Goal: Task Accomplishment & Management: Manage account settings

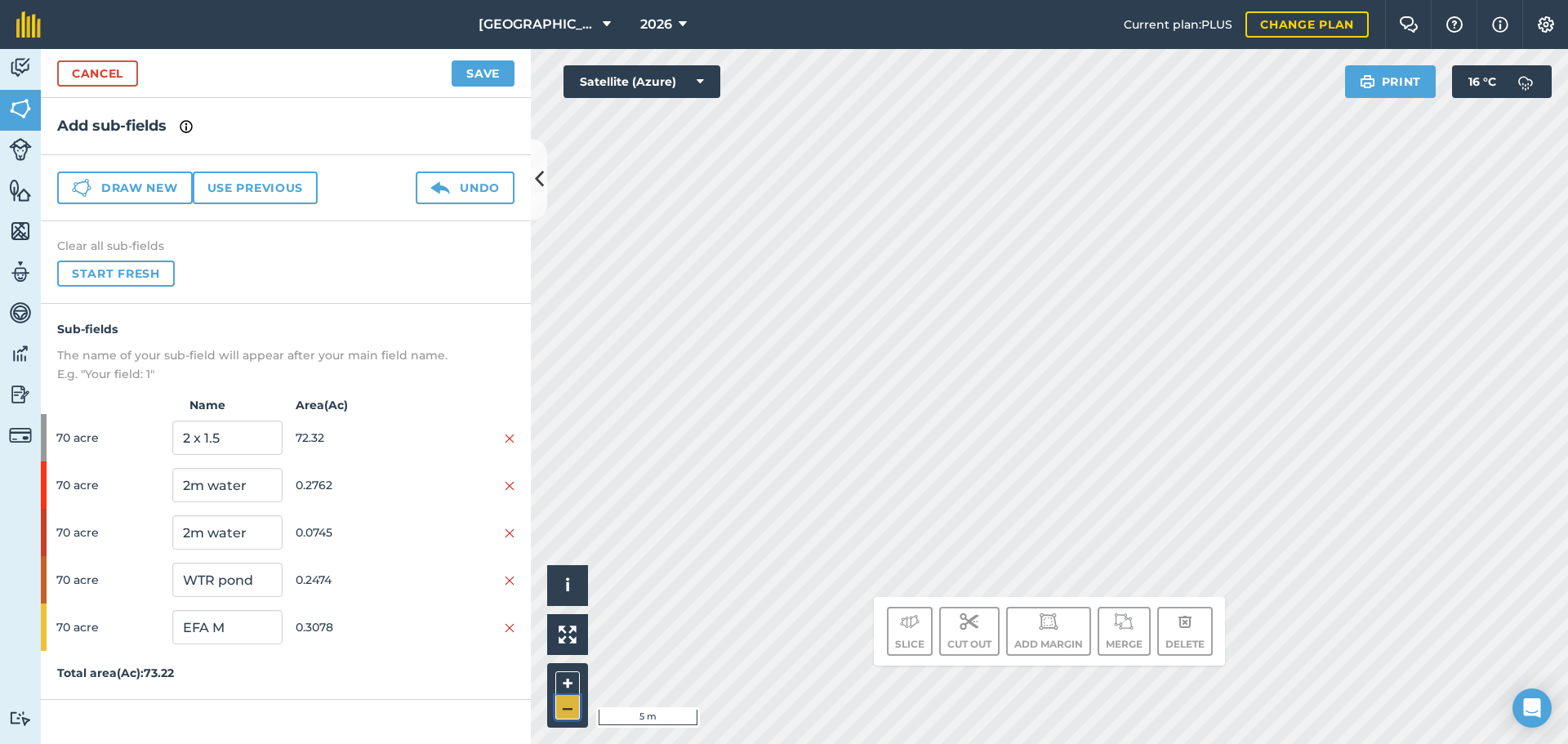
click at [565, 705] on button "–" at bounding box center [567, 707] width 24 height 23
click at [776, 743] on html "East Whitefield Farm 2026 Current plan : PLUS Change plan Farm Chat Help Info S…" at bounding box center [784, 372] width 1568 height 744
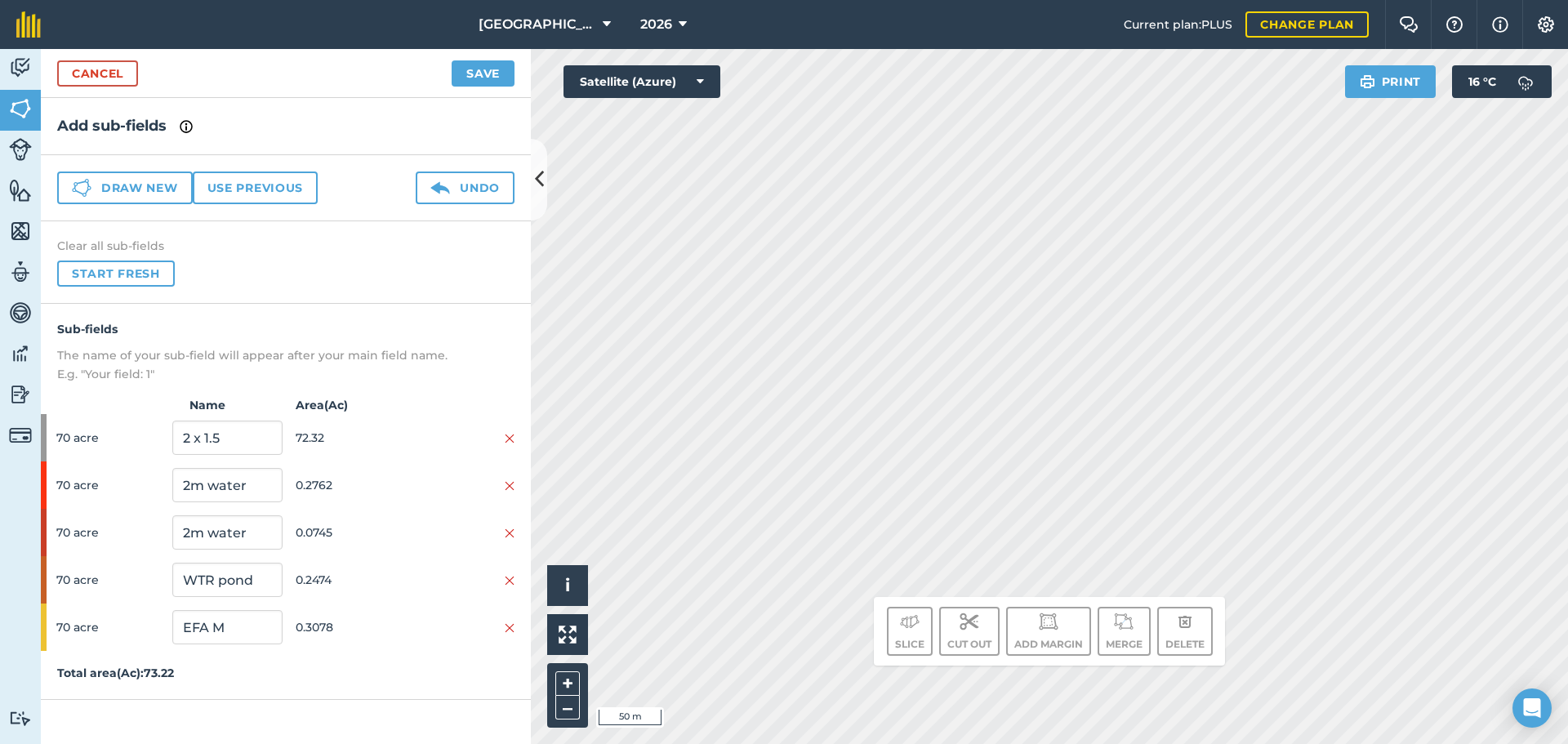
click at [839, 743] on html "East Whitefield Farm 2026 Current plan : PLUS Change plan Farm Chat Help Info S…" at bounding box center [784, 372] width 1568 height 744
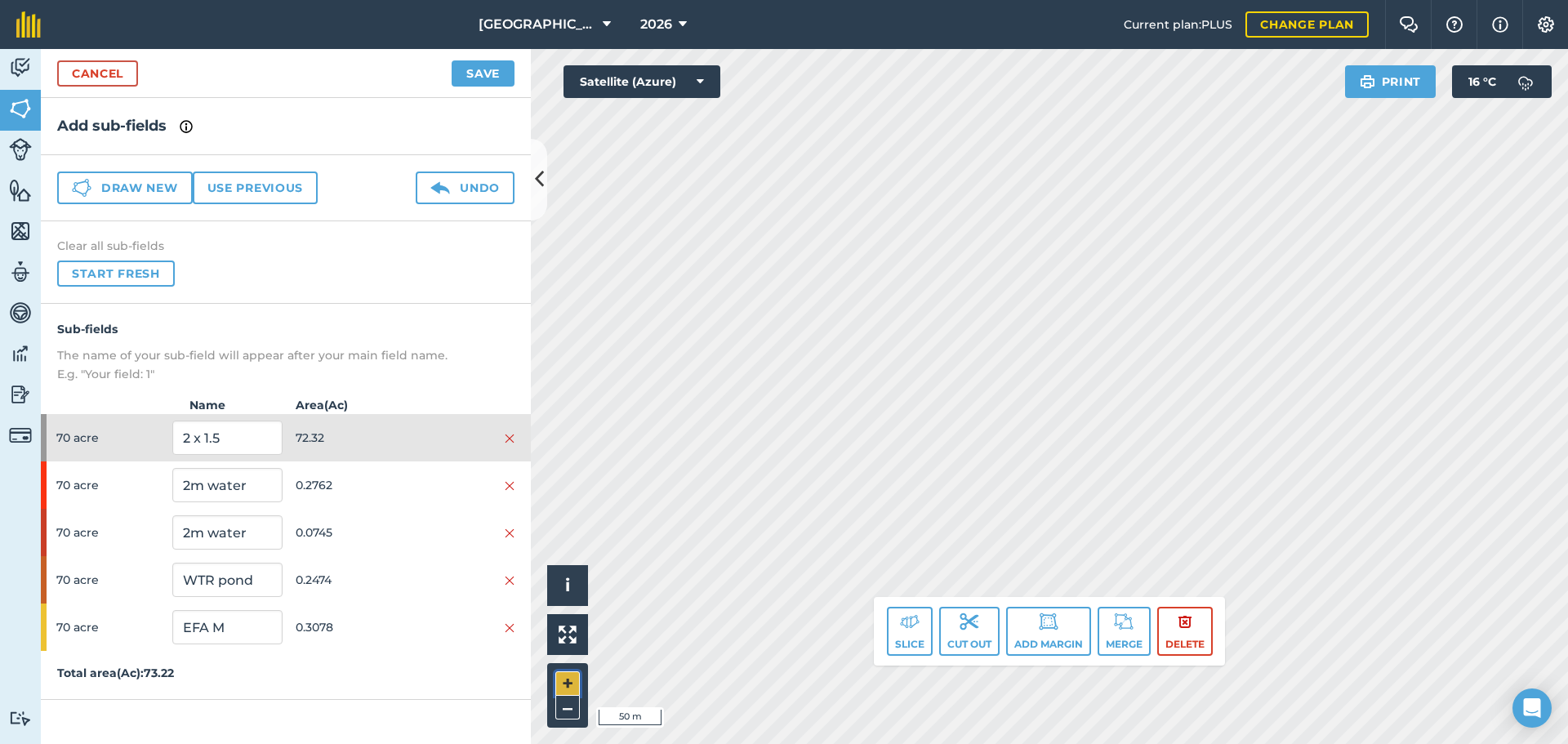
click at [571, 681] on button "+" at bounding box center [567, 684] width 24 height 24
click at [547, 654] on div "Click to start drawing. Line must start & end outside boundary i © 2025 TomTom,…" at bounding box center [1049, 396] width 1037 height 695
click at [565, 690] on div "Click to start drawing. Line must start & end outside boundary i © 2025 TomTom,…" at bounding box center [1049, 396] width 1037 height 695
click at [564, 664] on div "Click to start drawing. Line must start & end outside boundary i © 2025 TomTom,…" at bounding box center [1049, 396] width 1037 height 695
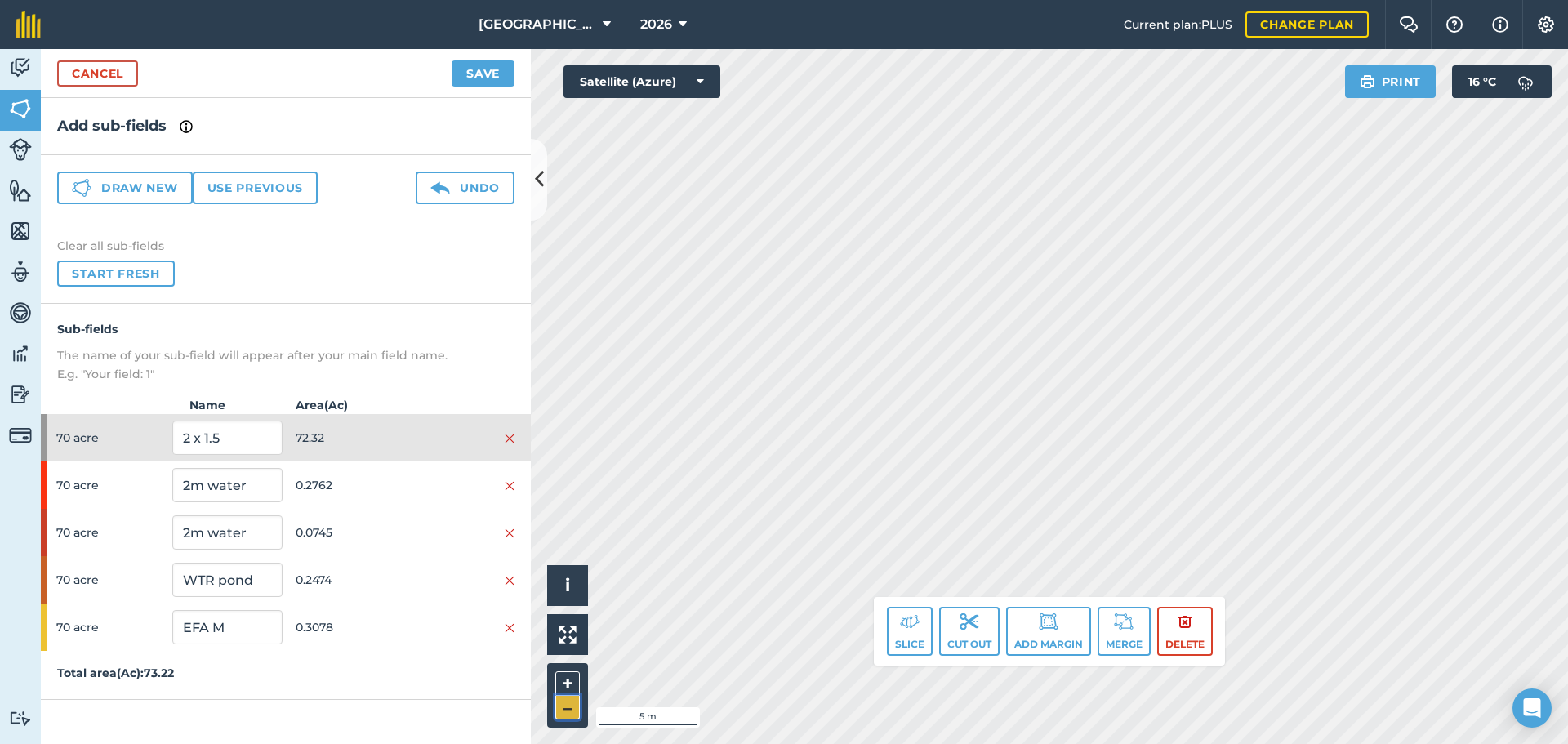
click at [574, 705] on button "–" at bounding box center [567, 707] width 24 height 23
click at [566, 708] on button "–" at bounding box center [567, 707] width 24 height 23
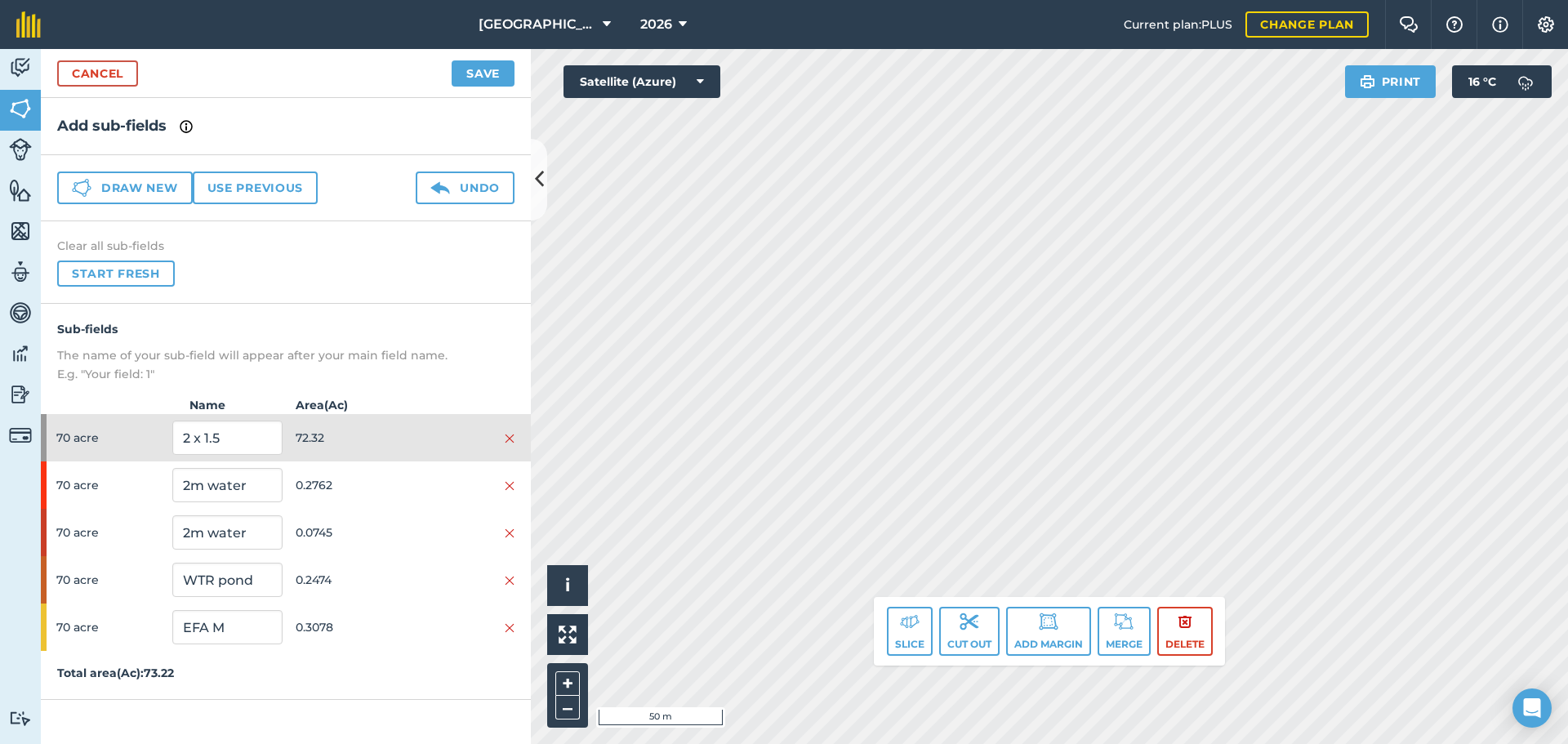
click at [930, 626] on div "Click to start drawing. Line must start & end outside boundary i © 2025 TomTom,…" at bounding box center [1049, 396] width 1037 height 695
click at [557, 675] on button "+" at bounding box center [567, 684] width 24 height 24
click at [451, 329] on div "Activity Fields Livestock Features Maps Team Vehicles Data Reporting Billing Tu…" at bounding box center [784, 396] width 1568 height 695
click at [397, 451] on span "72.32" at bounding box center [350, 437] width 110 height 31
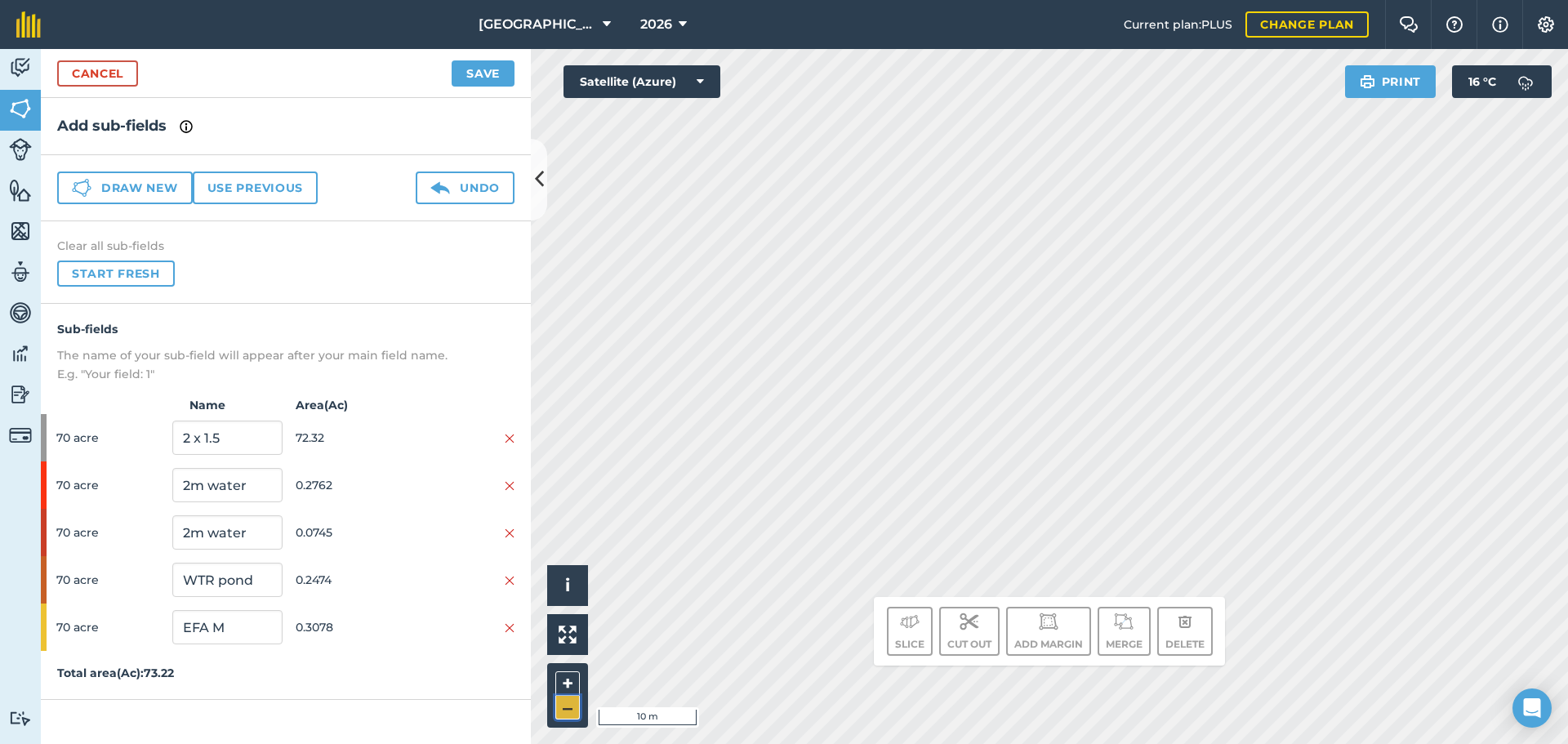
click at [576, 717] on button "–" at bounding box center [567, 707] width 24 height 23
click at [685, 743] on html "East Whitefield Farm 2026 Current plan : PLUS Change plan Farm Chat Help Info S…" at bounding box center [784, 372] width 1568 height 744
click at [488, 73] on button "Save" at bounding box center [482, 73] width 63 height 26
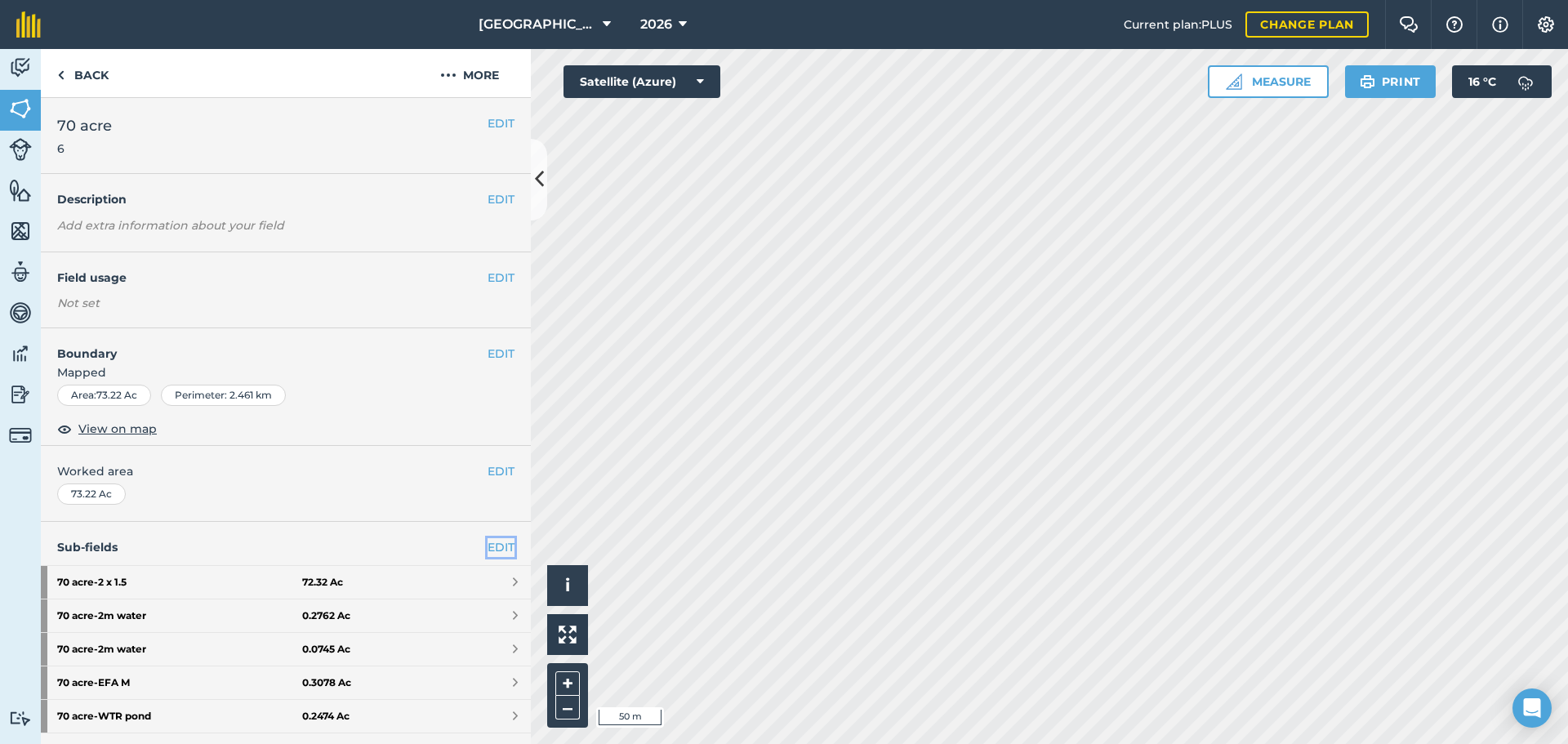
click at [490, 546] on link "EDIT" at bounding box center [501, 547] width 27 height 18
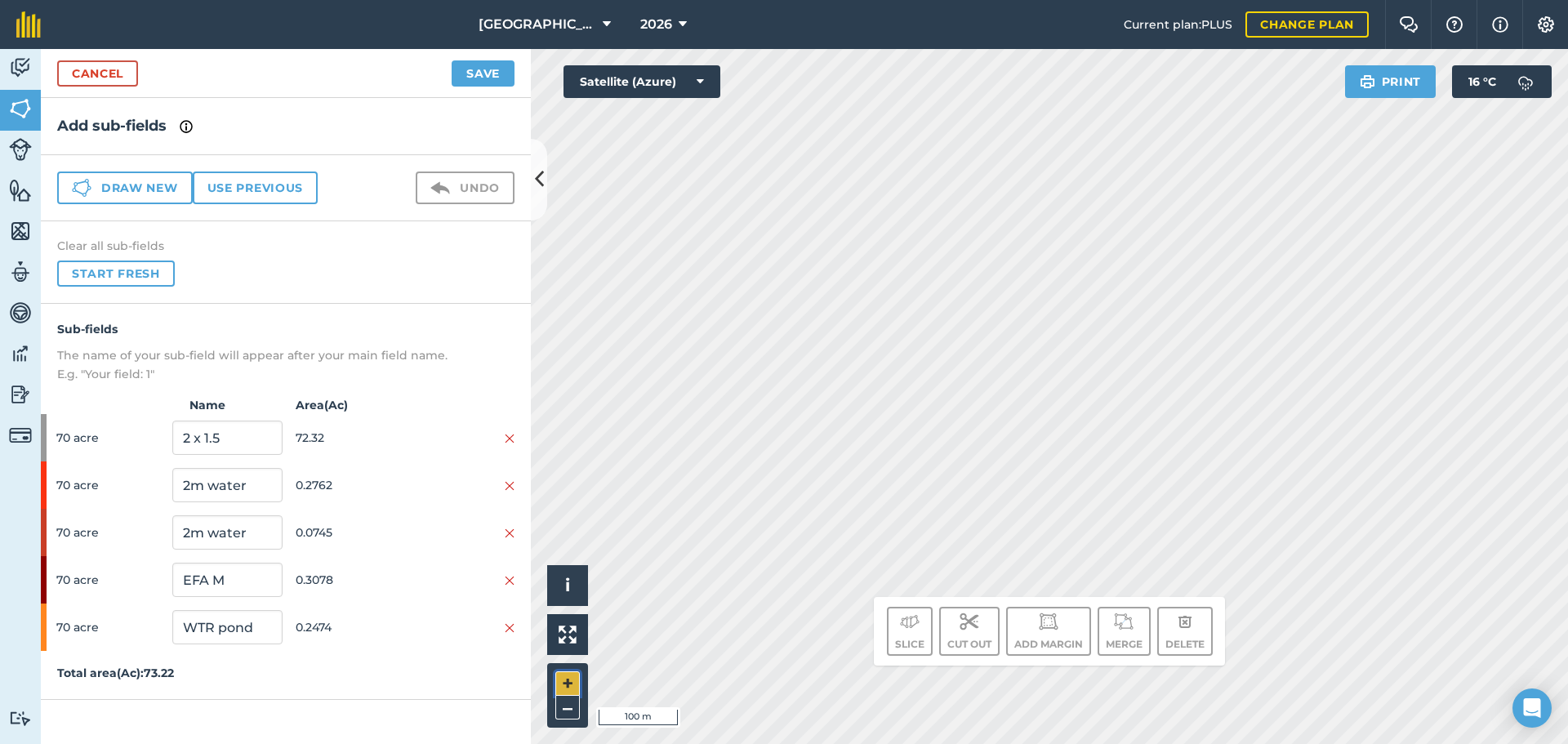
click at [565, 677] on button "+" at bounding box center [567, 684] width 24 height 24
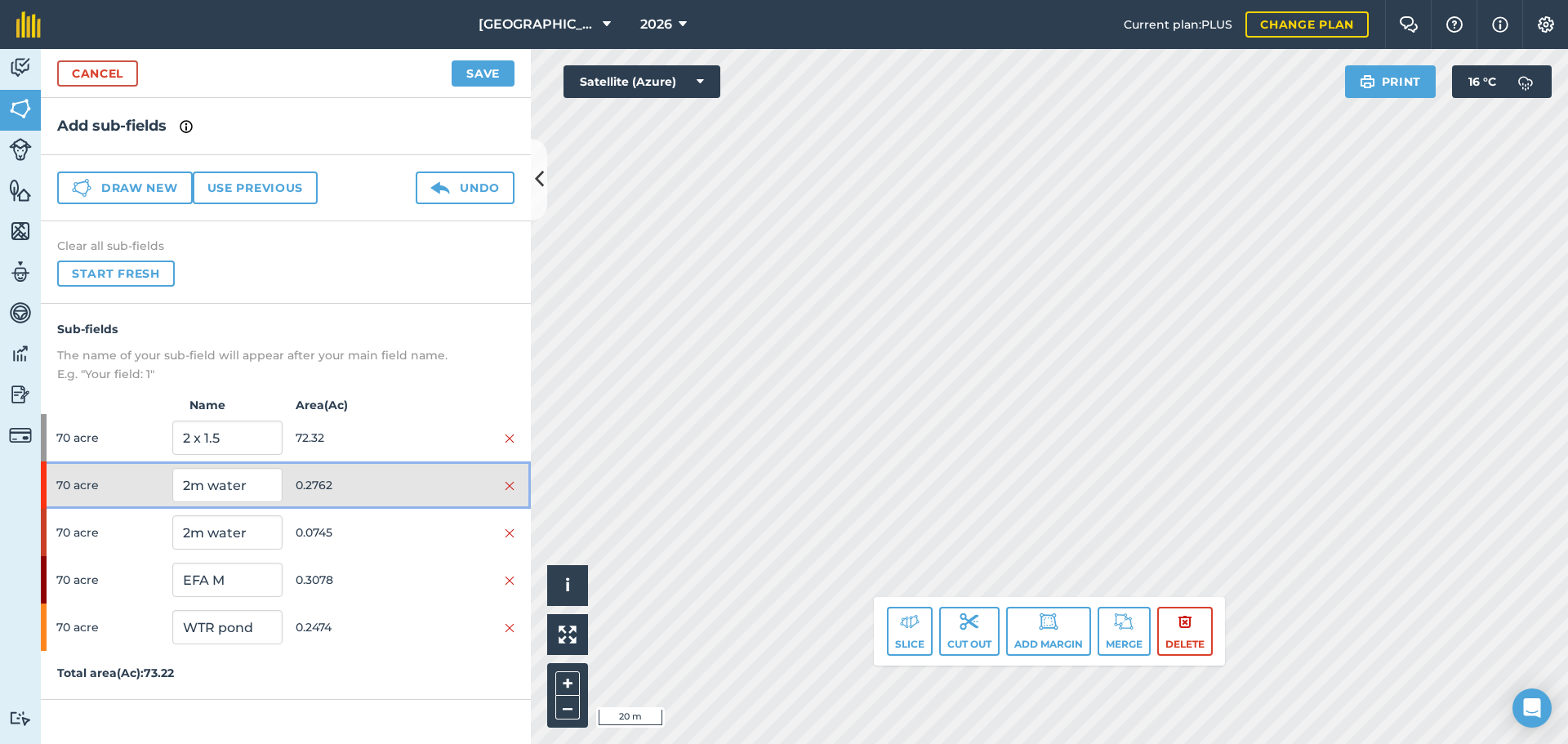
click at [364, 477] on span "0.2762" at bounding box center [350, 485] width 110 height 31
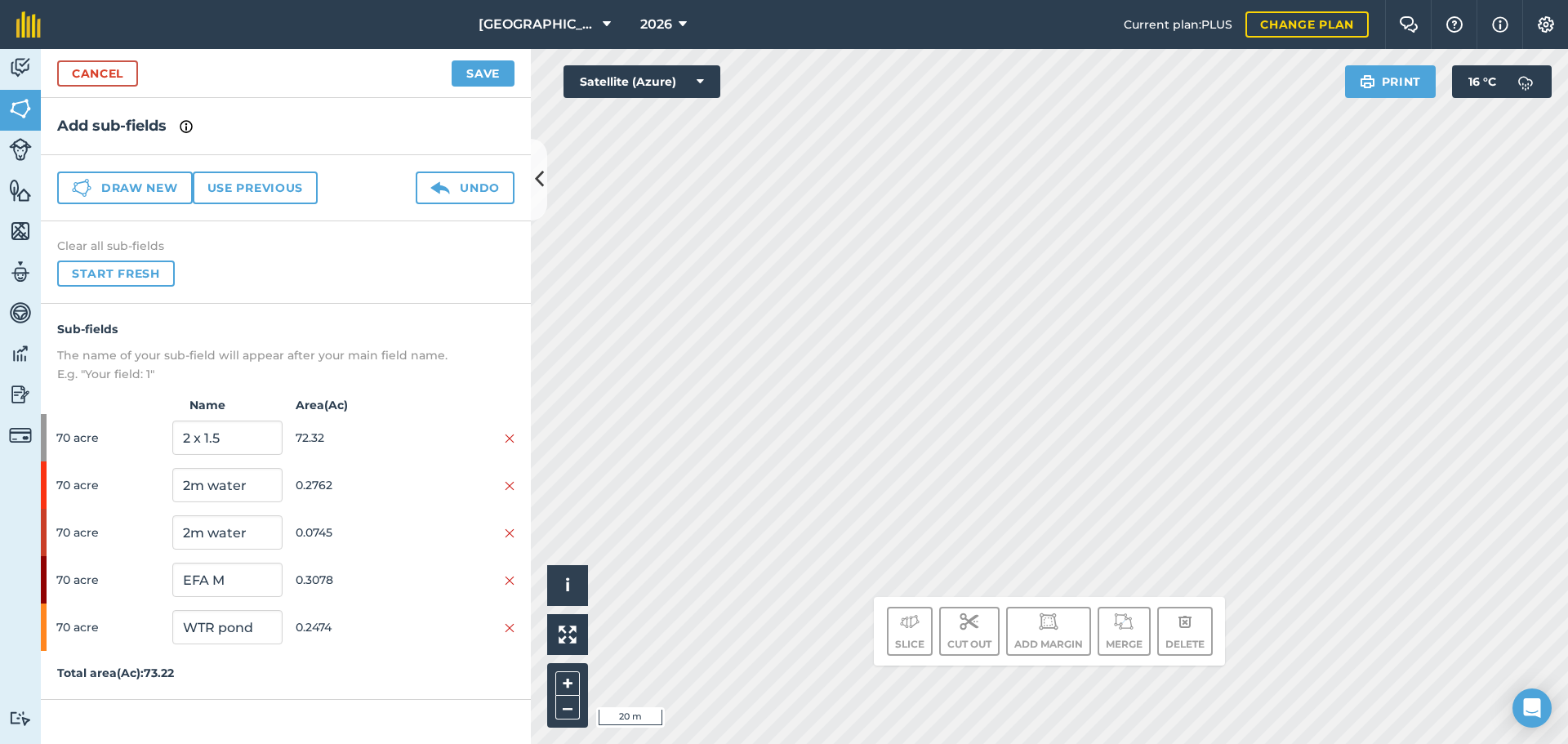
click at [1103, 743] on html "East Whitefield Farm 2026 Current plan : PLUS Change plan Farm Chat Help Info S…" at bounding box center [784, 372] width 1568 height 744
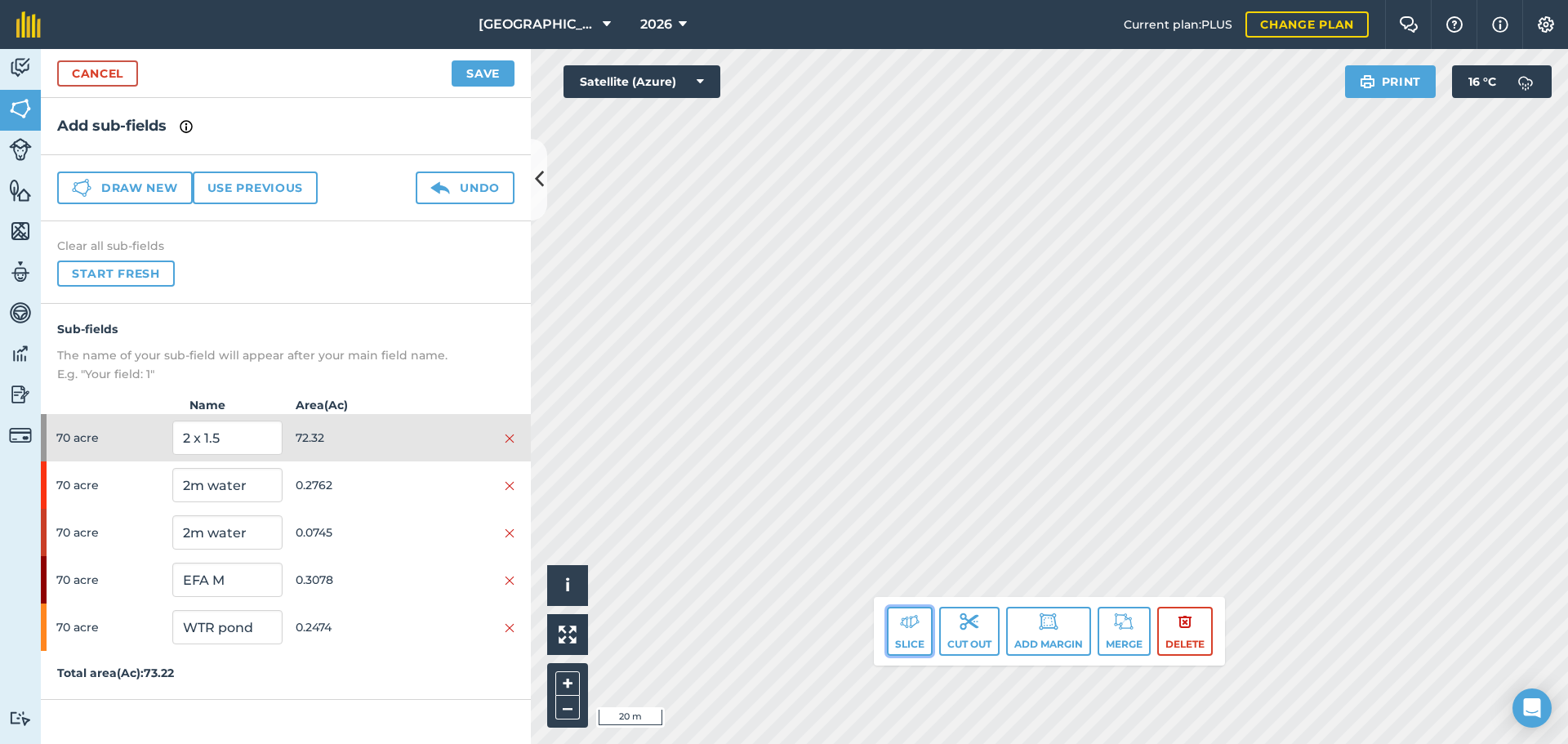
click at [916, 629] on img at bounding box center [909, 621] width 20 height 20
click at [899, 632] on button "Slice" at bounding box center [910, 631] width 46 height 49
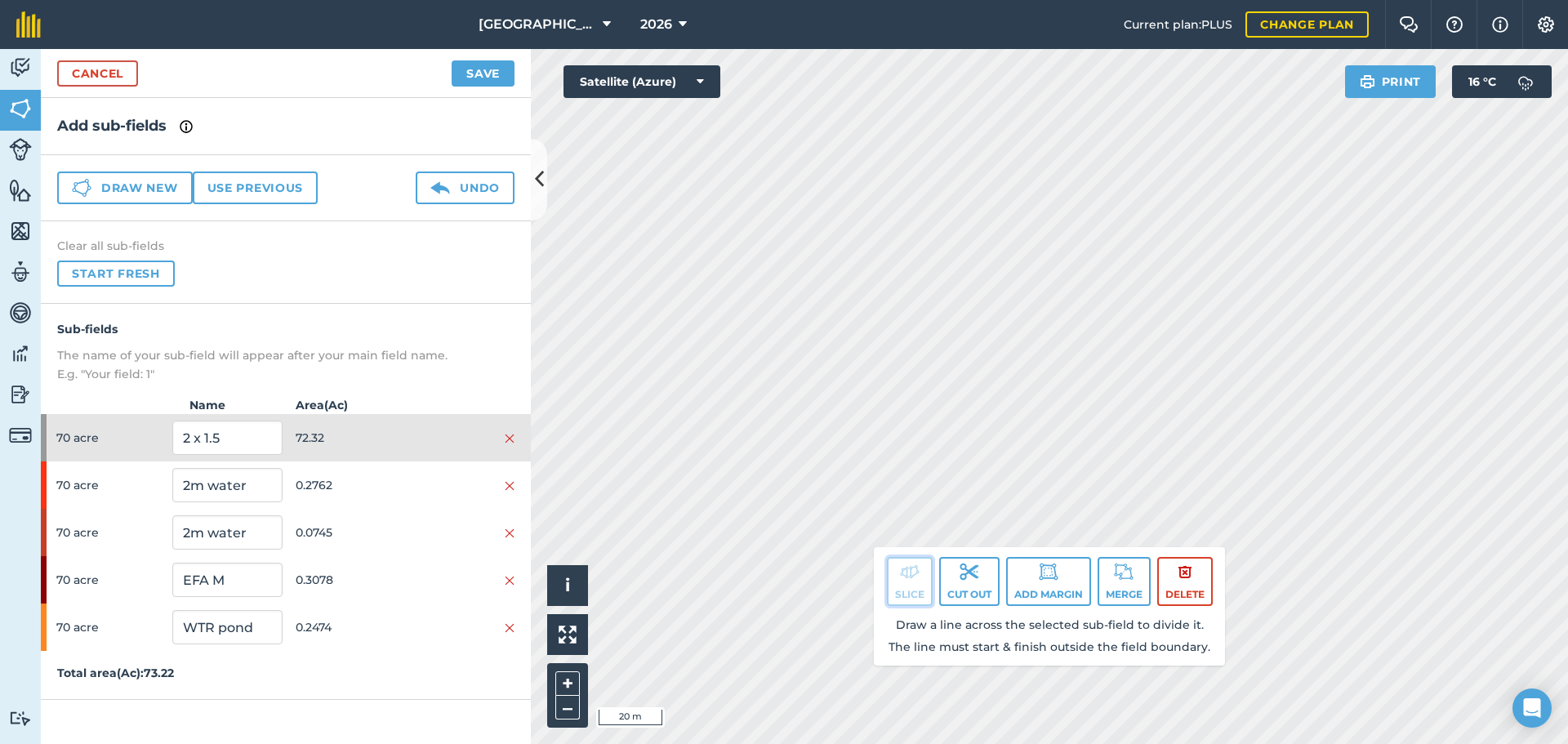
click at [900, 590] on button "Slice" at bounding box center [910, 582] width 46 height 49
click at [947, 568] on button "Cut out" at bounding box center [969, 582] width 60 height 49
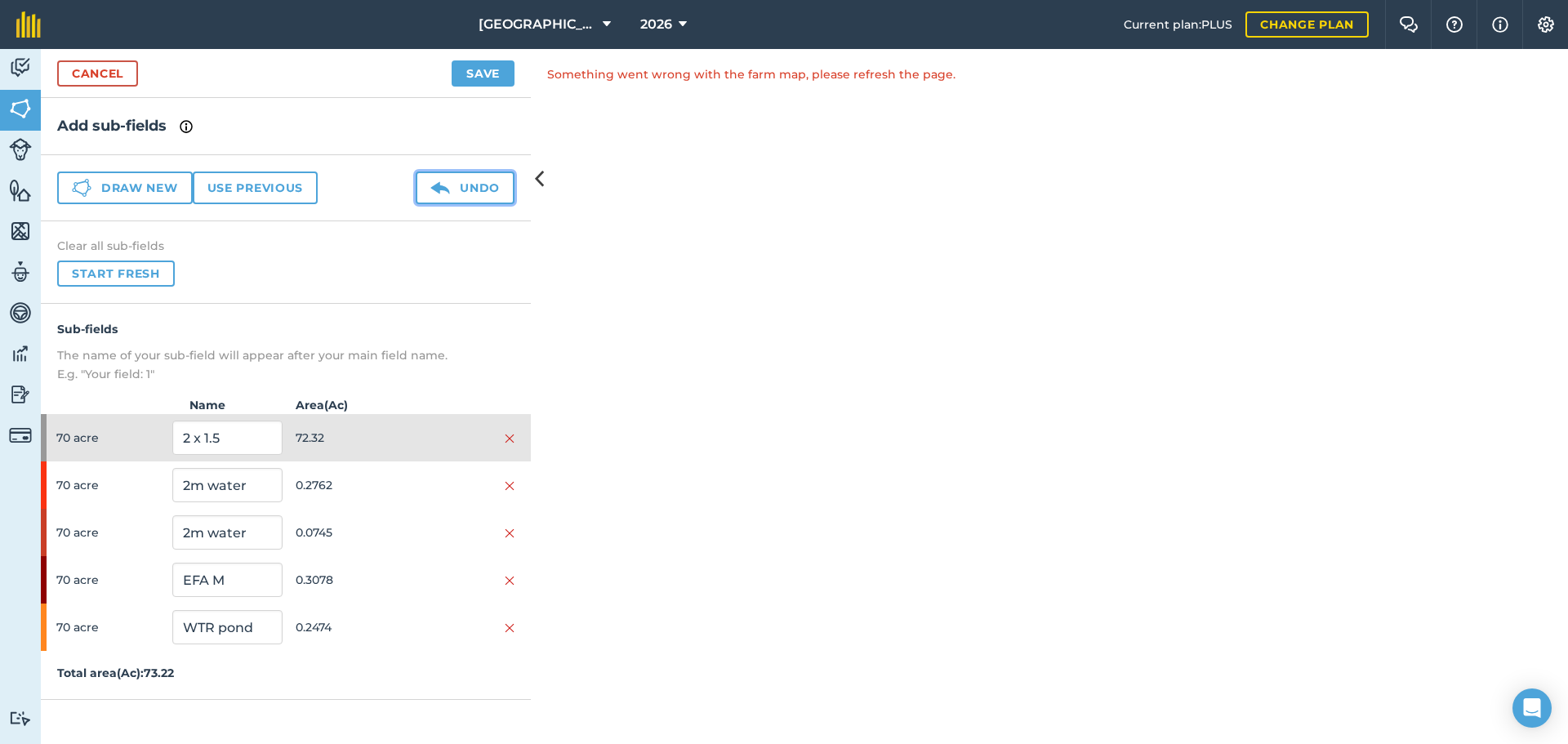
click at [446, 174] on button "Undo" at bounding box center [464, 188] width 98 height 33
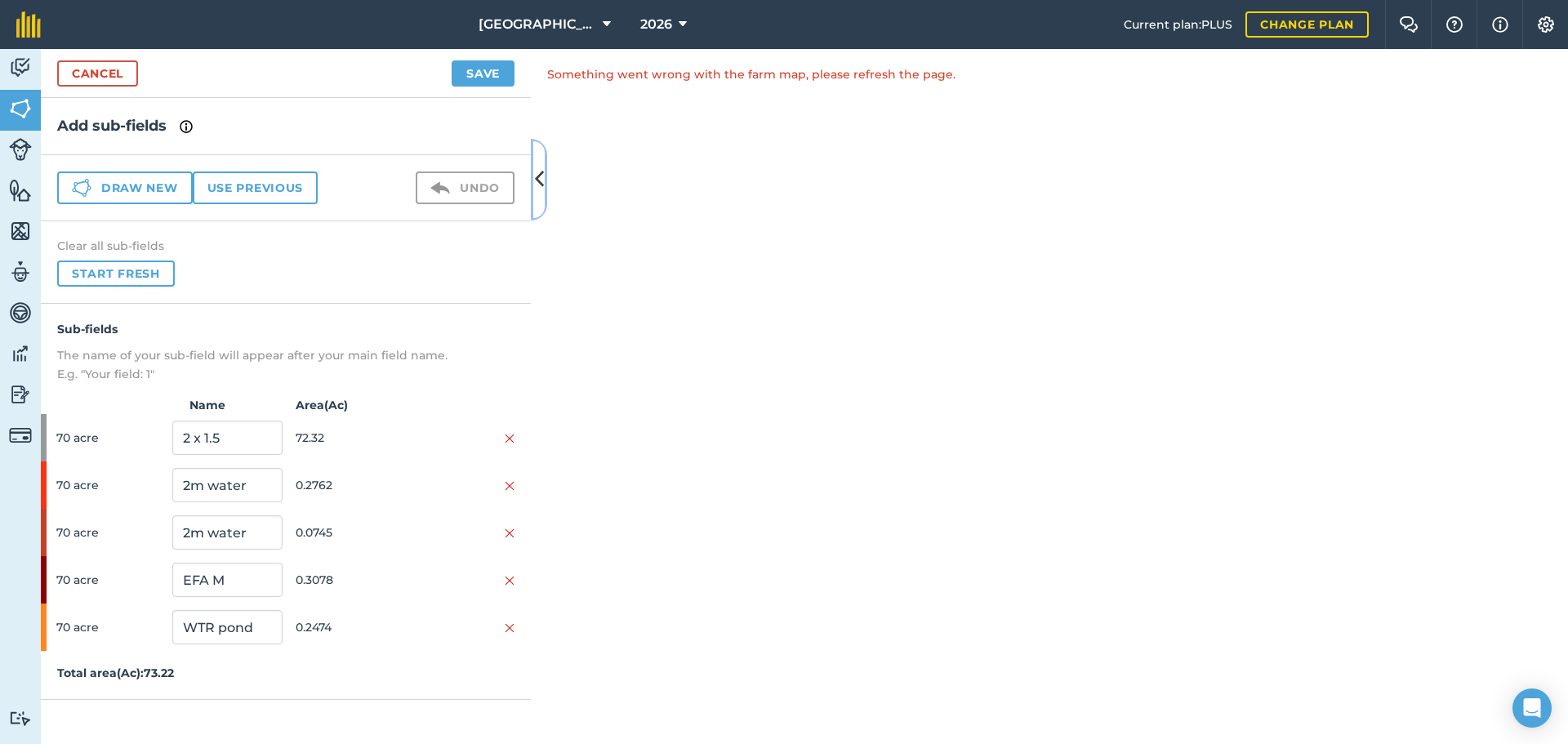
click at [535, 169] on icon at bounding box center [539, 179] width 9 height 28
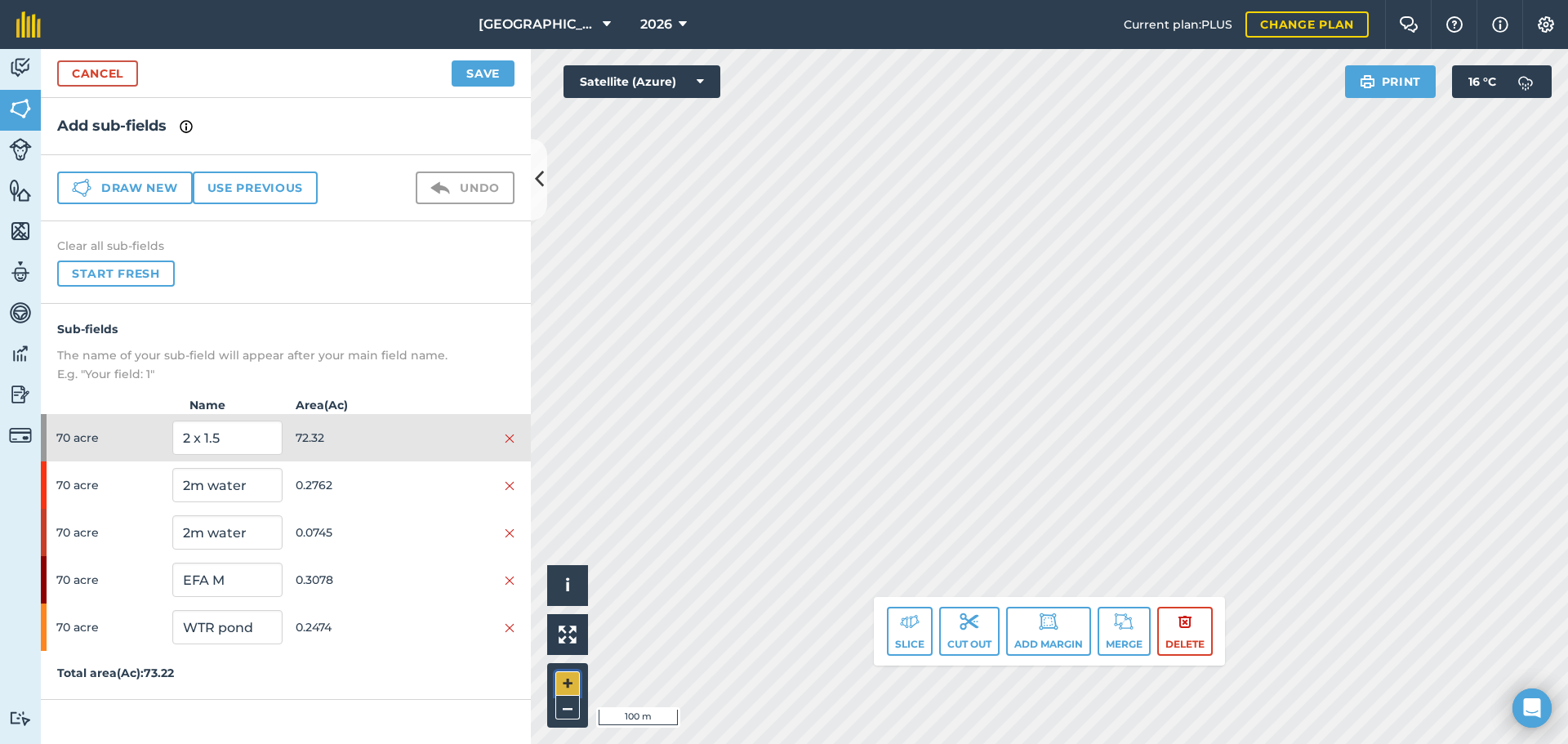
click at [565, 676] on button "+" at bounding box center [567, 684] width 24 height 24
click at [909, 639] on button "Slice" at bounding box center [910, 631] width 46 height 49
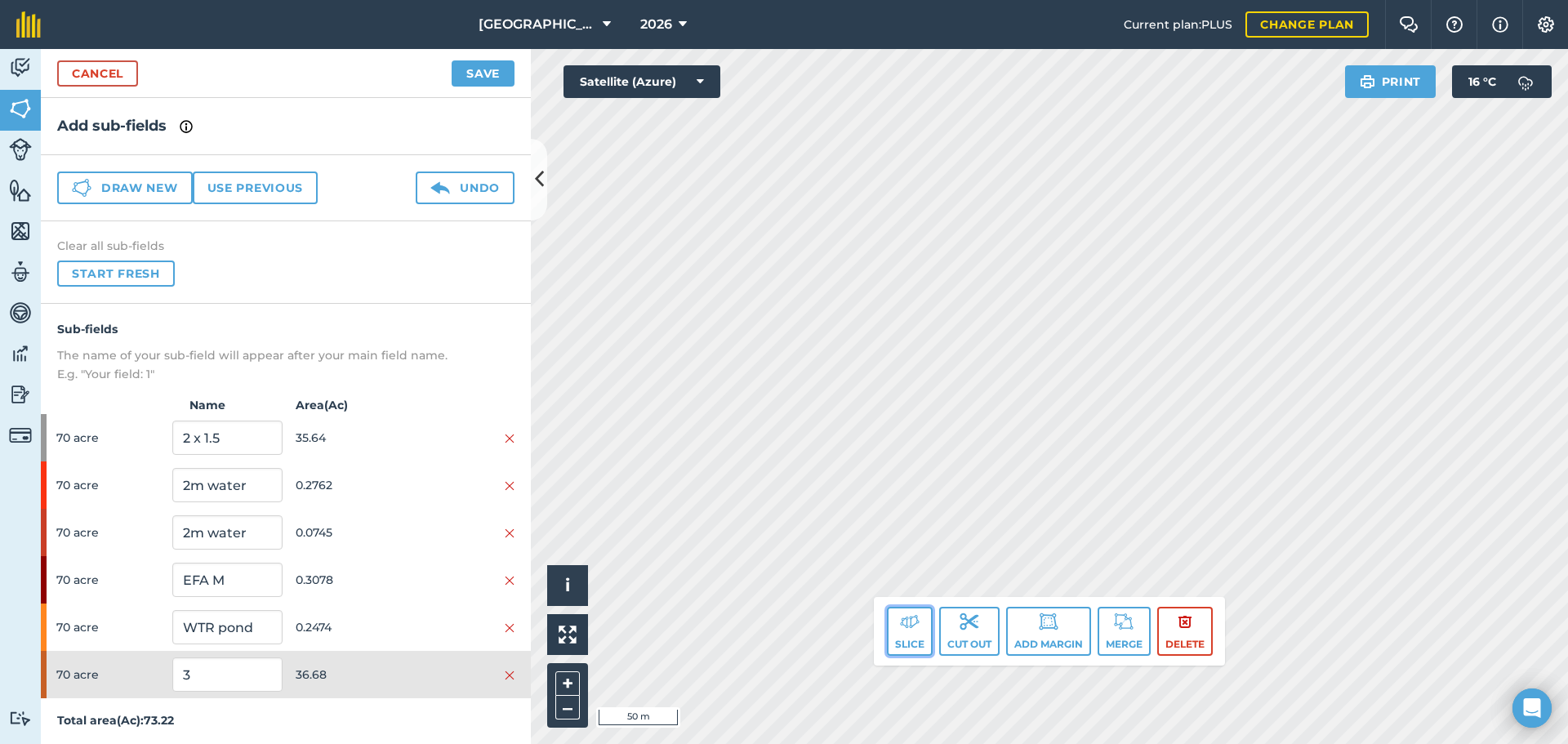
click at [913, 634] on button "Slice" at bounding box center [910, 631] width 46 height 49
click at [912, 611] on button "Slice" at bounding box center [910, 631] width 46 height 49
click at [206, 666] on input "3" at bounding box center [227, 675] width 110 height 35
type input "POTS"
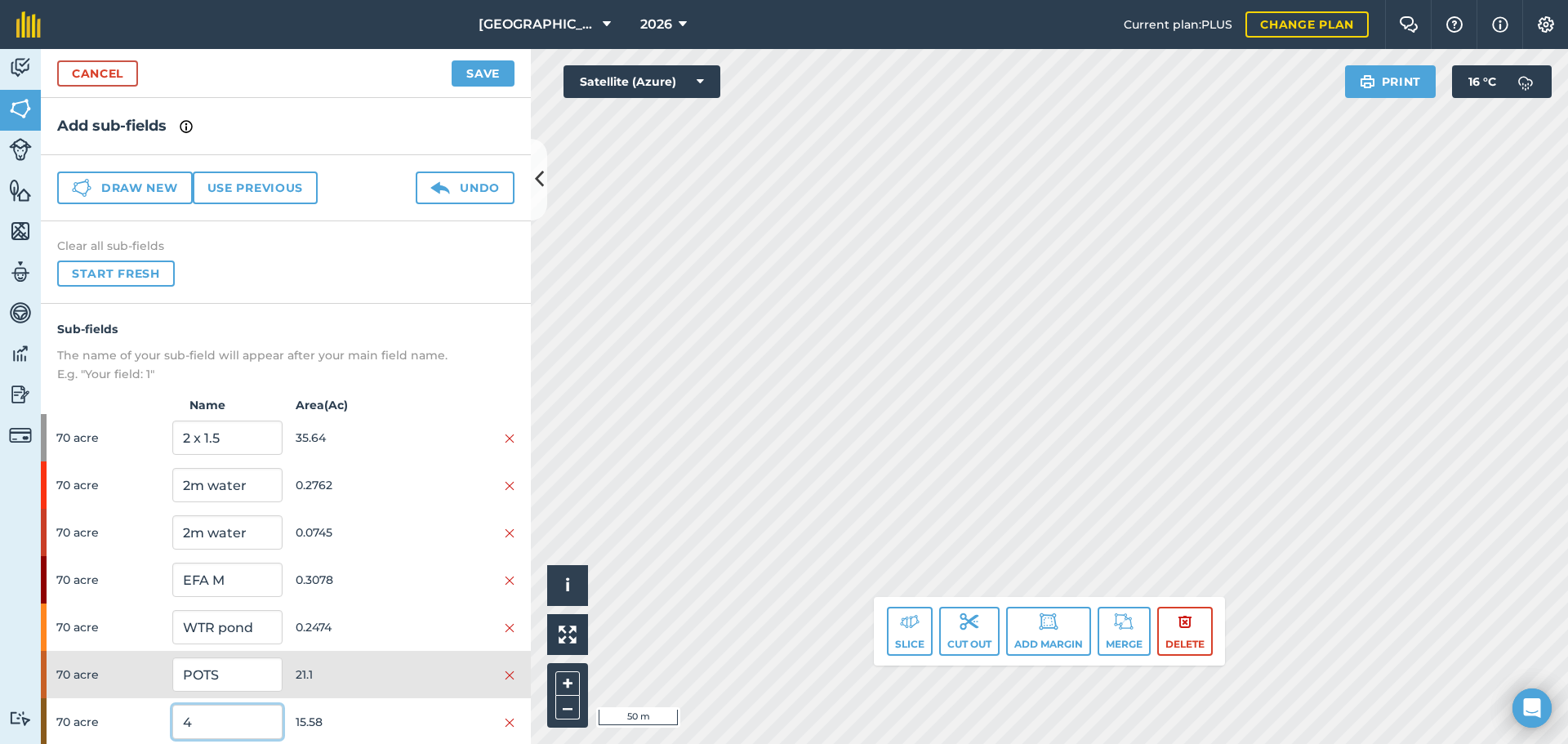
click at [245, 715] on input "4" at bounding box center [227, 721] width 110 height 35
type input "BARLEY"
click at [348, 690] on span "21.1" at bounding box center [350, 675] width 110 height 31
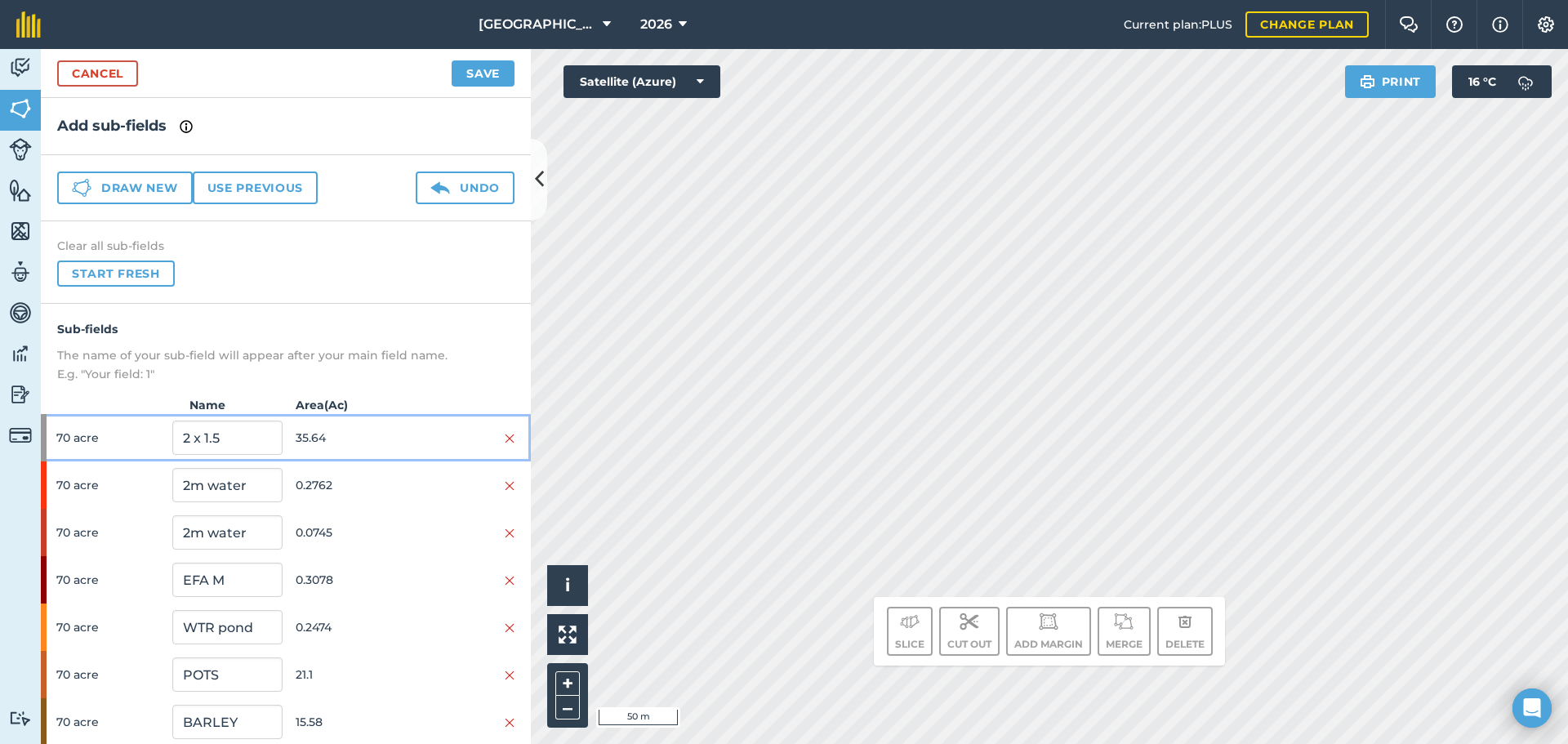
click at [312, 426] on span "35.64" at bounding box center [350, 437] width 110 height 31
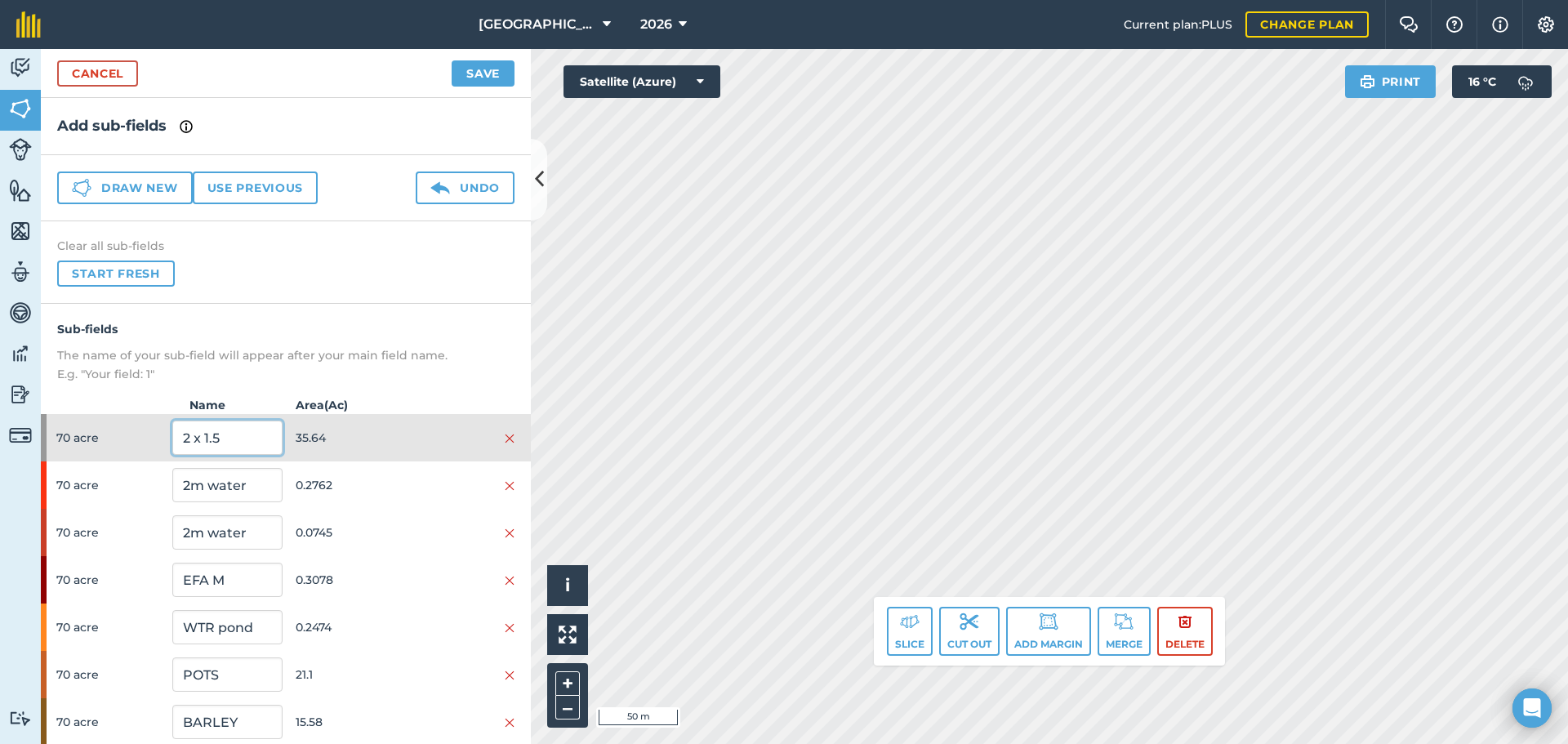
click at [234, 451] on input "2 x 1.5" at bounding box center [227, 437] width 110 height 35
type input "BARLEY"
click at [371, 448] on span "35.64" at bounding box center [350, 437] width 110 height 31
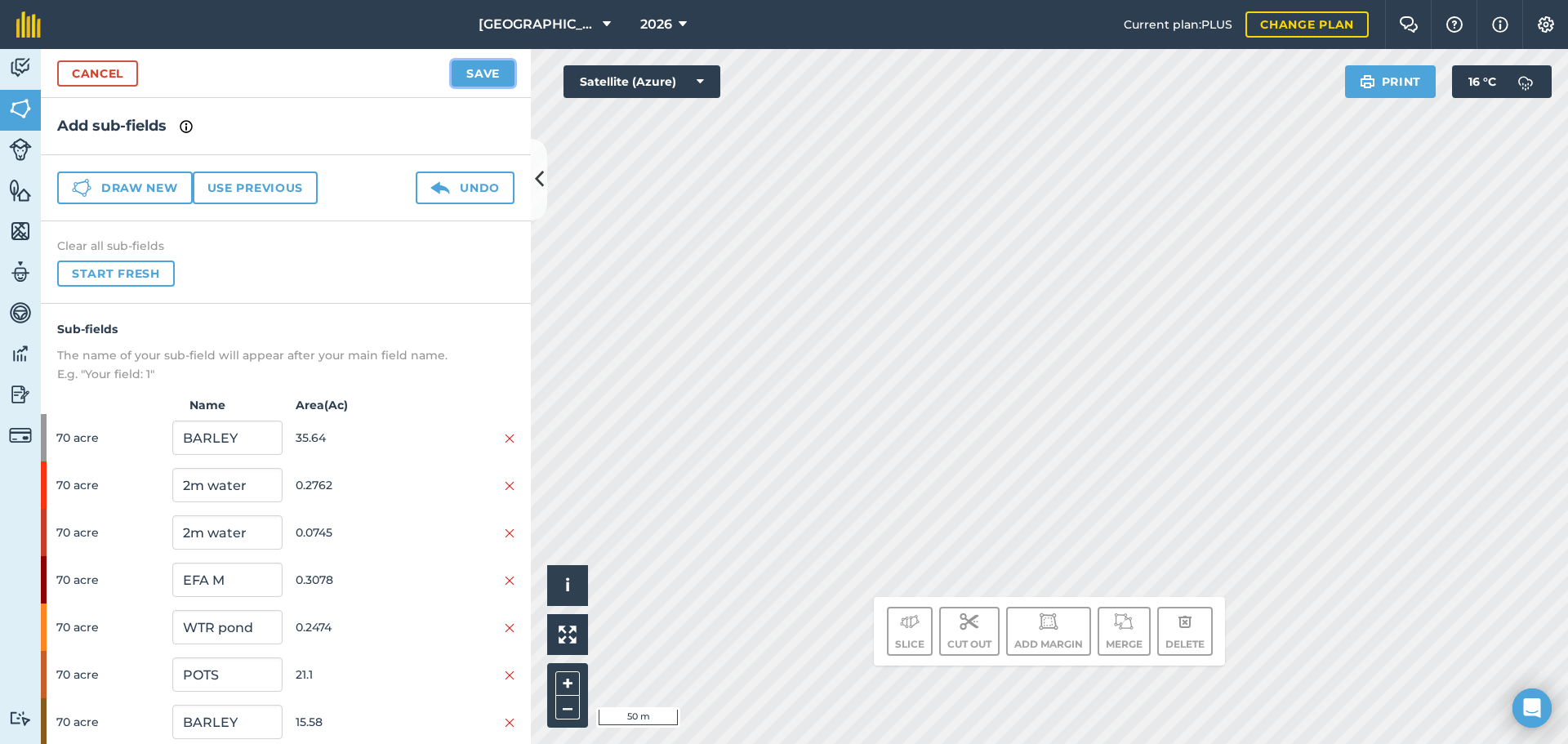
click at [483, 79] on button "Save" at bounding box center [482, 73] width 63 height 26
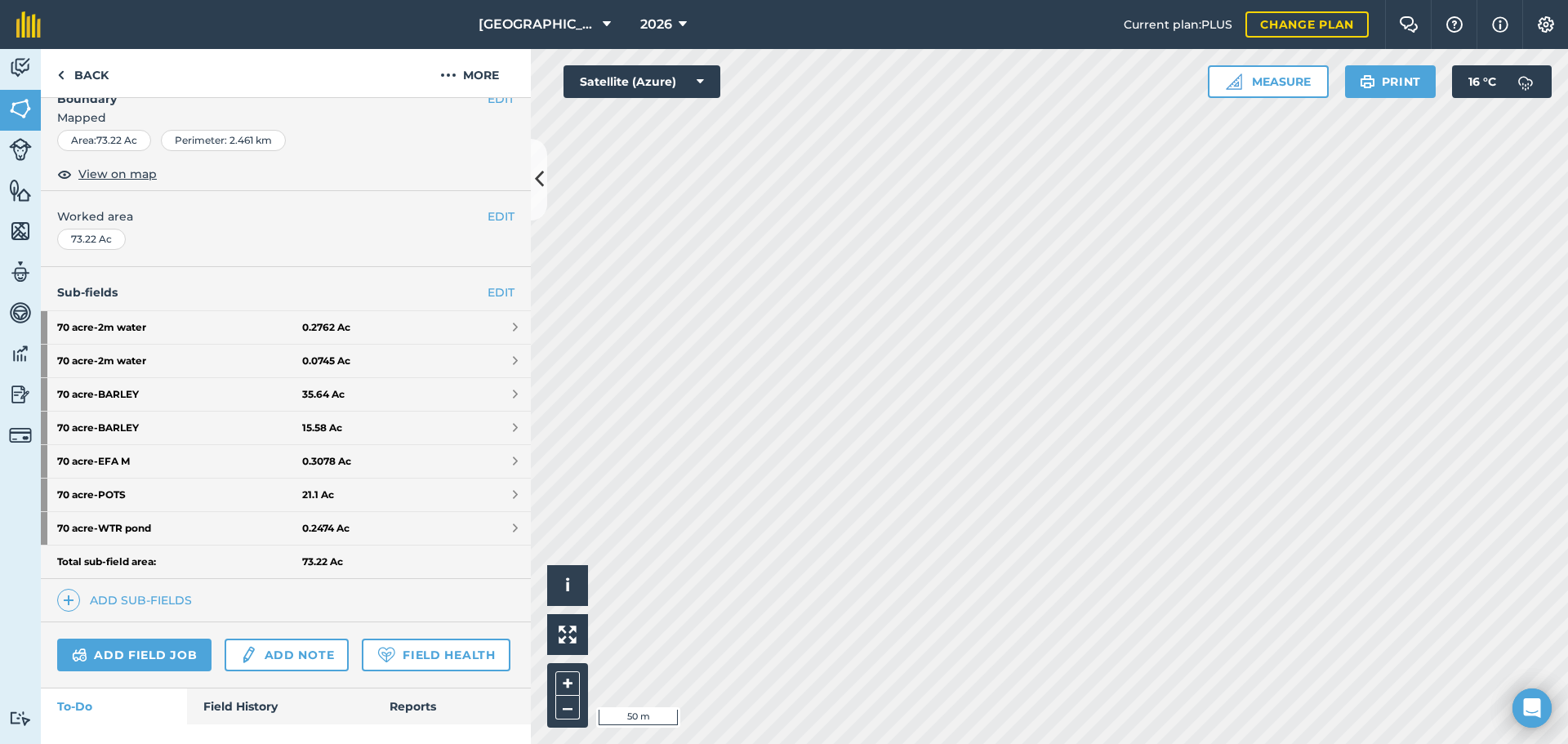
scroll to position [331, 0]
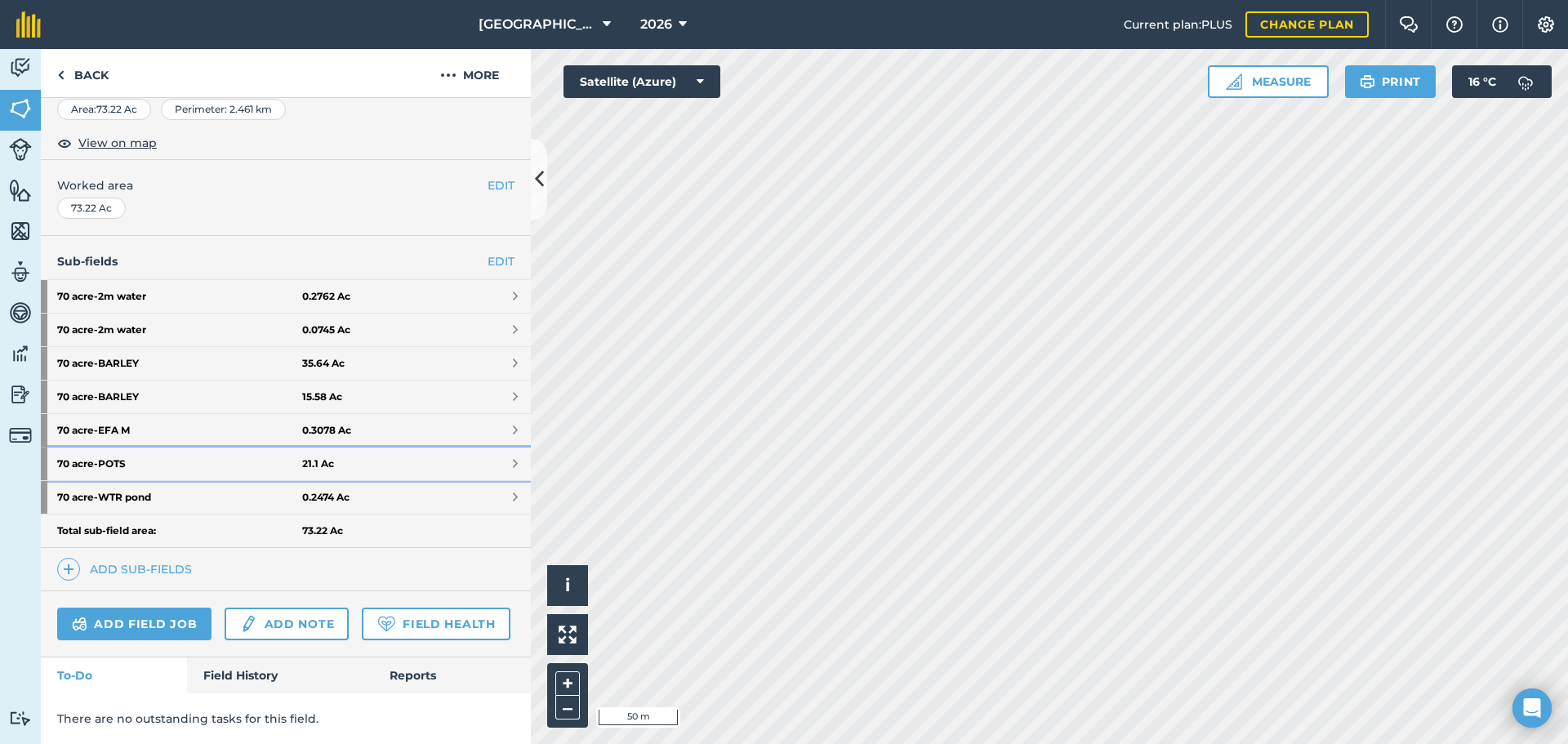
click at [338, 448] on link "70 acre - POTS 21.1 Ac" at bounding box center [286, 463] width 490 height 33
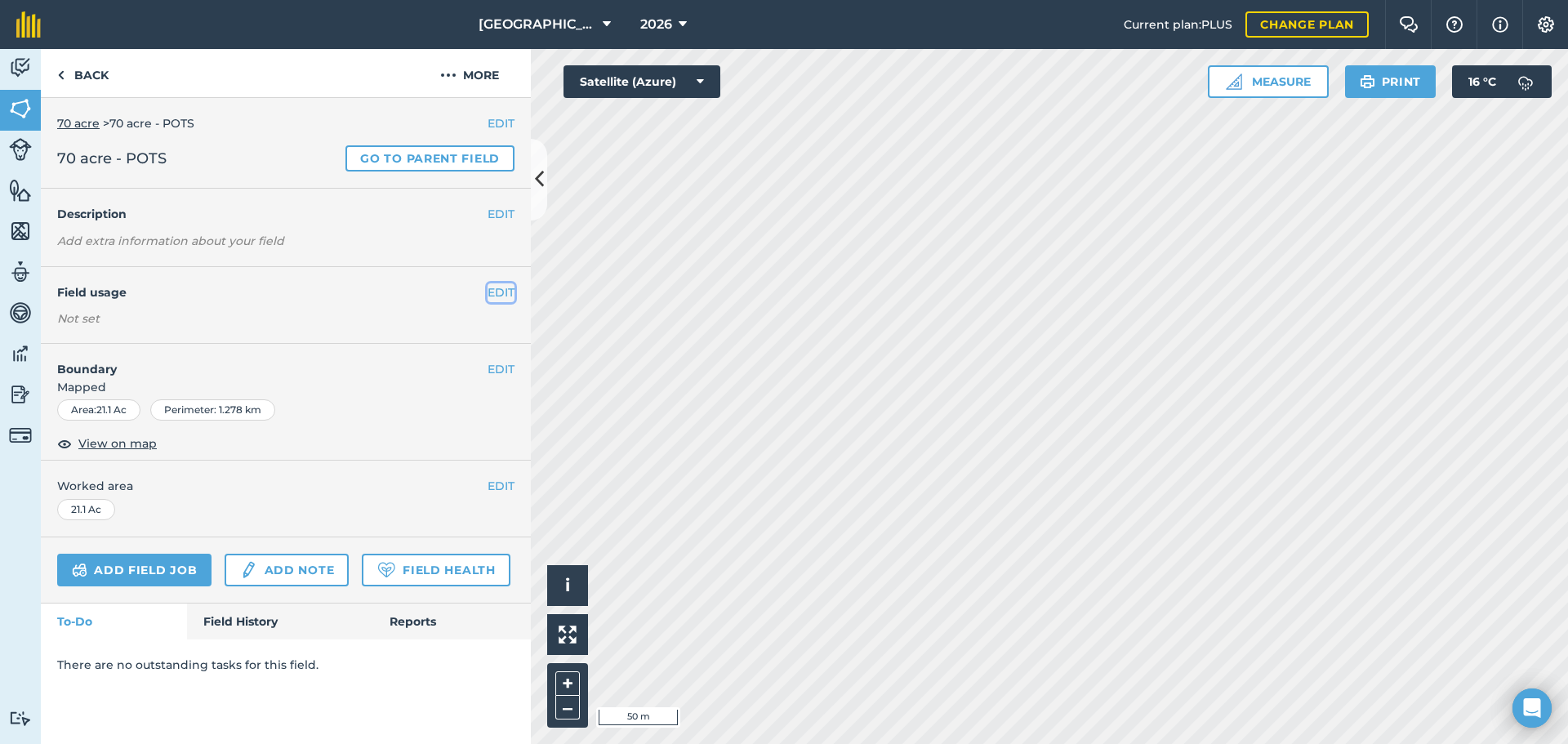
click at [512, 288] on button "EDIT" at bounding box center [501, 292] width 27 height 18
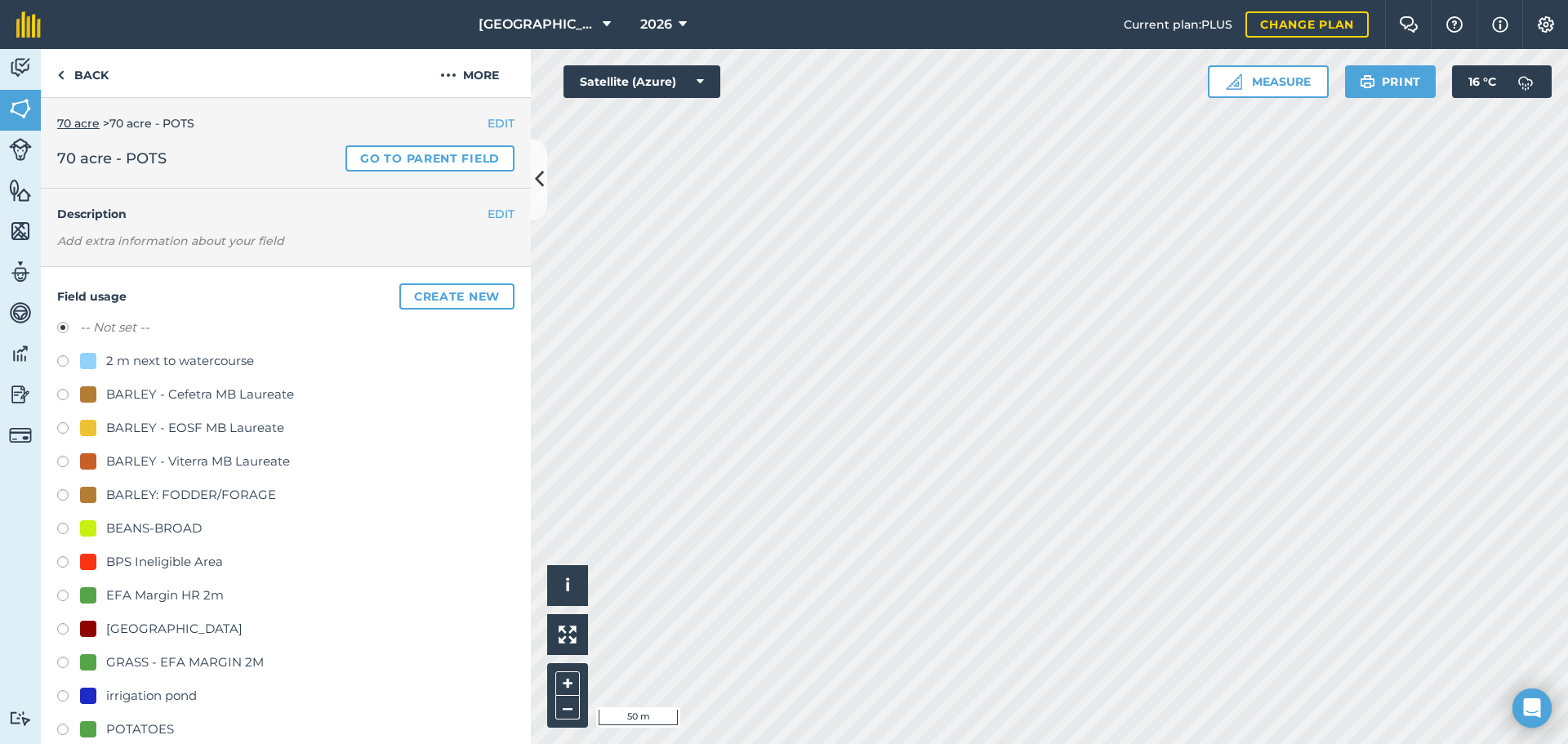
click at [113, 724] on div "POTATOES" at bounding box center [140, 729] width 68 height 20
radio input "true"
radio input "false"
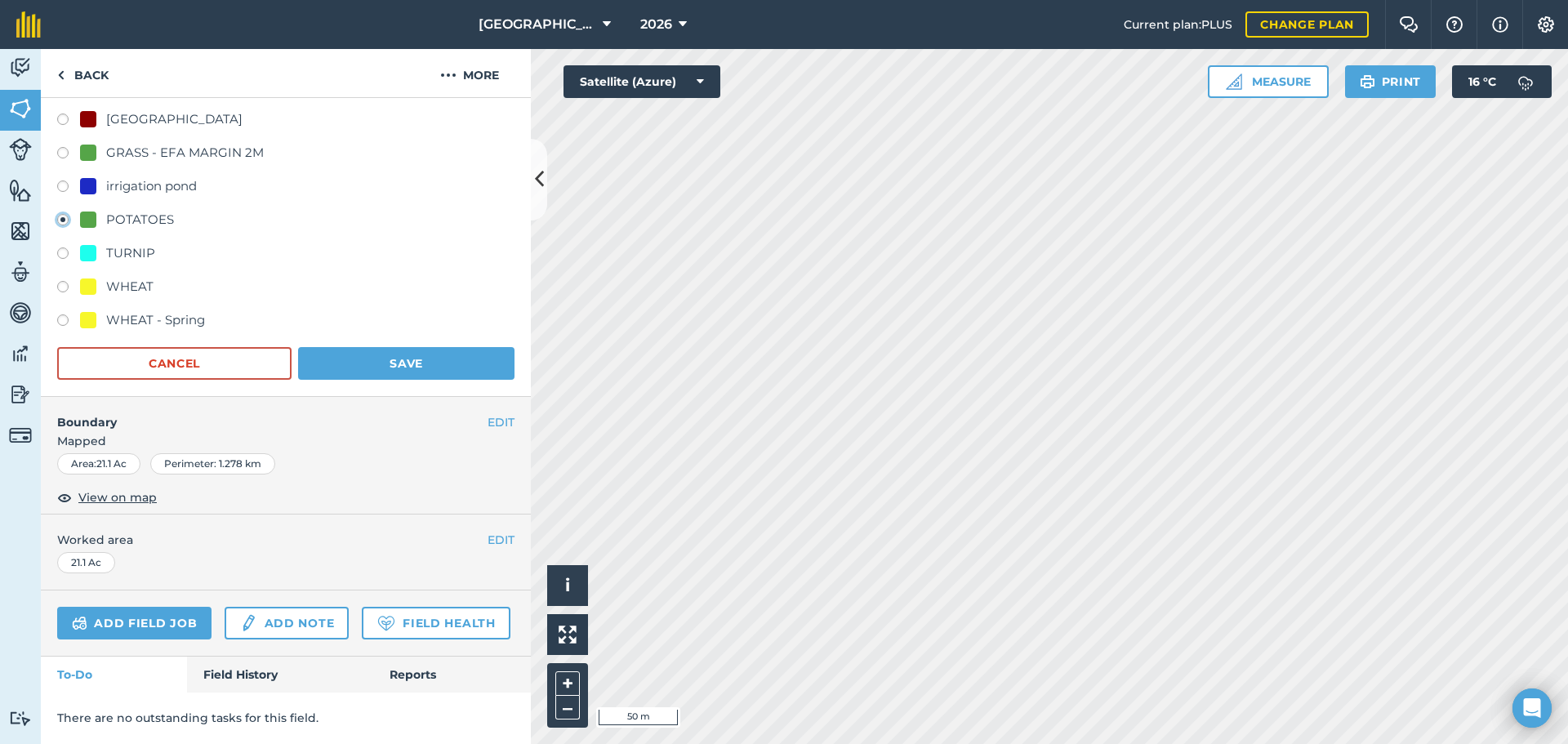
scroll to position [555, 0]
click at [420, 347] on button "Save" at bounding box center [406, 363] width 217 height 33
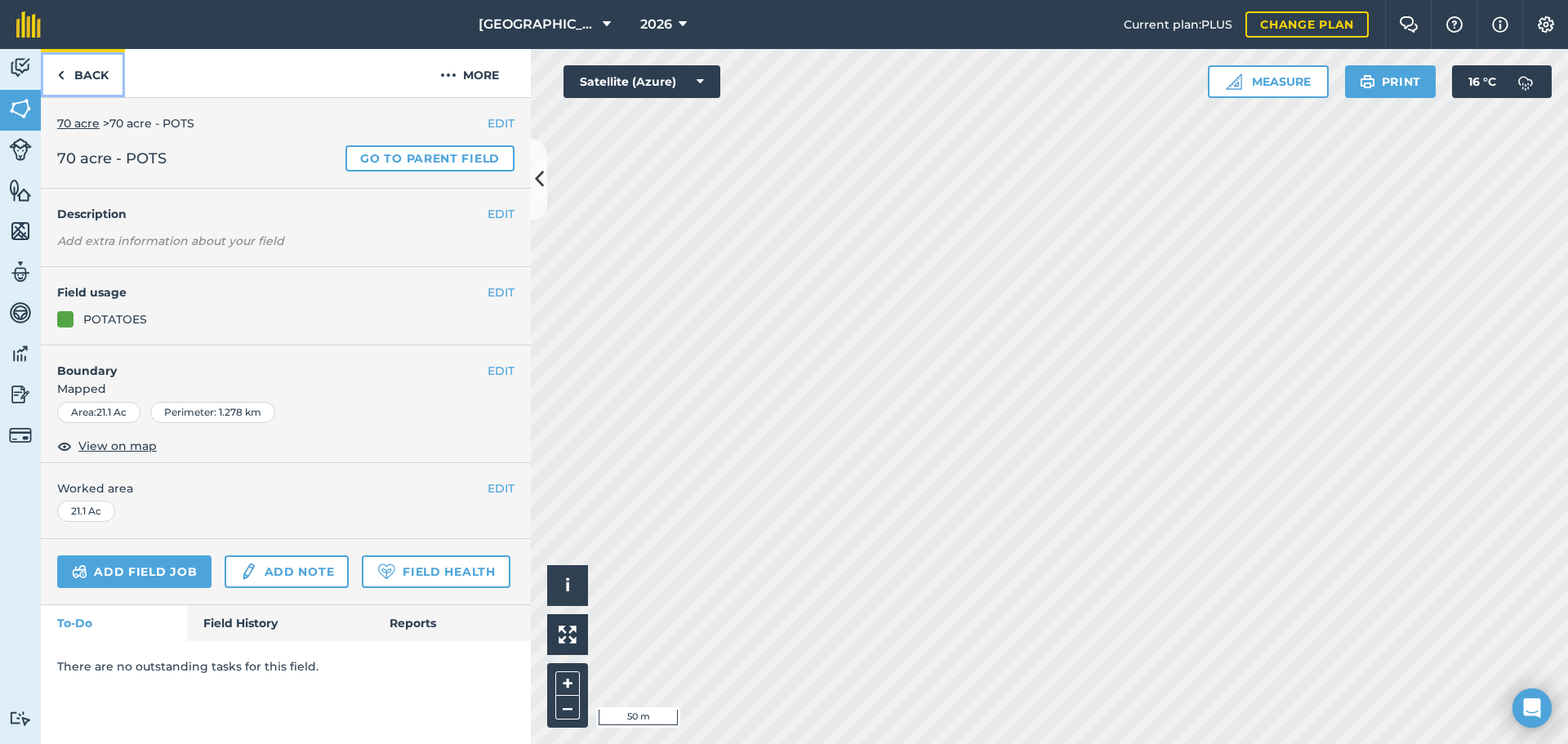
click at [84, 70] on link "Back" at bounding box center [83, 72] width 84 height 48
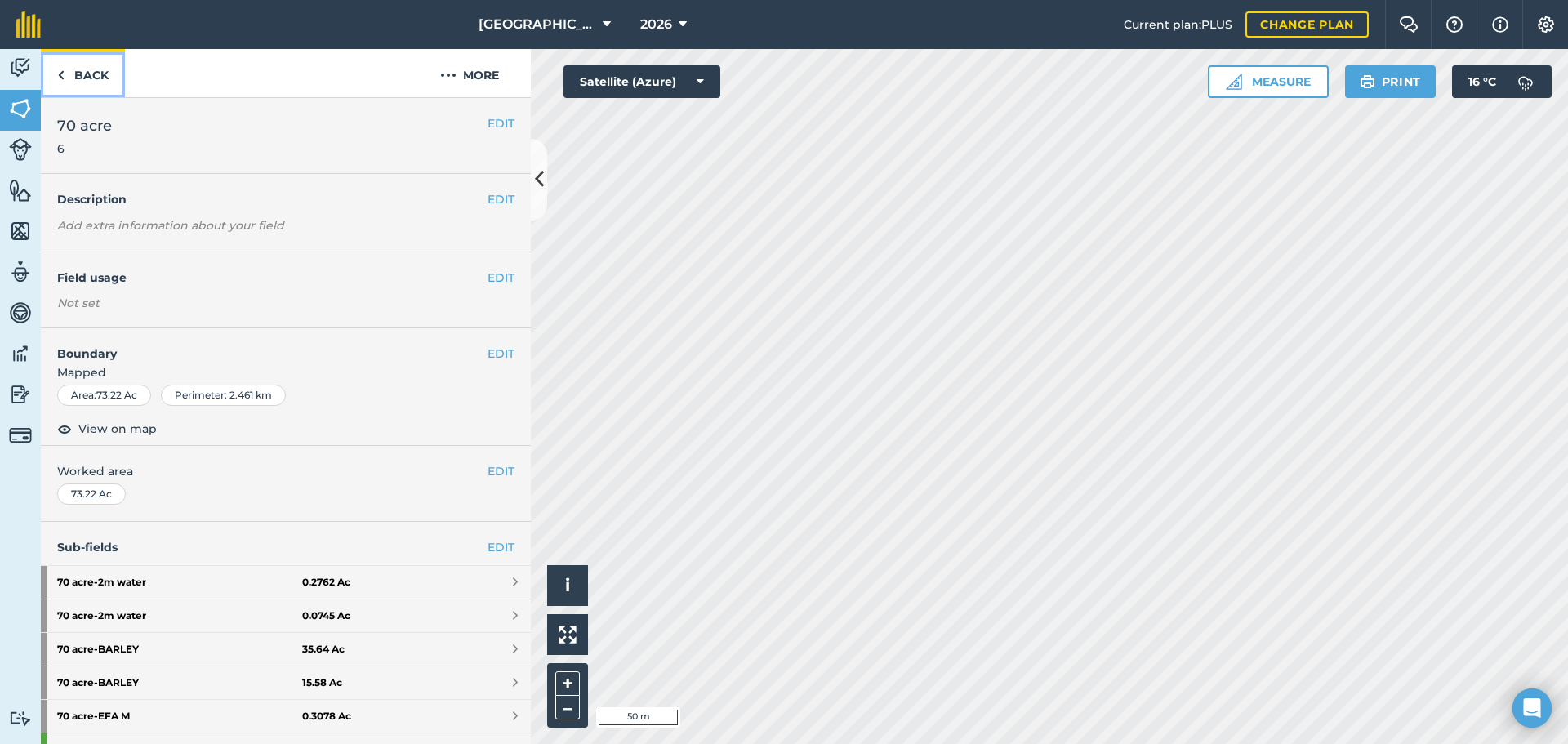
click at [84, 69] on link "Back" at bounding box center [83, 72] width 84 height 48
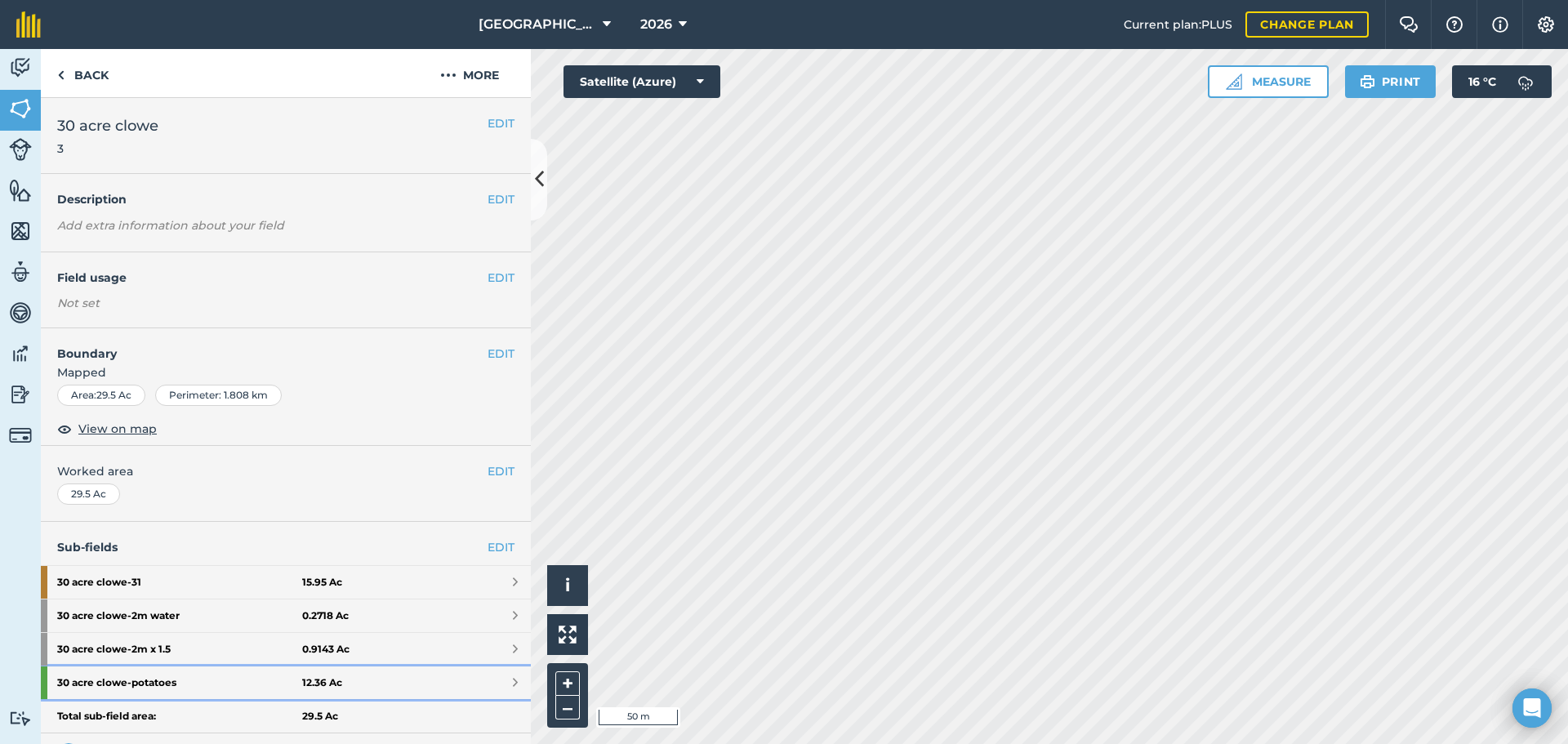
click at [404, 672] on link "30 acre clowe - potatoes 12.36 Ac" at bounding box center [286, 682] width 490 height 33
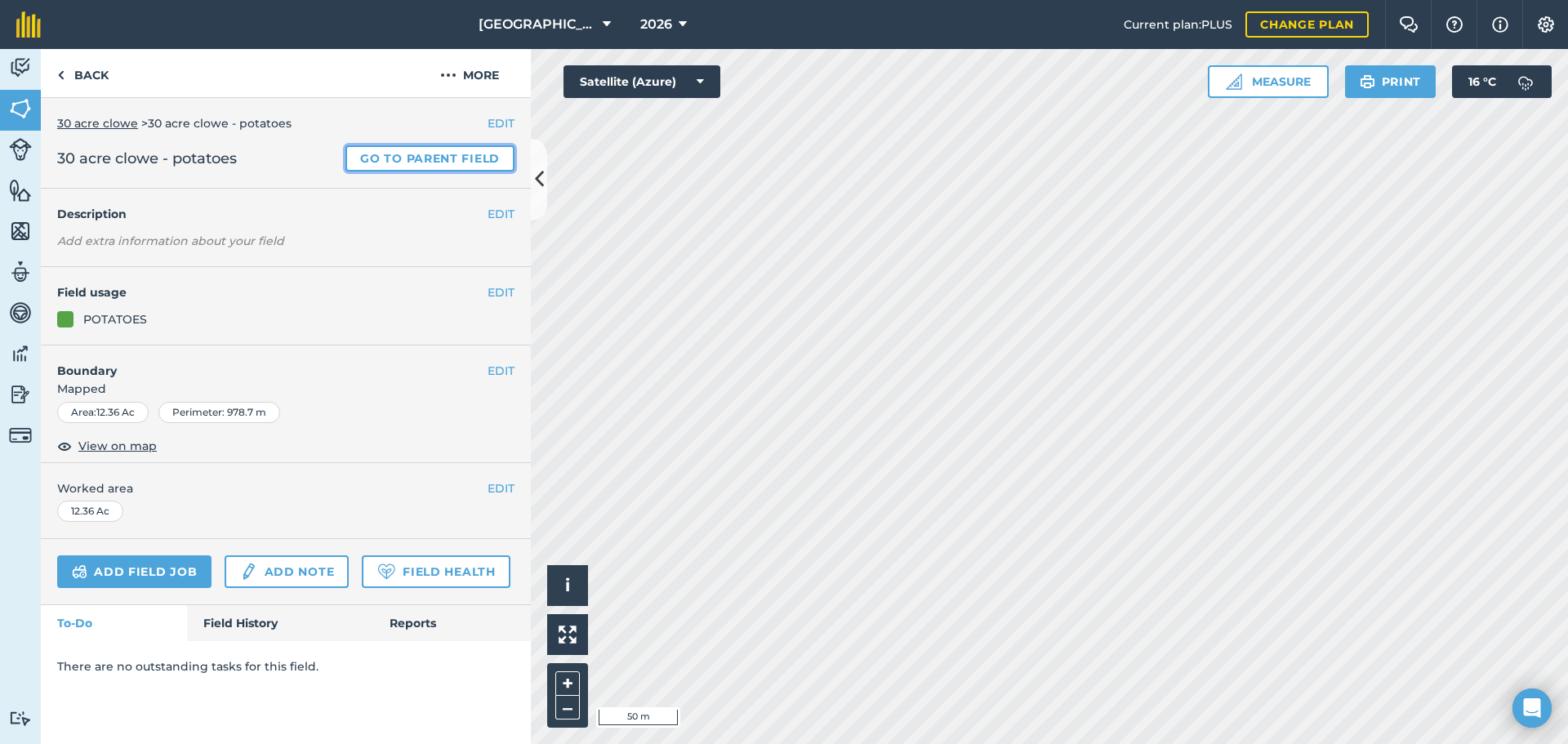
click at [369, 159] on link "Go to parent field" at bounding box center [430, 159] width 169 height 26
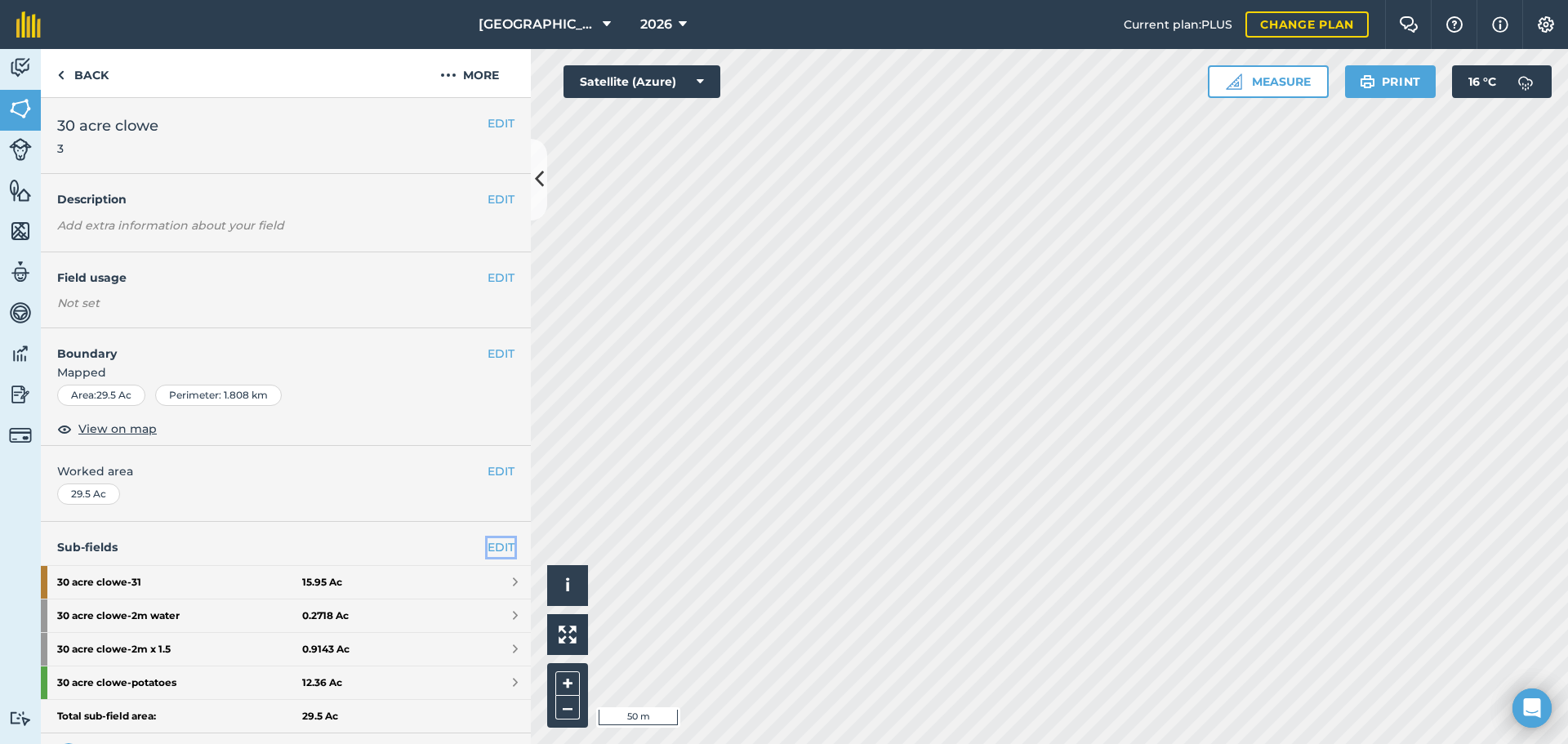
click at [488, 539] on link "EDIT" at bounding box center [501, 547] width 27 height 18
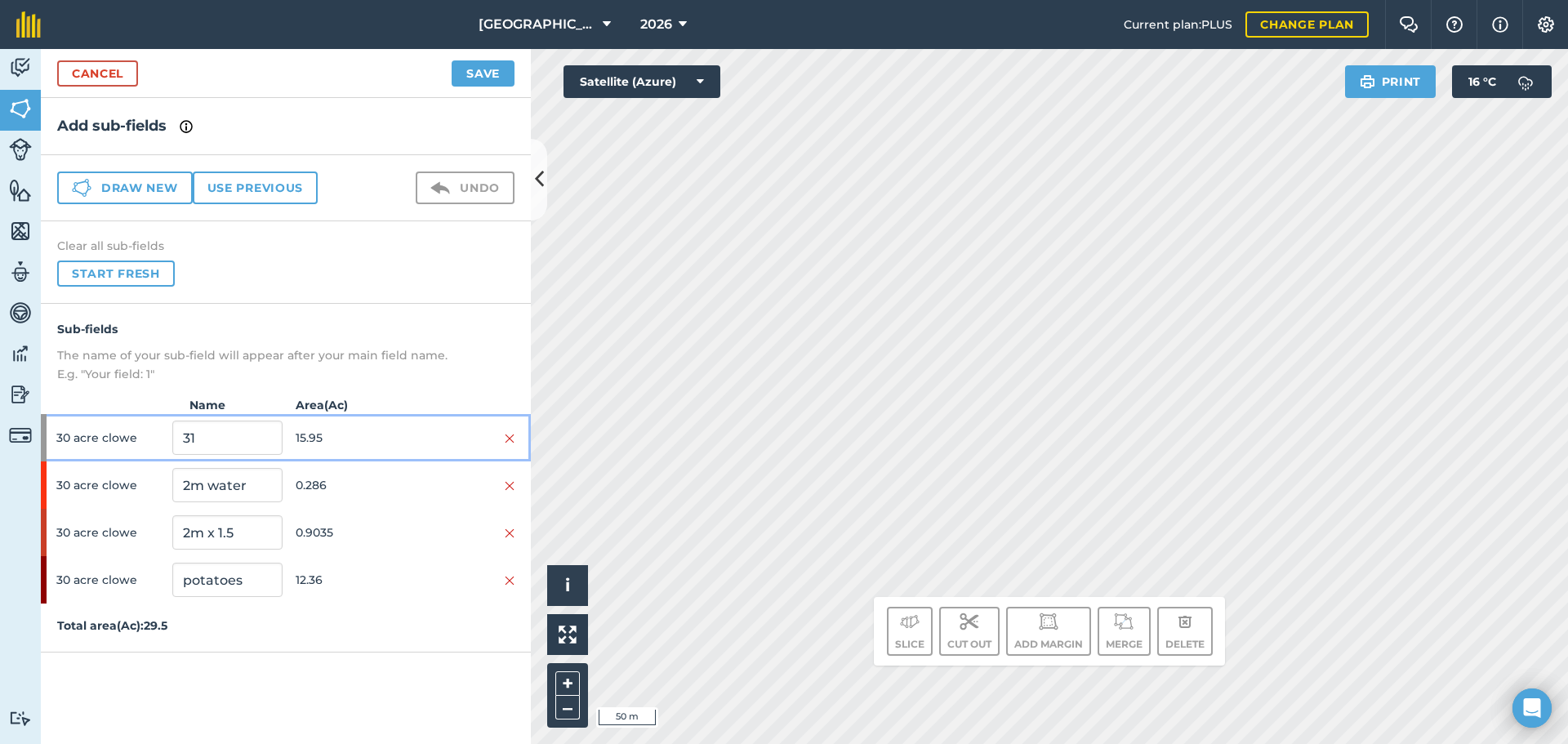
click at [366, 433] on span "15.95" at bounding box center [350, 437] width 110 height 31
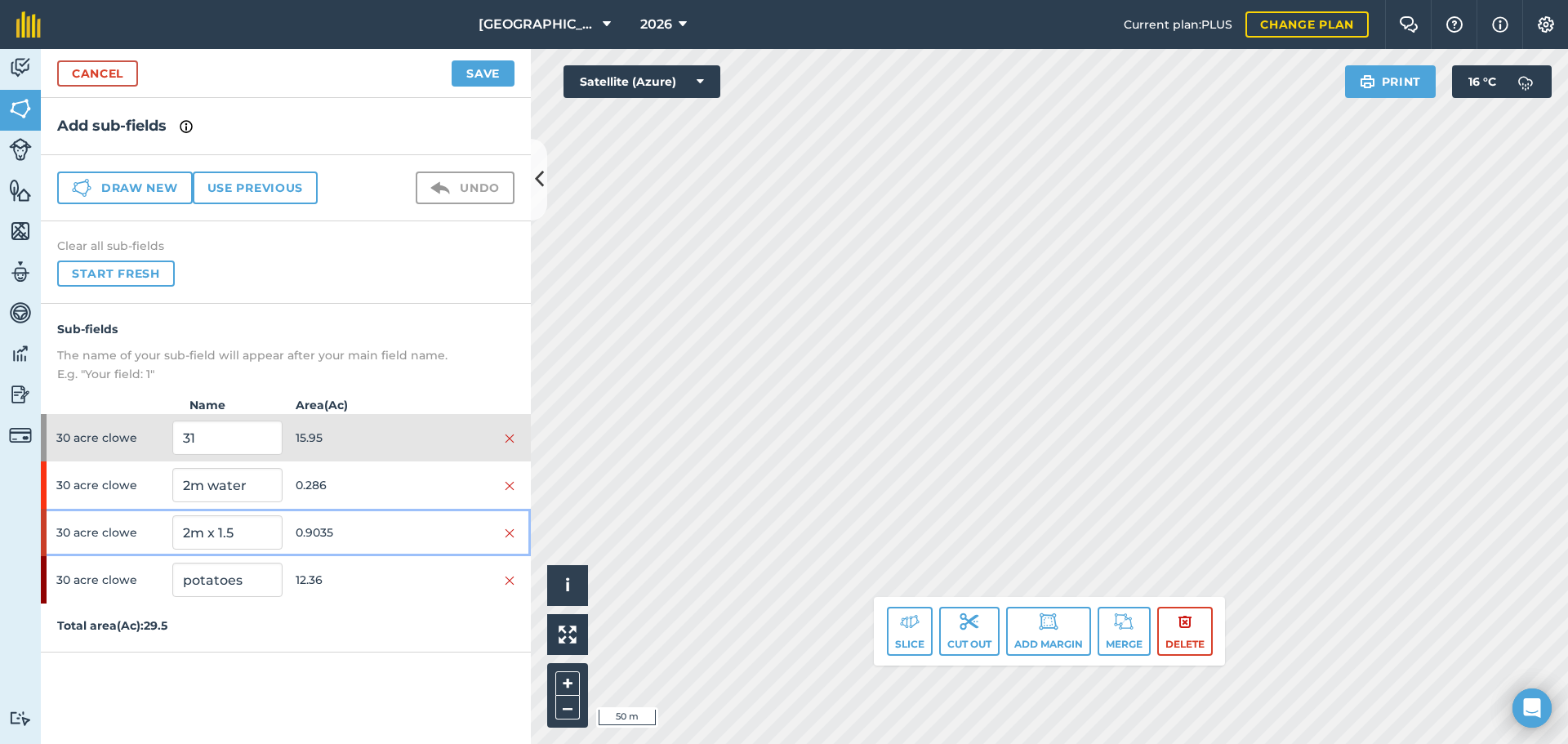
click at [397, 537] on span "0.9035" at bounding box center [350, 532] width 110 height 31
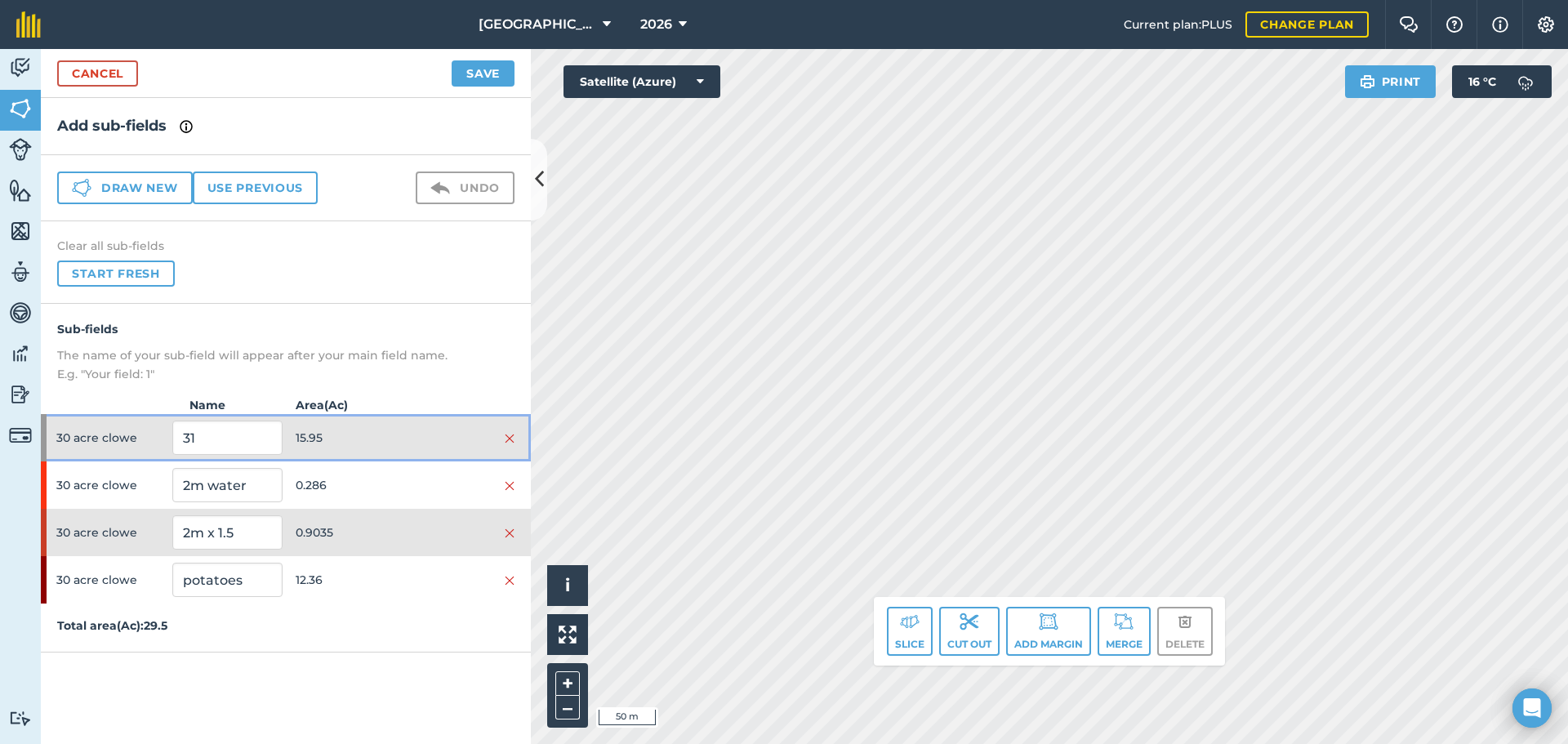
click at [388, 430] on span "15.95" at bounding box center [350, 437] width 110 height 31
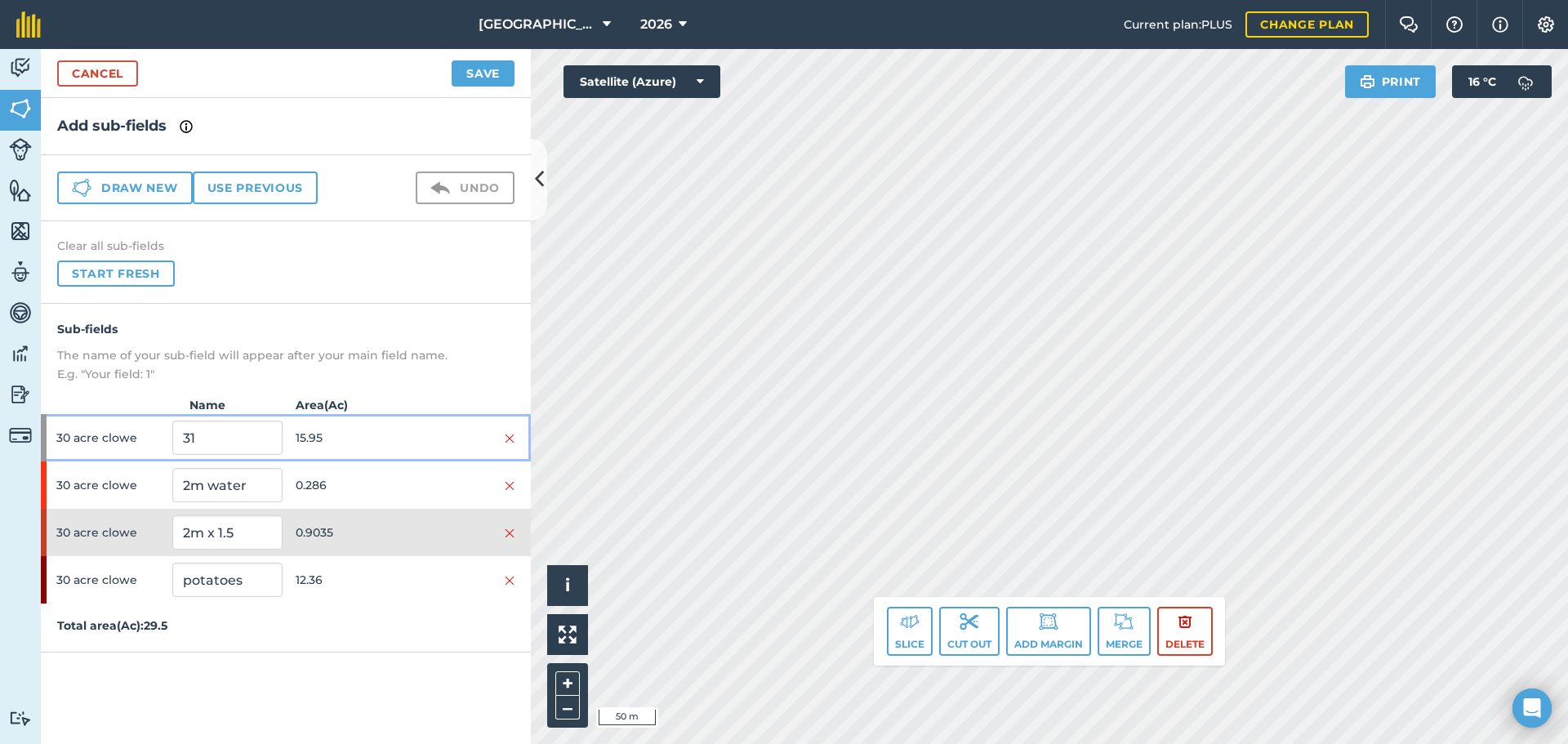
click at [384, 438] on span "15.95" at bounding box center [350, 437] width 110 height 31
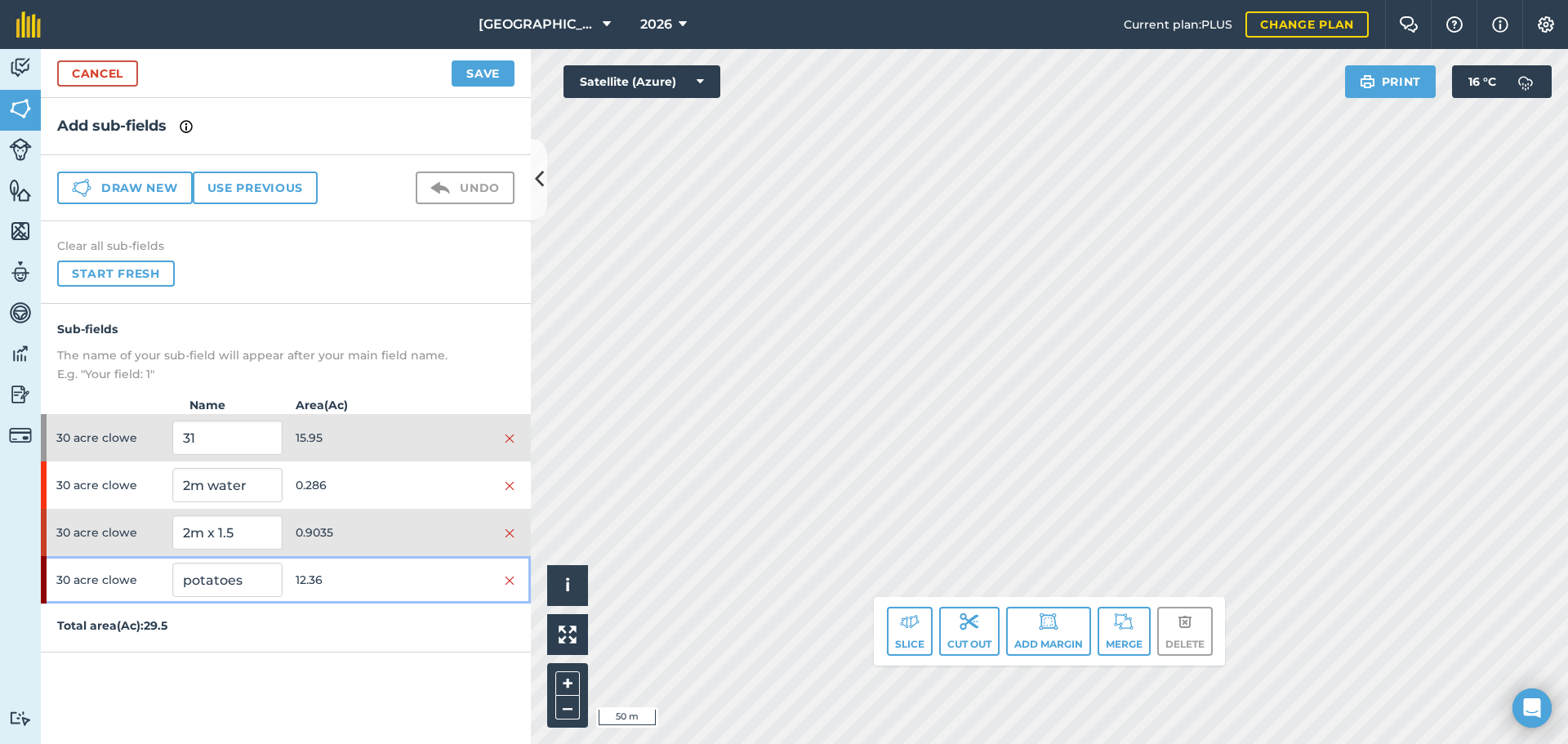
click at [368, 567] on span "12.36" at bounding box center [350, 580] width 110 height 31
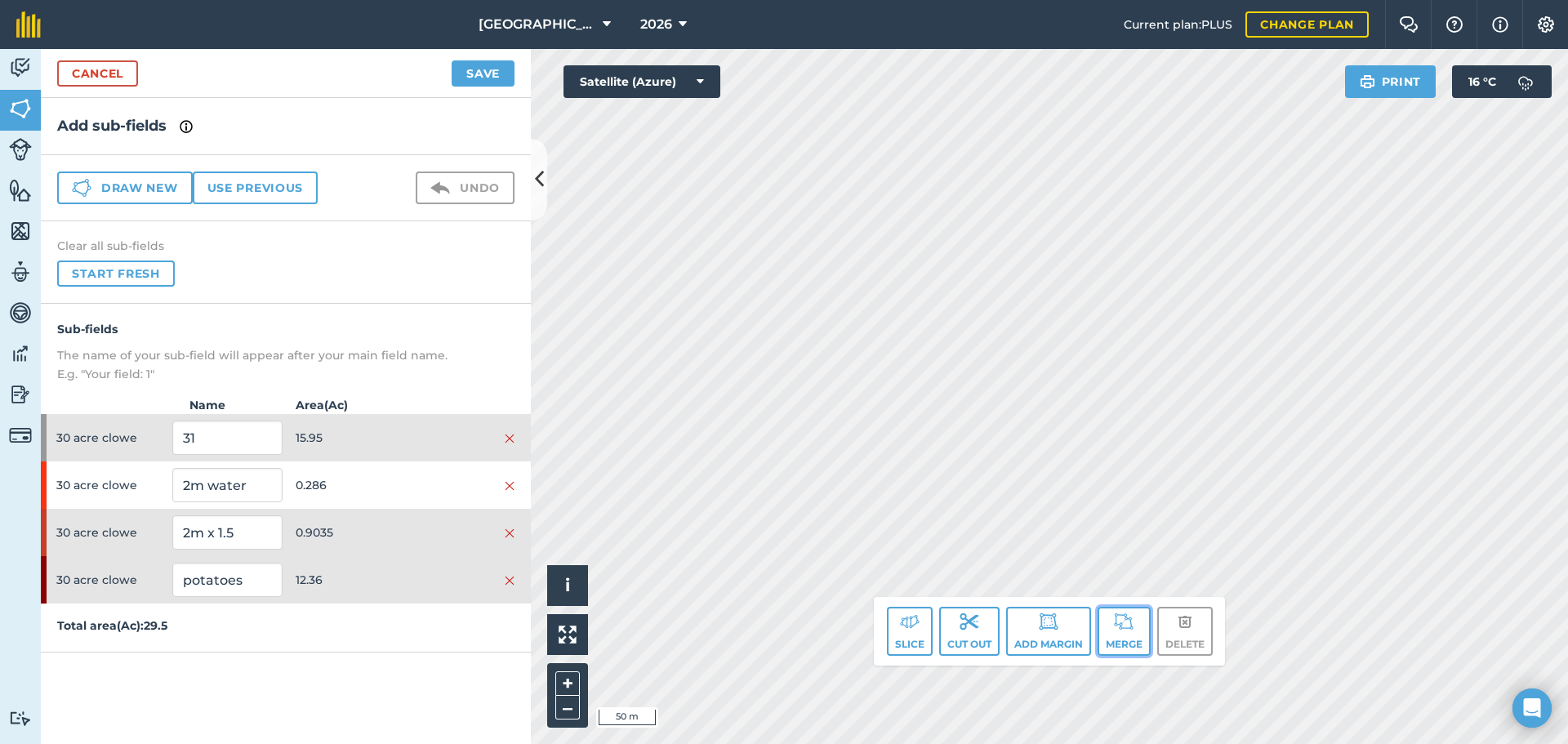
click at [1137, 649] on button "Merge" at bounding box center [1123, 631] width 53 height 49
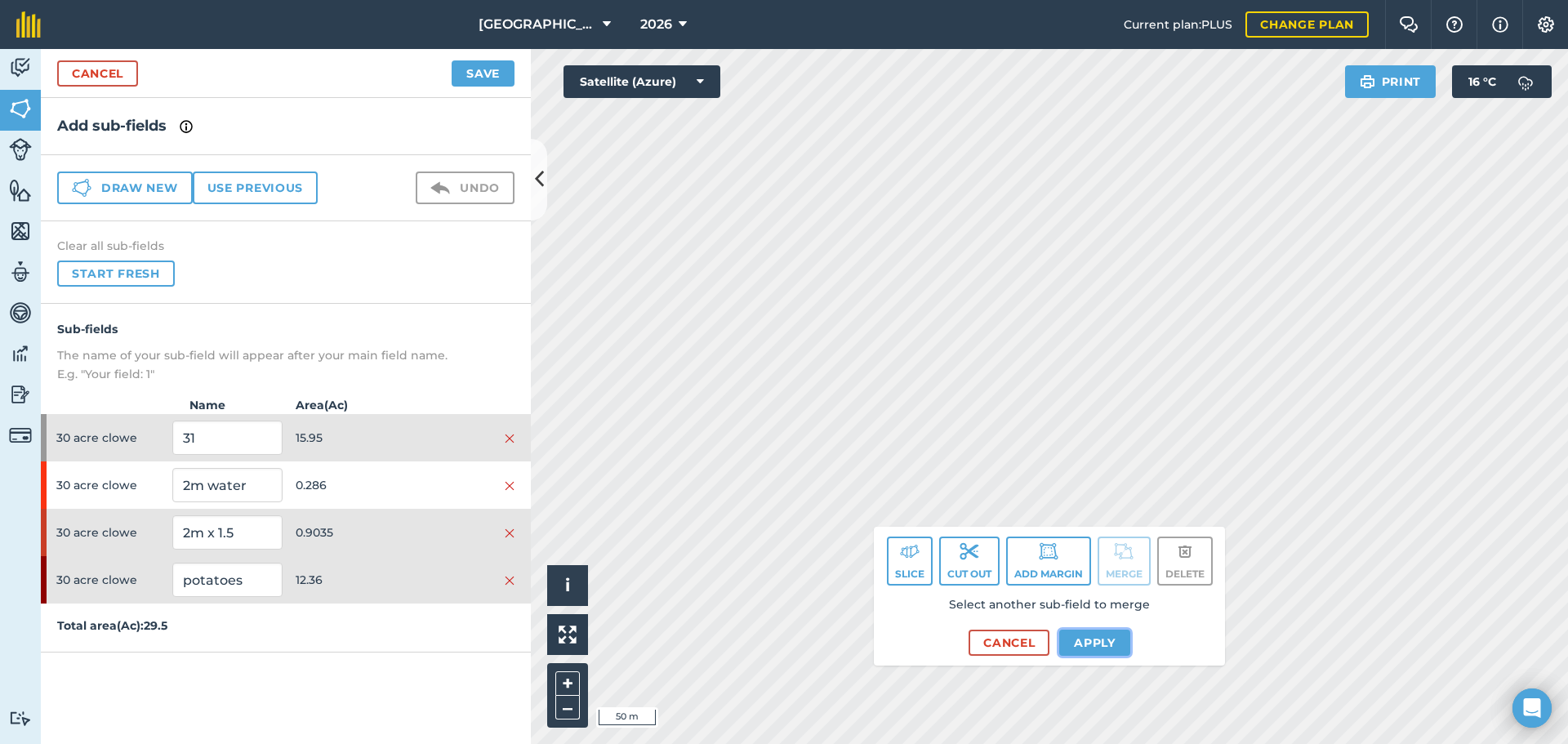
click at [1089, 634] on button "Apply" at bounding box center [1094, 643] width 71 height 26
click at [1074, 638] on button "Apply" at bounding box center [1094, 643] width 71 height 26
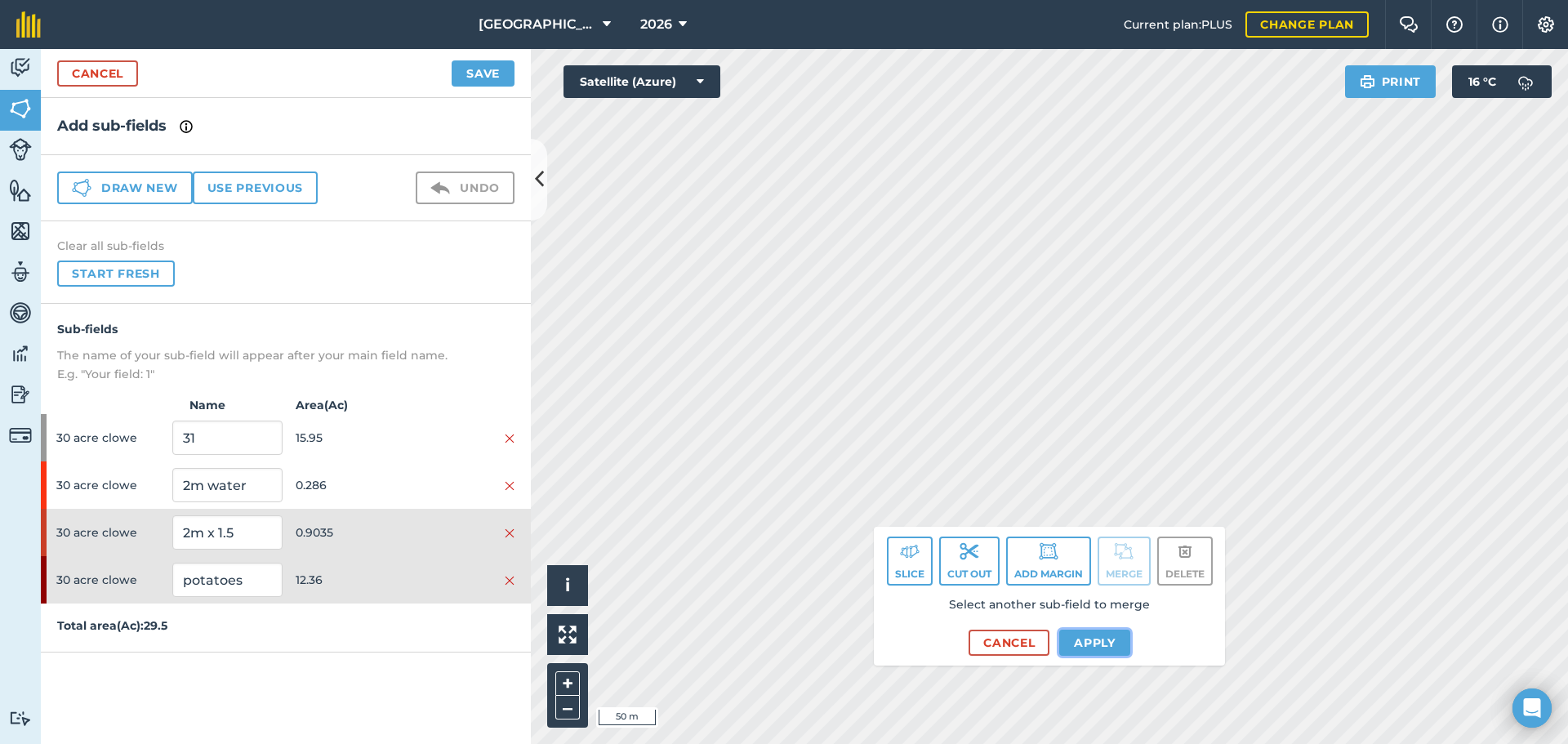
click at [1074, 641] on button "Apply" at bounding box center [1094, 643] width 71 height 26
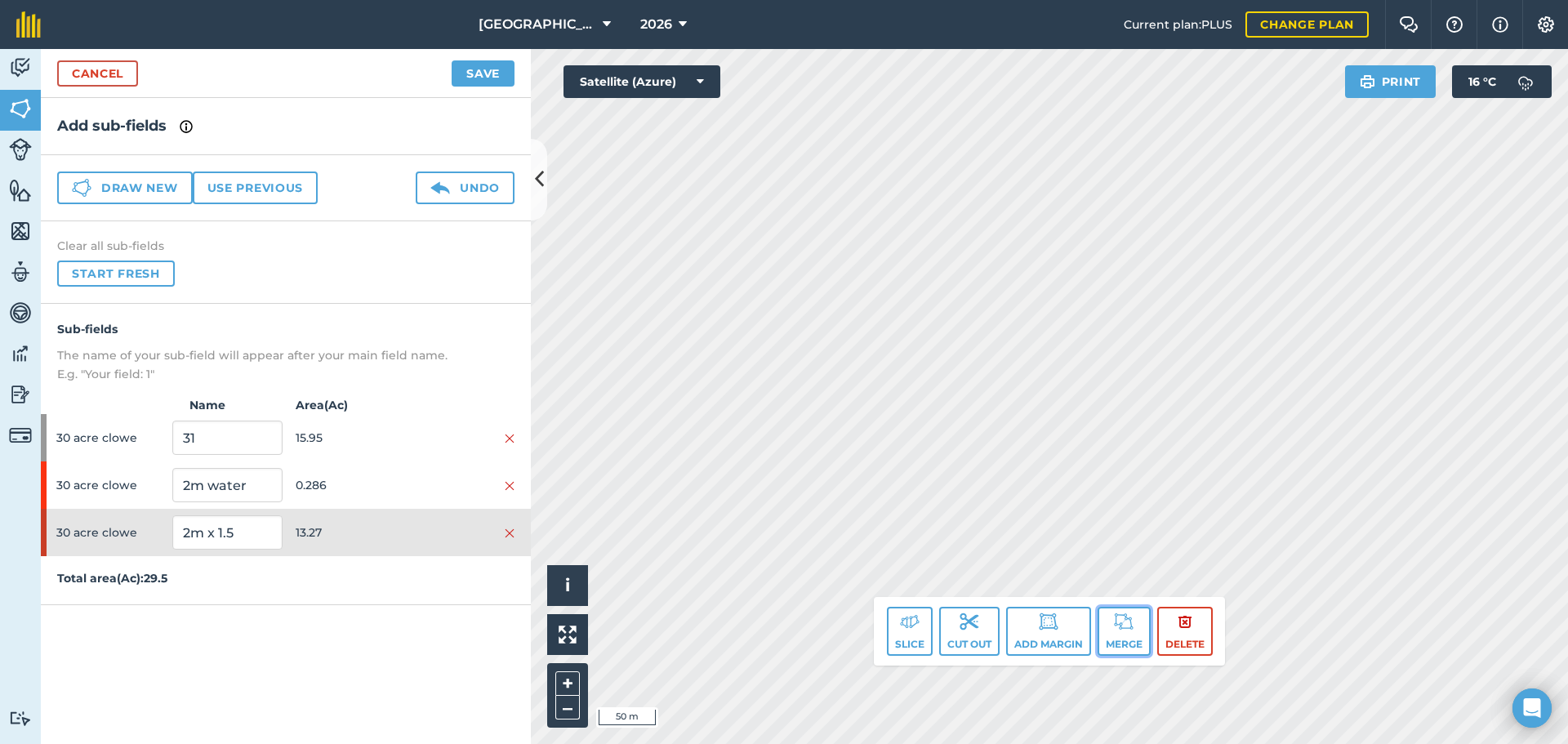
click at [1115, 609] on button "Merge" at bounding box center [1123, 631] width 53 height 49
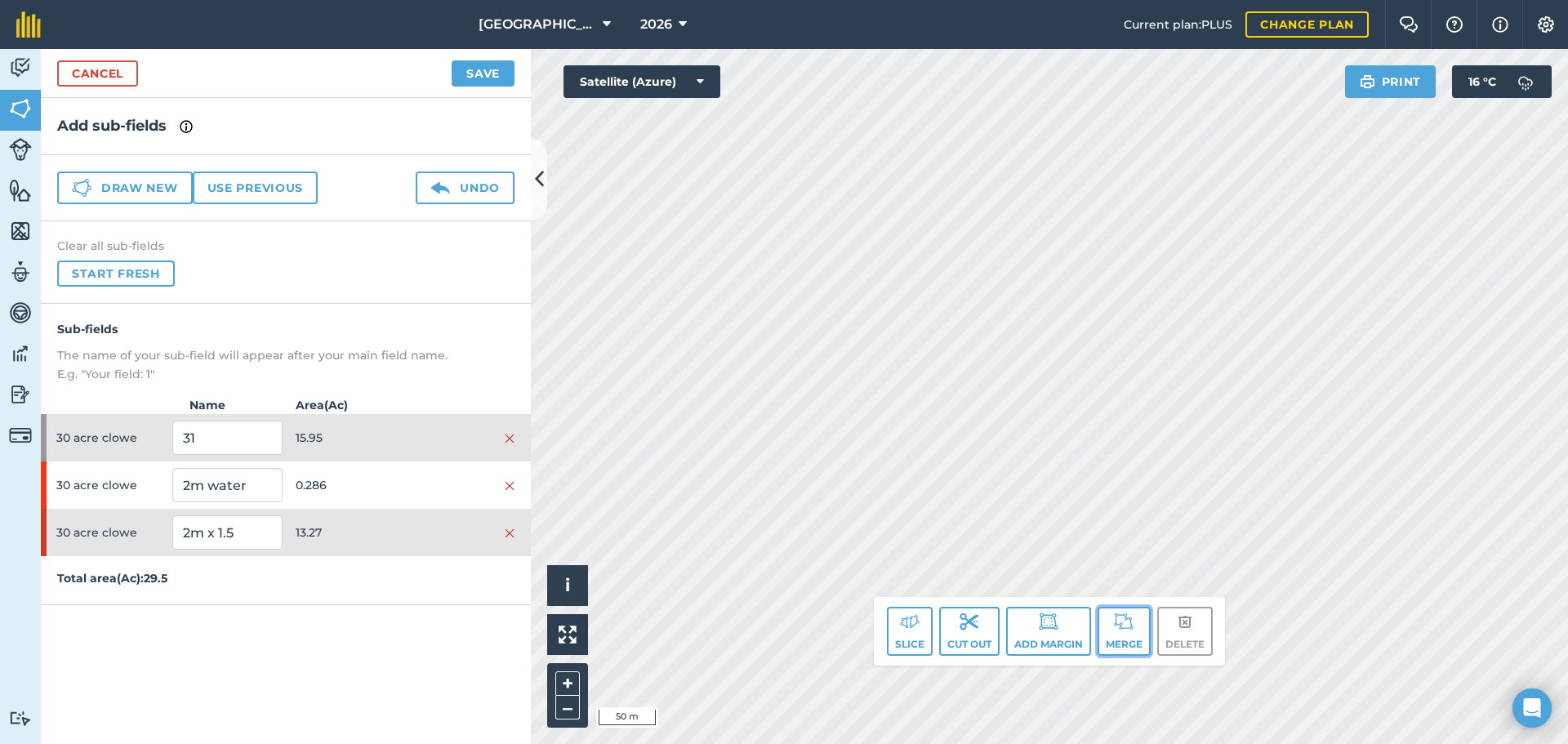
click at [1118, 631] on button "Merge" at bounding box center [1123, 631] width 53 height 49
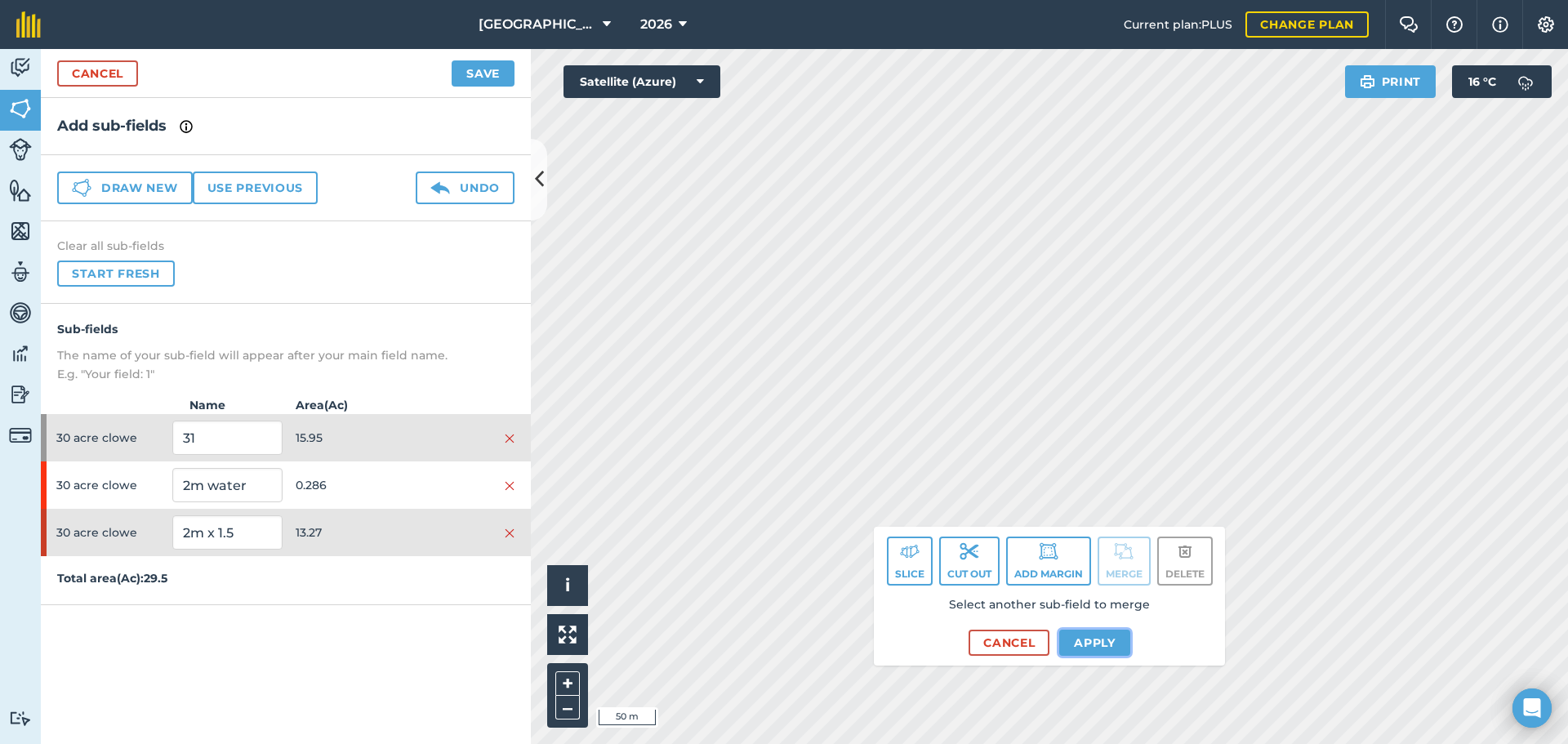
click at [1107, 635] on button "Apply" at bounding box center [1094, 643] width 71 height 26
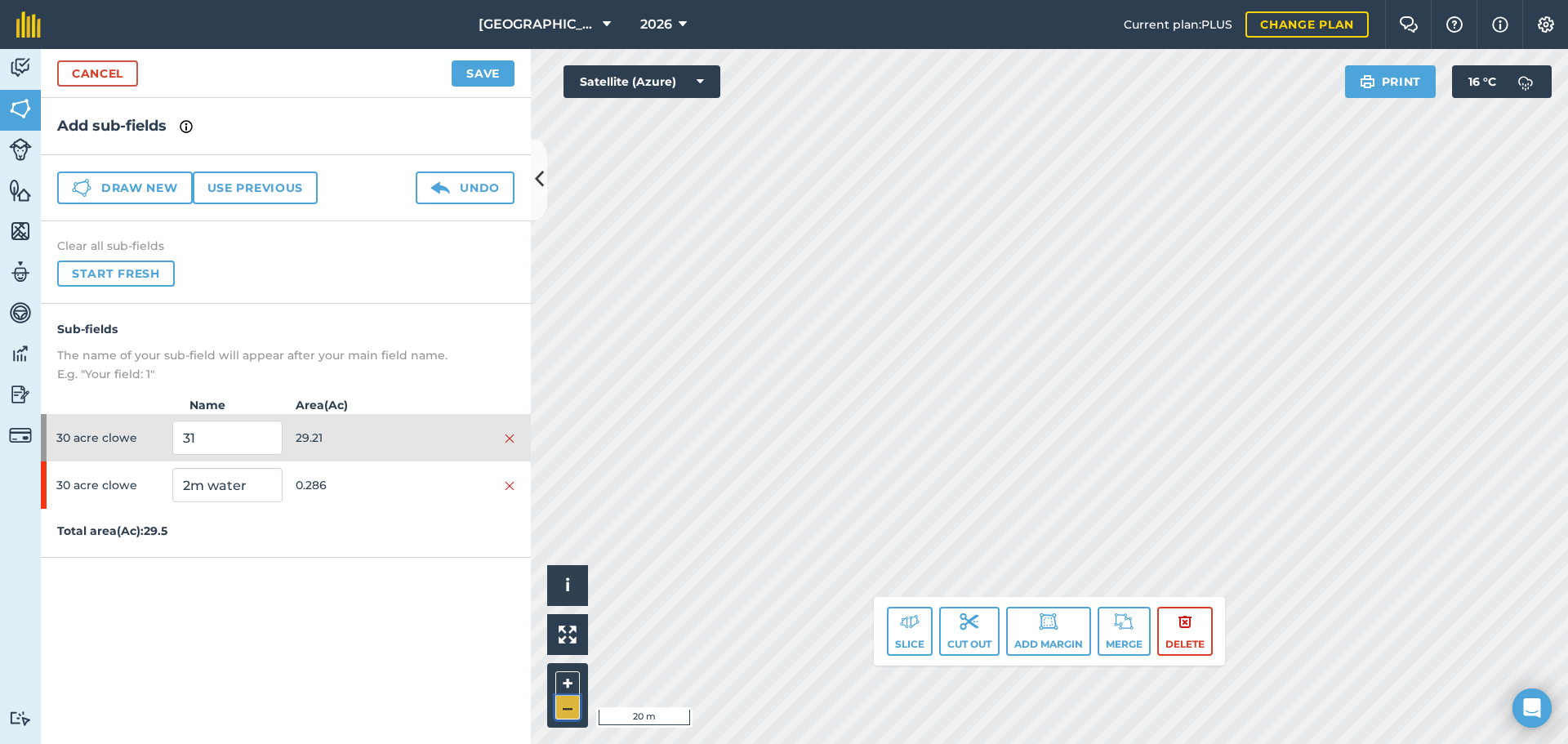
click at [568, 696] on button "–" at bounding box center [567, 707] width 24 height 23
click at [1391, 743] on html "East Whitefield Farm 2026 Current plan : PLUS Change plan Farm Chat Help Info S…" at bounding box center [784, 372] width 1568 height 744
click at [567, 706] on button "–" at bounding box center [567, 707] width 24 height 23
click at [565, 703] on button "–" at bounding box center [567, 707] width 24 height 23
click at [417, 546] on div "Activity Fields Livestock Features Maps Team Vehicles Data Reporting Billing Tu…" at bounding box center [784, 396] width 1568 height 695
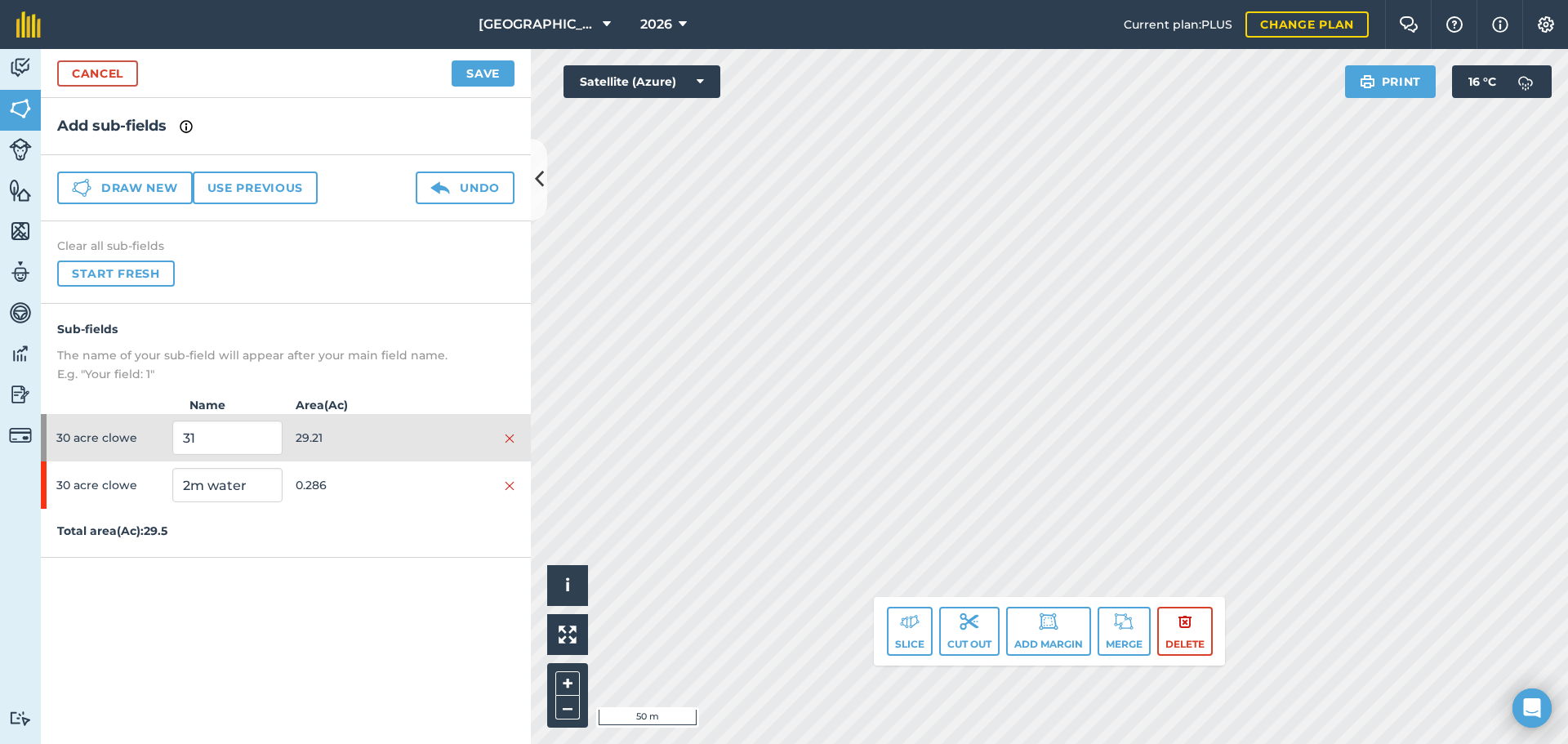
click at [515, 629] on div "Activity Fields Livestock Features Maps Team Vehicles Data Reporting Billing Tu…" at bounding box center [784, 396] width 1568 height 695
click at [918, 632] on button "Slice" at bounding box center [910, 631] width 46 height 49
click at [266, 443] on input "31" at bounding box center [227, 437] width 110 height 35
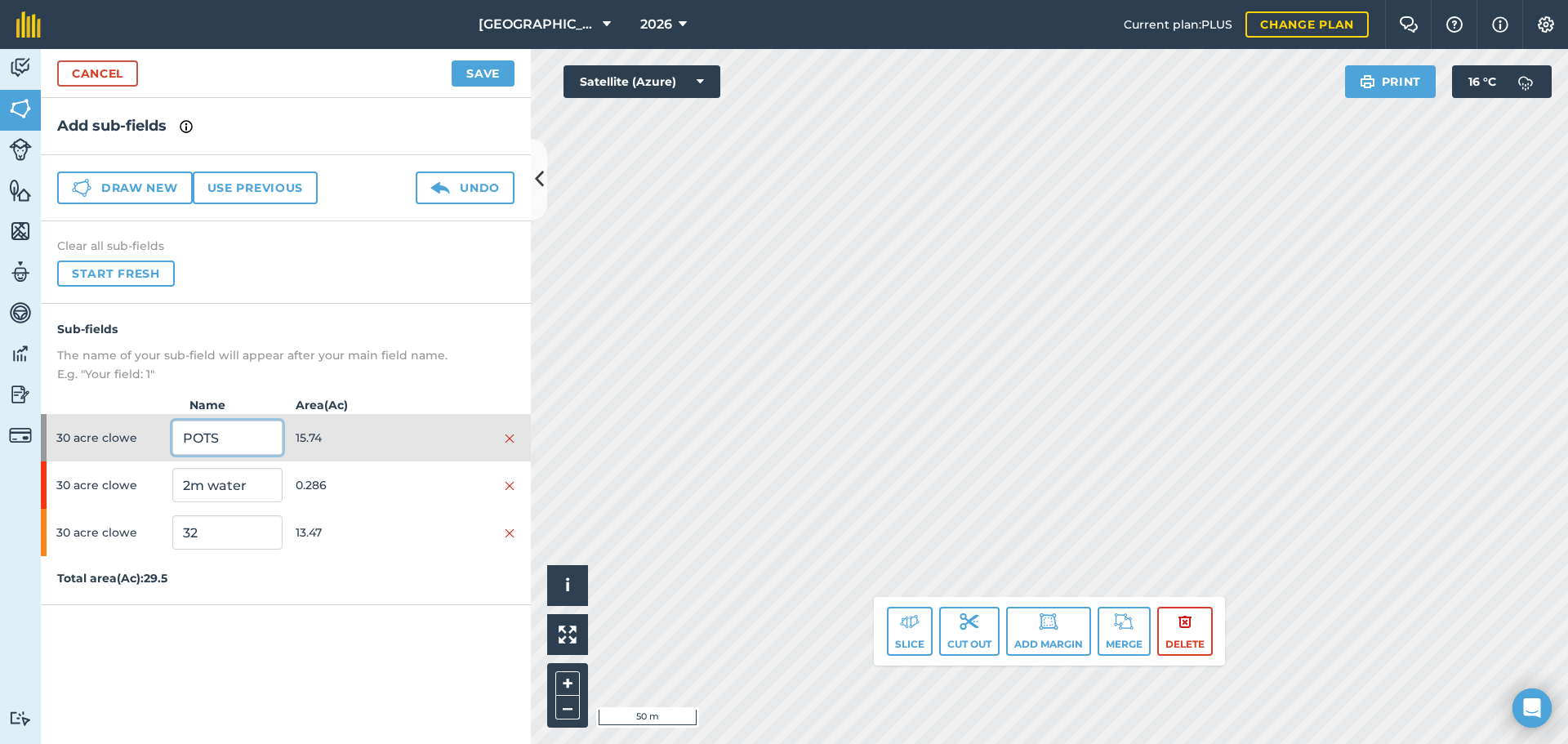
type input "POTS"
click at [225, 523] on input "32" at bounding box center [227, 532] width 110 height 35
type input "BARLEY"
click at [324, 585] on p "Total area ( Ac ): 29.5" at bounding box center [286, 578] width 490 height 18
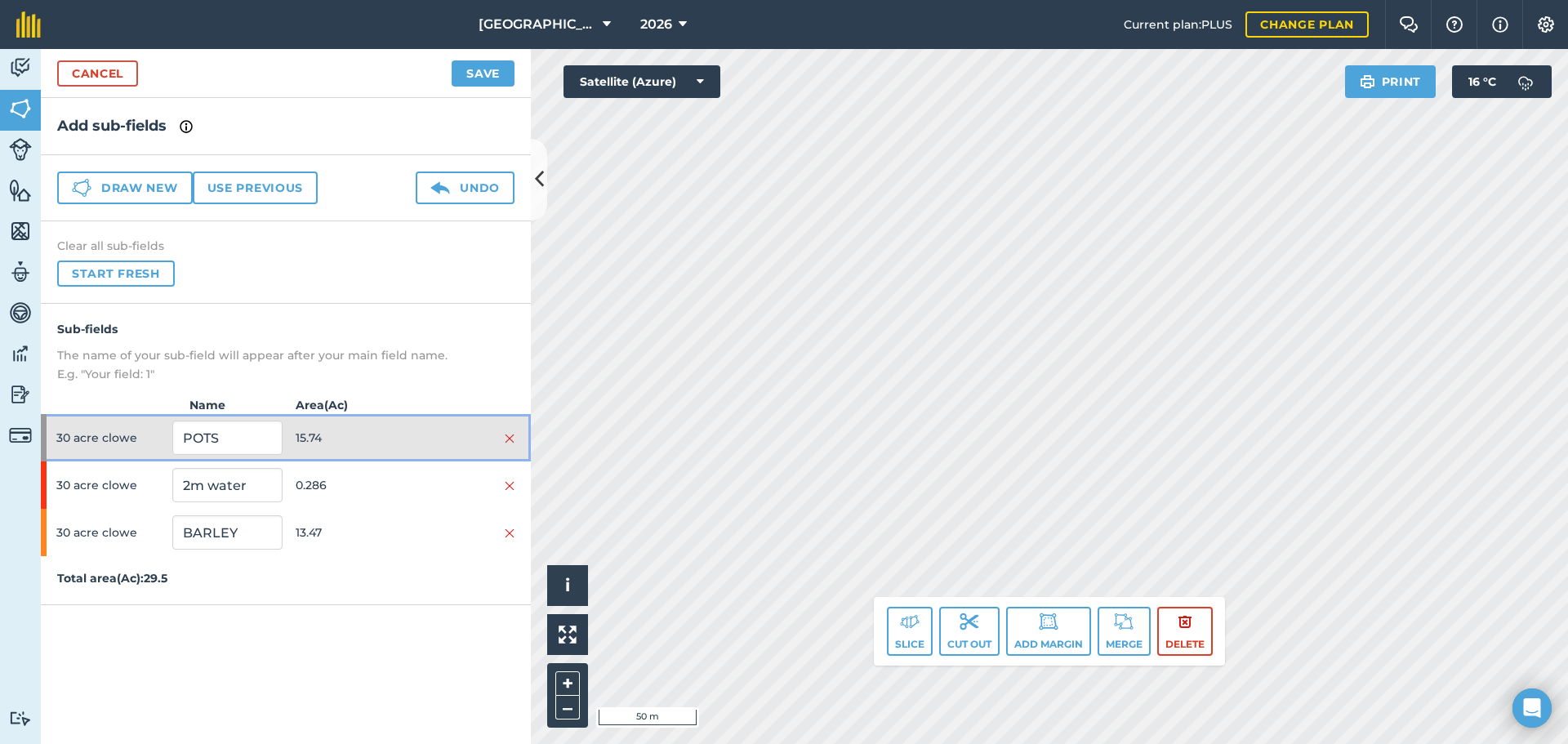
click at [389, 458] on div "30 acre clowe POTS 15.74" at bounding box center [286, 437] width 490 height 47
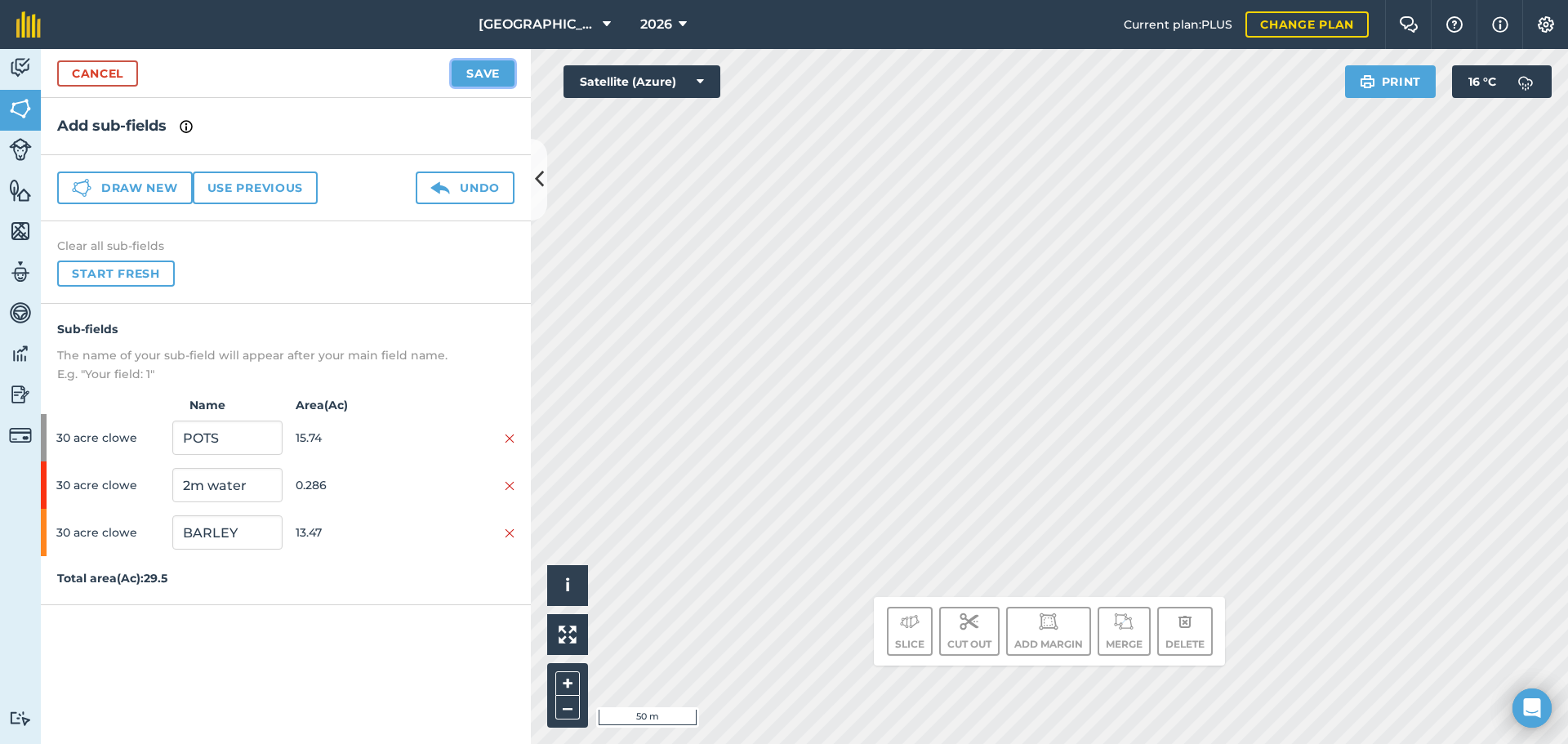
click at [477, 68] on button "Save" at bounding box center [482, 73] width 63 height 26
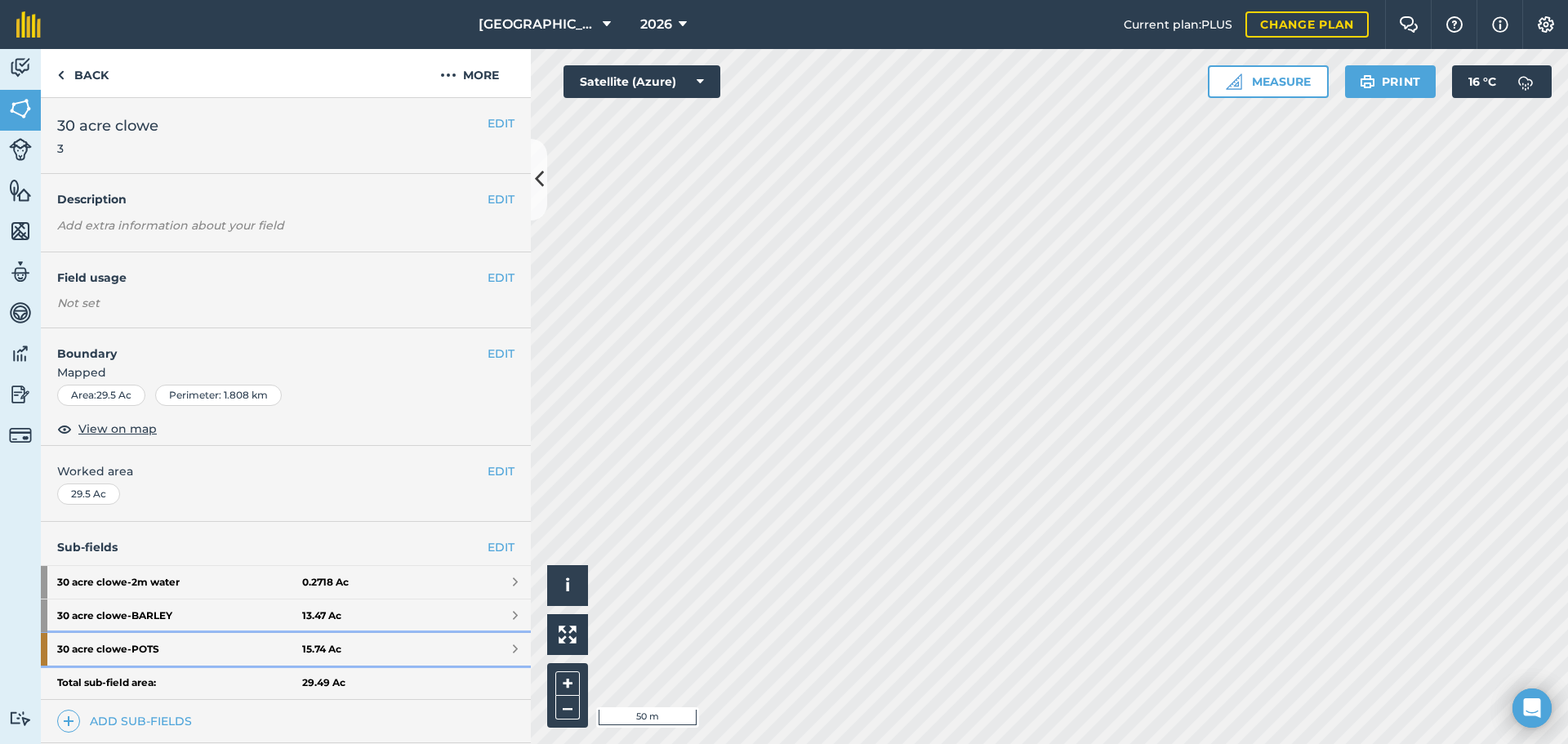
click at [262, 649] on strong "30 acre clowe - POTS" at bounding box center [179, 649] width 245 height 33
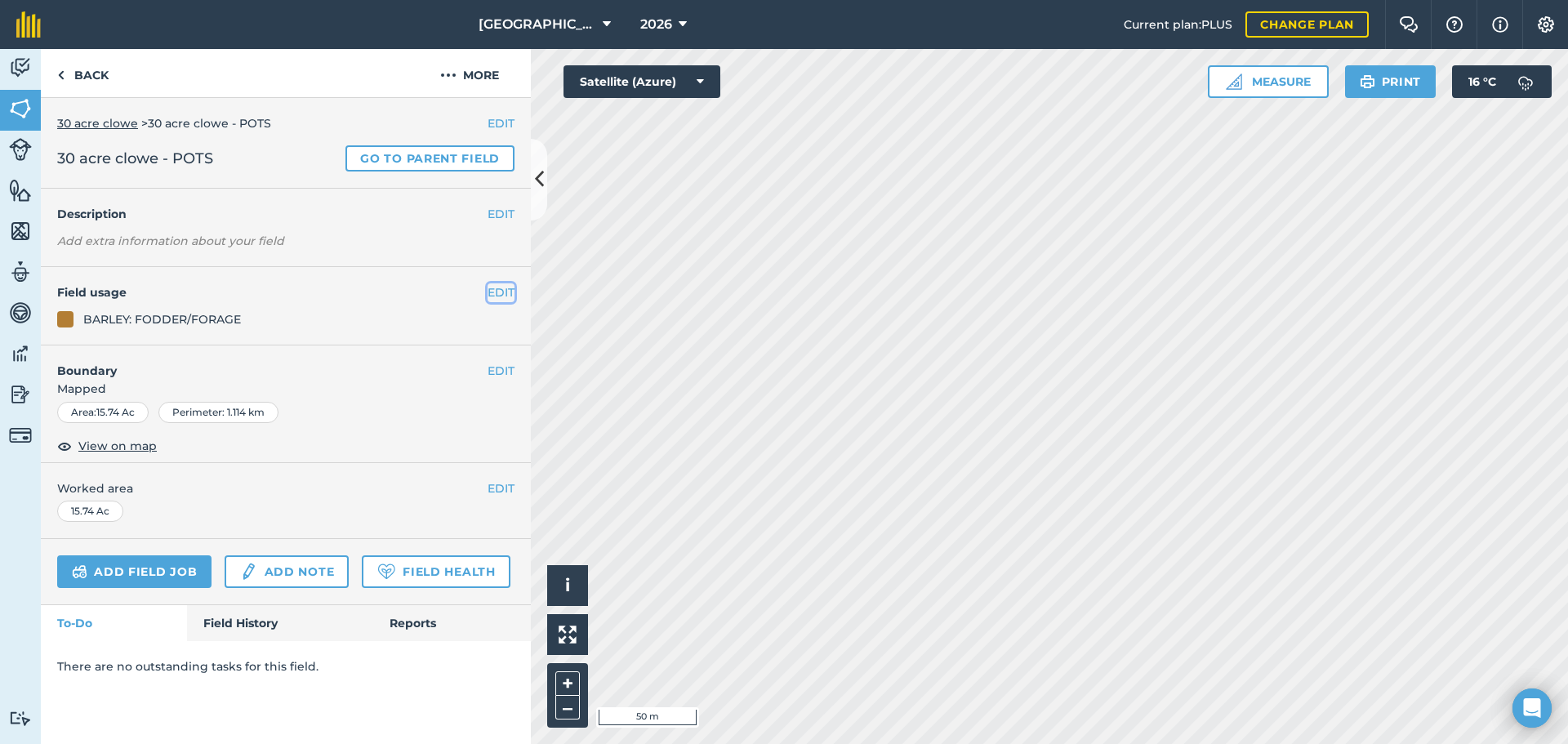
click at [489, 287] on button "EDIT" at bounding box center [501, 292] width 27 height 18
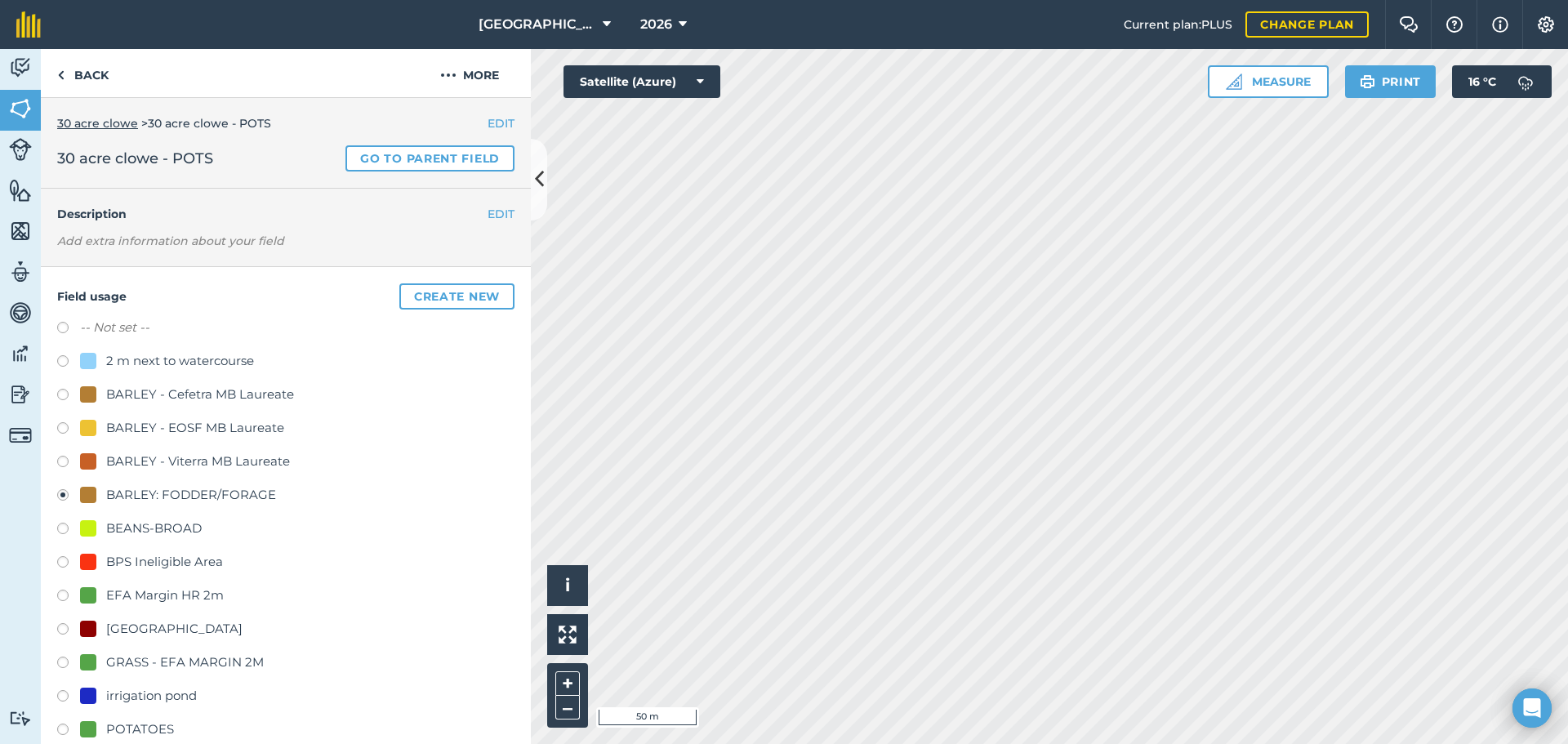
click at [155, 721] on div "POTATOES" at bounding box center [140, 729] width 68 height 20
radio input "true"
radio input "false"
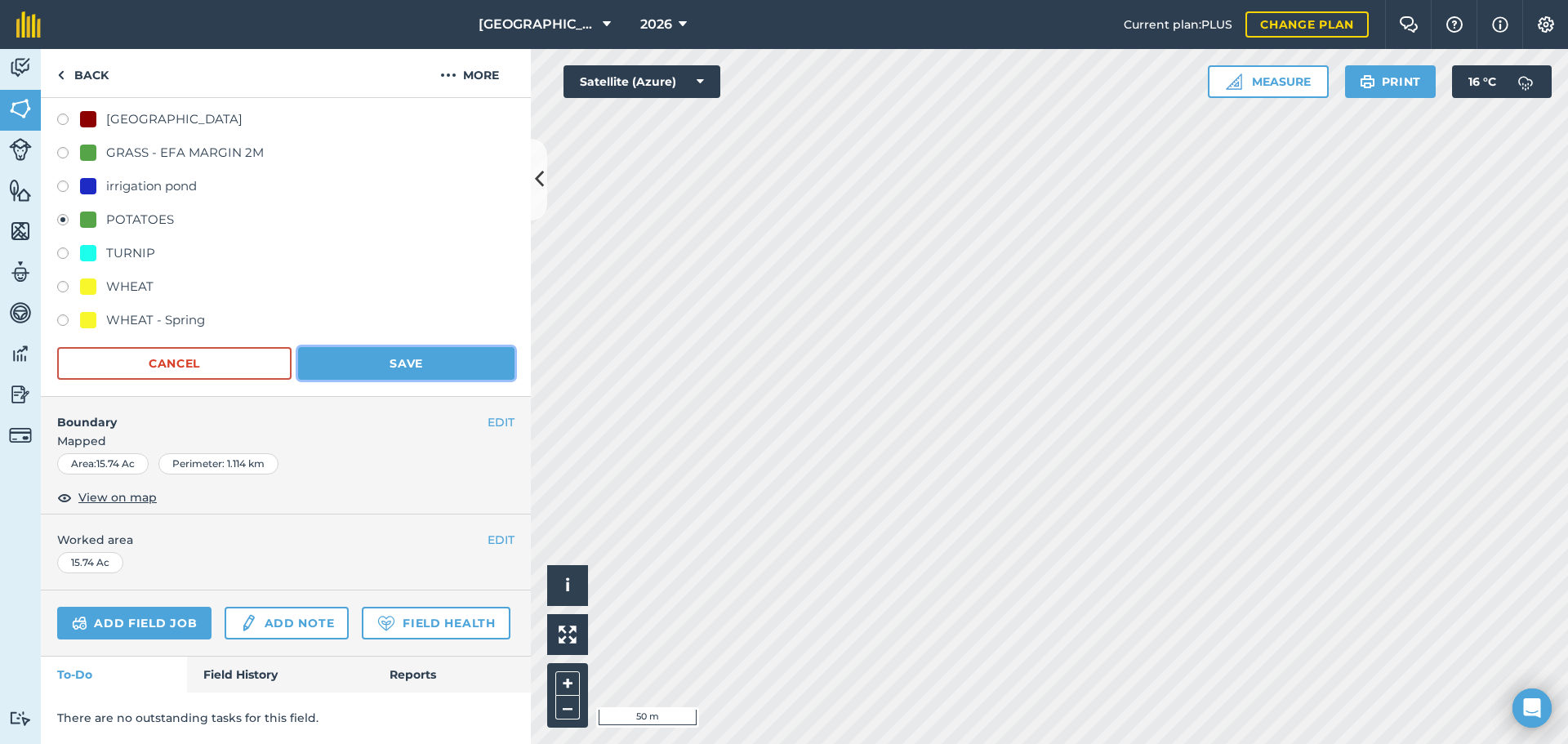
click at [394, 347] on button "Save" at bounding box center [406, 363] width 217 height 33
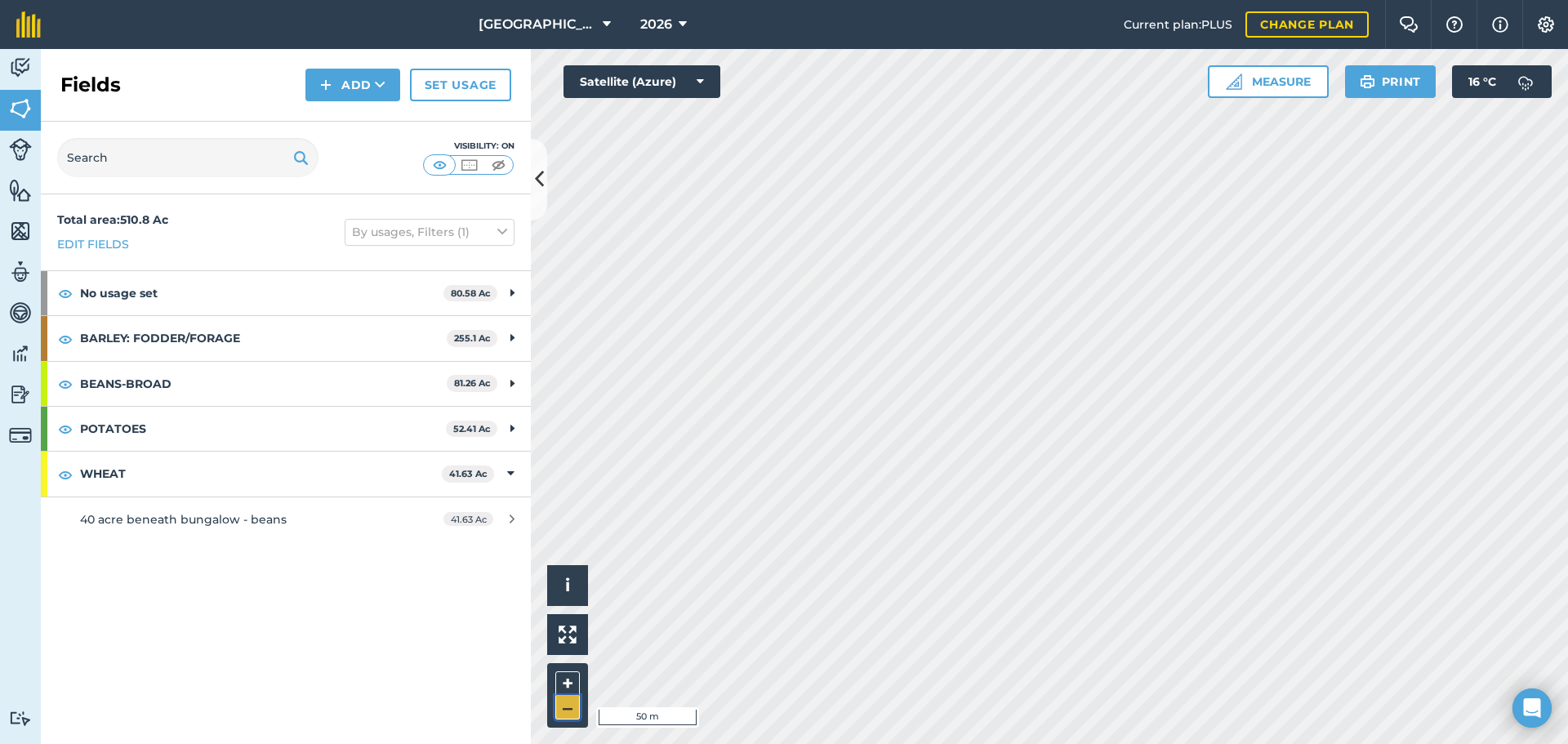
click at [556, 700] on button "–" at bounding box center [567, 707] width 24 height 23
click at [577, 705] on div "Click to start drawing. Line must start & end outside boundary i © 2025 TomTom,…" at bounding box center [1049, 396] width 1037 height 695
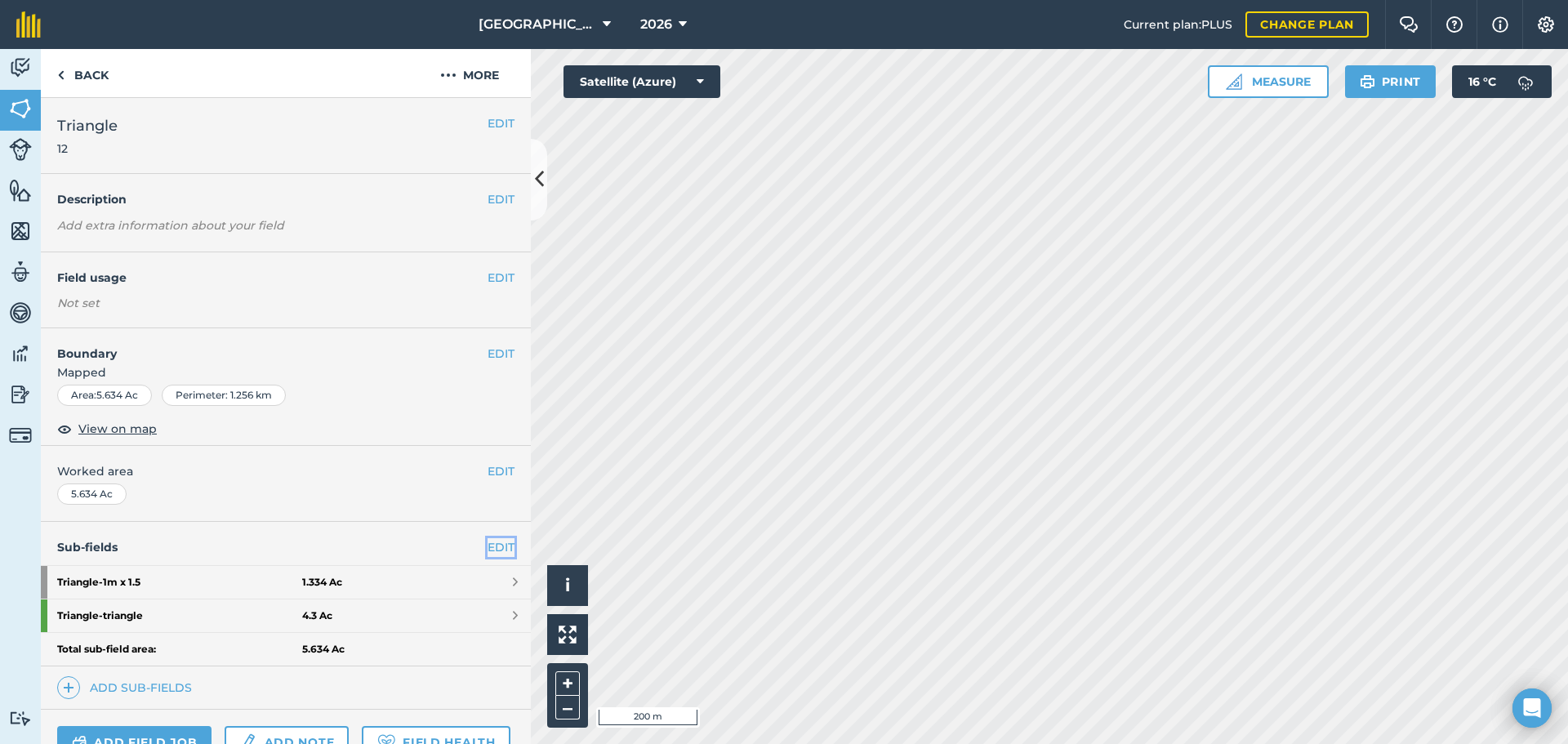
click at [495, 554] on link "EDIT" at bounding box center [501, 547] width 27 height 18
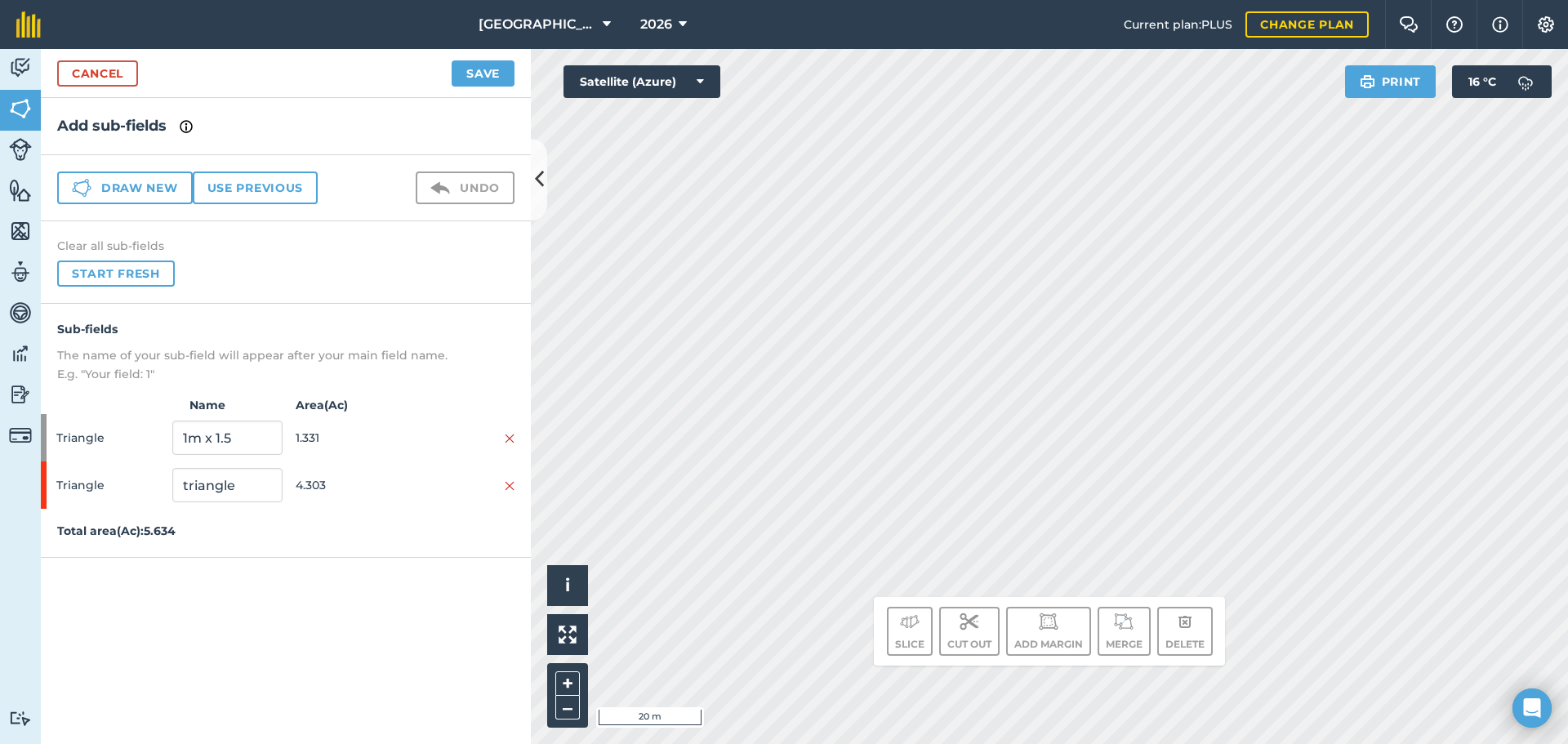
click at [938, 606] on div "Click to start drawing. Line must start & end outside boundary i © 2025 TomTom,…" at bounding box center [1049, 396] width 1037 height 695
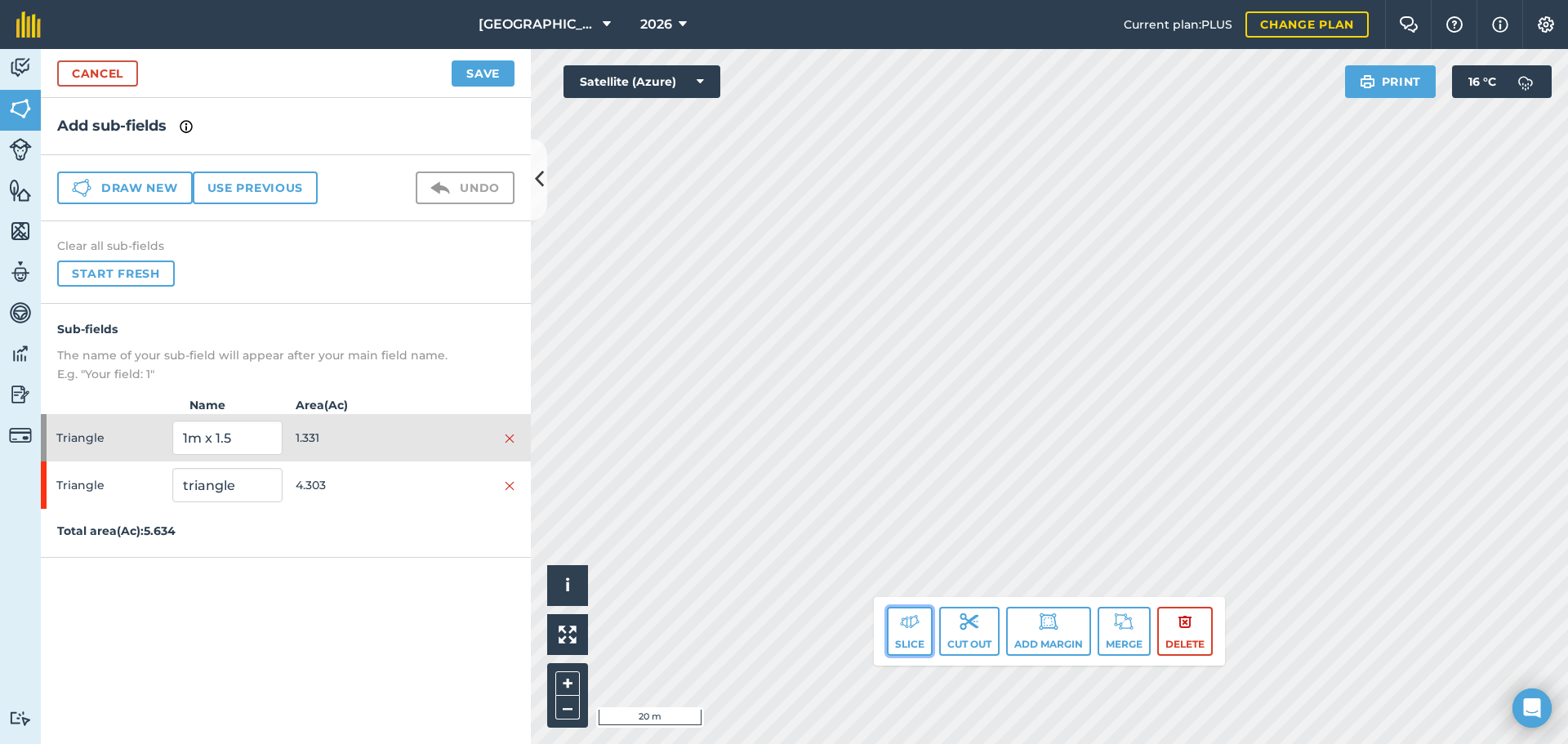
click at [912, 636] on button "Slice" at bounding box center [910, 631] width 46 height 49
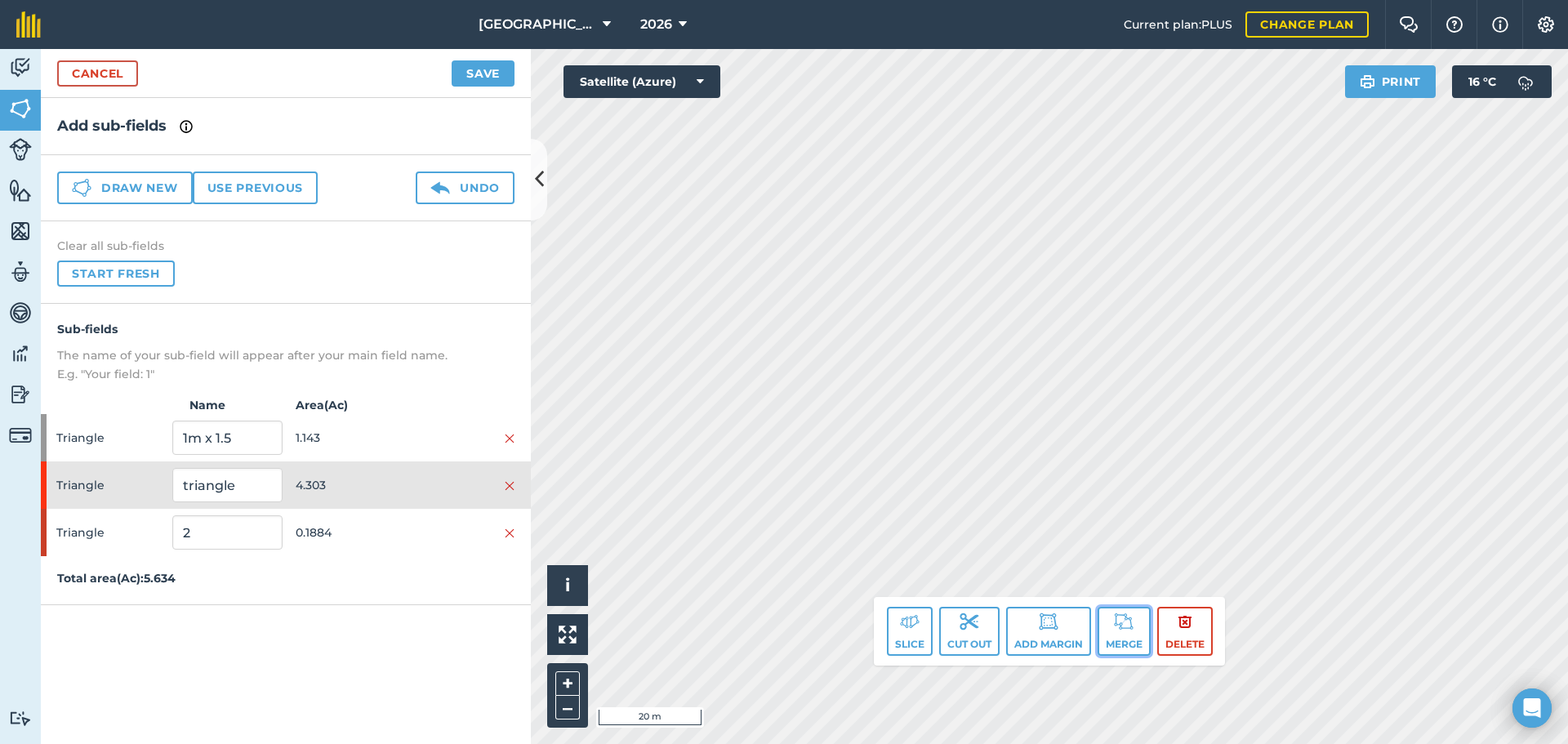
click at [1144, 654] on button "Merge" at bounding box center [1123, 631] width 53 height 49
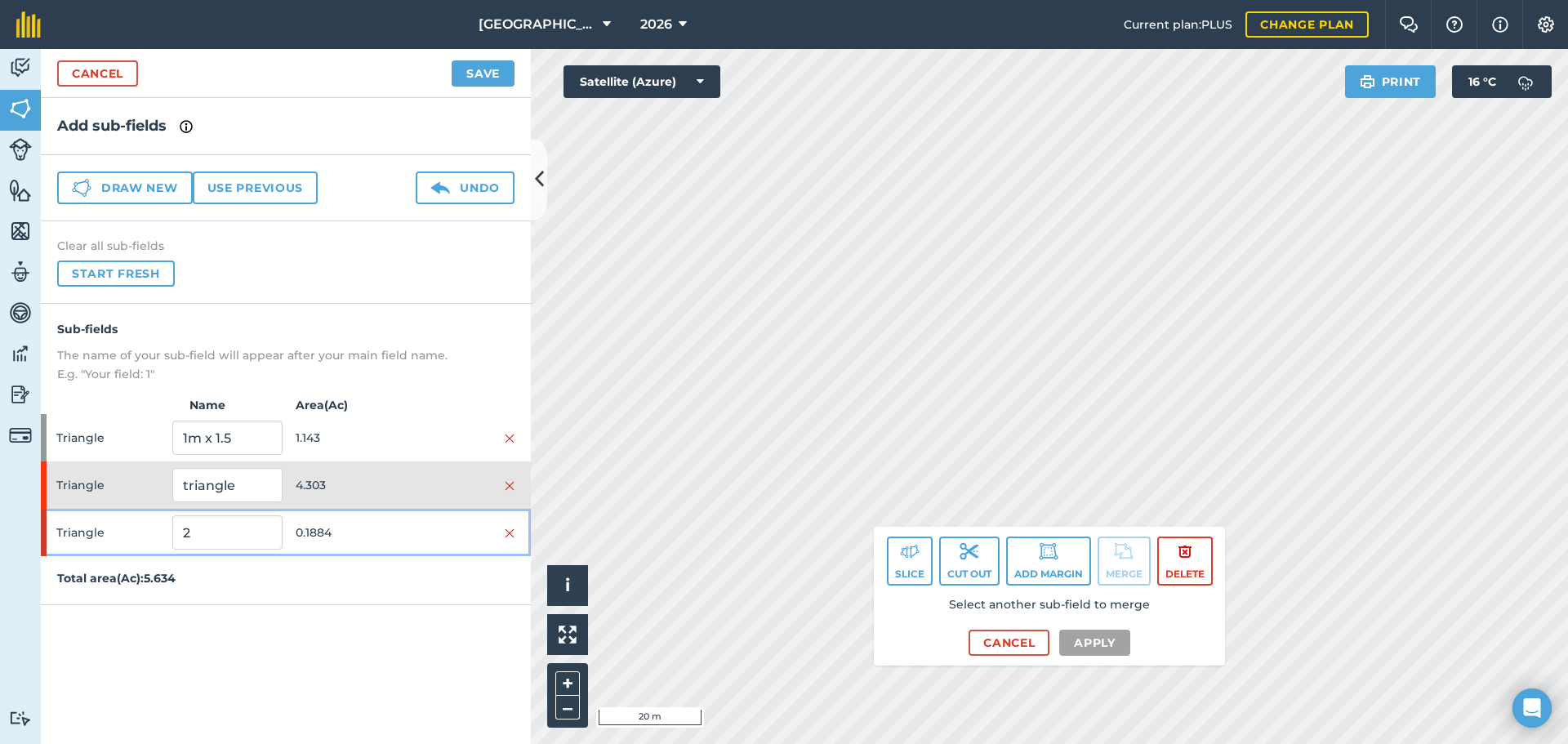
click at [355, 537] on span "0.1884" at bounding box center [350, 532] width 110 height 31
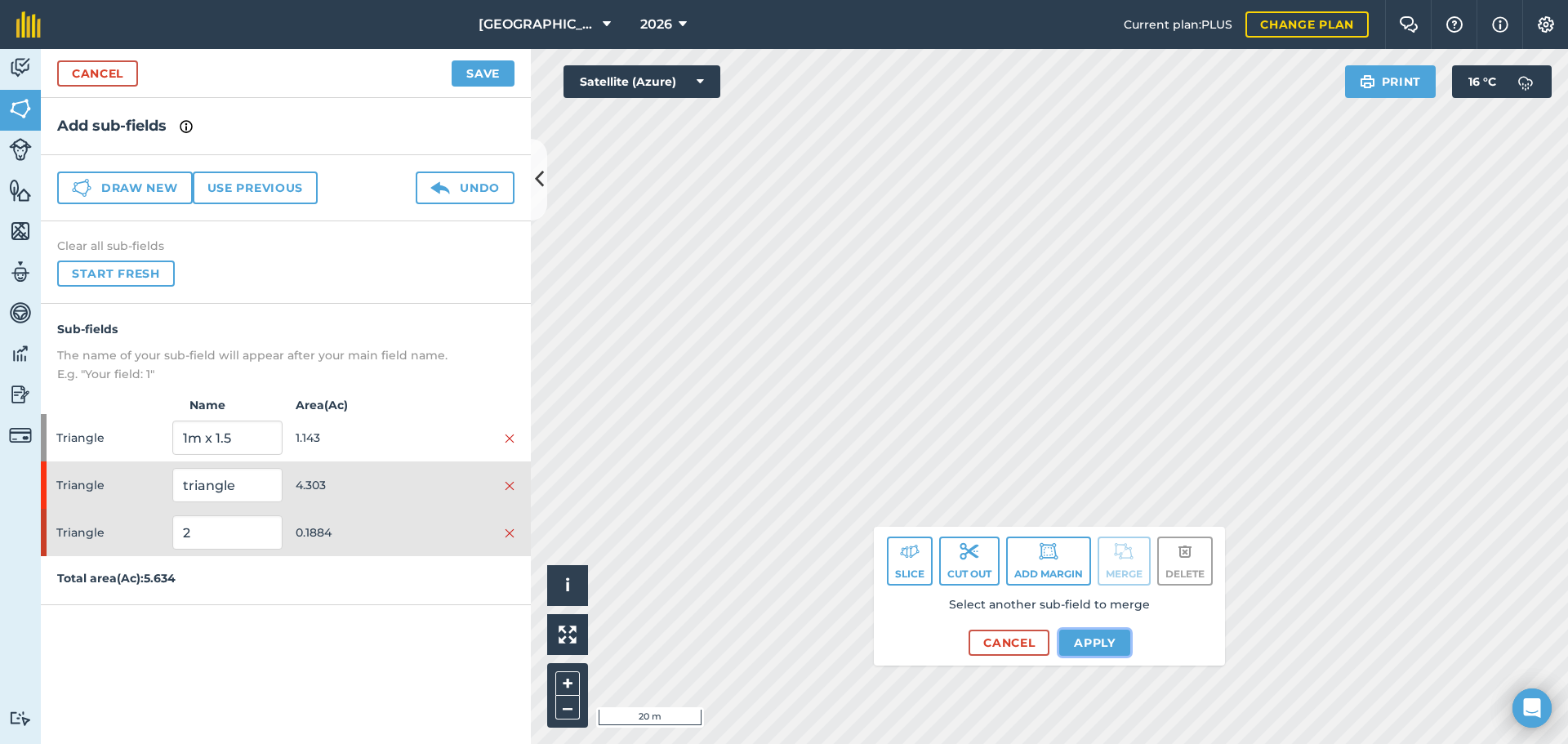
click at [1082, 645] on button "Apply" at bounding box center [1094, 643] width 71 height 26
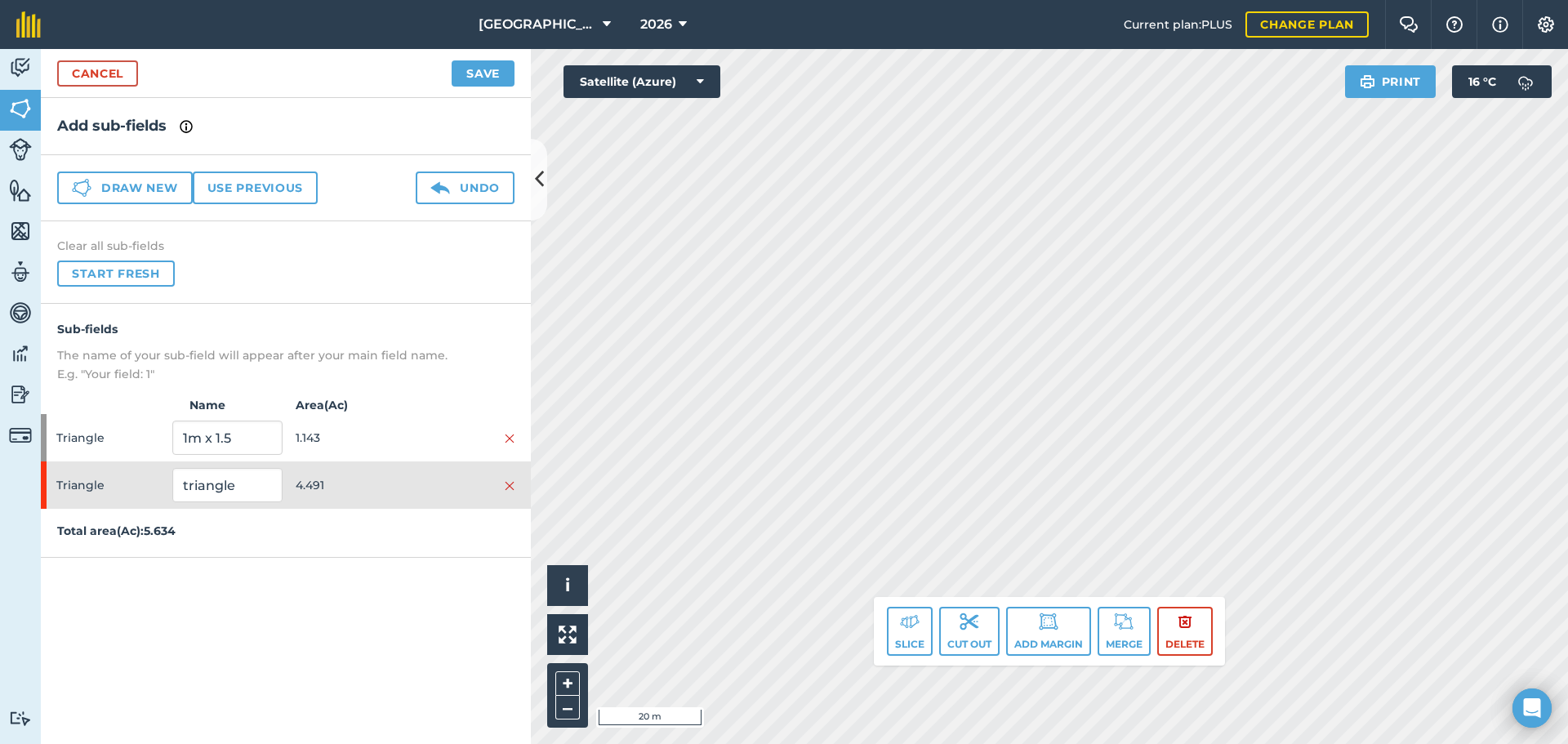
click at [907, 619] on div "Click to start drawing. Line must start & end outside boundary i © 2025 TomTom,…" at bounding box center [1049, 396] width 1037 height 695
click at [894, 629] on div "Click to start drawing. Line must start & end outside boundary i © 2025 TomTom,…" at bounding box center [1049, 396] width 1037 height 695
click at [452, 60] on button "Save" at bounding box center [482, 73] width 63 height 26
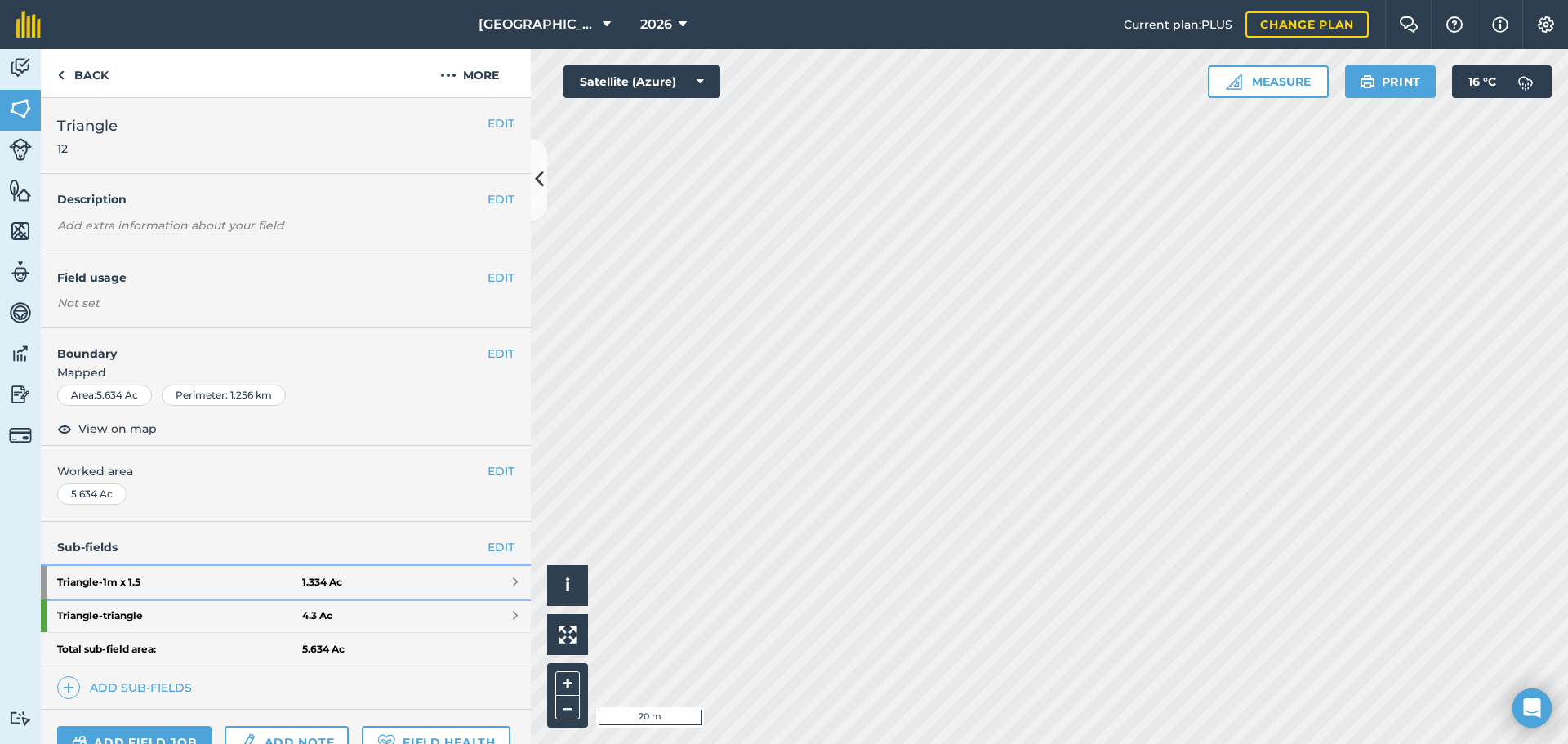
click at [228, 575] on strong "Triangle - 1m x 1.5" at bounding box center [179, 582] width 245 height 33
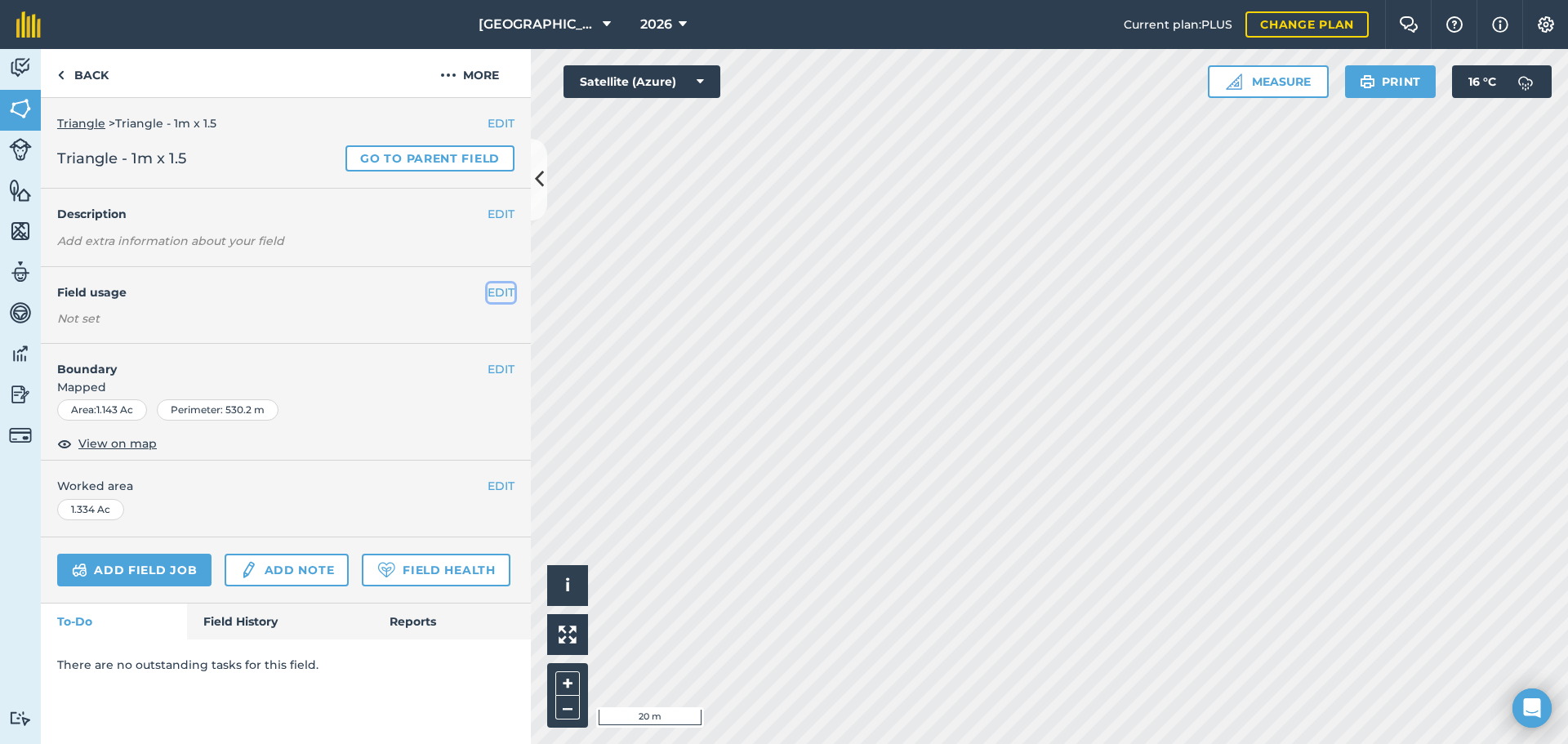
click at [502, 289] on button "EDIT" at bounding box center [501, 292] width 27 height 18
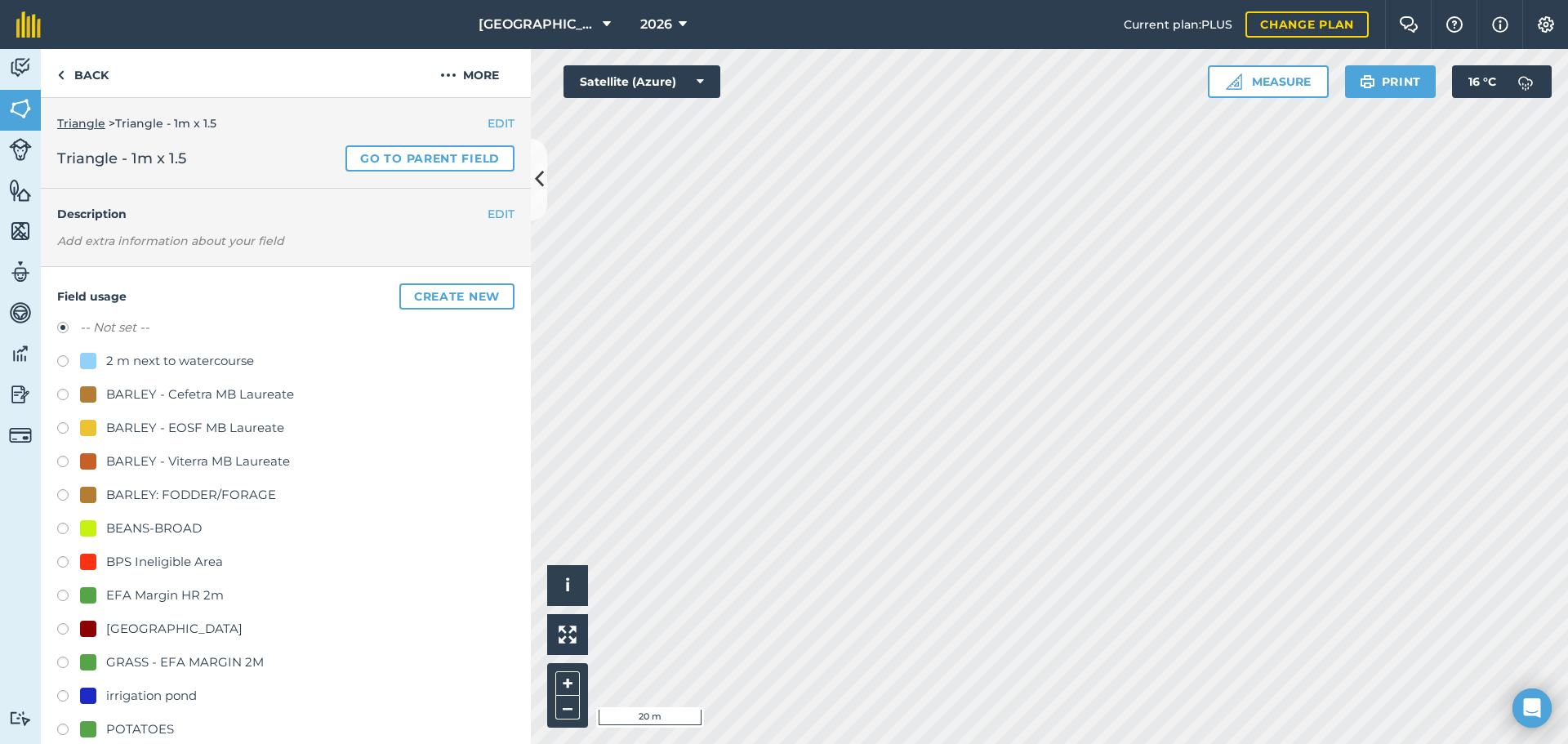
click at [93, 598] on div at bounding box center [87, 595] width 16 height 16
radio input "true"
radio input "false"
click at [93, 598] on div at bounding box center [87, 595] width 16 height 16
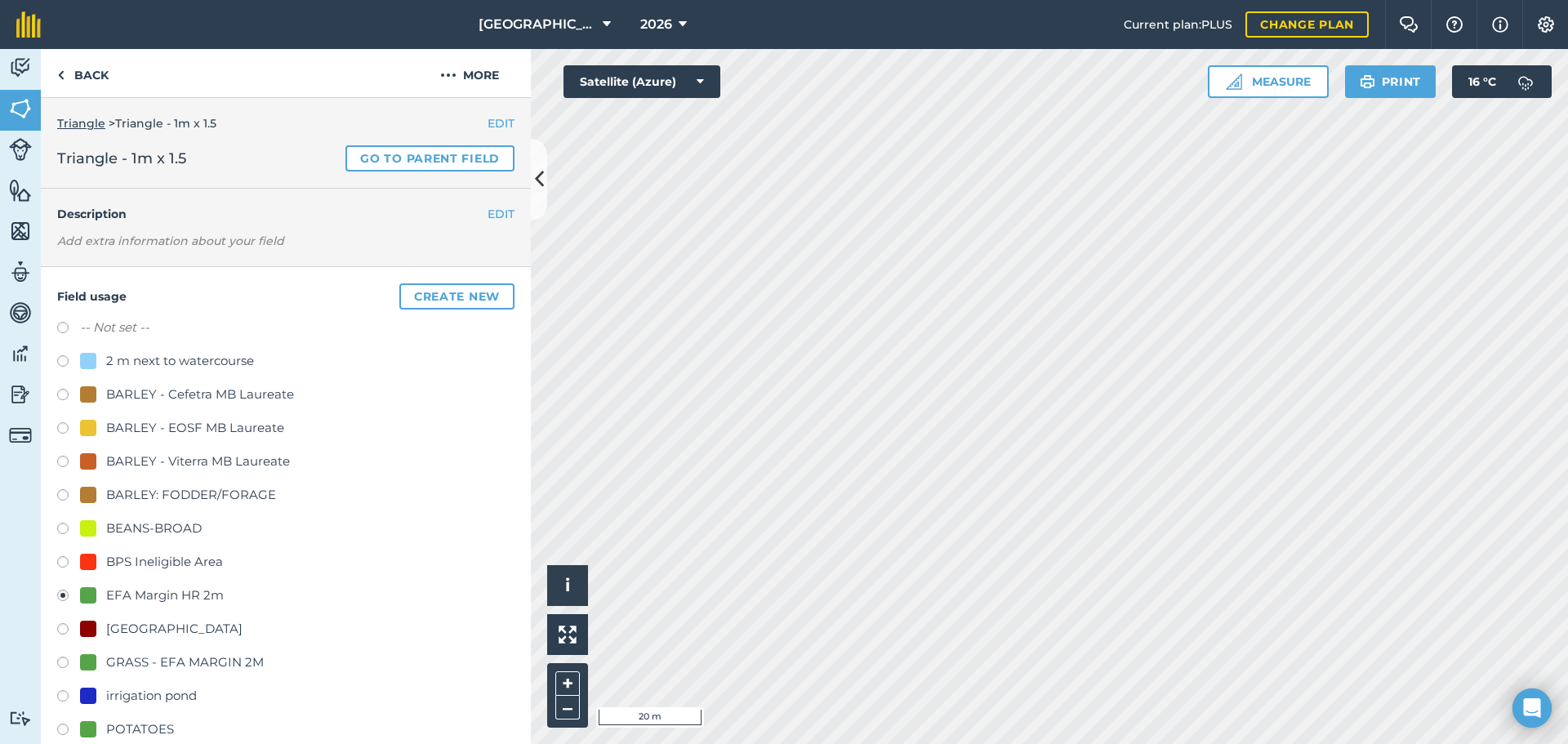
click at [83, 656] on div at bounding box center [87, 661] width 16 height 16
radio input "true"
radio input "false"
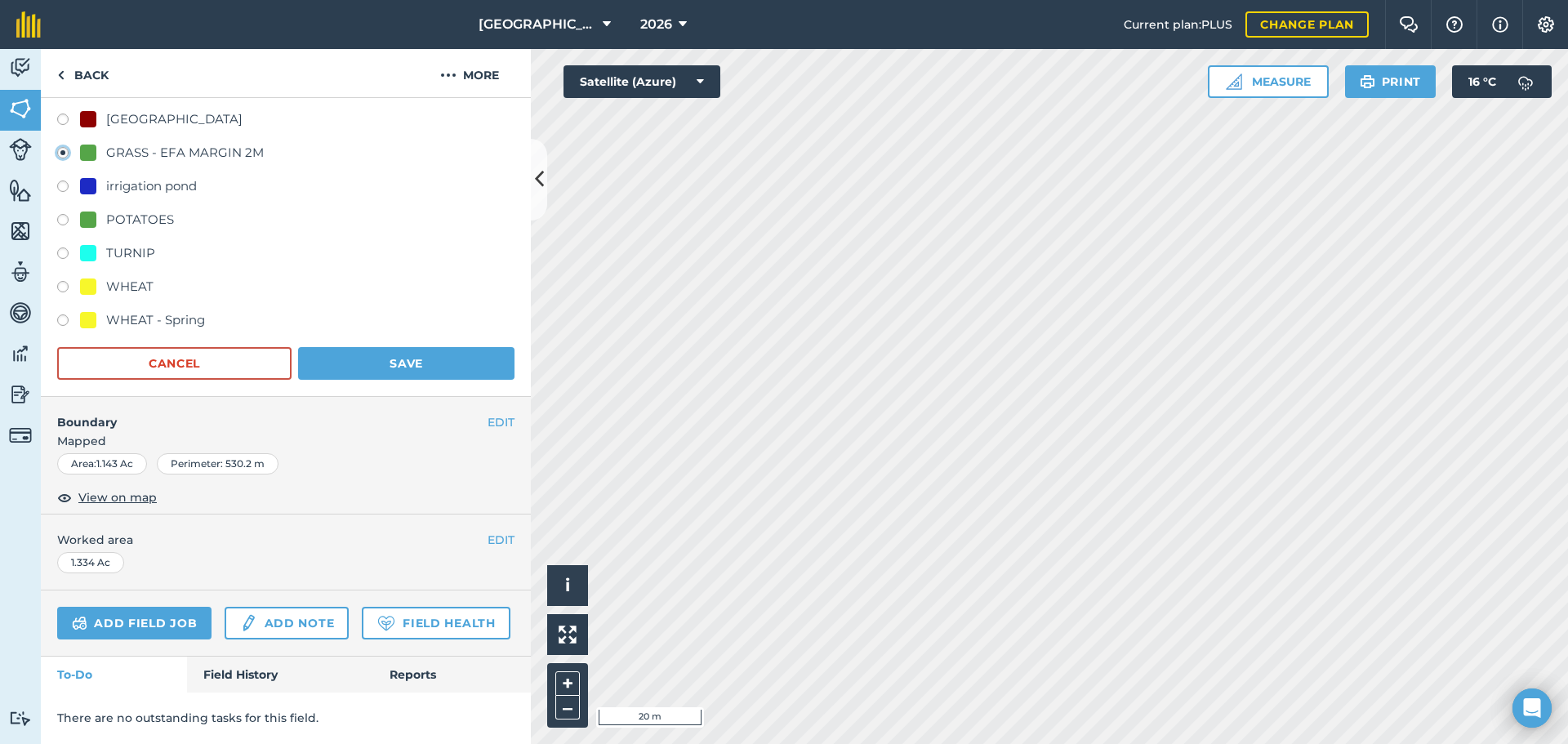
scroll to position [555, 0]
click at [364, 347] on button "Save" at bounding box center [406, 363] width 217 height 33
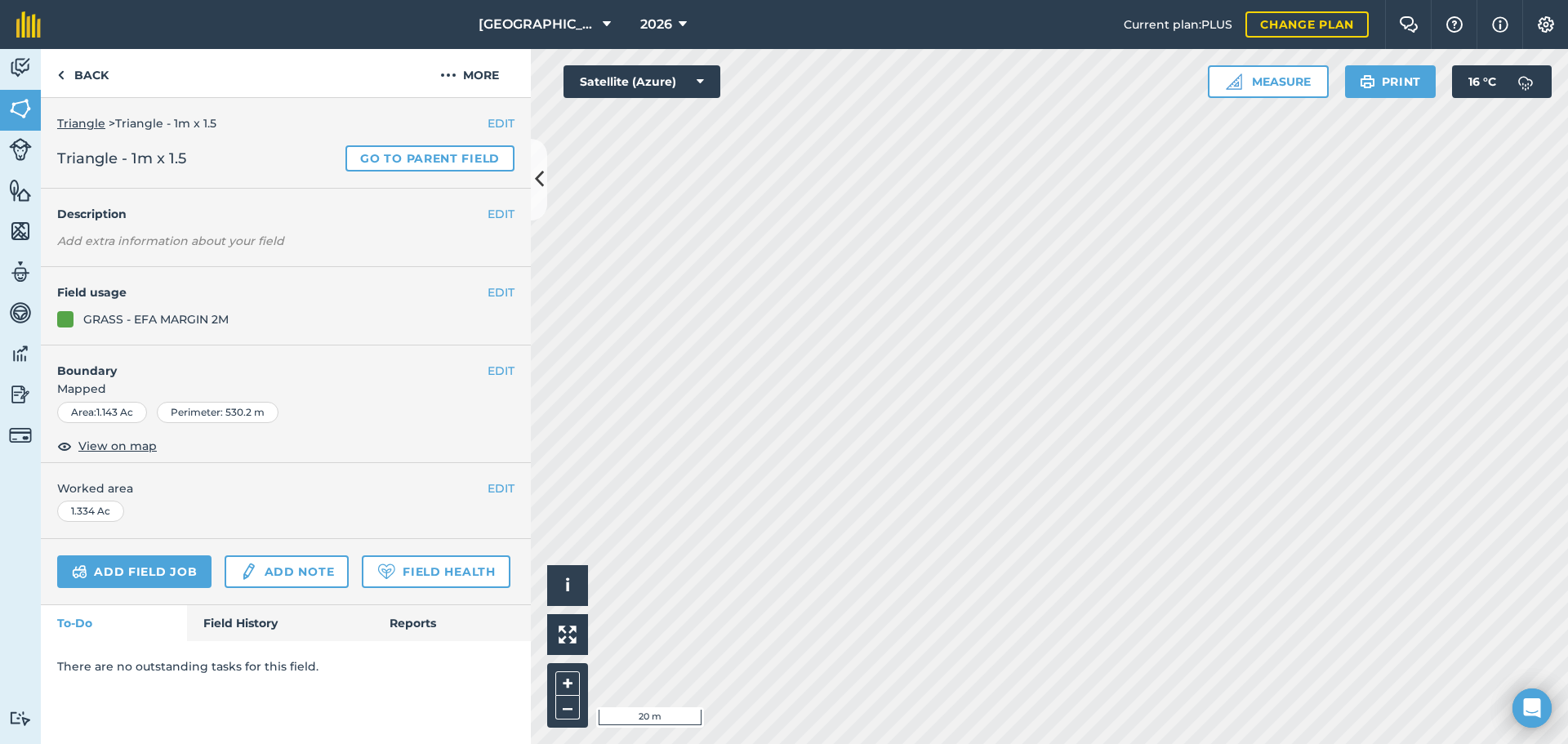
scroll to position [0, 0]
click at [85, 75] on link "Back" at bounding box center [83, 72] width 84 height 48
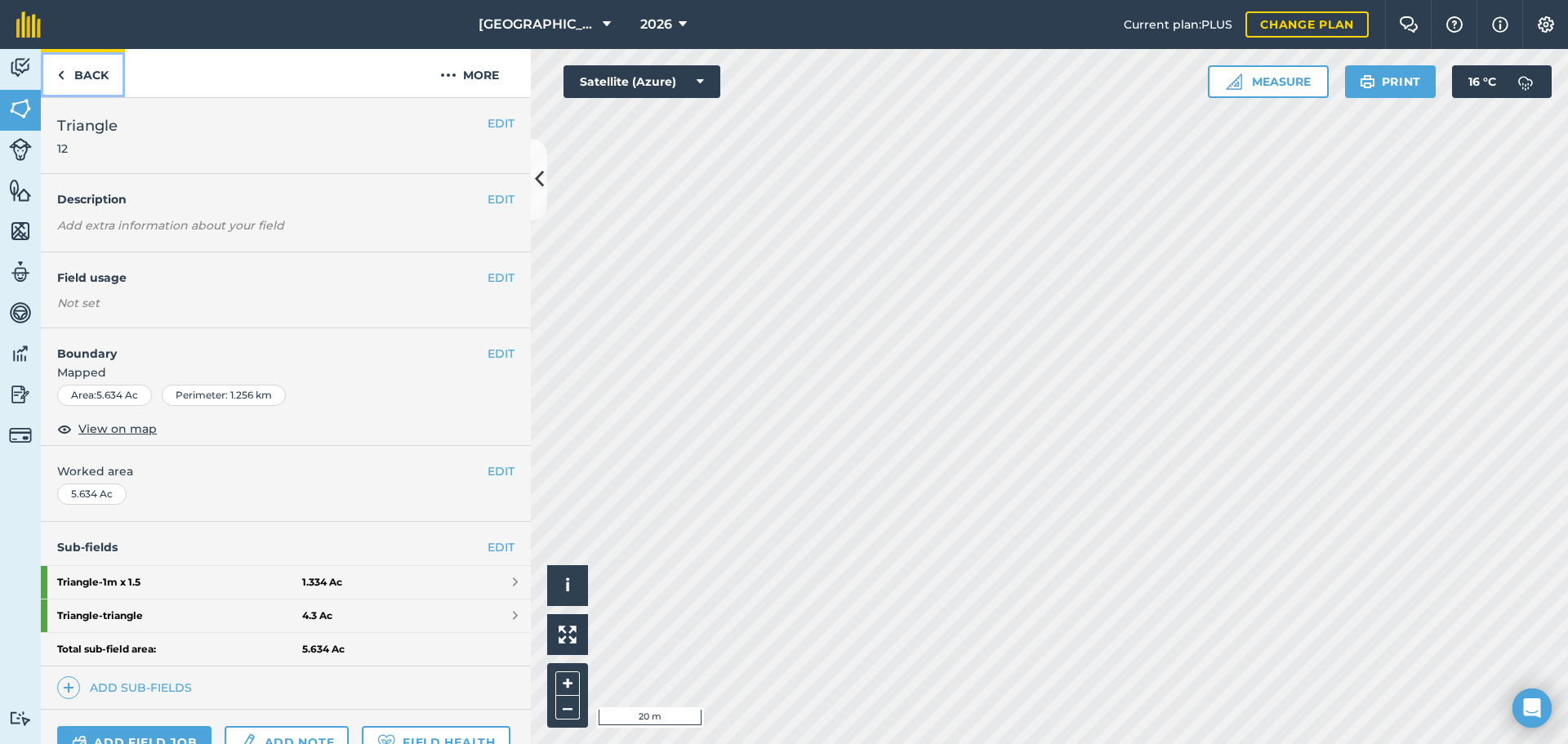
click at [85, 75] on link "Back" at bounding box center [83, 72] width 84 height 48
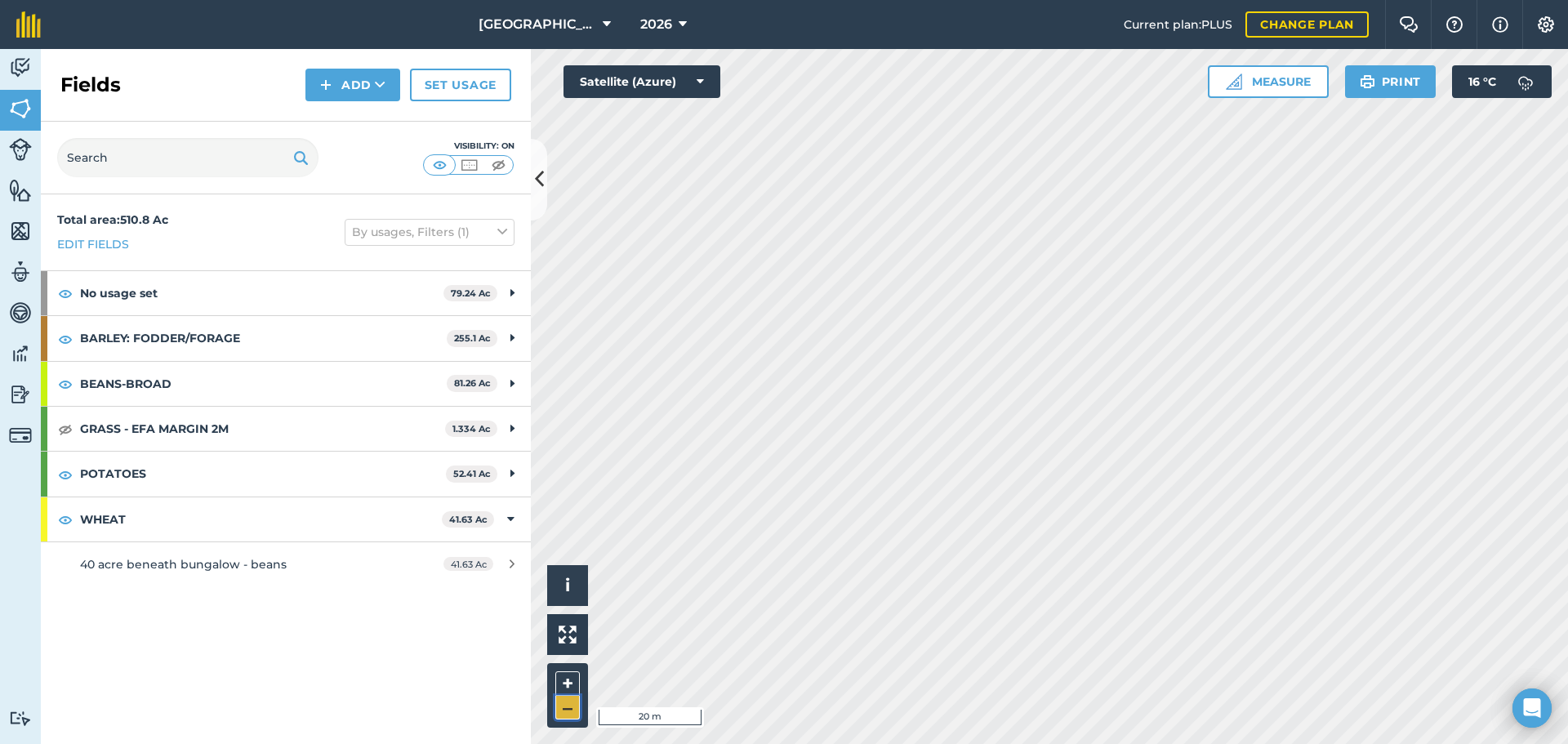
click at [570, 711] on button "–" at bounding box center [567, 707] width 24 height 23
click at [887, 743] on html "East Whitefield Farm 2026 Current plan : PLUS Change plan Farm Chat Help Info S…" at bounding box center [784, 372] width 1568 height 744
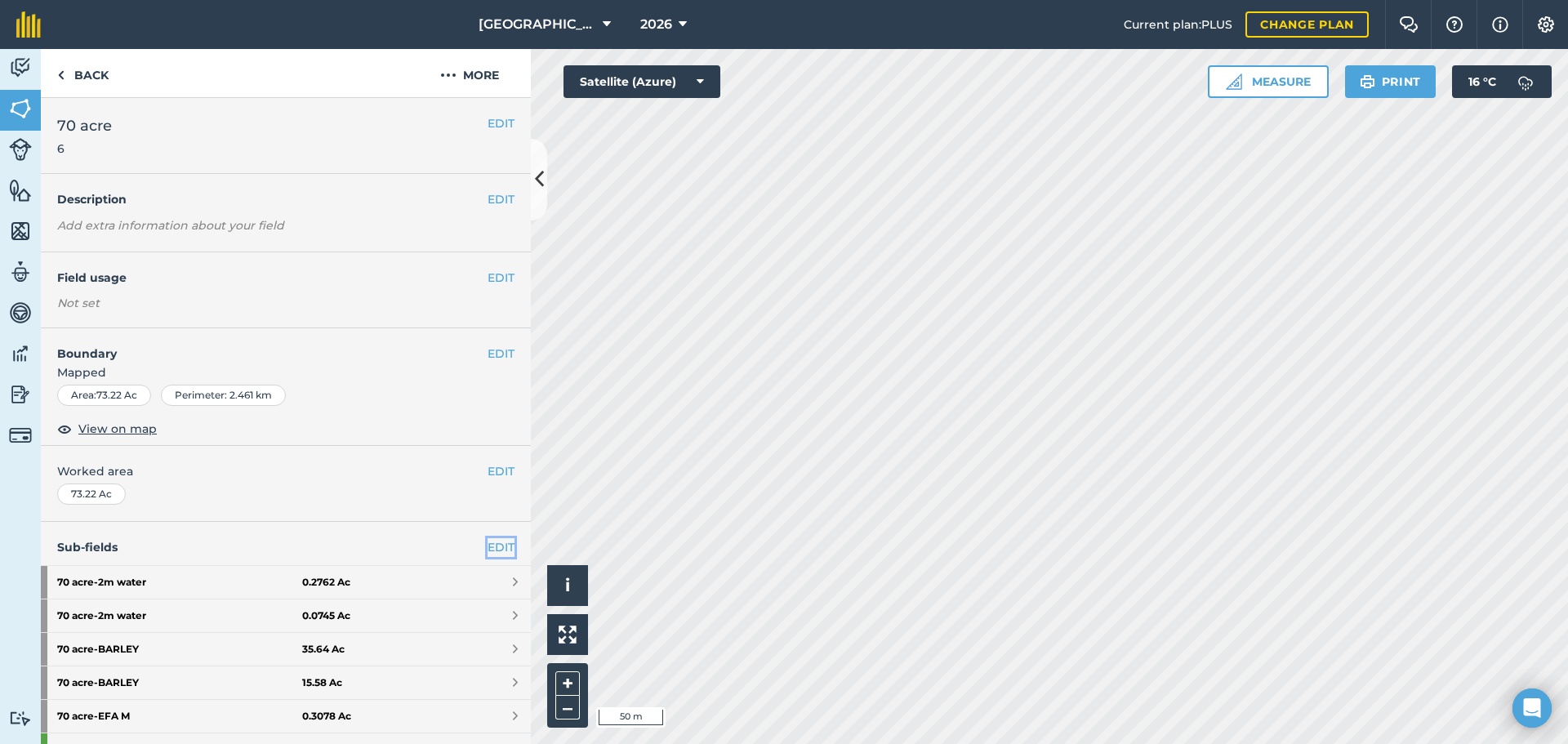
click at [490, 544] on link "EDIT" at bounding box center [501, 547] width 27 height 18
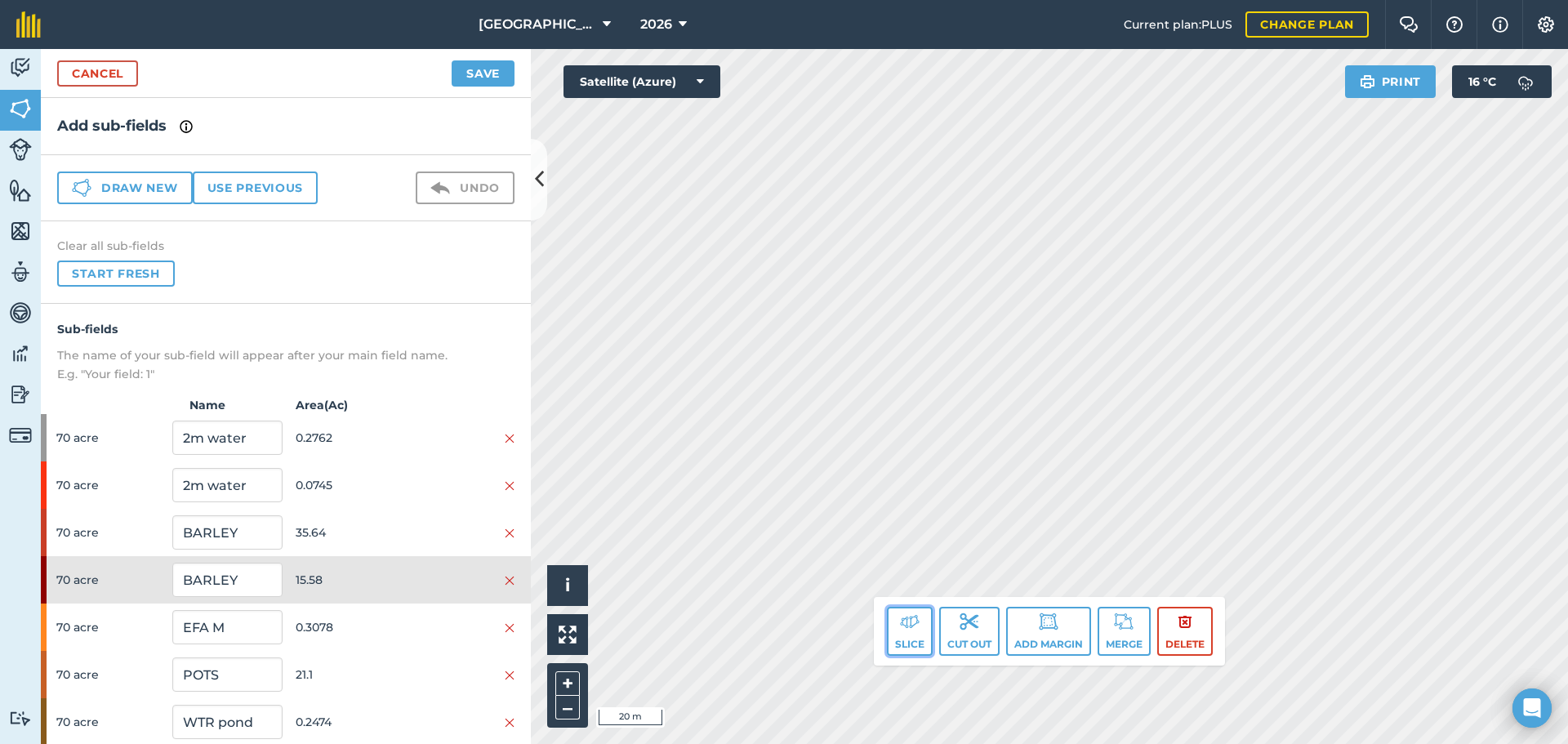
click at [902, 616] on img at bounding box center [909, 621] width 20 height 20
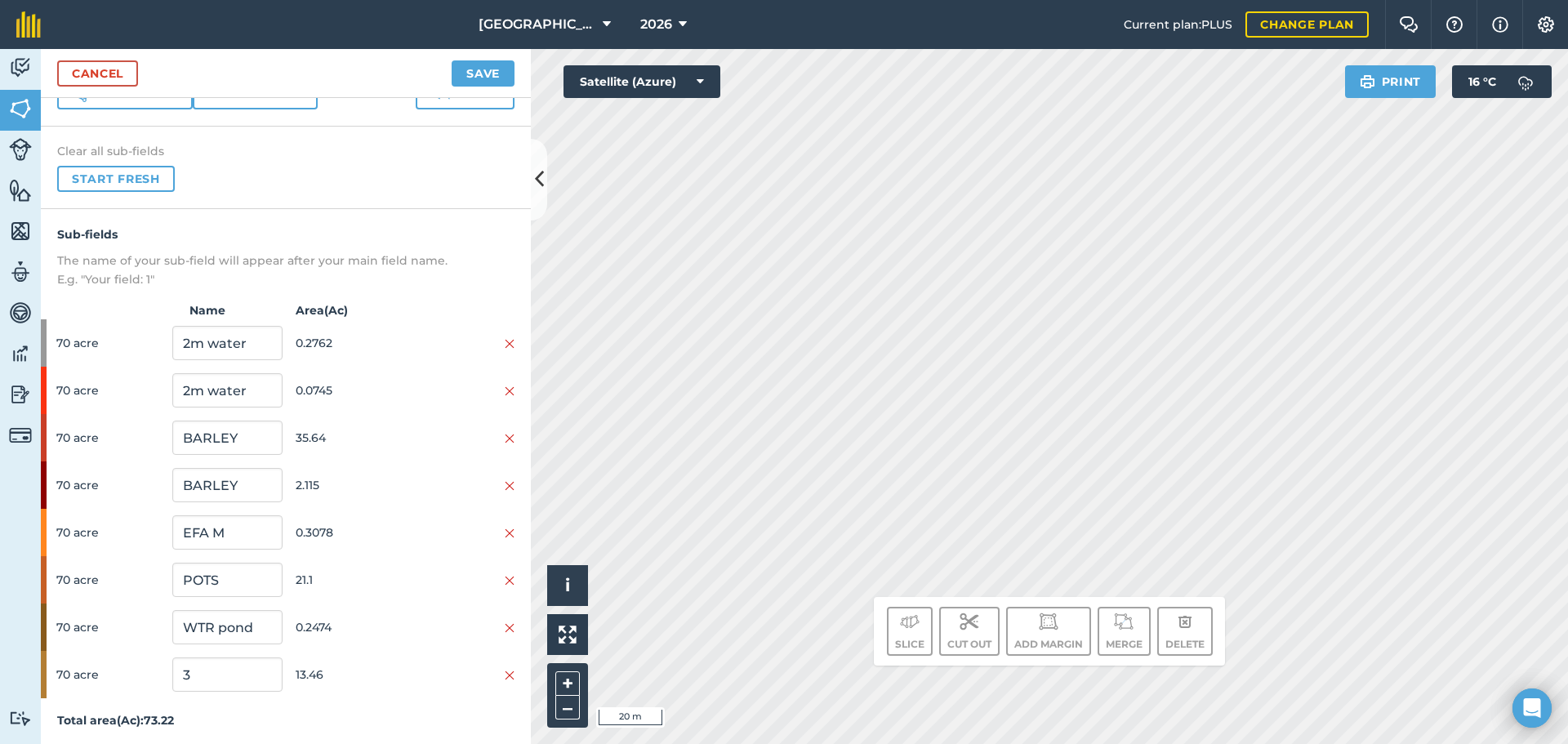
scroll to position [98, 0]
click at [324, 672] on span "13.46" at bounding box center [350, 671] width 110 height 31
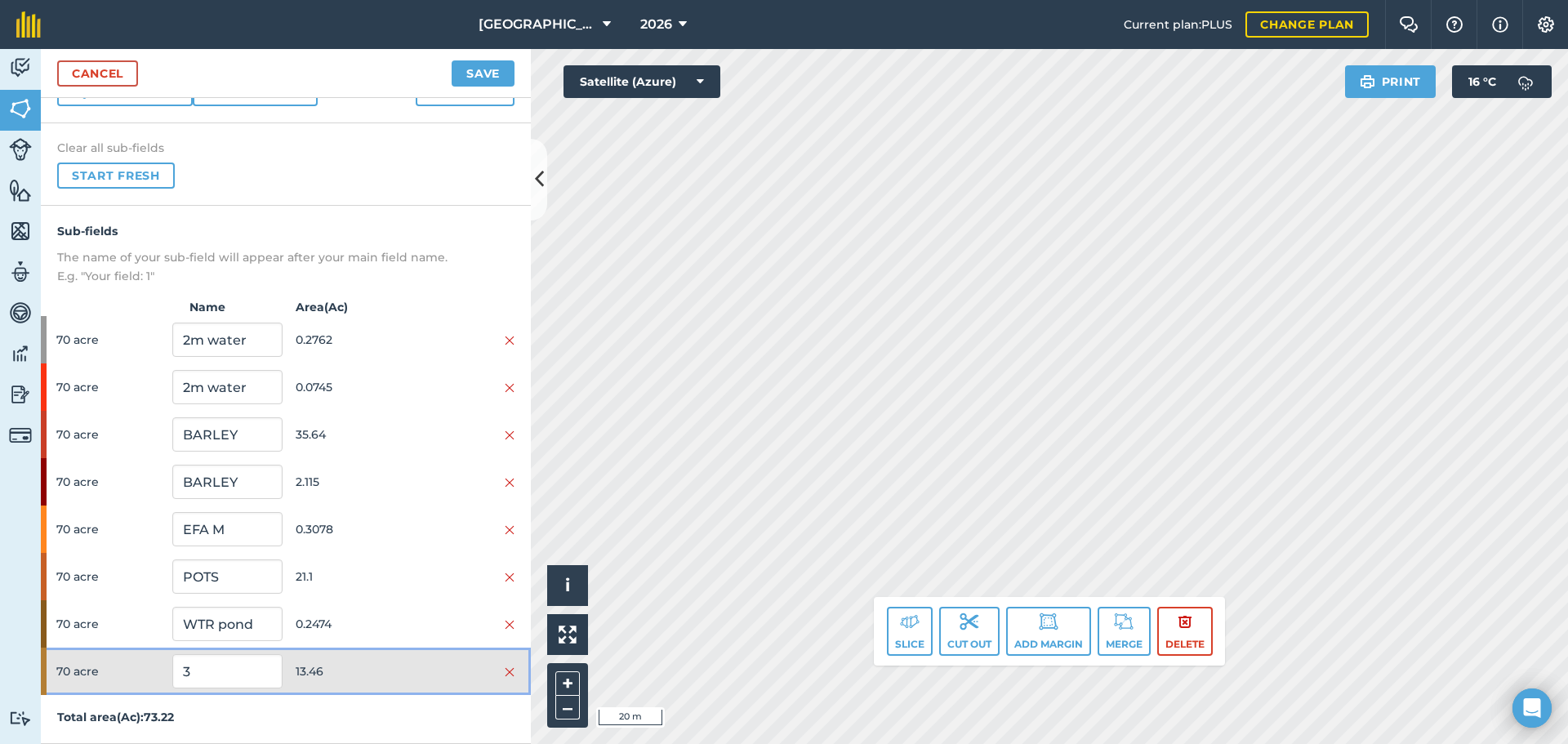
click at [324, 672] on span "13.46" at bounding box center [350, 671] width 110 height 31
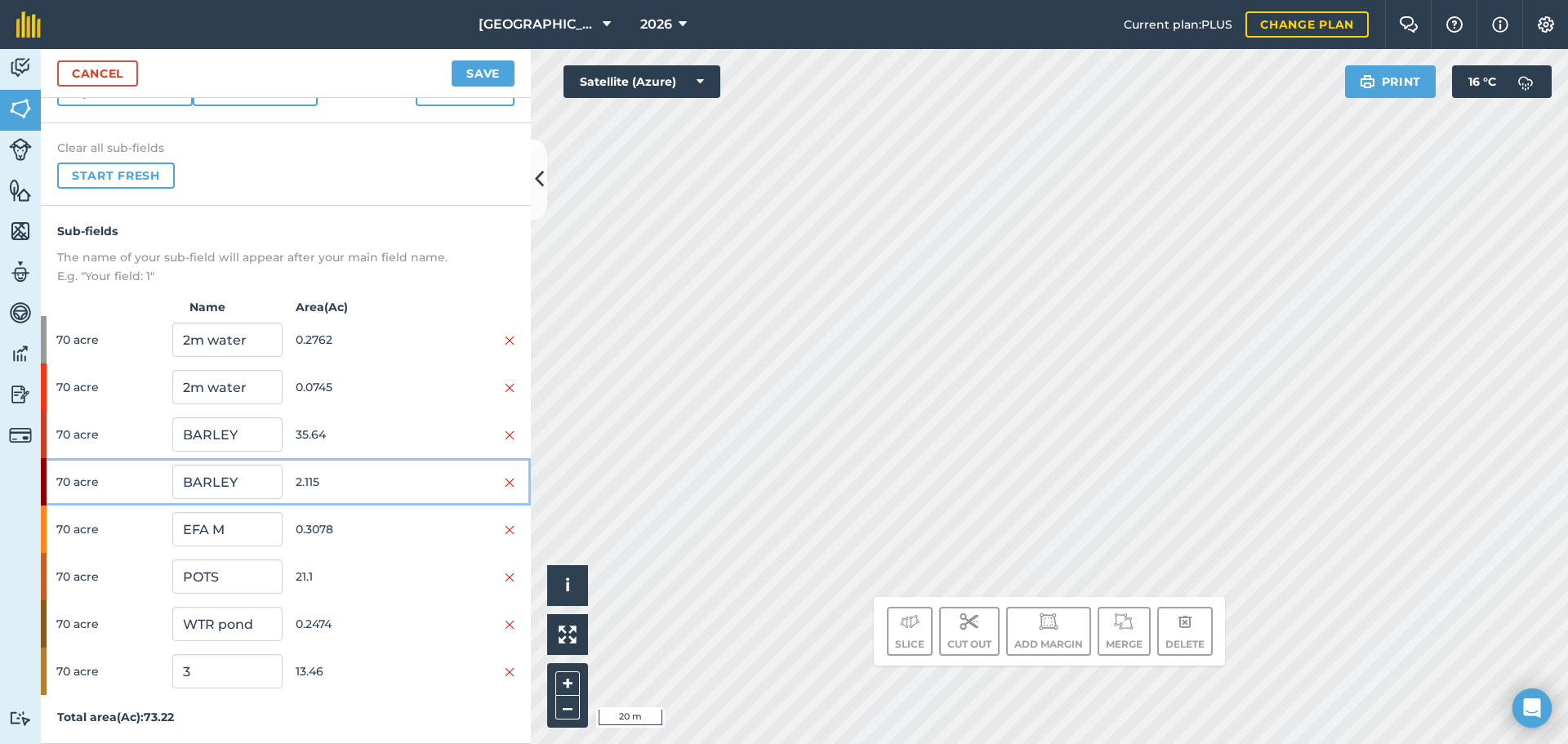
click at [309, 492] on span "2.115" at bounding box center [350, 481] width 110 height 31
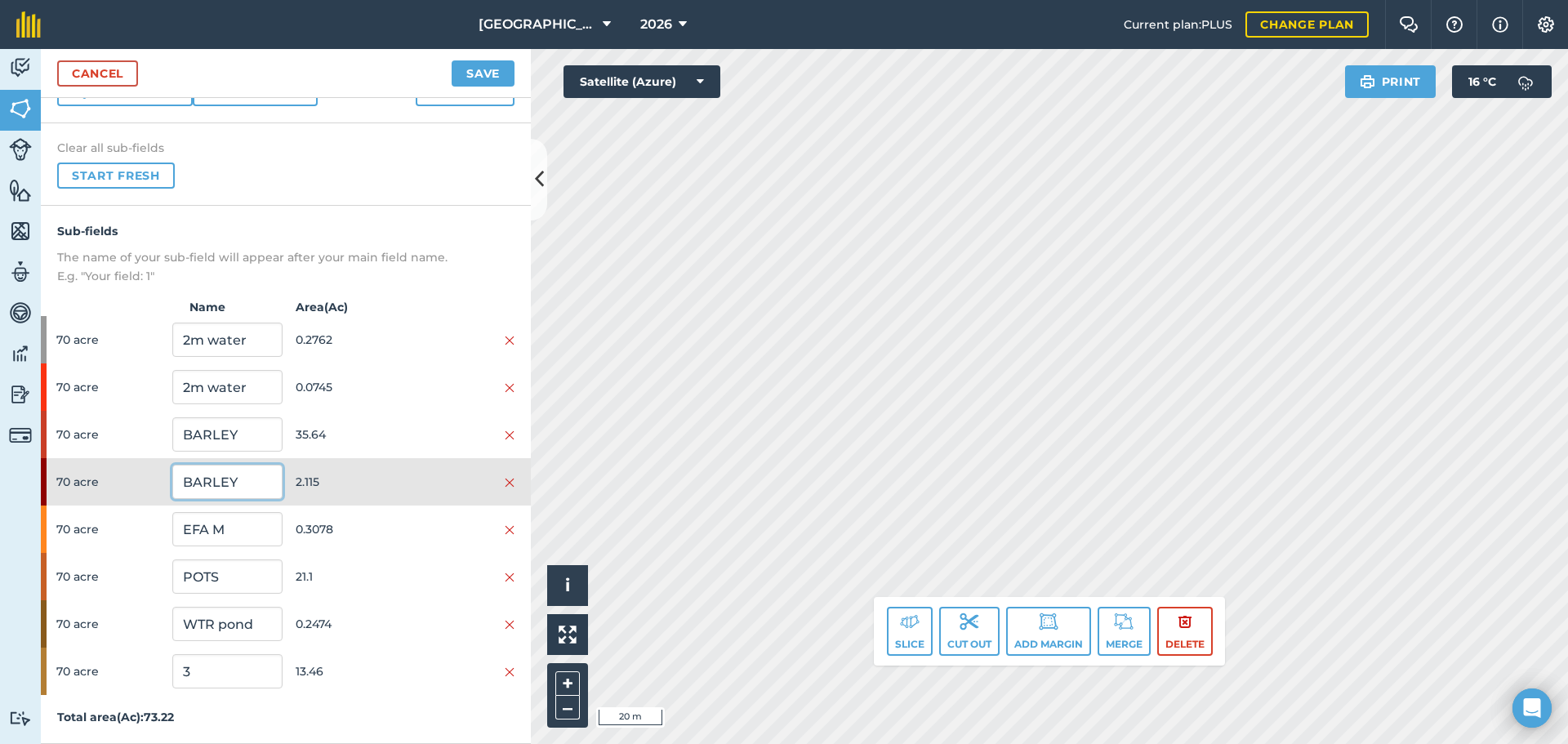
click at [243, 491] on input "BARLEY" at bounding box center [227, 481] width 110 height 35
type input "EFA M"
click at [218, 658] on input "3" at bounding box center [227, 671] width 110 height 35
click at [376, 483] on span "2.115" at bounding box center [350, 481] width 110 height 31
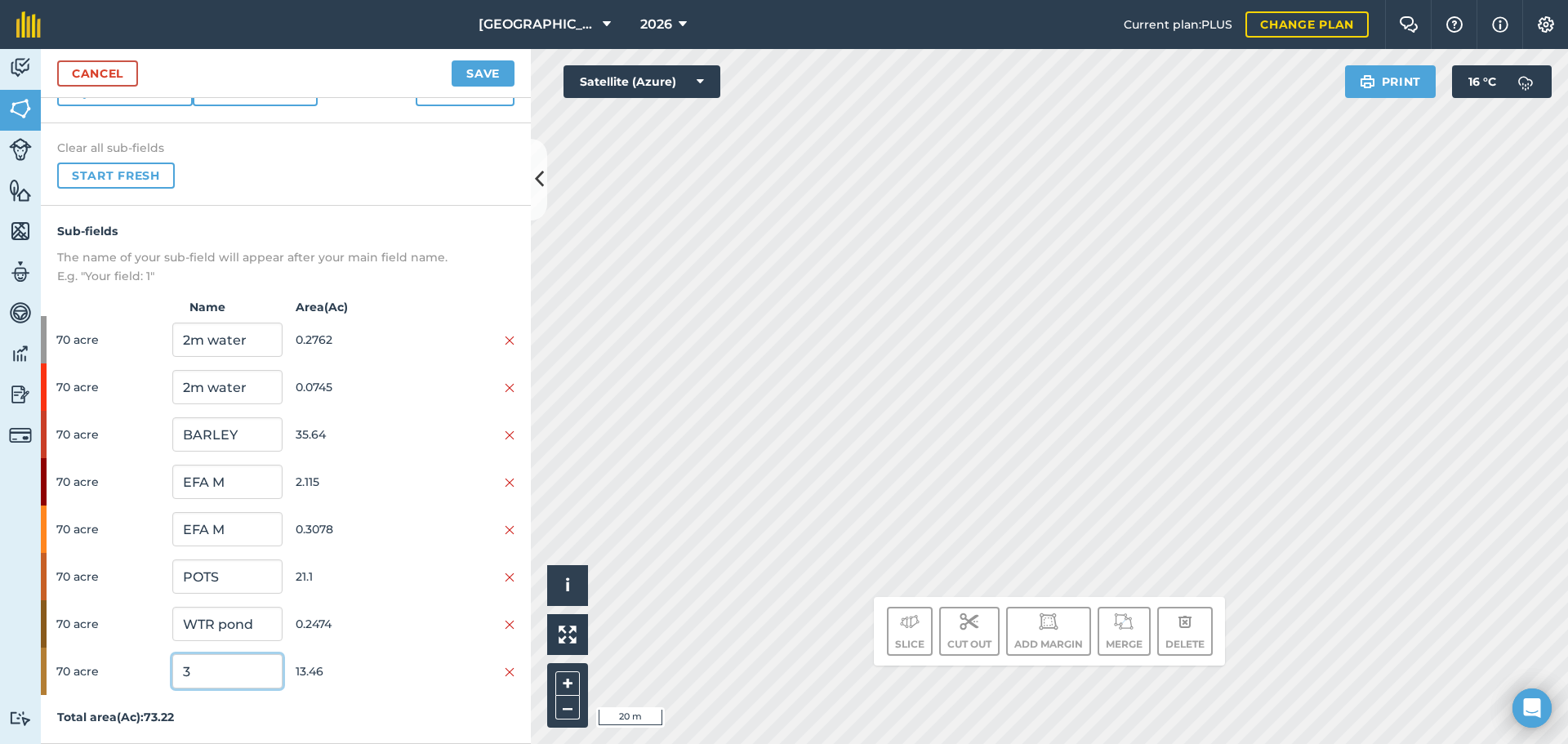
click at [244, 672] on input "3" at bounding box center [227, 671] width 110 height 35
type input "BARLEY"
click at [468, 80] on button "Save" at bounding box center [482, 73] width 63 height 26
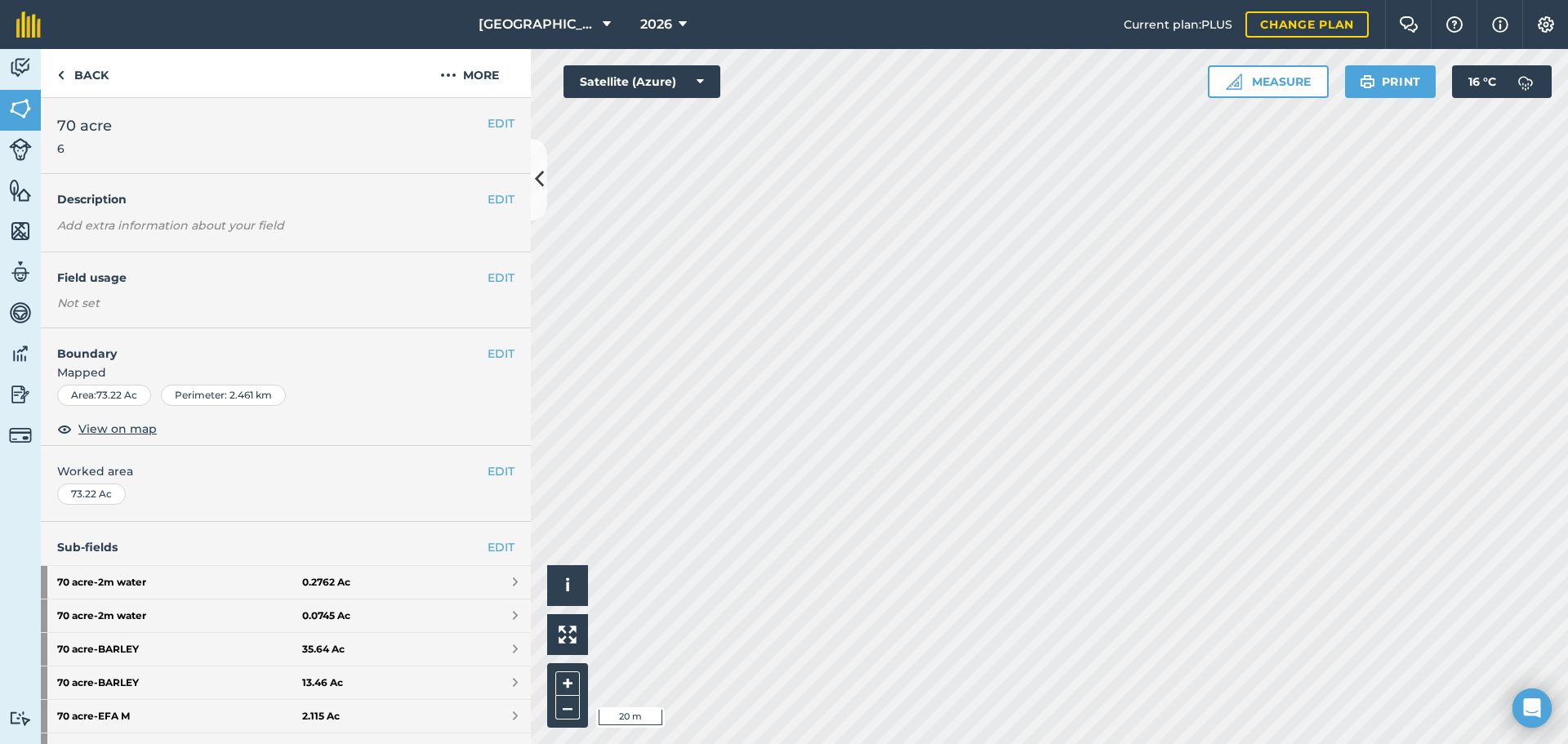
scroll to position [365, 0]
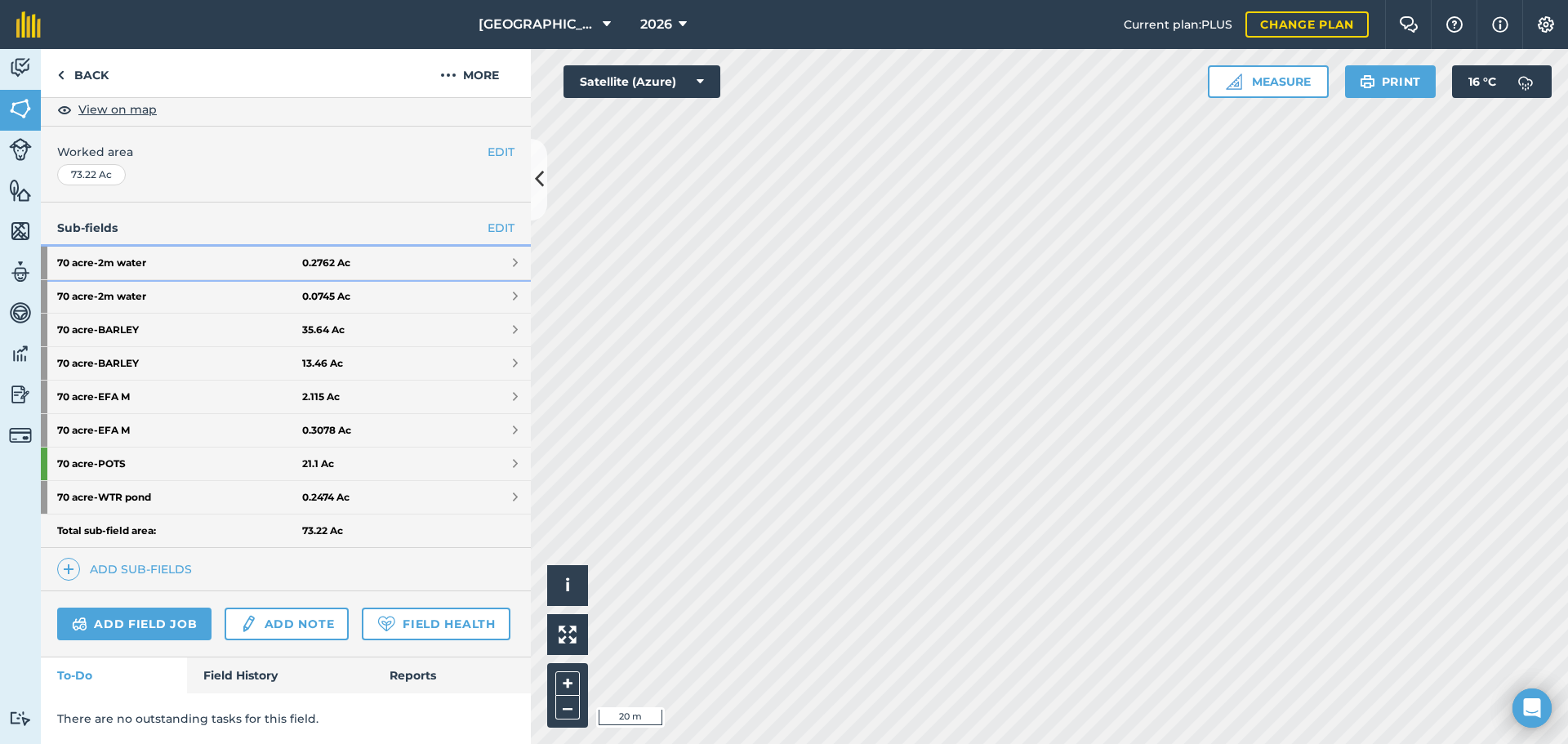
click at [265, 247] on strong "70 acre - 2m water" at bounding box center [179, 263] width 245 height 33
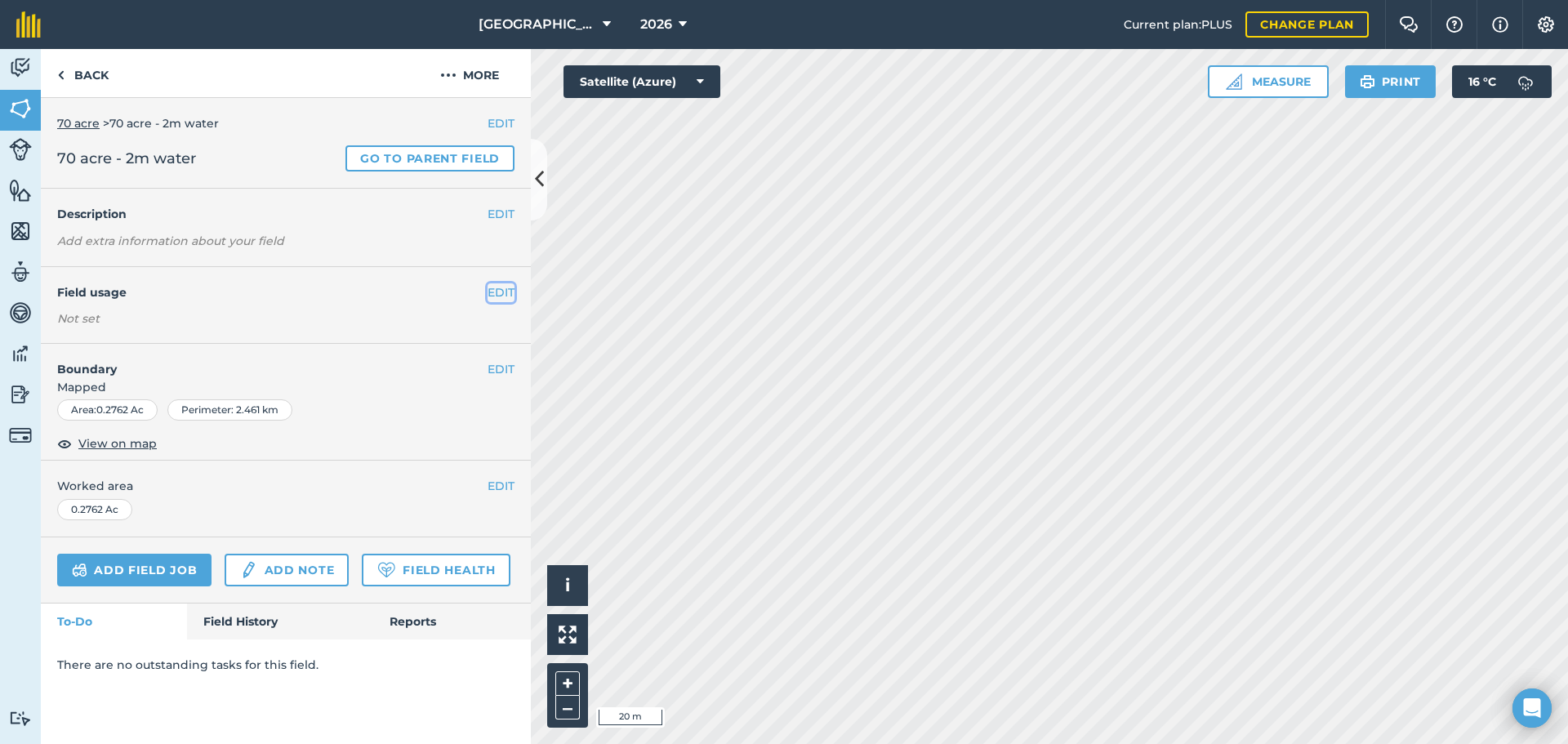
click at [489, 291] on button "EDIT" at bounding box center [501, 292] width 27 height 18
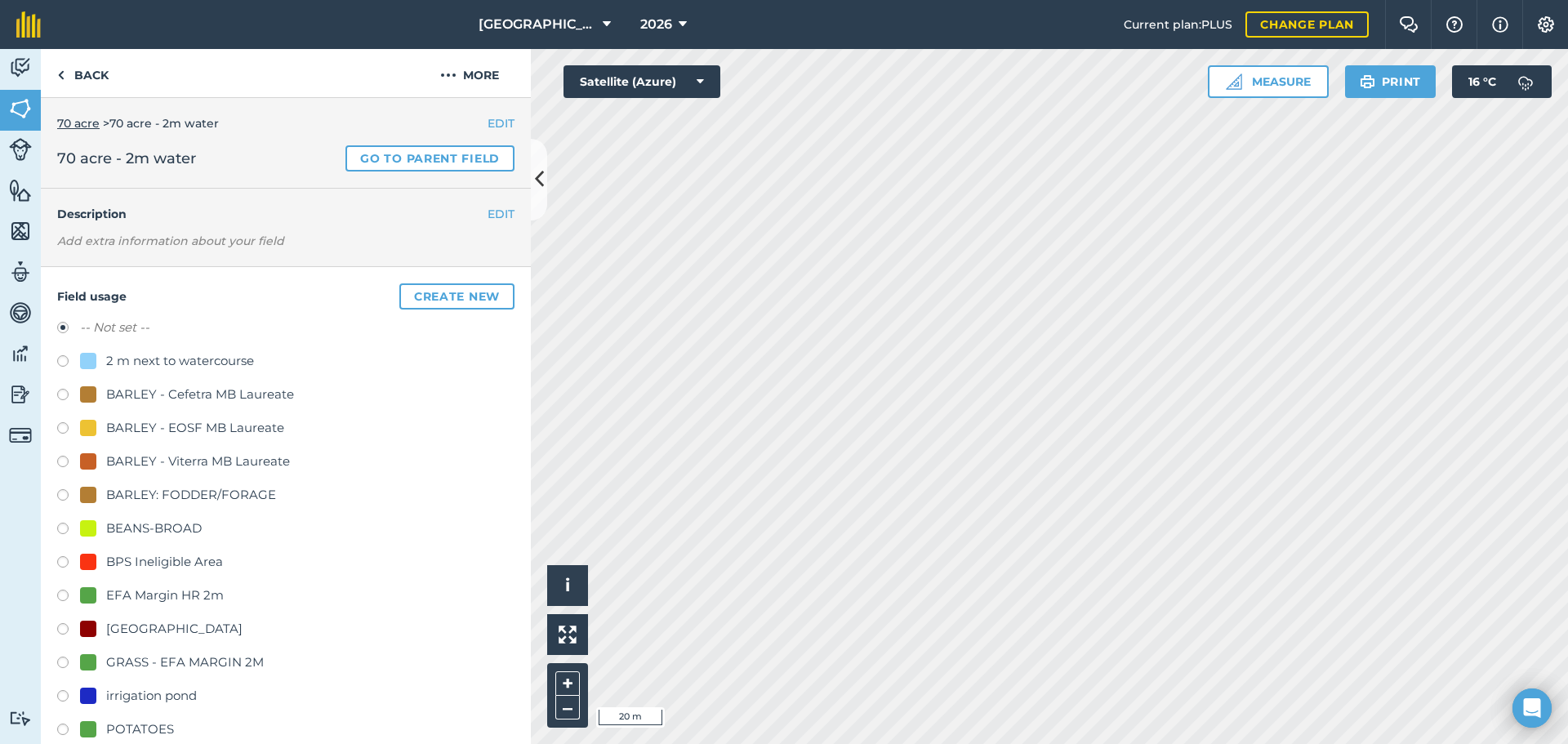
click at [183, 362] on div "2 m next to watercourse" at bounding box center [180, 360] width 148 height 20
radio input "true"
radio input "false"
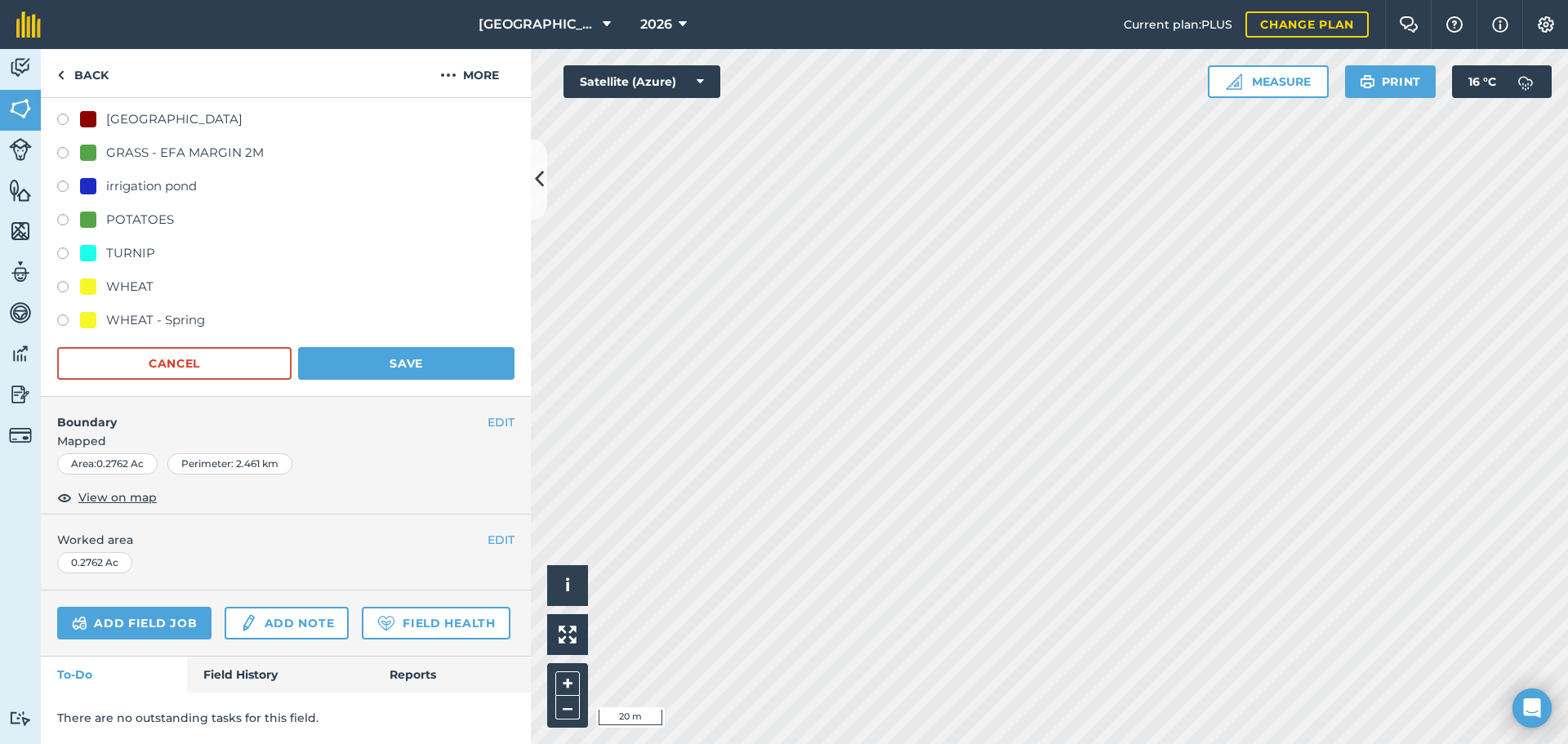
scroll to position [555, 0]
click at [425, 347] on button "Save" at bounding box center [406, 363] width 217 height 33
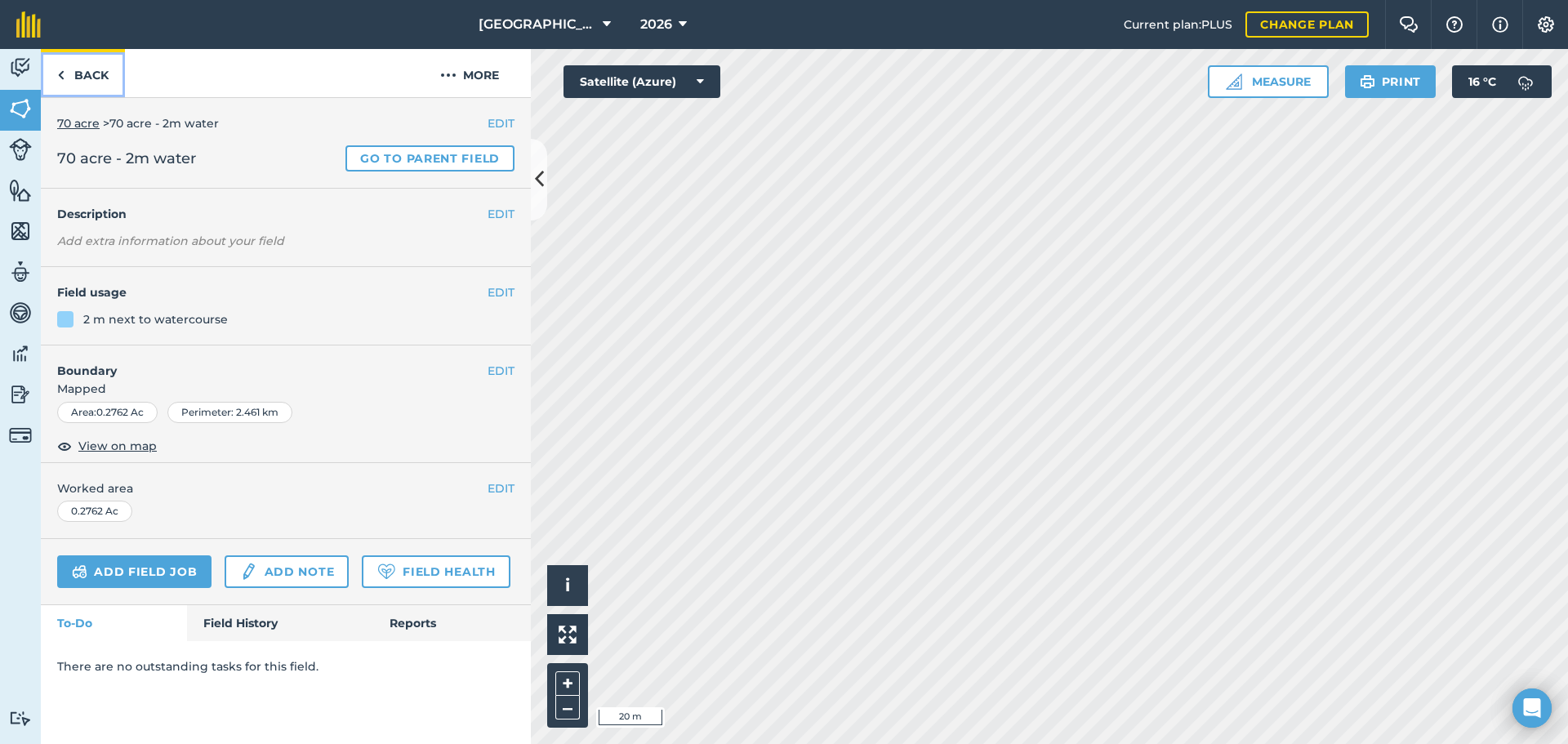
click at [90, 70] on link "Back" at bounding box center [83, 72] width 84 height 48
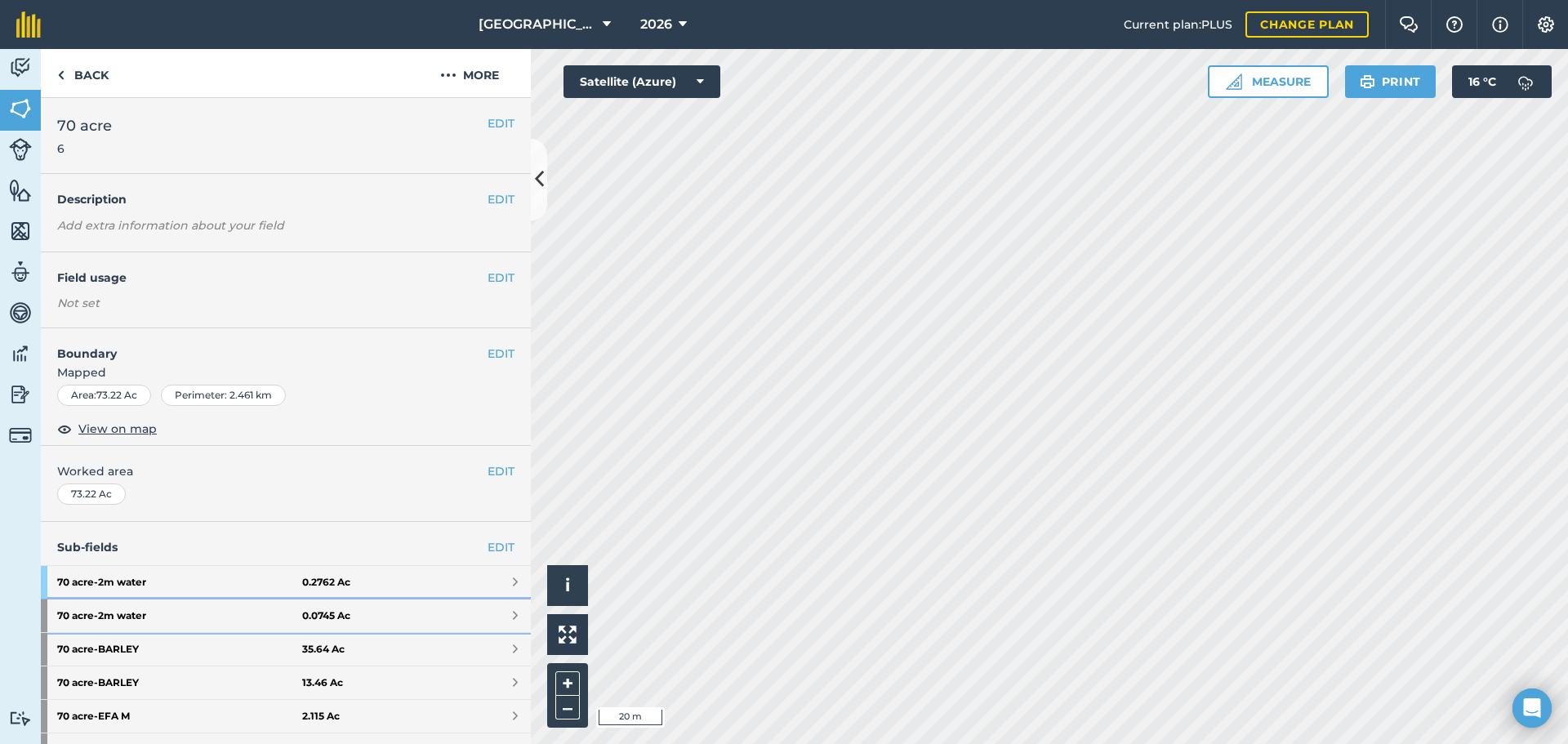
click at [267, 603] on strong "70 acre - 2m water" at bounding box center [179, 615] width 245 height 33
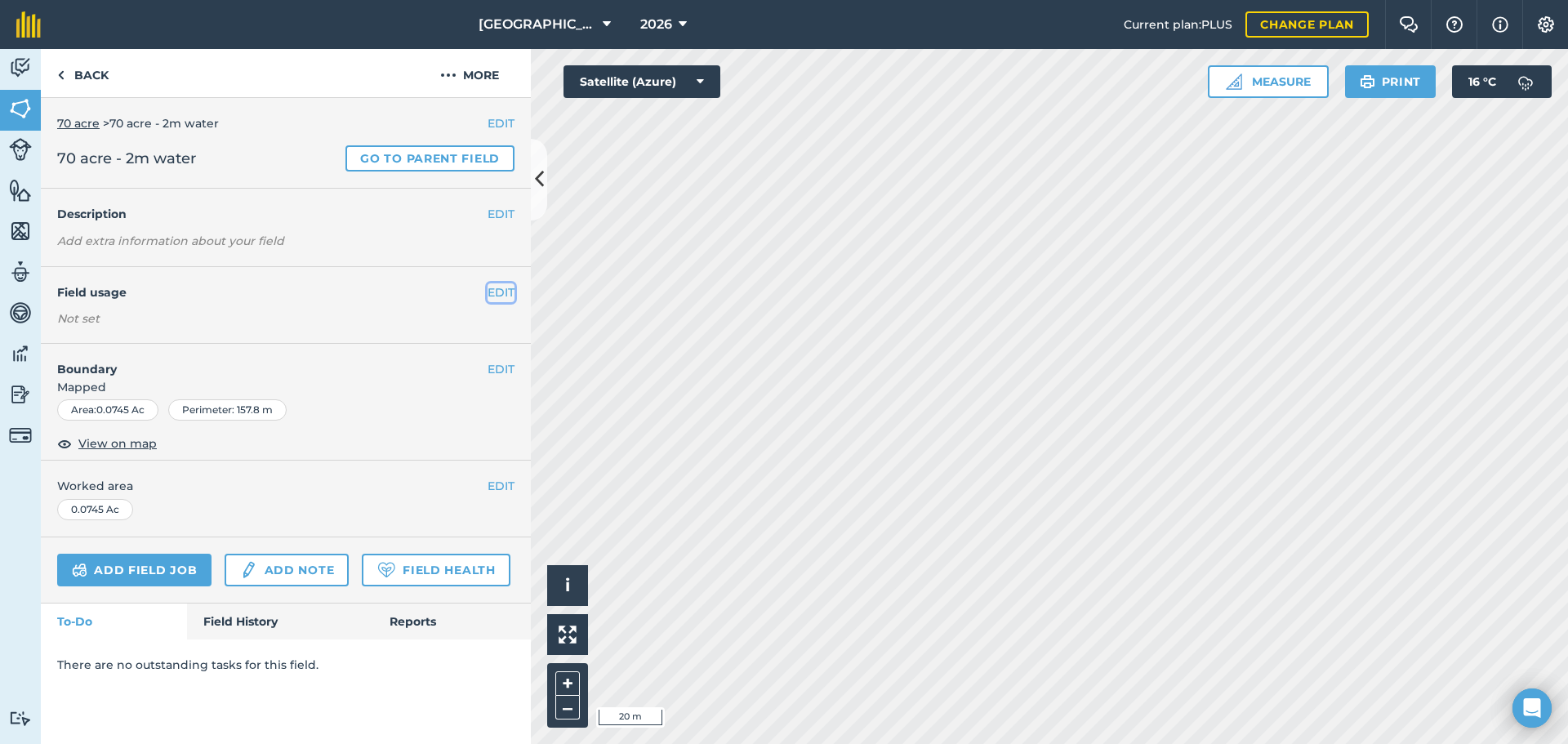
click at [500, 289] on button "EDIT" at bounding box center [501, 292] width 27 height 18
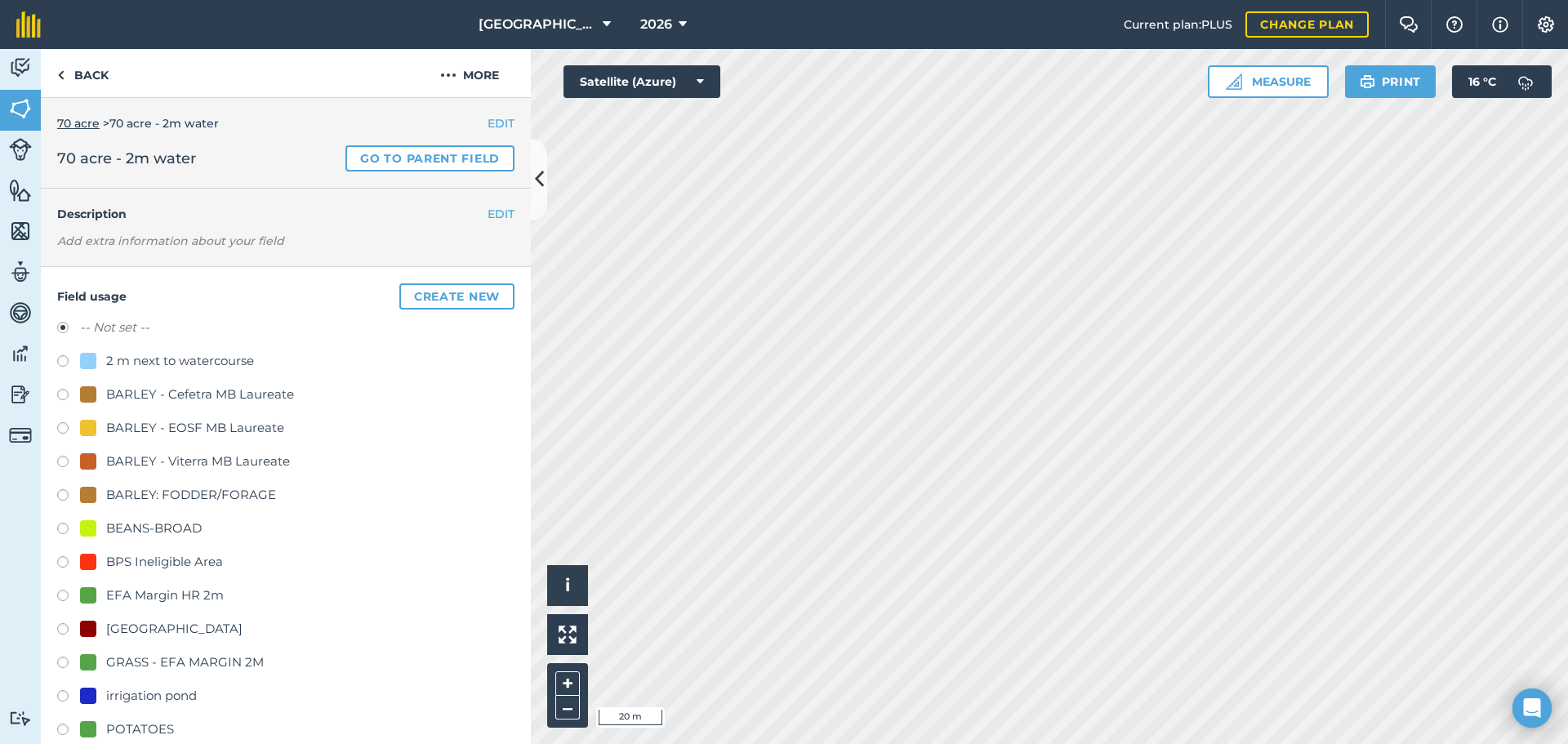
click at [189, 352] on div "2 m next to watercourse" at bounding box center [180, 360] width 148 height 20
radio input "true"
radio input "false"
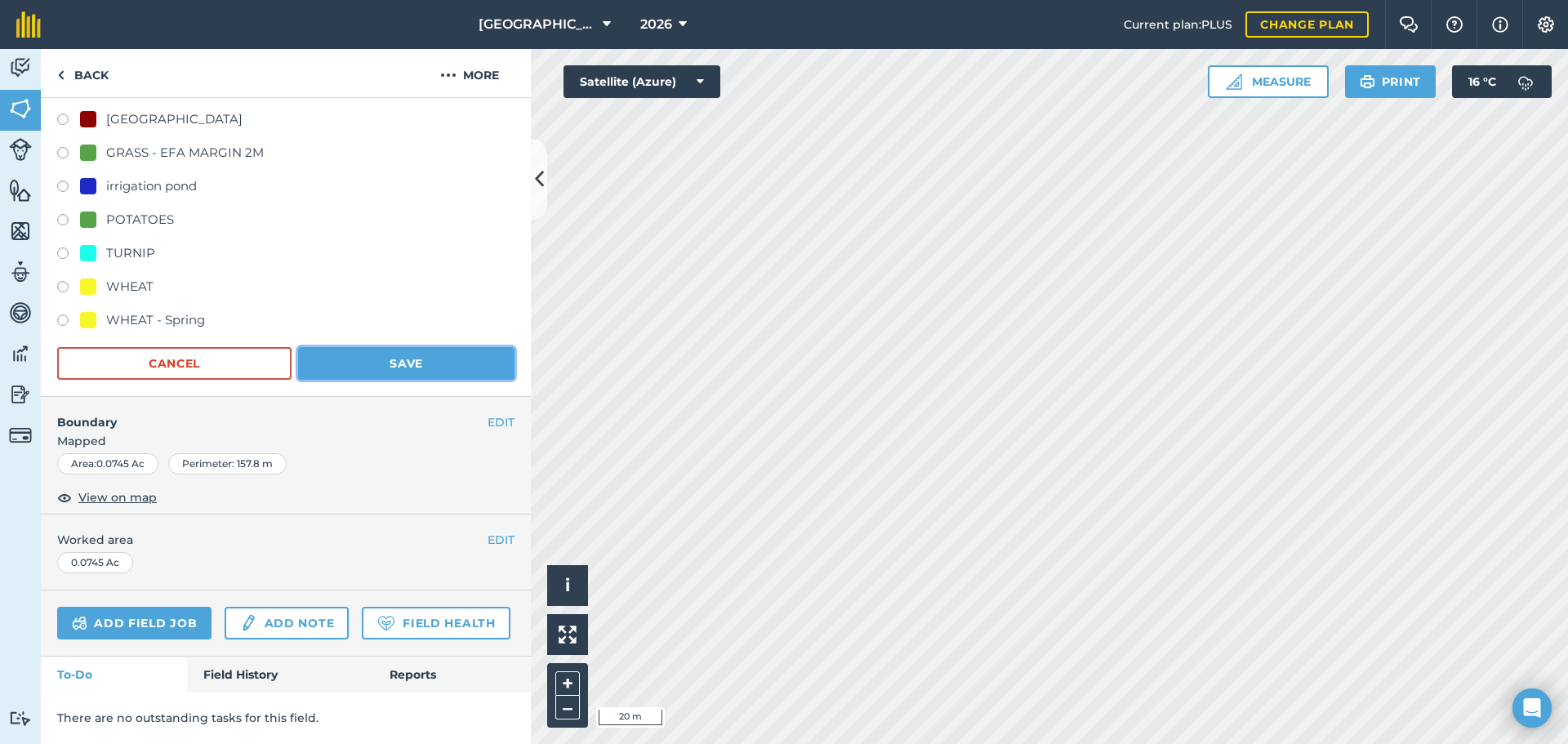
click at [349, 347] on button "Save" at bounding box center [406, 363] width 217 height 33
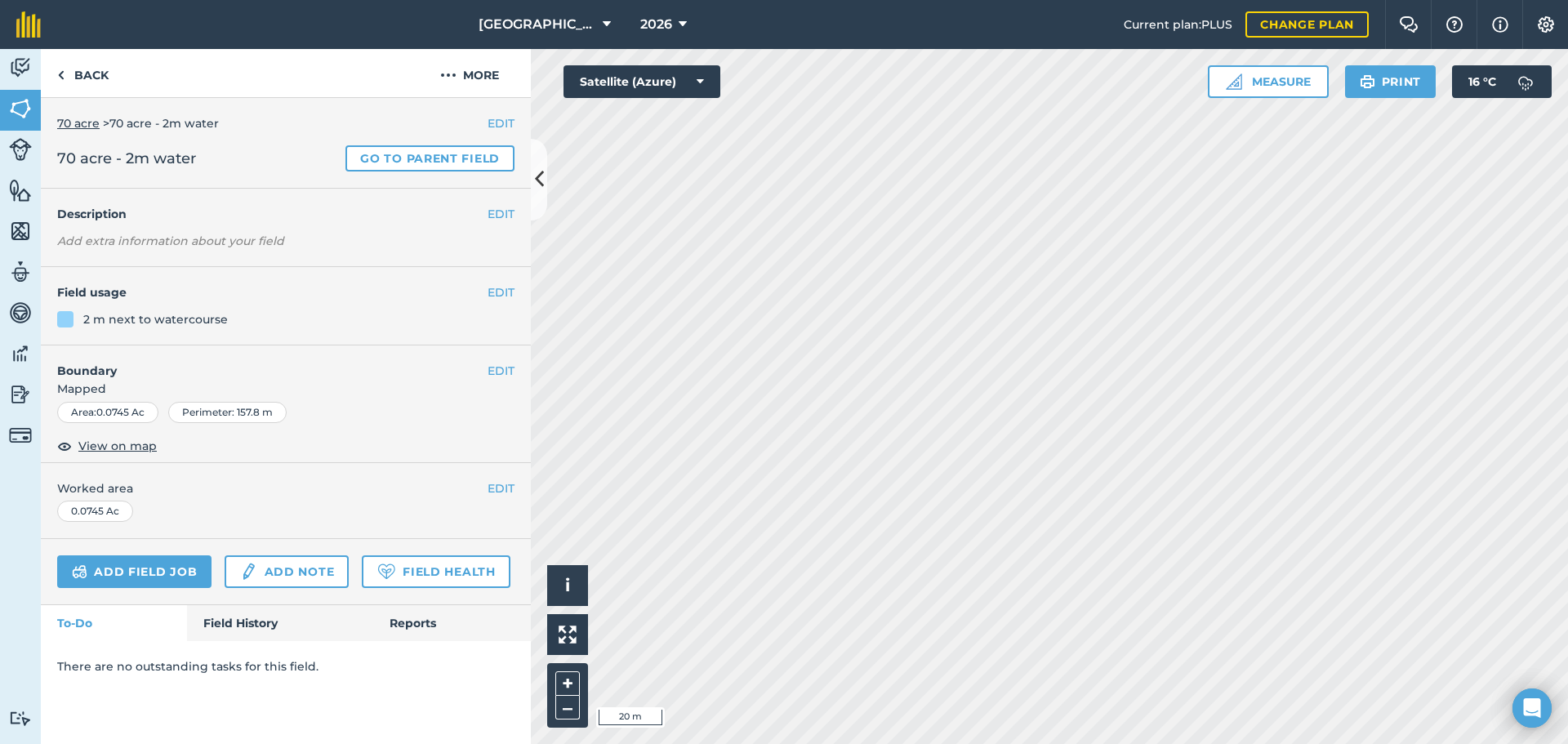
scroll to position [0, 0]
click at [82, 94] on link "Back" at bounding box center [83, 72] width 84 height 48
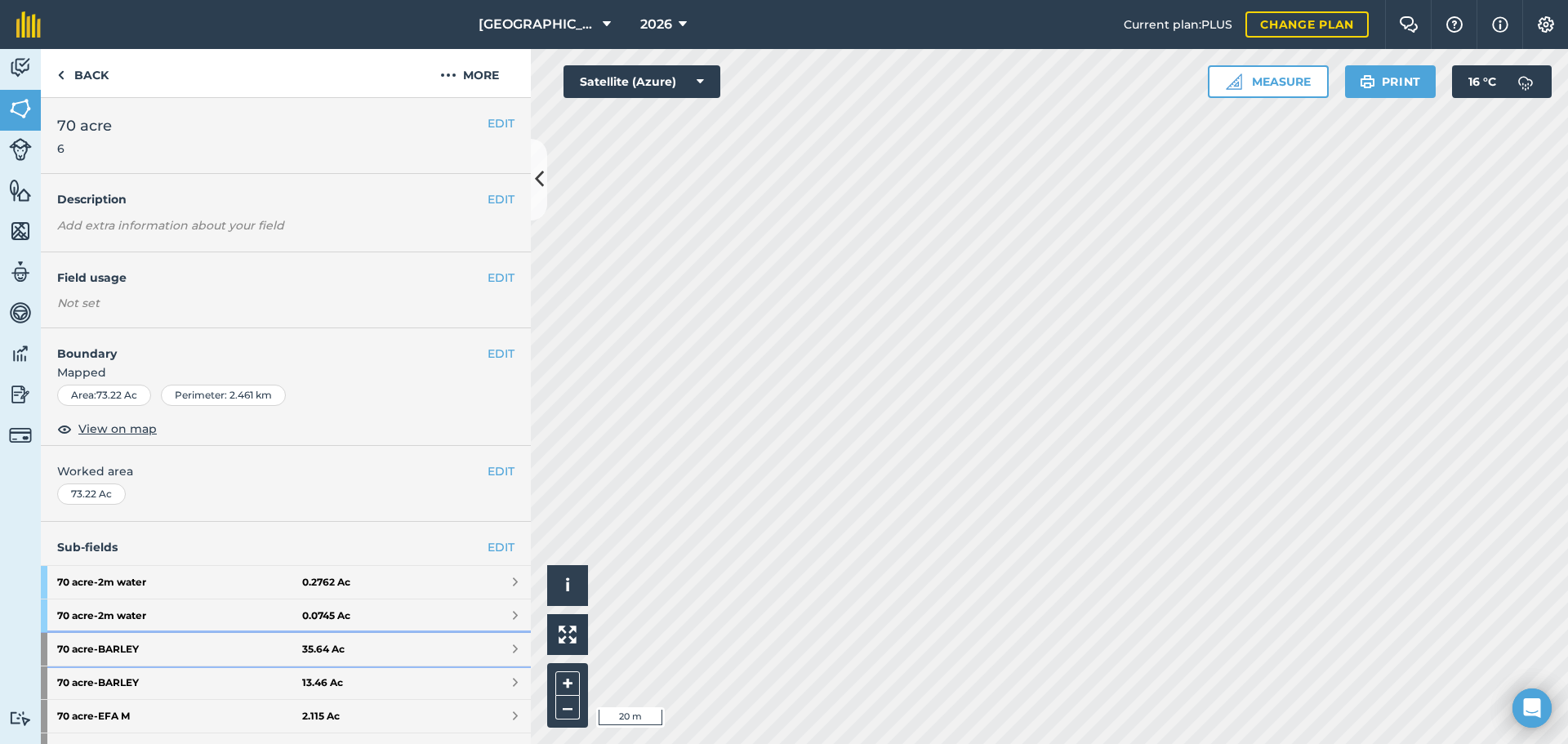
click at [438, 645] on link "70 acre - BARLEY 35.64 Ac" at bounding box center [286, 649] width 490 height 33
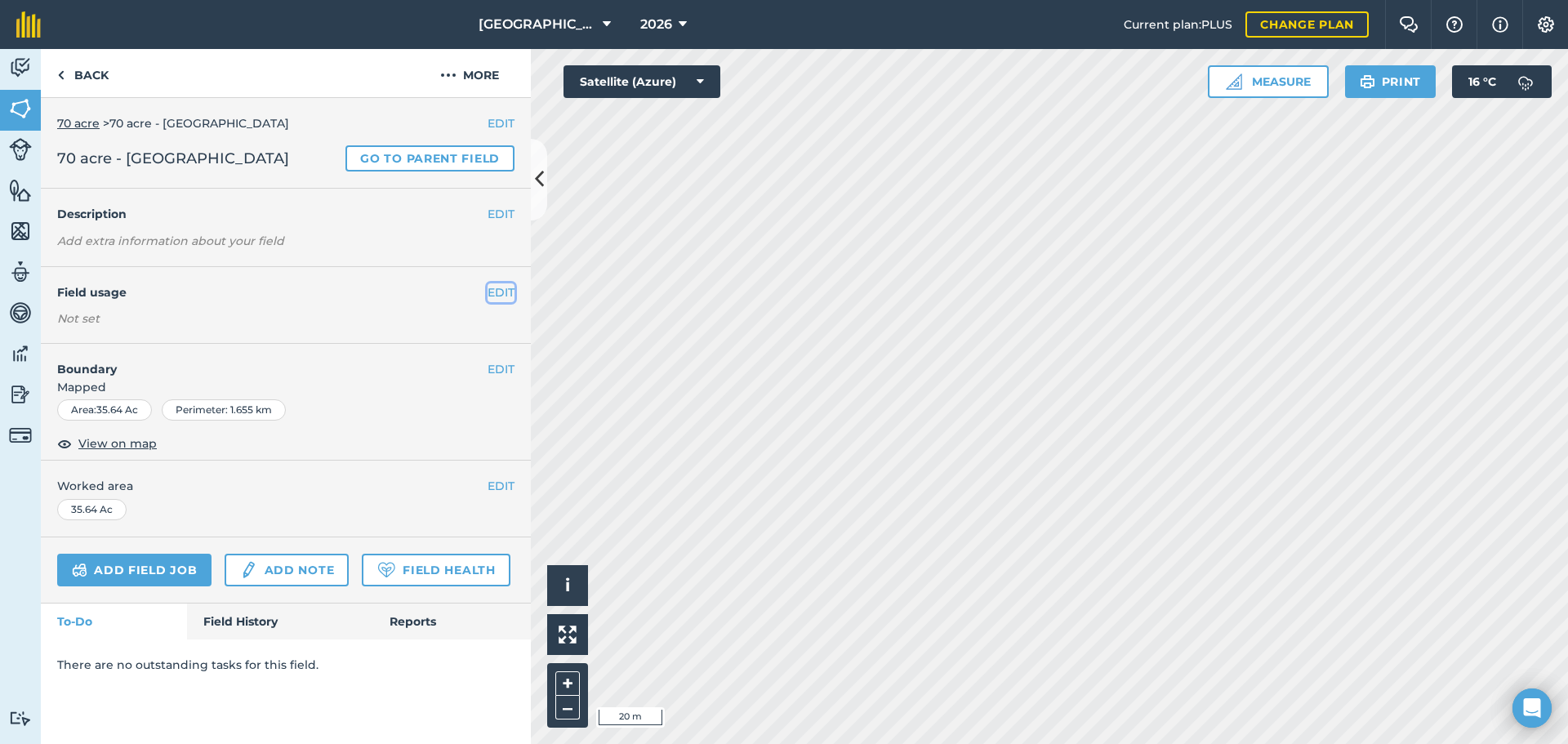
click at [506, 291] on button "EDIT" at bounding box center [501, 292] width 27 height 18
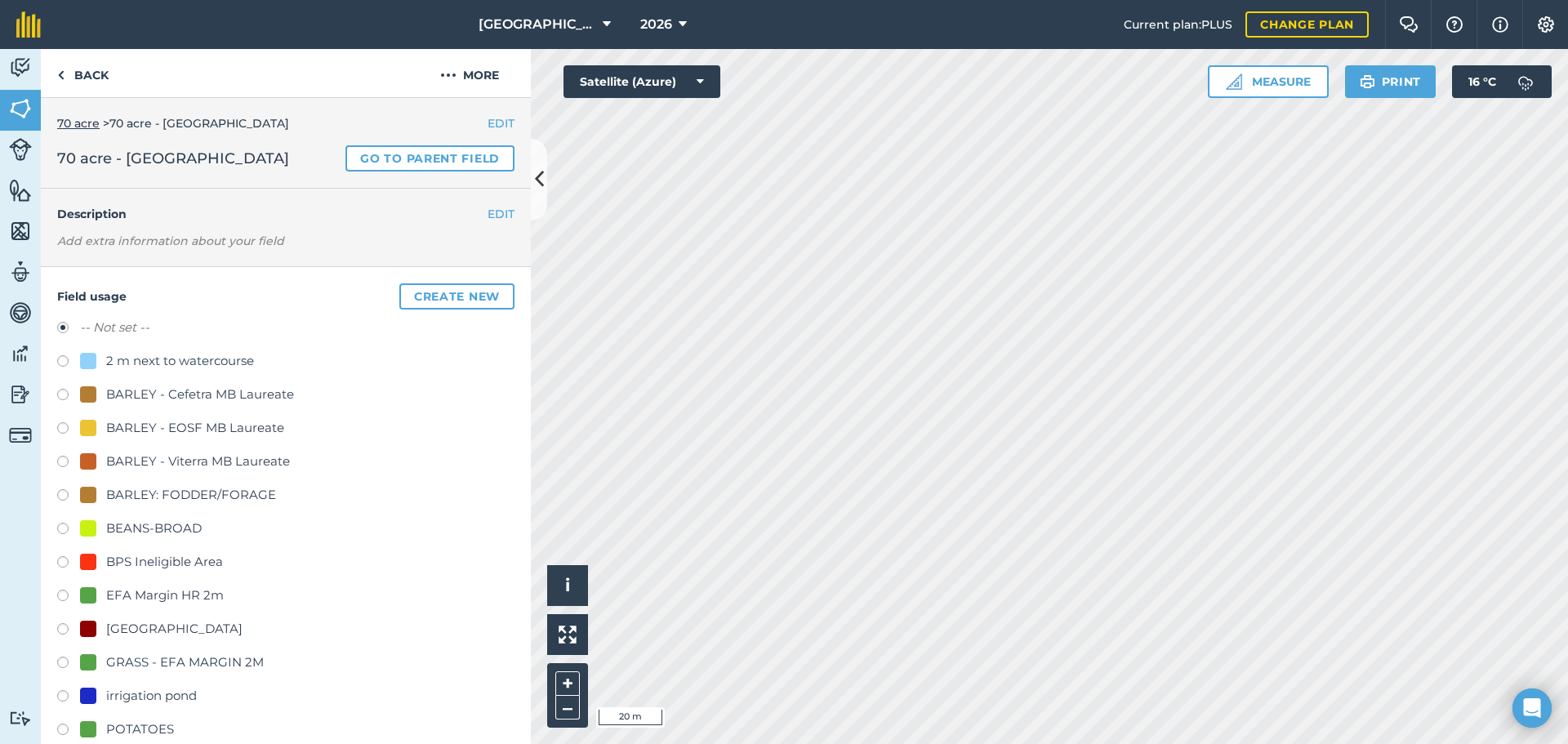
click at [85, 503] on div at bounding box center [87, 494] width 16 height 16
radio input "true"
radio input "false"
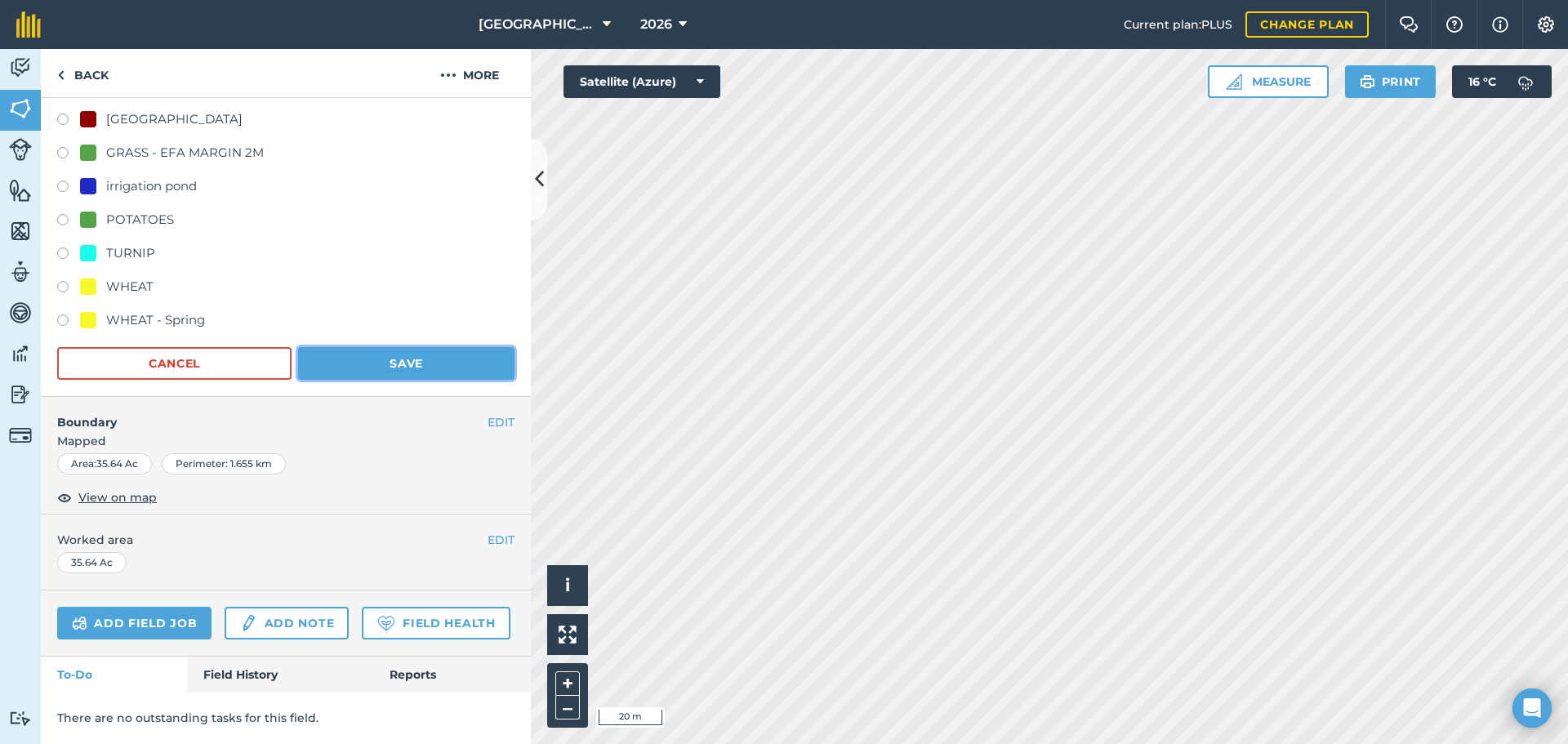
click at [396, 347] on button "Save" at bounding box center [406, 363] width 217 height 33
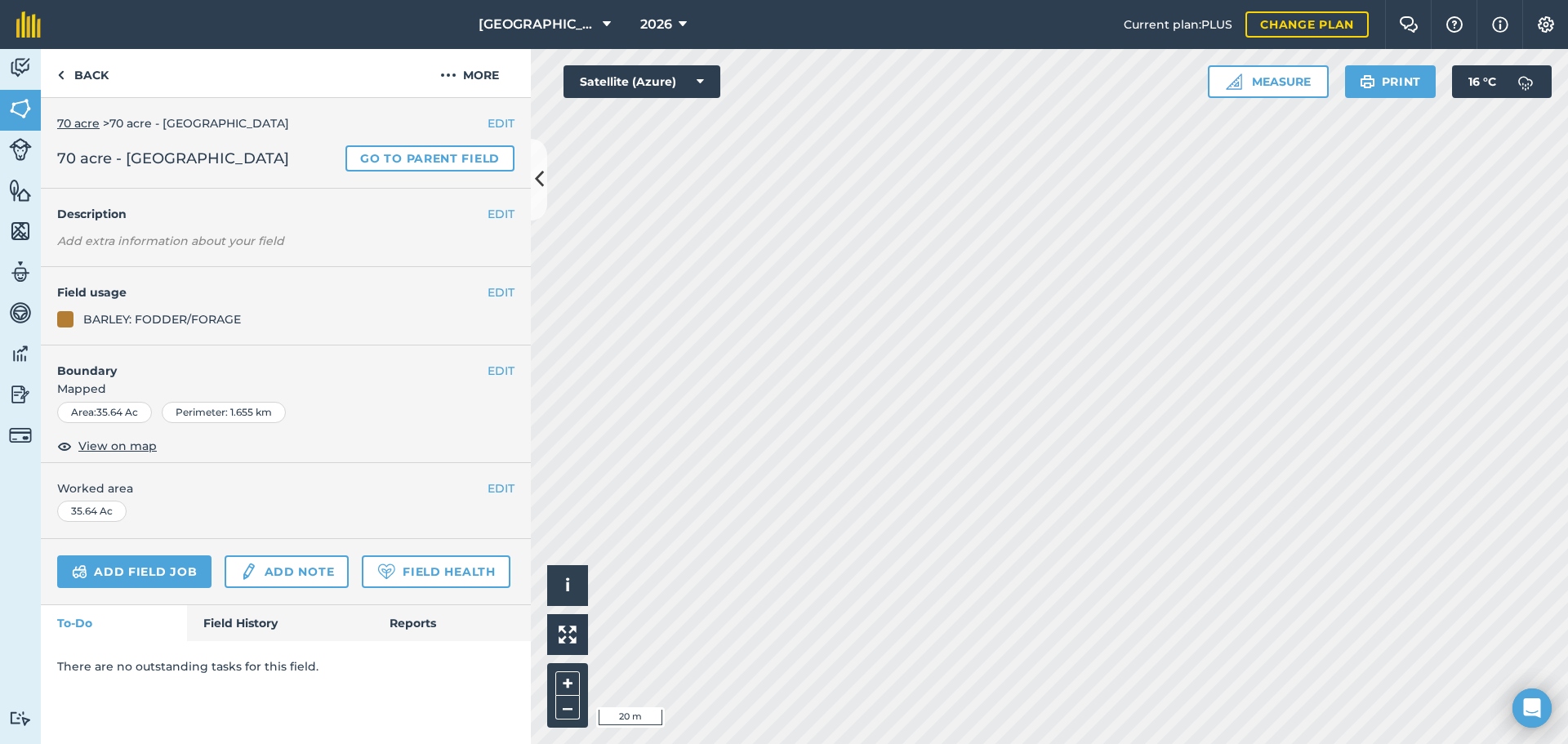
scroll to position [0, 0]
click at [113, 85] on link "Back" at bounding box center [83, 72] width 84 height 48
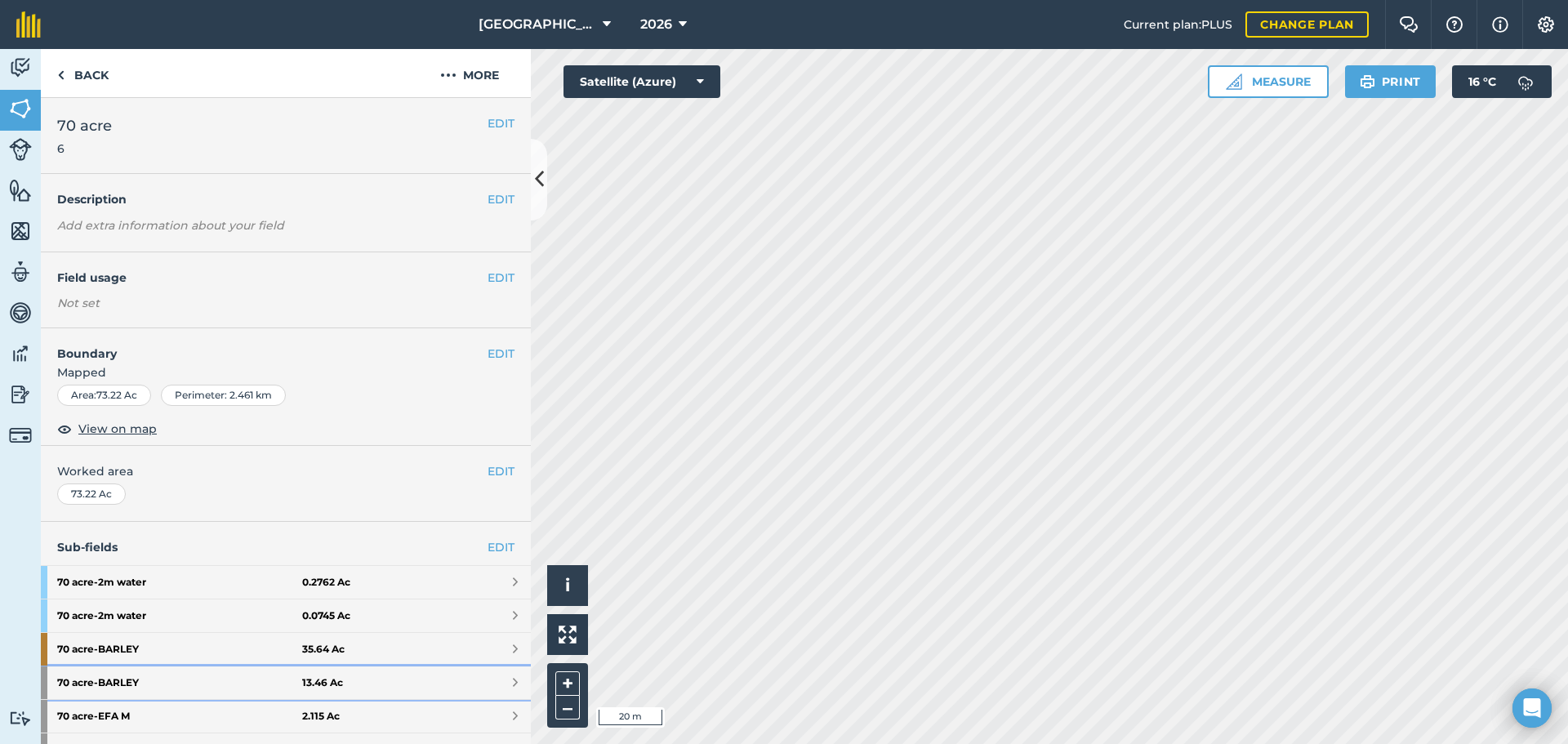
click at [199, 694] on strong "70 acre - BARLEY" at bounding box center [179, 682] width 245 height 33
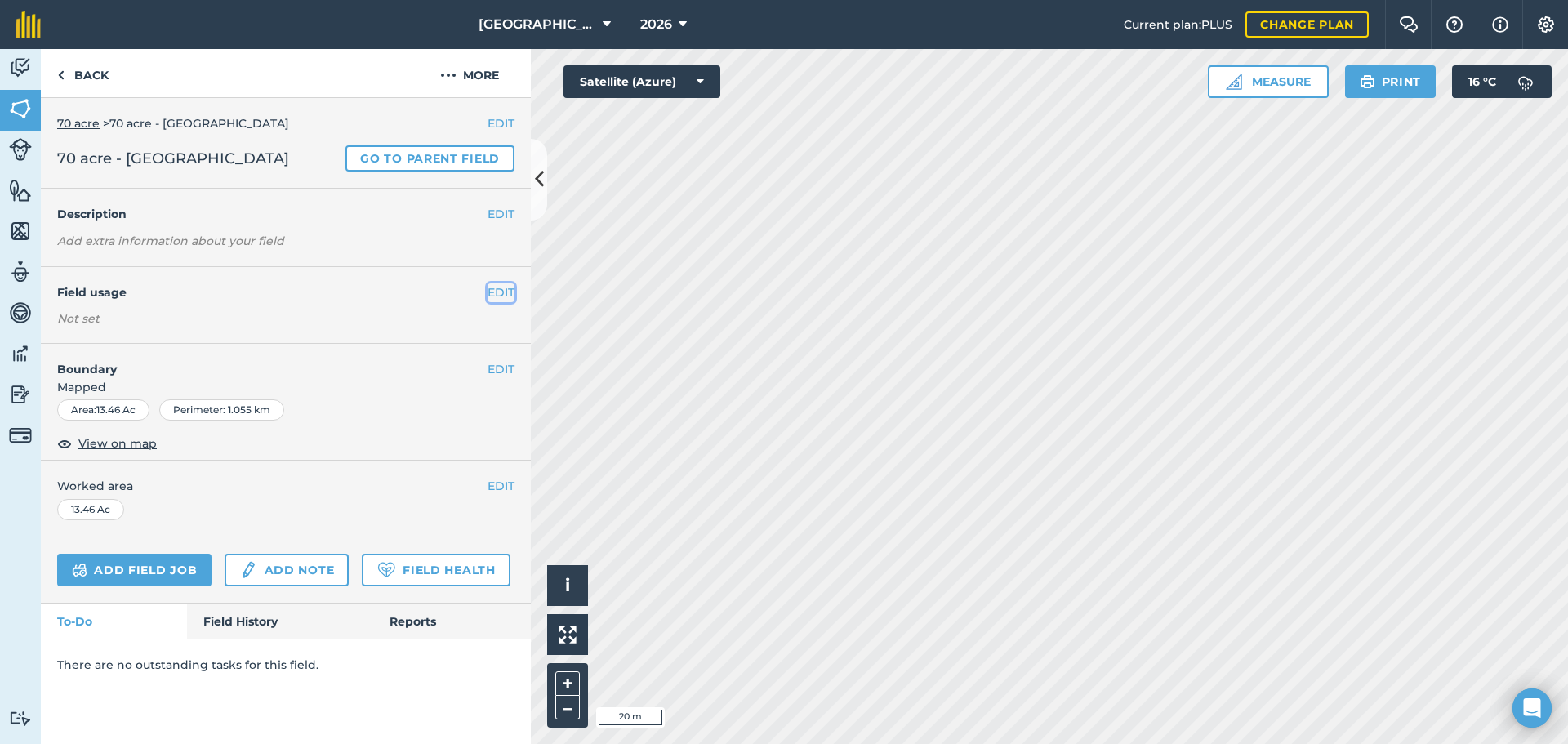
click at [511, 287] on button "EDIT" at bounding box center [501, 292] width 27 height 18
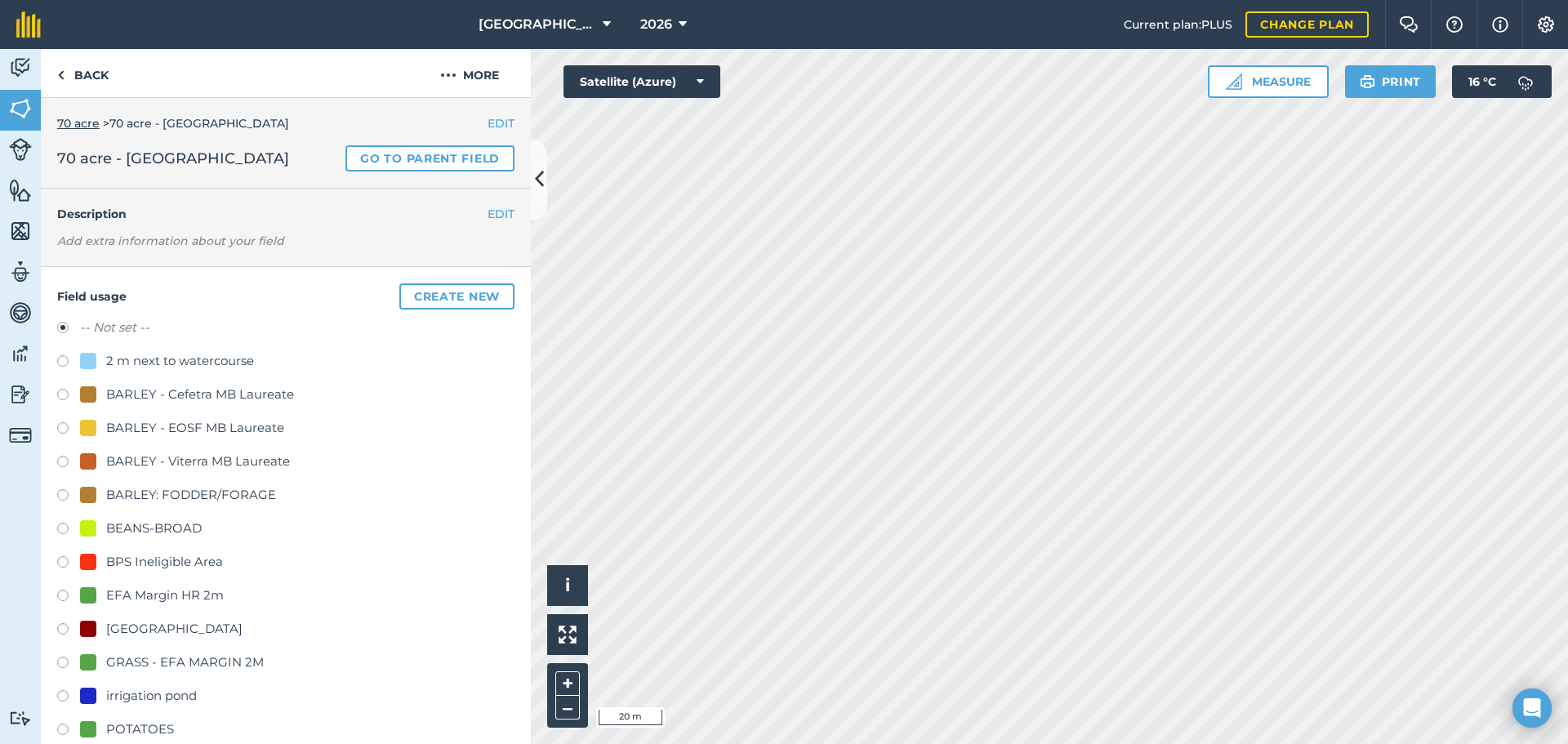
click at [128, 499] on div "BARLEY: FODDER/FORAGE" at bounding box center [190, 494] width 170 height 20
radio input "true"
radio input "false"
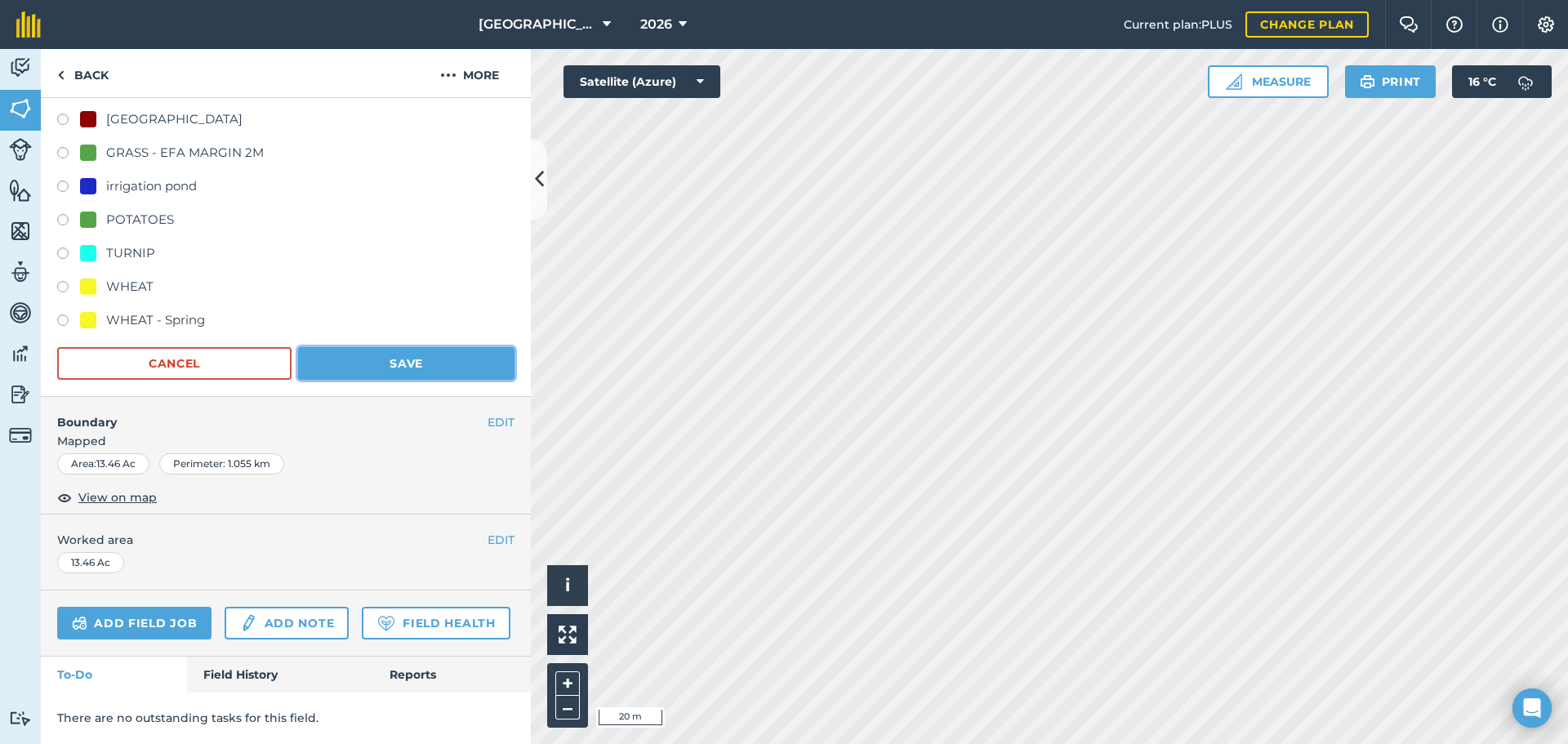
click at [388, 347] on button "Save" at bounding box center [406, 363] width 217 height 33
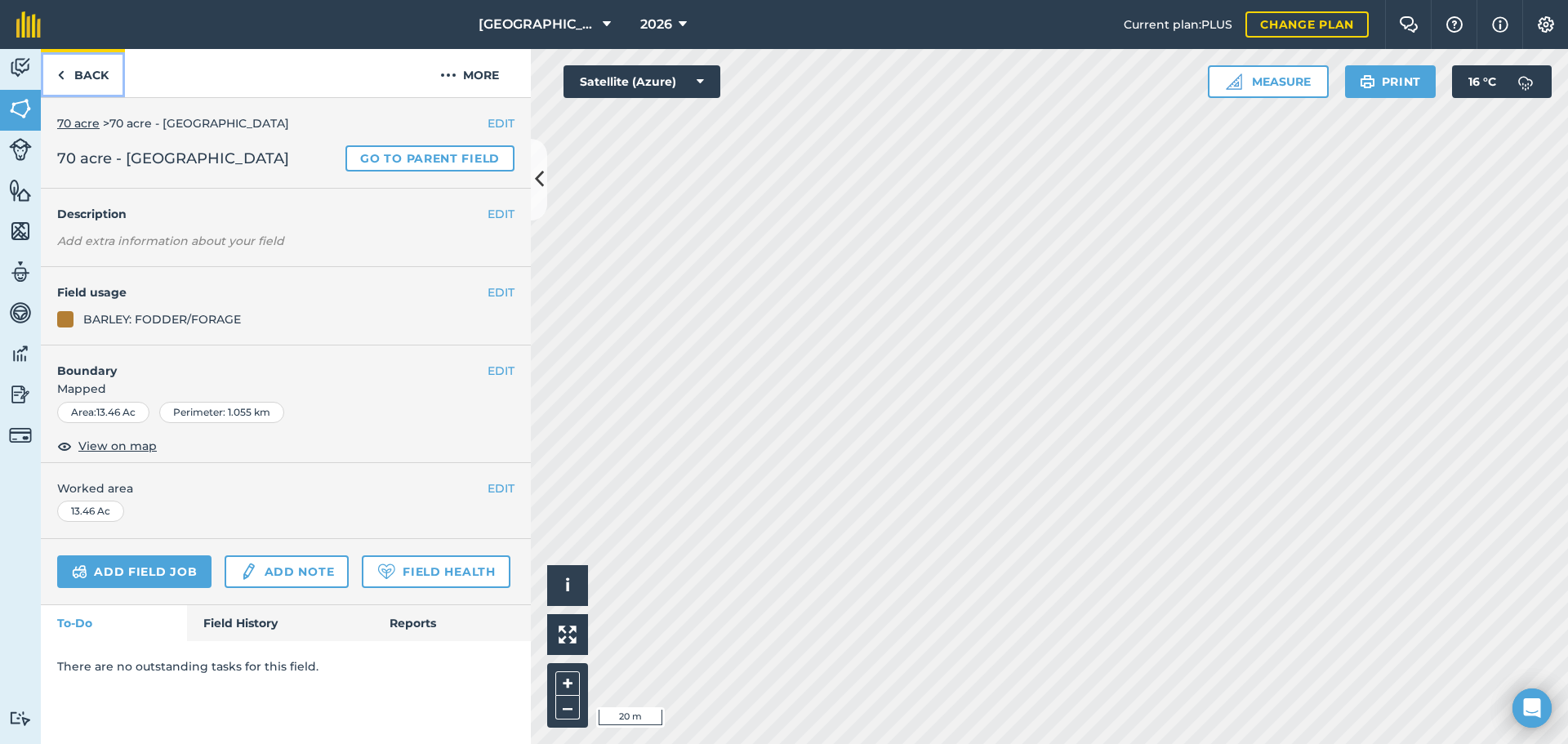
click at [92, 53] on link "Back" at bounding box center [83, 72] width 84 height 48
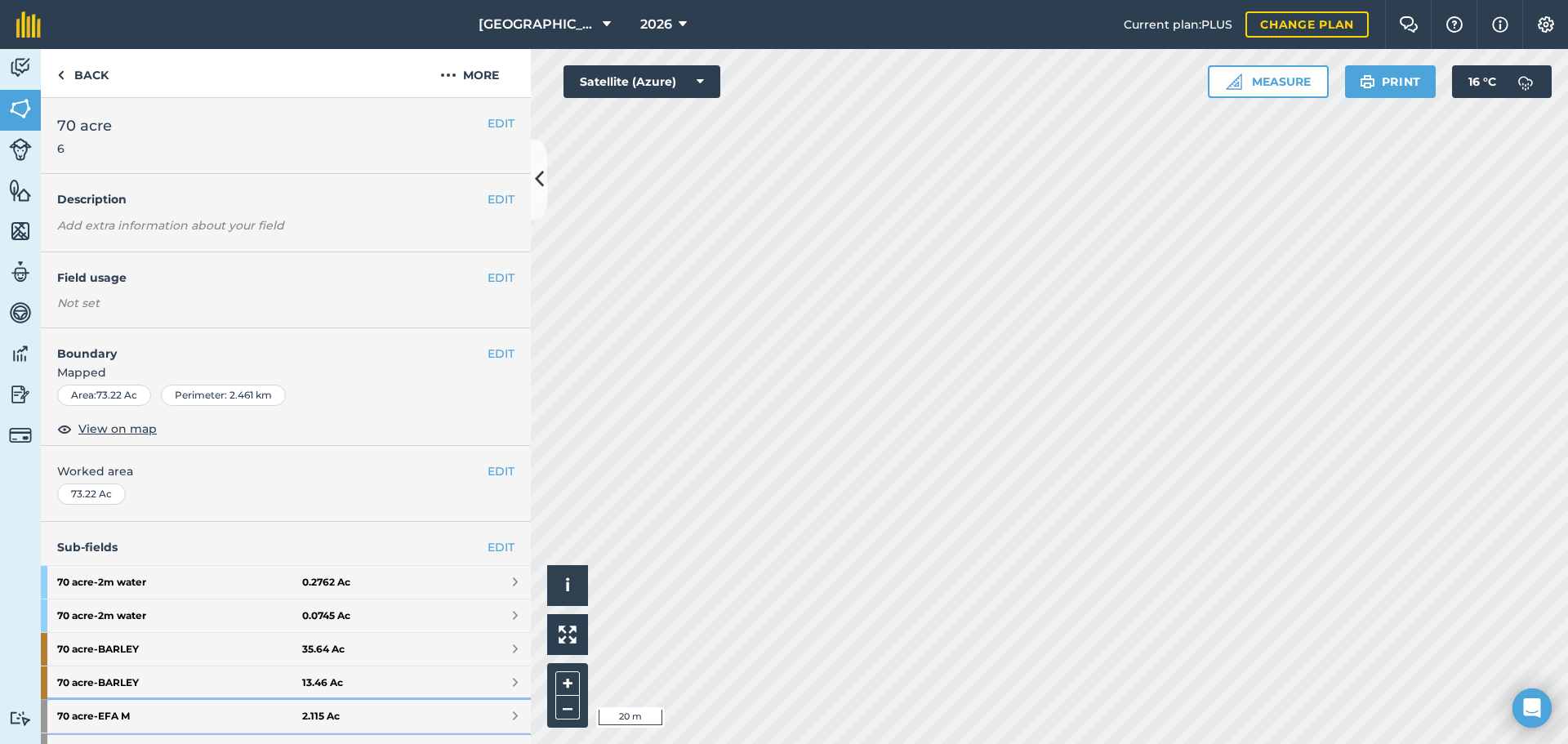
click at [180, 728] on strong "70 acre - EFA M" at bounding box center [179, 716] width 245 height 33
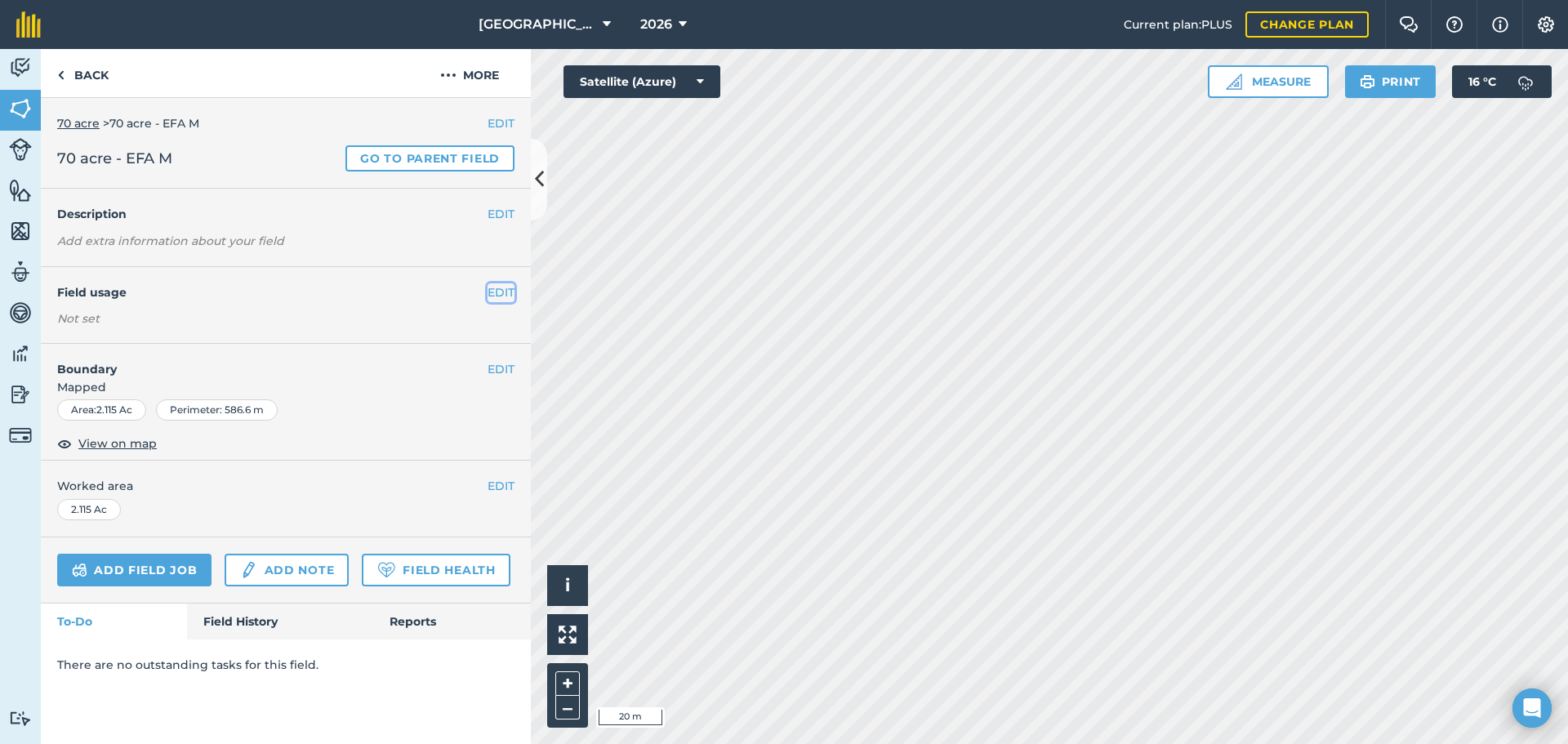
click at [492, 296] on button "EDIT" at bounding box center [501, 292] width 27 height 18
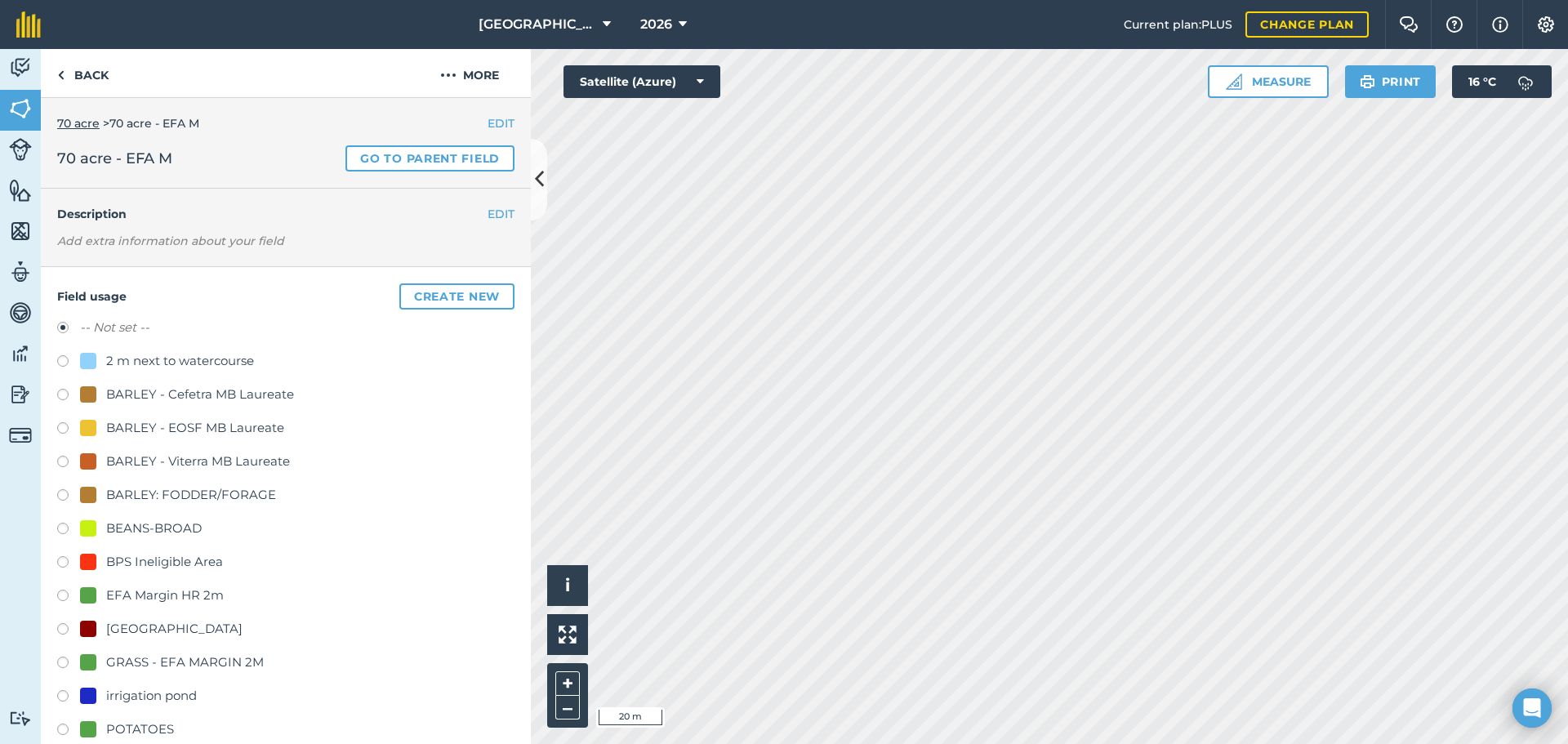
click at [131, 660] on div "GRASS - EFA MARGIN 2M" at bounding box center [185, 662] width 158 height 20
radio input "true"
radio input "false"
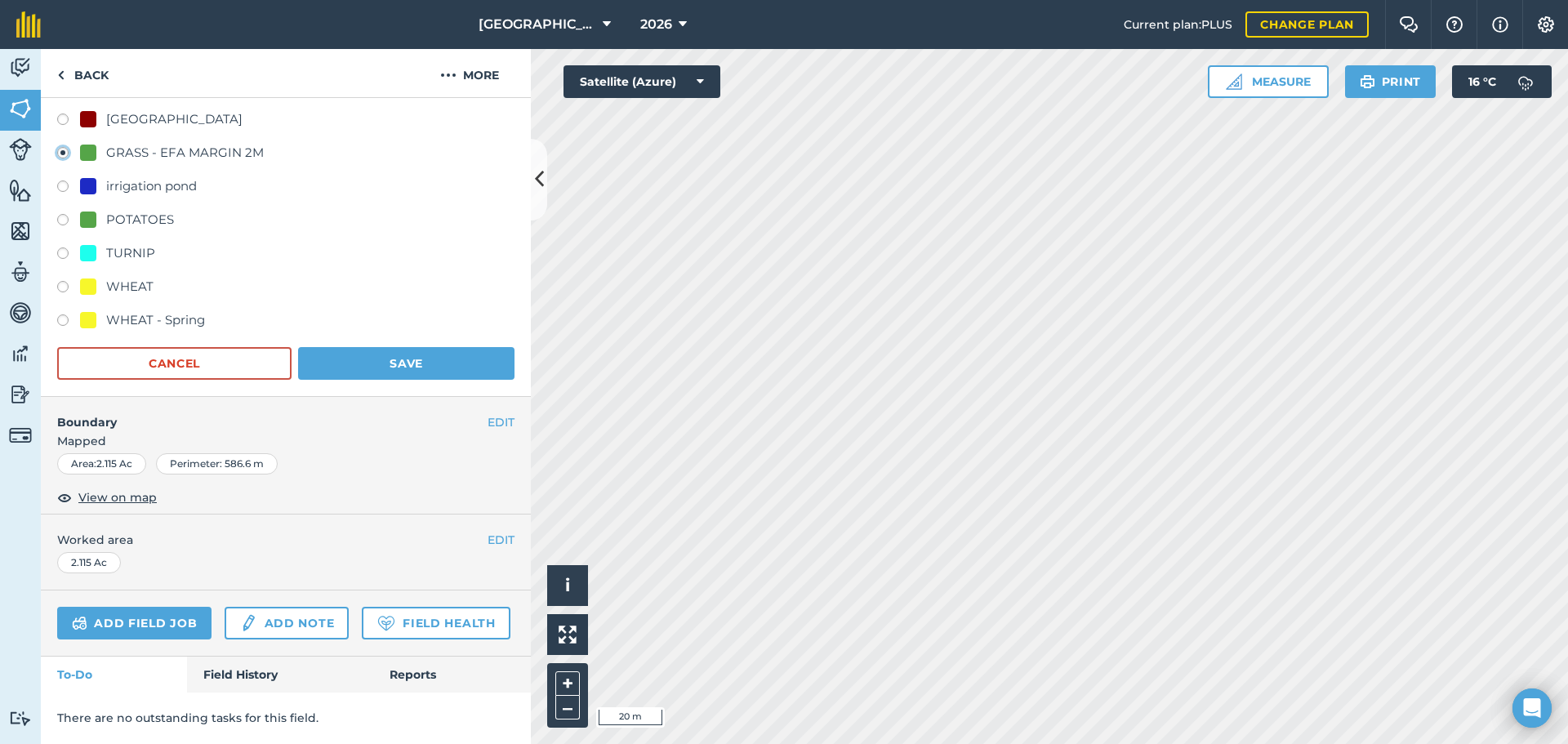
scroll to position [555, 0]
click at [418, 347] on button "Save" at bounding box center [406, 363] width 217 height 33
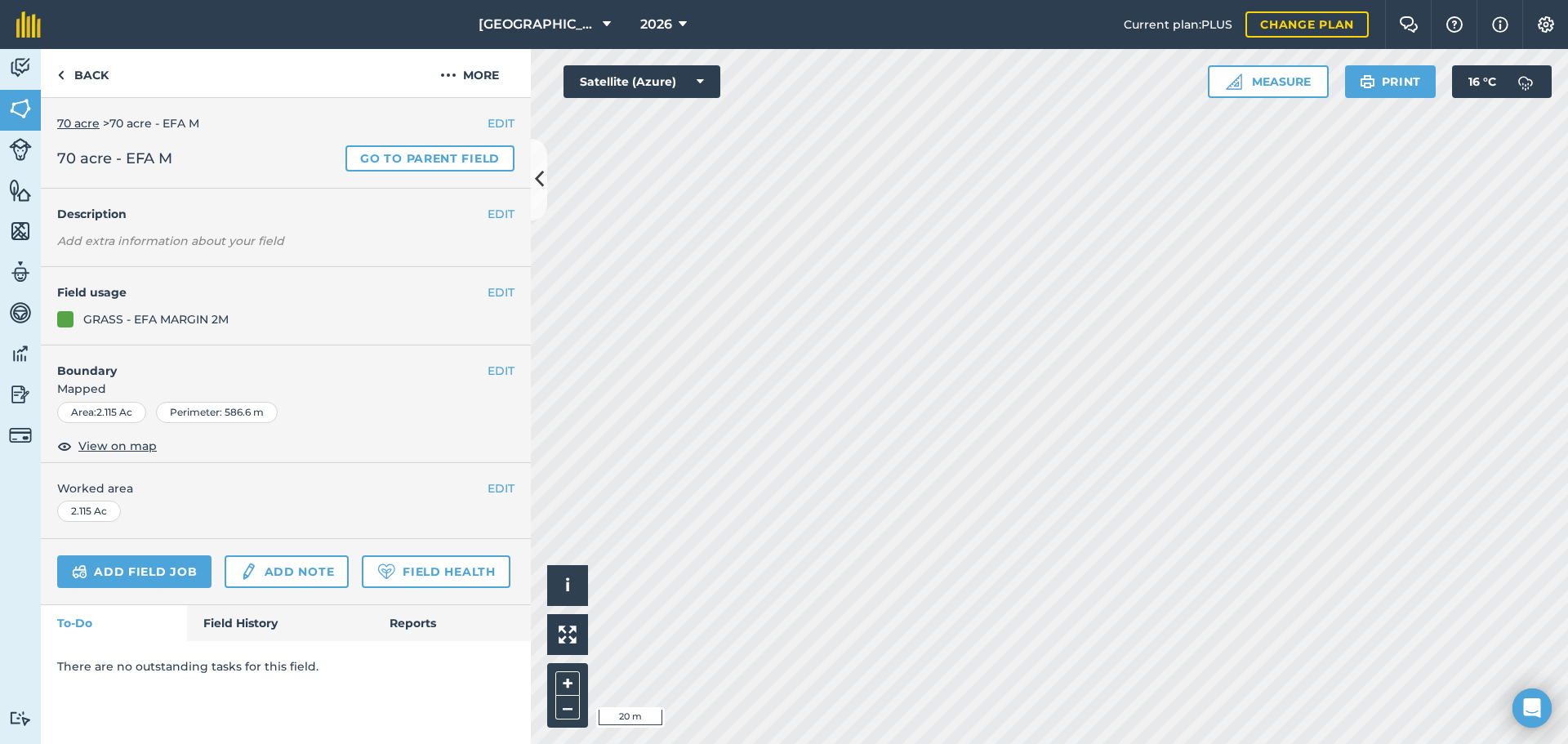
scroll to position [0, 0]
click at [91, 64] on link "Back" at bounding box center [83, 72] width 84 height 48
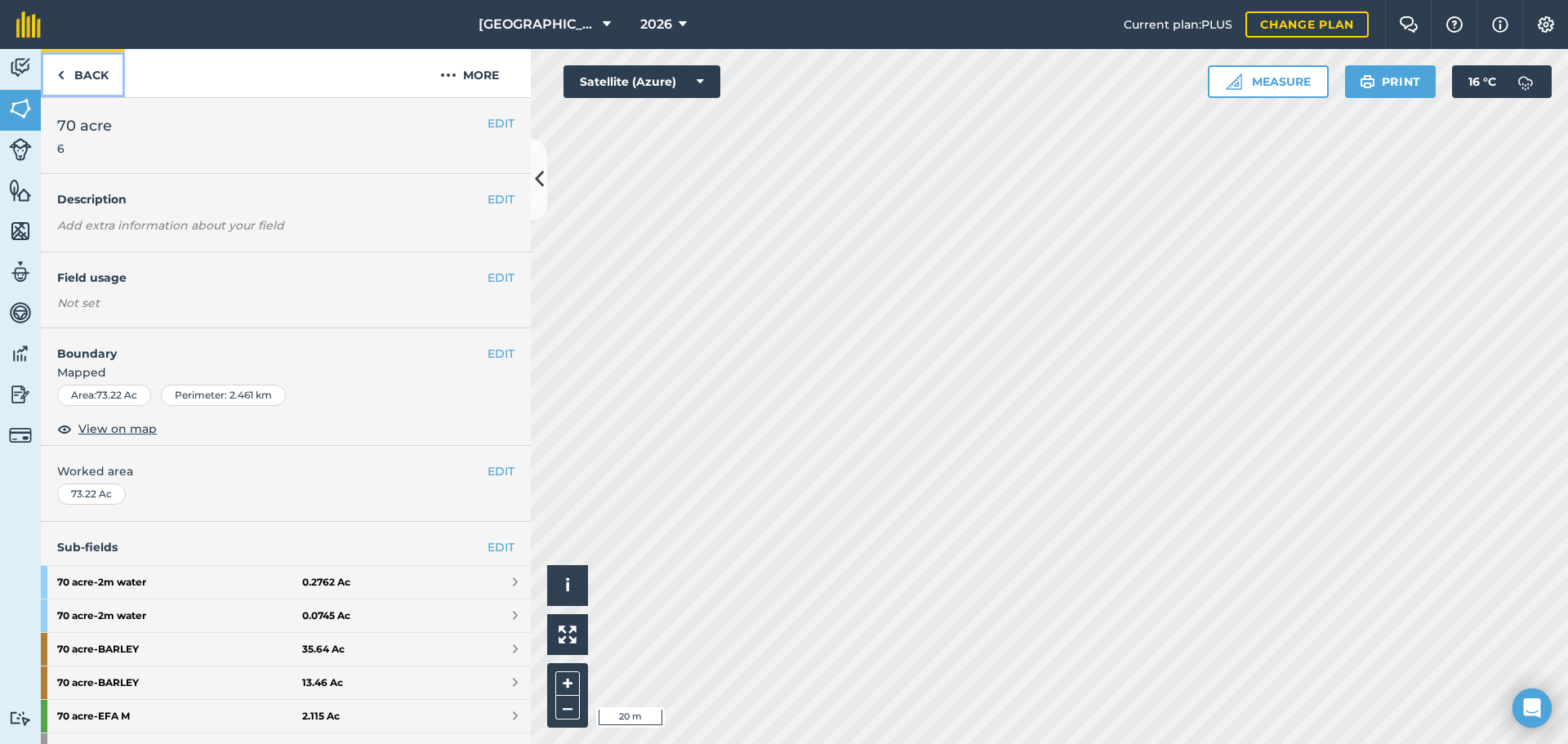
scroll to position [365, 0]
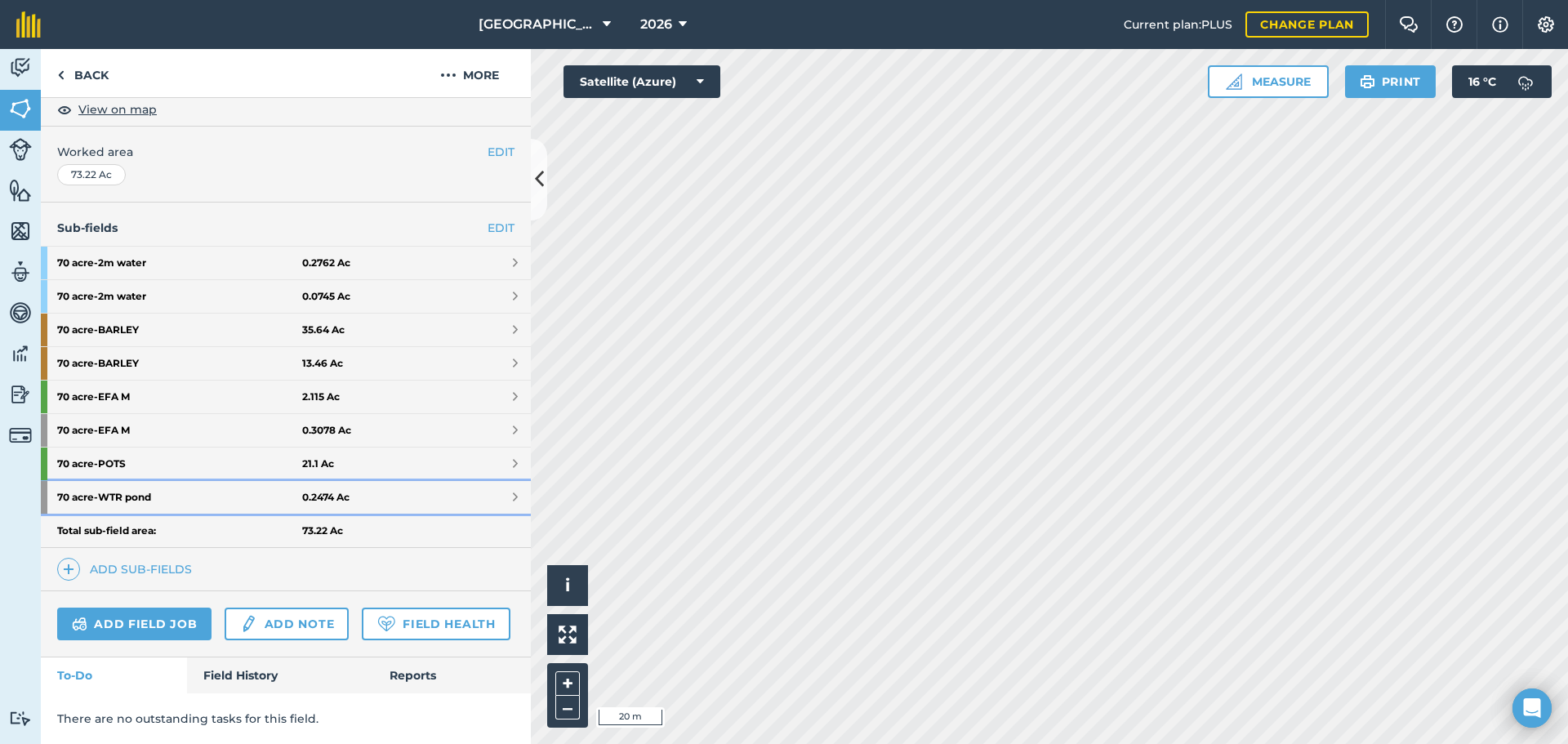
click at [208, 481] on strong "70 acre - WTR pond" at bounding box center [179, 497] width 245 height 33
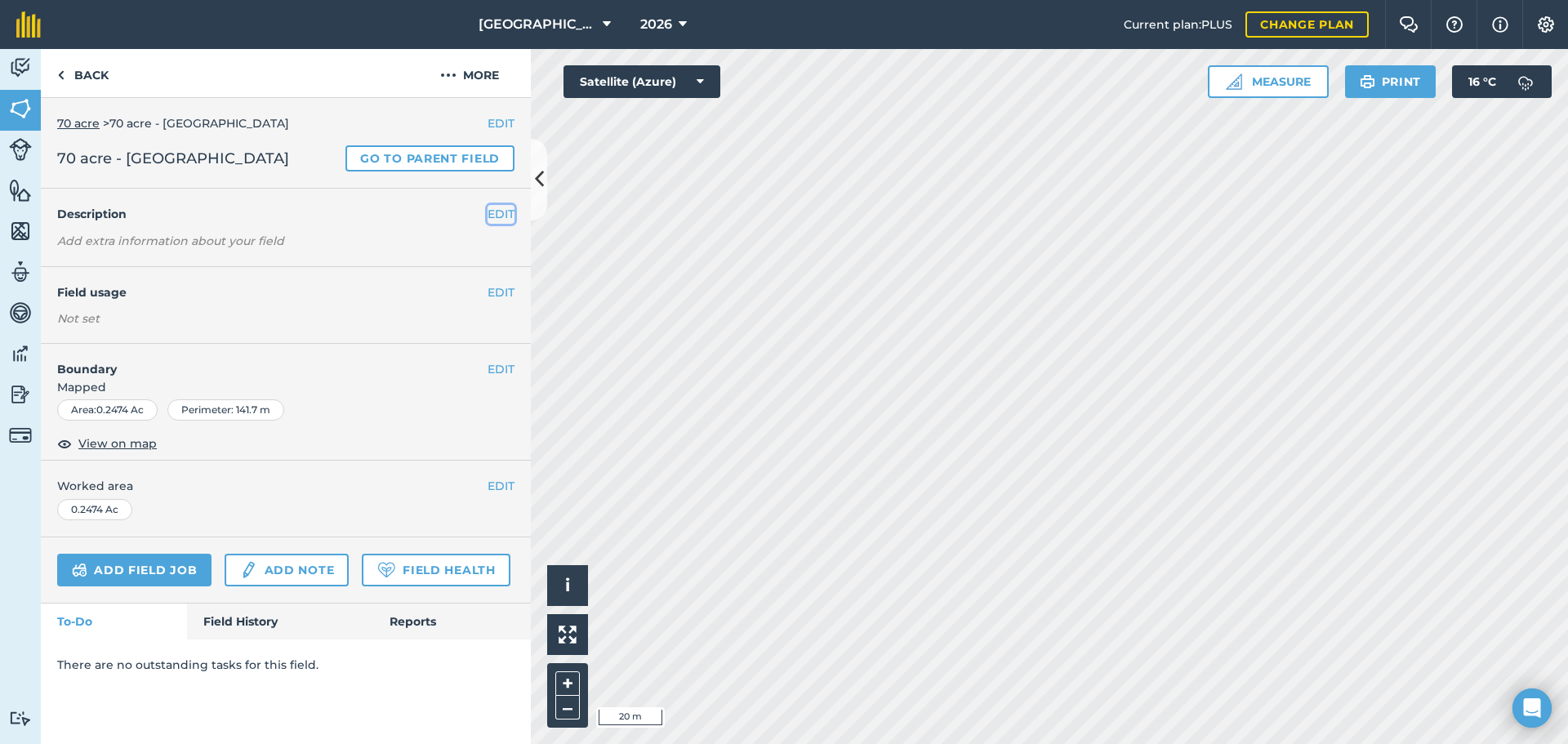
click at [506, 220] on button "EDIT" at bounding box center [501, 214] width 27 height 18
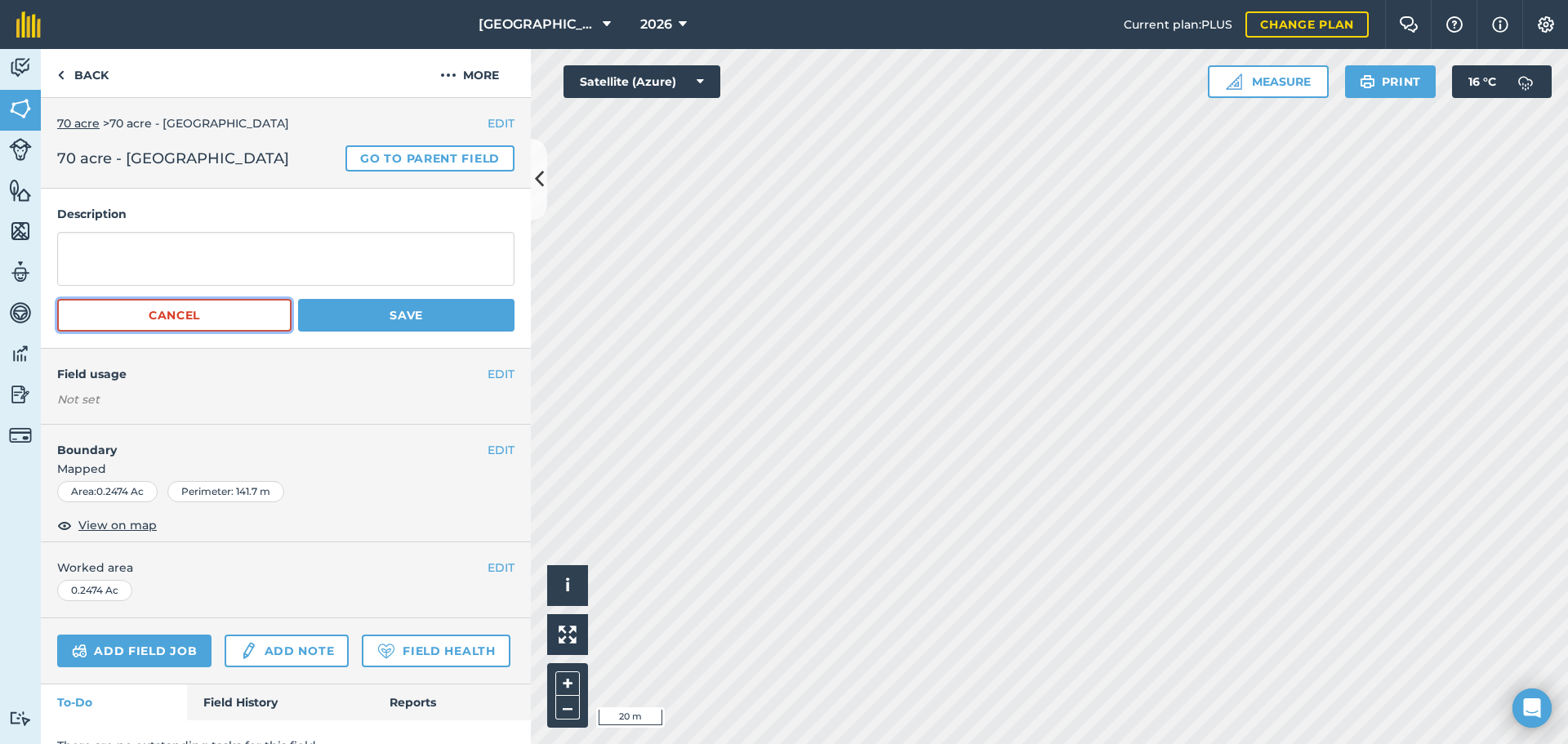
click at [208, 314] on button "Cancel" at bounding box center [174, 315] width 234 height 33
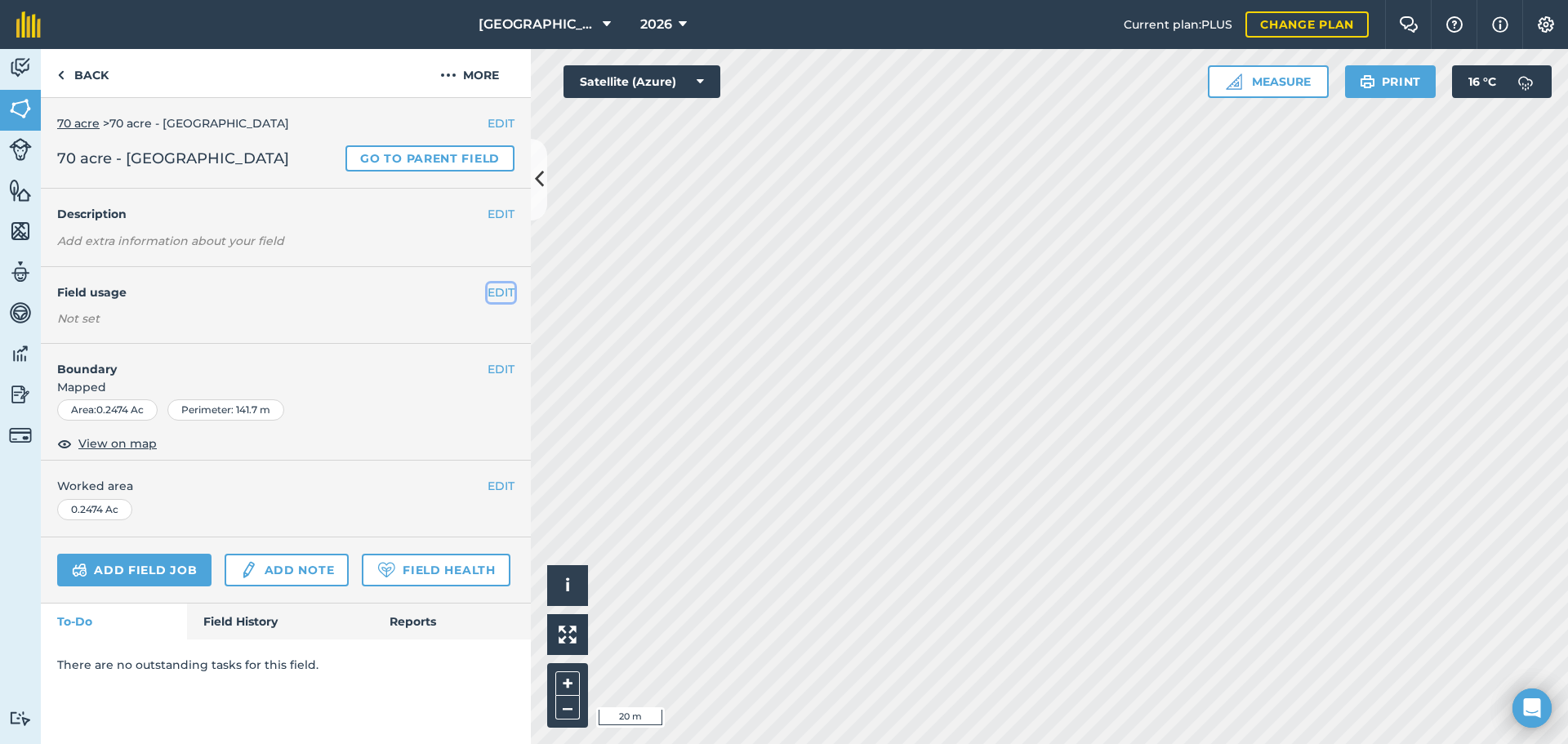
click at [506, 298] on button "EDIT" at bounding box center [501, 292] width 27 height 18
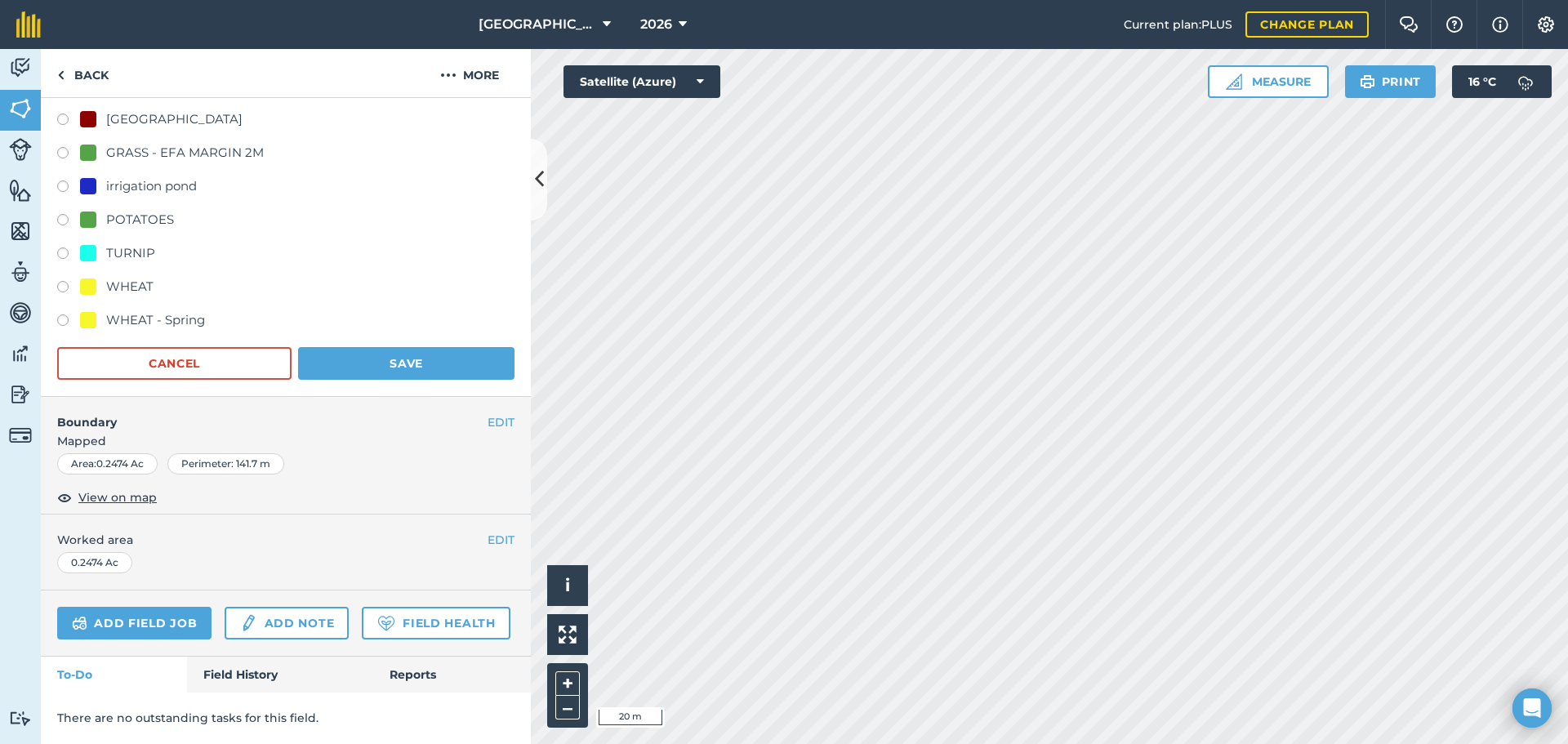
scroll to position [555, 0]
click at [126, 176] on div "irrigation pond" at bounding box center [151, 186] width 91 height 20
radio input "true"
radio input "false"
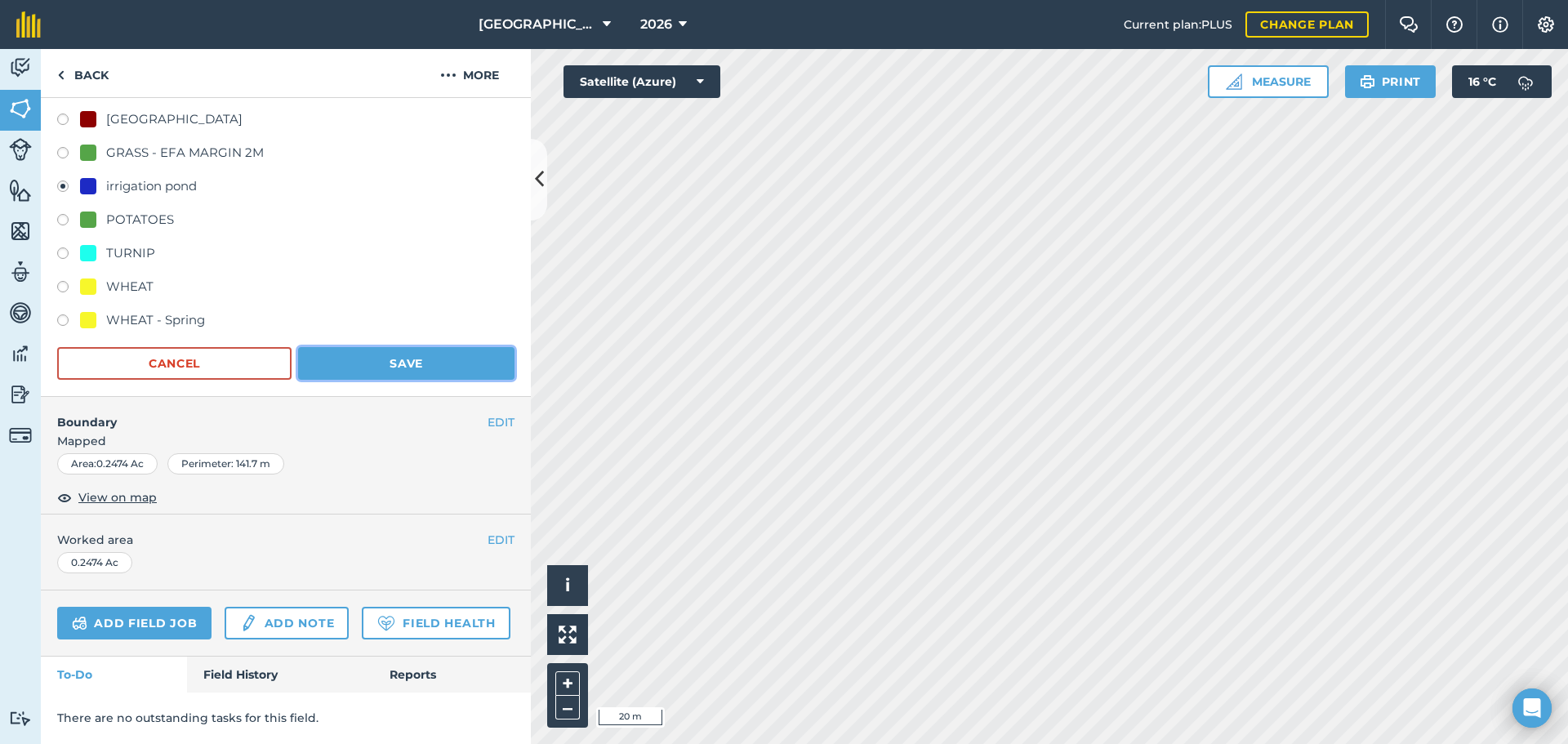
click at [371, 347] on button "Save" at bounding box center [406, 363] width 217 height 33
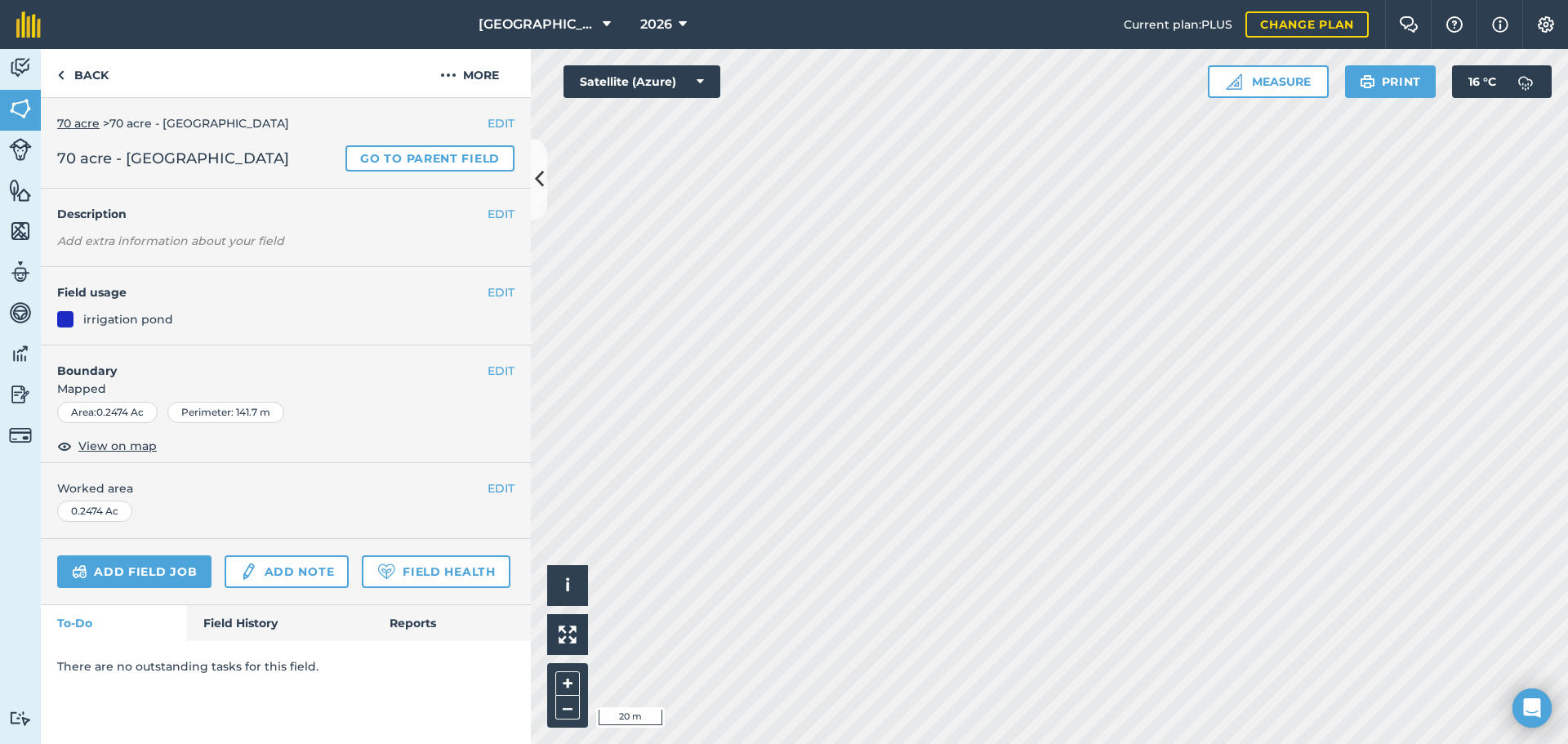
scroll to position [0, 0]
click at [67, 63] on link "Back" at bounding box center [83, 72] width 84 height 48
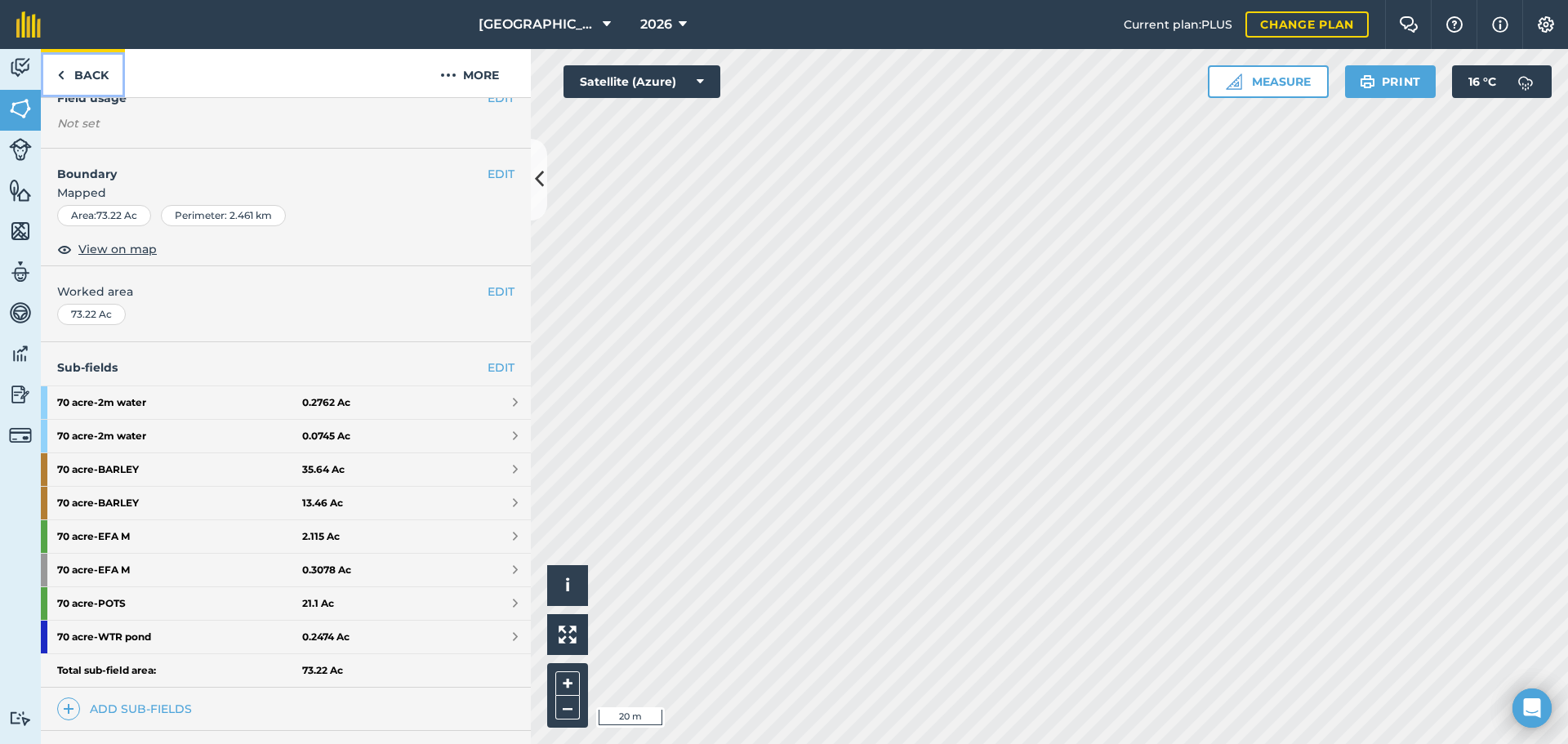
scroll to position [202, 0]
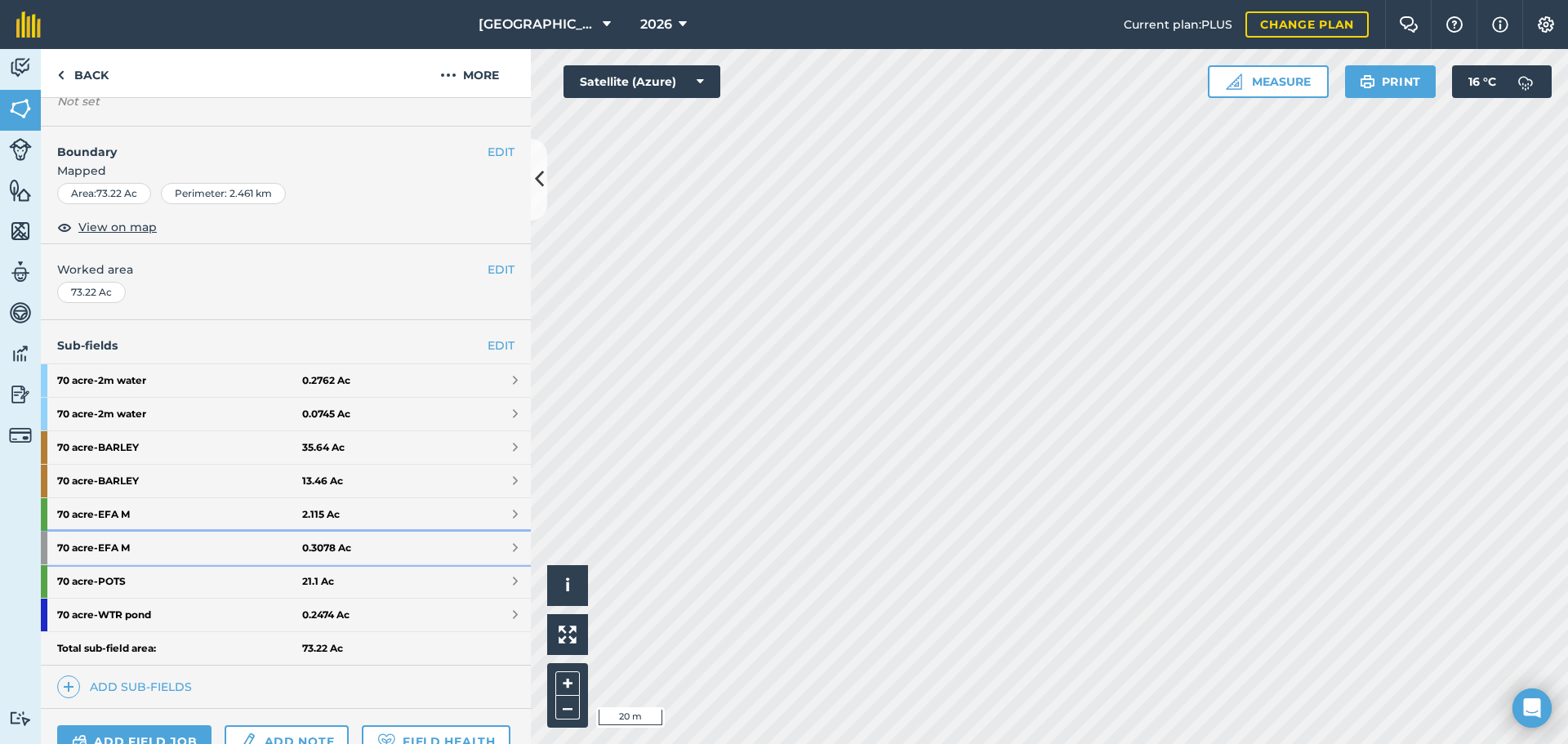
click at [271, 554] on strong "70 acre - EFA M" at bounding box center [179, 548] width 245 height 33
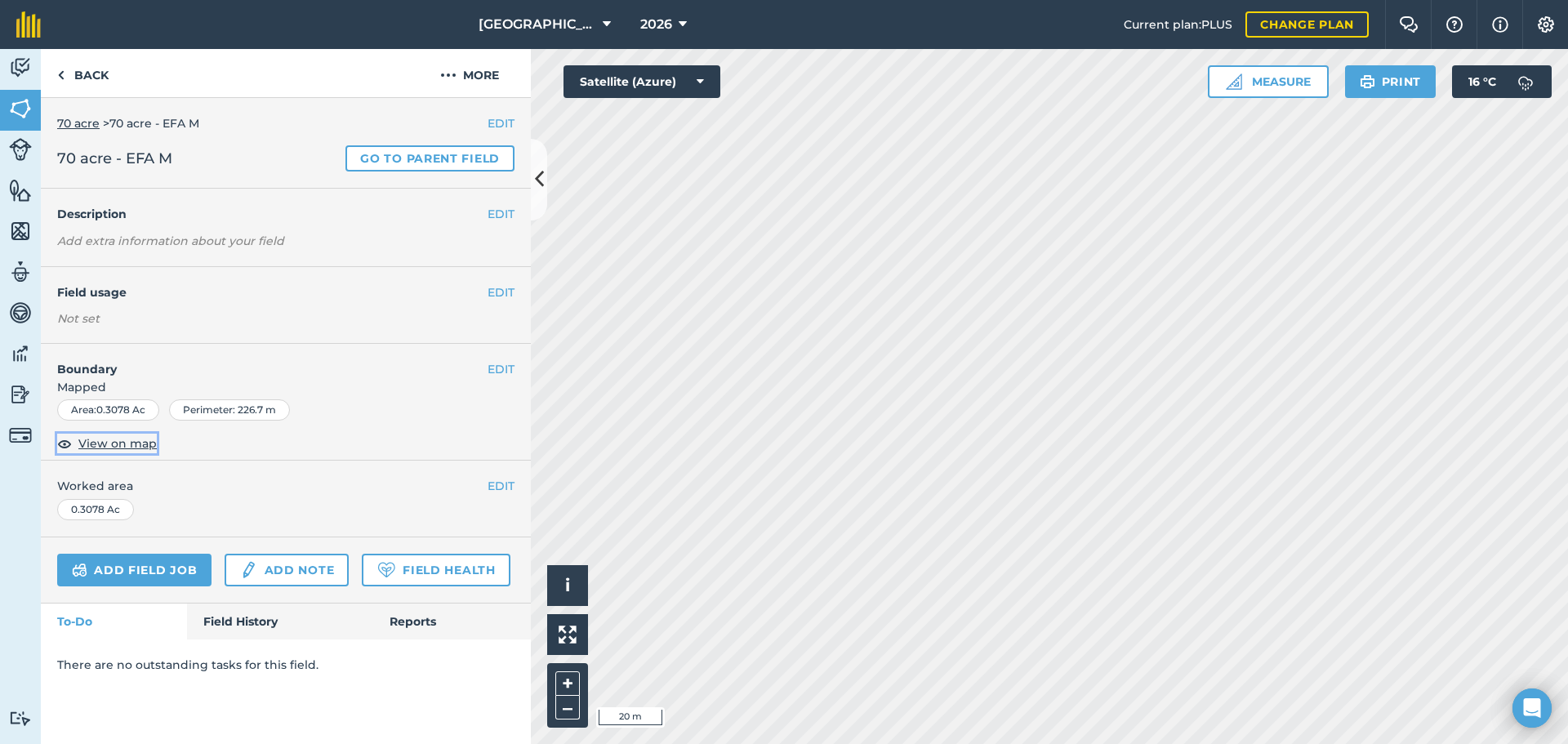
click at [118, 442] on span "View on map" at bounding box center [118, 443] width 79 height 18
click at [513, 288] on button "EDIT" at bounding box center [501, 292] width 27 height 18
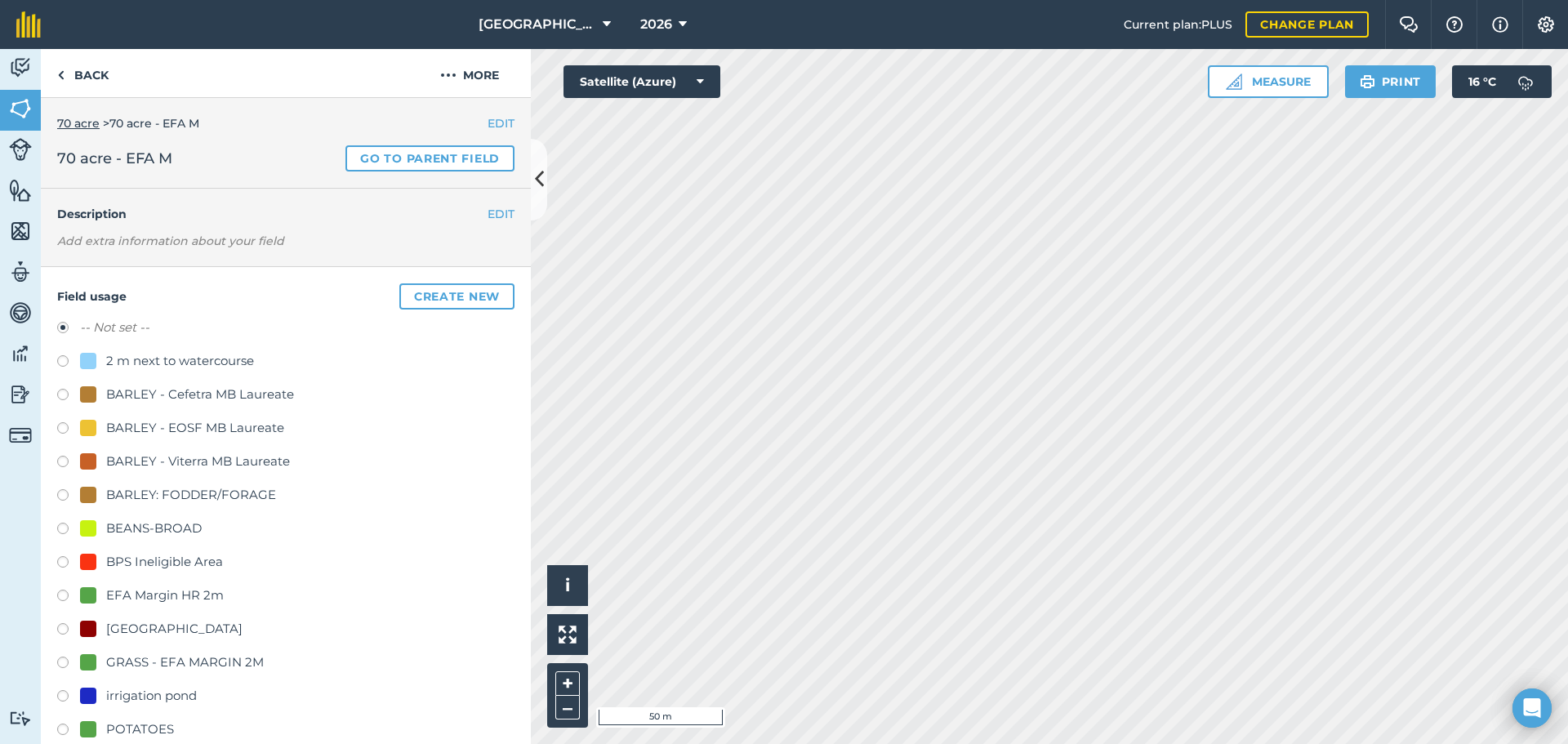
click at [155, 660] on div "GRASS - EFA MARGIN 2M" at bounding box center [185, 662] width 158 height 20
radio input "true"
radio input "false"
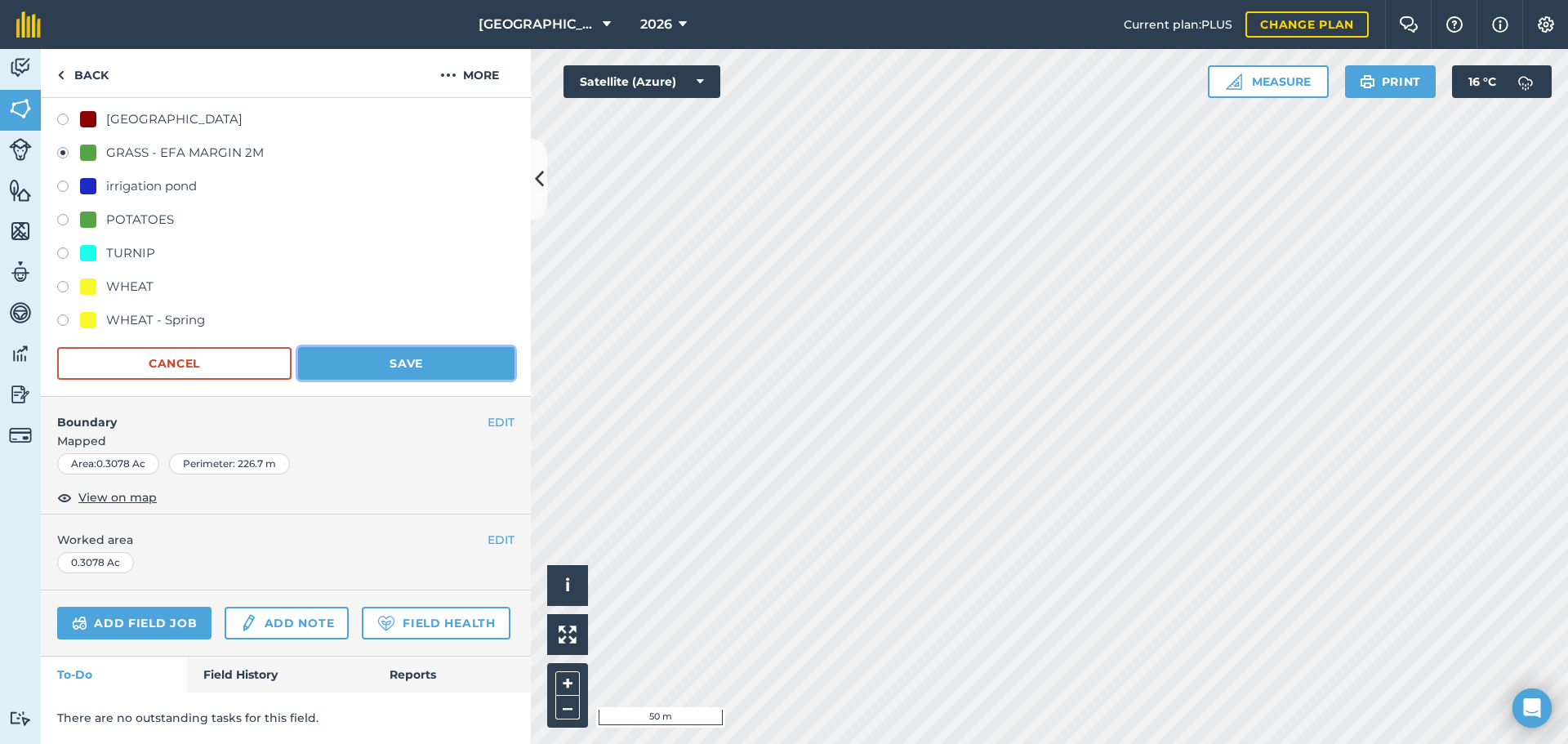
click at [389, 347] on button "Save" at bounding box center [406, 363] width 217 height 33
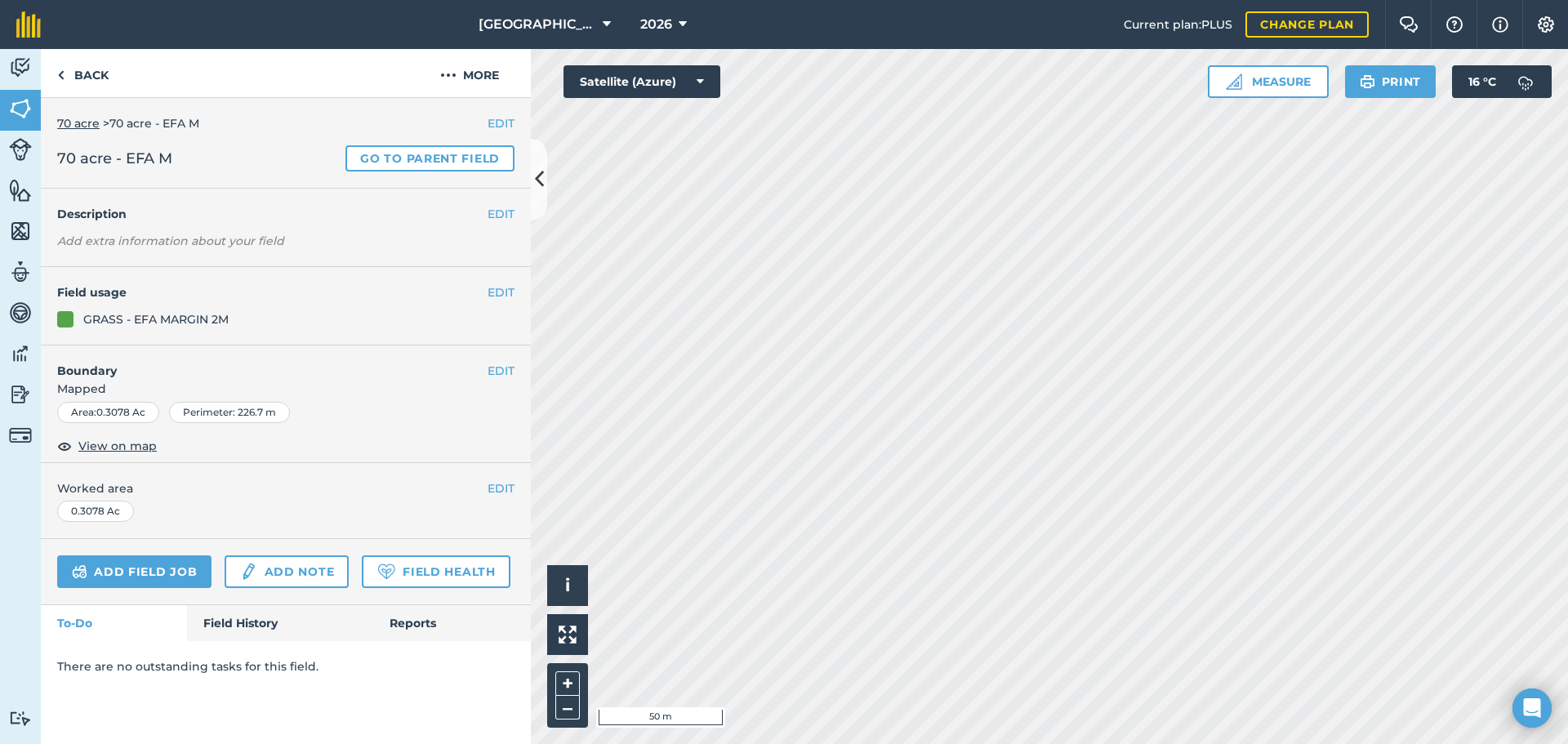
scroll to position [0, 0]
click at [105, 95] on link "Back" at bounding box center [83, 72] width 84 height 48
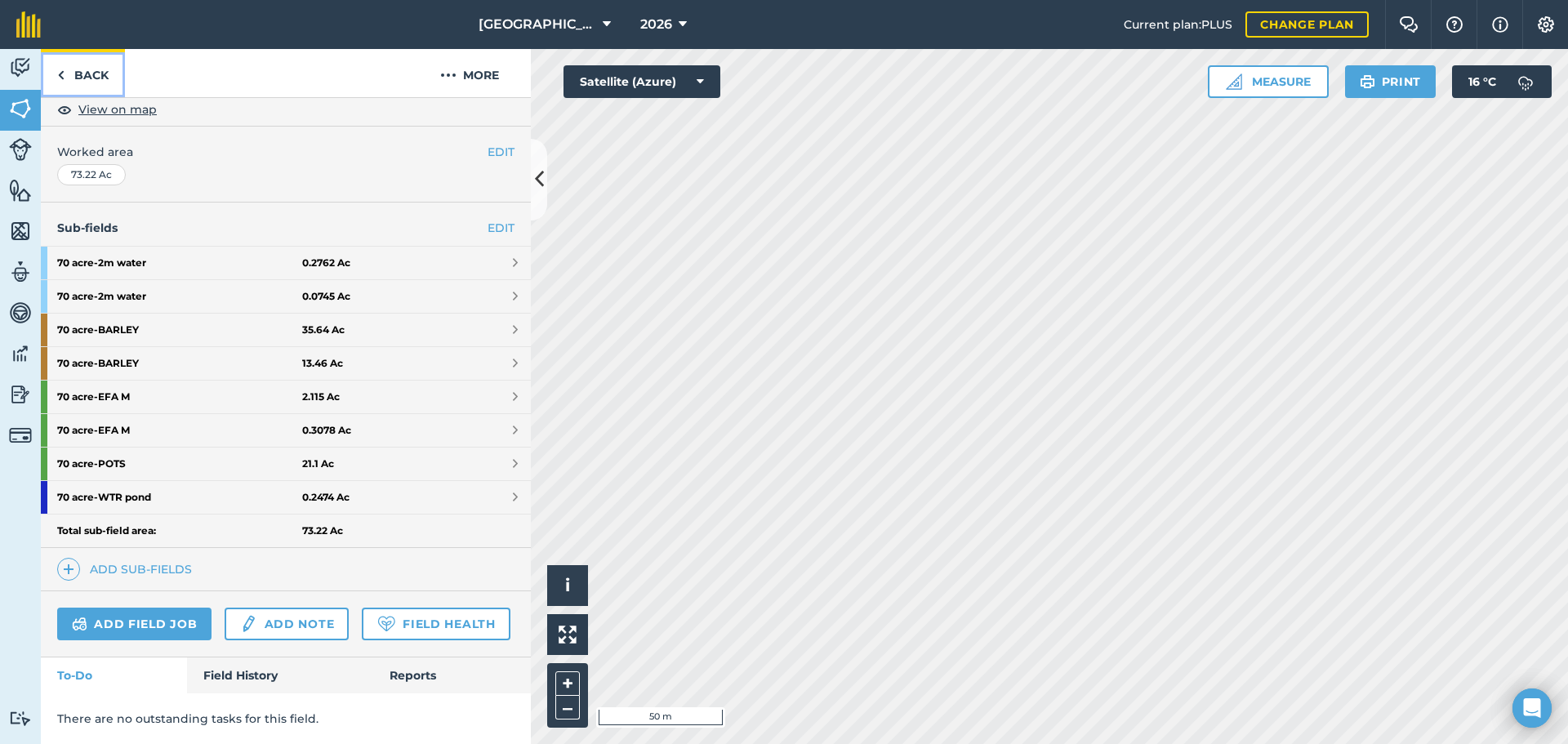
scroll to position [365, 0]
click at [88, 57] on link "Back" at bounding box center [83, 72] width 84 height 48
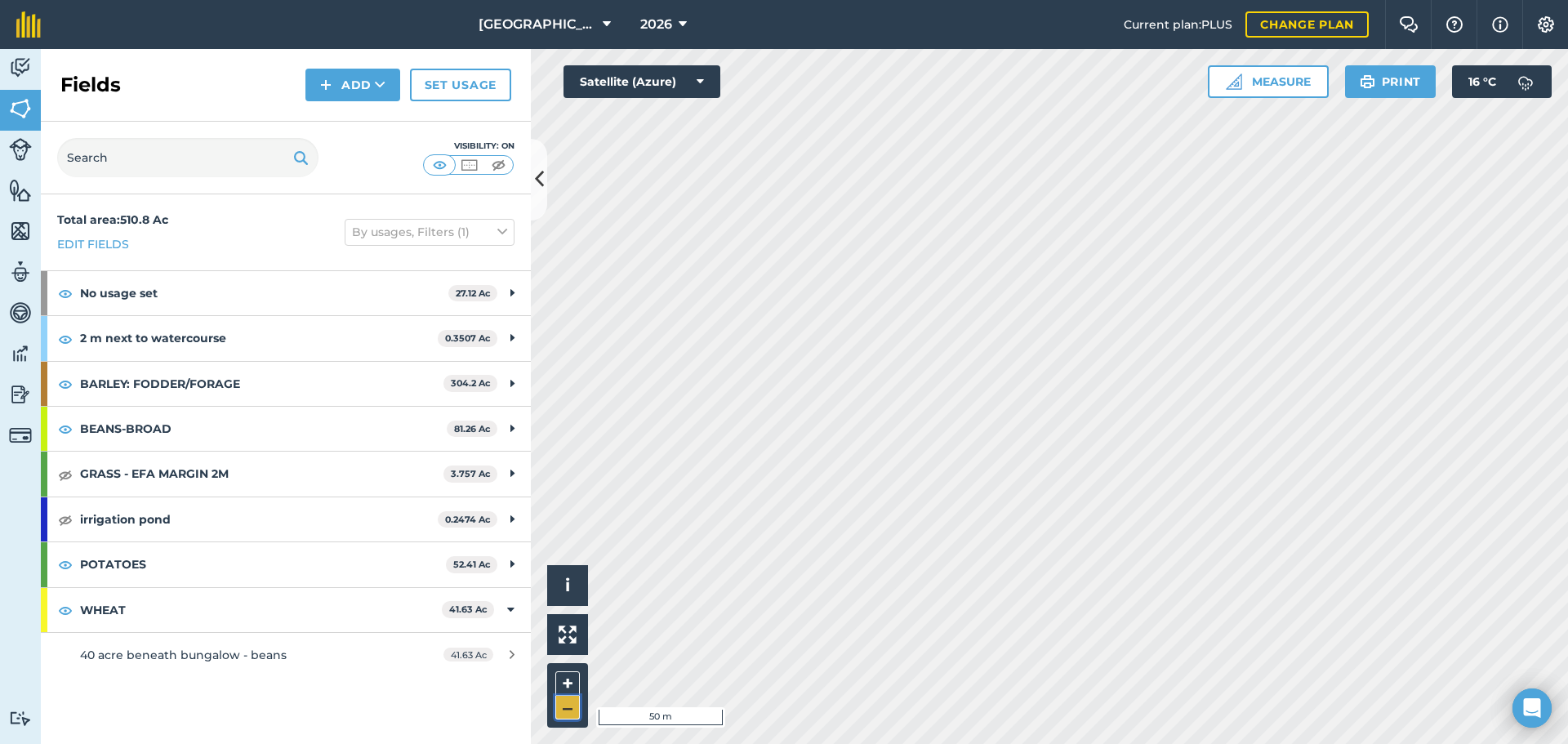
click at [563, 703] on button "–" at bounding box center [567, 707] width 24 height 23
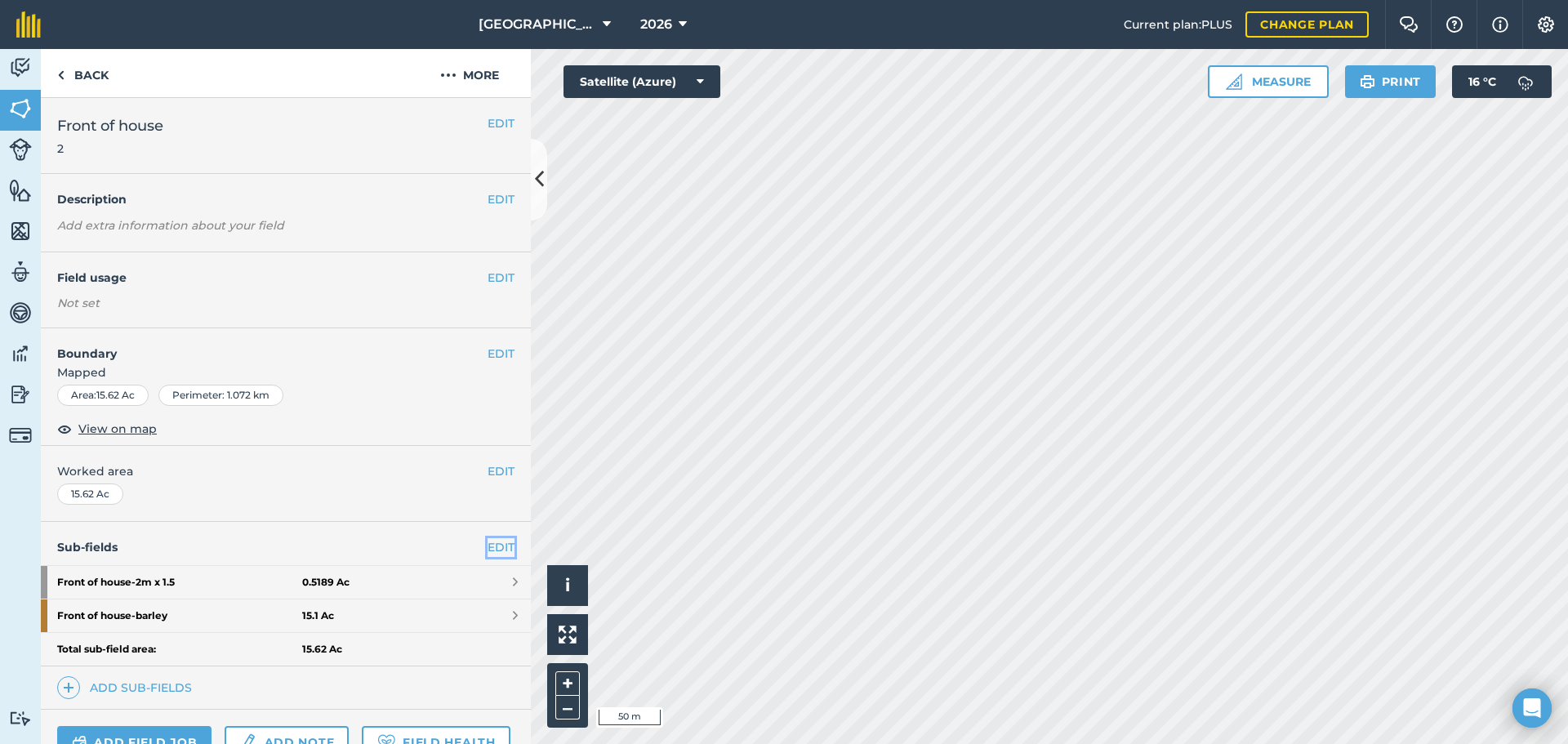
click at [488, 542] on link "EDIT" at bounding box center [501, 547] width 27 height 18
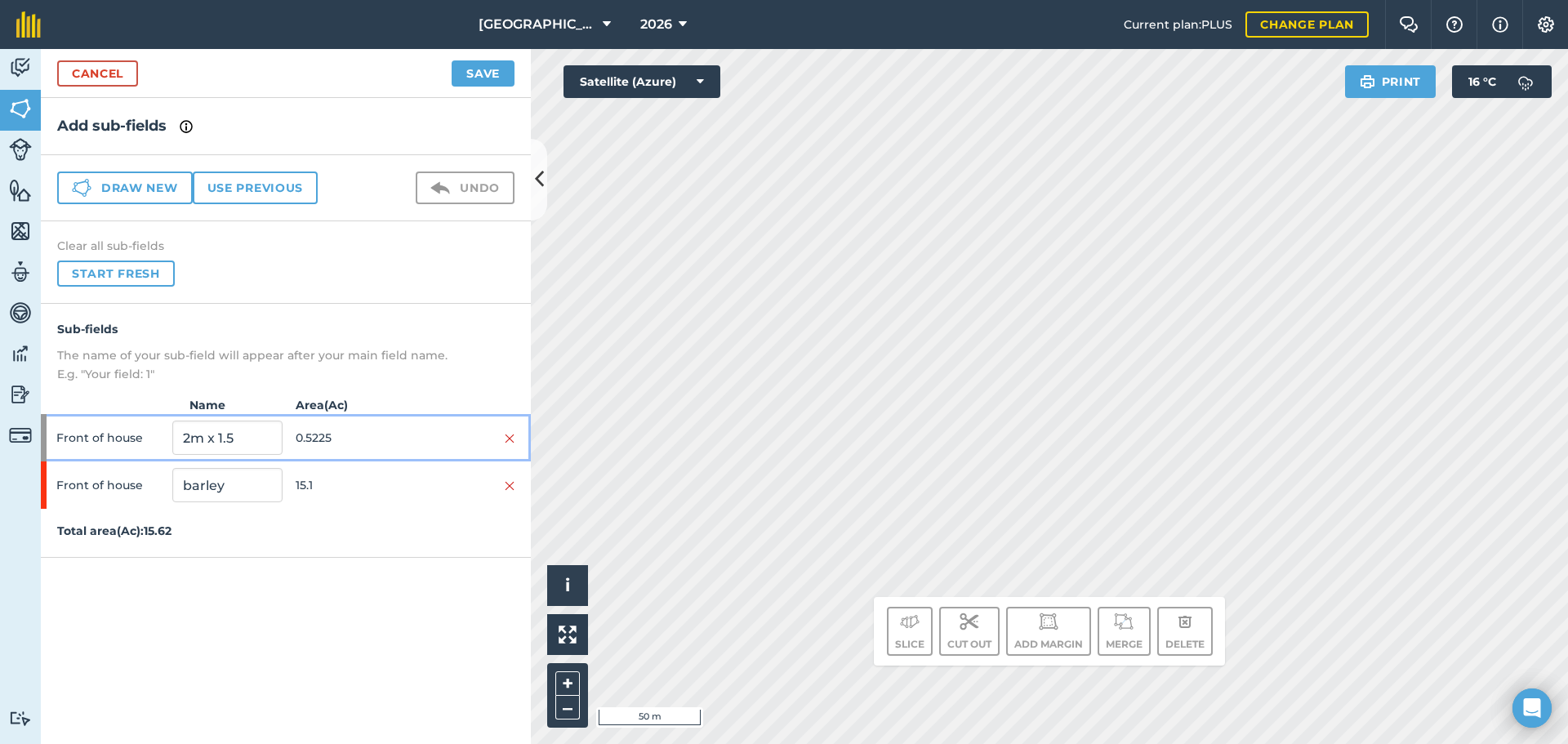
click at [426, 438] on div at bounding box center [460, 437] width 110 height 18
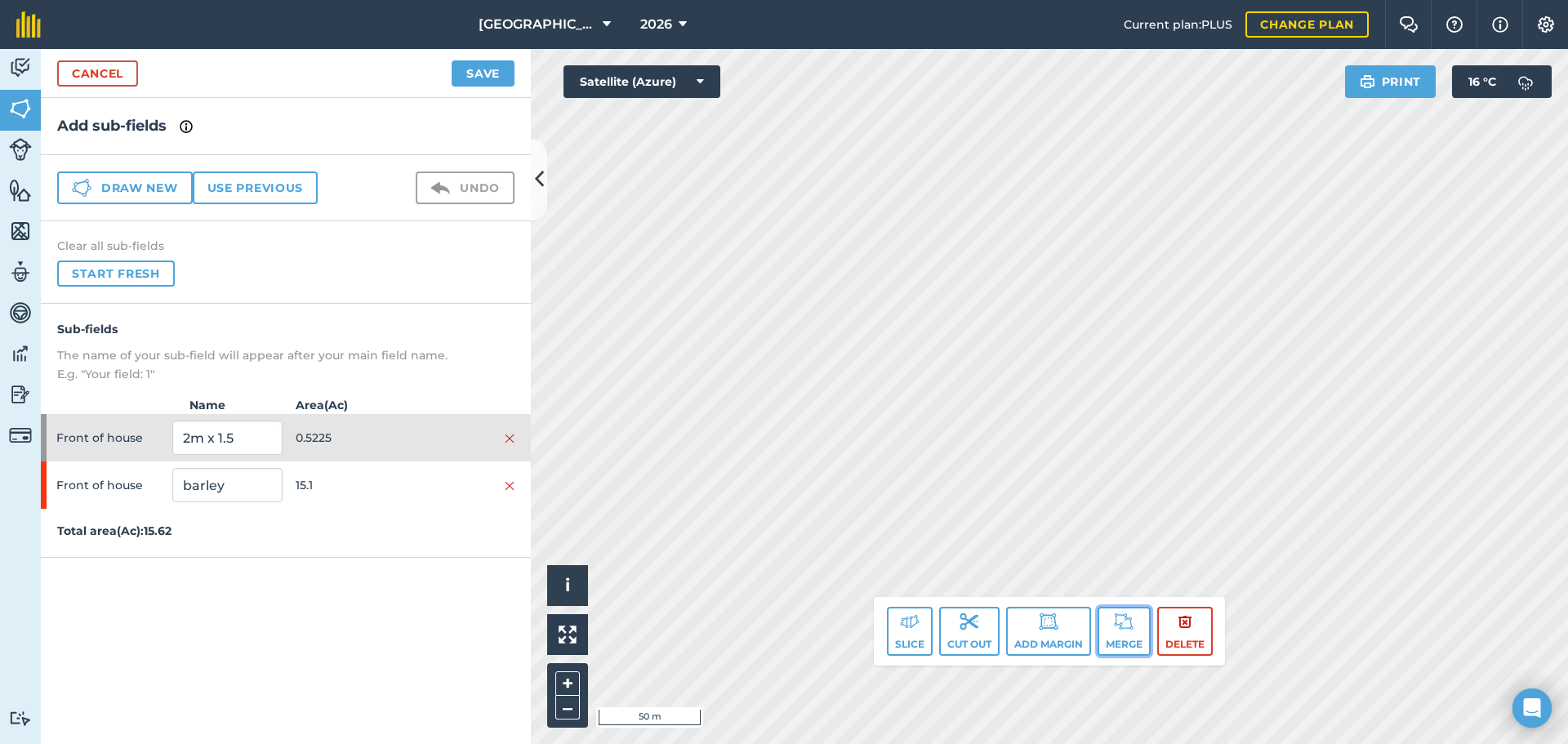
click at [1097, 636] on button "Merge" at bounding box center [1123, 631] width 53 height 49
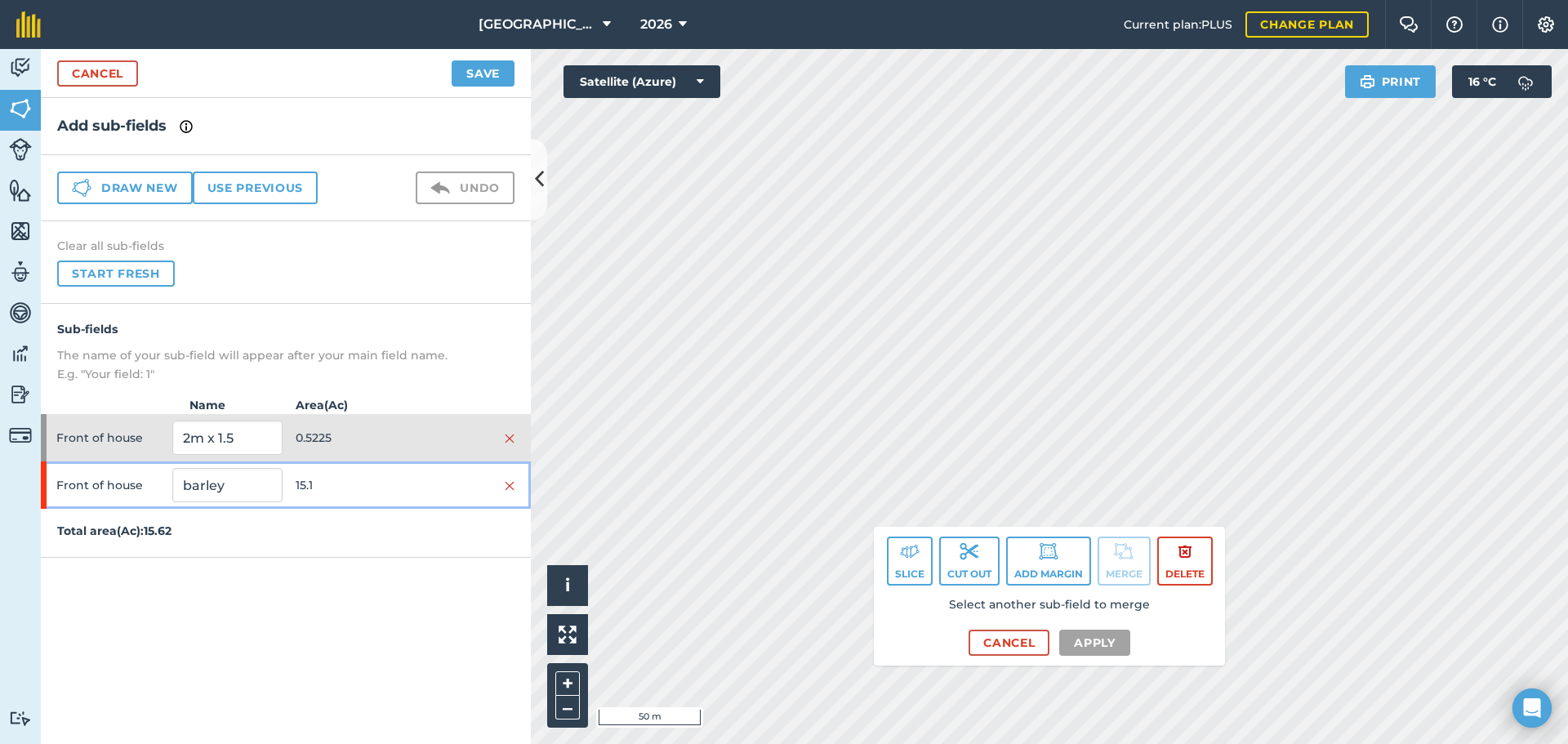
click at [339, 483] on span "15.1" at bounding box center [350, 485] width 110 height 31
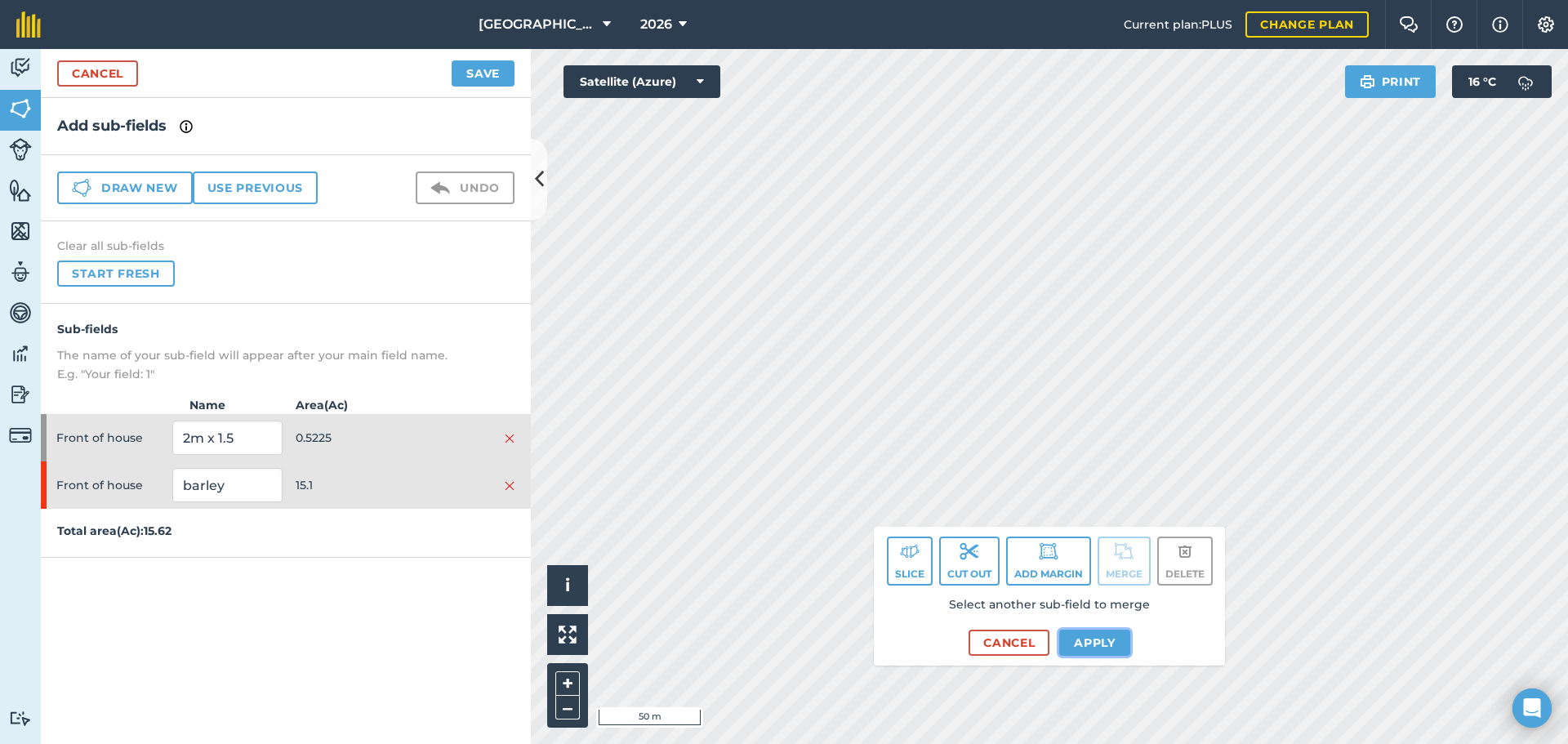
click at [1066, 636] on button "Apply" at bounding box center [1094, 643] width 71 height 26
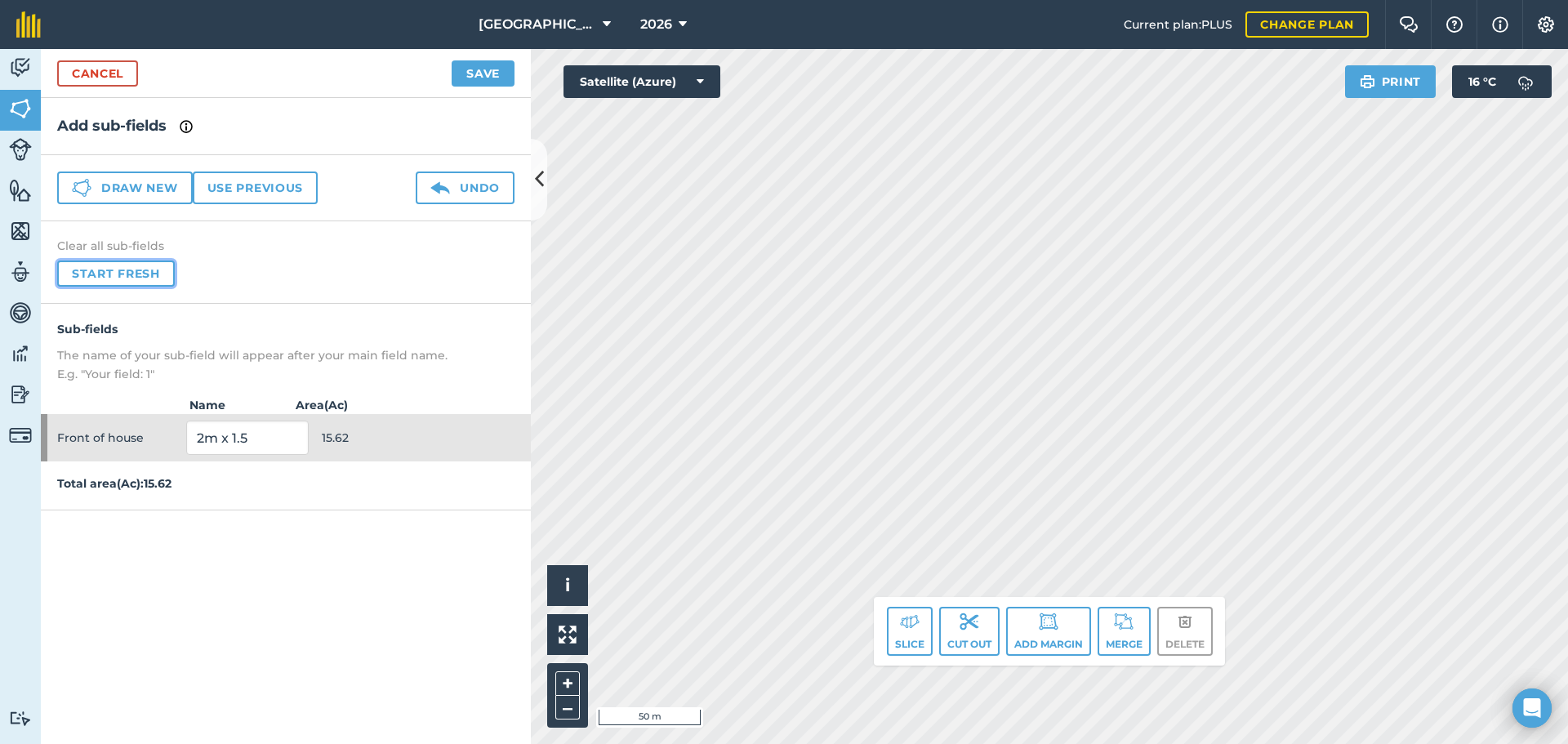
click at [134, 283] on button "Start fresh" at bounding box center [115, 274] width 117 height 26
click at [908, 638] on button "Slice" at bounding box center [910, 631] width 46 height 49
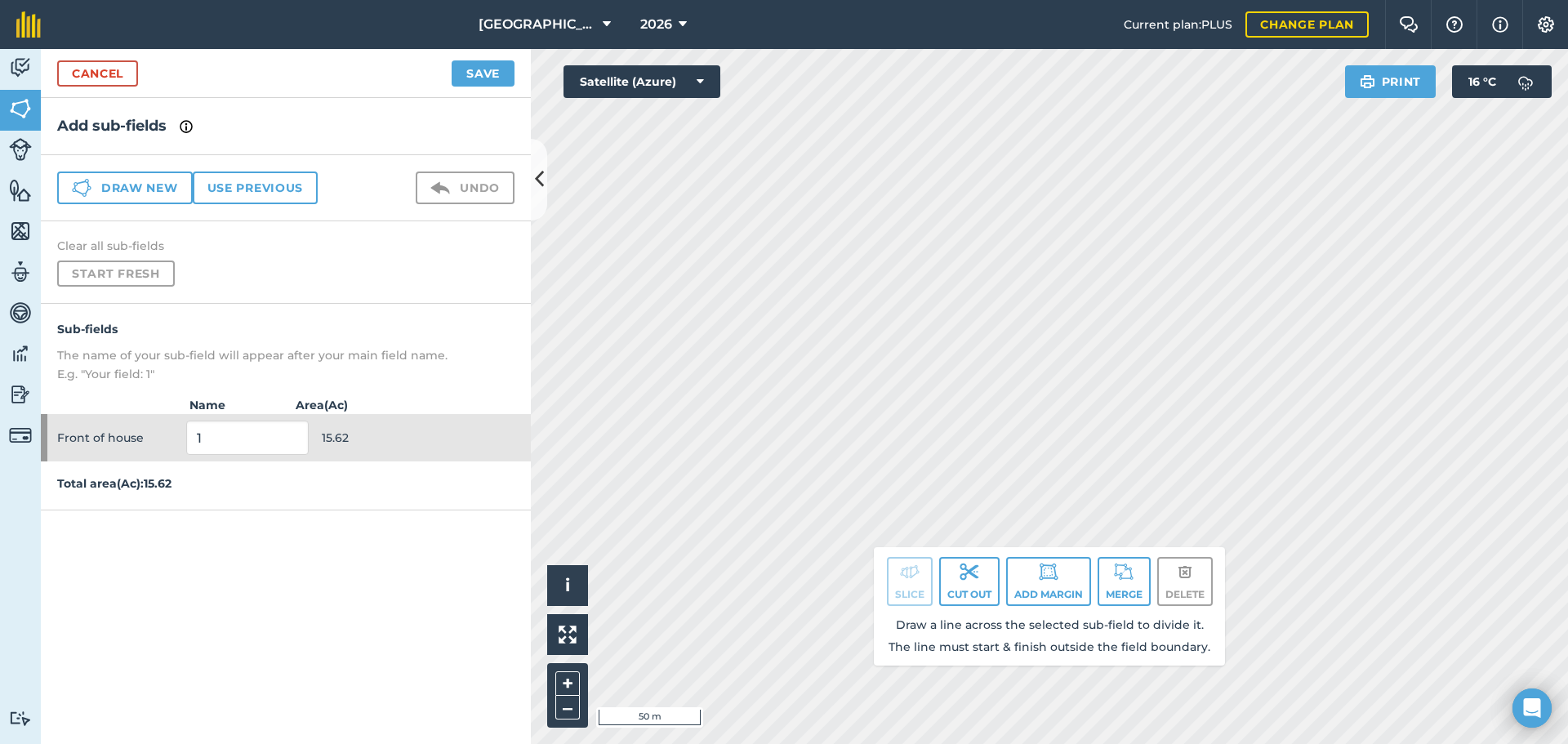
click at [445, 375] on p "E.g. "Your field: 1"" at bounding box center [286, 373] width 458 height 18
click at [957, 574] on button "Cut out" at bounding box center [969, 582] width 60 height 49
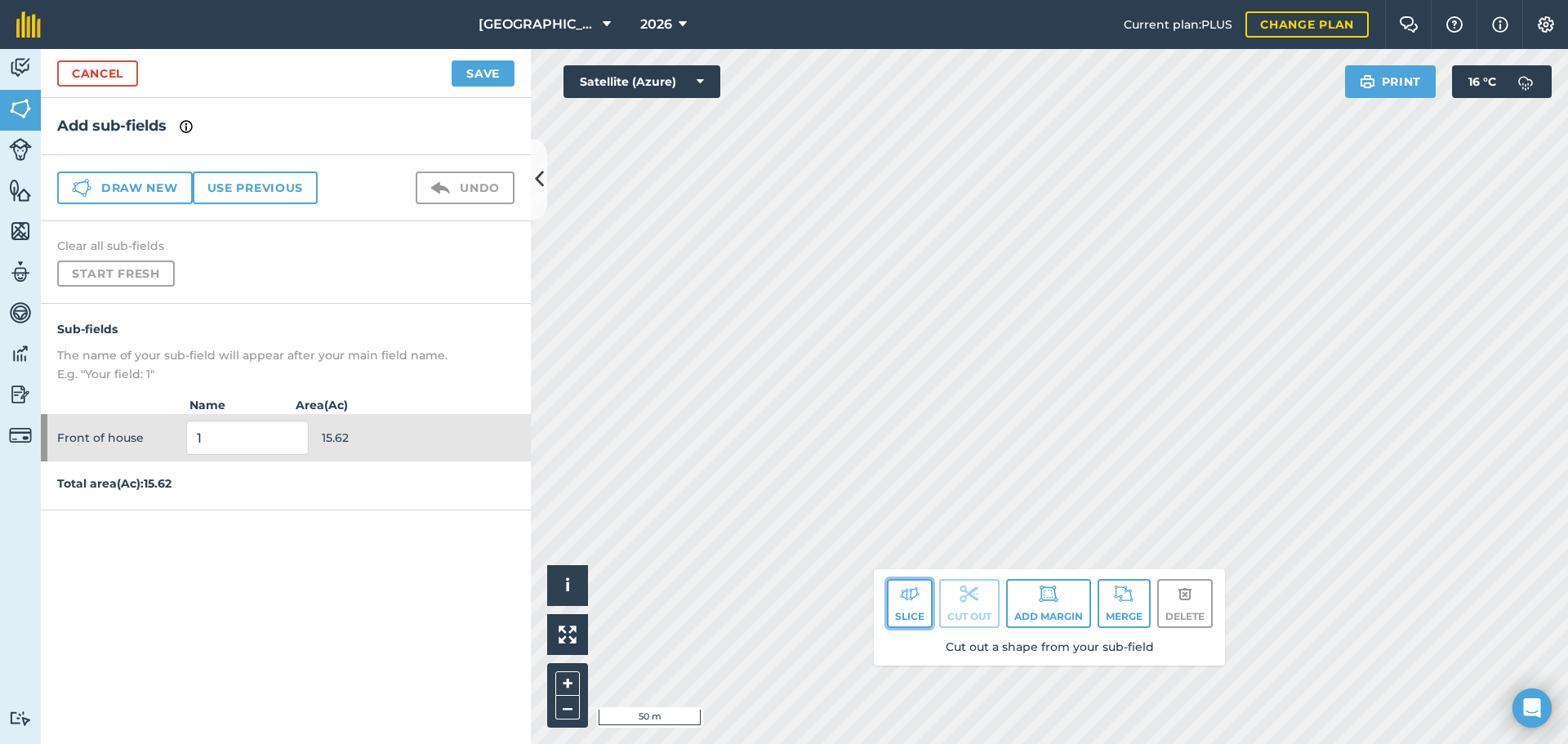
click at [927, 609] on button "Slice" at bounding box center [910, 603] width 46 height 49
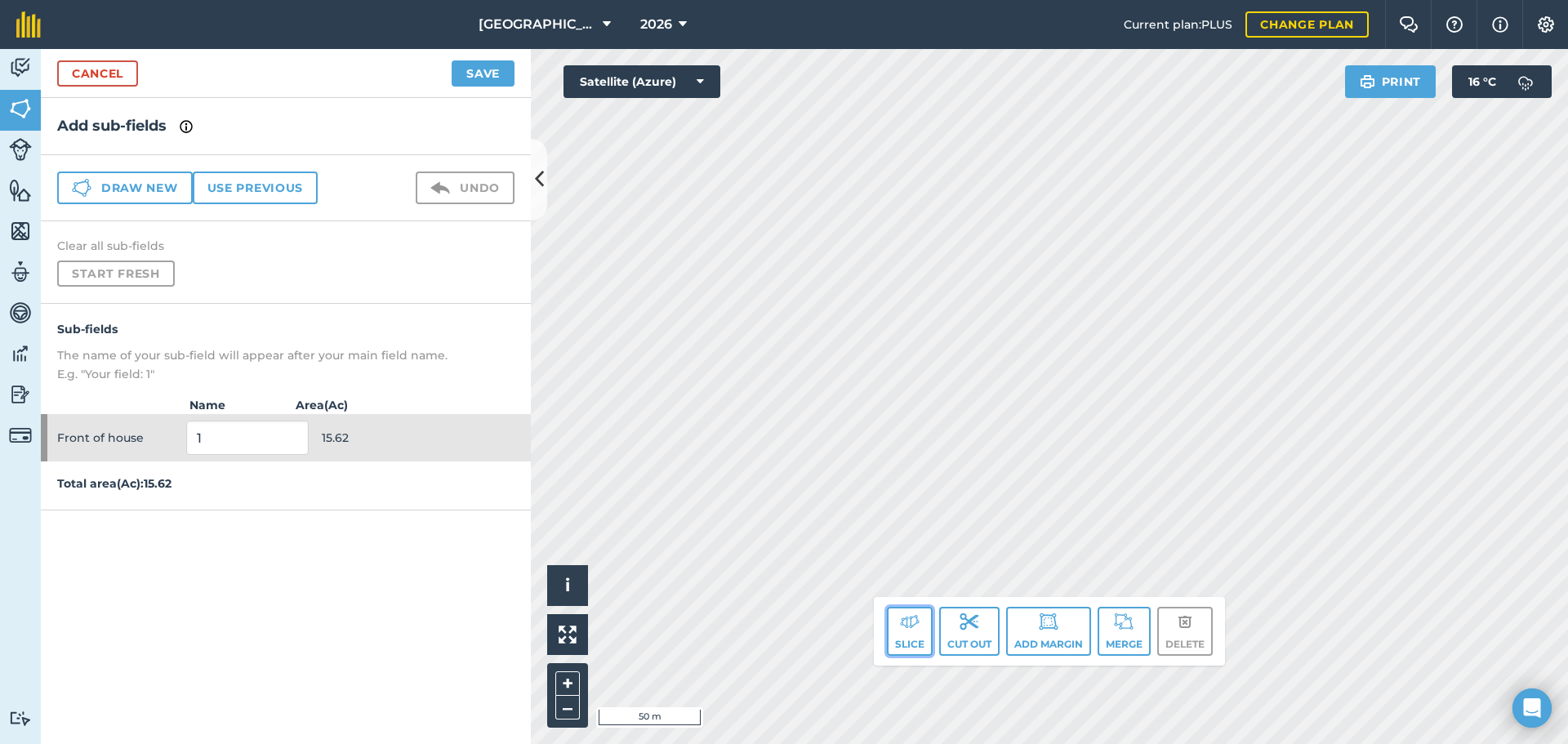
click at [887, 623] on button "Slice" at bounding box center [910, 631] width 46 height 49
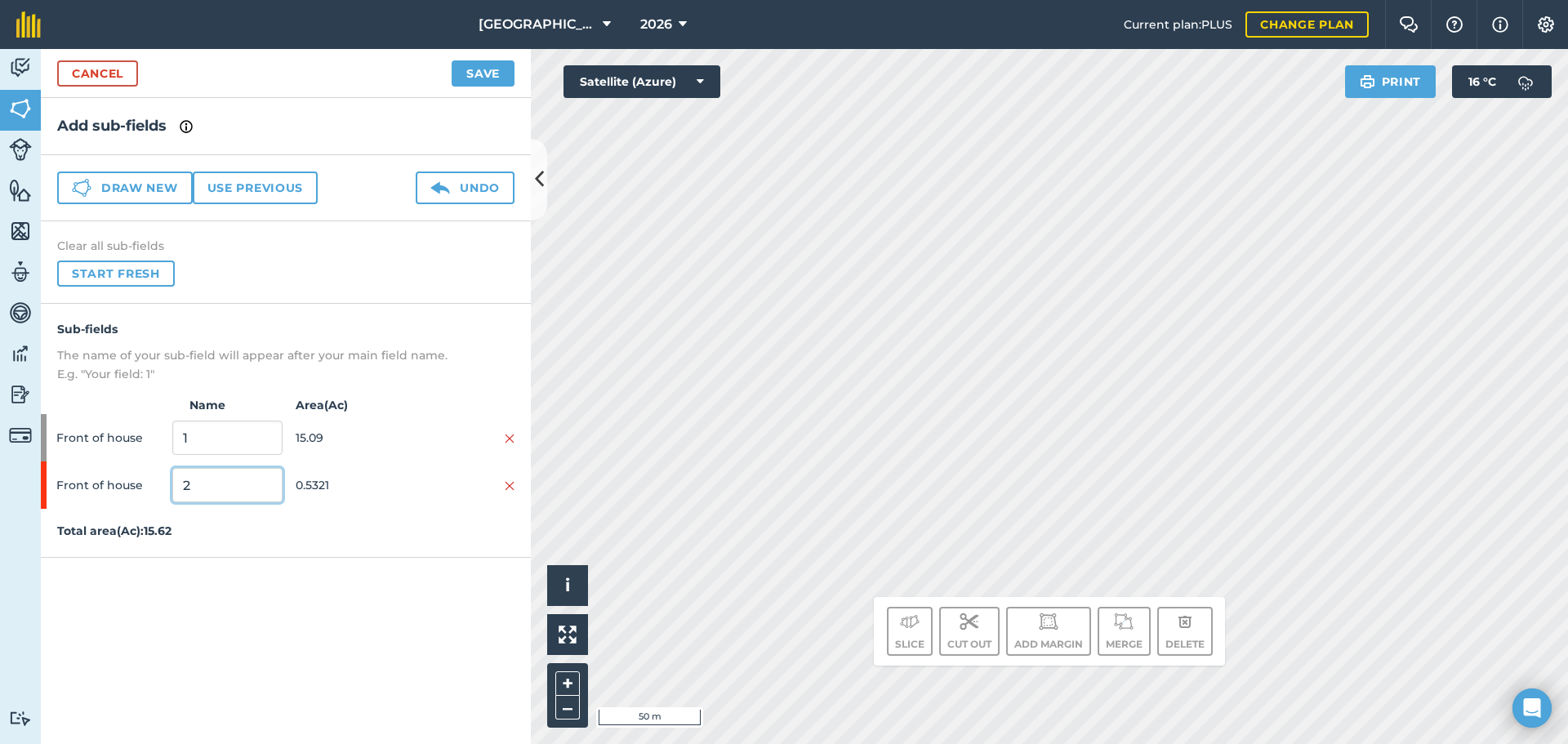
click at [238, 477] on input "2" at bounding box center [227, 485] width 110 height 35
type input "EFA M"
click at [232, 443] on input "1" at bounding box center [227, 437] width 110 height 35
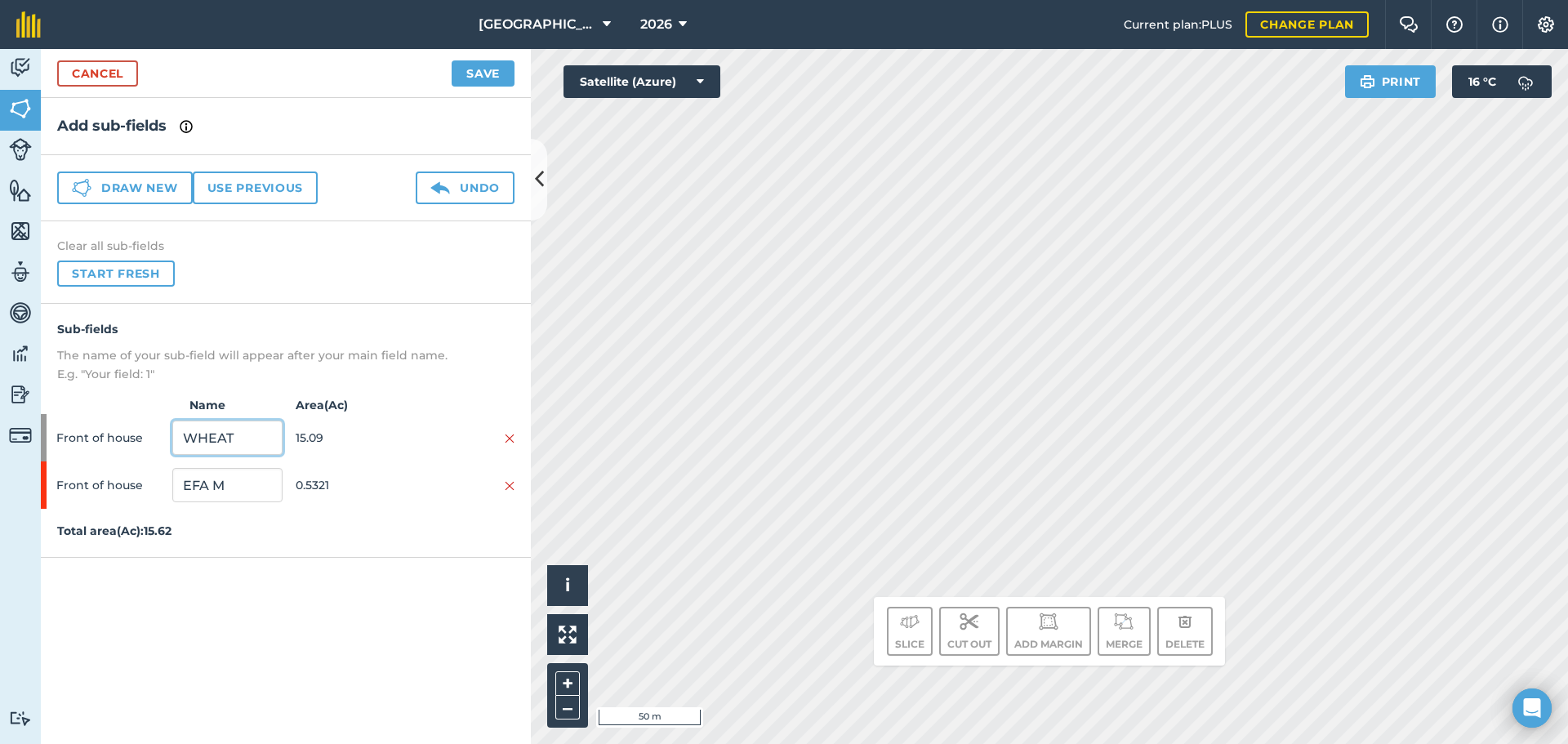
type input "WHEAT"
click at [481, 79] on button "Save" at bounding box center [482, 73] width 63 height 26
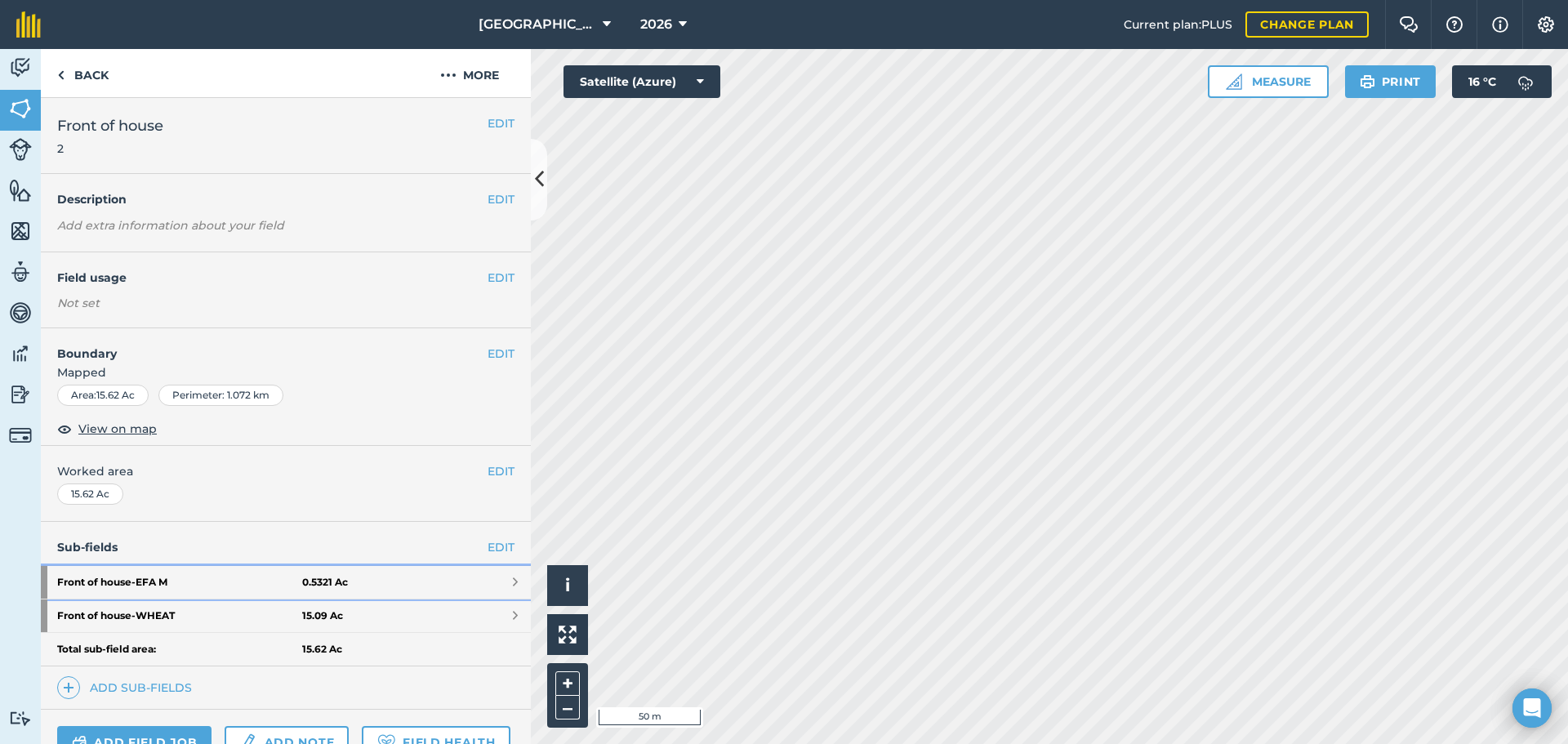
click at [371, 569] on link "Front of house - EFA M 0.5321 Ac" at bounding box center [286, 582] width 490 height 33
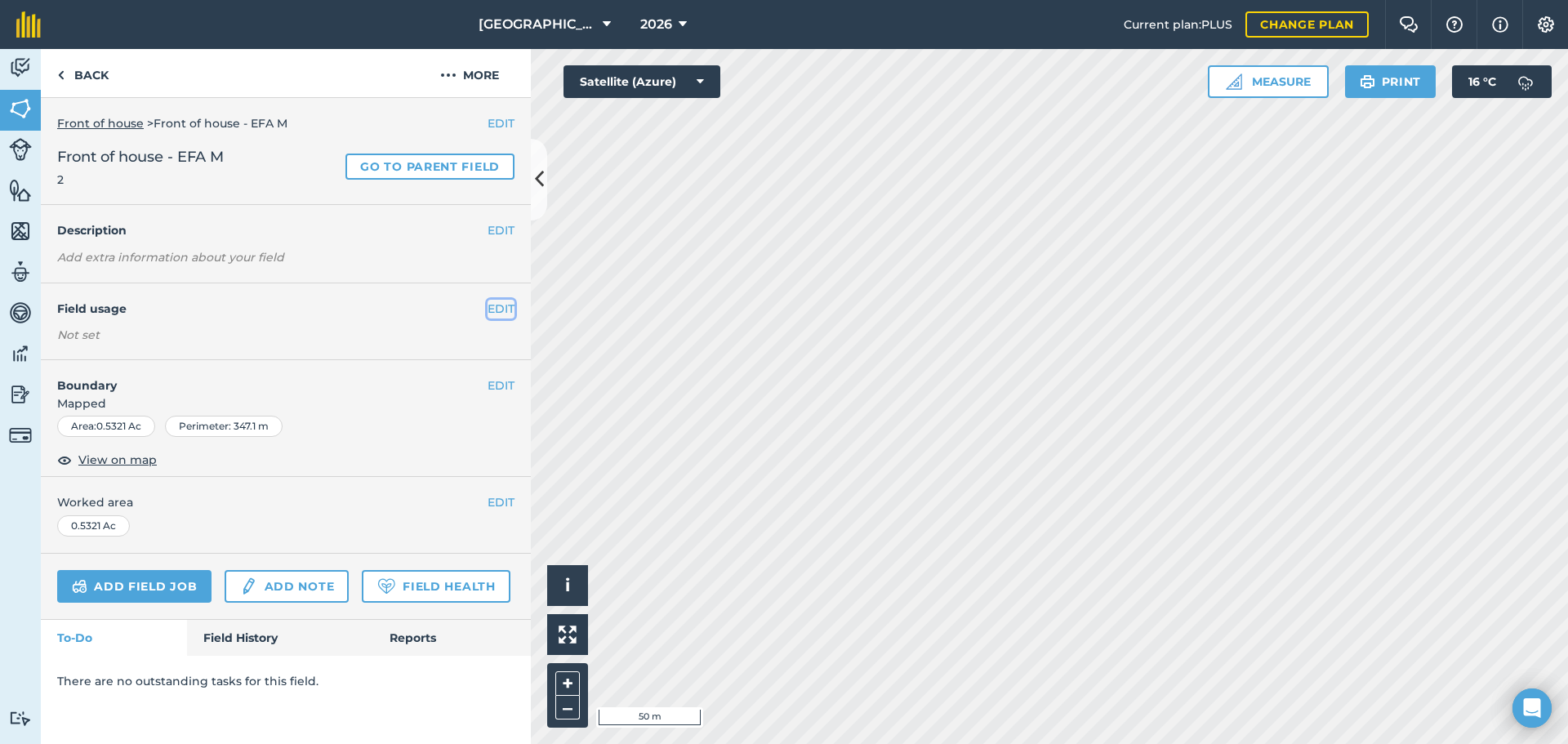
click at [502, 309] on button "EDIT" at bounding box center [501, 309] width 27 height 18
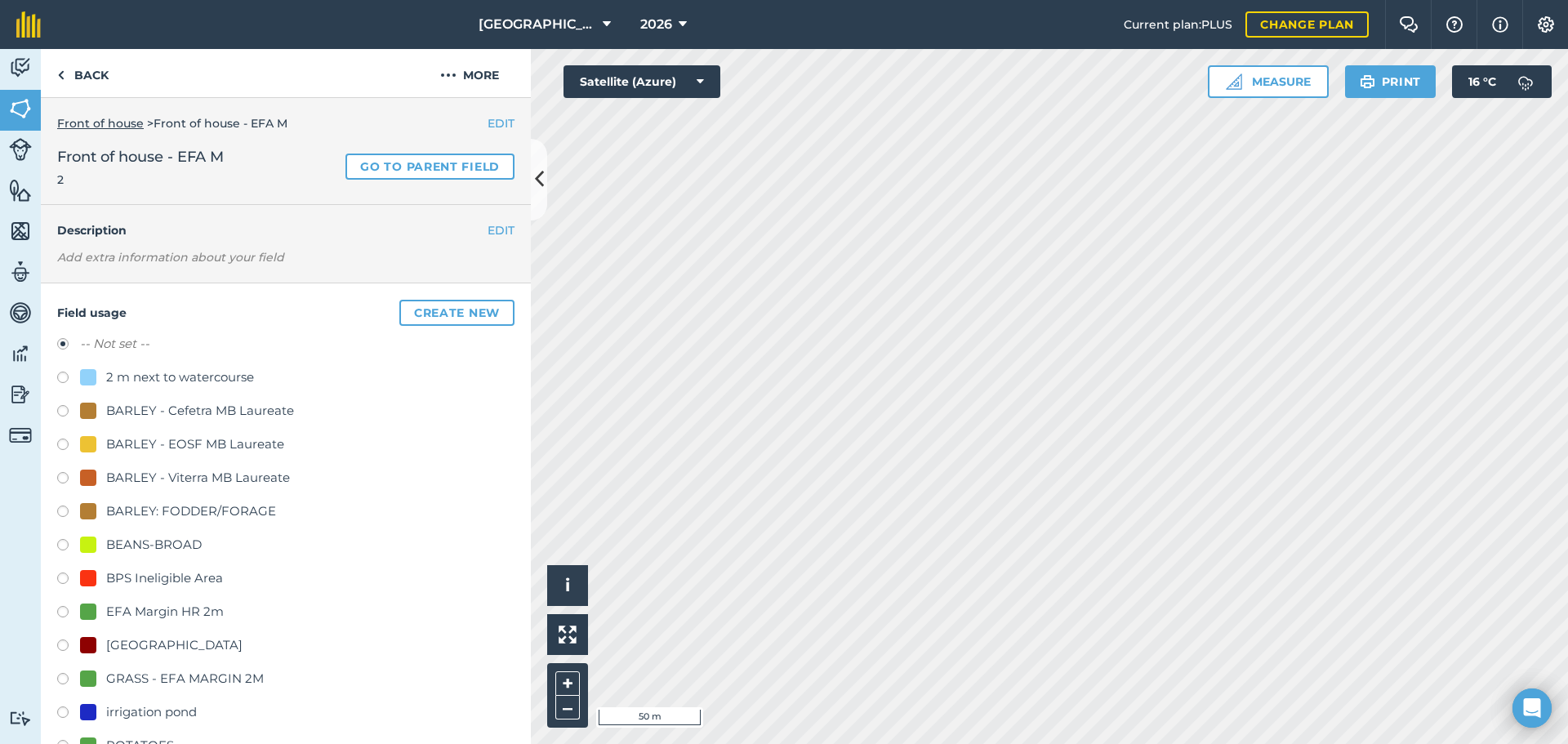
click at [178, 685] on div "GRASS - EFA MARGIN 2M" at bounding box center [185, 678] width 158 height 20
radio input "true"
radio input "false"
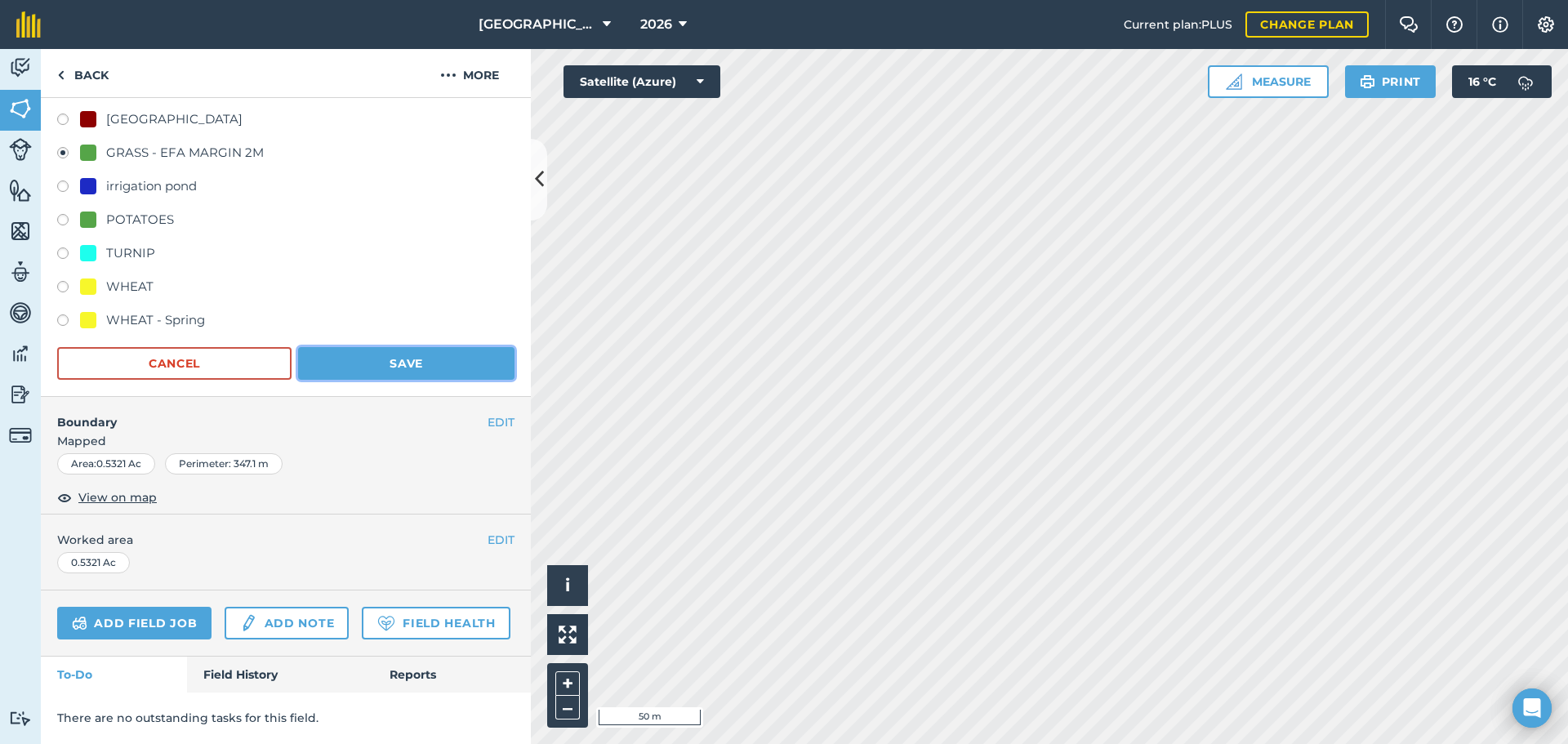
click at [393, 347] on button "Save" at bounding box center [406, 363] width 217 height 33
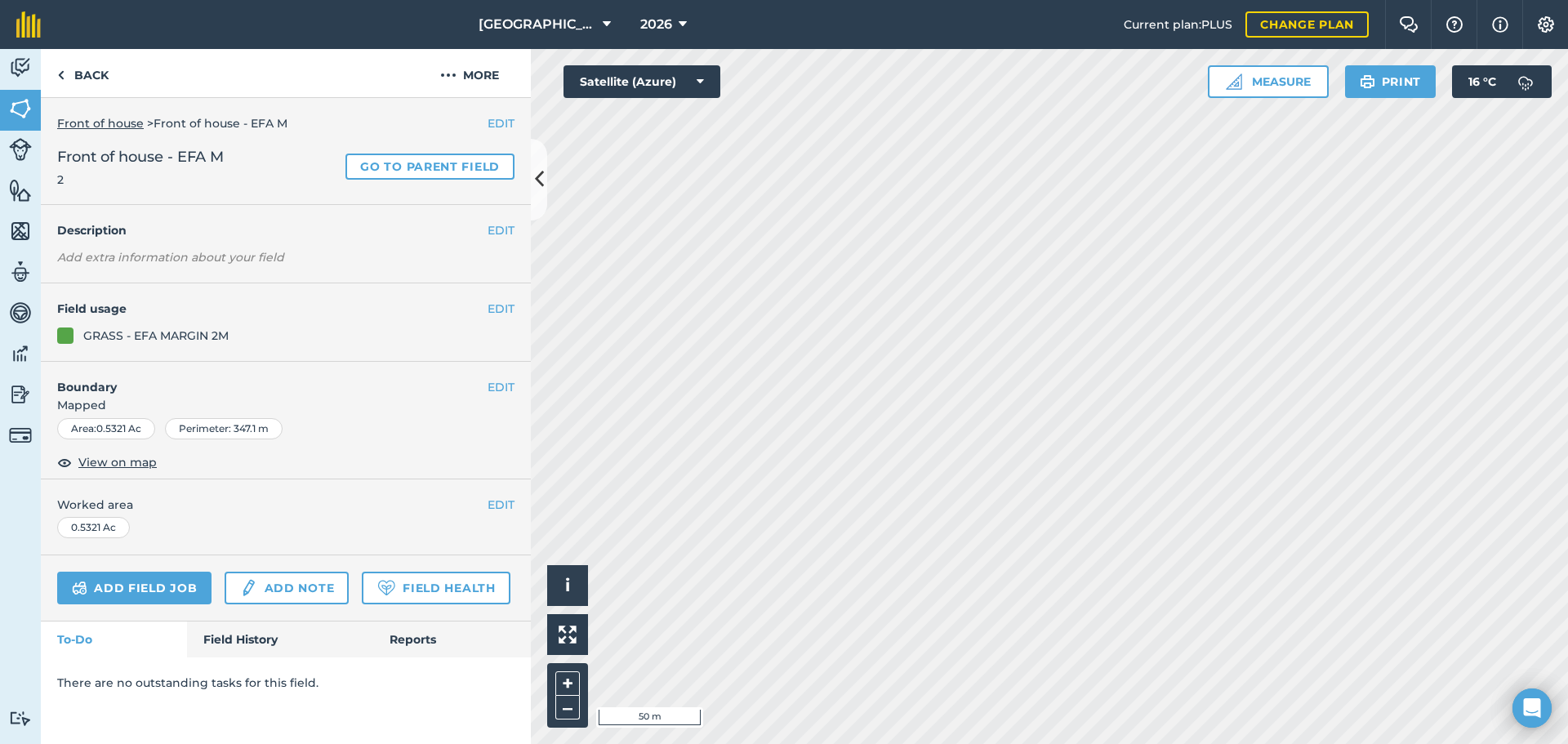
scroll to position [0, 0]
click at [98, 72] on link "Back" at bounding box center [83, 72] width 84 height 48
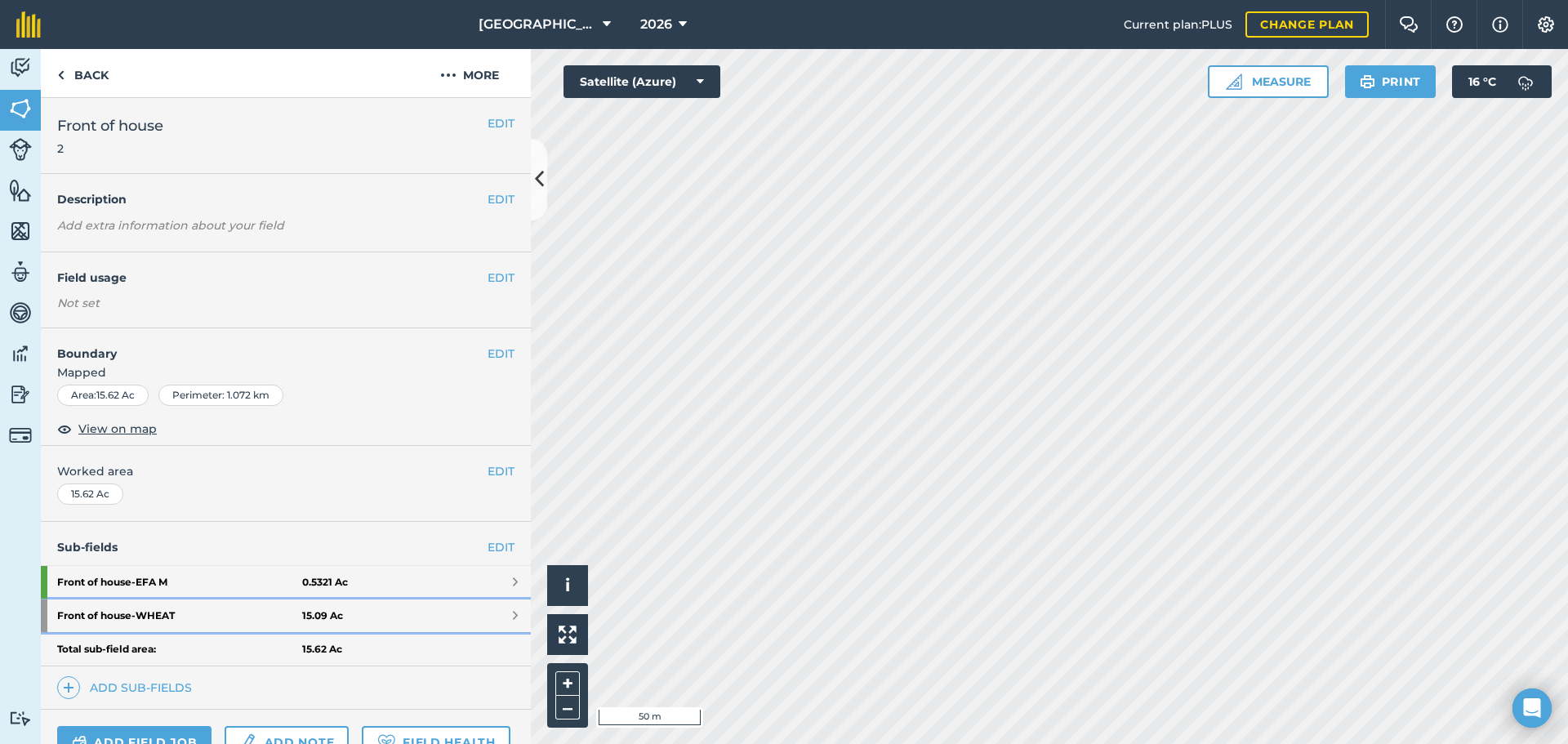
click at [304, 618] on strong "15.09 Ac" at bounding box center [323, 616] width 41 height 13
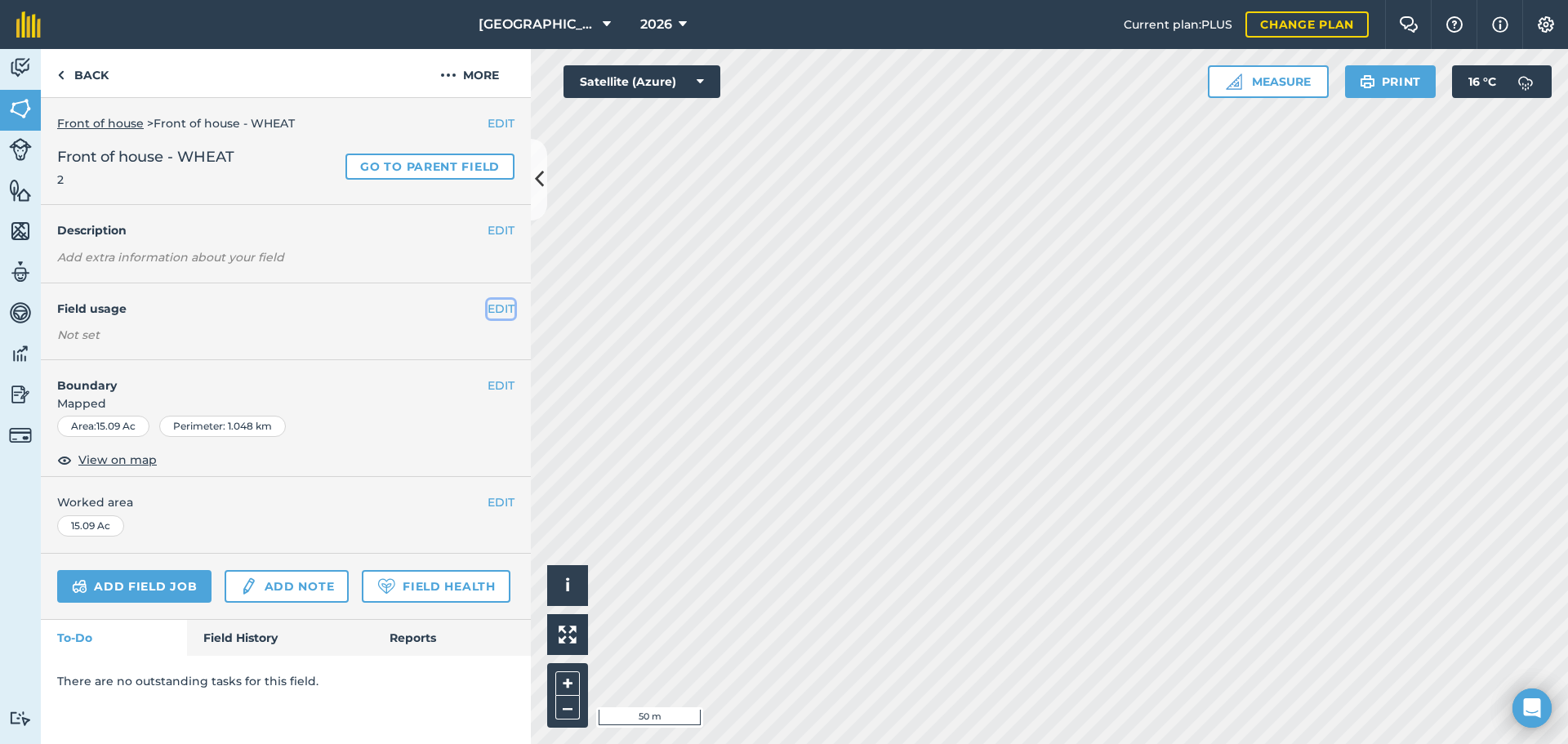
click at [511, 304] on button "EDIT" at bounding box center [501, 309] width 27 height 18
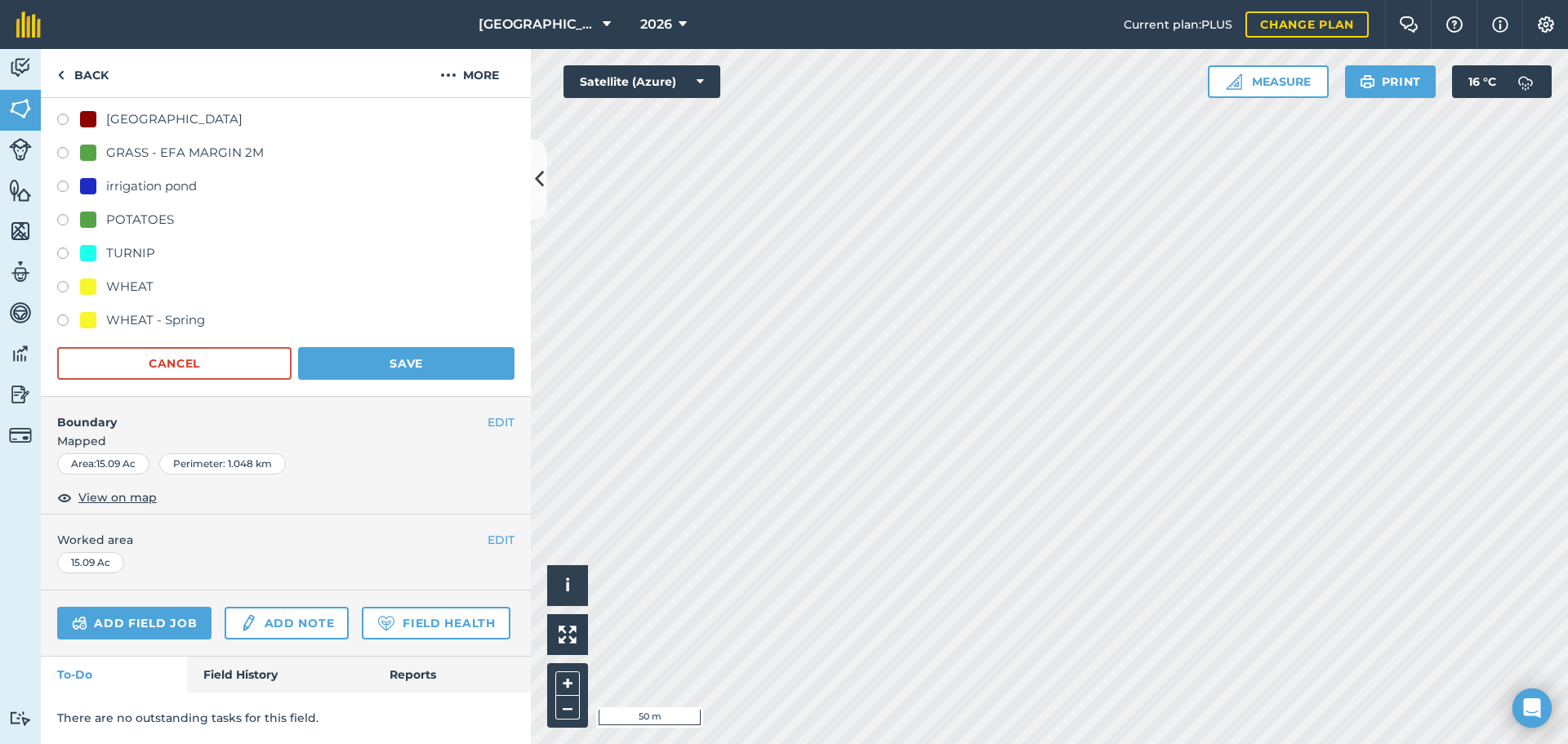
scroll to position [566, 0]
click at [81, 279] on div at bounding box center [87, 286] width 16 height 16
radio input "true"
radio input "false"
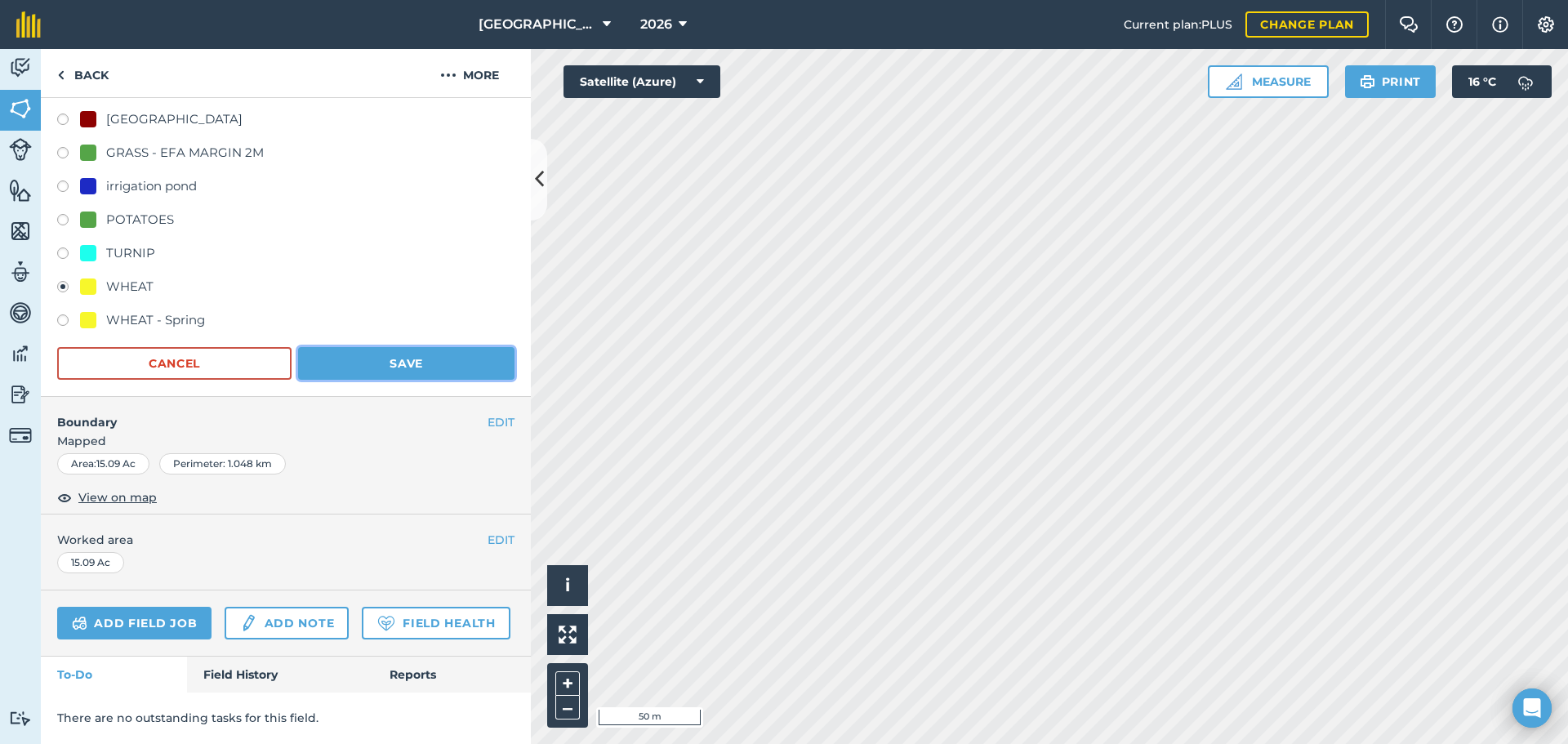
click at [369, 347] on button "Save" at bounding box center [406, 363] width 217 height 33
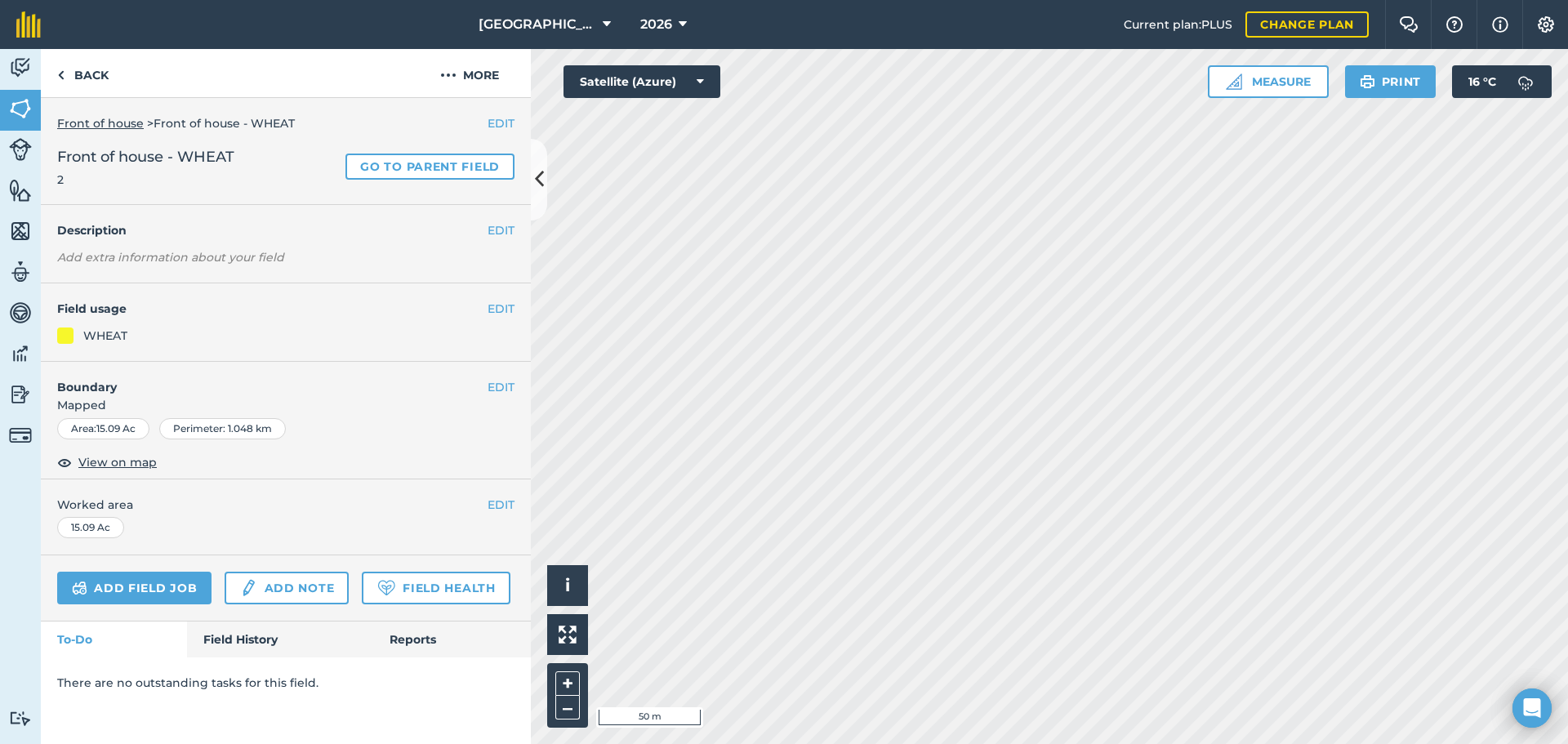
scroll to position [0, 0]
click at [82, 62] on link "Back" at bounding box center [83, 72] width 84 height 48
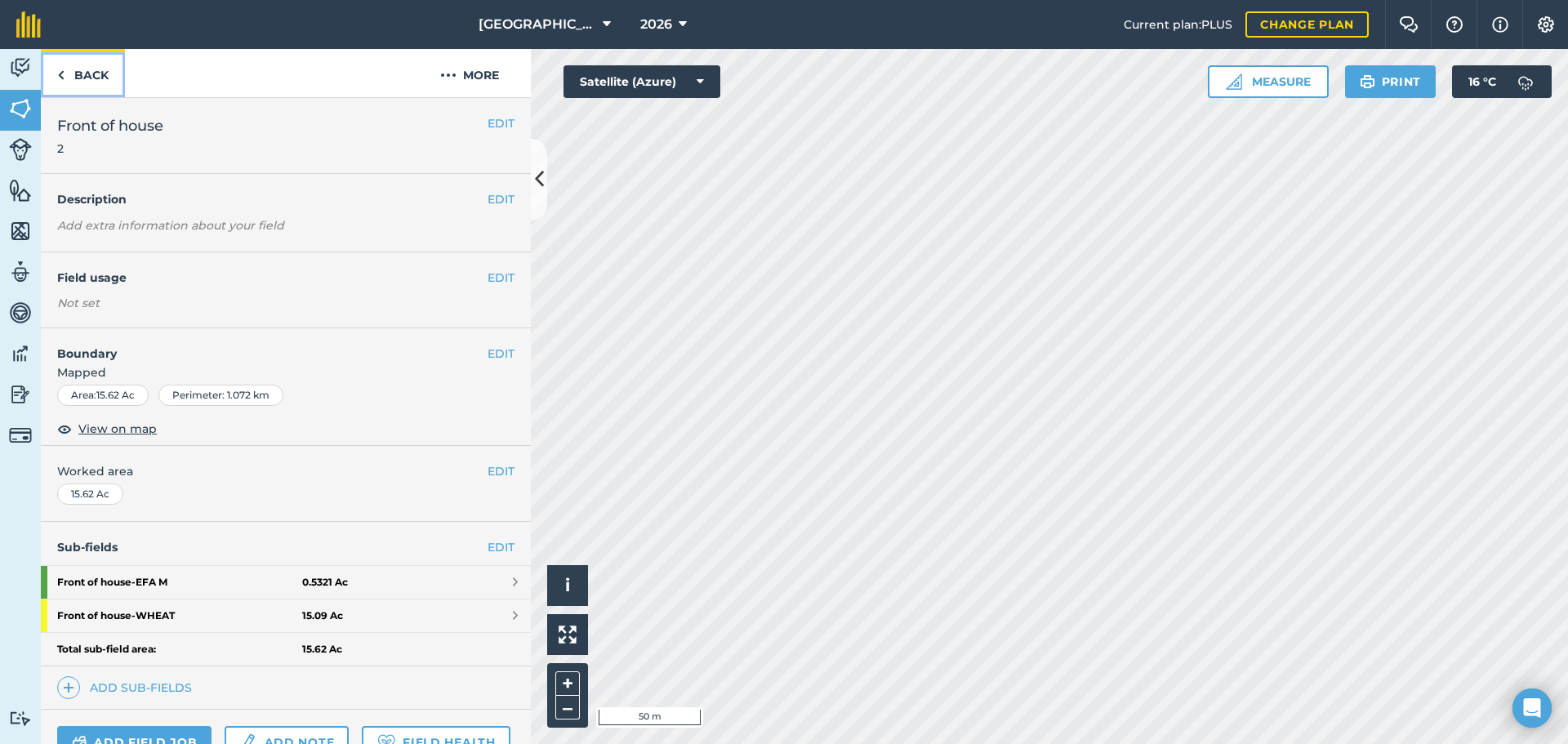
click at [113, 67] on link "Back" at bounding box center [83, 72] width 84 height 48
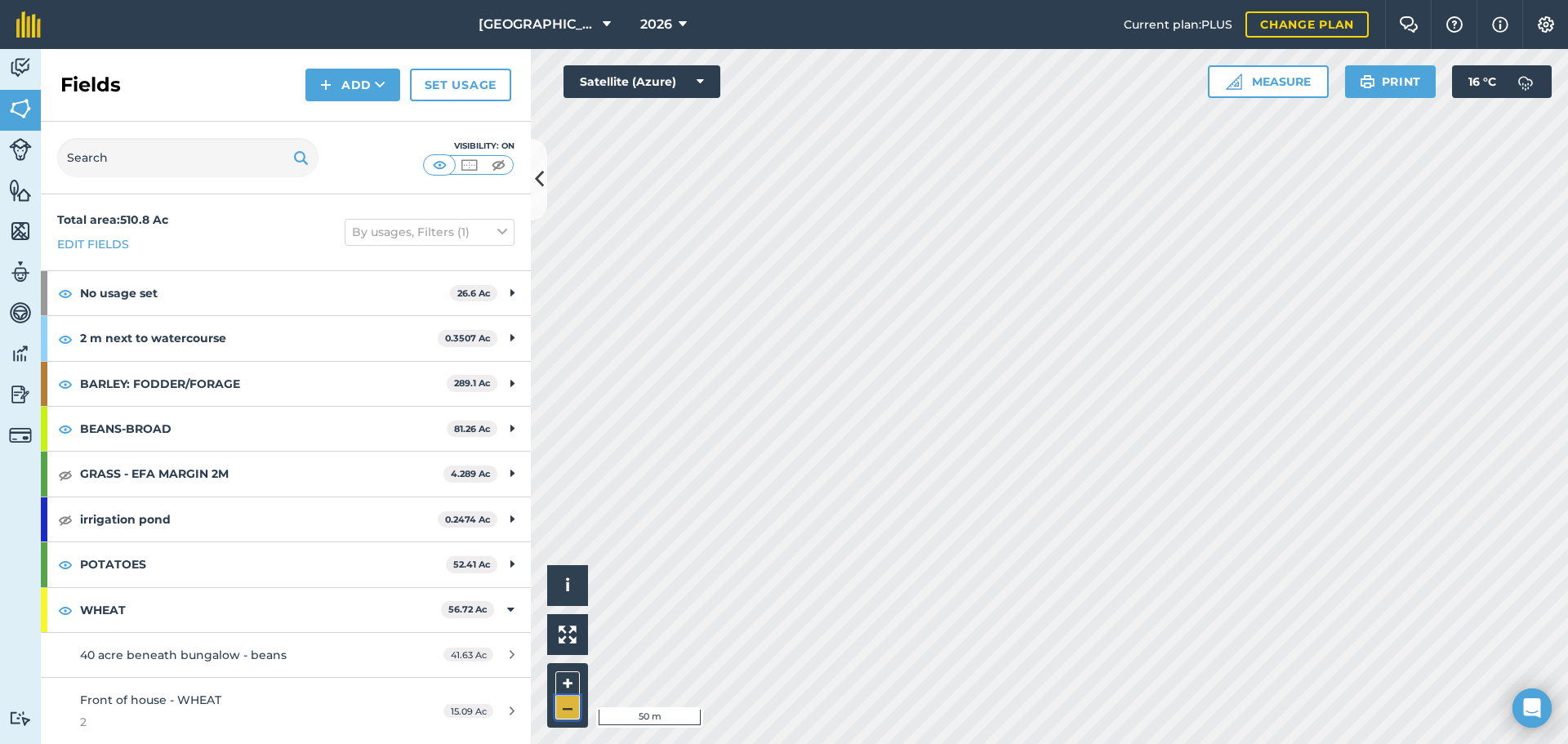
click at [565, 715] on button "–" at bounding box center [567, 707] width 24 height 23
click at [603, 743] on html "East Whitefield Farm 2026 Current plan : PLUS Change plan Farm Chat Help Info S…" at bounding box center [784, 372] width 1568 height 744
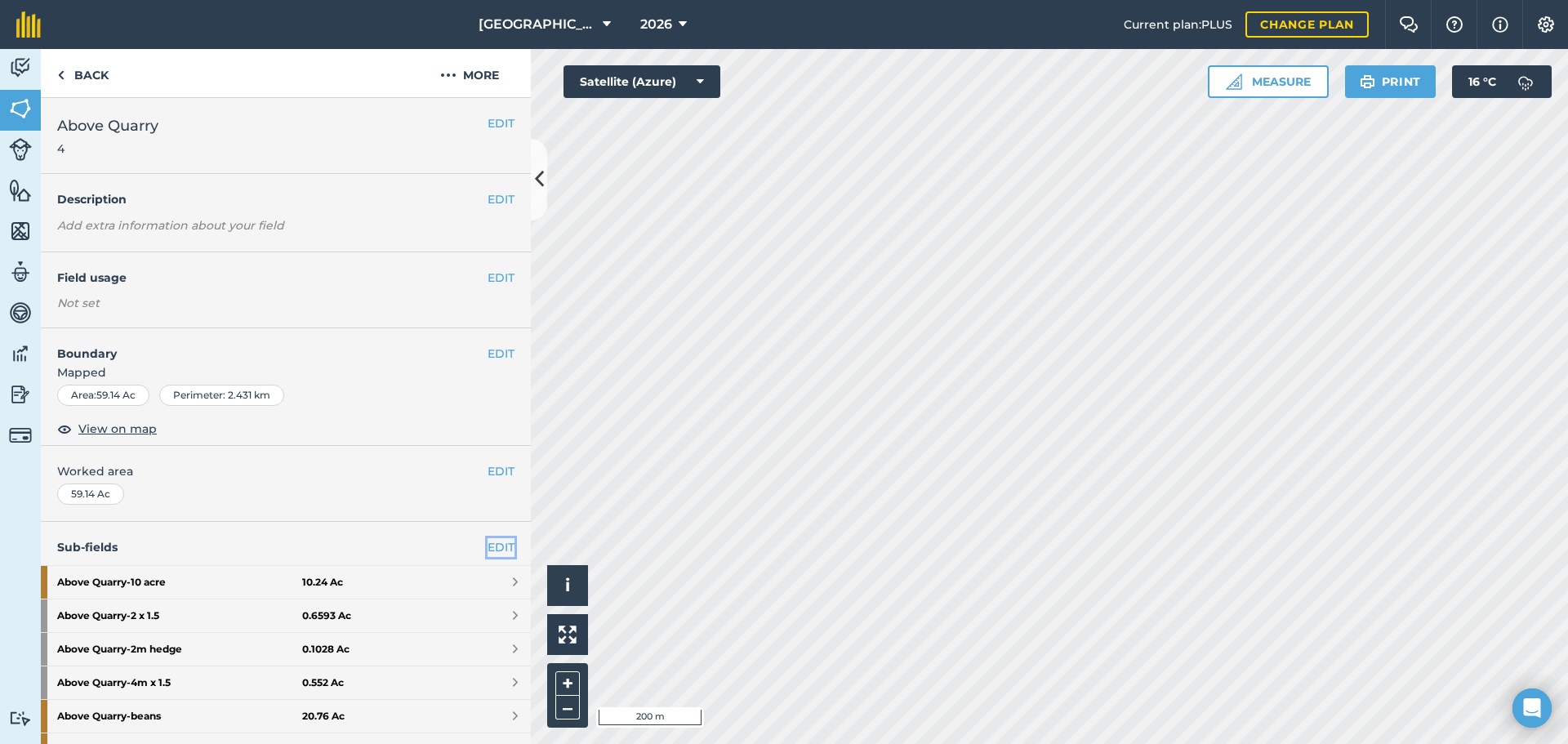
click at [488, 542] on link "EDIT" at bounding box center [501, 547] width 27 height 18
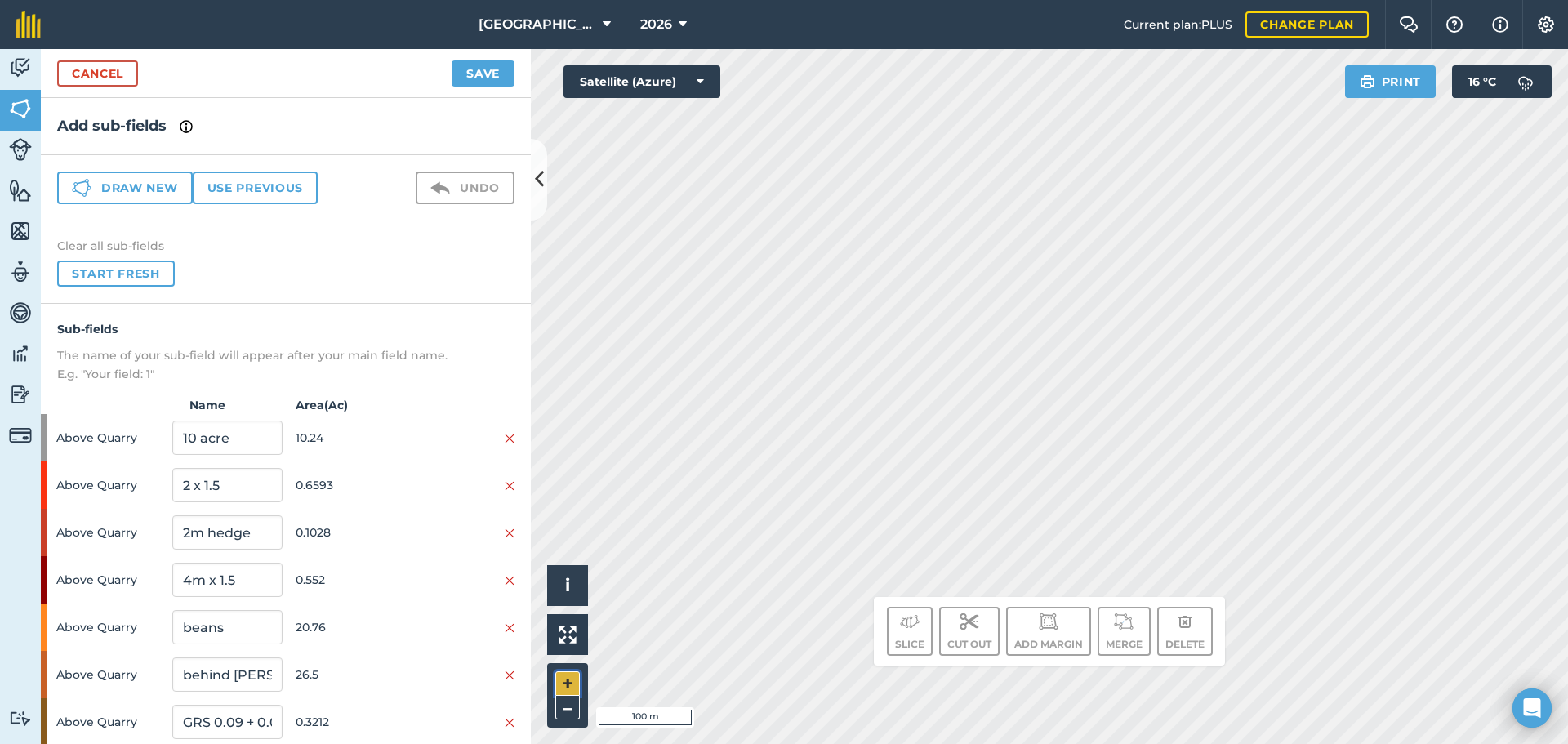
click at [574, 691] on button "+" at bounding box center [567, 684] width 24 height 24
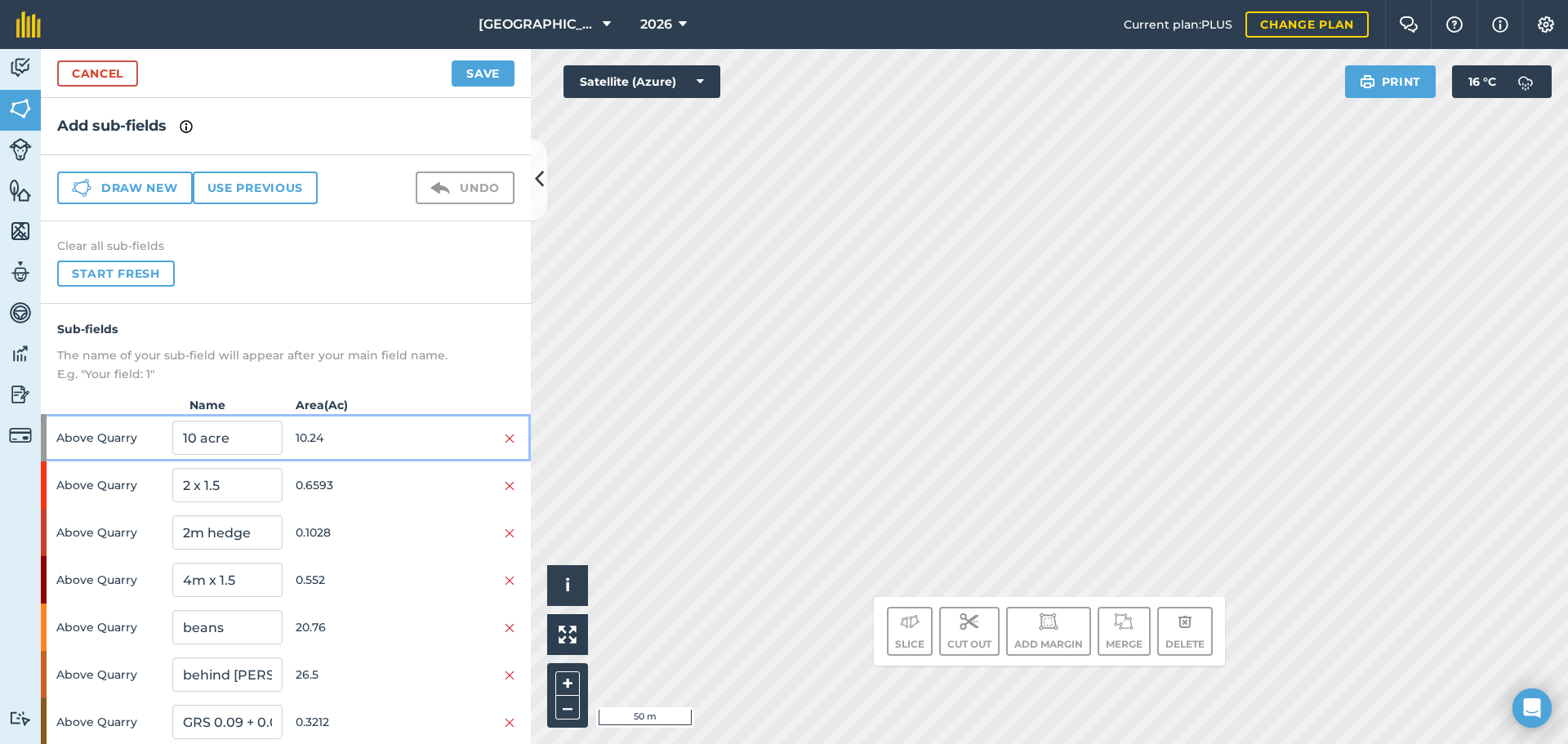
click at [409, 436] on div at bounding box center [460, 437] width 110 height 18
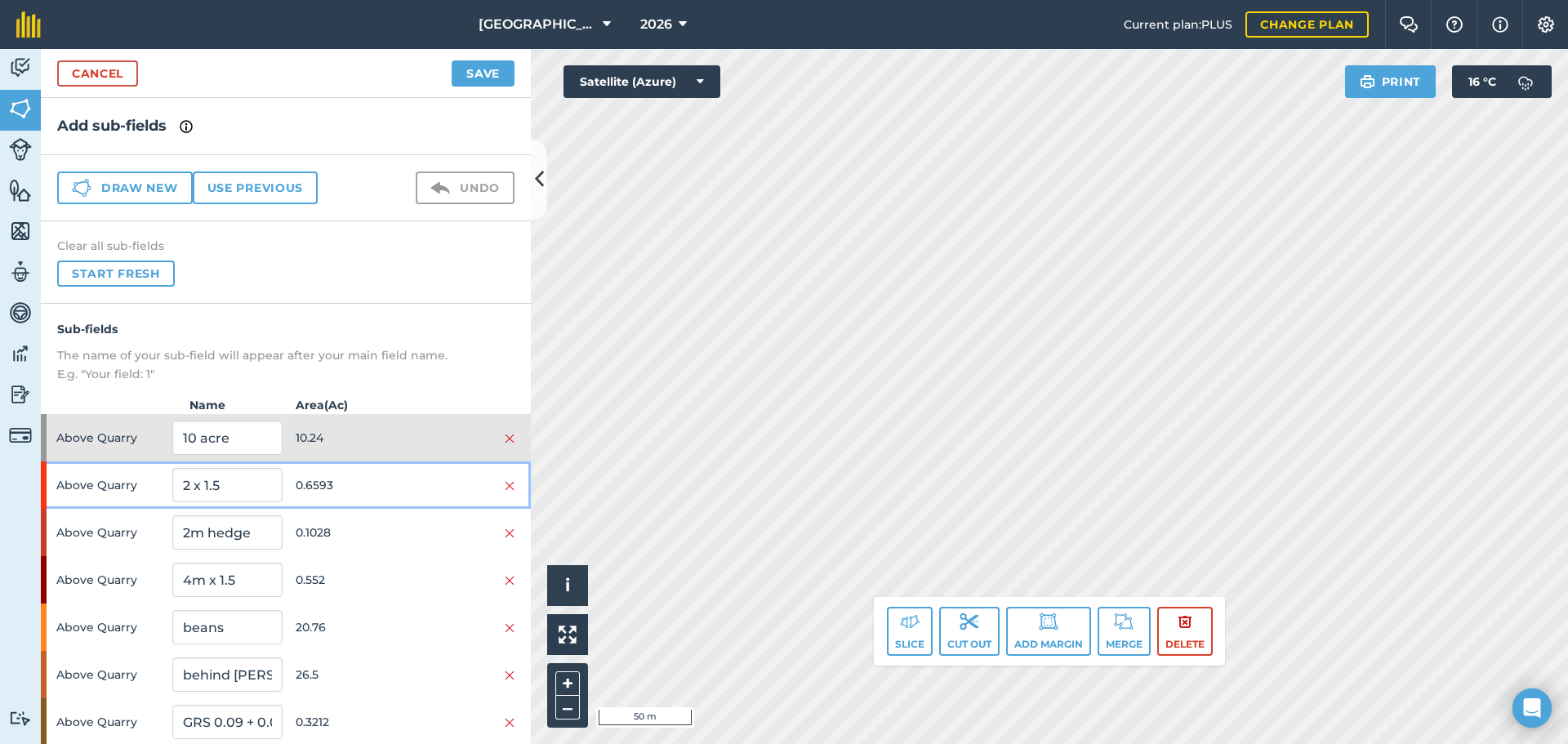
click at [389, 487] on span "0.6593" at bounding box center [350, 485] width 110 height 31
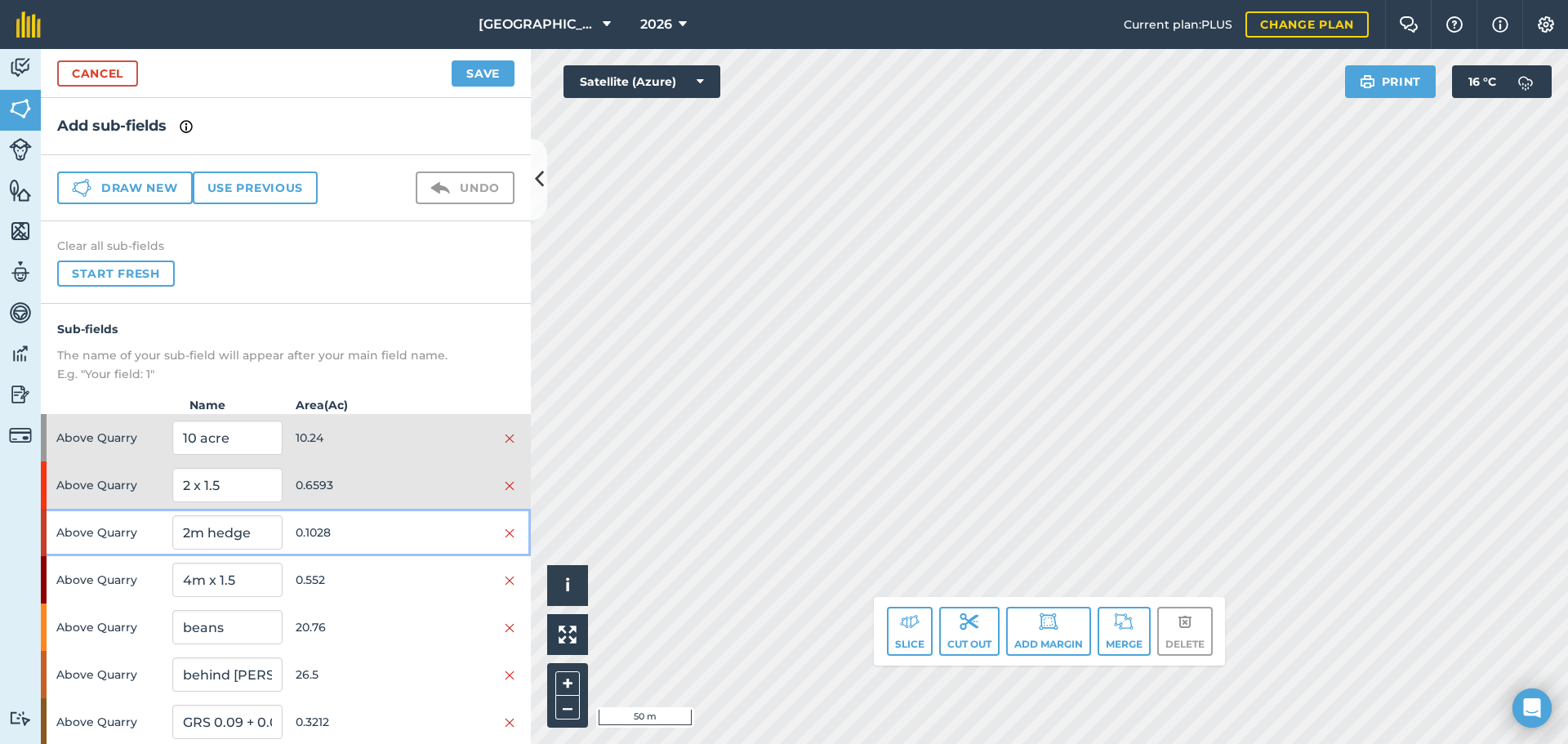
click at [384, 529] on span "0.1028" at bounding box center [350, 532] width 110 height 31
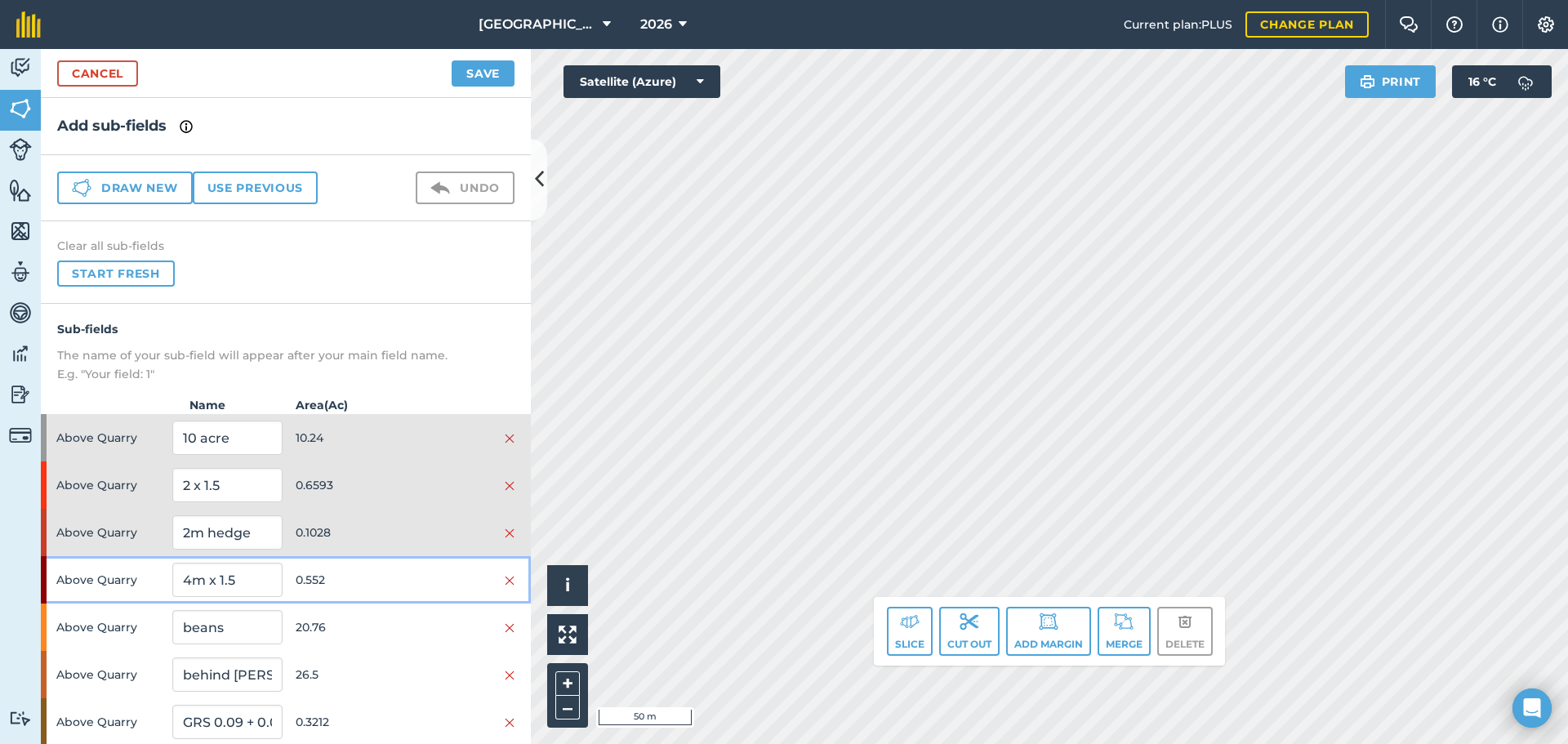
click at [375, 592] on span "0.552" at bounding box center [350, 580] width 110 height 31
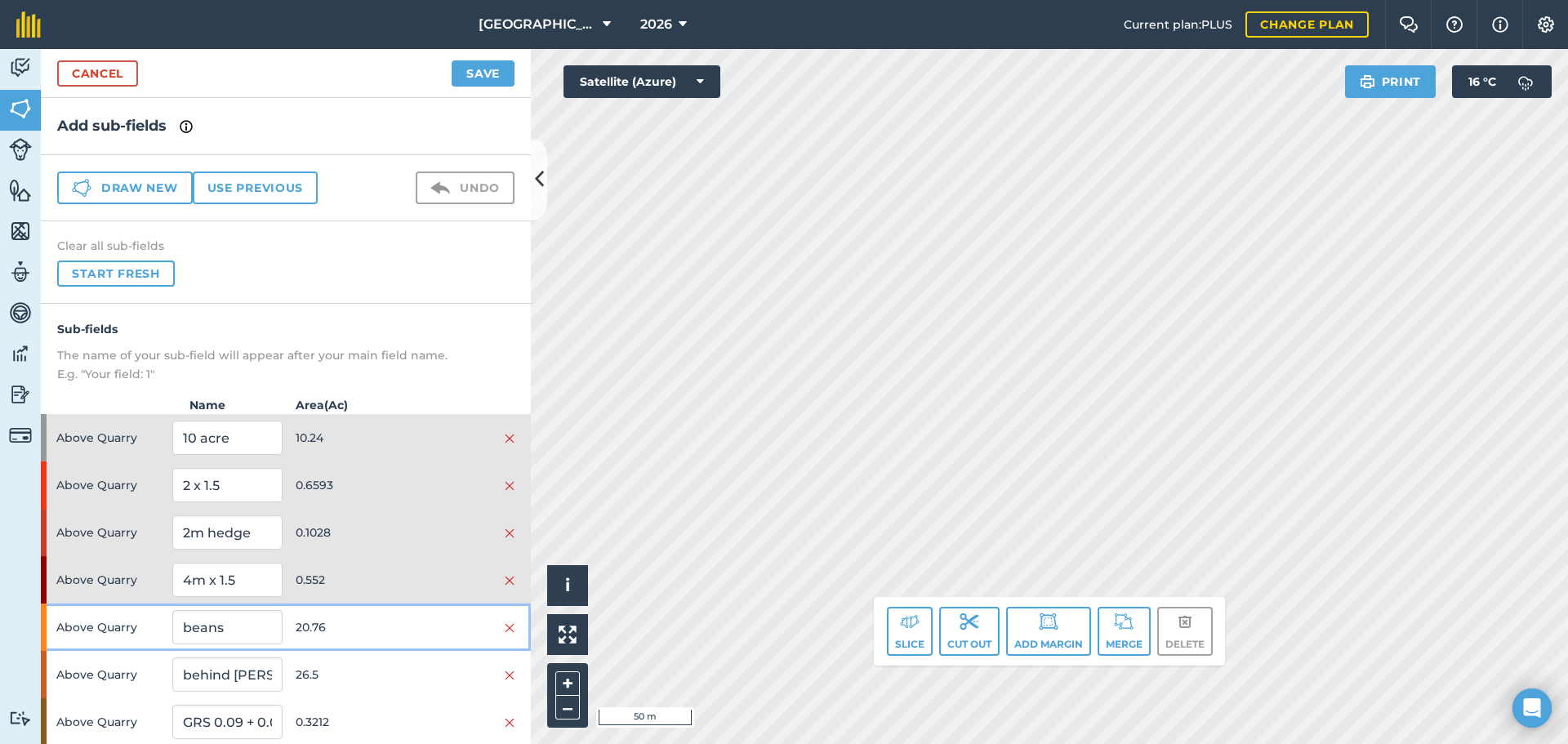
click at [388, 627] on span "20.76" at bounding box center [350, 627] width 110 height 31
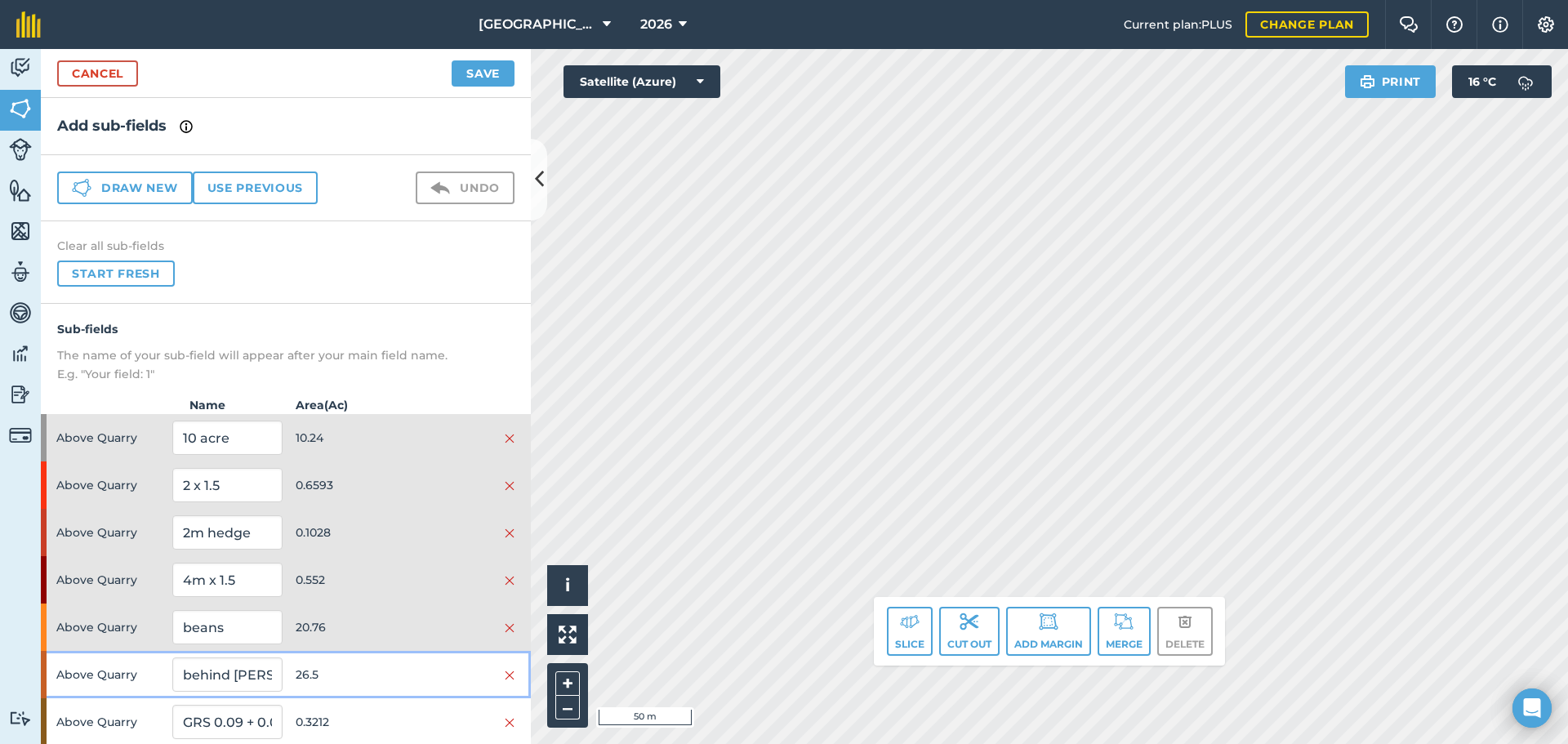
click at [391, 664] on span "26.5" at bounding box center [350, 675] width 110 height 31
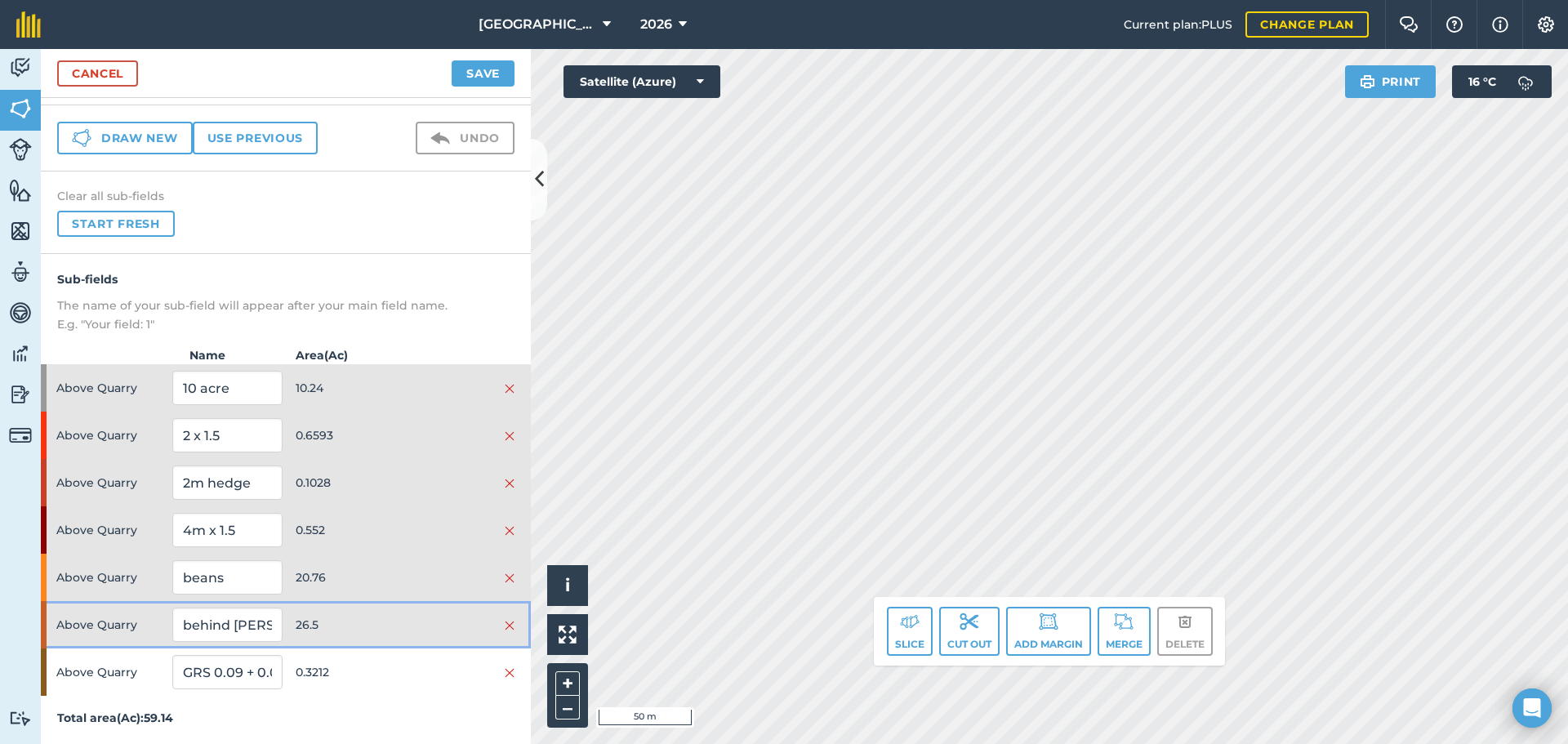
scroll to position [51, 0]
click at [1129, 637] on button "Merge" at bounding box center [1123, 631] width 53 height 49
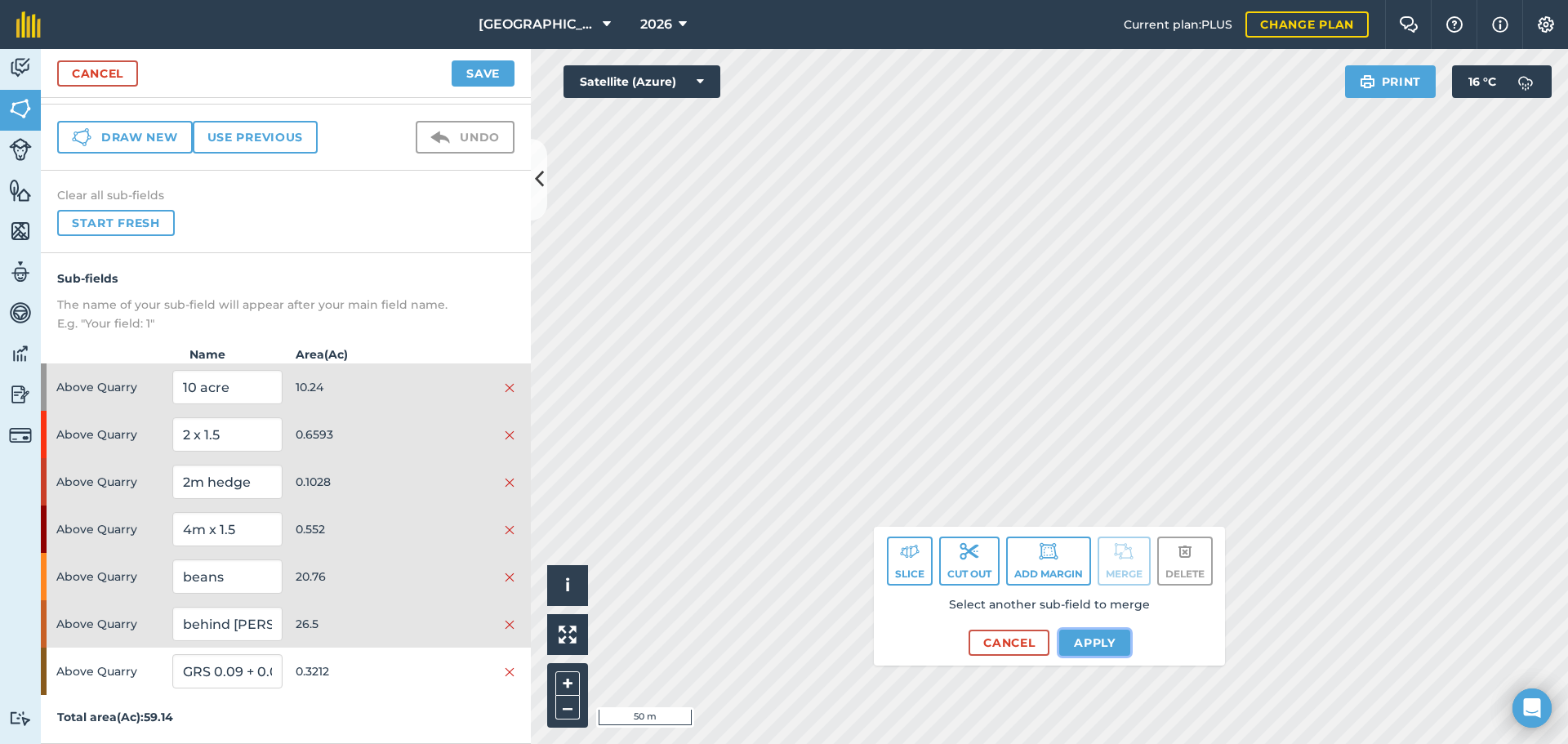
click at [1101, 632] on button "Apply" at bounding box center [1094, 643] width 71 height 26
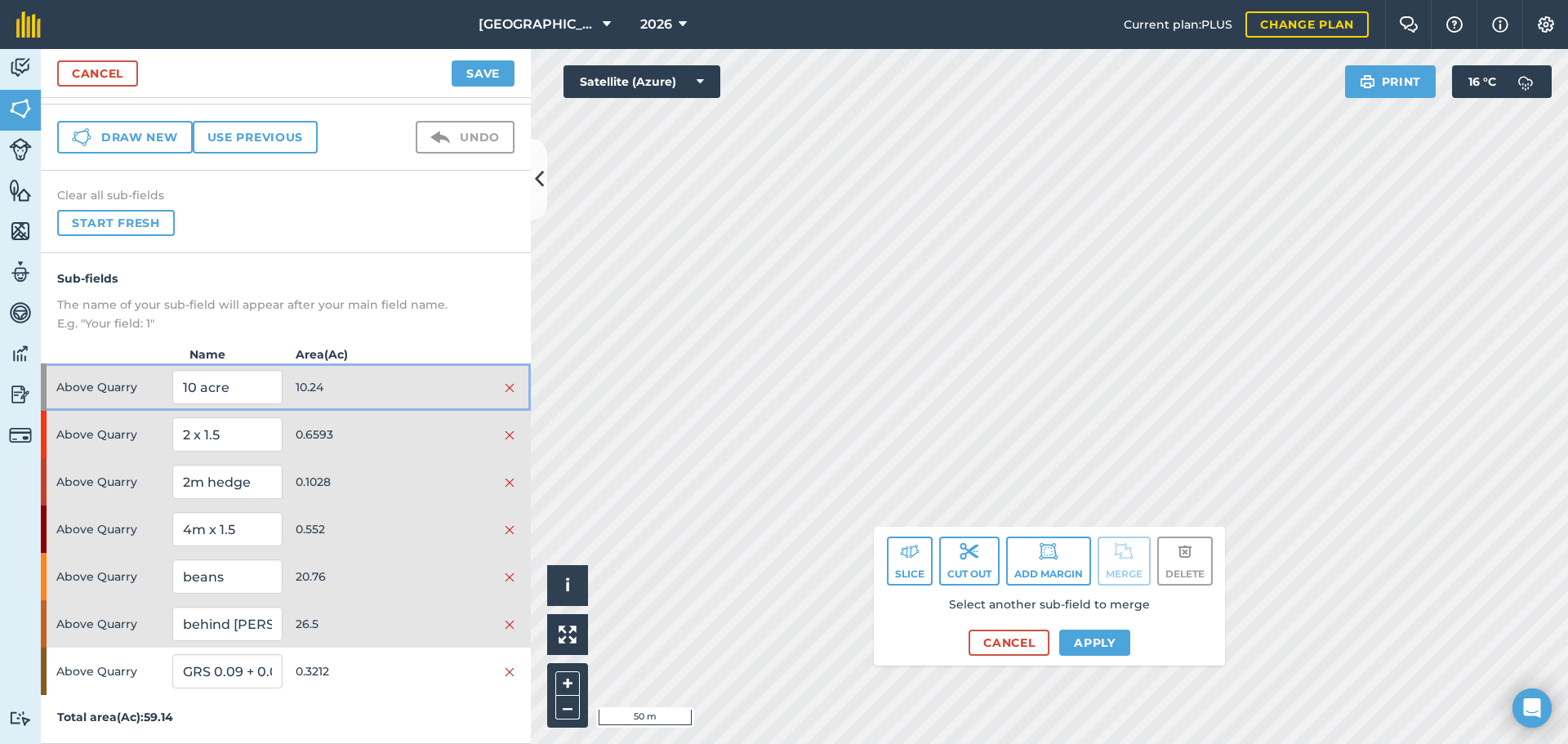
click at [377, 386] on span "10.24" at bounding box center [350, 387] width 110 height 31
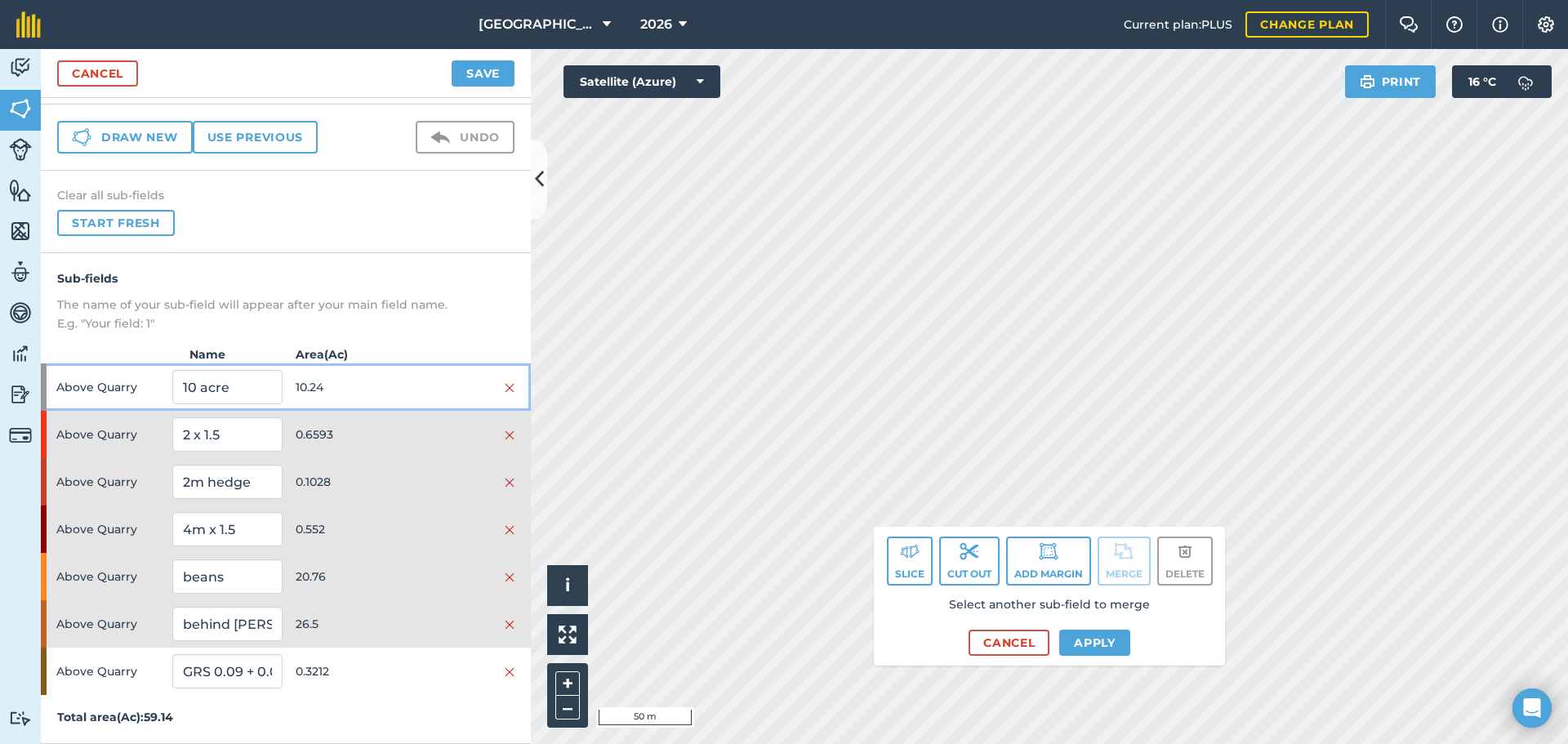
click at [377, 386] on span "10.24" at bounding box center [350, 387] width 110 height 31
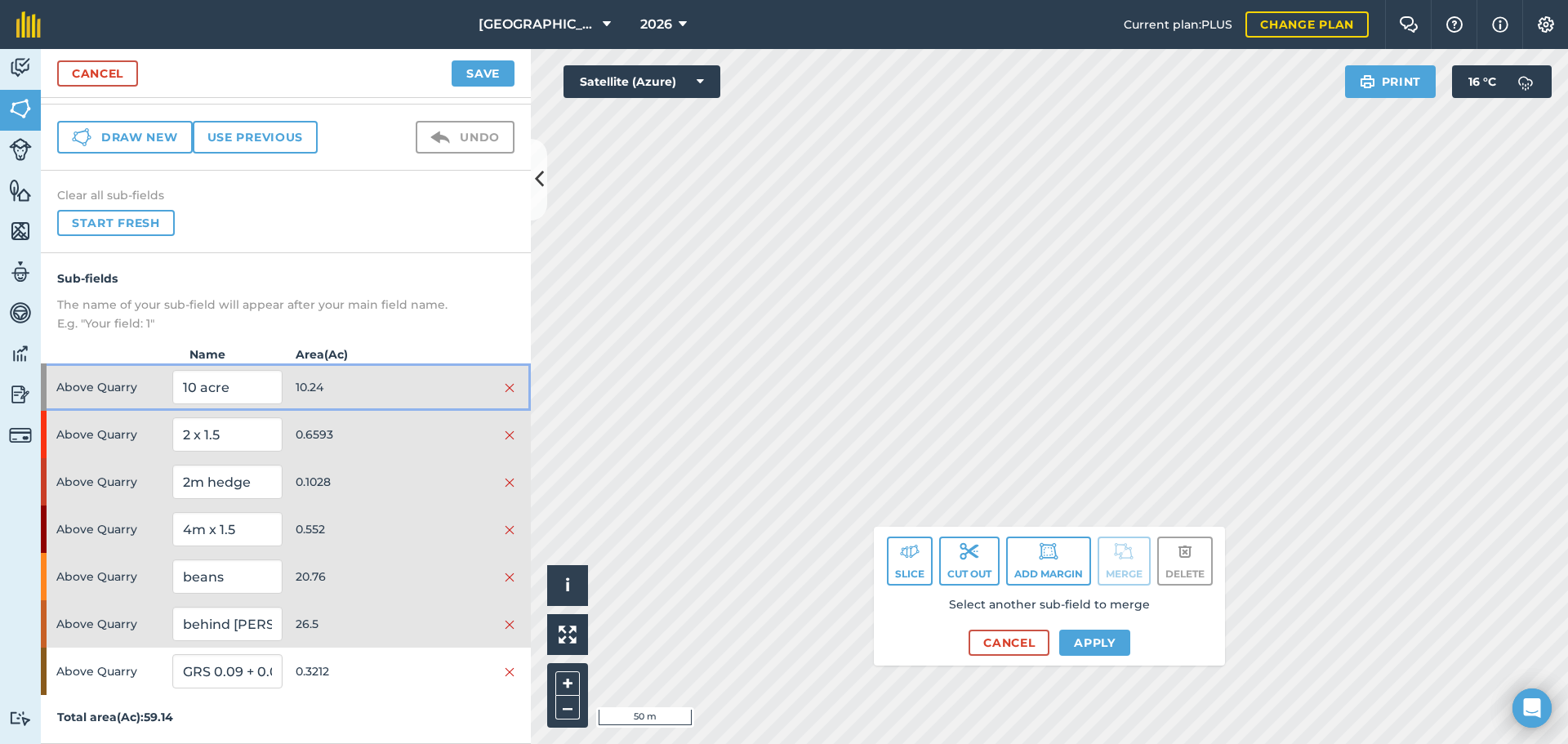
click at [384, 403] on div "Above Quarry 10 acre 10.24" at bounding box center [286, 387] width 490 height 47
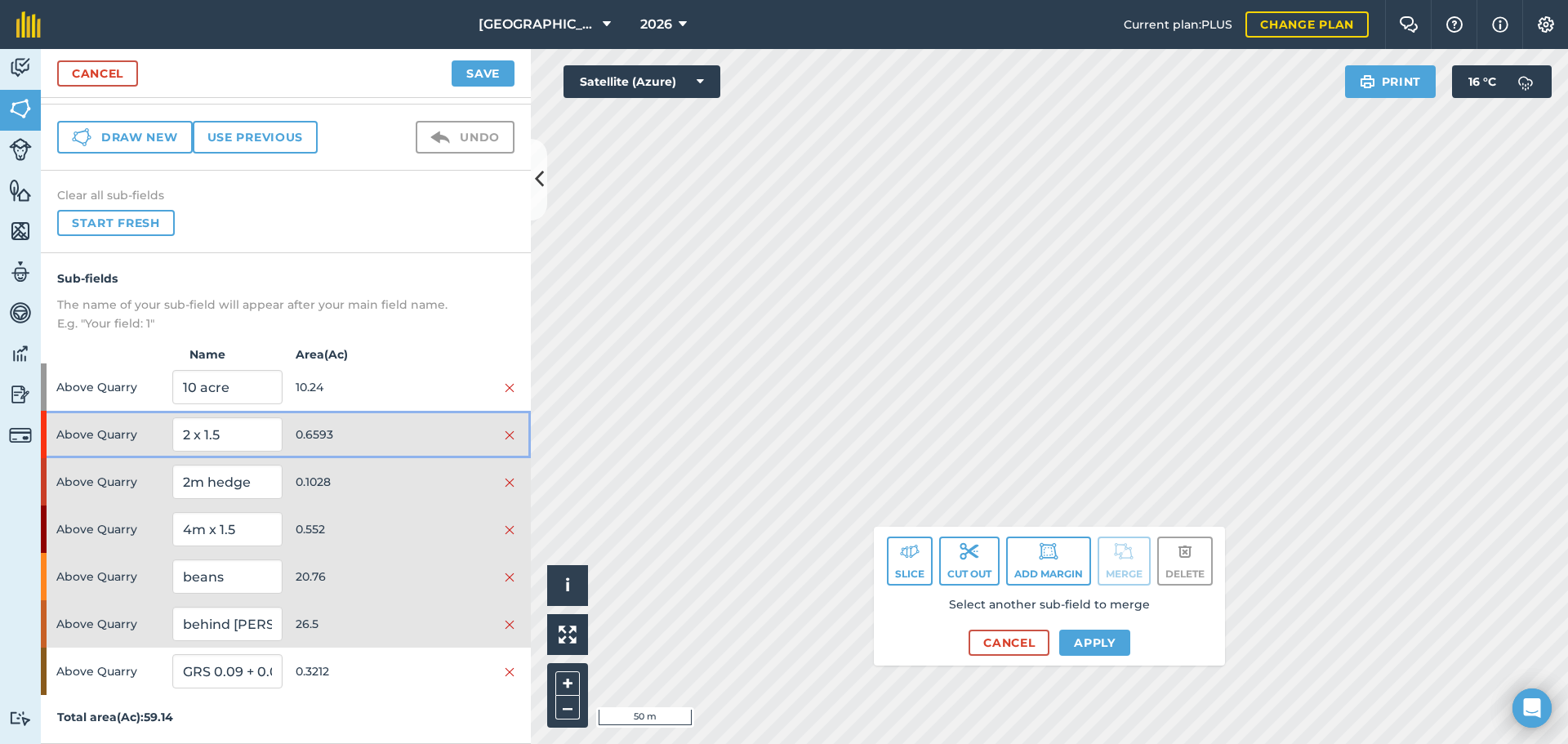
click at [380, 433] on span "0.6593" at bounding box center [350, 434] width 110 height 31
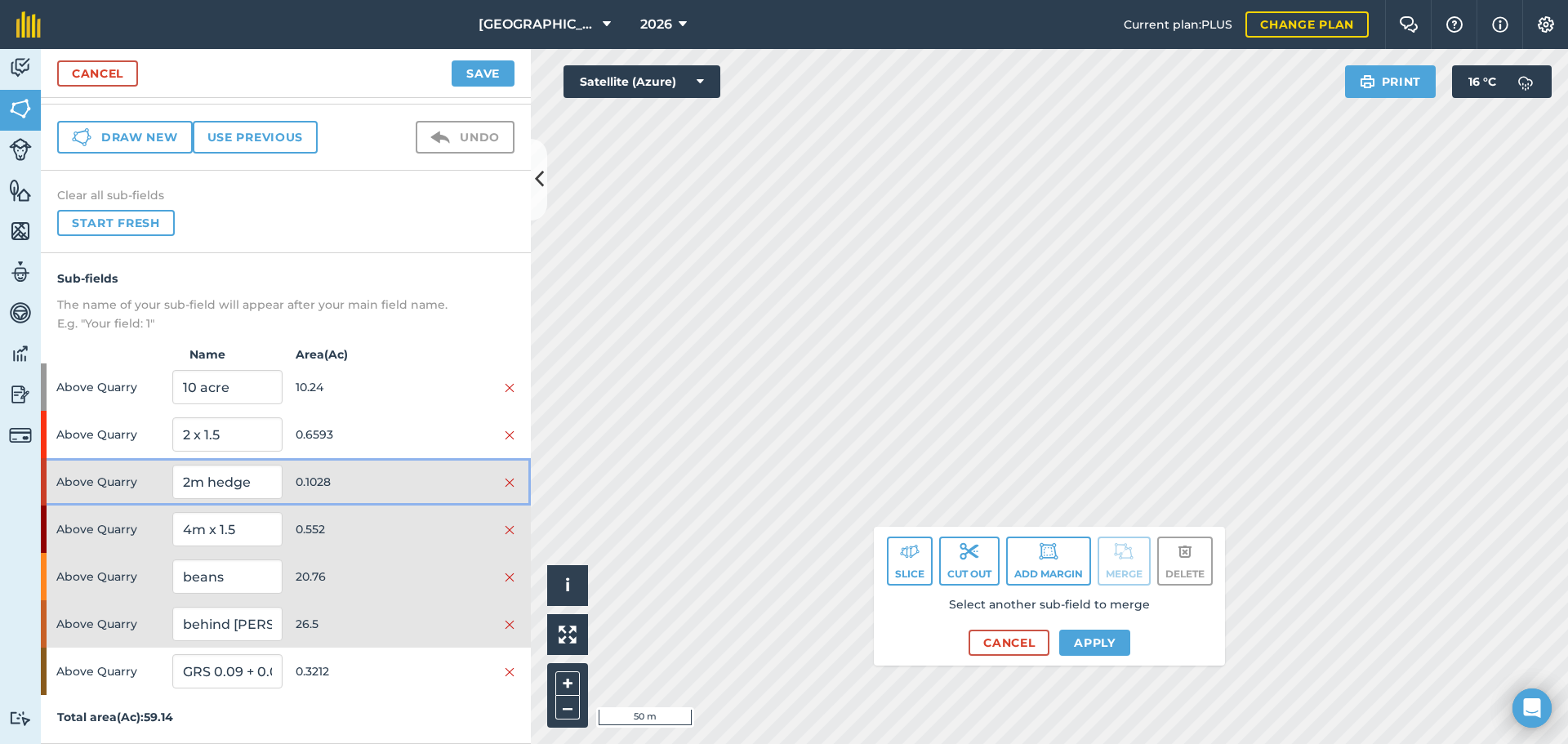
click at [377, 468] on span "0.1028" at bounding box center [350, 481] width 110 height 31
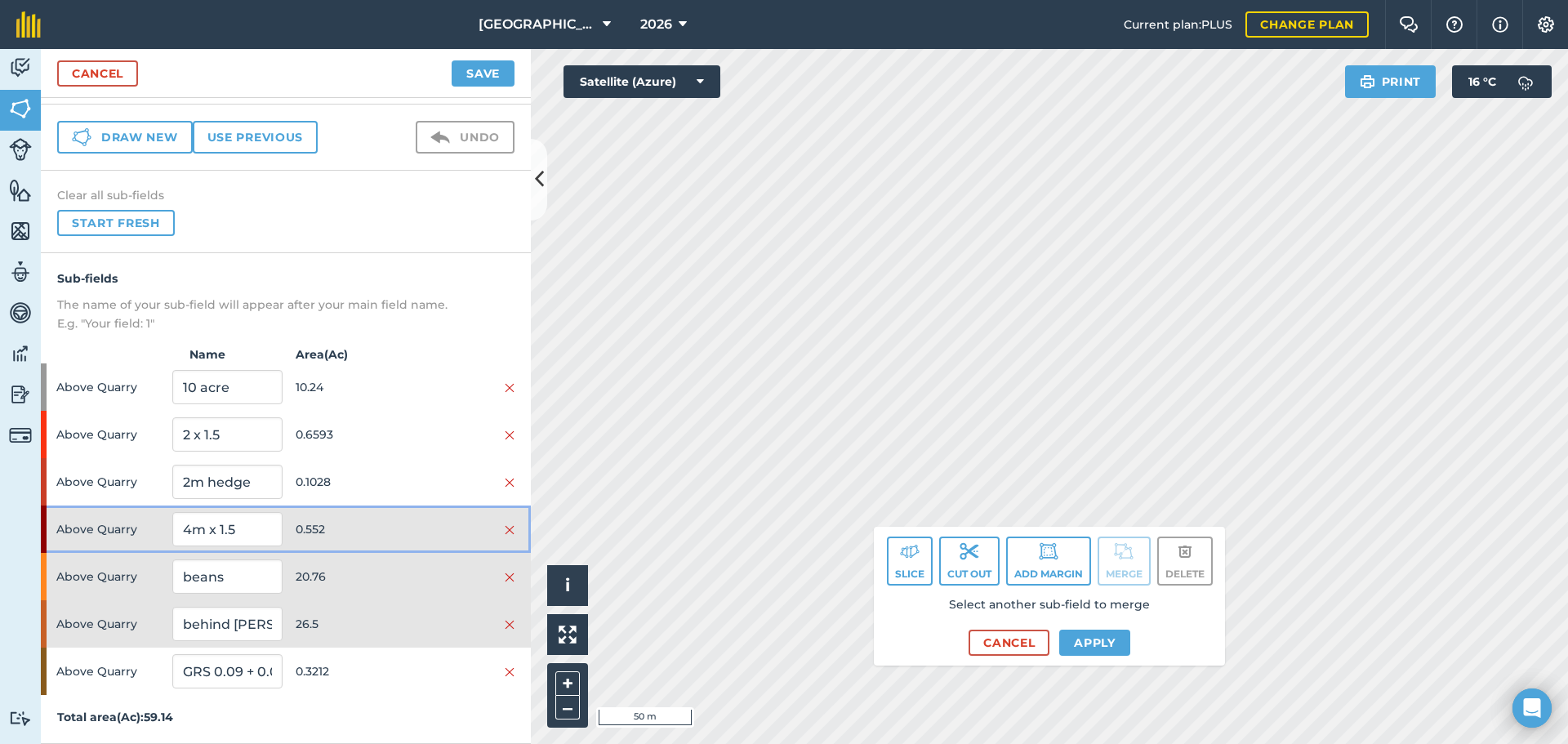
click at [377, 510] on div "Above Quarry 4m x 1.5 0.552" at bounding box center [286, 529] width 490 height 47
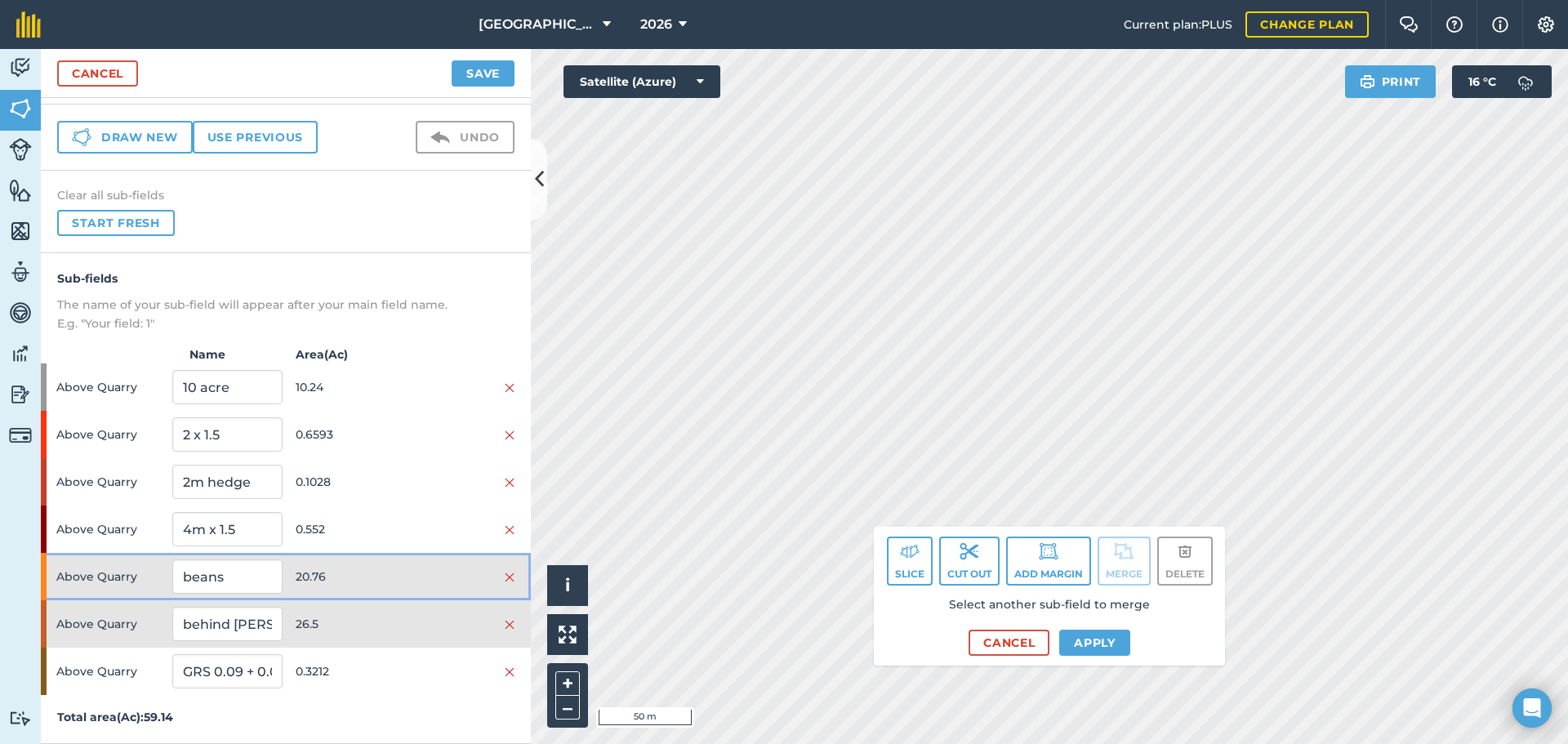
click at [372, 566] on span "20.76" at bounding box center [350, 576] width 110 height 31
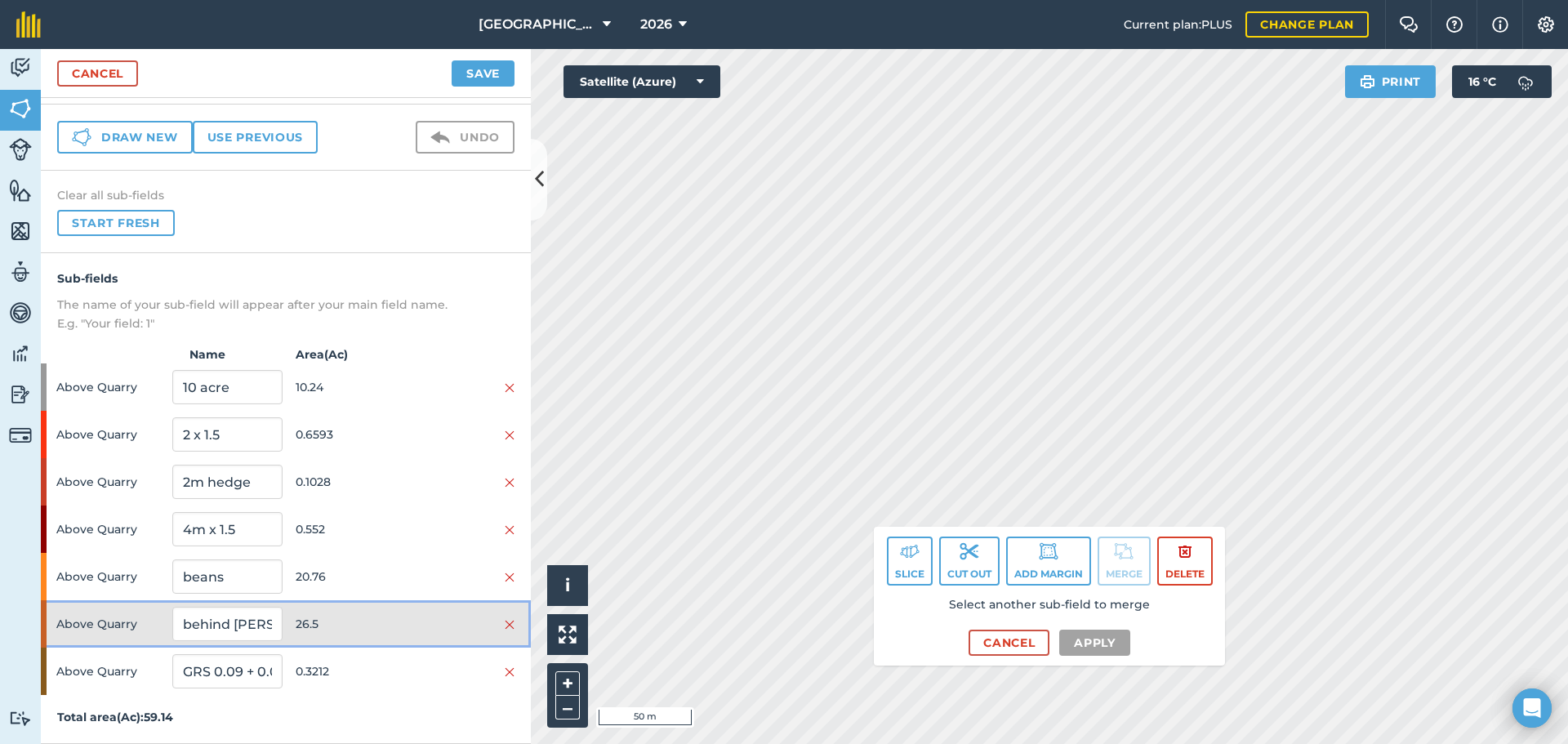
click at [363, 614] on span "26.5" at bounding box center [350, 624] width 110 height 31
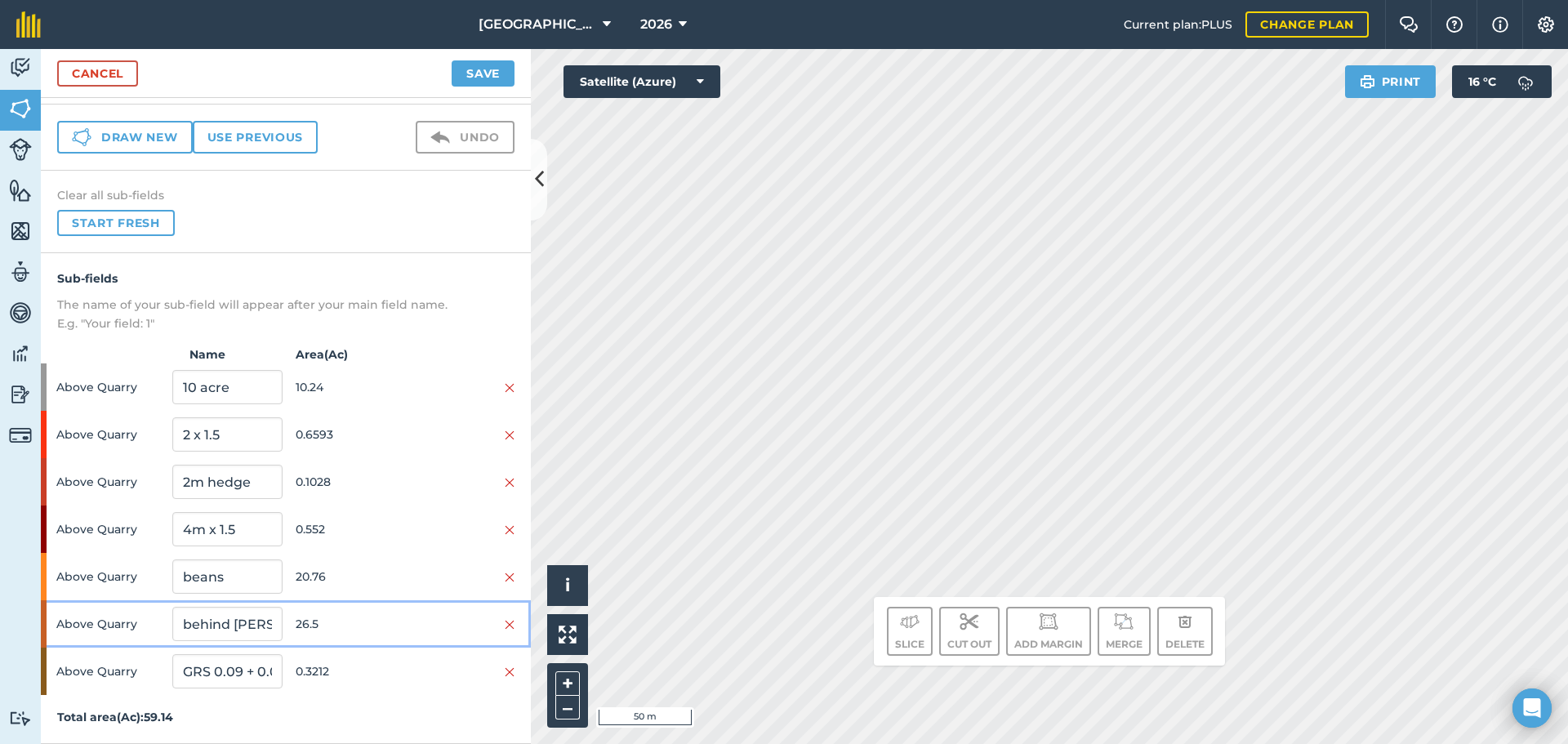
click at [361, 610] on span "26.5" at bounding box center [350, 624] width 110 height 31
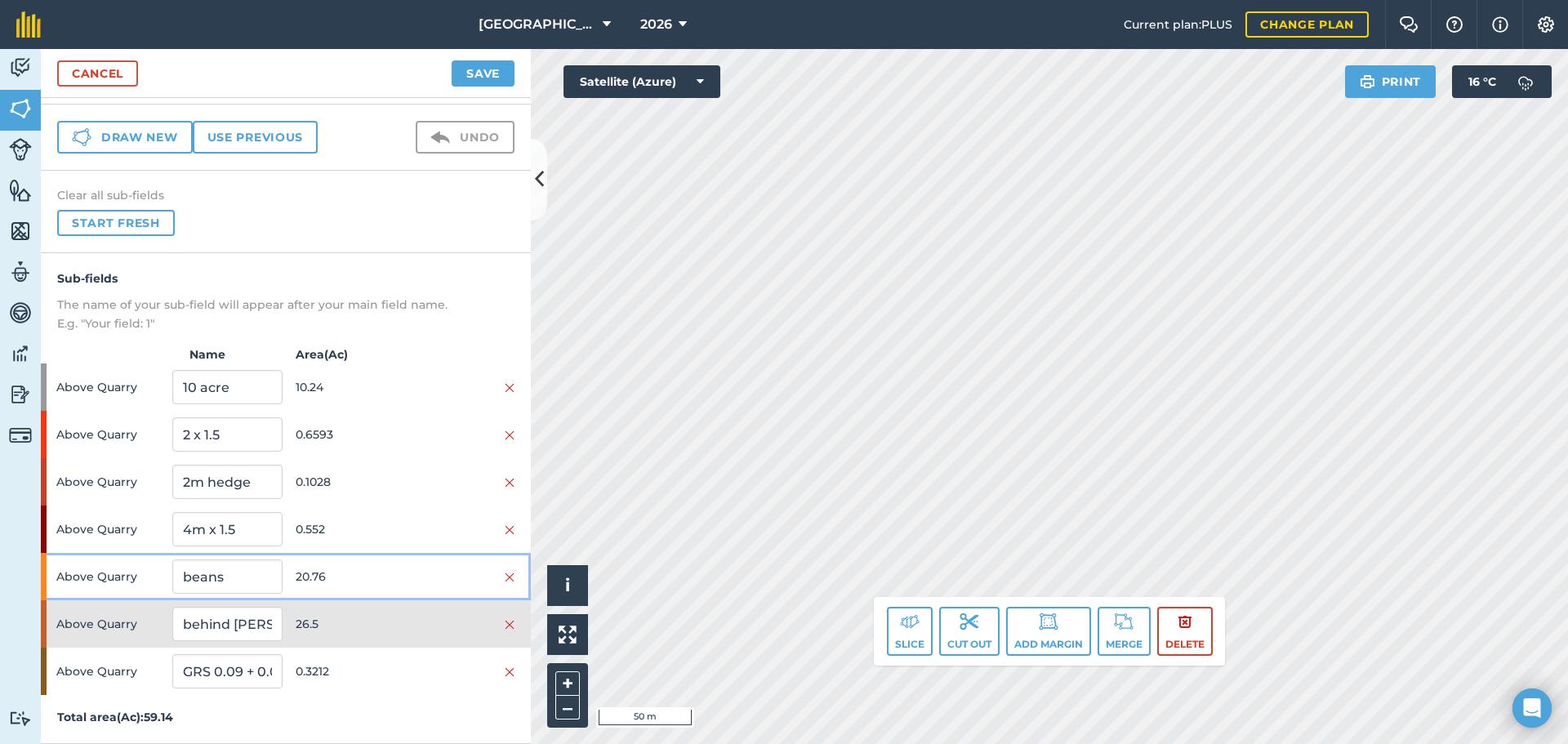
click at [369, 571] on span "20.76" at bounding box center [350, 576] width 110 height 31
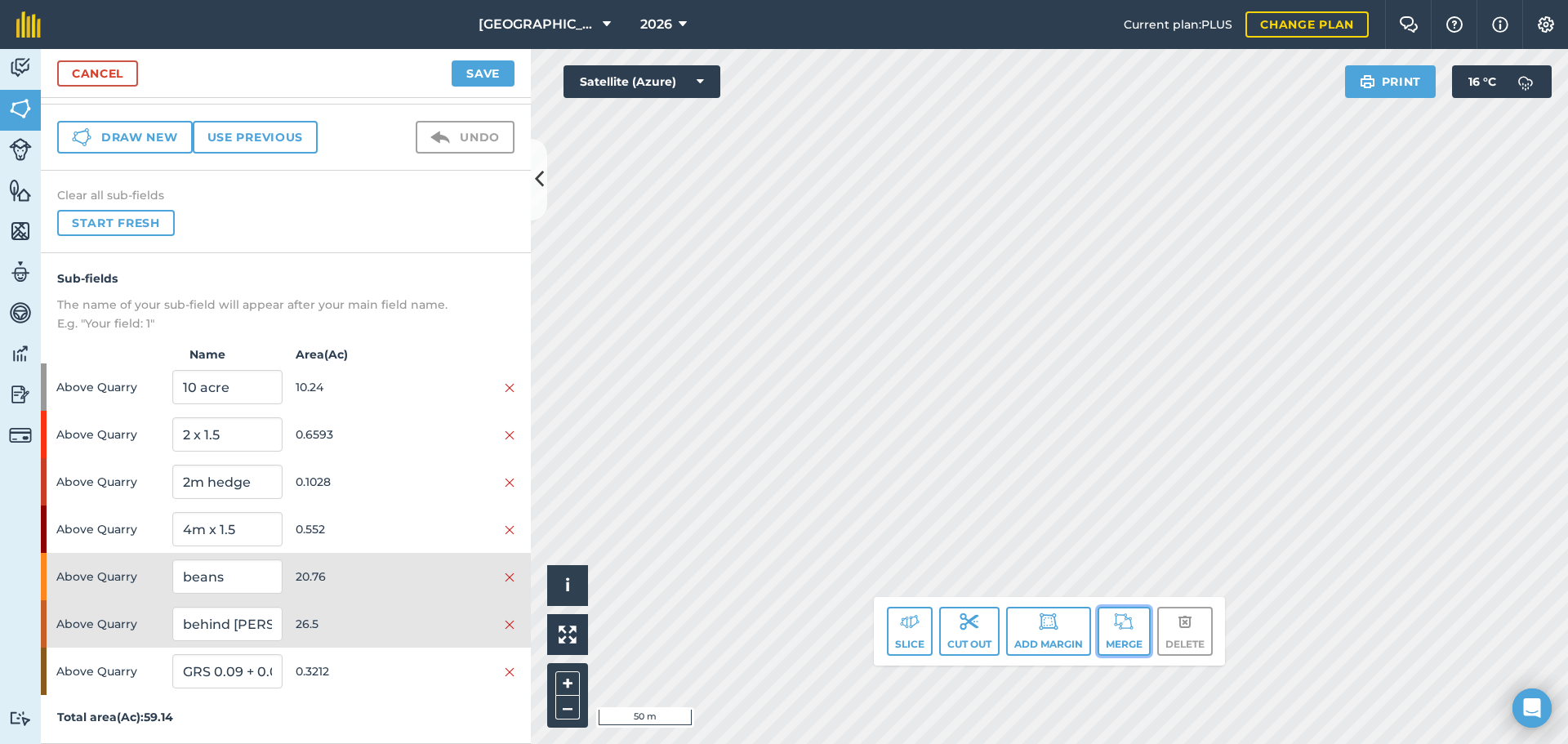
click at [1113, 629] on button "Merge" at bounding box center [1123, 631] width 53 height 49
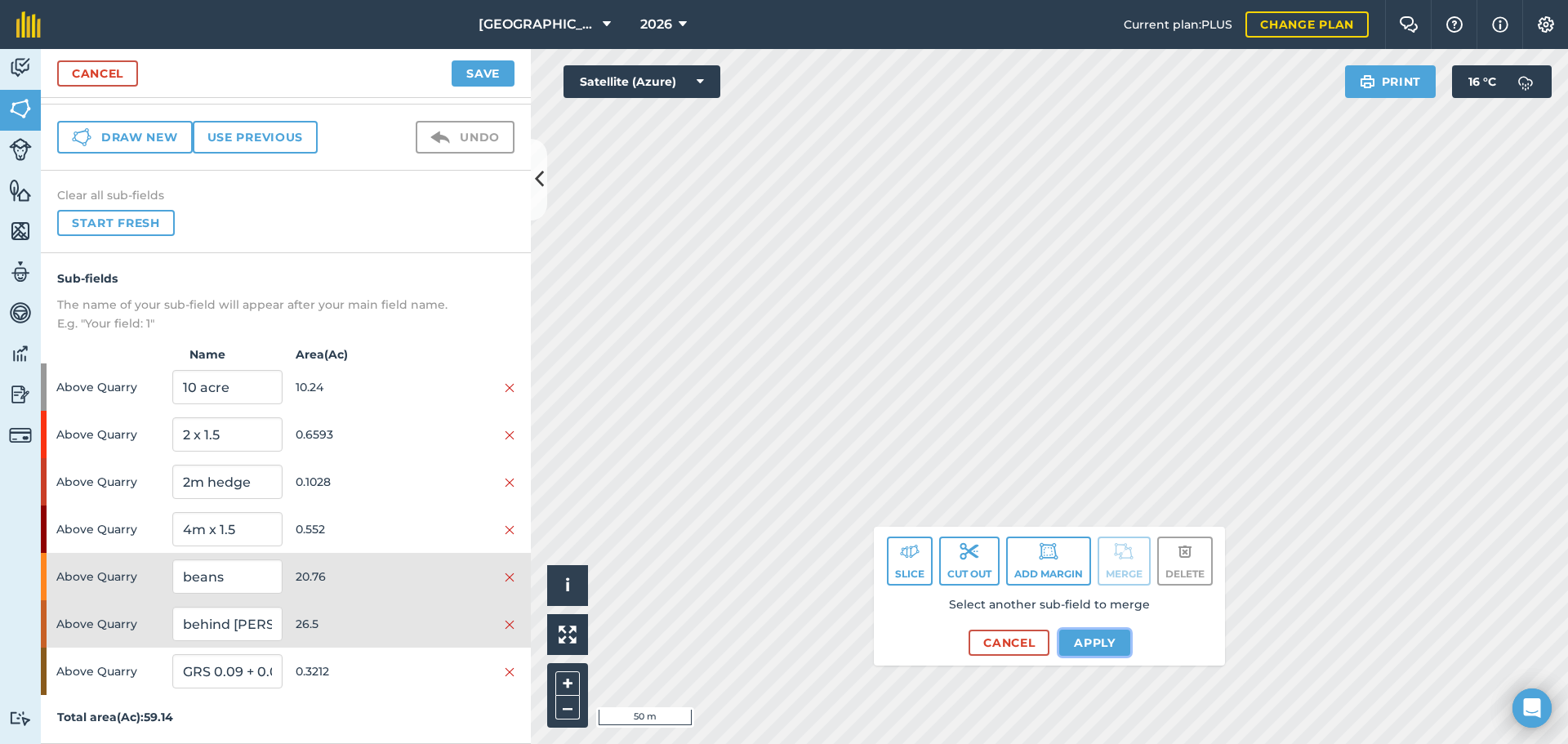
click at [1082, 642] on button "Apply" at bounding box center [1094, 643] width 71 height 26
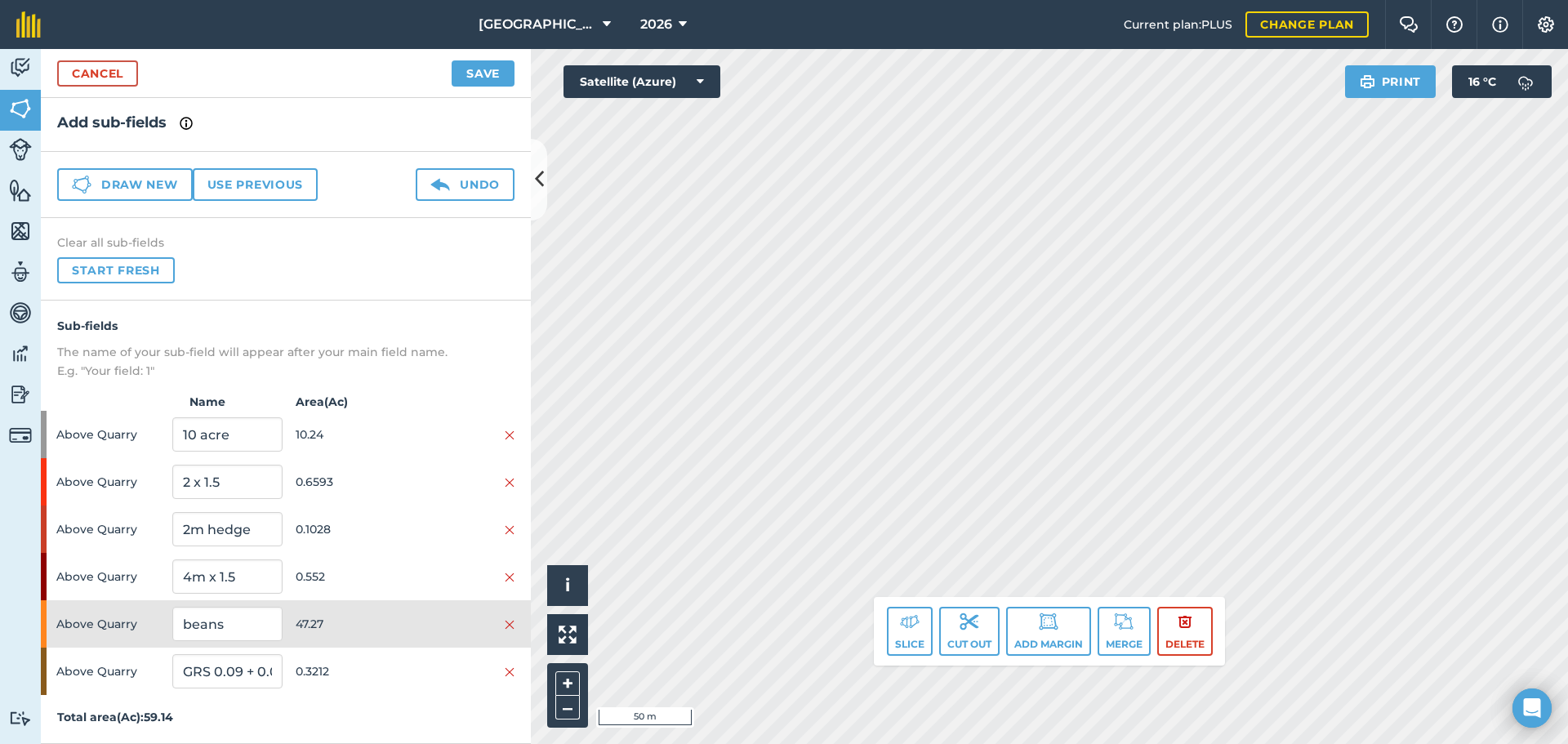
scroll to position [3, 0]
drag, startPoint x: 423, startPoint y: 590, endPoint x: 442, endPoint y: 594, distance: 19.4
click at [424, 590] on div "Above Quarry 4m x 1.5 0.552" at bounding box center [286, 576] width 490 height 47
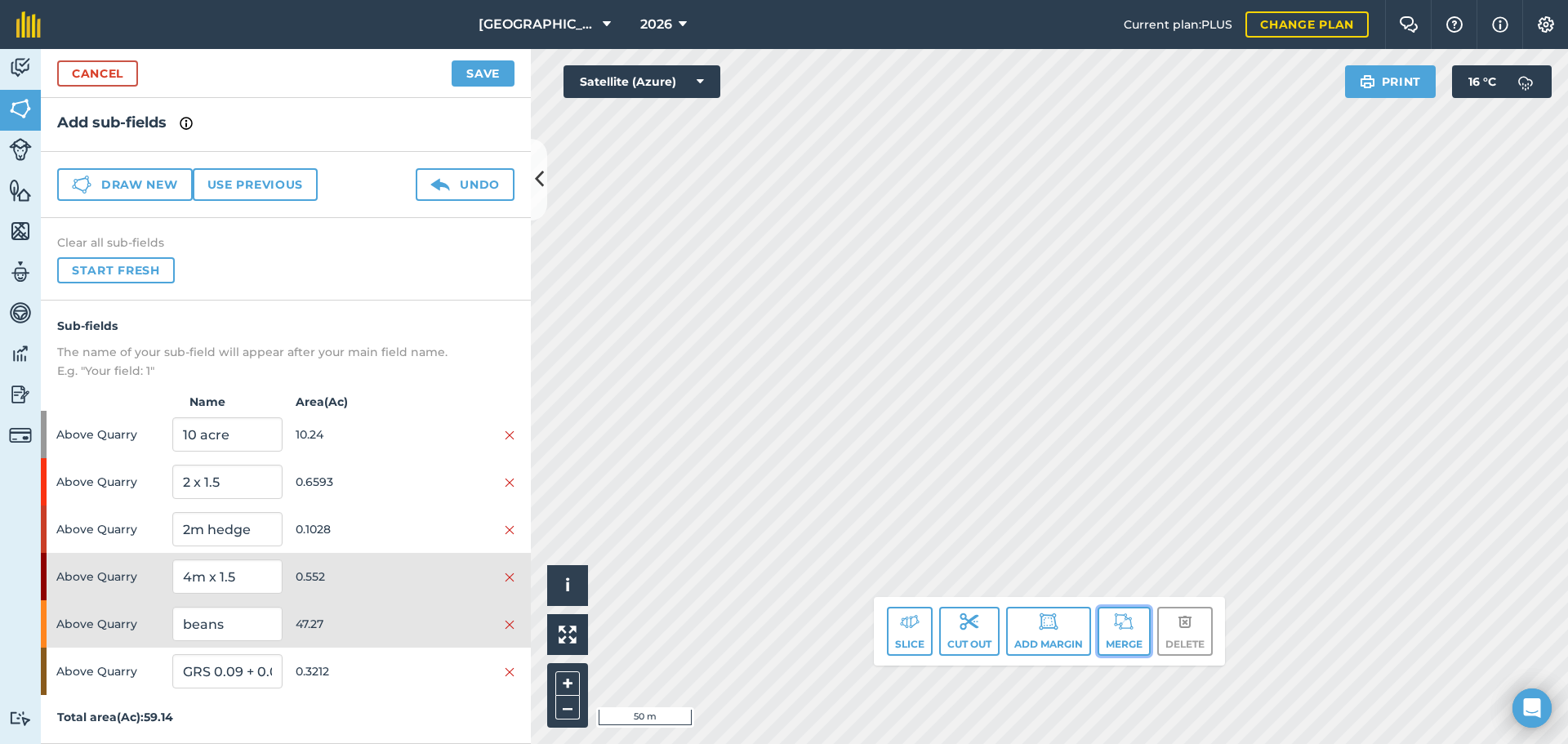
click at [1114, 620] on img at bounding box center [1123, 621] width 20 height 20
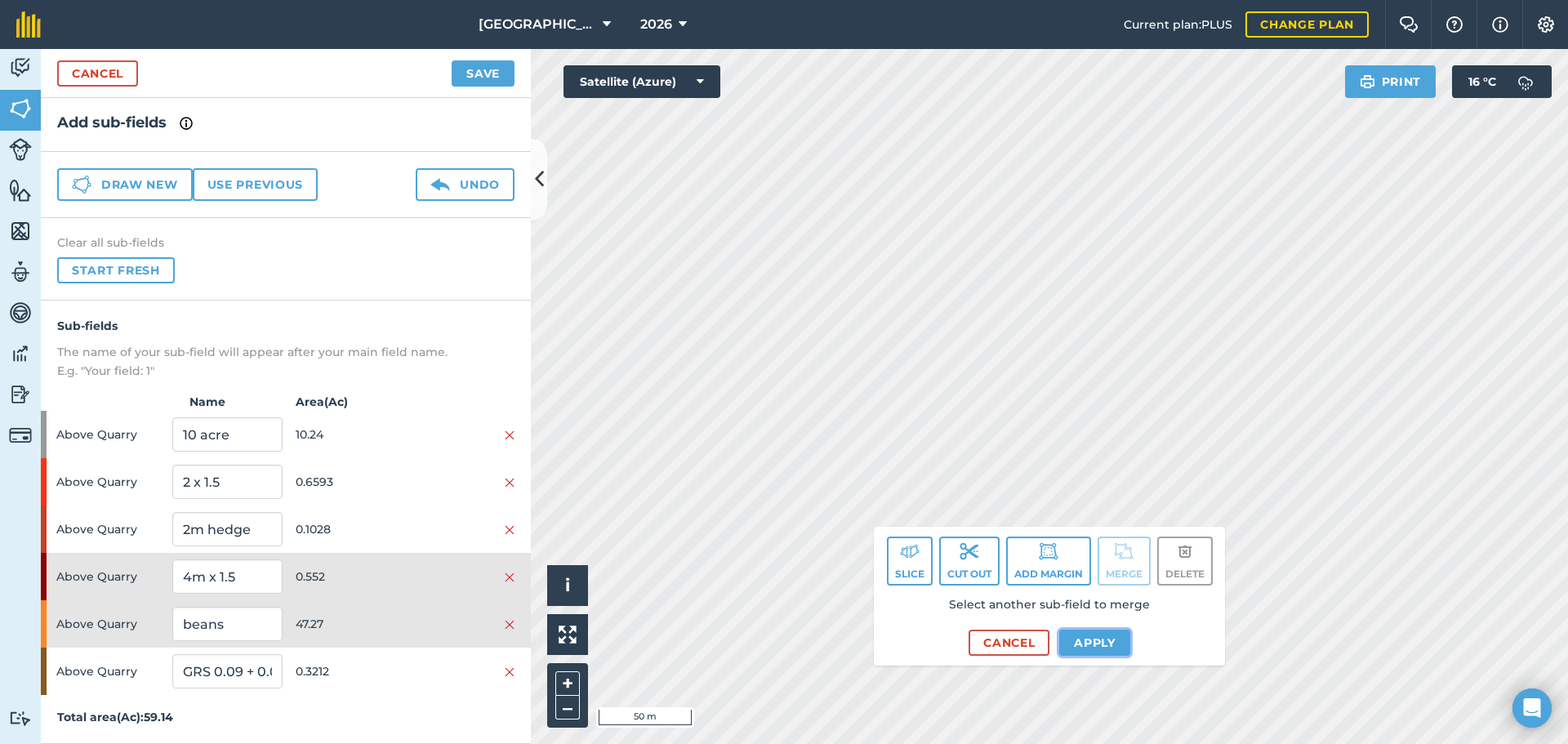
click at [1068, 645] on button "Apply" at bounding box center [1094, 643] width 71 height 26
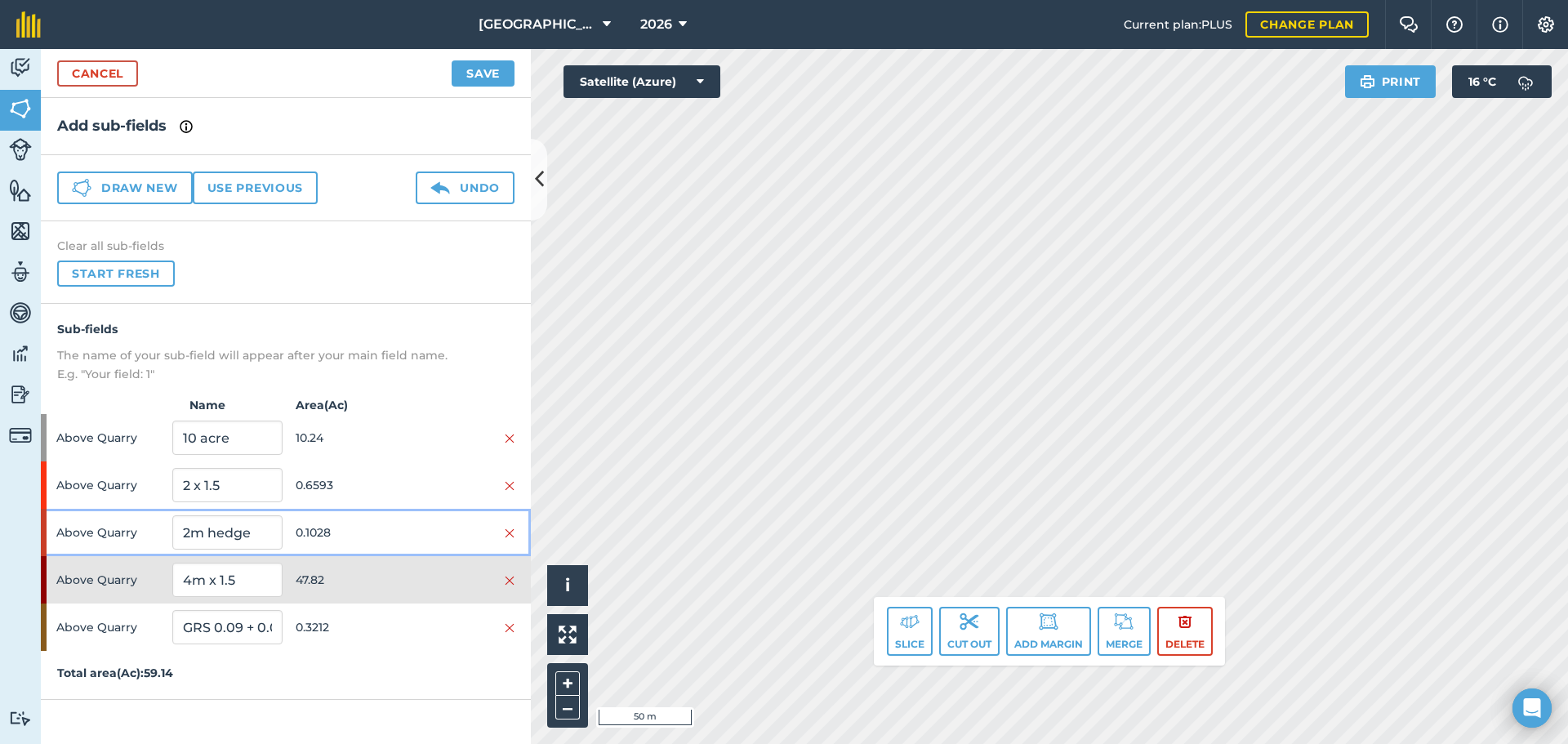
drag, startPoint x: 432, startPoint y: 535, endPoint x: 460, endPoint y: 546, distance: 30.1
click at [435, 536] on div at bounding box center [460, 532] width 110 height 18
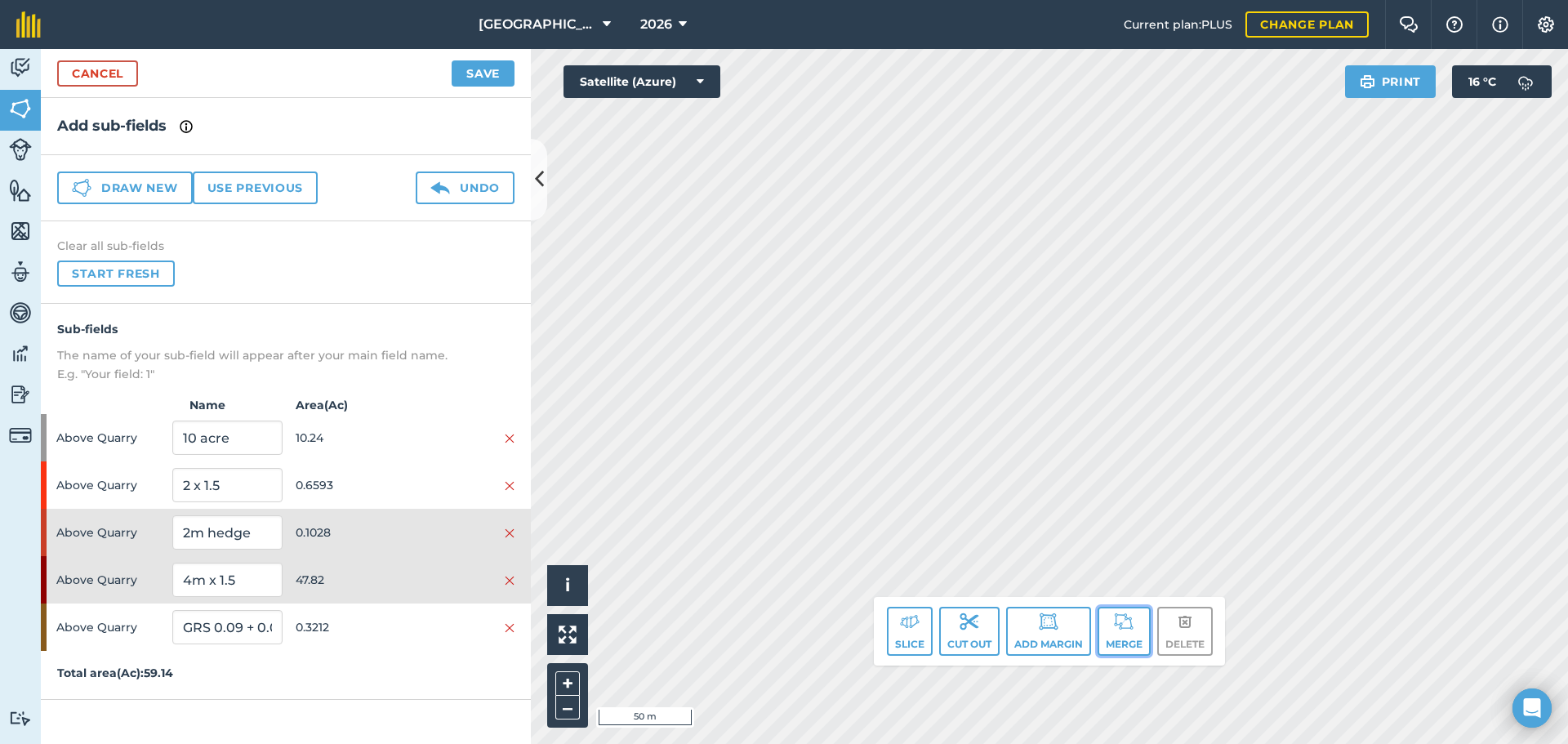
click at [1129, 626] on img at bounding box center [1123, 621] width 20 height 20
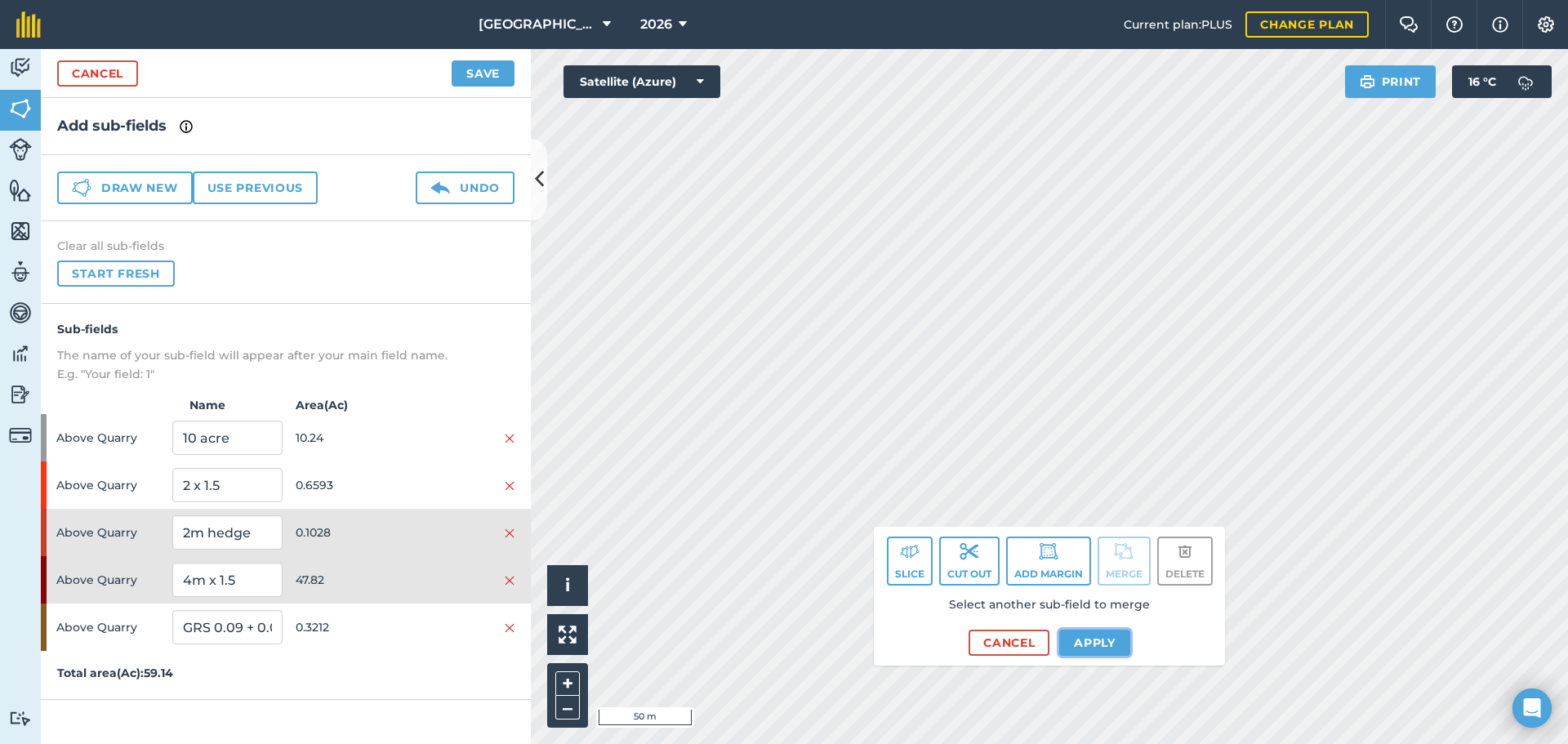
click at [1063, 641] on button "Apply" at bounding box center [1094, 643] width 71 height 26
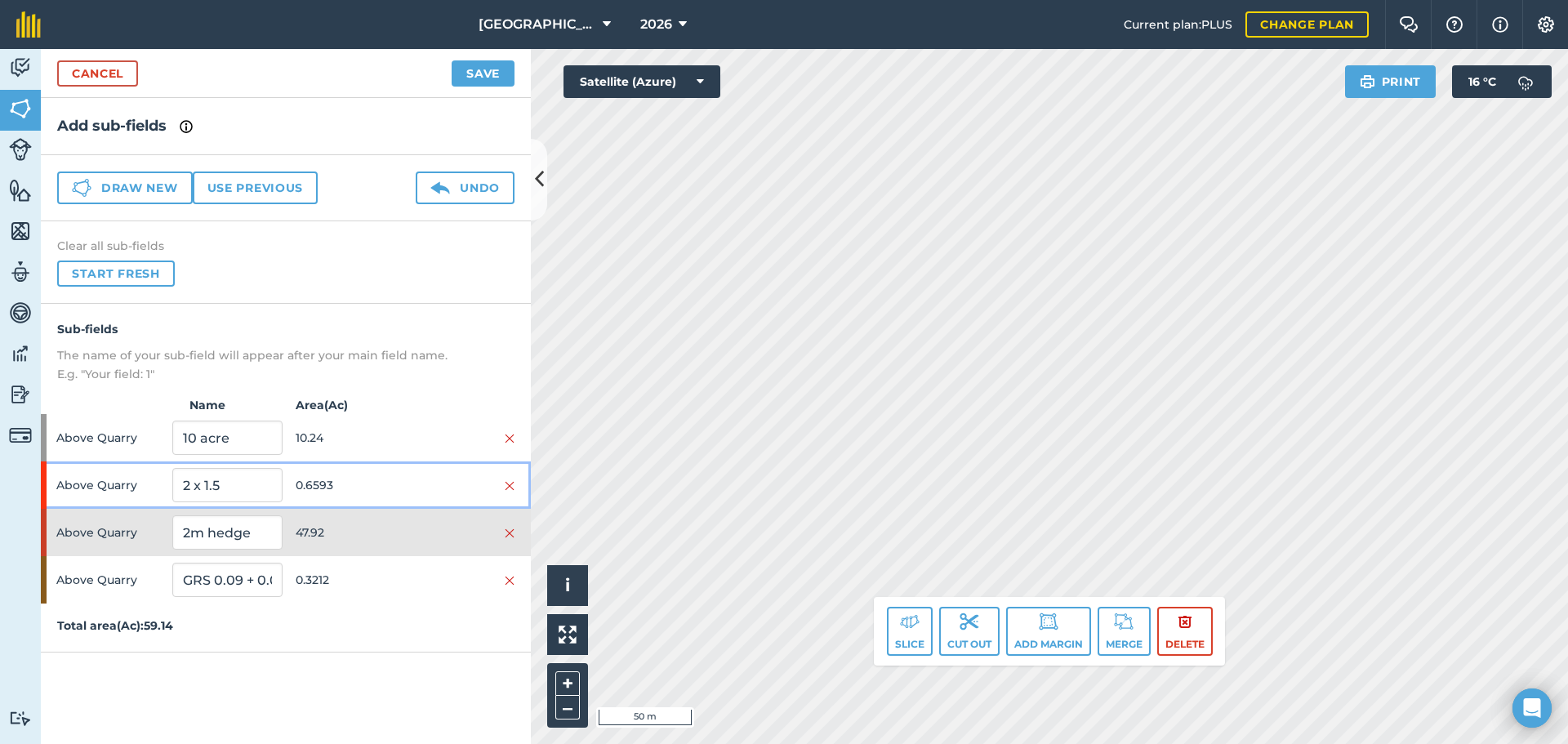
click at [407, 497] on div "Above Quarry 2 x 1.5 0.6593" at bounding box center [286, 485] width 490 height 47
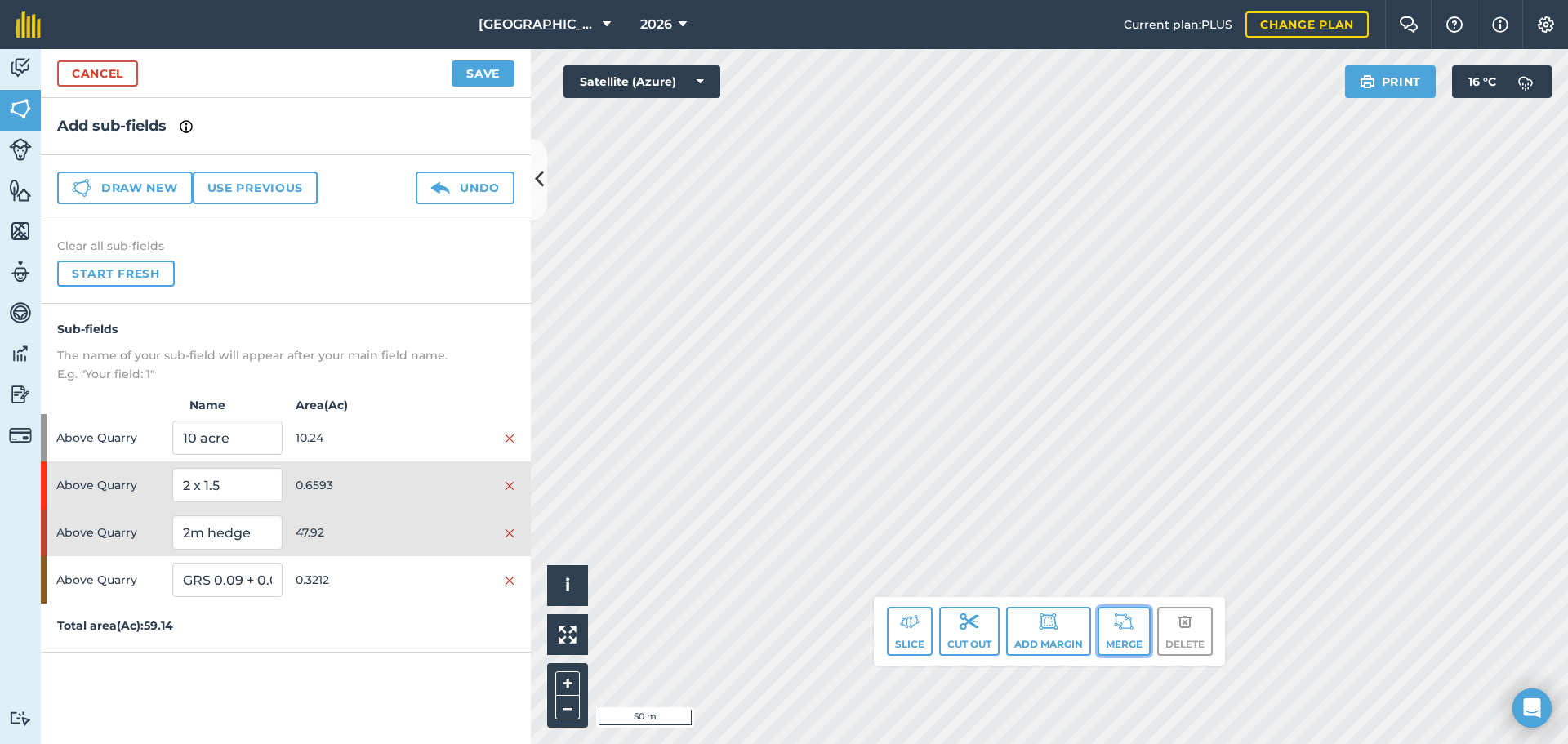
click at [1127, 622] on img at bounding box center [1123, 621] width 20 height 20
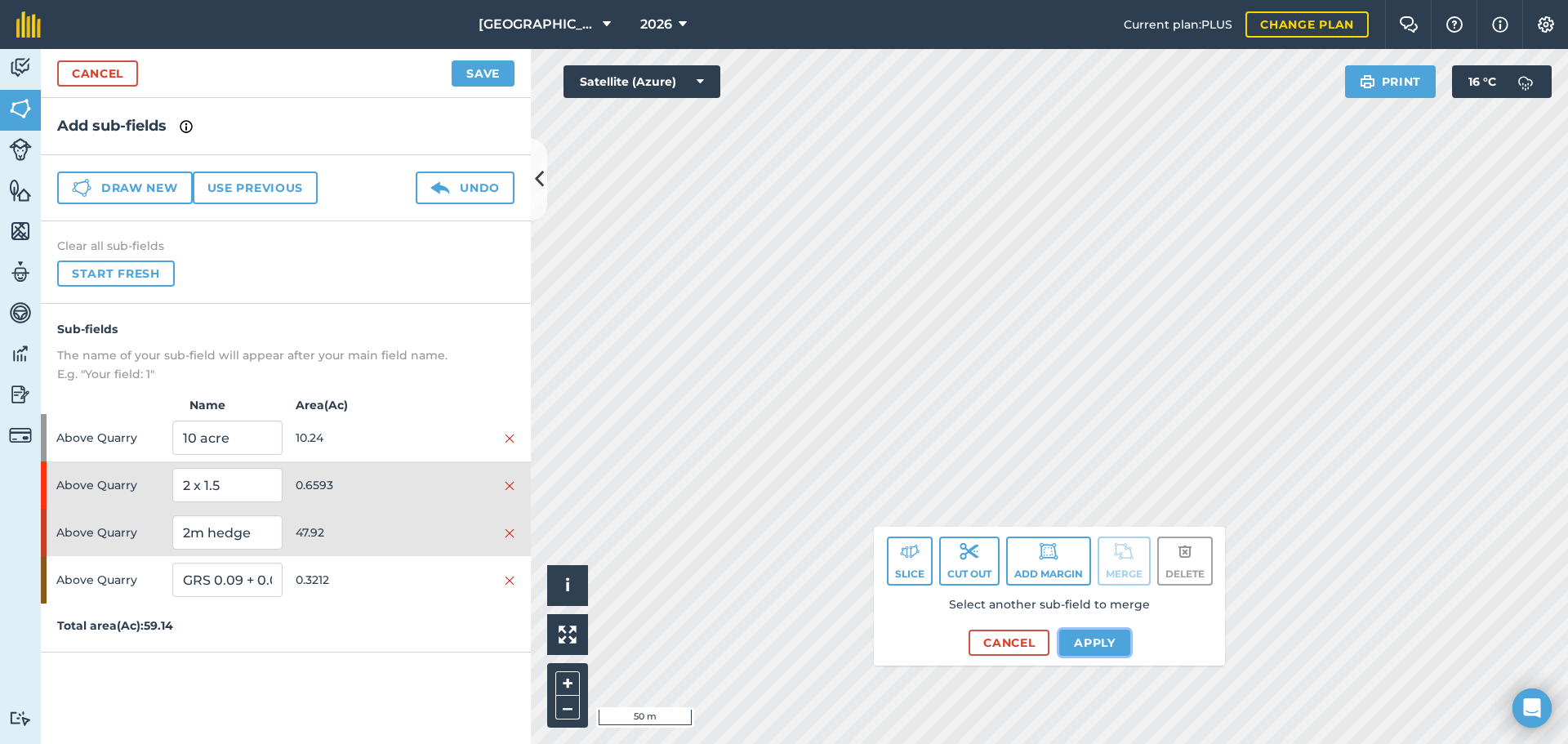
click at [1071, 649] on button "Apply" at bounding box center [1094, 643] width 71 height 26
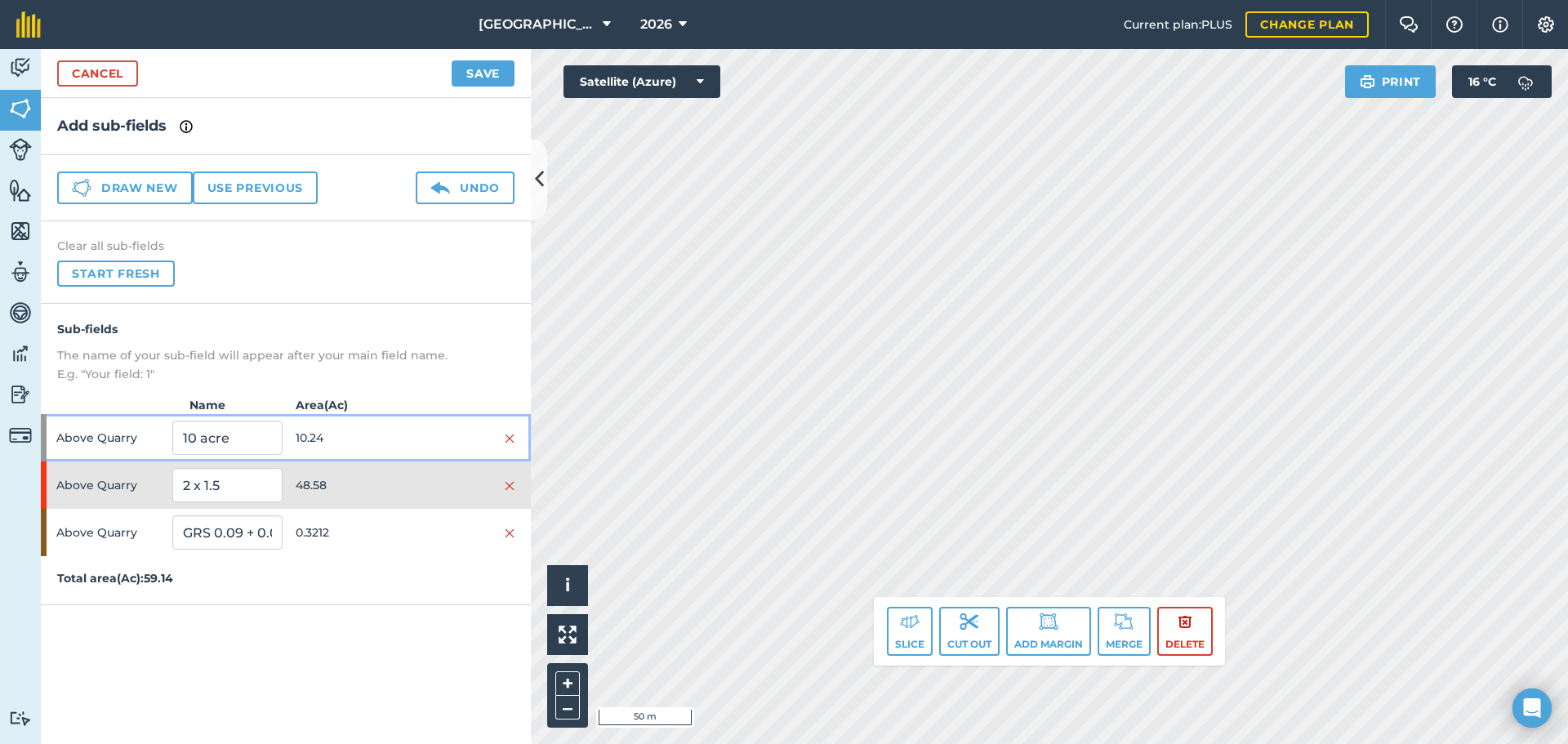
drag, startPoint x: 423, startPoint y: 451, endPoint x: 439, endPoint y: 448, distance: 16.3
click at [438, 447] on div "Above Quarry 10 acre 10.24" at bounding box center [286, 437] width 490 height 47
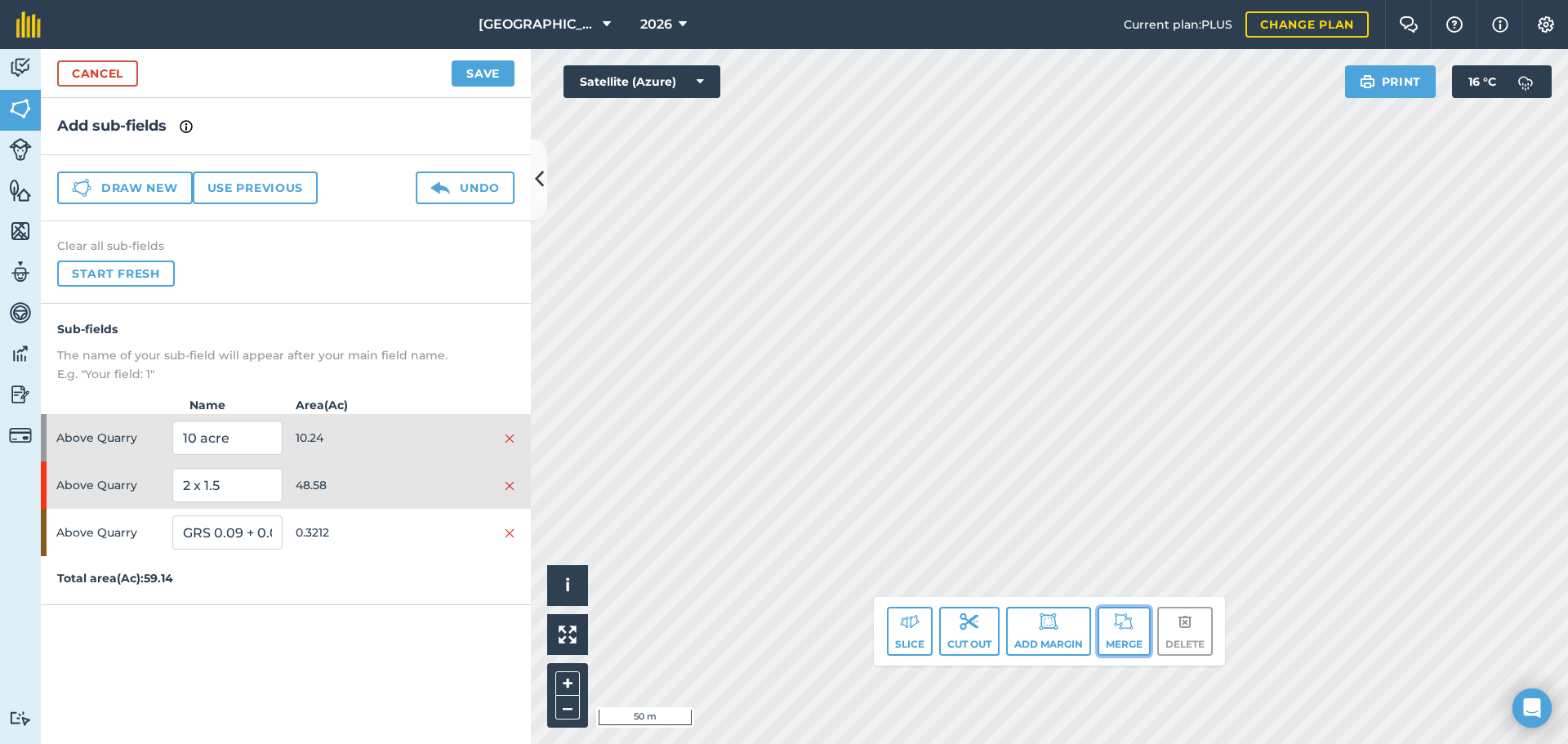
click at [1115, 612] on img at bounding box center [1123, 621] width 20 height 20
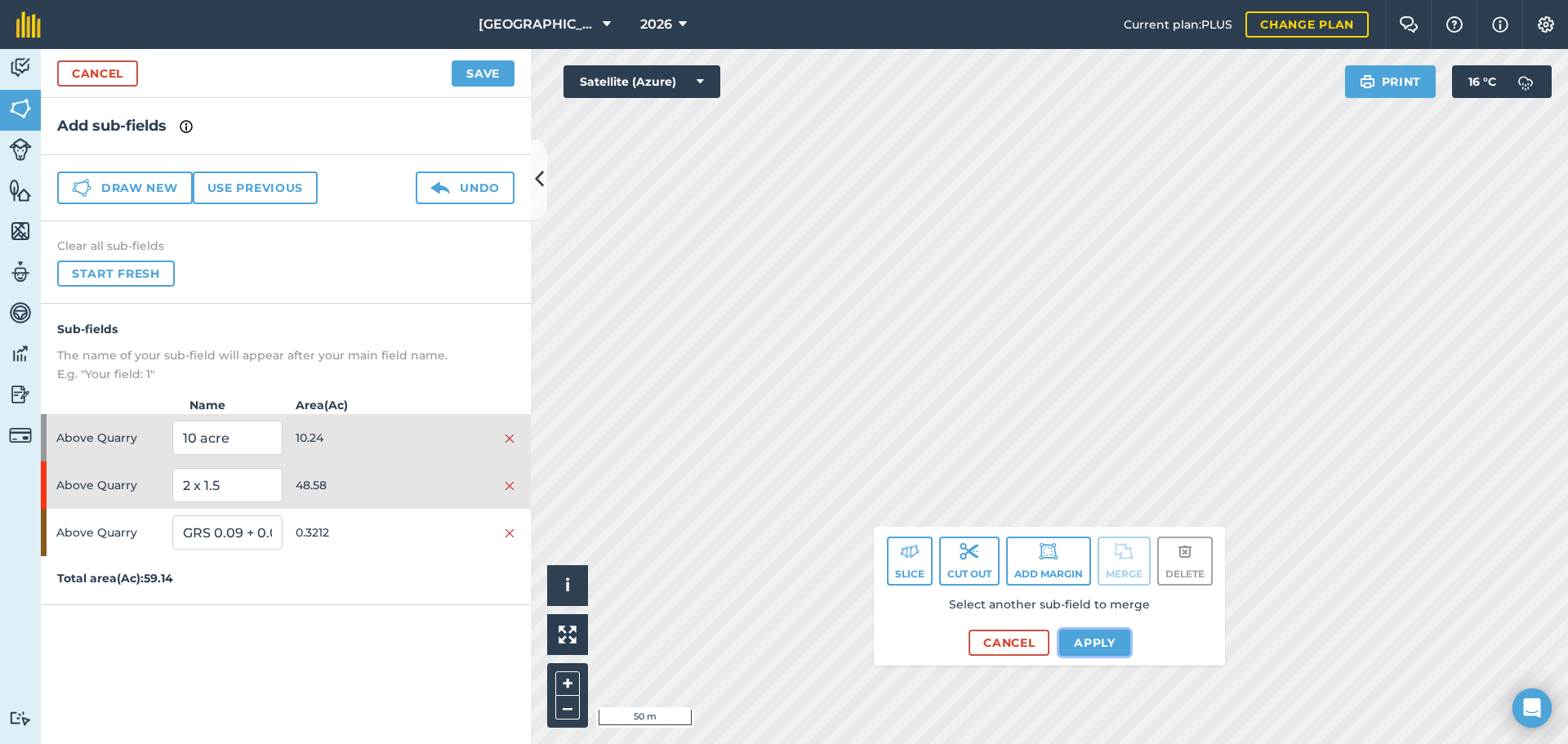
click at [1094, 642] on button "Apply" at bounding box center [1094, 643] width 71 height 26
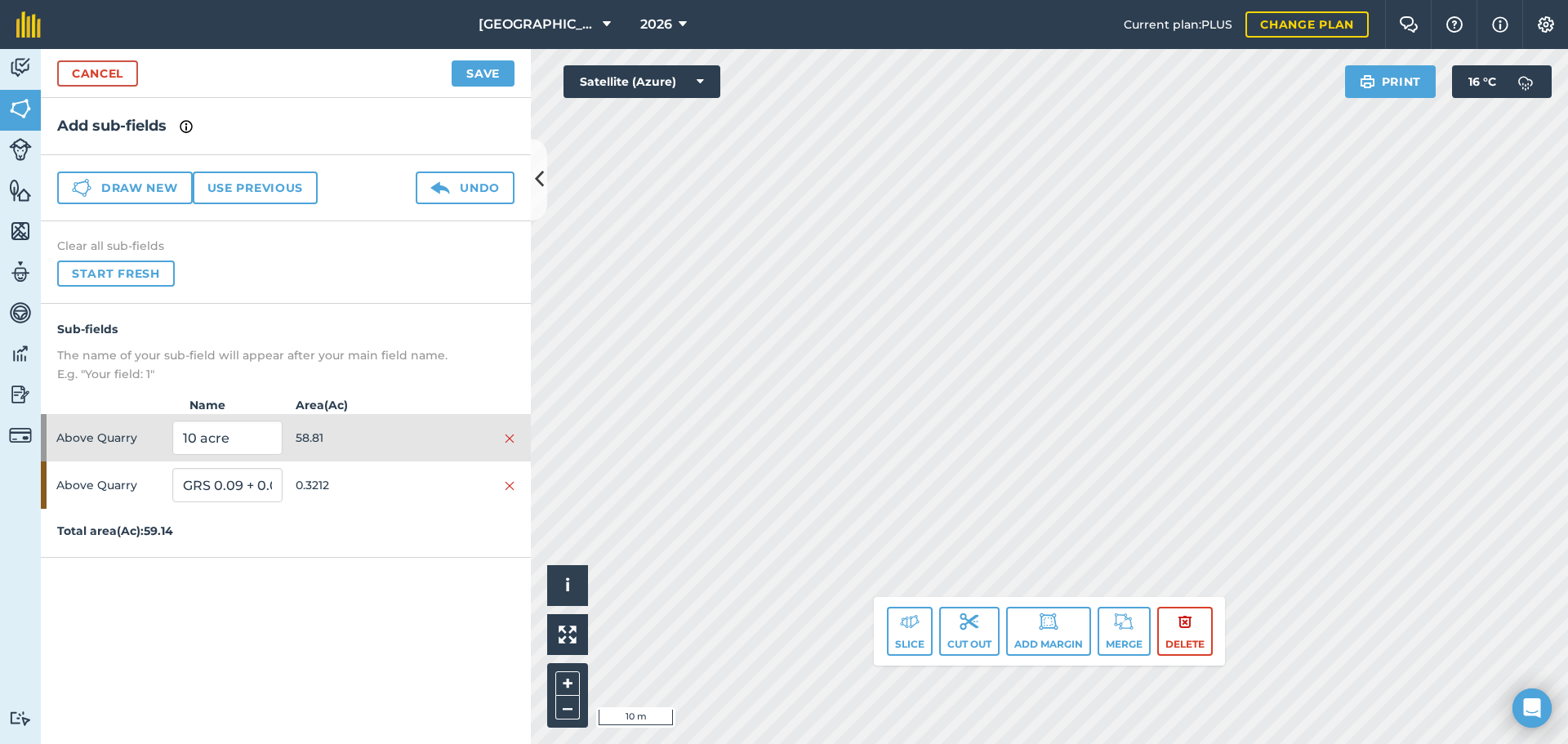
click at [1136, 623] on div "Click to start drawing. Line must start & end outside boundary i © 2025 TomTom,…" at bounding box center [1049, 396] width 1037 height 695
click at [1173, 661] on div "Click to start drawing. Line must start & end outside boundary i © 2025 TomTom,…" at bounding box center [1049, 396] width 1037 height 695
click at [963, 619] on div "Click to start drawing. Line must start & end outside boundary i © 2025 TomTom,…" at bounding box center [1049, 396] width 1037 height 695
click at [1388, 0] on html "East Whitefield Farm 2026 Current plan : PLUS Change plan Farm Chat Help Info S…" at bounding box center [784, 372] width 1568 height 744
click at [252, 441] on input "10 acre" at bounding box center [227, 437] width 110 height 35
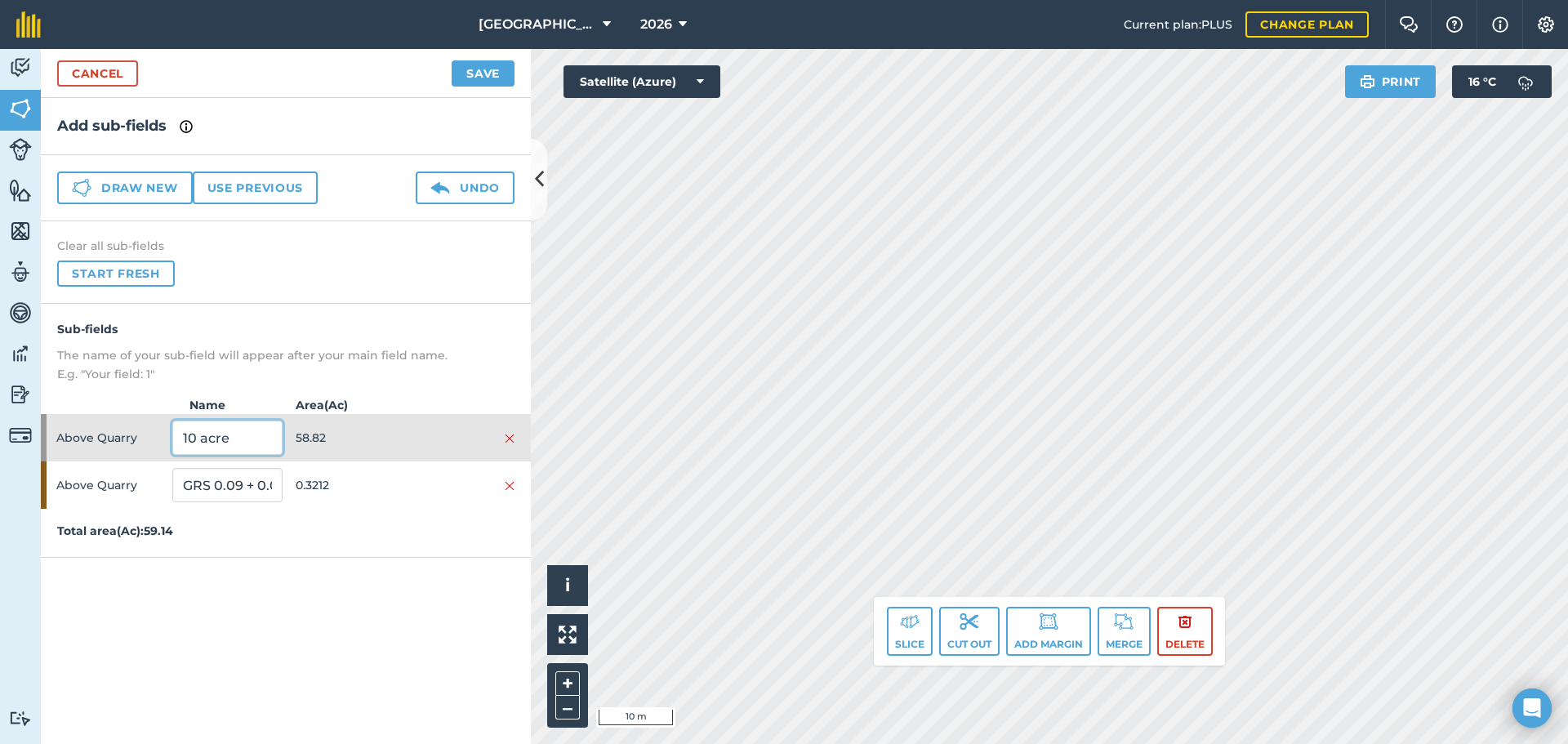
click at [252, 441] on input "10 acre" at bounding box center [227, 437] width 110 height 35
click at [468, 68] on button "Save" at bounding box center [482, 73] width 63 height 26
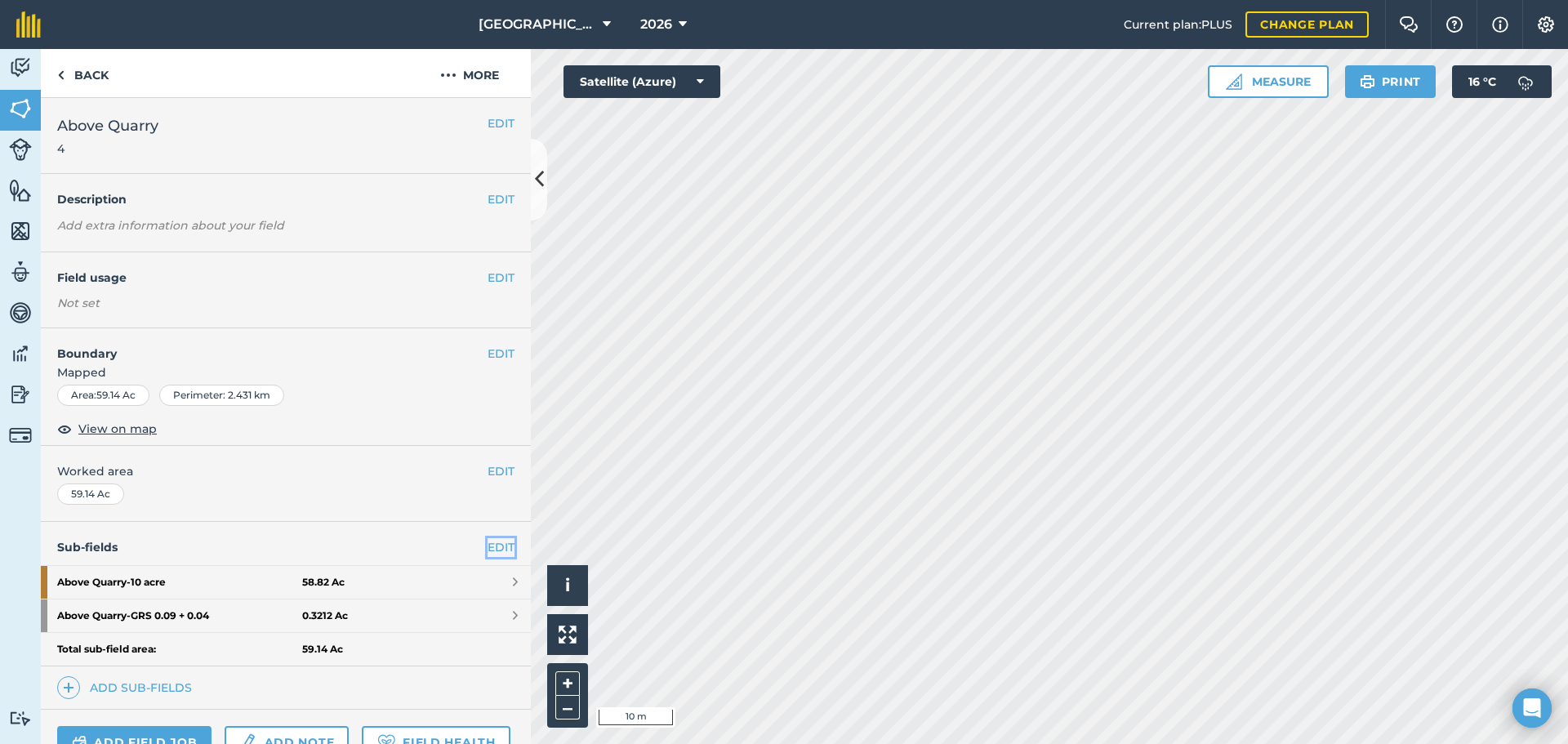
click at [488, 541] on link "EDIT" at bounding box center [501, 547] width 27 height 18
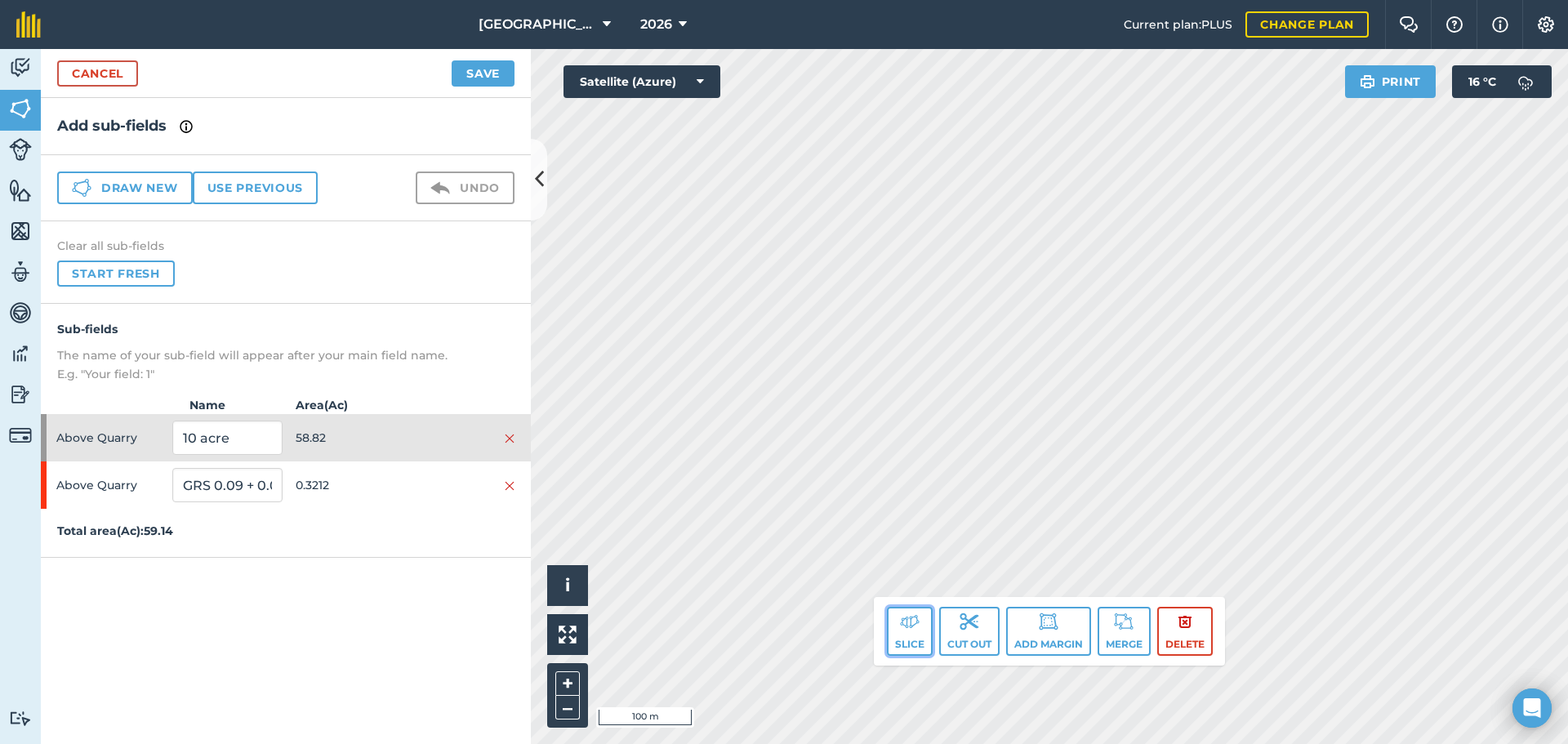
click at [920, 635] on button "Slice" at bounding box center [910, 631] width 46 height 49
click at [906, 634] on button "Slice" at bounding box center [910, 631] width 46 height 49
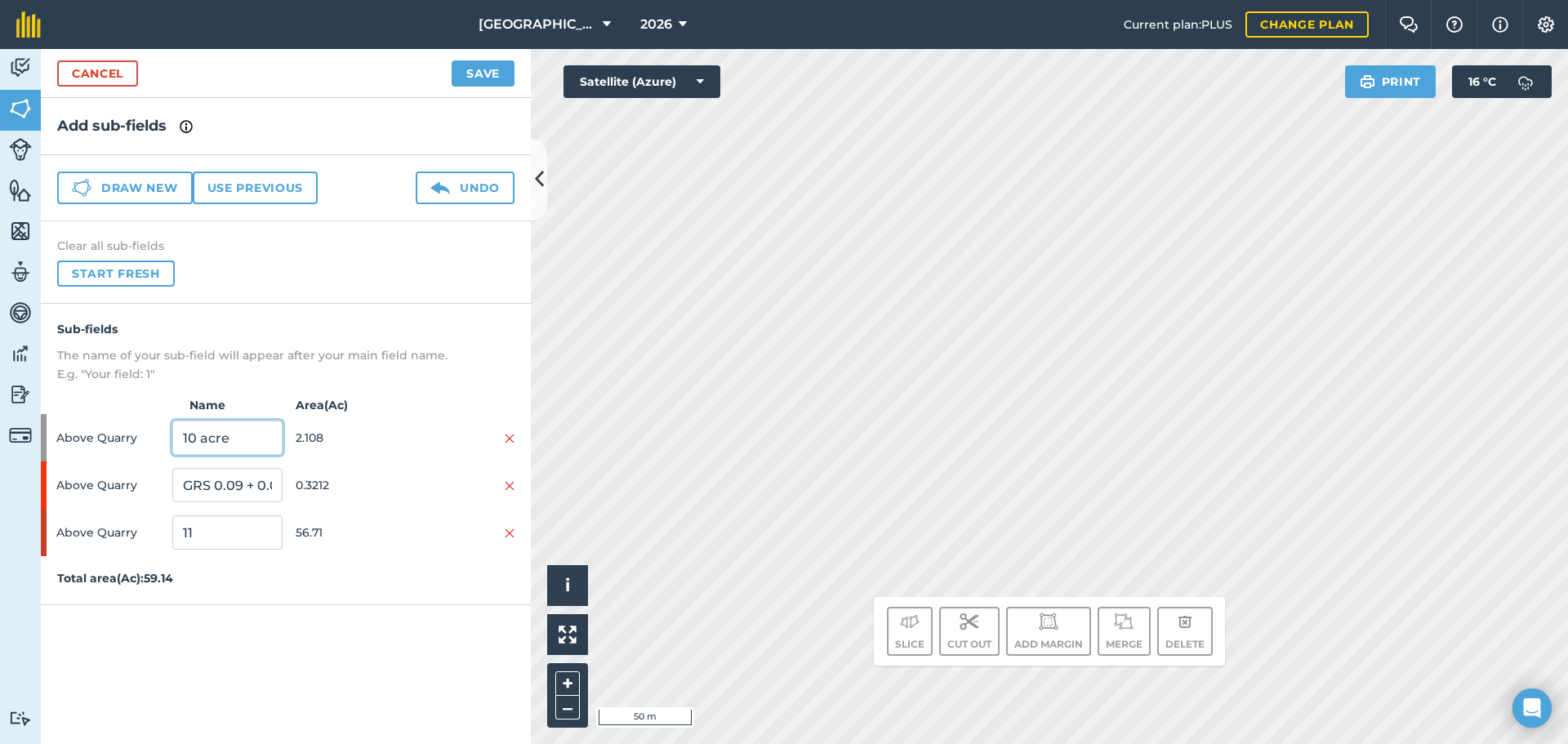
click at [241, 425] on input "10 acre" at bounding box center [227, 437] width 110 height 35
type input "EFA M"
click at [222, 539] on input "11" at bounding box center [227, 532] width 110 height 35
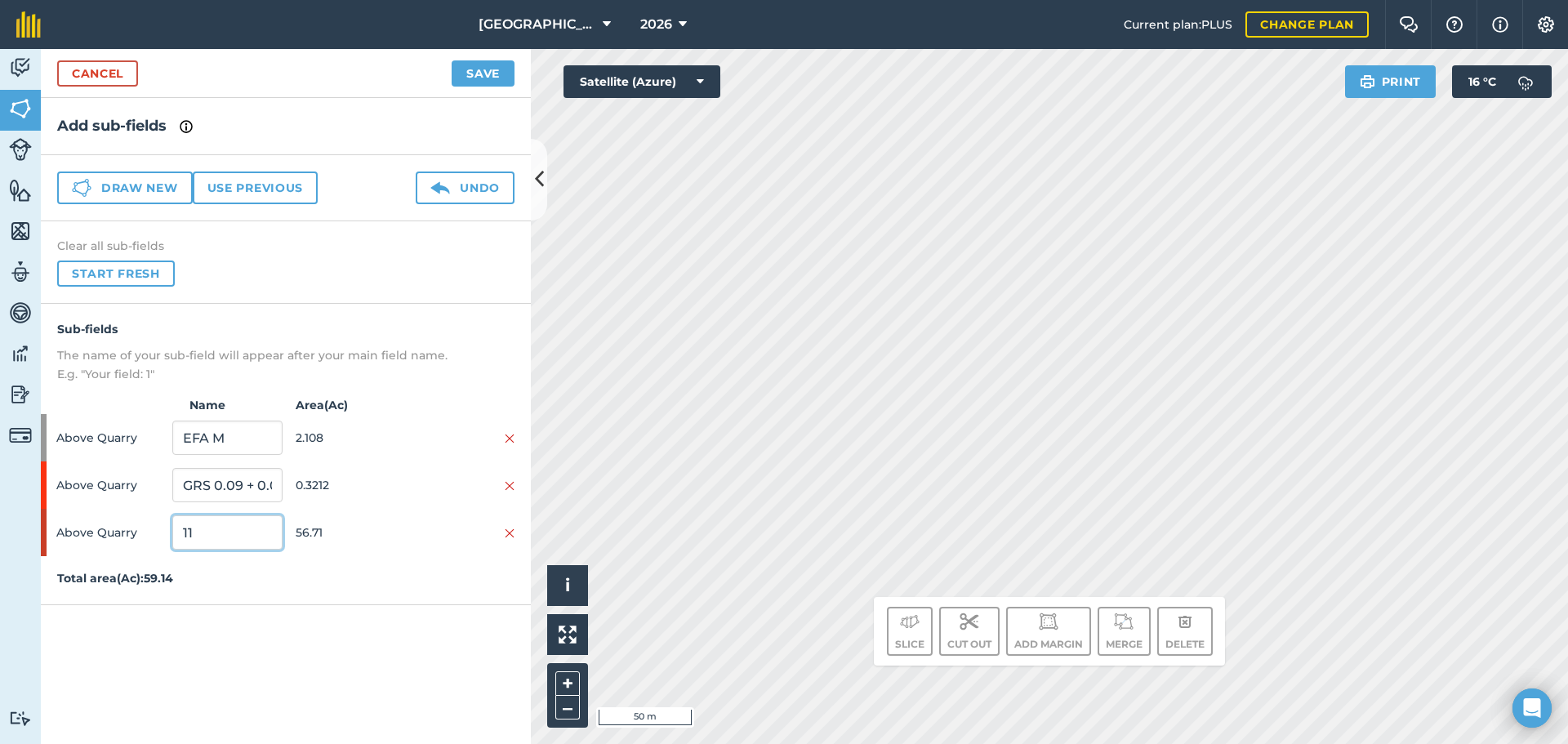
click at [222, 539] on input "11" at bounding box center [227, 532] width 110 height 35
type input "BARLEY"
click at [501, 67] on button "Save" at bounding box center [482, 73] width 63 height 26
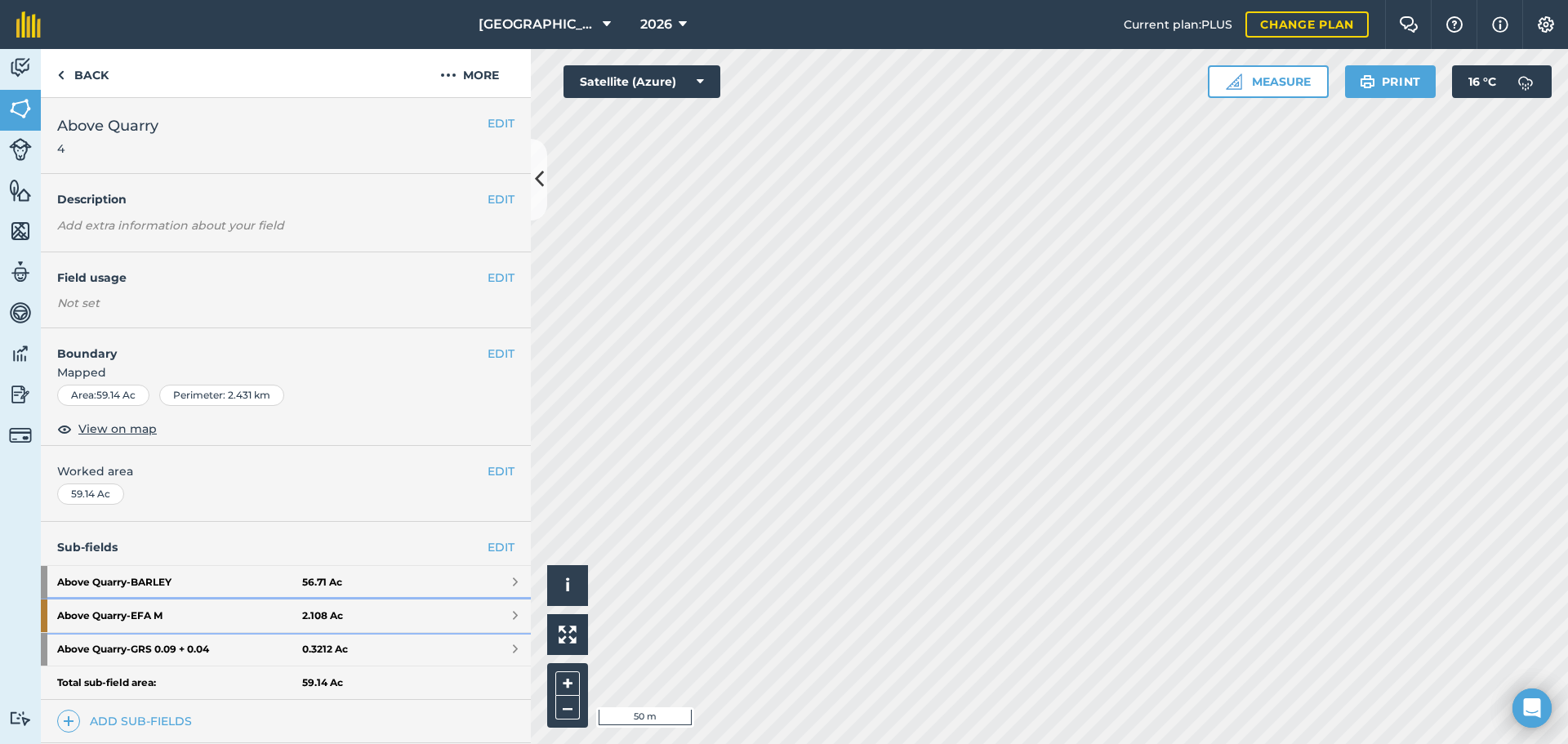
click at [461, 604] on link "Above Quarry - EFA M 2.108 Ac" at bounding box center [286, 615] width 490 height 33
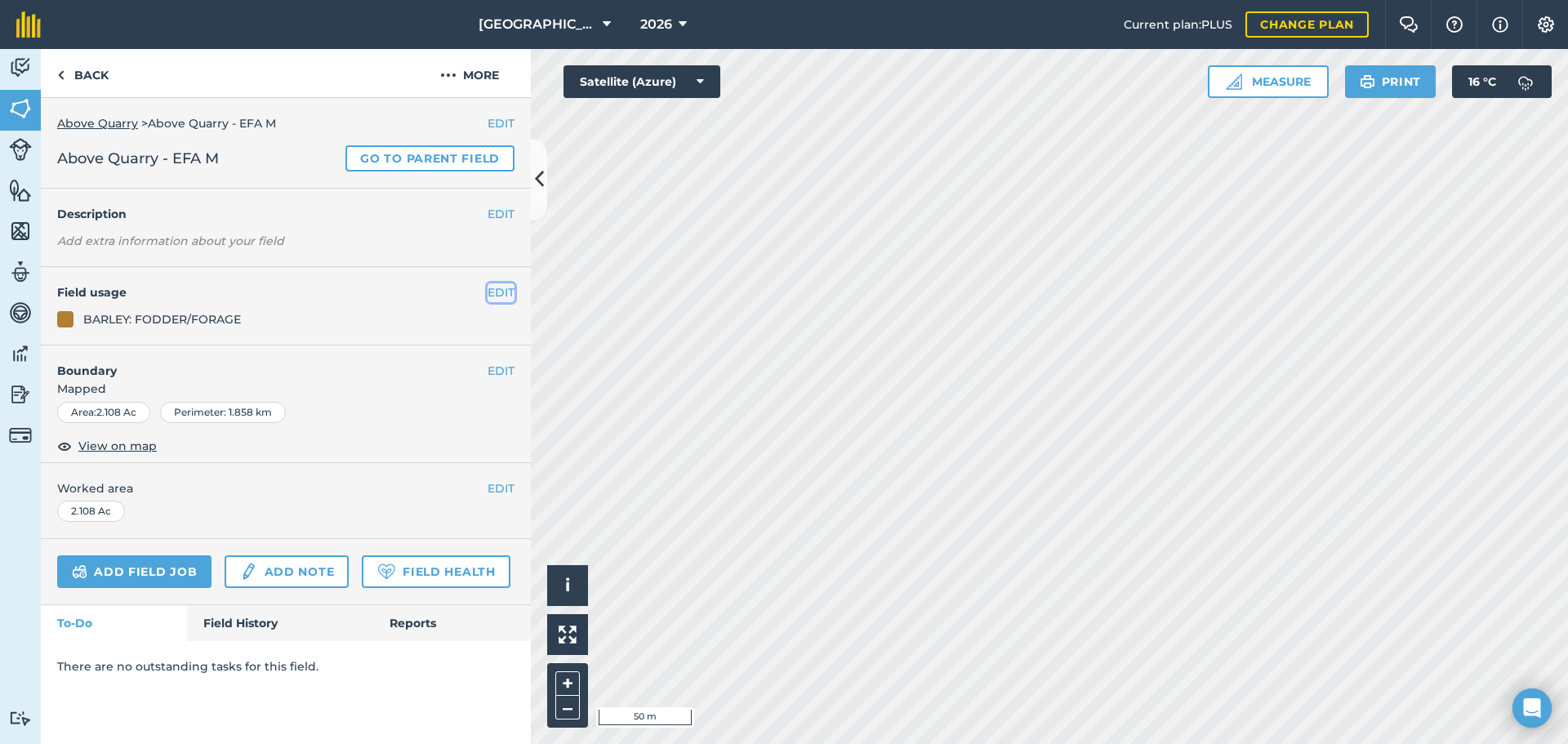
click at [510, 286] on button "EDIT" at bounding box center [501, 292] width 27 height 18
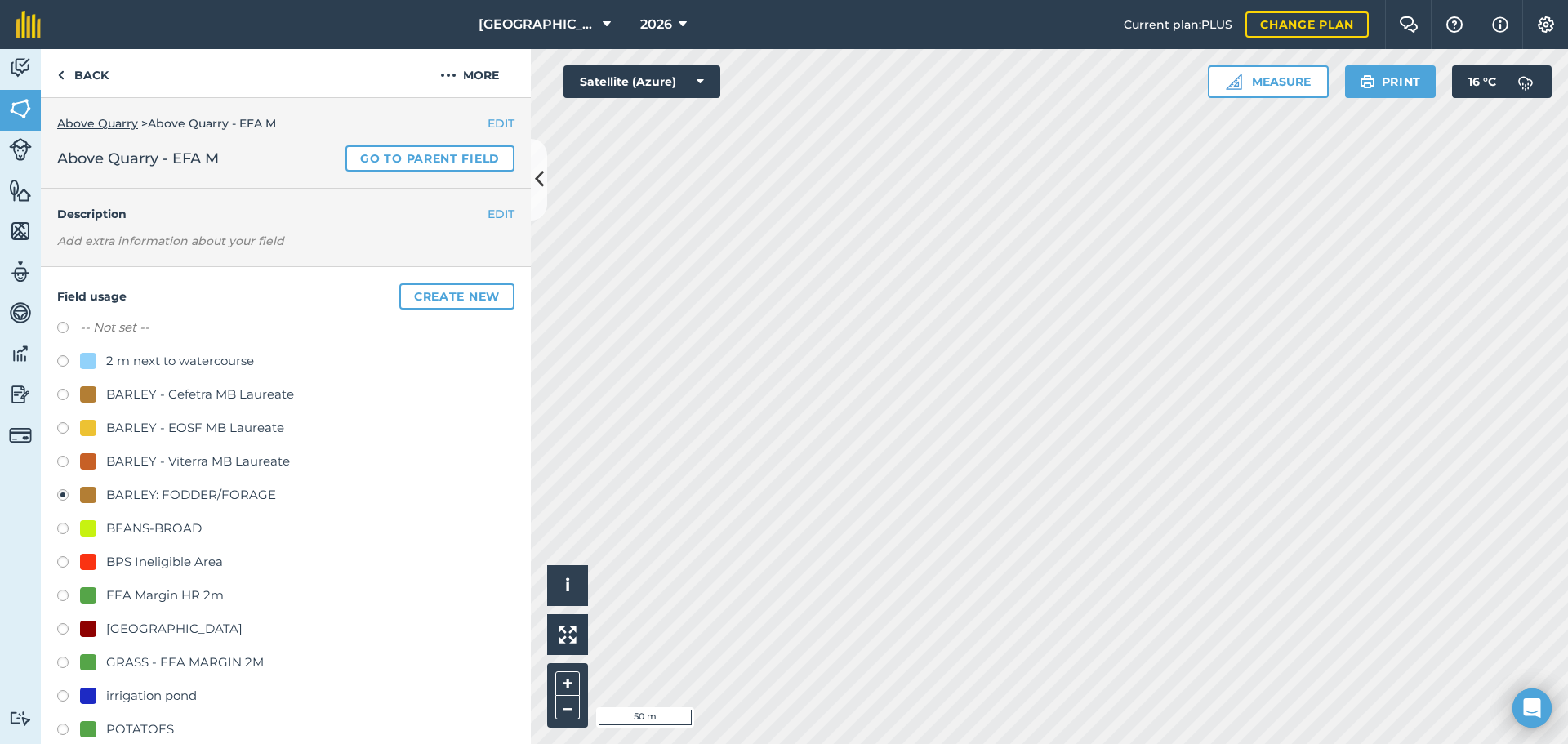
drag, startPoint x: 249, startPoint y: 666, endPoint x: 258, endPoint y: 664, distance: 9.2
click at [249, 664] on div "GRASS - EFA MARGIN 2M" at bounding box center [185, 662] width 158 height 20
radio input "true"
radio input "false"
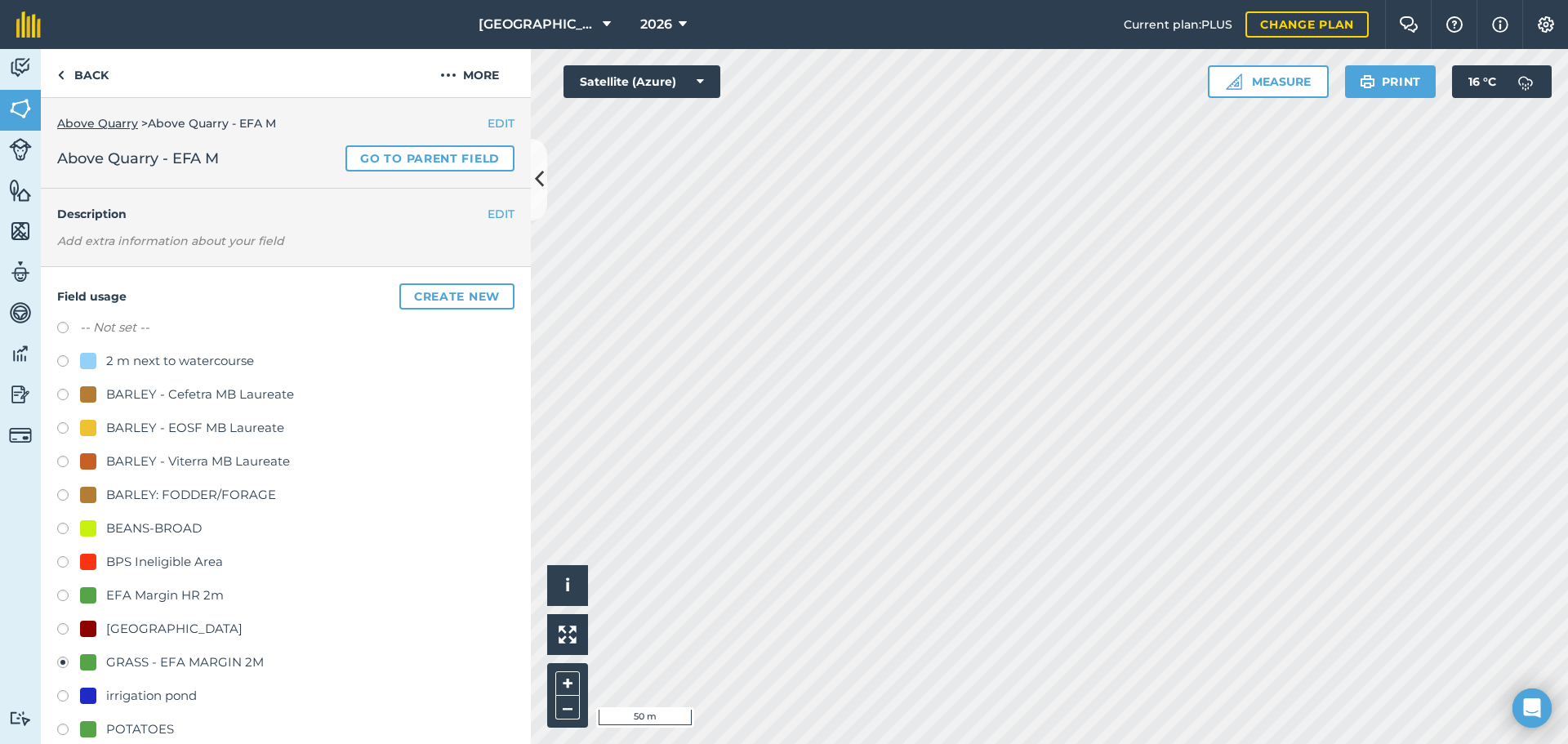
click at [516, 640] on div "Field usage Create new -- Not set -- 2 m next to watercourse BARLEY - Cefetra M…" at bounding box center [286, 587] width 490 height 640
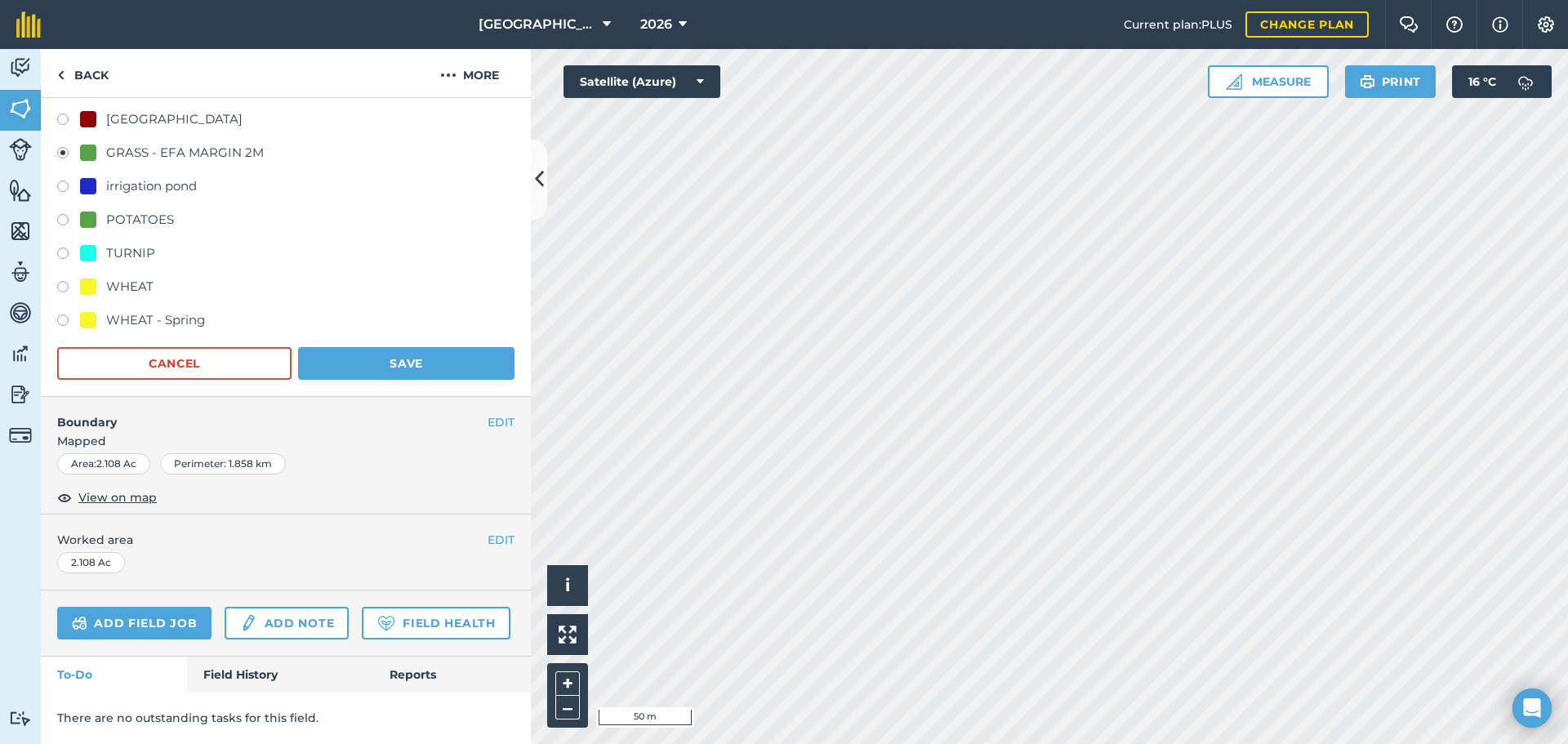
scroll to position [555, 0]
click at [474, 347] on button "Save" at bounding box center [406, 363] width 217 height 33
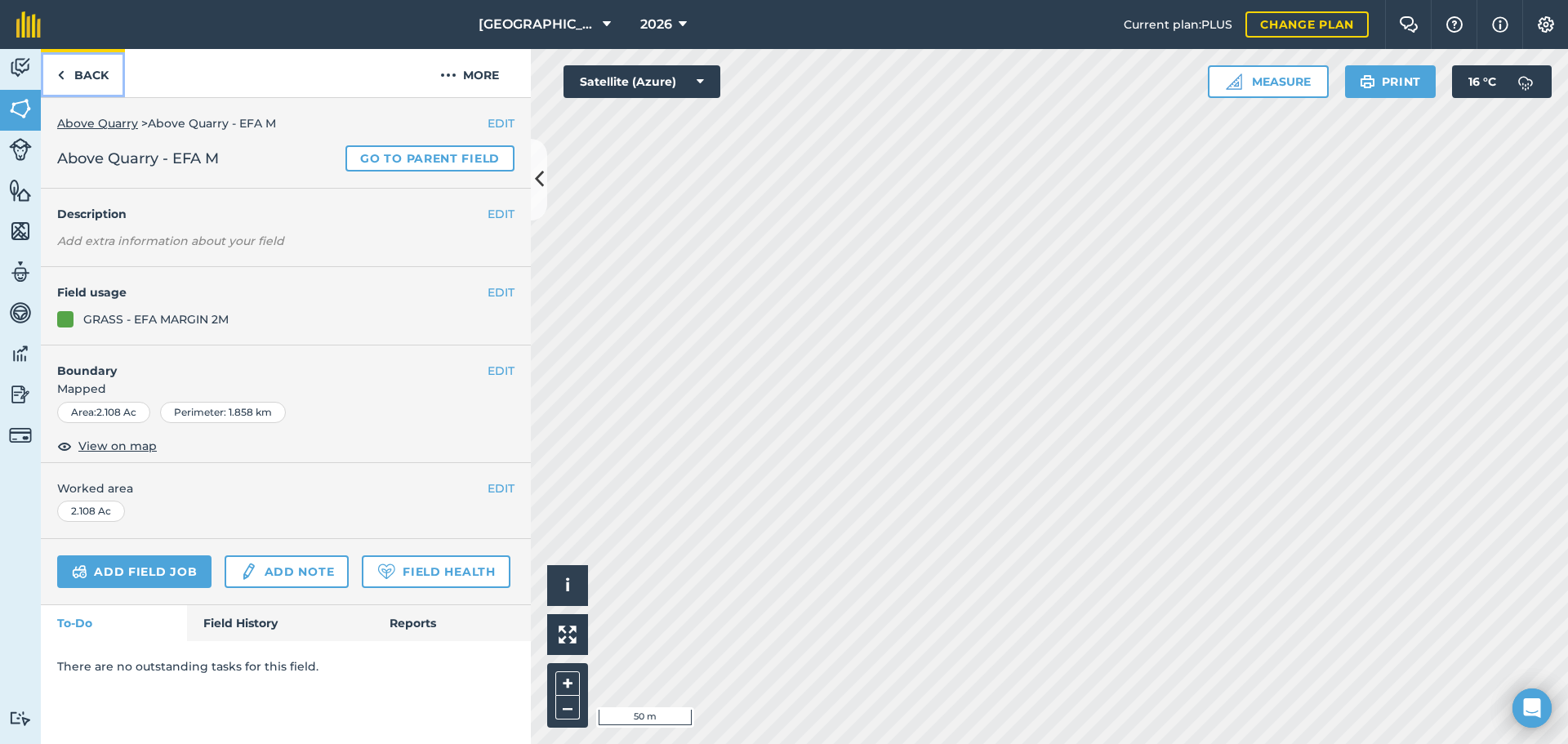
click at [108, 79] on link "Back" at bounding box center [83, 72] width 84 height 48
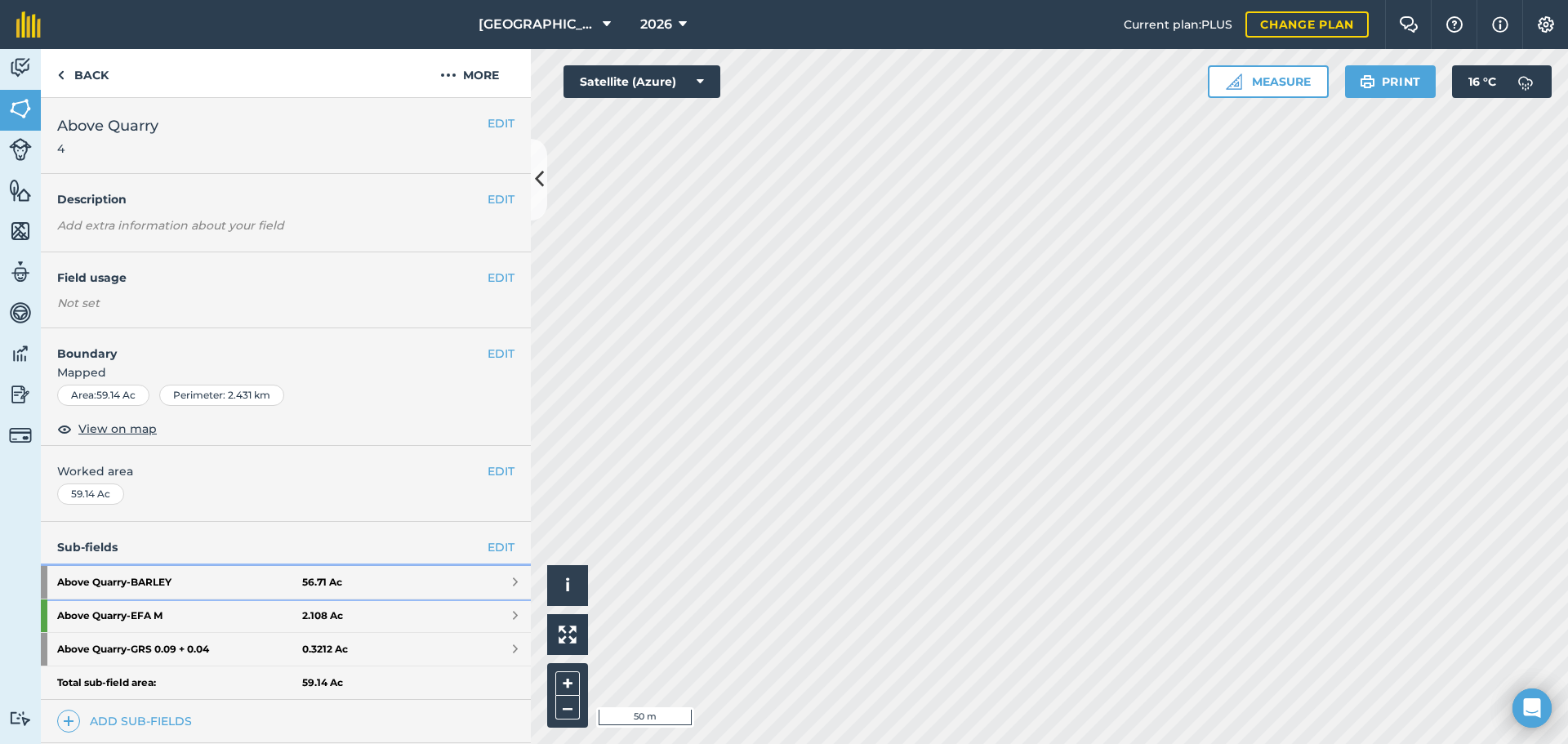
click at [312, 590] on link "Above Quarry - BARLEY 56.71 Ac" at bounding box center [286, 582] width 490 height 33
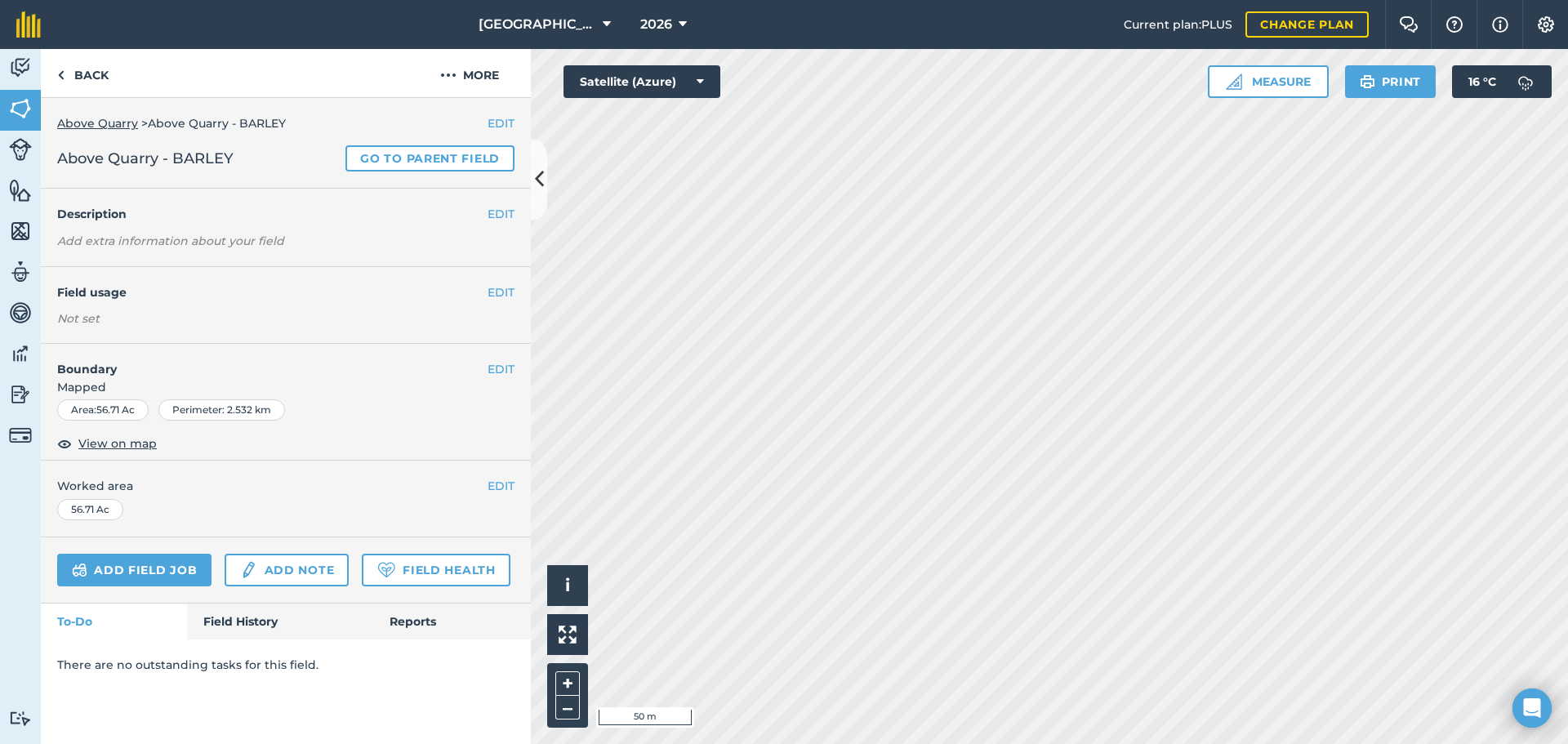
click at [515, 294] on div "EDIT Field usage Not set" at bounding box center [286, 305] width 490 height 76
click at [502, 281] on div "EDIT Field usage Not set" at bounding box center [286, 305] width 490 height 76
click at [494, 291] on button "EDIT" at bounding box center [501, 292] width 27 height 18
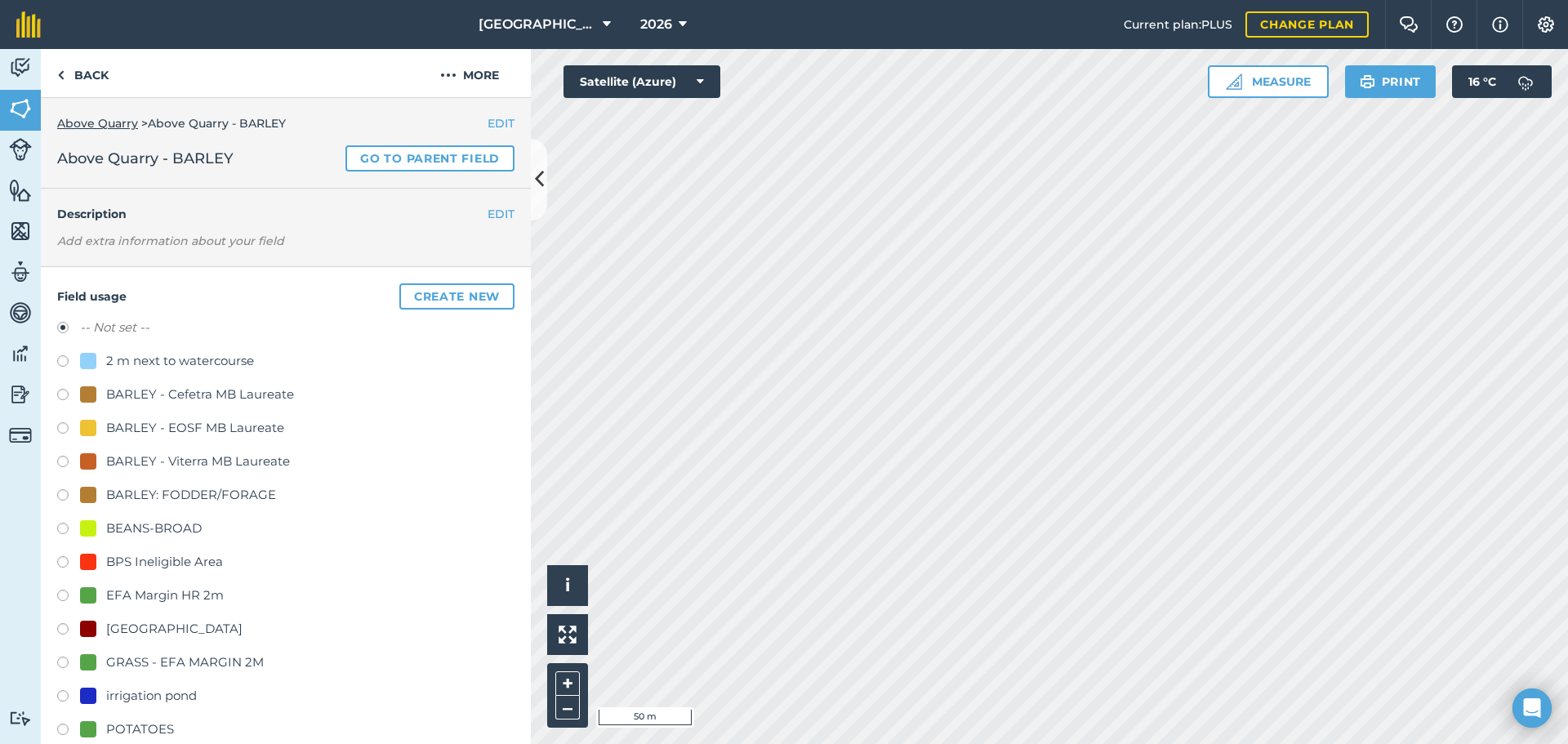
click at [215, 487] on div "BARLEY: FODDER/FORAGE" at bounding box center [190, 494] width 170 height 20
radio input "true"
radio input "false"
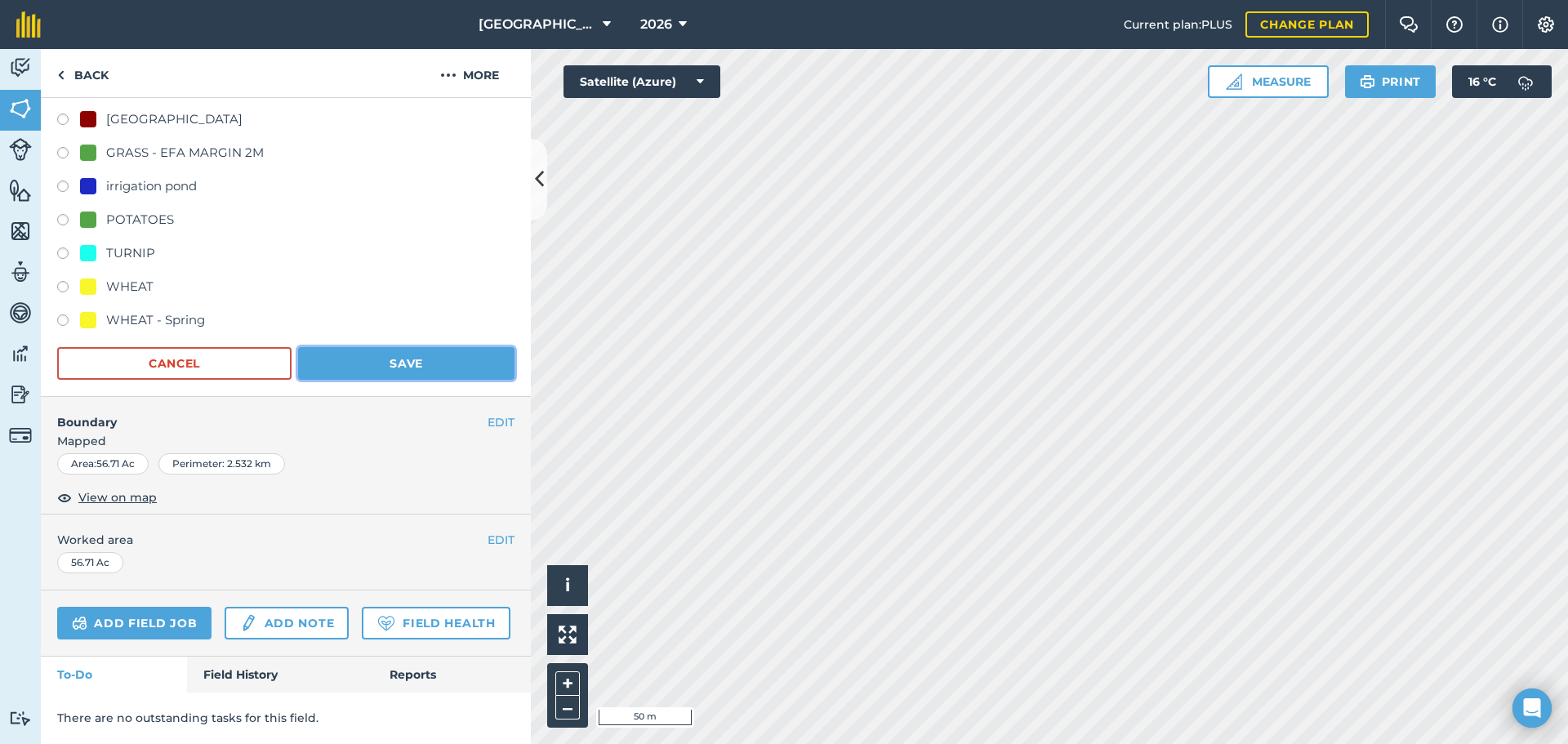
click at [422, 347] on button "Save" at bounding box center [406, 363] width 217 height 33
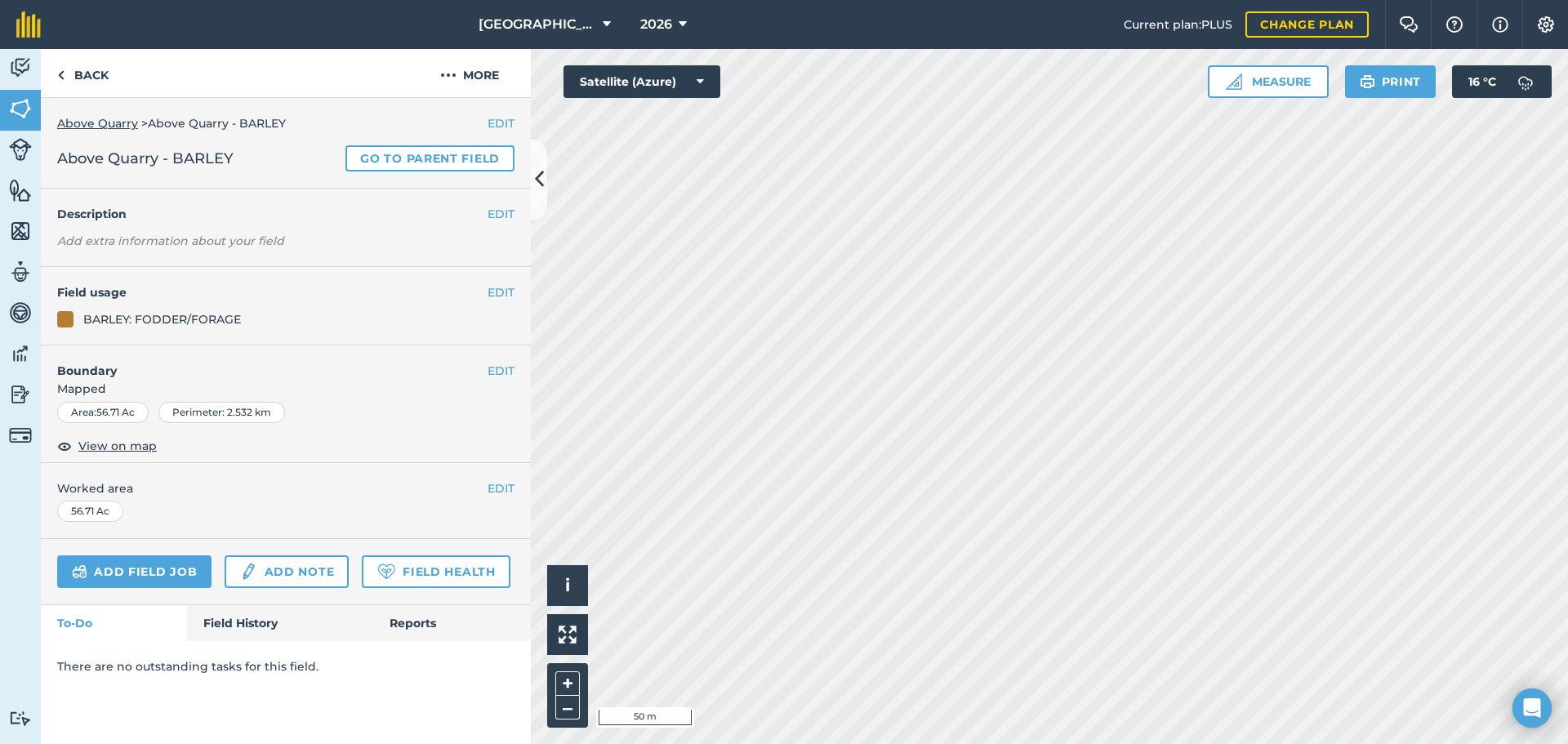
scroll to position [0, 0]
click at [103, 87] on link "Back" at bounding box center [83, 72] width 84 height 48
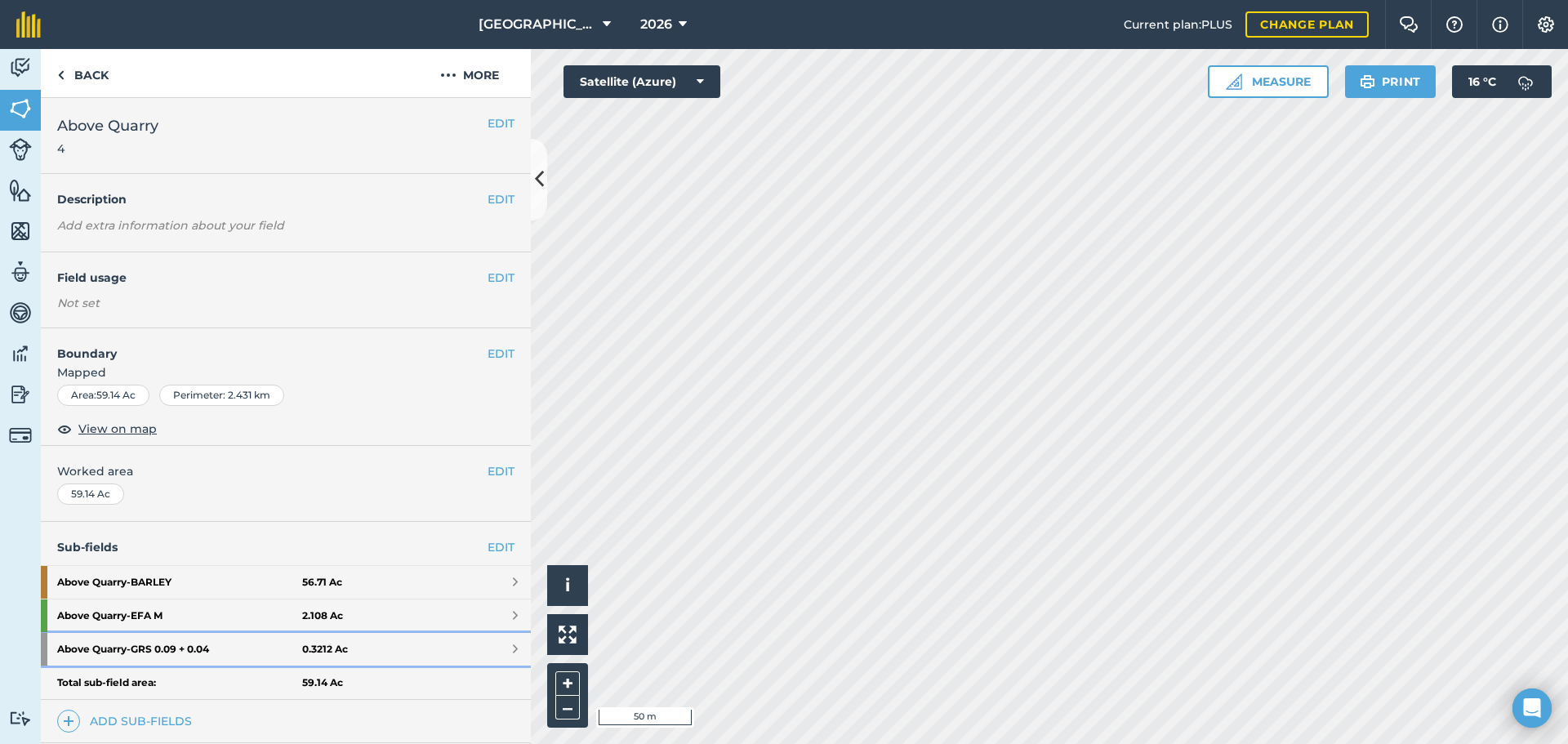
click at [227, 635] on strong "Above Quarry - GRS 0.09 + 0.04" at bounding box center [179, 649] width 245 height 33
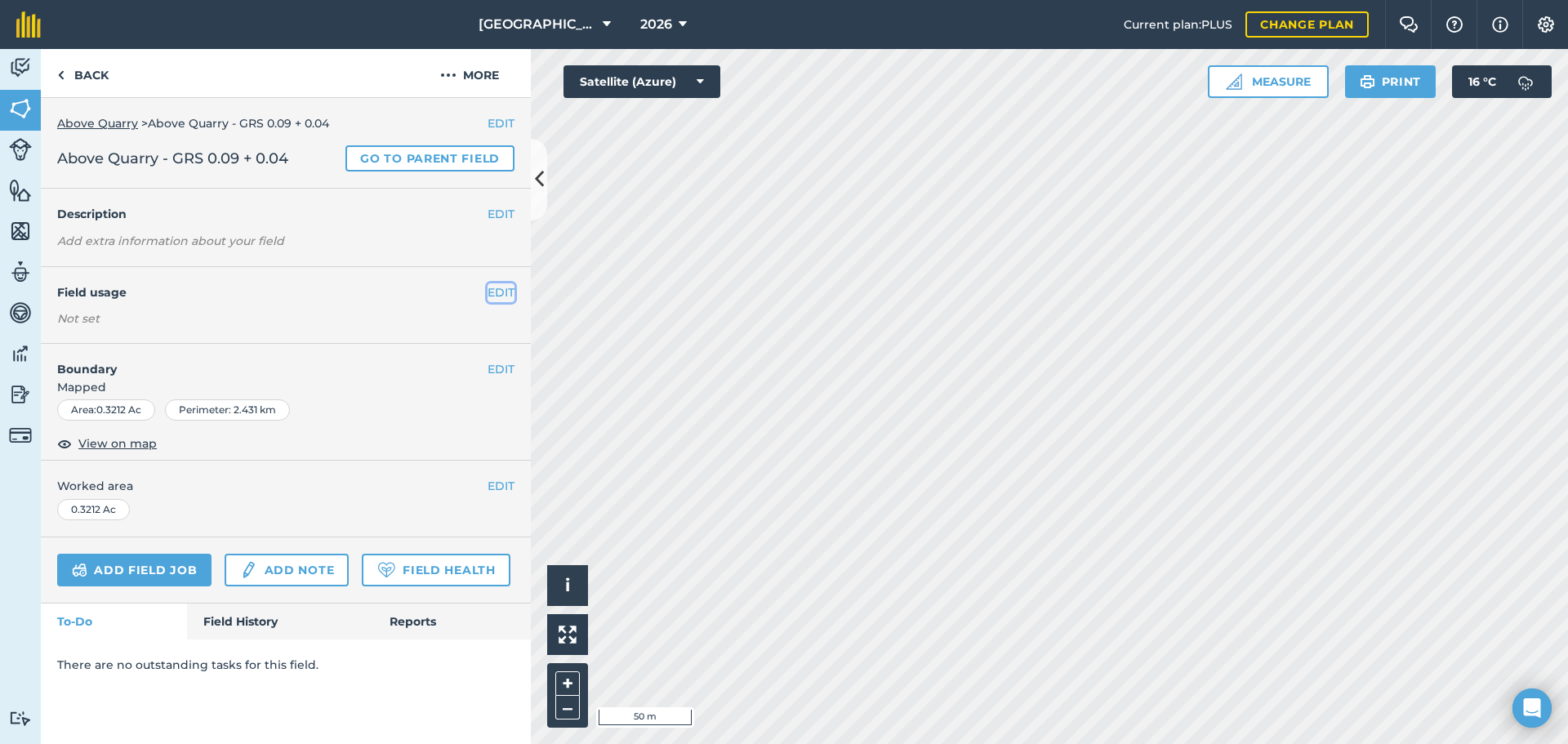
click at [503, 293] on button "EDIT" at bounding box center [501, 292] width 27 height 18
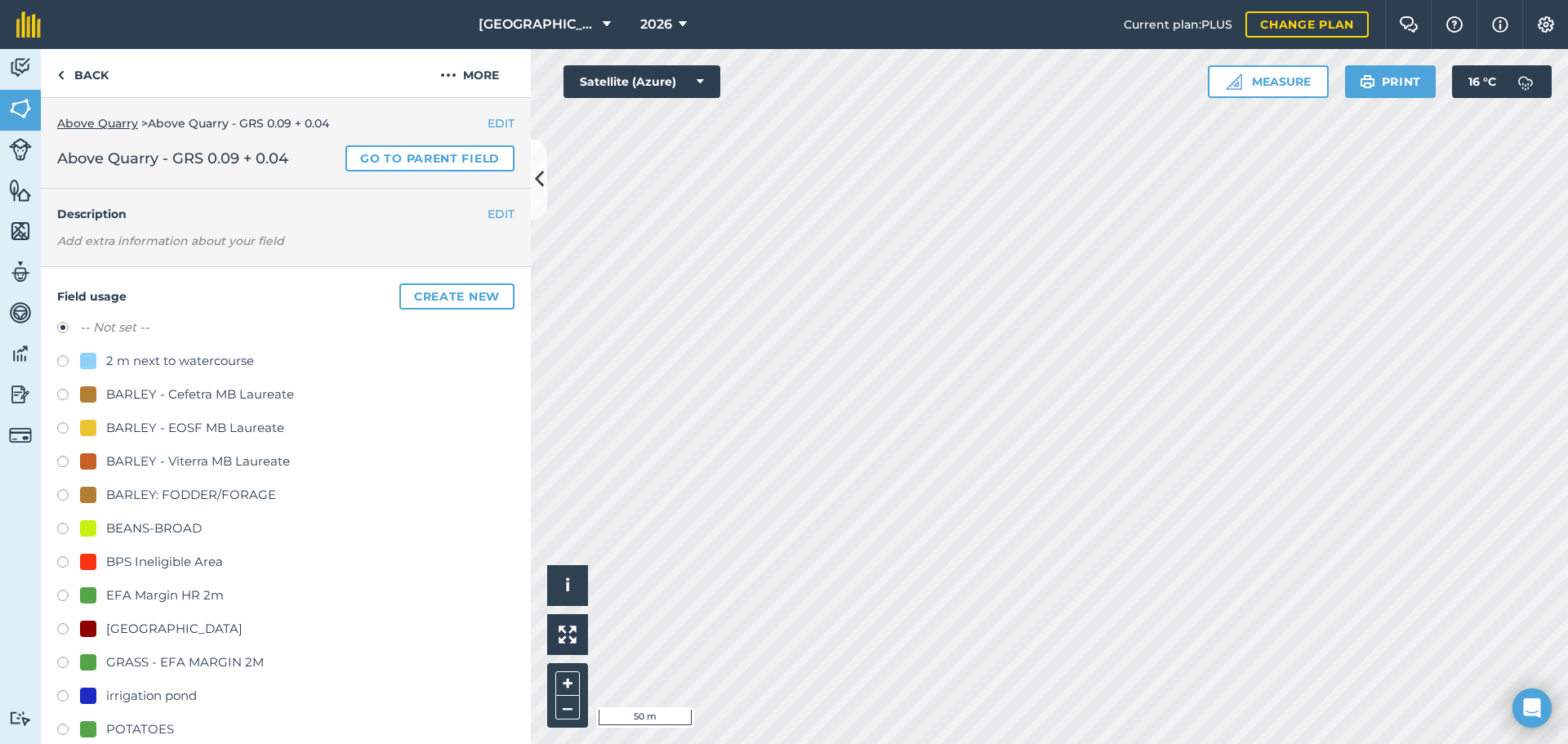
click at [145, 563] on div "BPS Ineligible Area" at bounding box center [164, 562] width 117 height 20
radio input "true"
radio input "false"
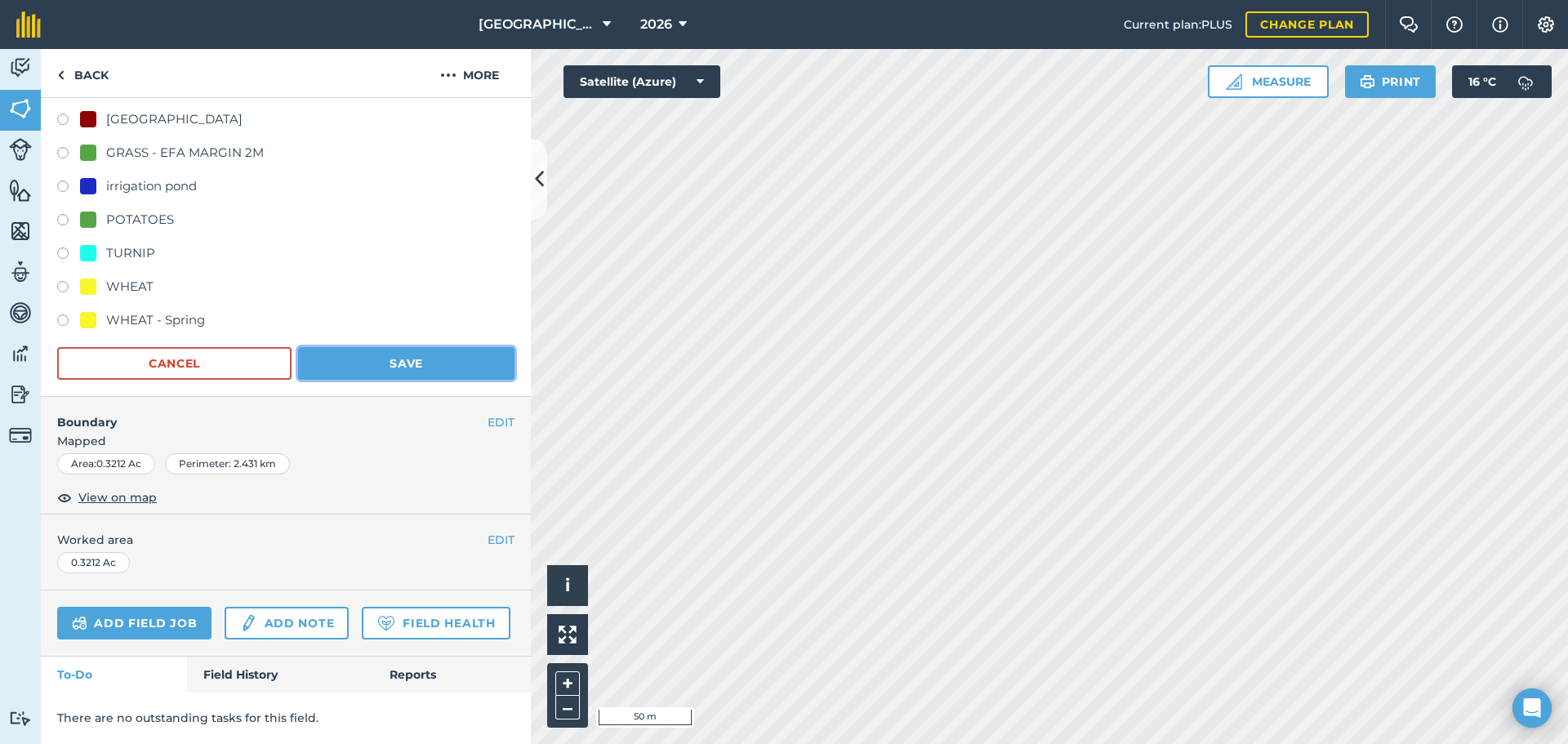
click at [370, 347] on button "Save" at bounding box center [406, 363] width 217 height 33
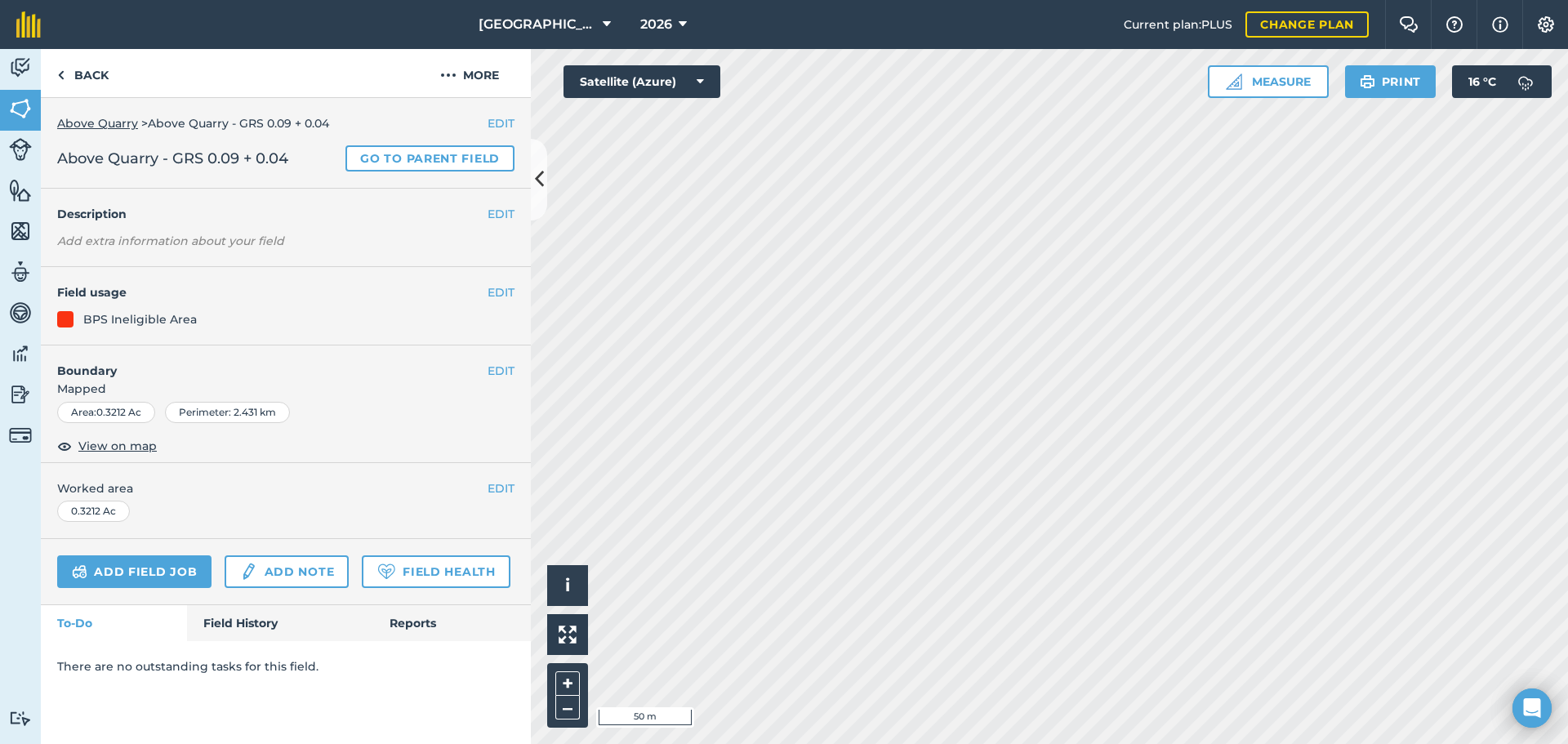
scroll to position [0, 0]
click at [105, 62] on link "Back" at bounding box center [83, 72] width 84 height 48
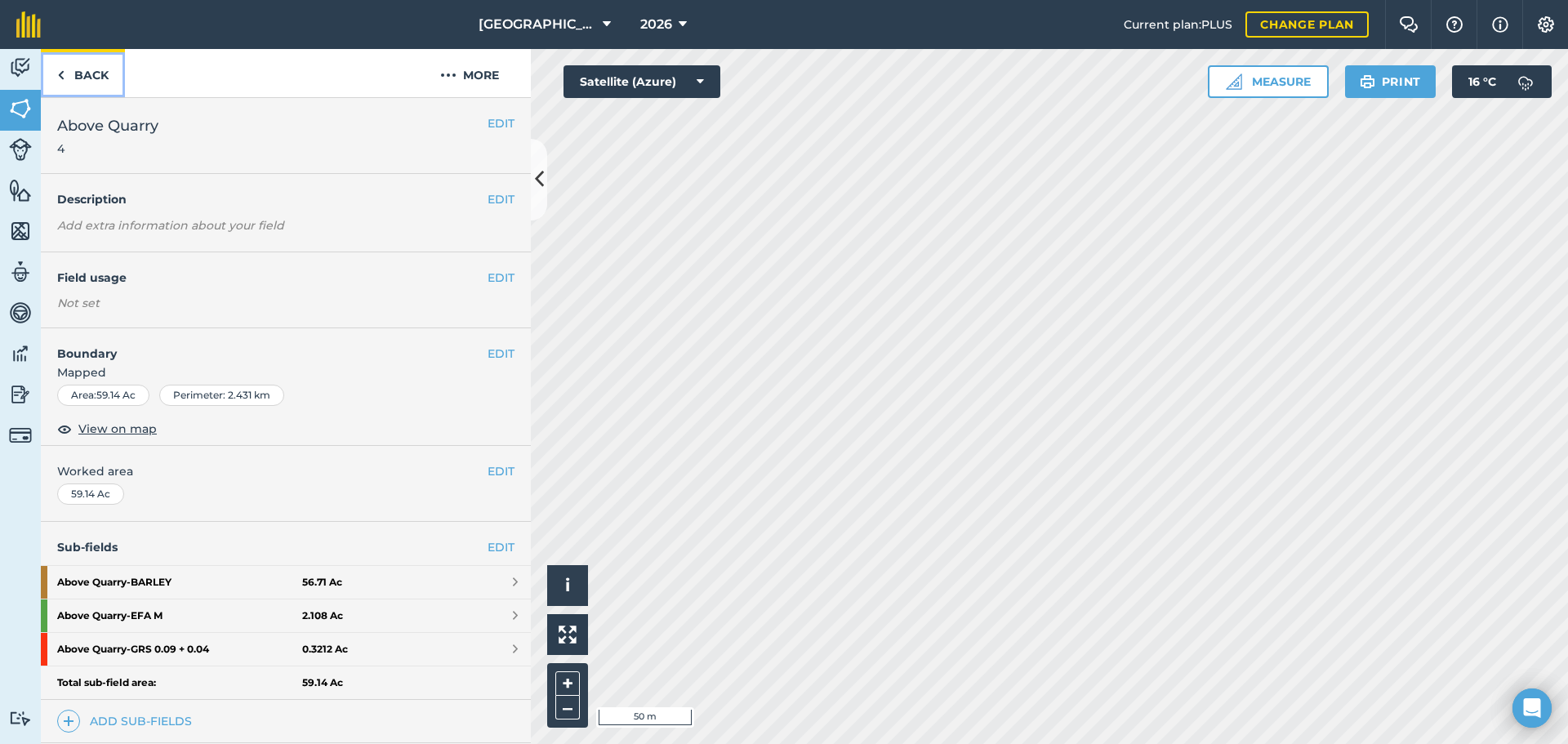
click at [105, 62] on link "Back" at bounding box center [83, 72] width 84 height 48
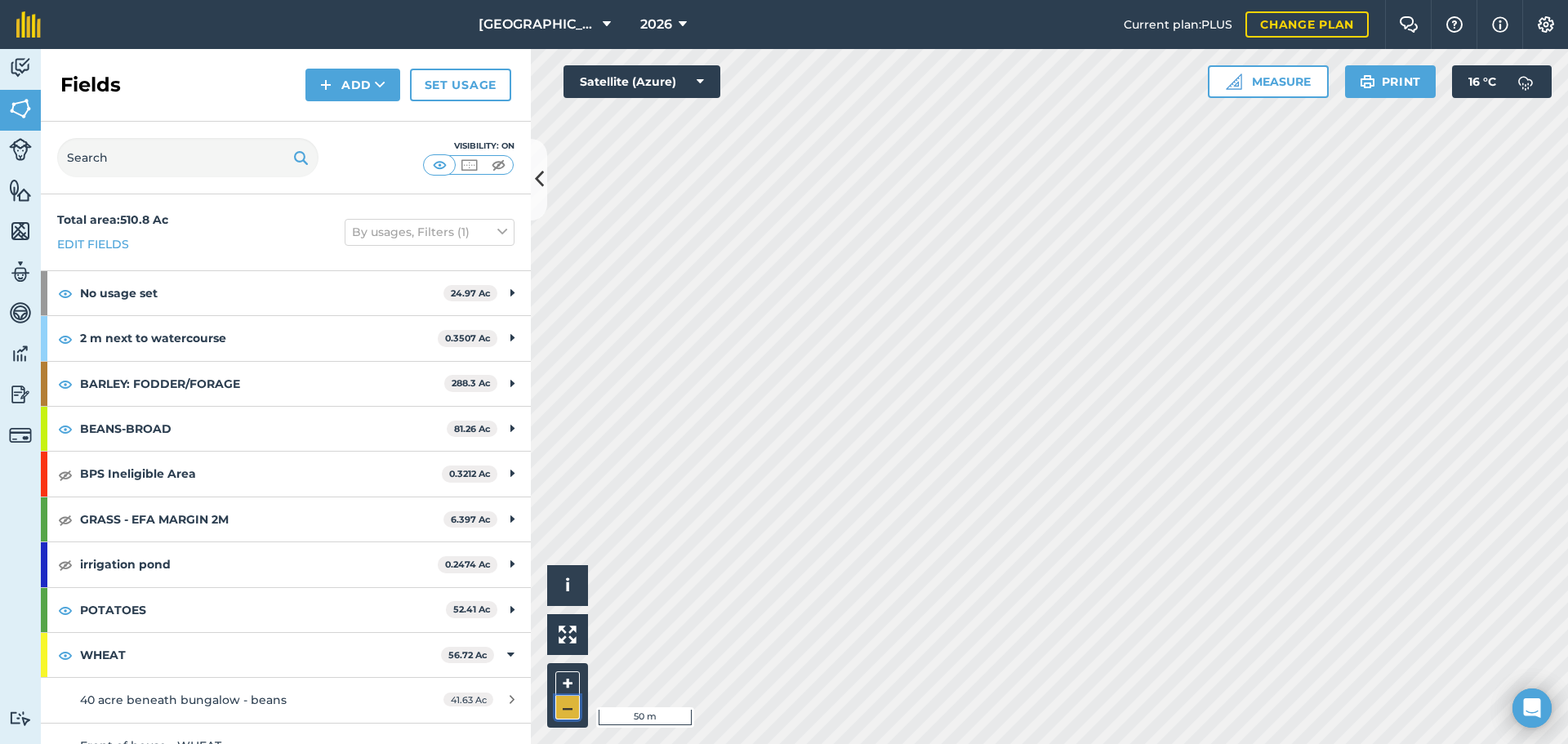
click at [570, 705] on button "–" at bounding box center [567, 707] width 24 height 23
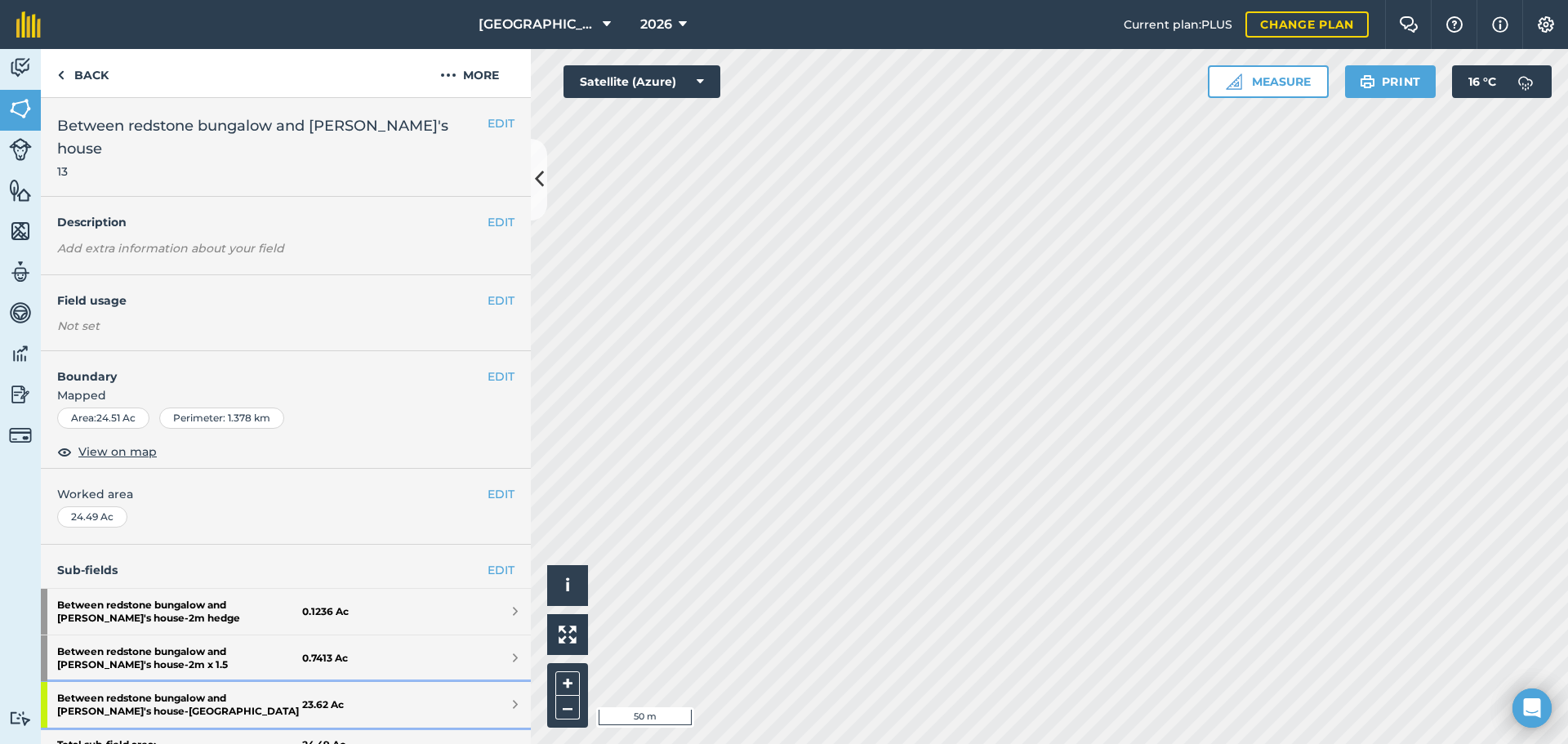
click at [491, 682] on link "Between redstone bungalow and Willie's house - Redstone cottage 23.62 Ac" at bounding box center [286, 705] width 490 height 46
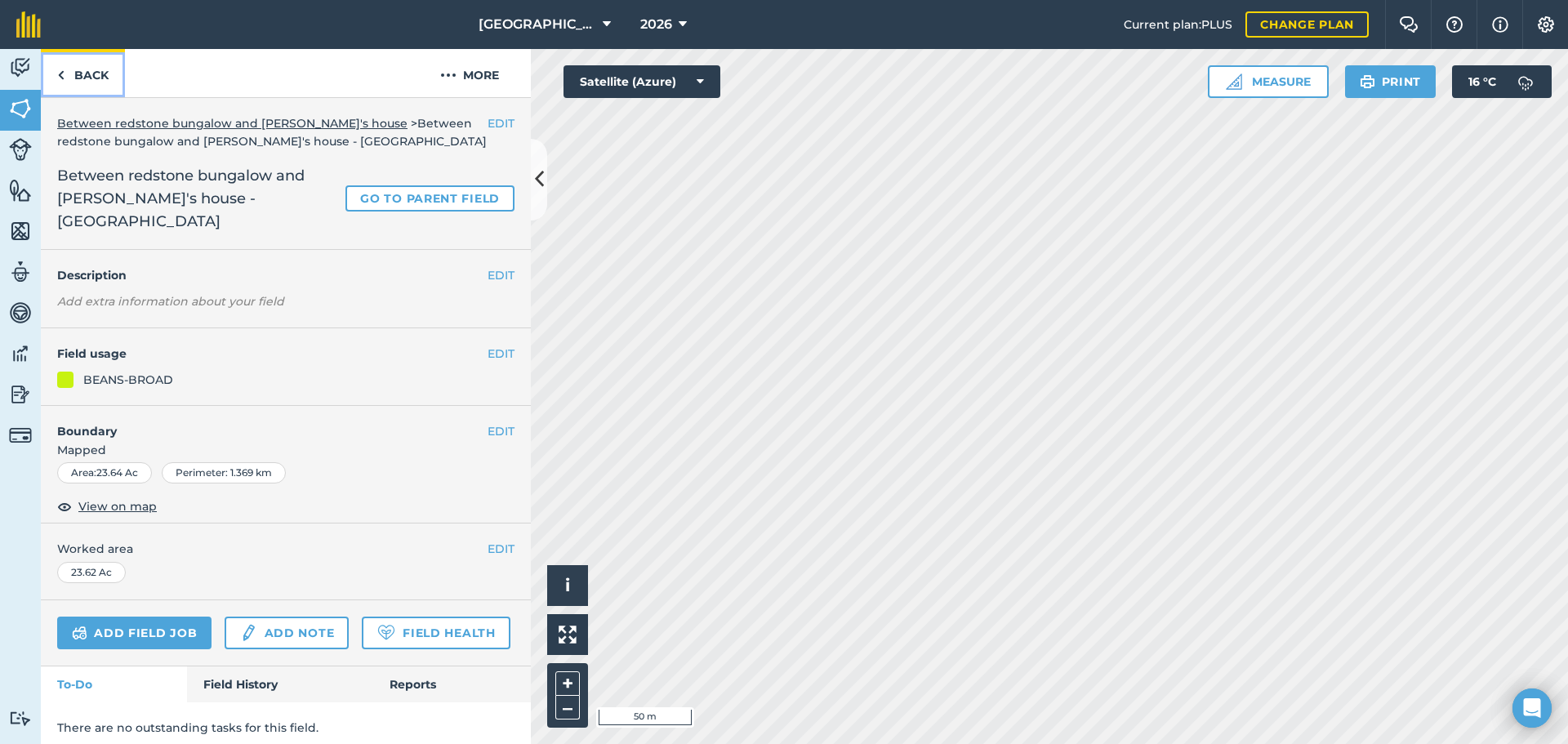
click at [86, 69] on link "Back" at bounding box center [83, 72] width 84 height 48
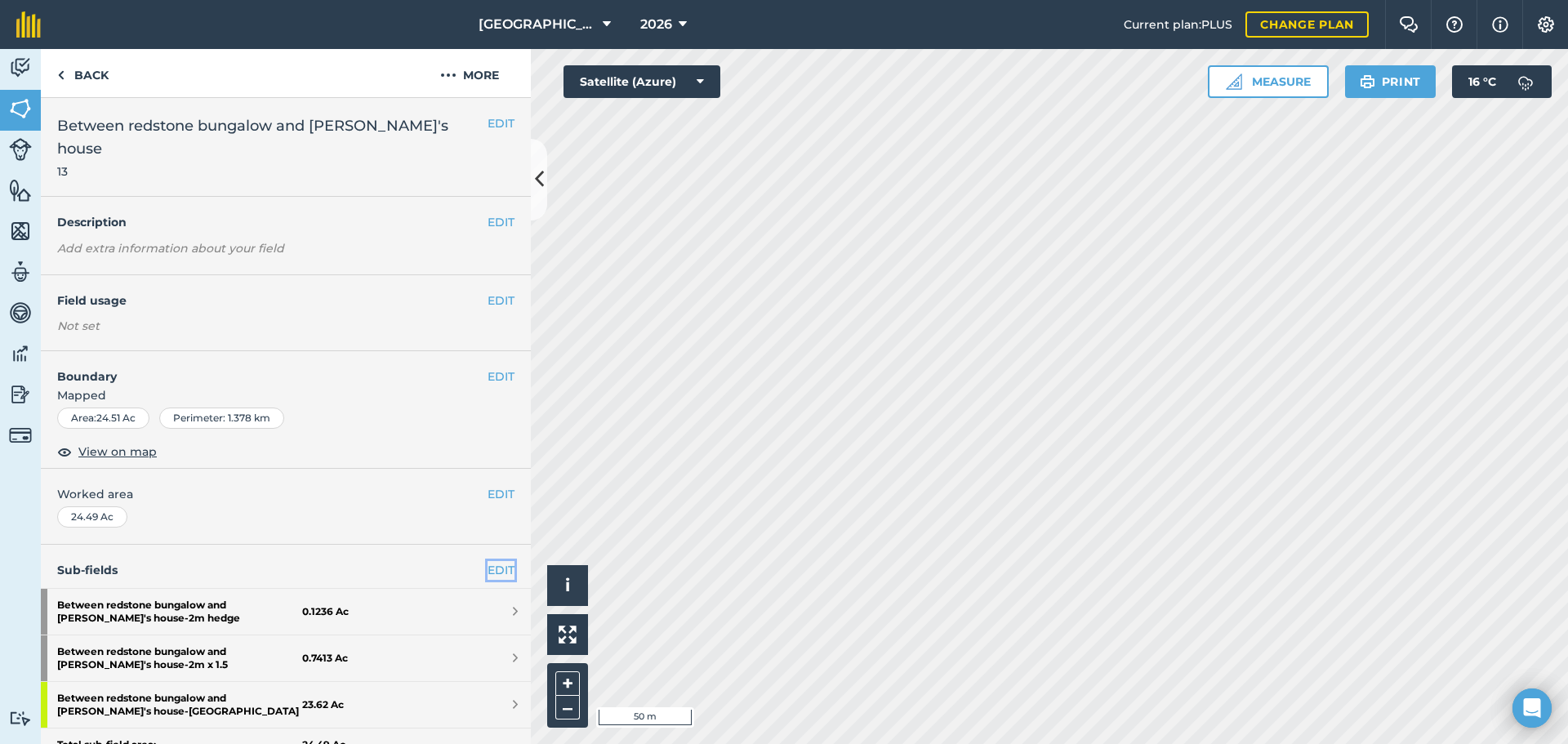
click at [488, 561] on link "EDIT" at bounding box center [501, 569] width 27 height 18
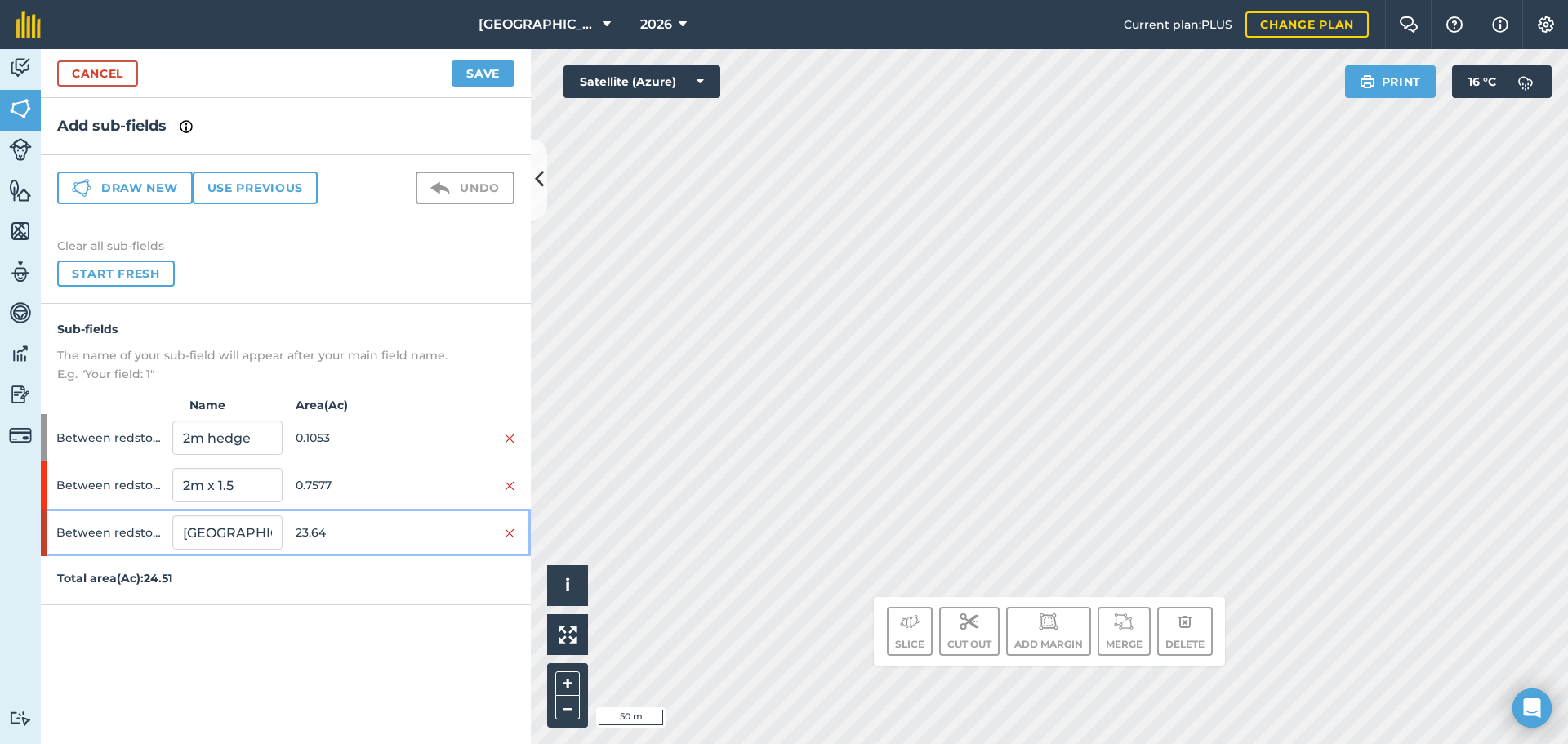
drag, startPoint x: 366, startPoint y: 537, endPoint x: 383, endPoint y: 539, distance: 17.1
click at [367, 536] on span "23.64" at bounding box center [350, 532] width 110 height 31
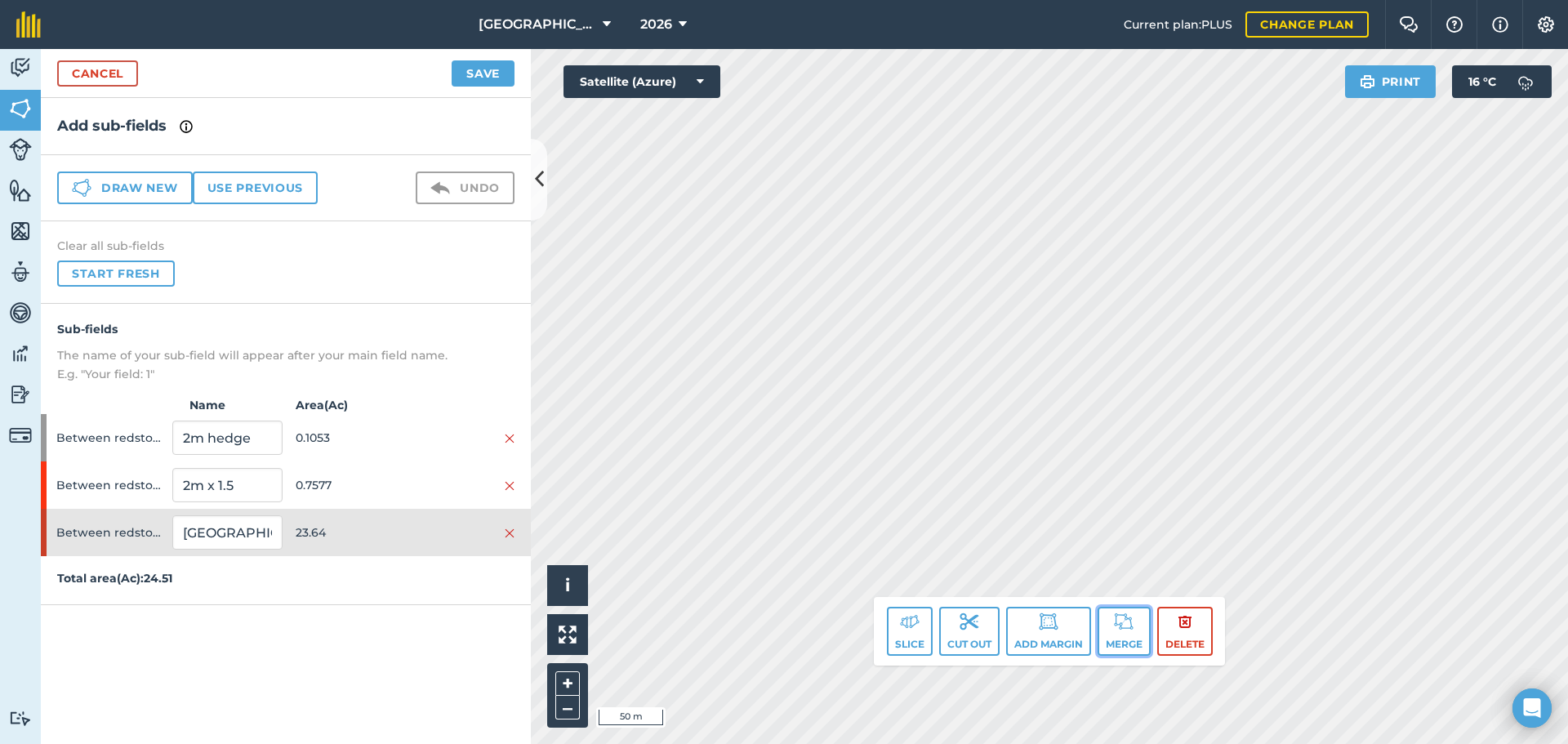
click at [1118, 626] on img at bounding box center [1123, 621] width 20 height 20
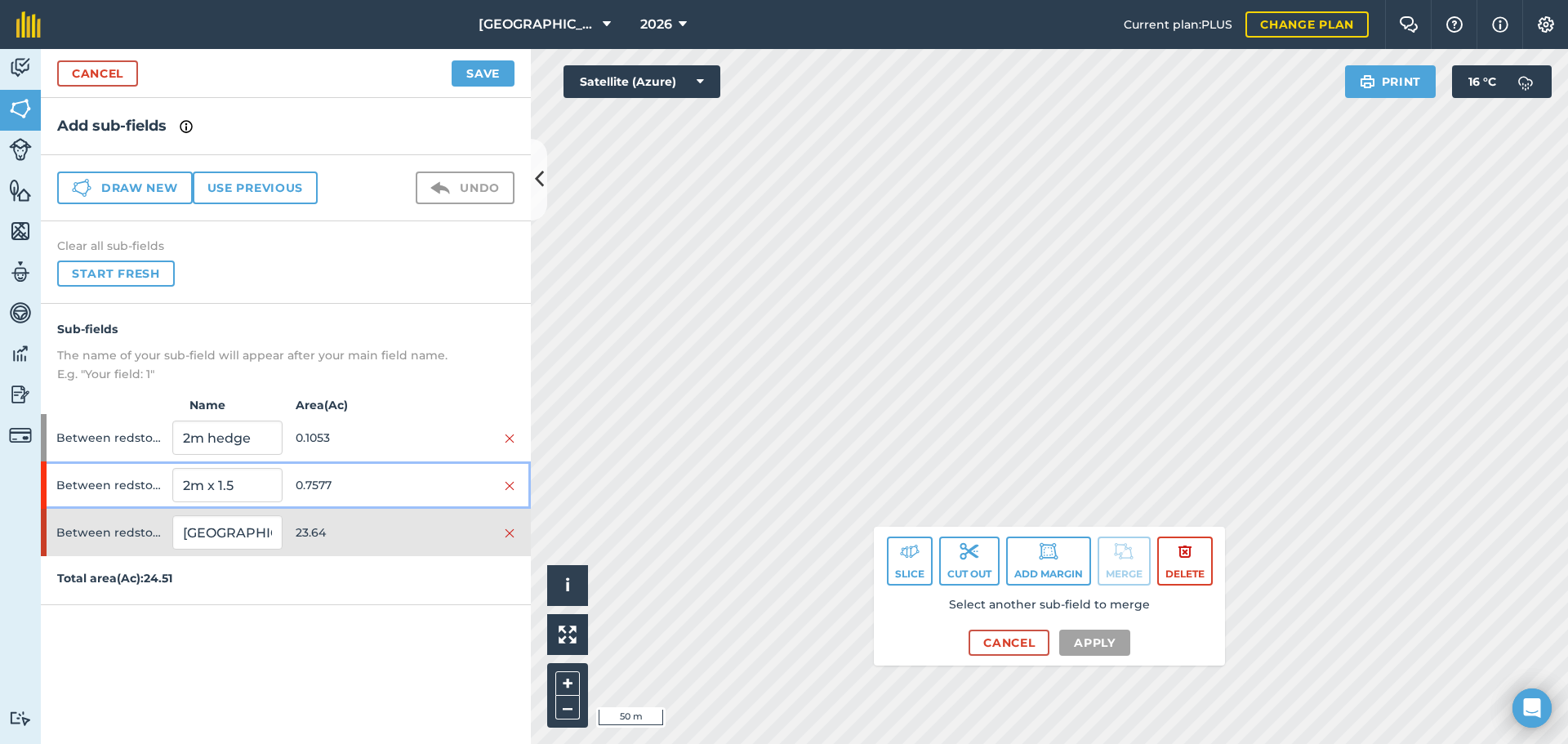
click at [379, 502] on div "Between redstone bungalow and Willie's house 2m x 1.5 0.7577" at bounding box center [286, 485] width 490 height 47
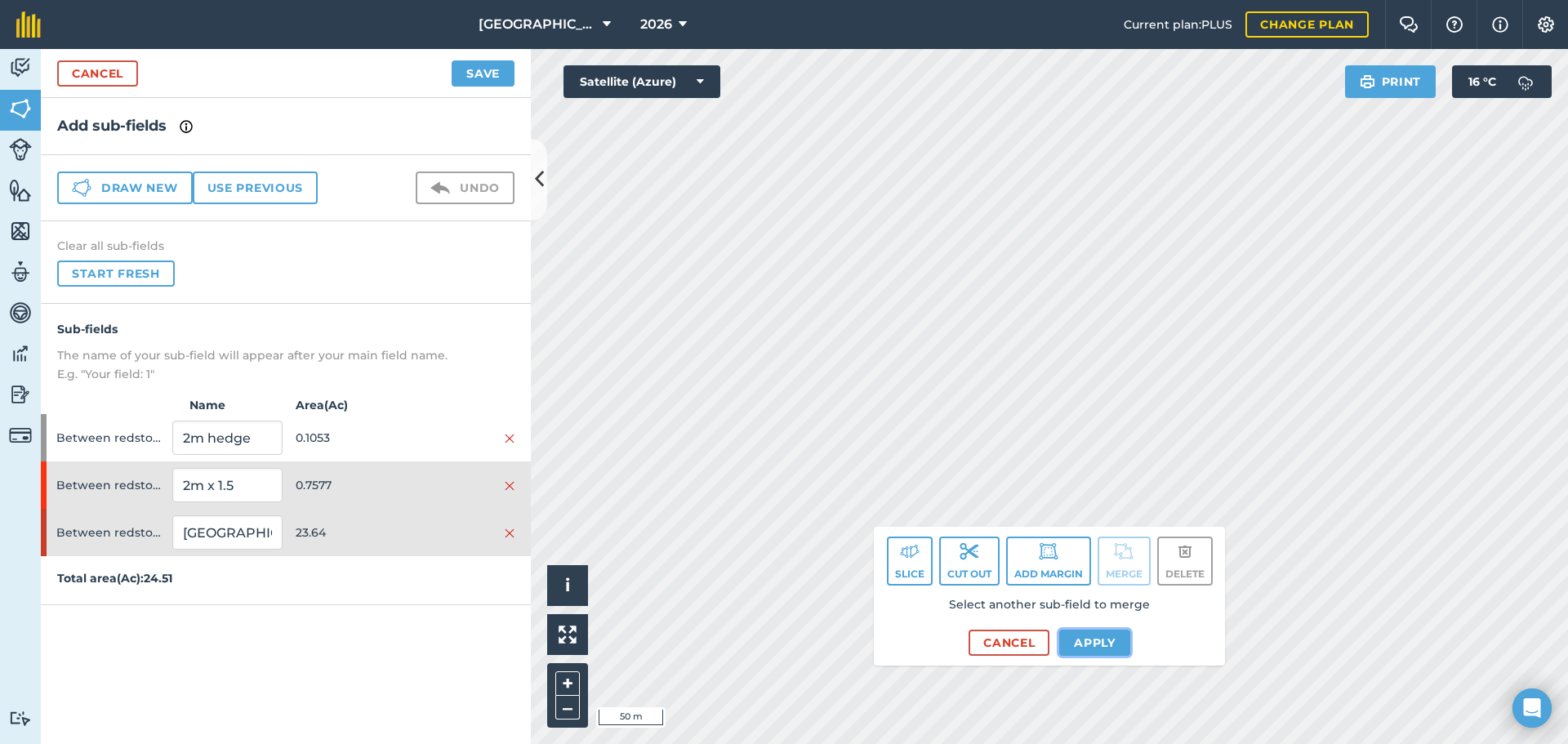
click at [1105, 650] on button "Apply" at bounding box center [1094, 643] width 71 height 26
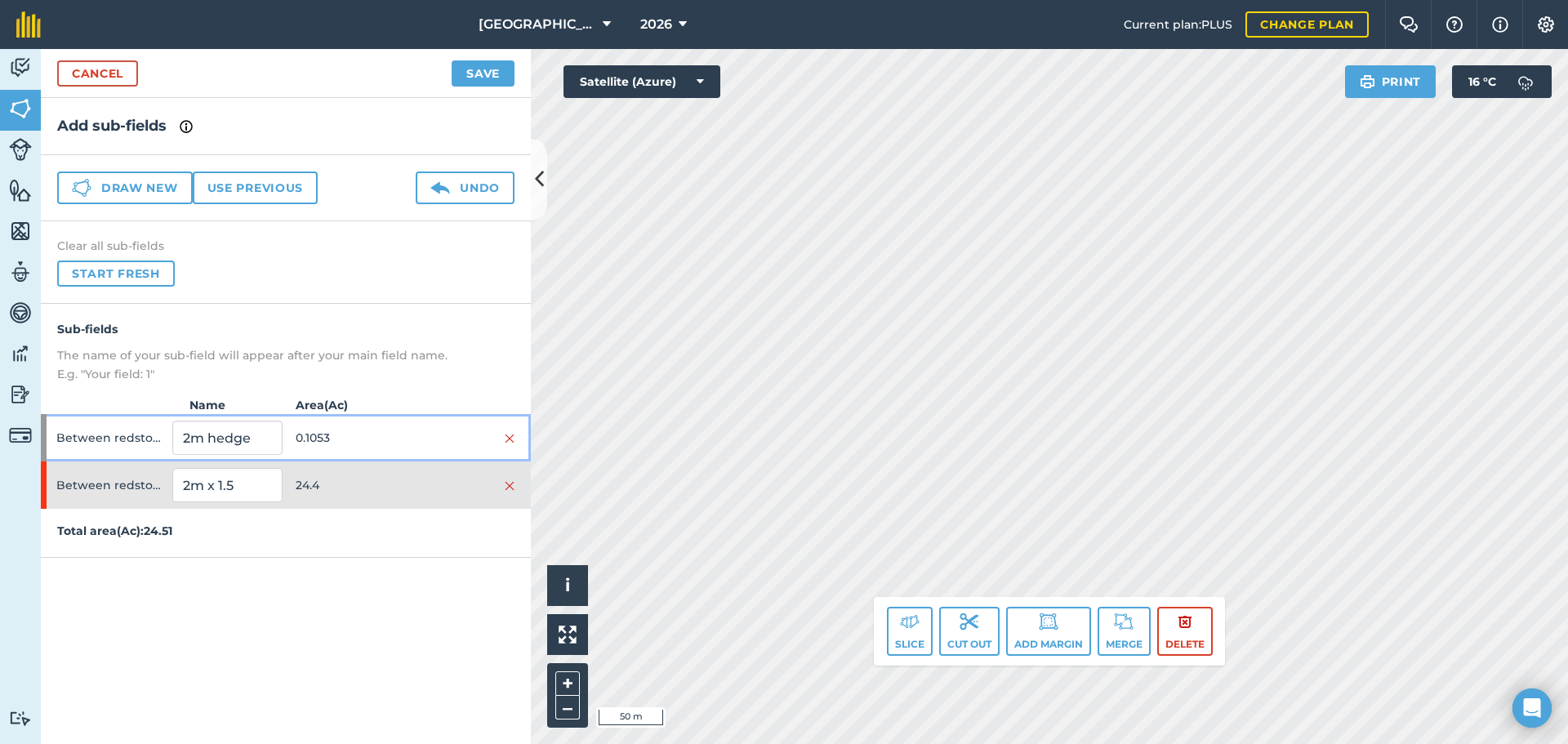
click at [432, 459] on div "Between redstone bungalow and Willie's house 2m hedge 0.1053" at bounding box center [286, 437] width 490 height 47
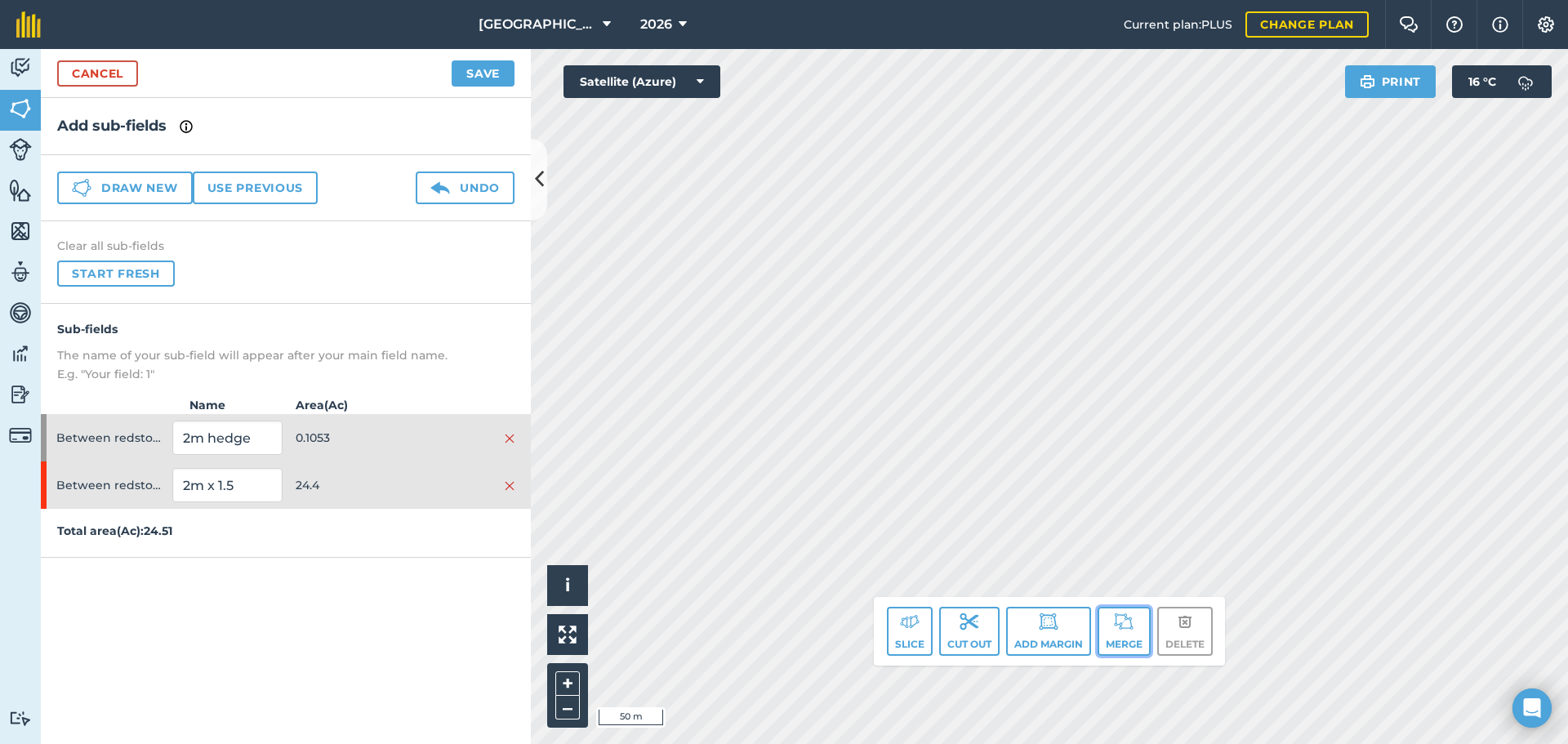
drag, startPoint x: 1123, startPoint y: 611, endPoint x: 1124, endPoint y: 625, distance: 14.0
click at [1124, 625] on button "Merge" at bounding box center [1123, 631] width 53 height 49
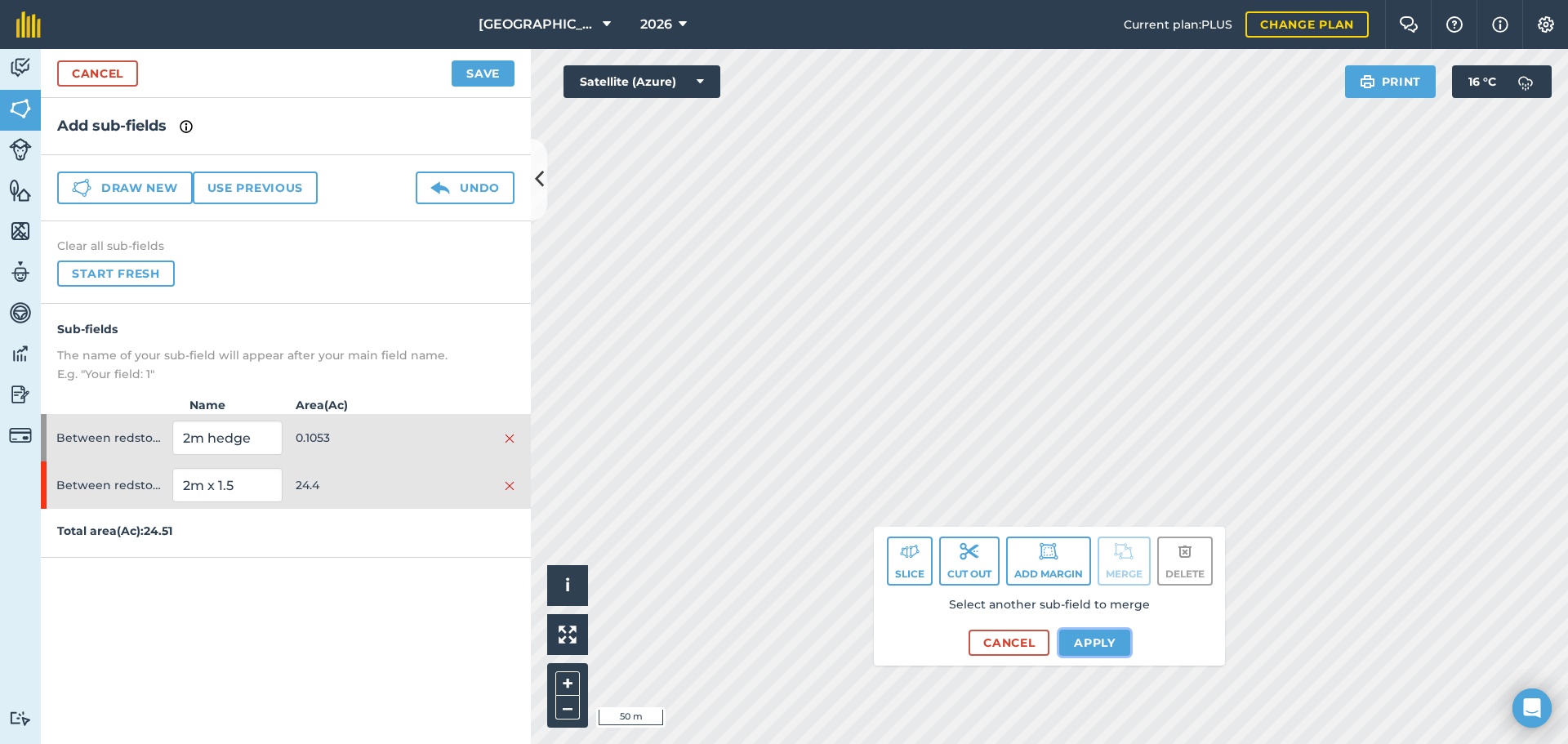
click at [1109, 646] on button "Apply" at bounding box center [1094, 643] width 71 height 26
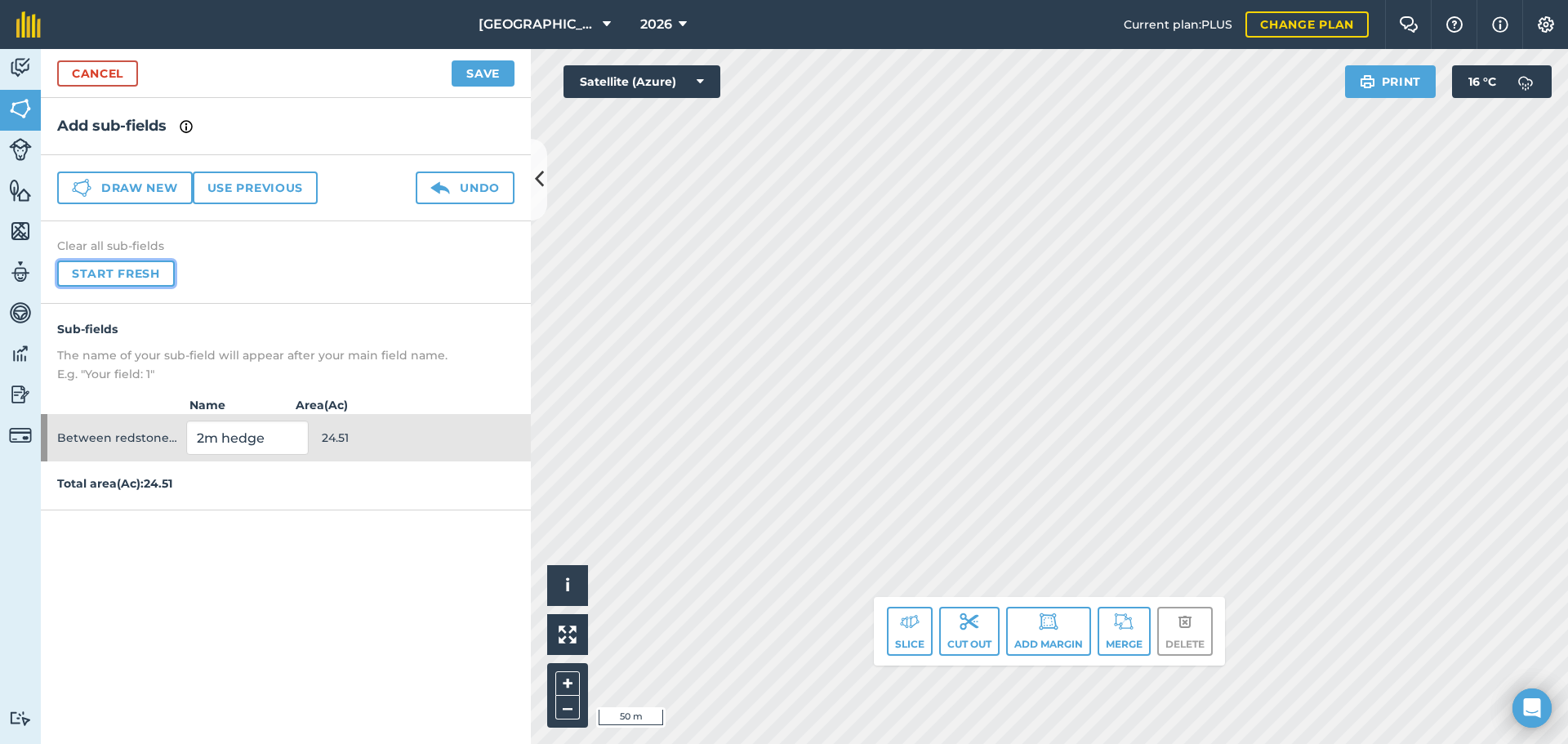
click at [152, 265] on button "Start fresh" at bounding box center [115, 274] width 117 height 26
click at [917, 627] on img at bounding box center [909, 621] width 20 height 20
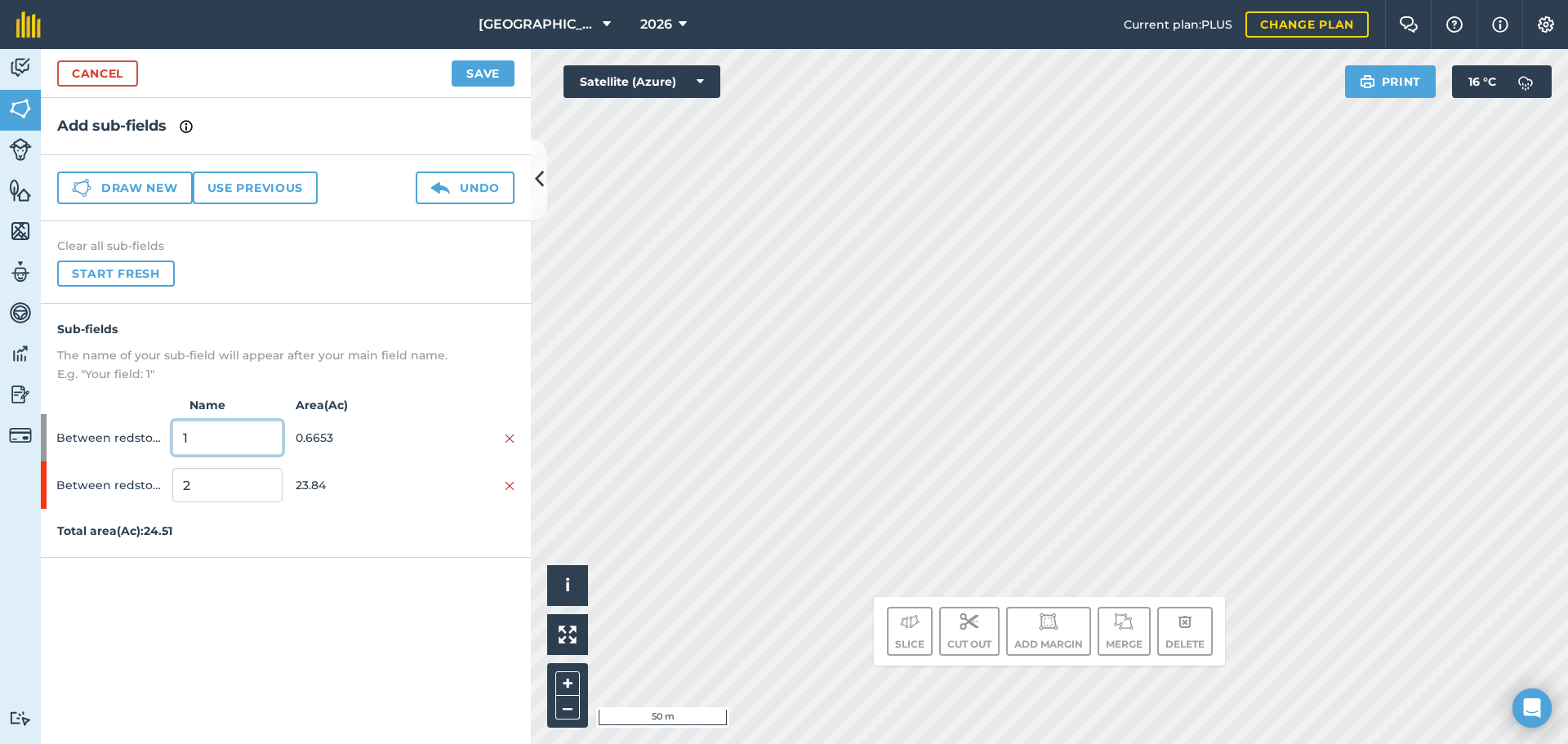
click at [223, 441] on input "1" at bounding box center [227, 437] width 110 height 35
type input "F"
type input "EFA M"
click at [218, 494] on input "2" at bounding box center [227, 485] width 110 height 35
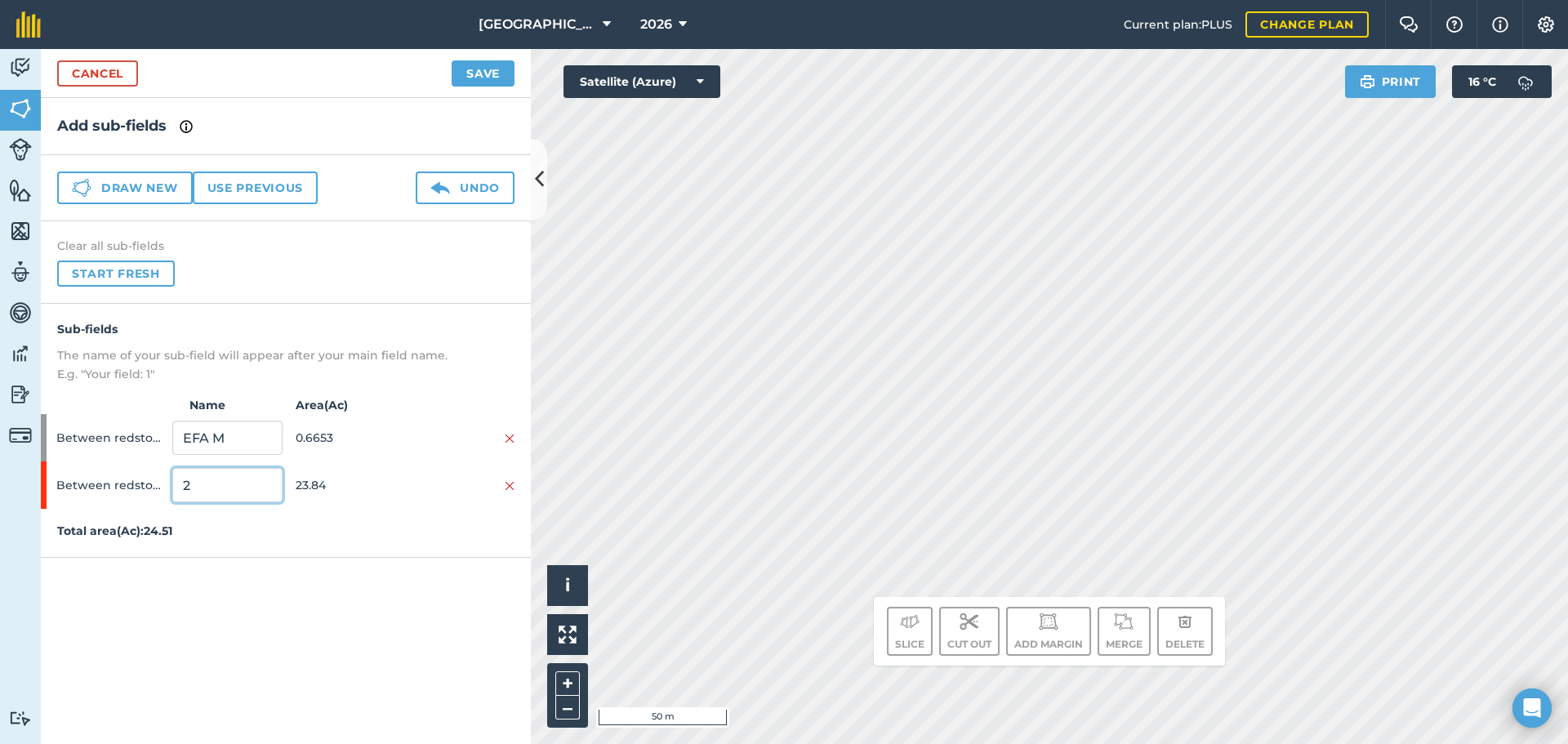
click at [222, 494] on input "2" at bounding box center [227, 485] width 110 height 35
click at [224, 493] on input "2" at bounding box center [227, 485] width 110 height 35
type input "BEANS"
click at [502, 70] on button "Save" at bounding box center [482, 73] width 63 height 26
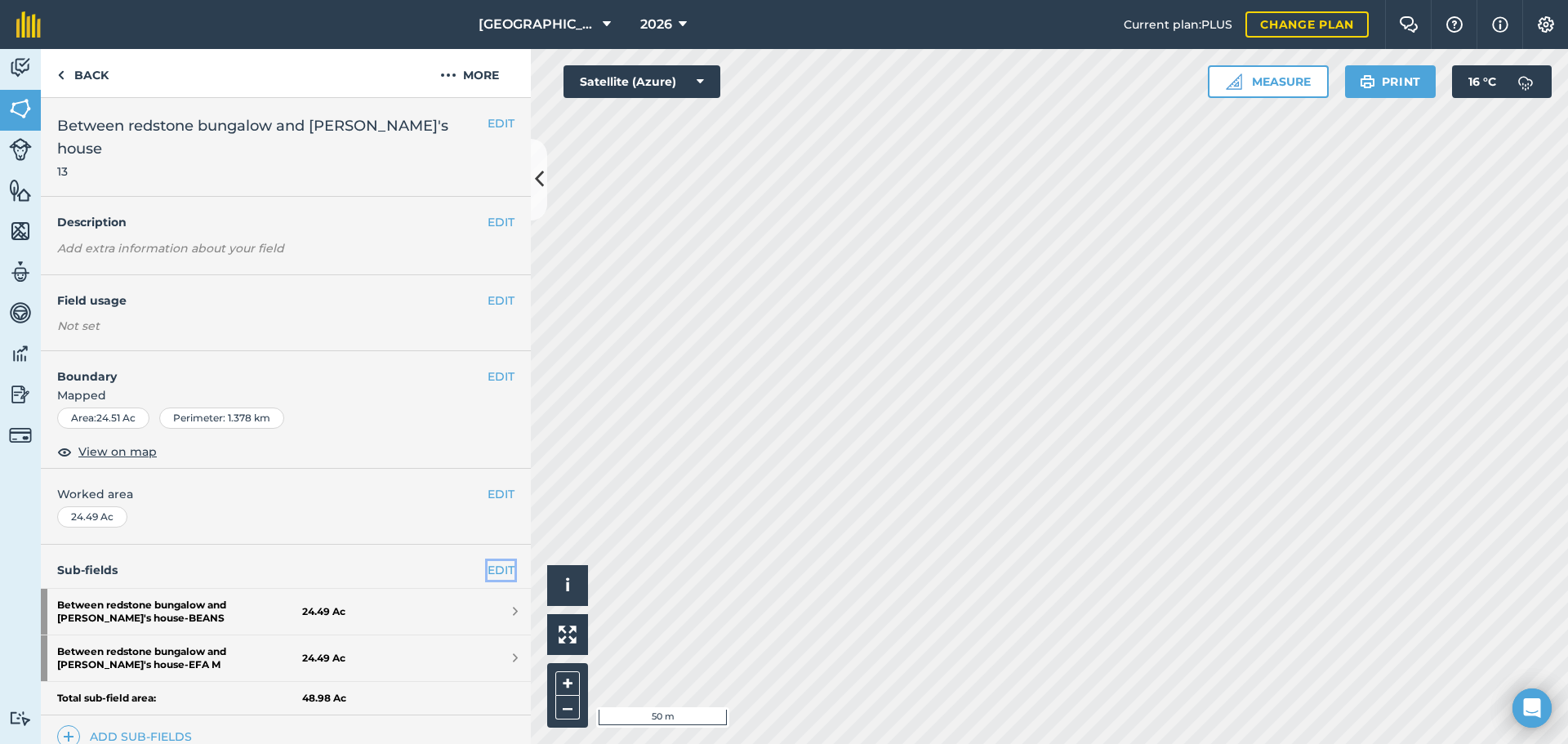
click at [488, 561] on link "EDIT" at bounding box center [501, 569] width 27 height 18
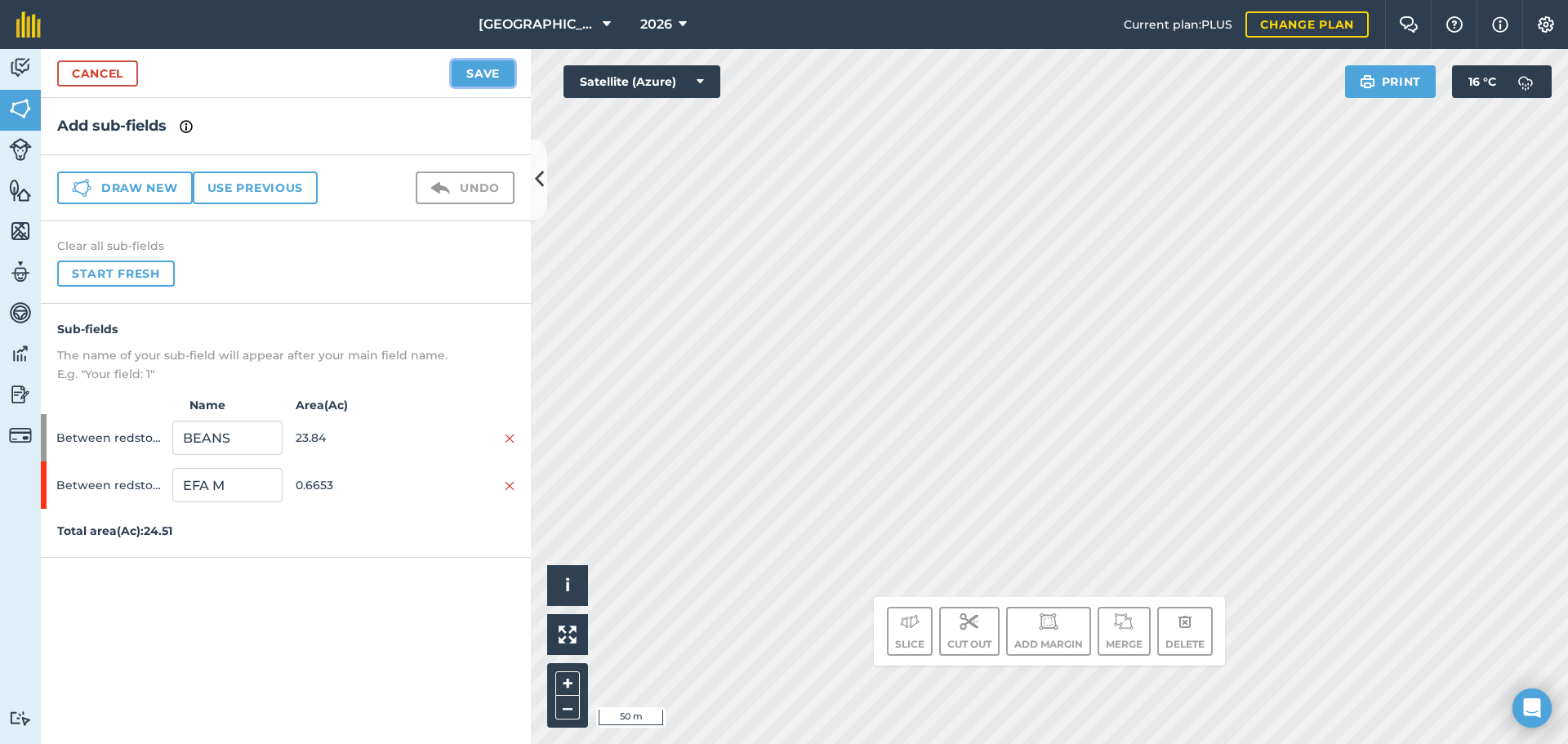
click at [474, 79] on button "Save" at bounding box center [482, 73] width 63 height 26
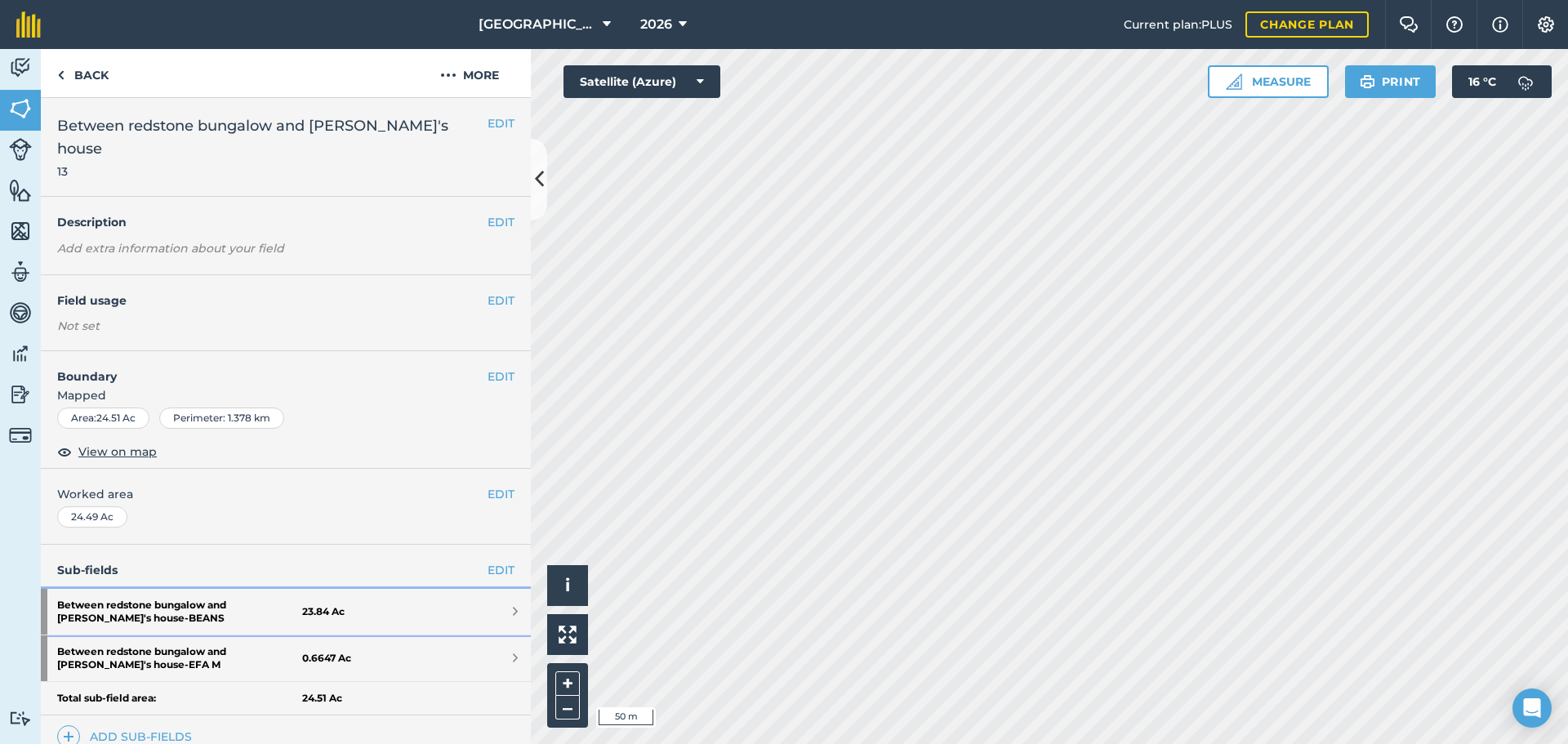
click at [513, 589] on link "Between redstone bungalow and [PERSON_NAME]'s house - BEANS 23.84 Ac" at bounding box center [286, 612] width 490 height 46
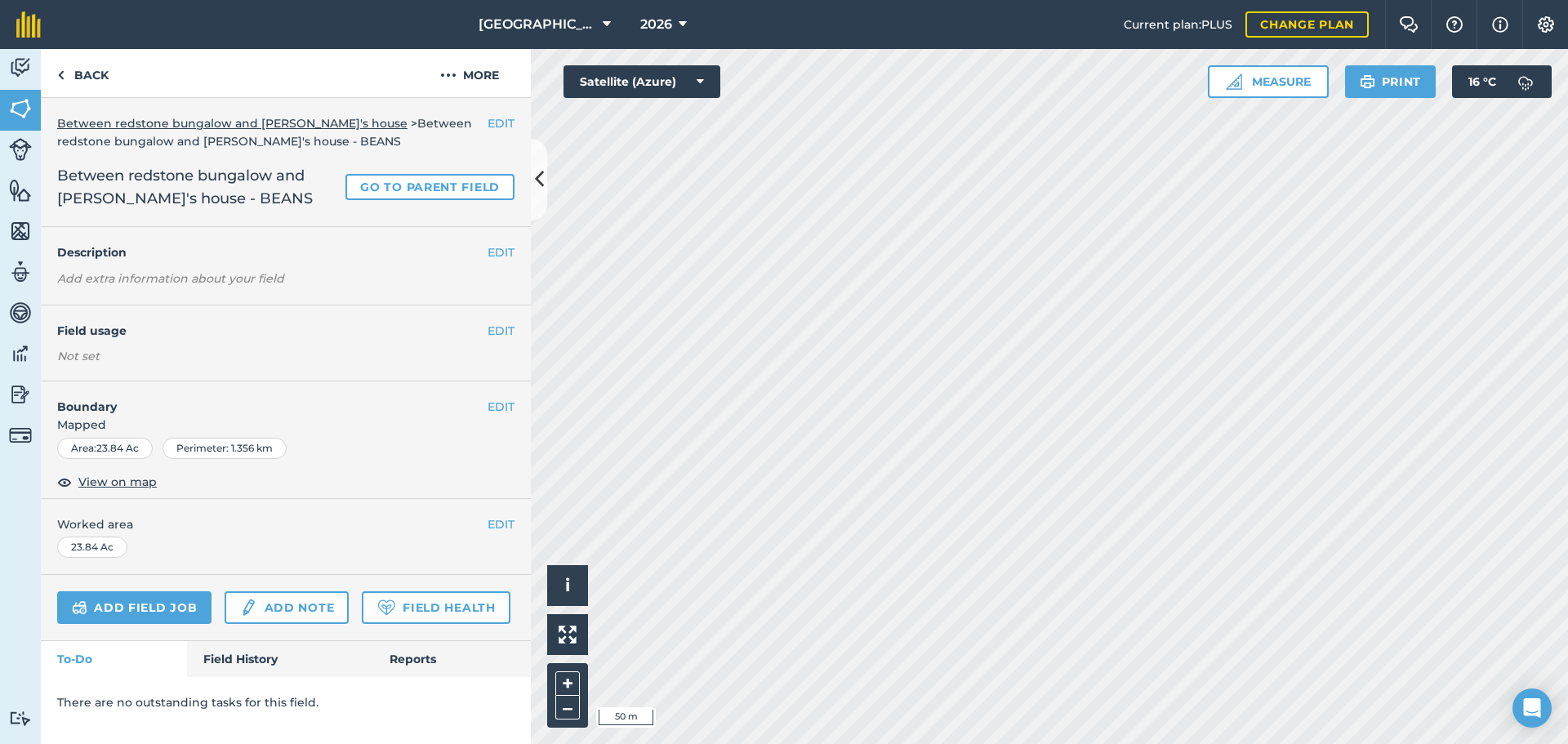
click at [483, 333] on h4 "Field usage" at bounding box center [272, 330] width 430 height 18
click at [485, 330] on h4 "Field usage" at bounding box center [272, 330] width 430 height 18
click at [493, 329] on button "EDIT" at bounding box center [501, 330] width 27 height 18
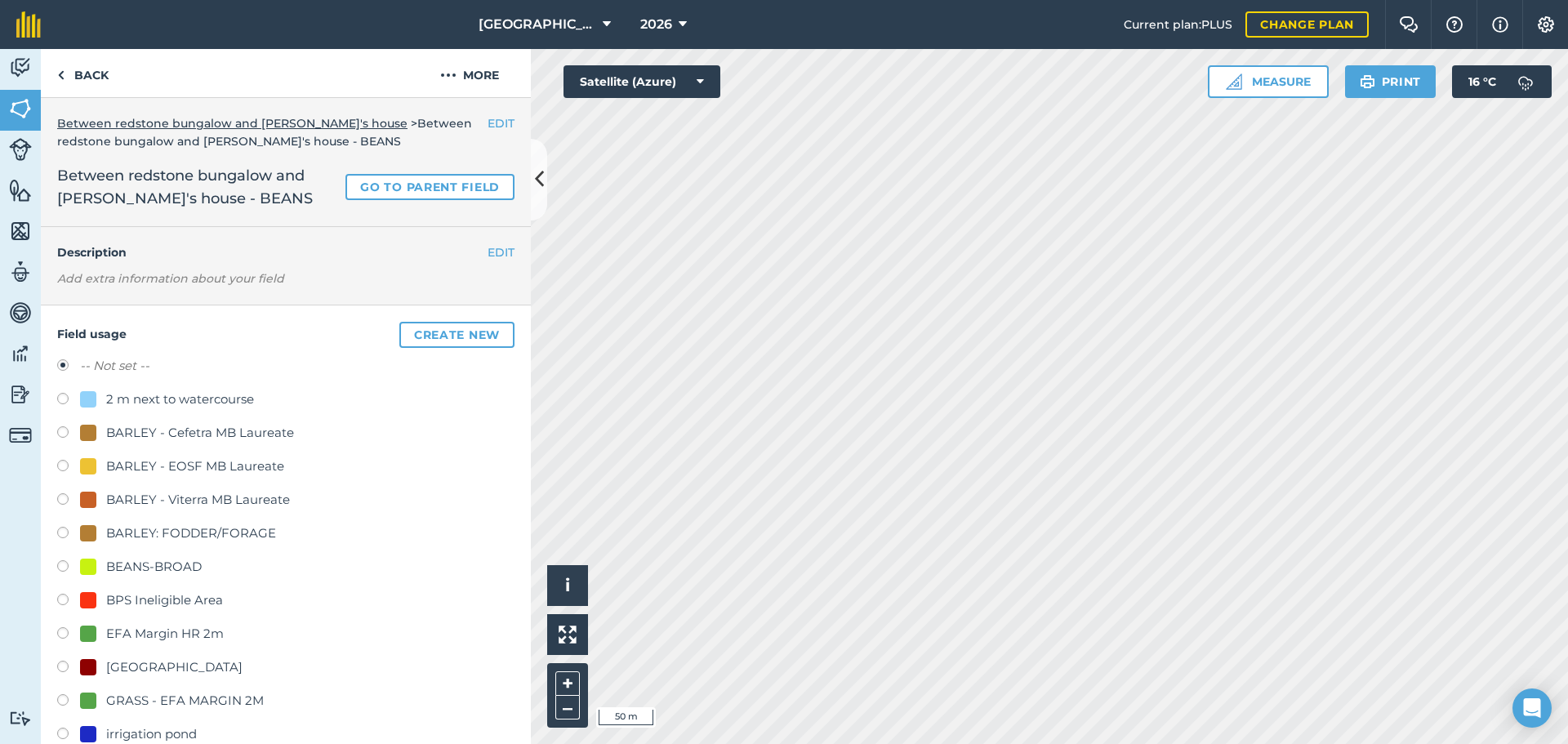
click at [152, 569] on div "BEANS-BROAD" at bounding box center [154, 567] width 96 height 20
radio input "true"
radio input "false"
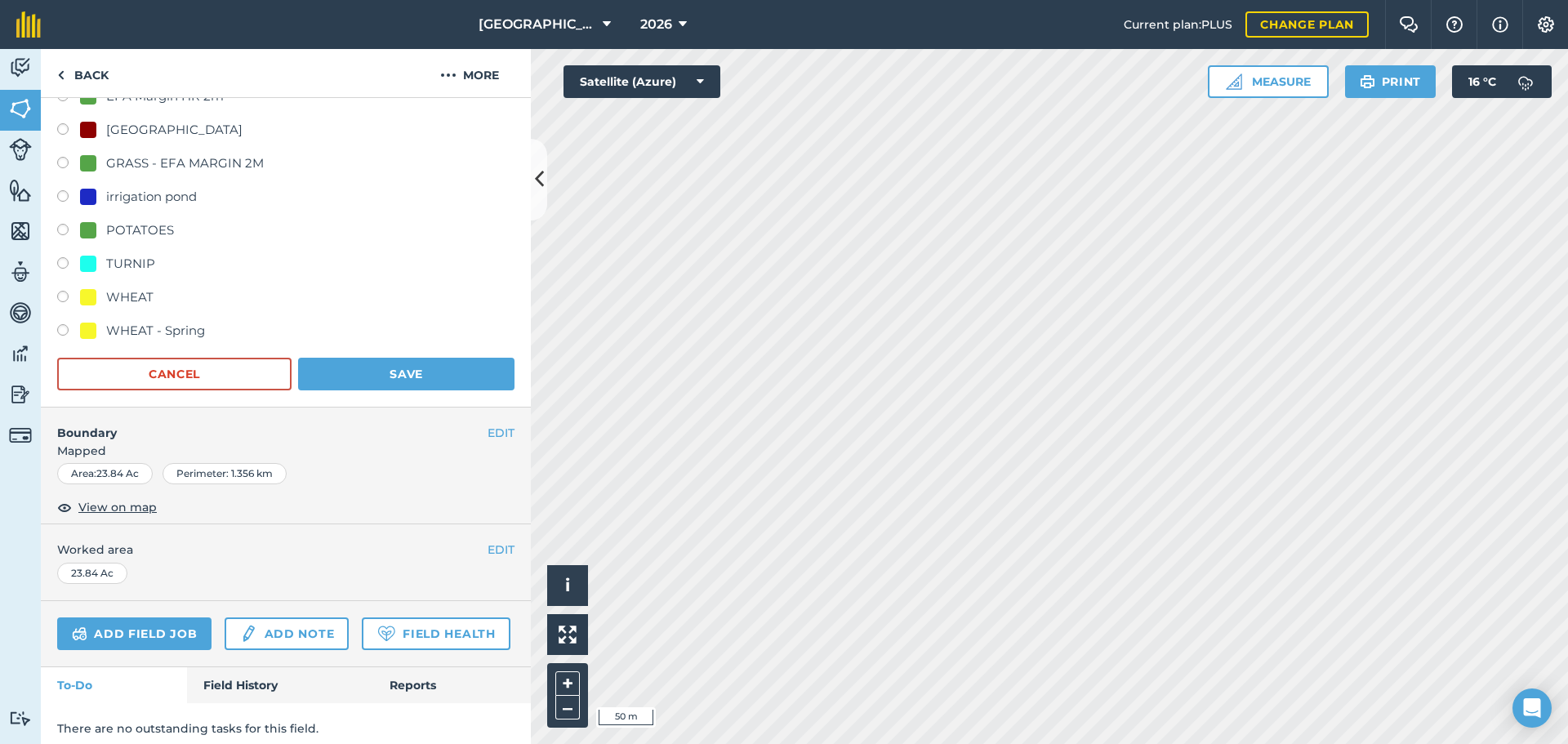
scroll to position [566, 0]
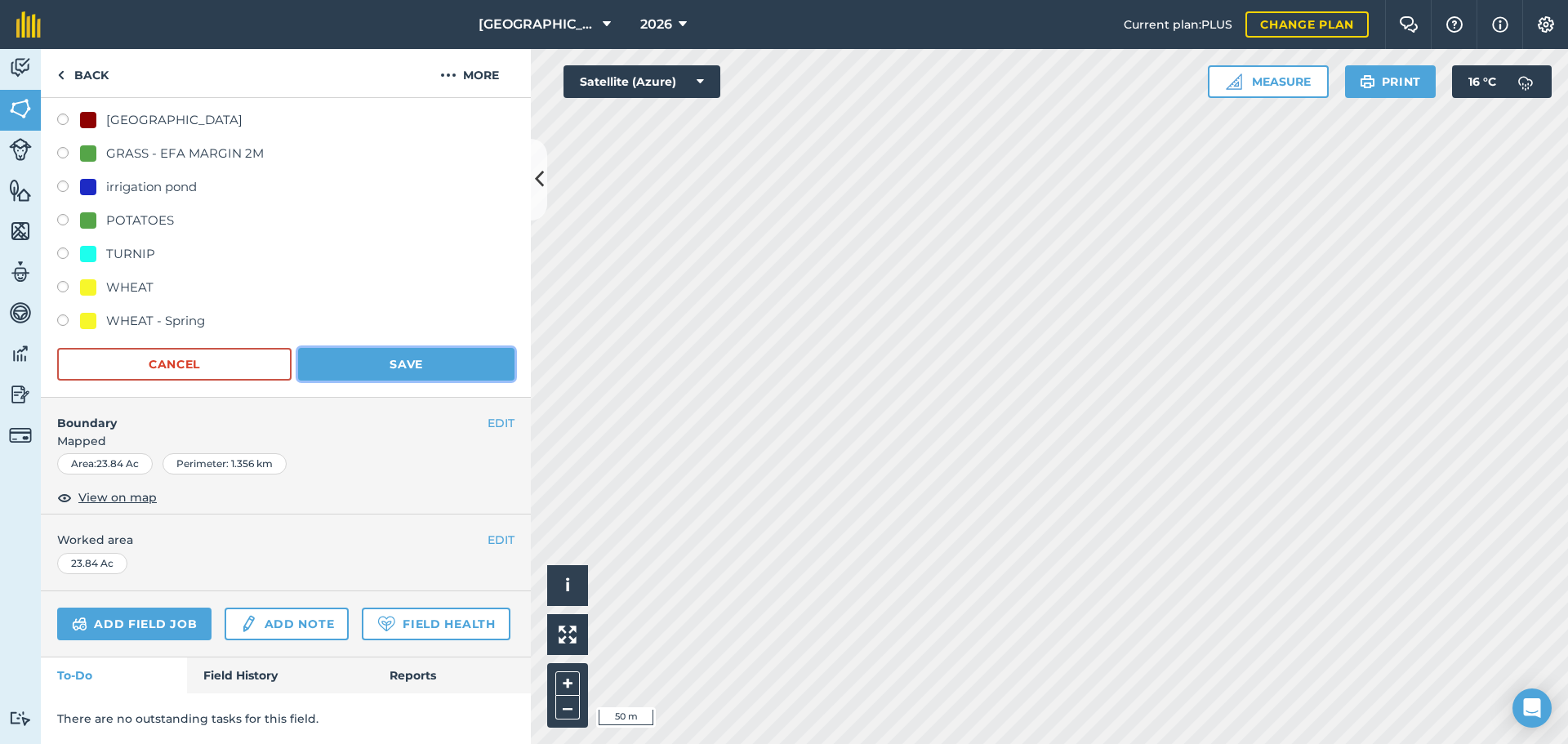
click at [443, 356] on button "Save" at bounding box center [406, 364] width 217 height 33
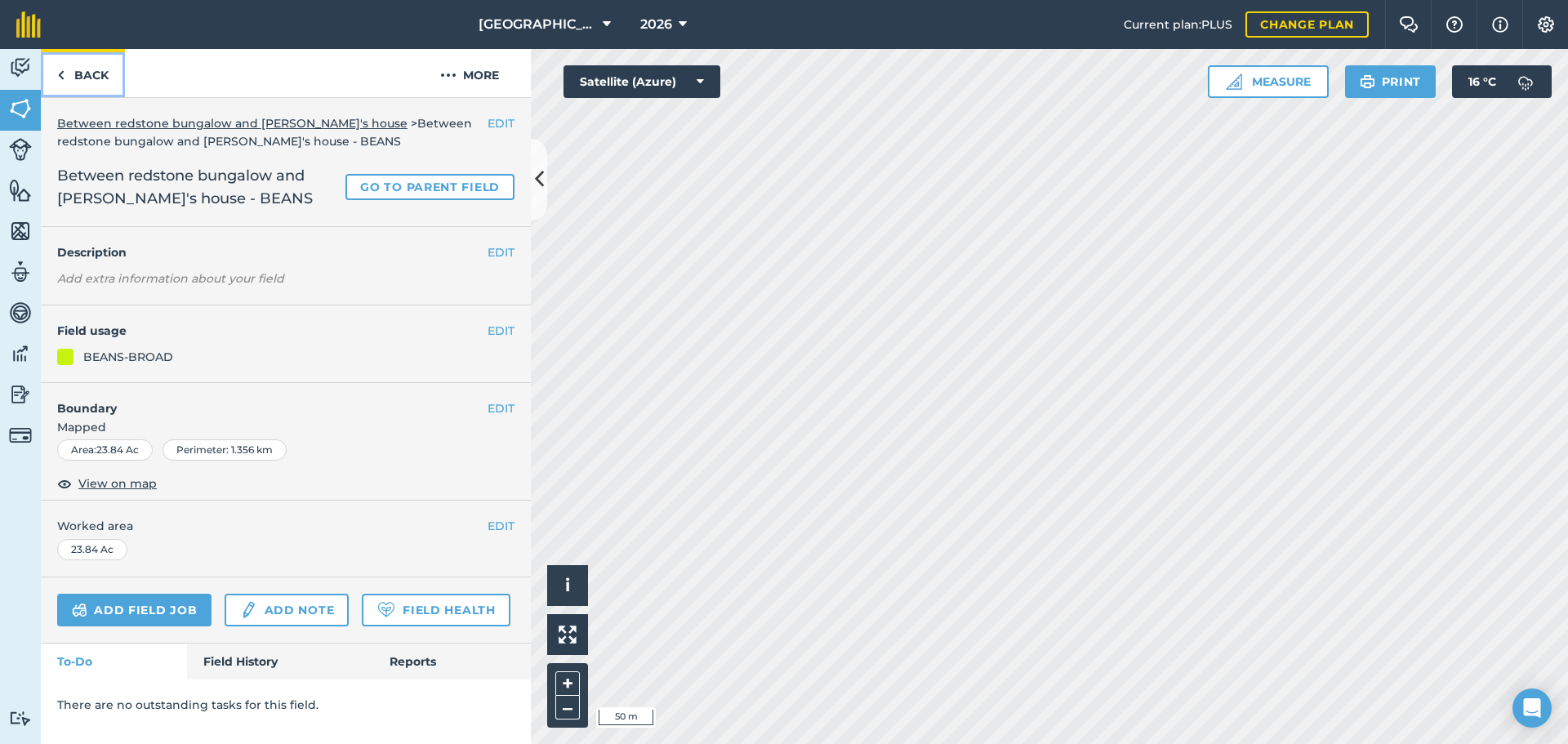
click at [98, 56] on link "Back" at bounding box center [83, 72] width 84 height 48
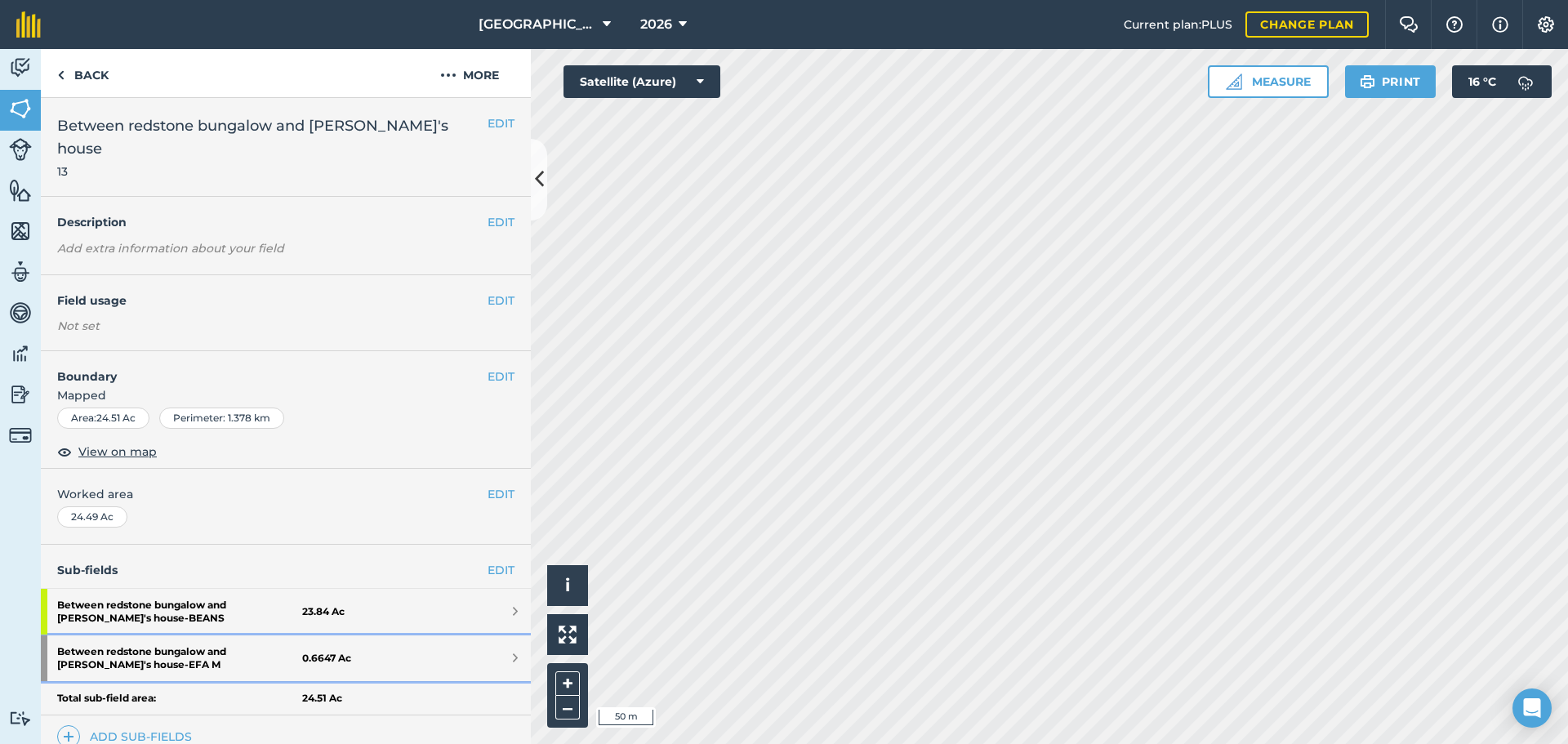
click at [402, 635] on link "Between redstone bungalow and Willie's house - EFA M 0.6647 Ac" at bounding box center [286, 658] width 490 height 46
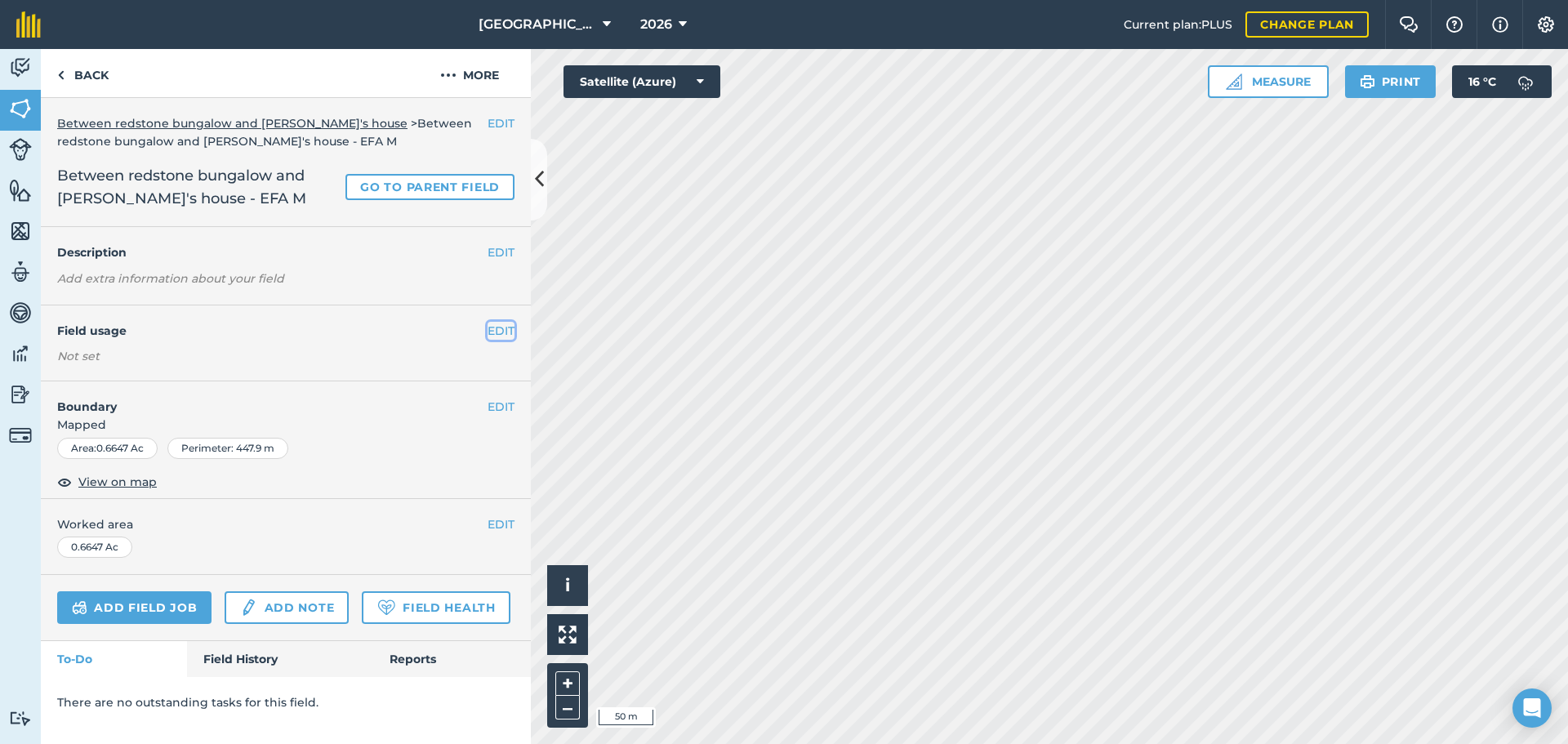
click at [507, 328] on button "EDIT" at bounding box center [501, 330] width 27 height 18
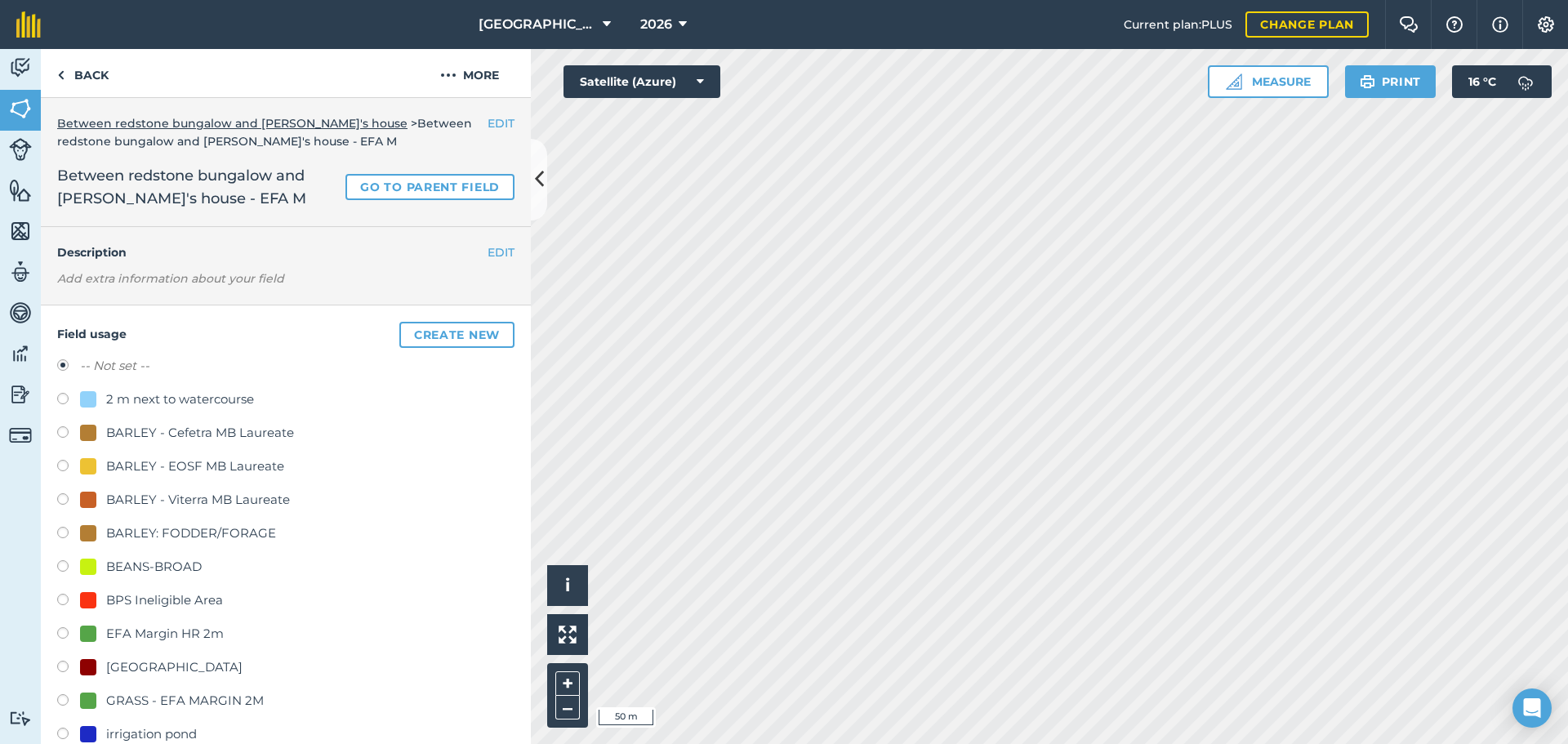
click at [202, 635] on div "EFA Margin HR 2m" at bounding box center [164, 633] width 117 height 20
radio input "true"
radio input "false"
click at [202, 635] on div "EFA Margin HR 2m" at bounding box center [164, 633] width 117 height 20
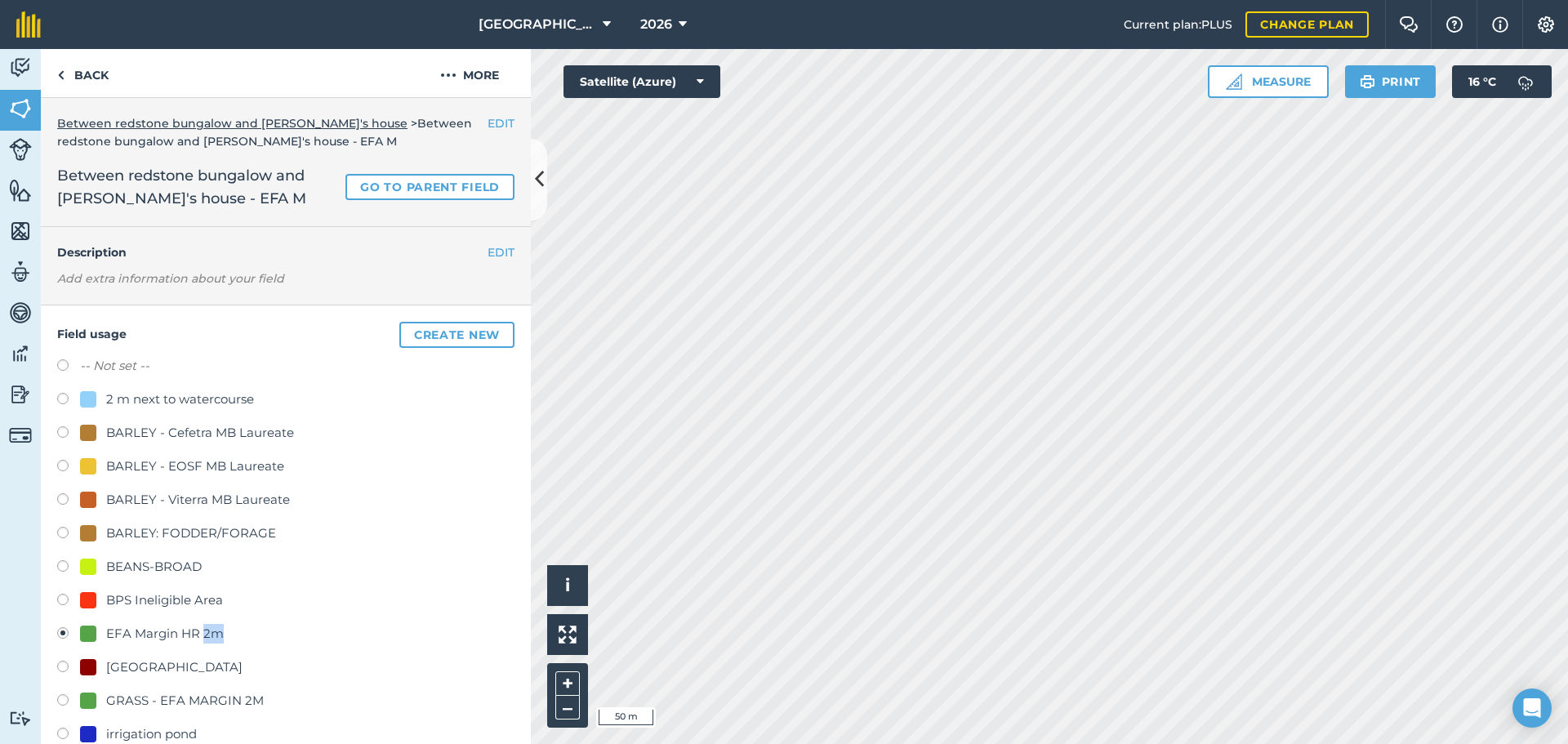
click at [224, 691] on div "GRASS - EFA MARGIN 2M" at bounding box center [185, 701] width 158 height 20
radio input "true"
radio input "false"
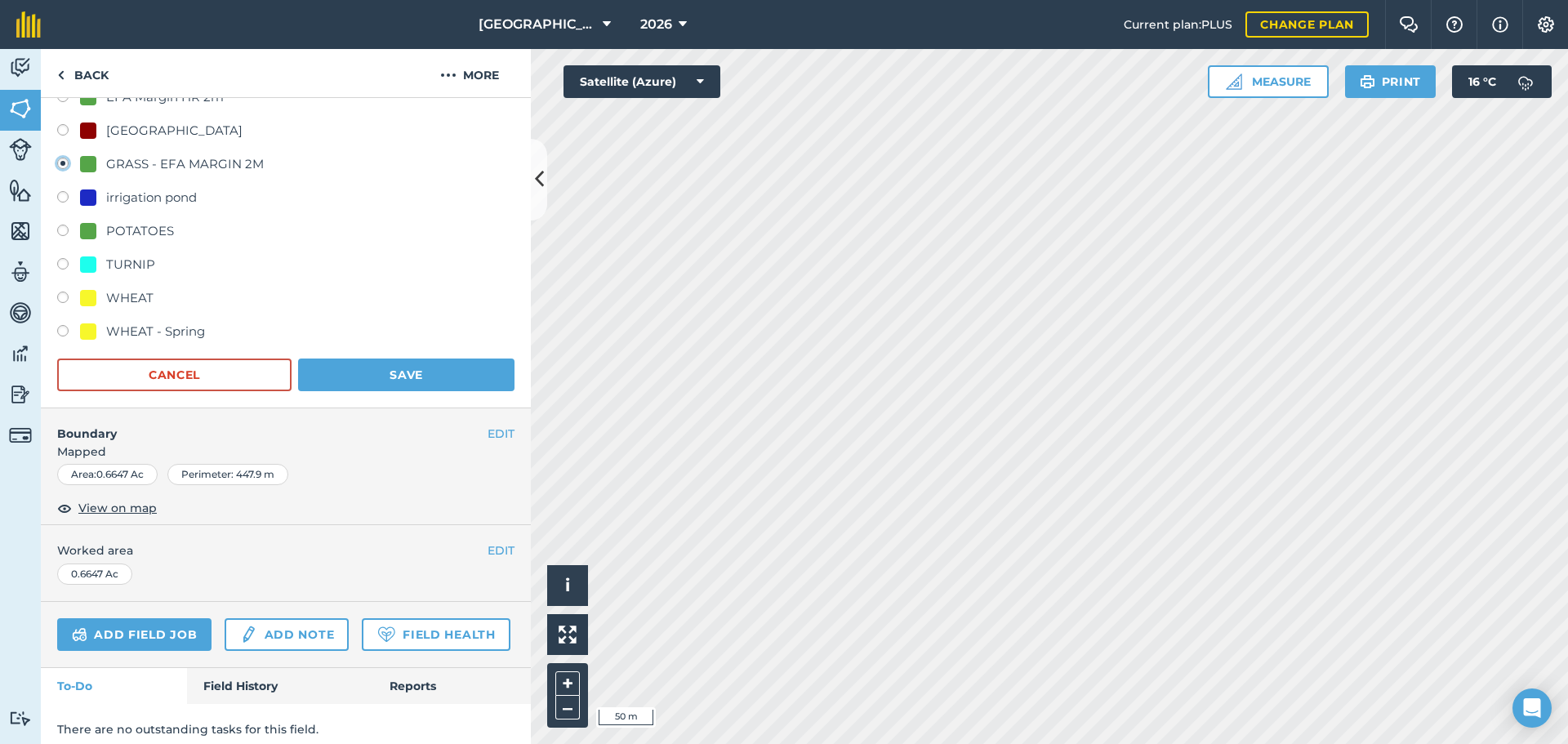
scroll to position [566, 0]
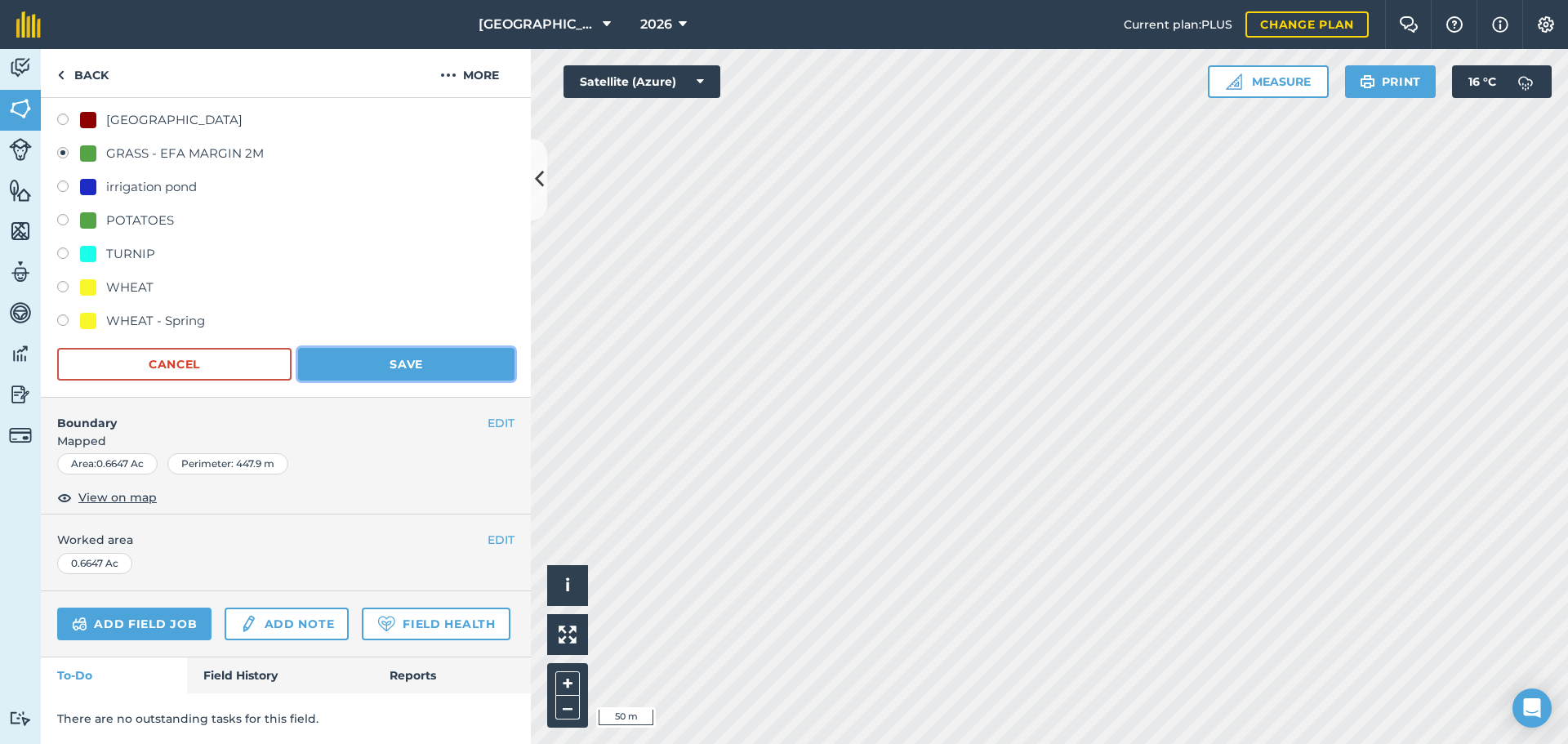
click at [441, 348] on button "Save" at bounding box center [406, 364] width 217 height 33
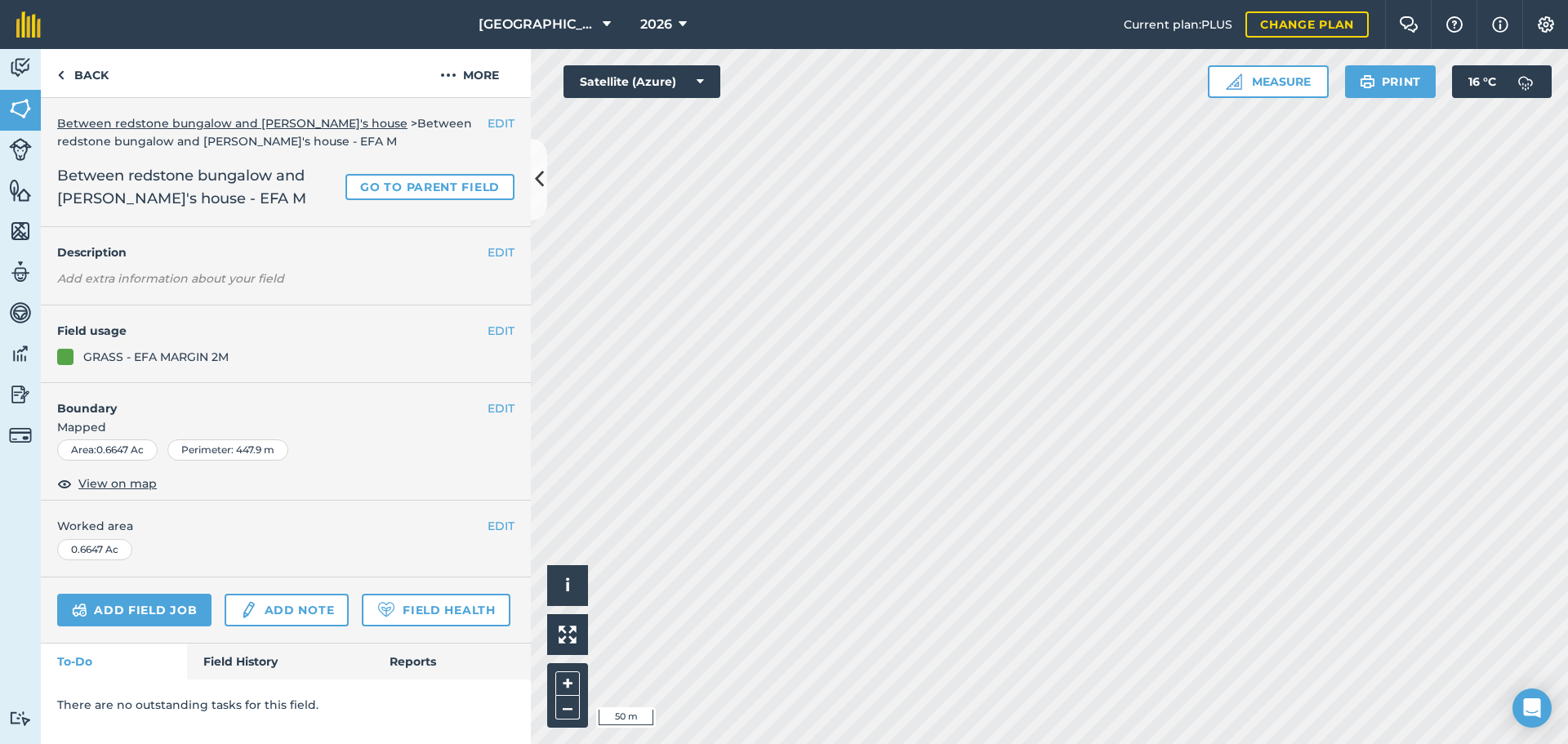
scroll to position [0, 0]
click at [84, 68] on link "Back" at bounding box center [83, 72] width 84 height 48
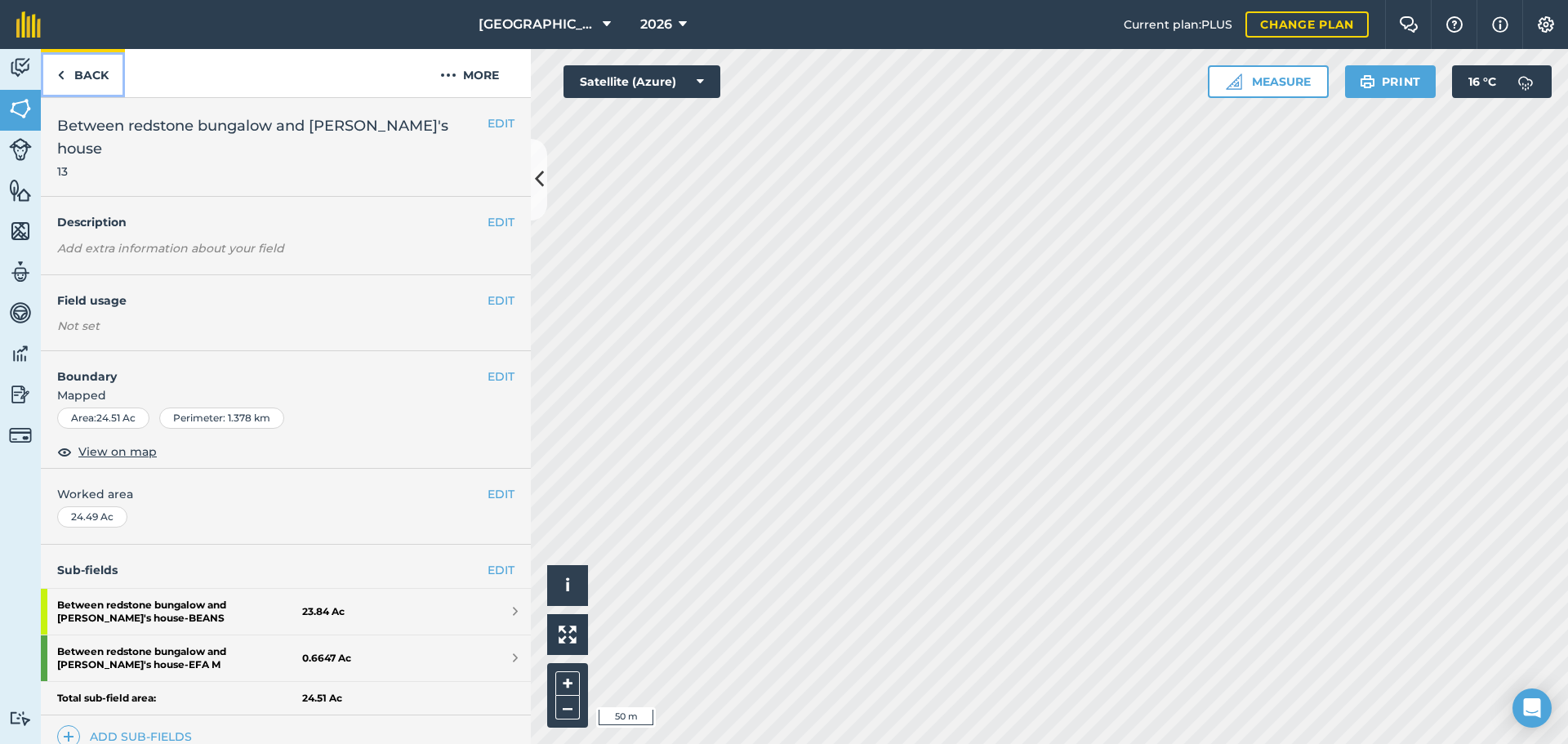
click at [84, 68] on link "Back" at bounding box center [83, 72] width 84 height 48
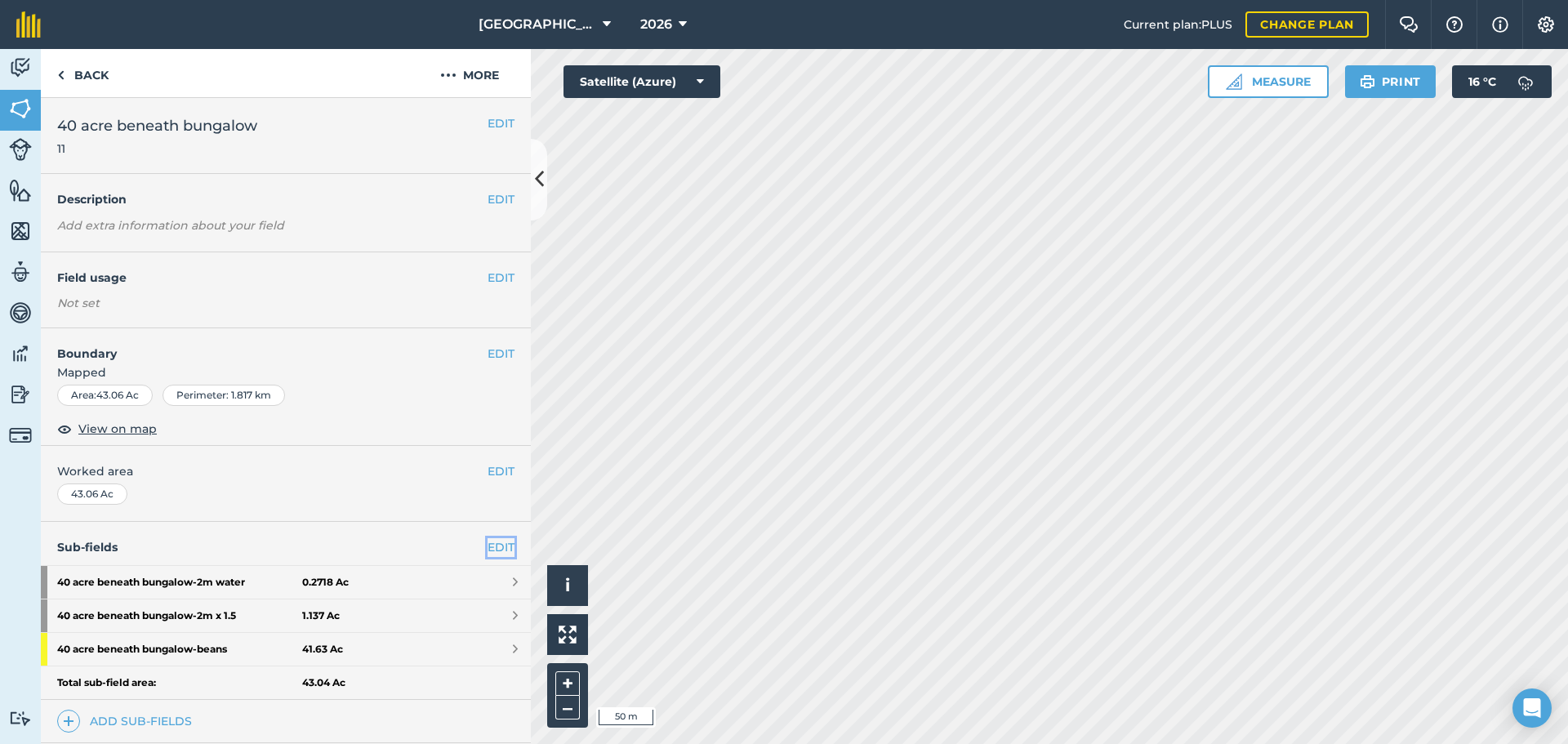
click at [490, 543] on link "EDIT" at bounding box center [501, 547] width 27 height 18
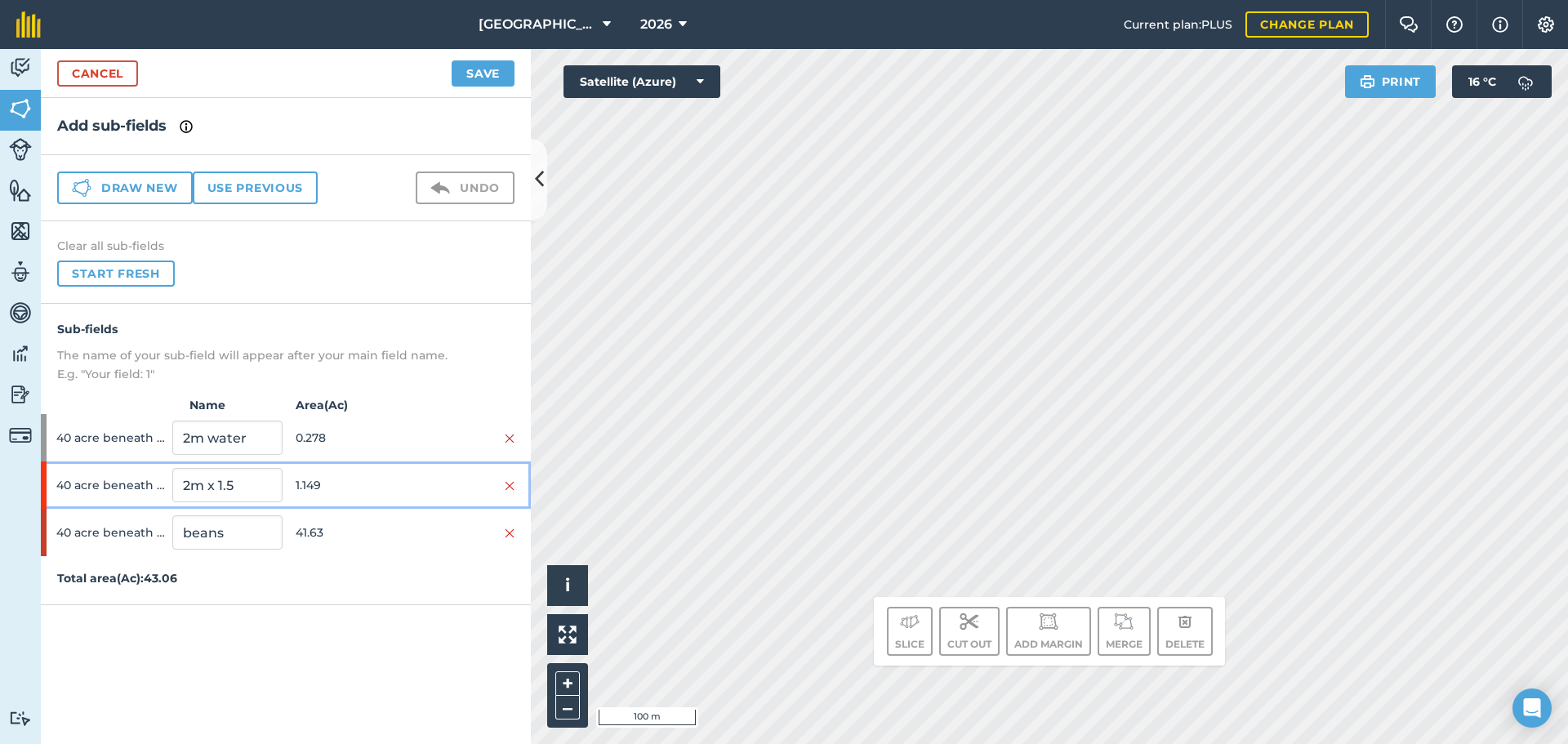
click at [461, 478] on div at bounding box center [460, 485] width 110 height 18
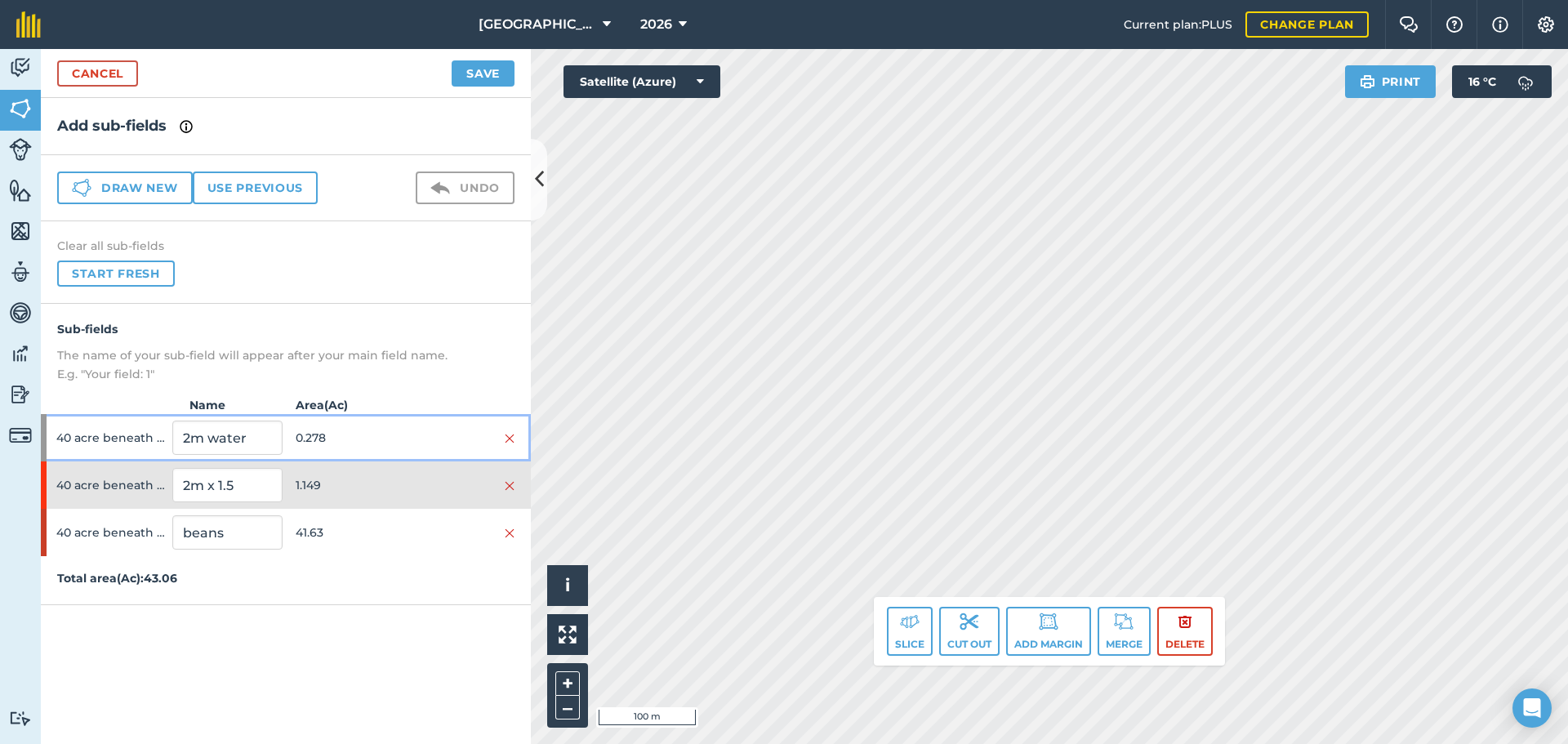
click at [460, 448] on div "40 acre beneath bungalow 2m water 0.278" at bounding box center [286, 437] width 490 height 47
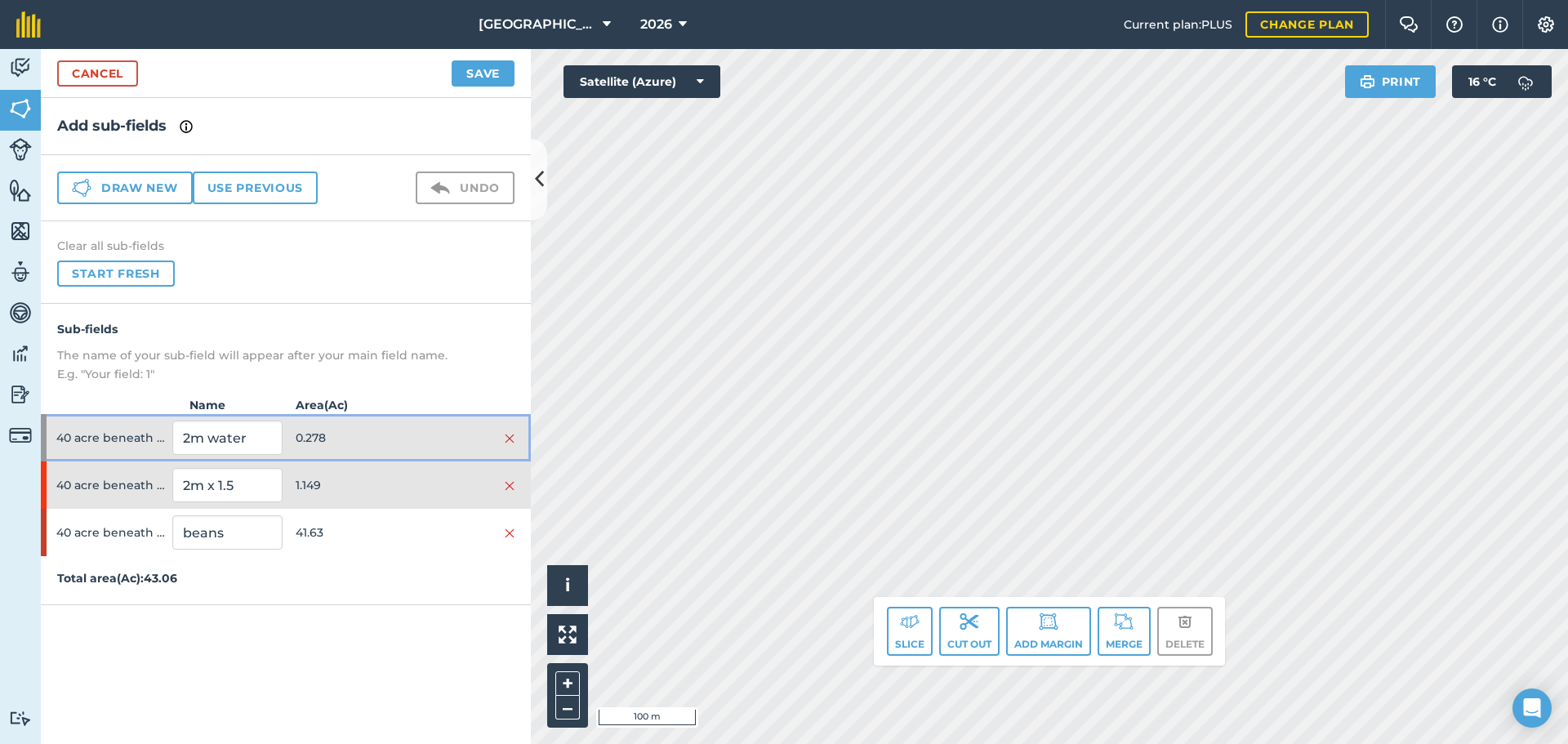
click at [449, 446] on div at bounding box center [460, 437] width 110 height 18
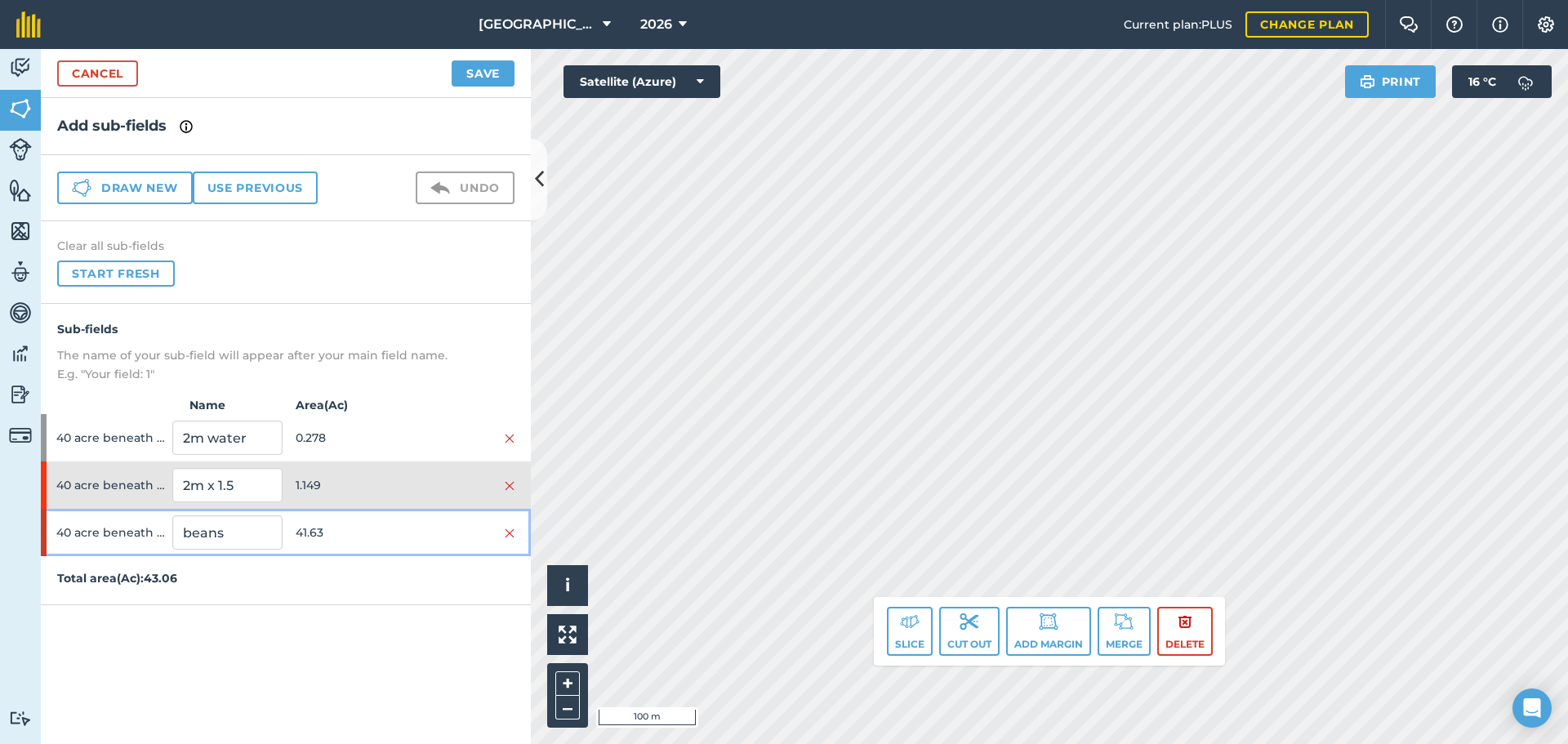
click at [421, 520] on div "40 acre beneath bungalow beans 41.63" at bounding box center [286, 532] width 490 height 47
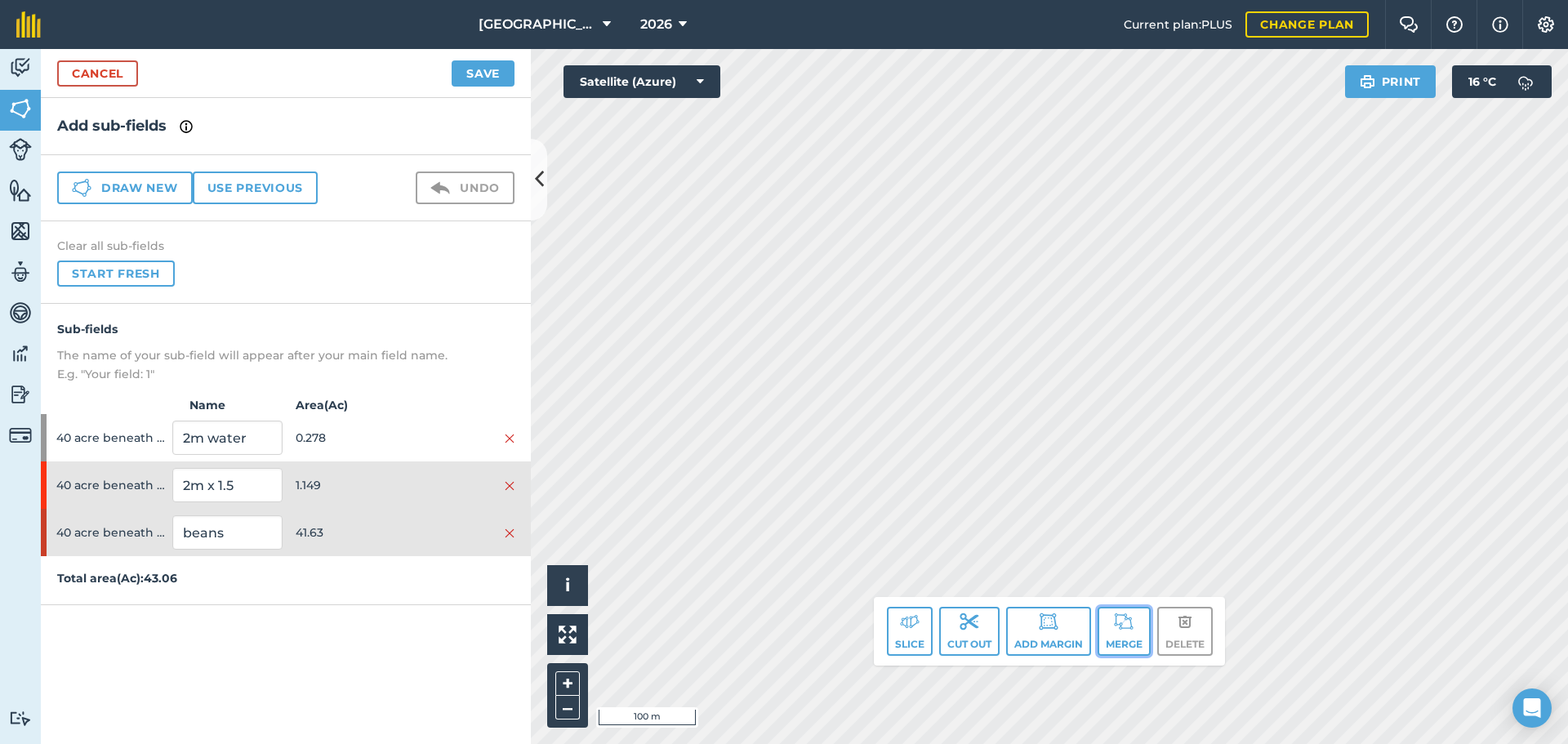
click at [1133, 632] on button "Merge" at bounding box center [1123, 631] width 53 height 49
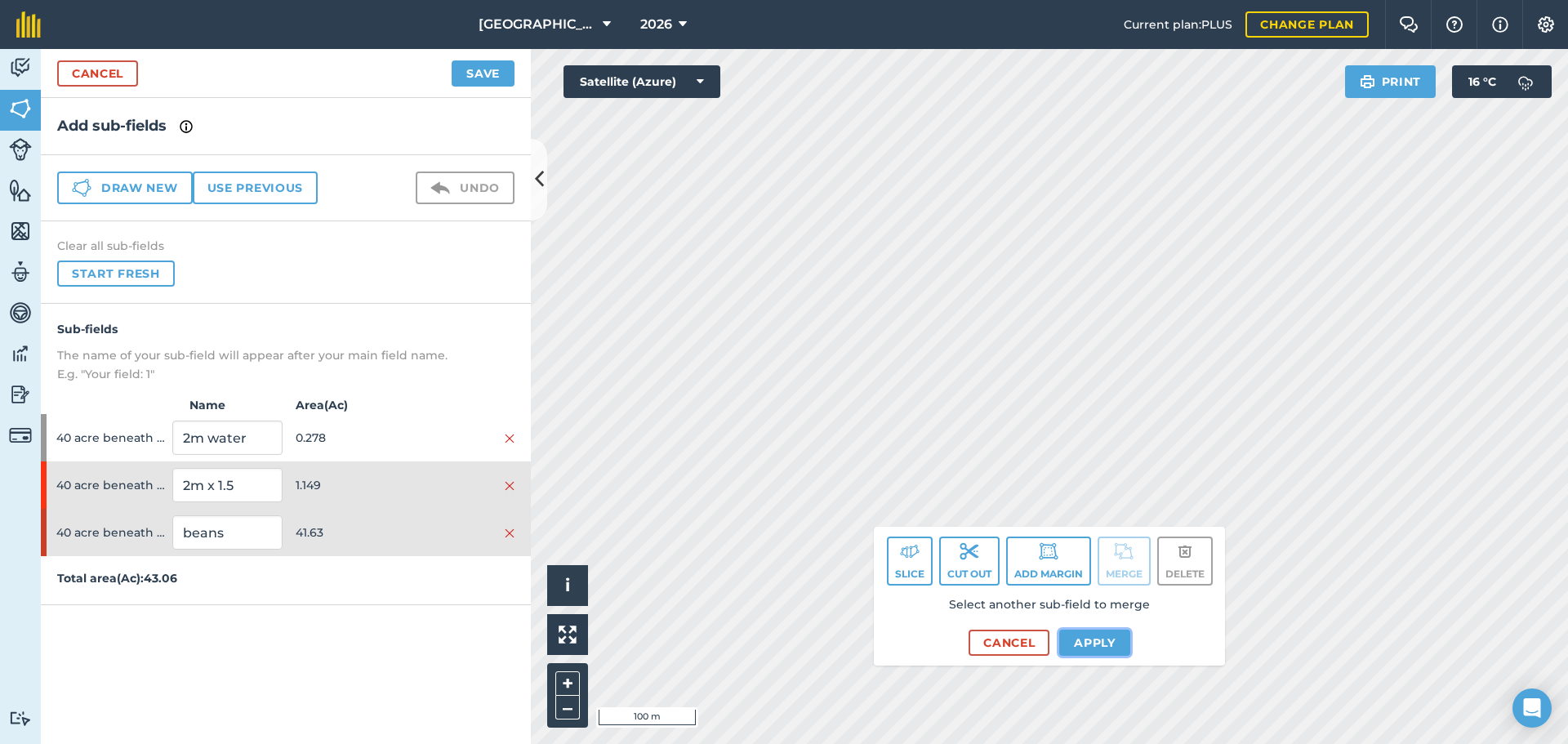
click at [1078, 650] on button "Apply" at bounding box center [1094, 643] width 71 height 26
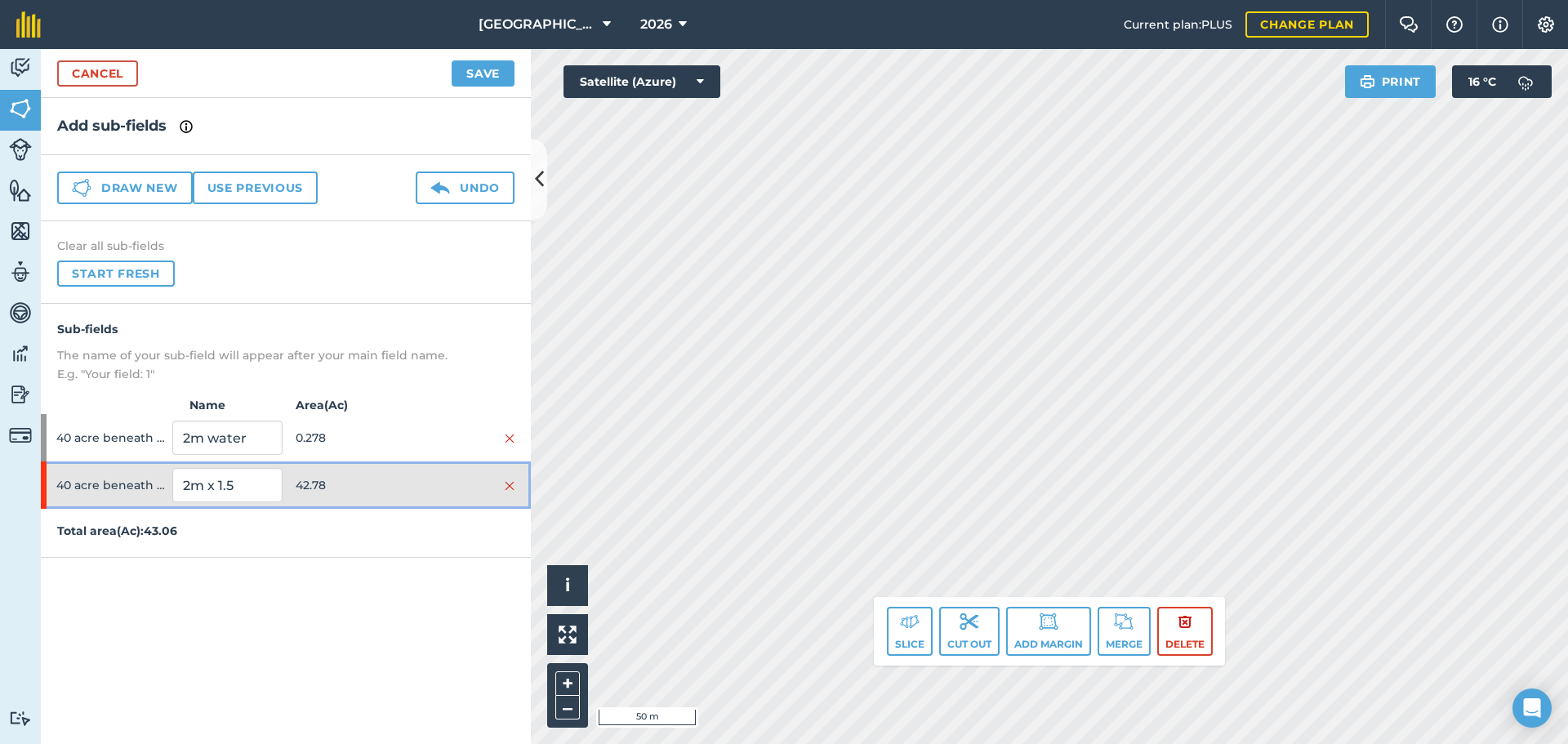
click at [374, 483] on span "42.78" at bounding box center [350, 485] width 110 height 31
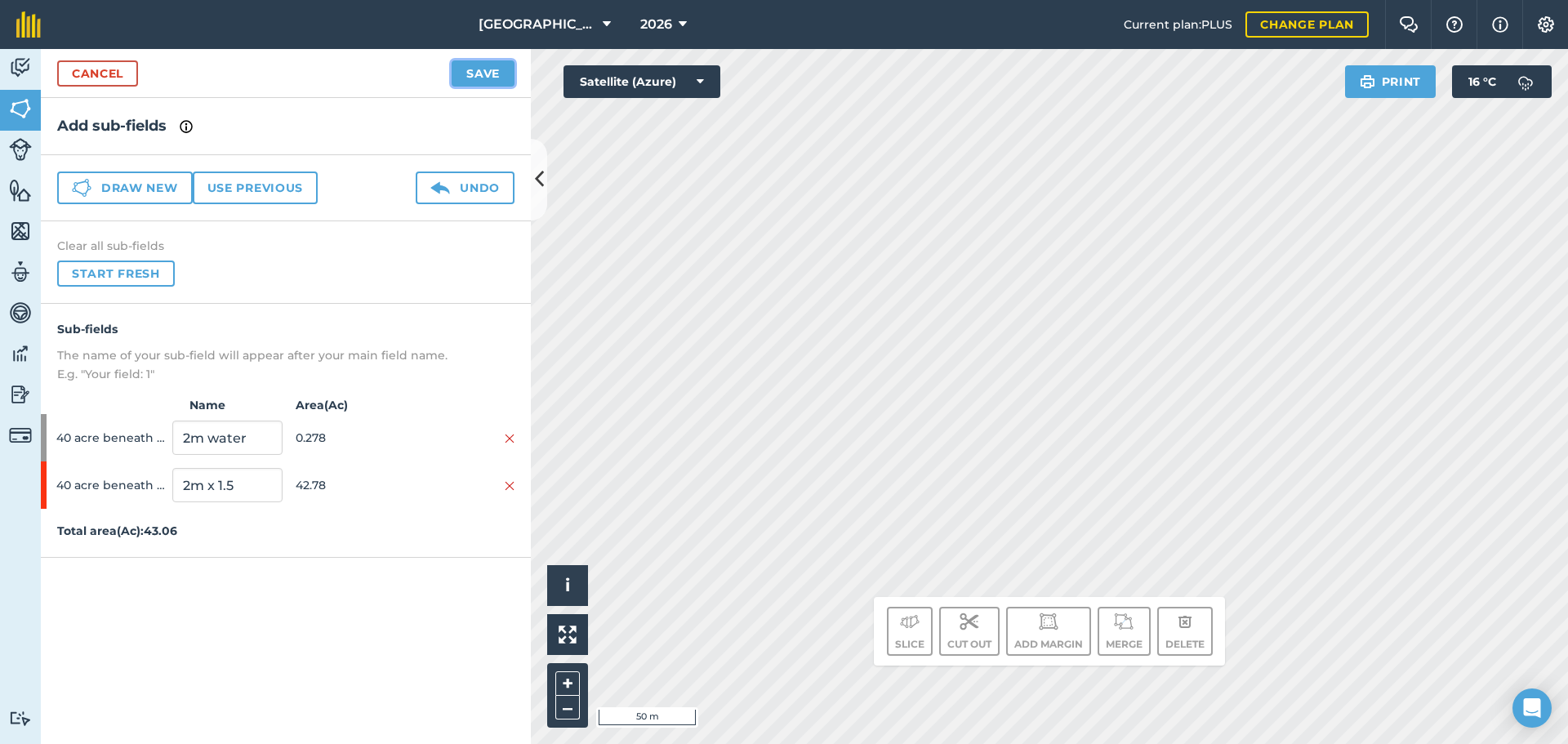
click at [503, 75] on button "Save" at bounding box center [482, 73] width 63 height 26
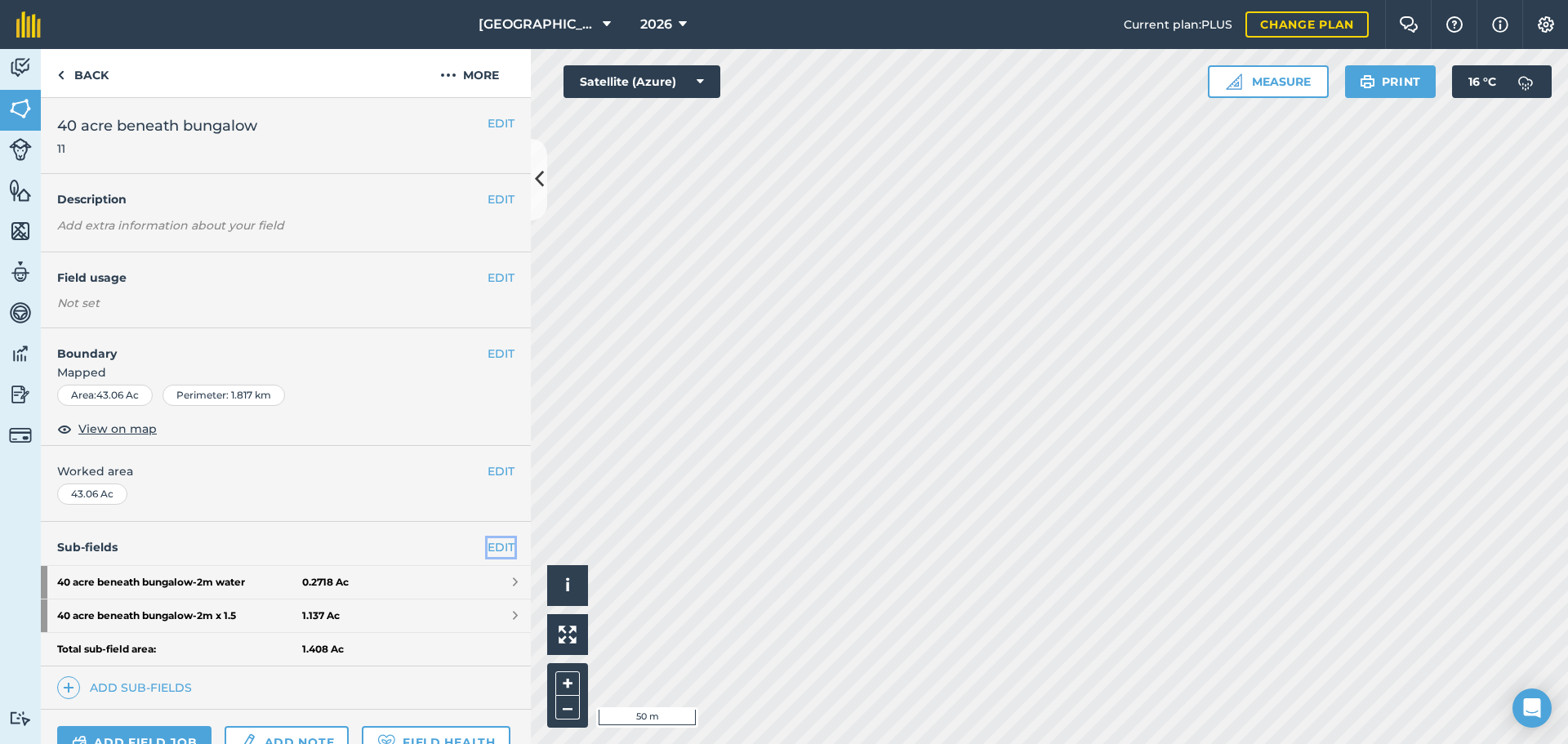
click at [488, 541] on link "EDIT" at bounding box center [501, 547] width 27 height 18
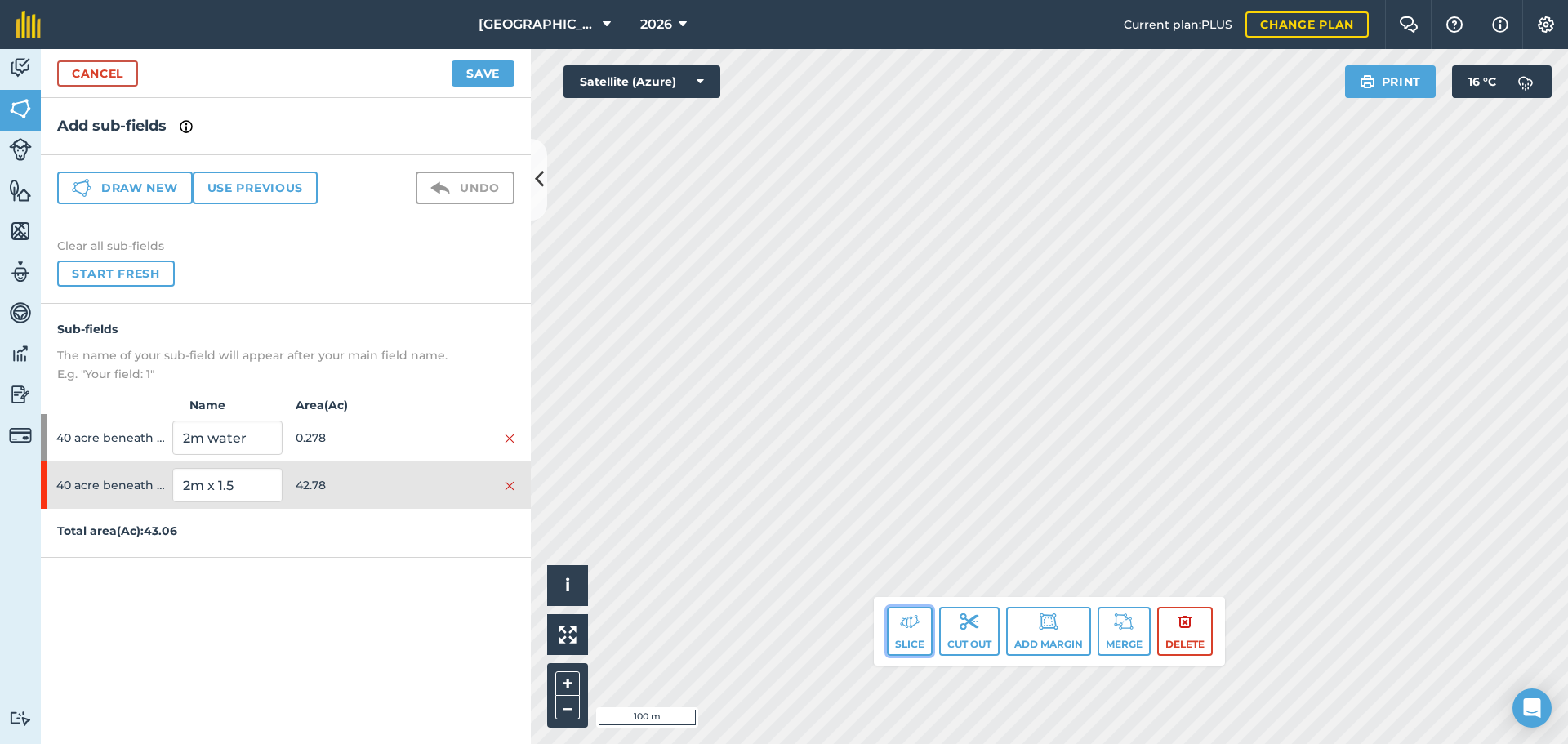
click at [912, 625] on img at bounding box center [909, 621] width 20 height 20
click at [912, 630] on button "Slice" at bounding box center [910, 631] width 46 height 49
click at [894, 636] on button "Slice" at bounding box center [910, 631] width 46 height 49
click at [923, 614] on button "Slice" at bounding box center [910, 631] width 46 height 49
click at [916, 634] on button "Slice" at bounding box center [910, 631] width 46 height 49
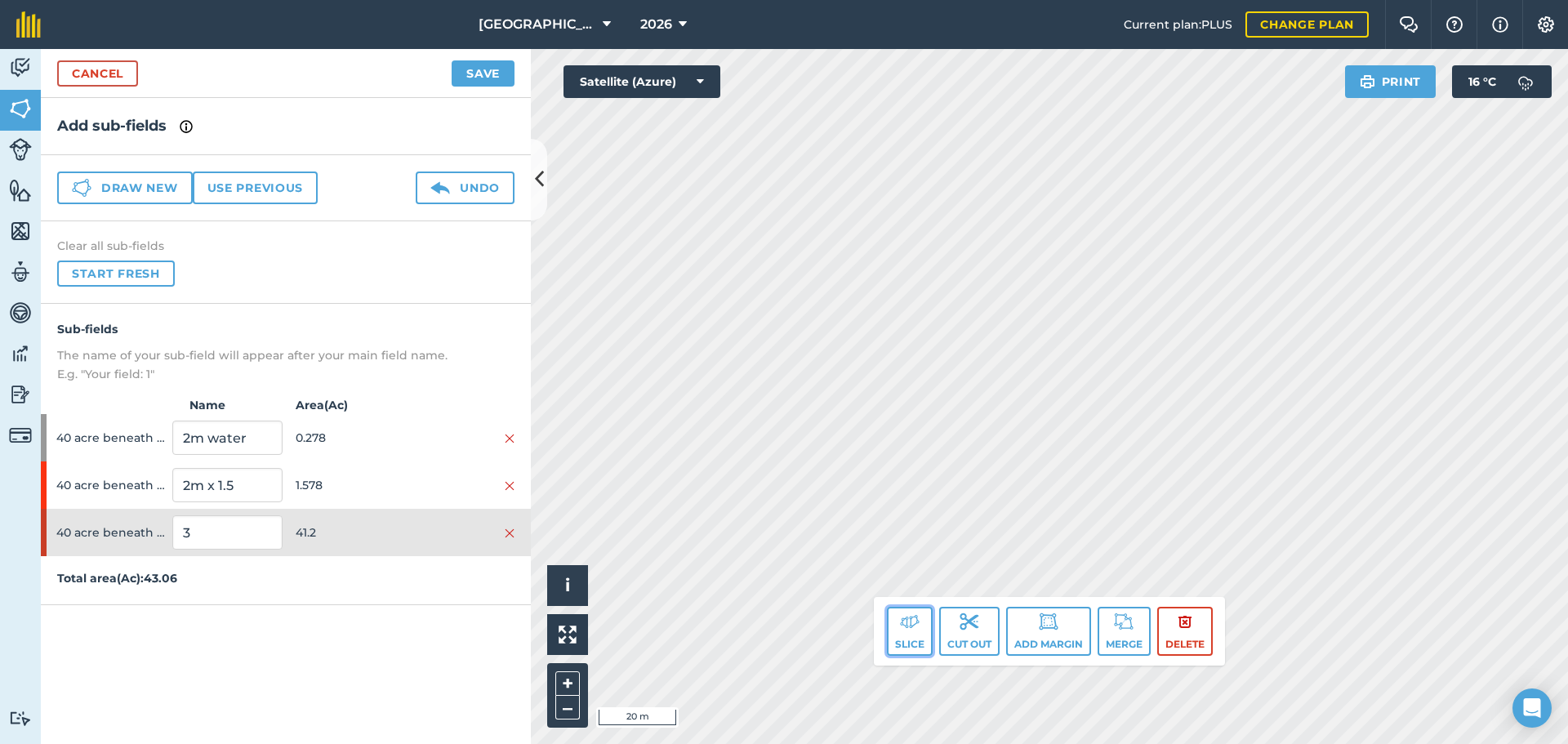
click at [912, 619] on img at bounding box center [909, 621] width 20 height 20
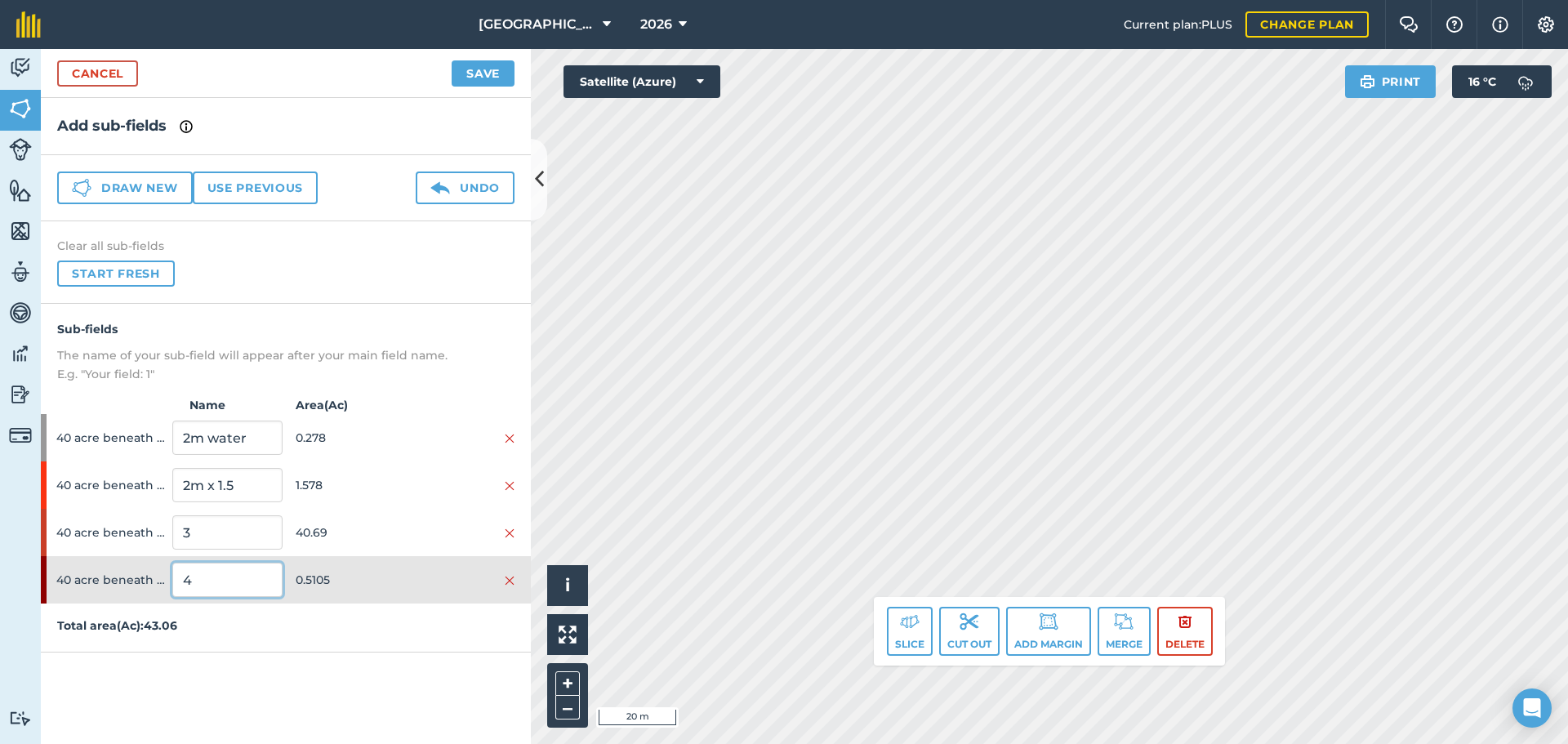
click at [200, 568] on input "4" at bounding box center [227, 580] width 110 height 35
type input "EFA M"
click at [200, 532] on input "3" at bounding box center [227, 532] width 110 height 35
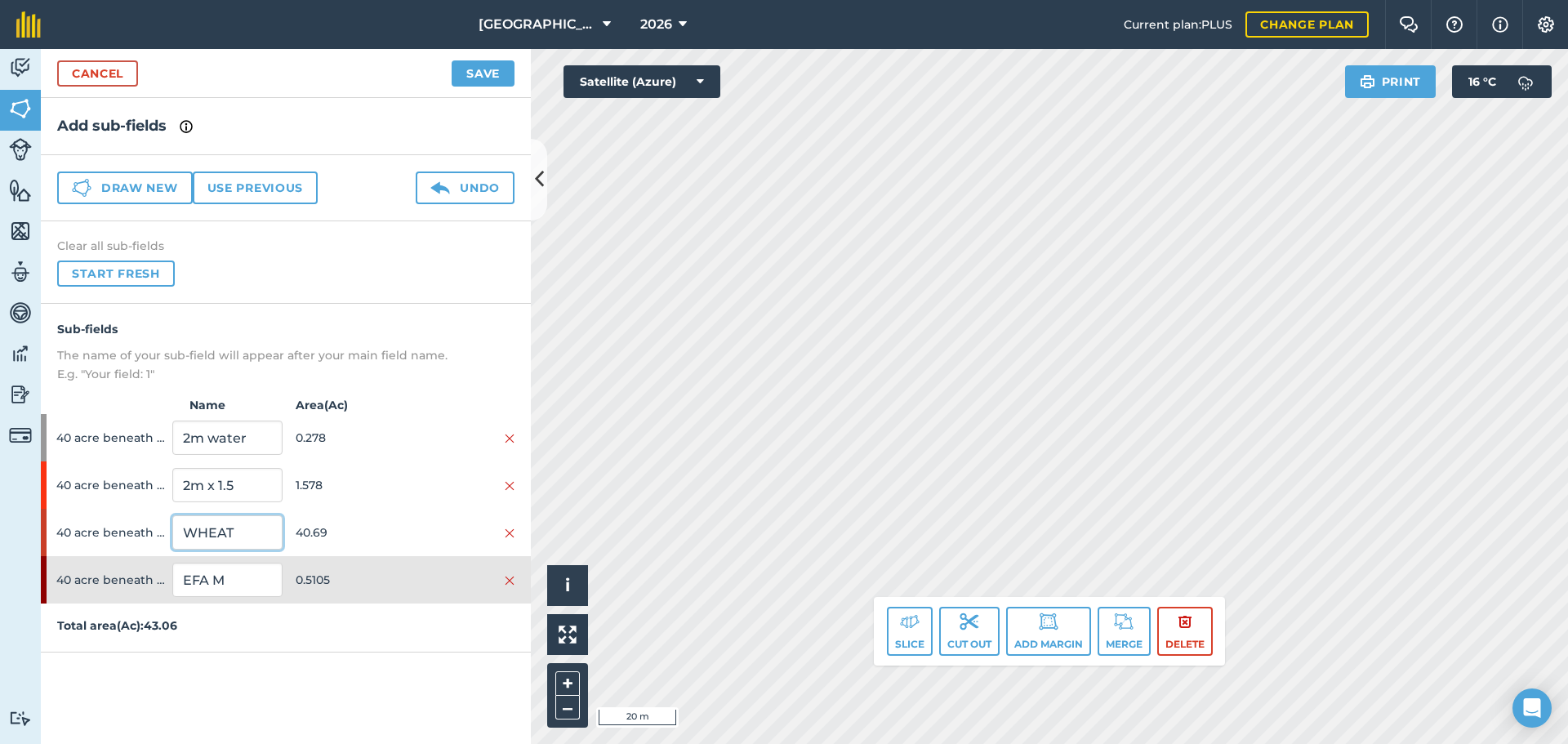
type input "WHEAT"
click at [335, 566] on span "0.5105" at bounding box center [350, 580] width 110 height 31
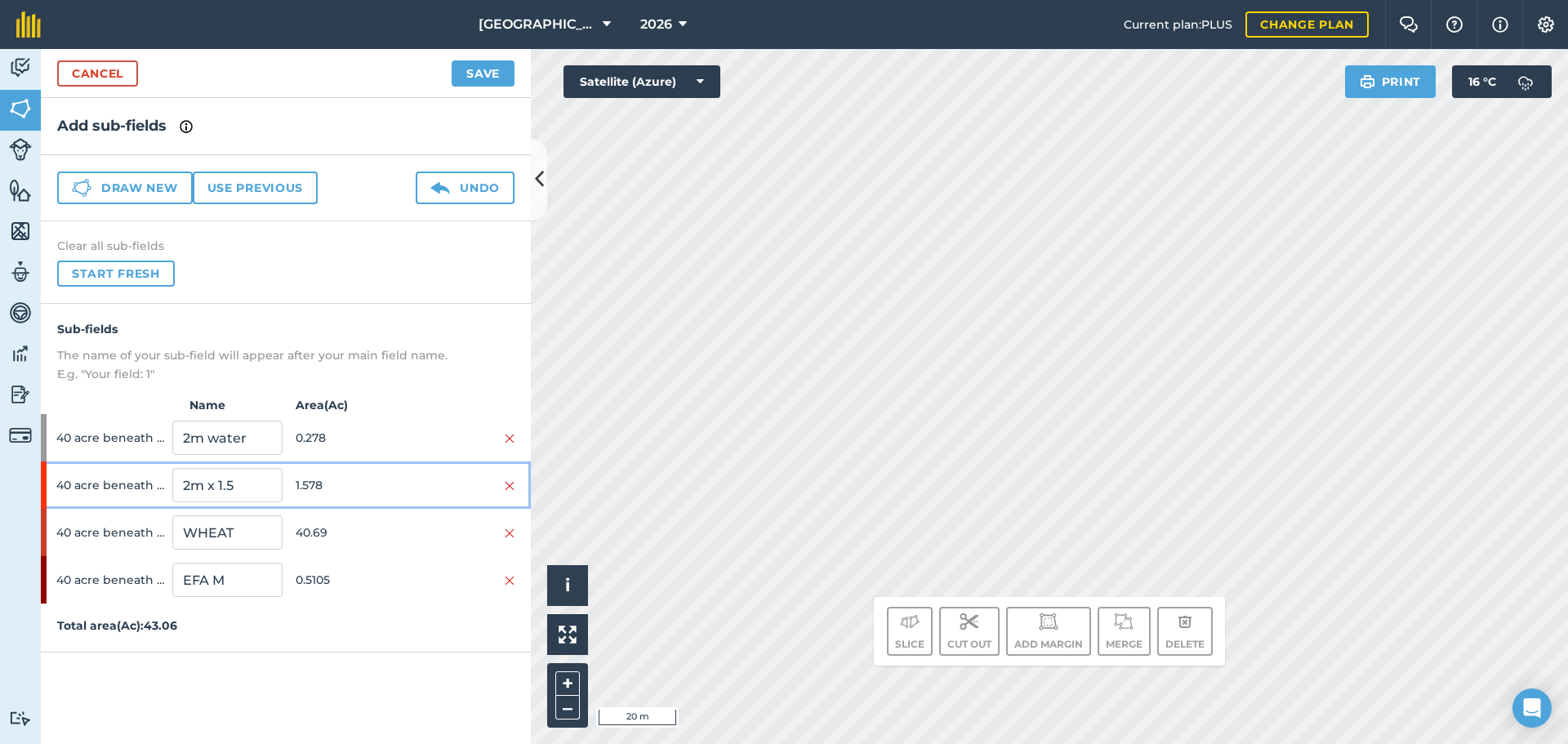
click at [333, 474] on span "1.578" at bounding box center [350, 485] width 110 height 31
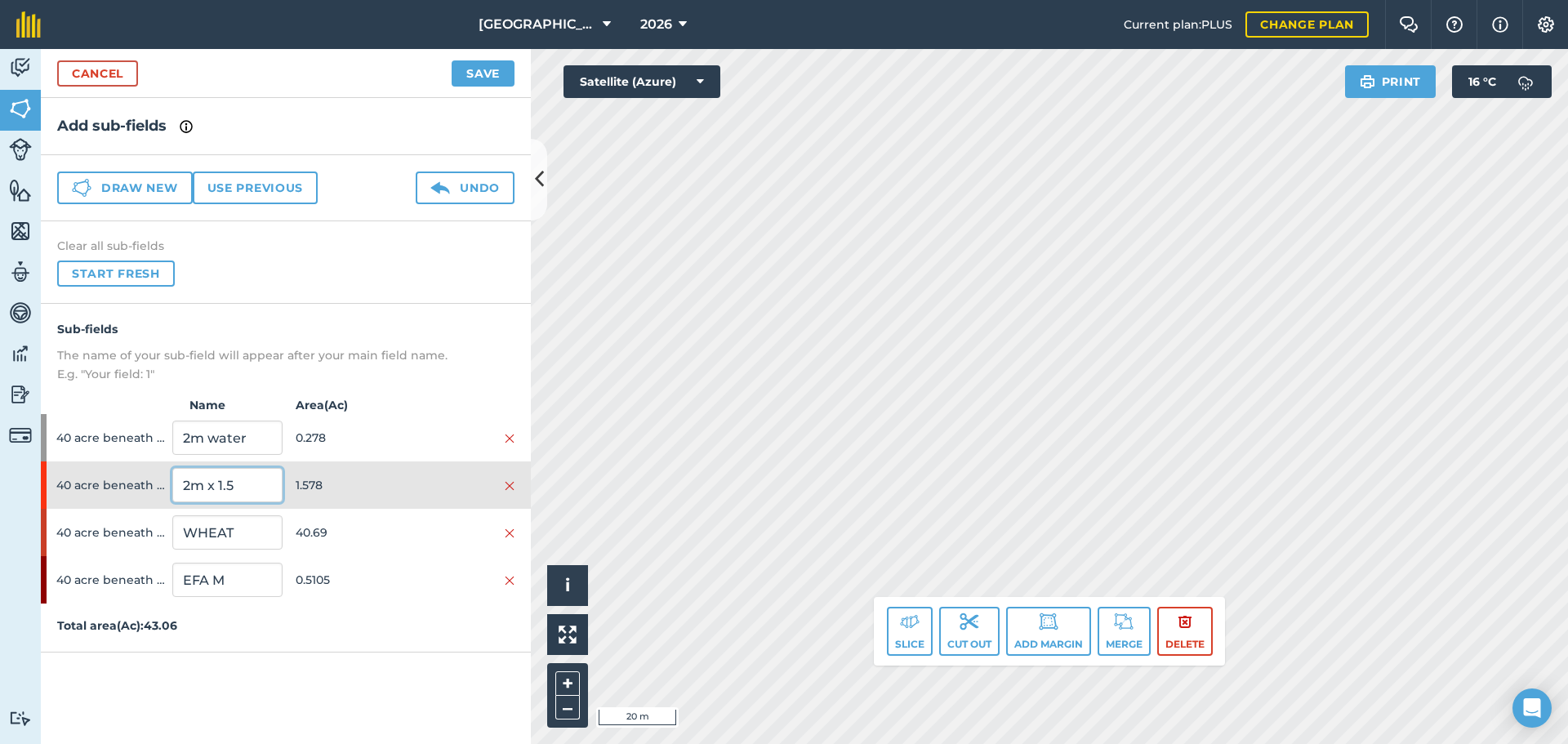
click at [251, 491] on input "2m x 1.5" at bounding box center [227, 485] width 110 height 35
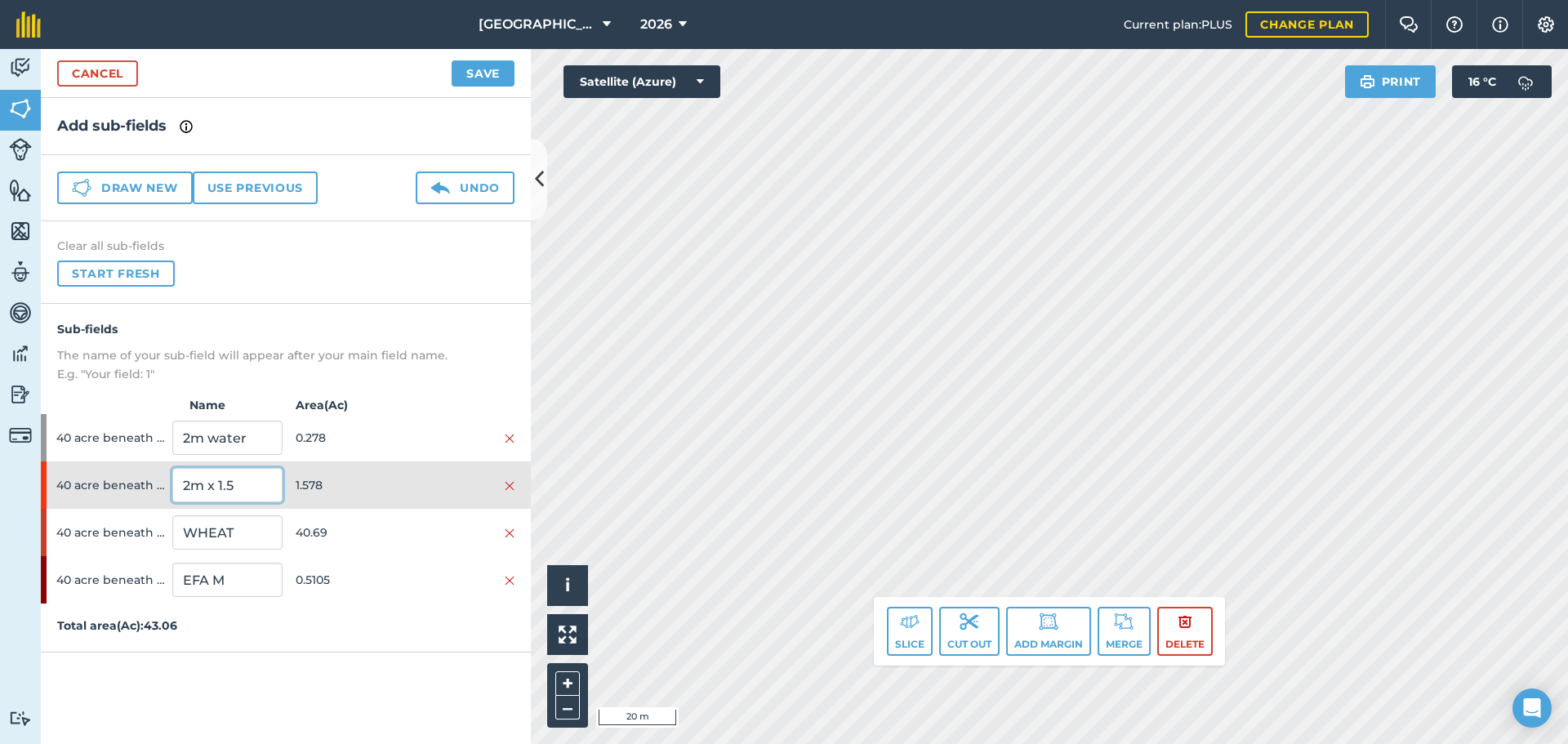
click at [251, 491] on input "2m x 1.5" at bounding box center [227, 485] width 110 height 35
type input "EFA M"
click at [479, 66] on button "Save" at bounding box center [482, 73] width 63 height 26
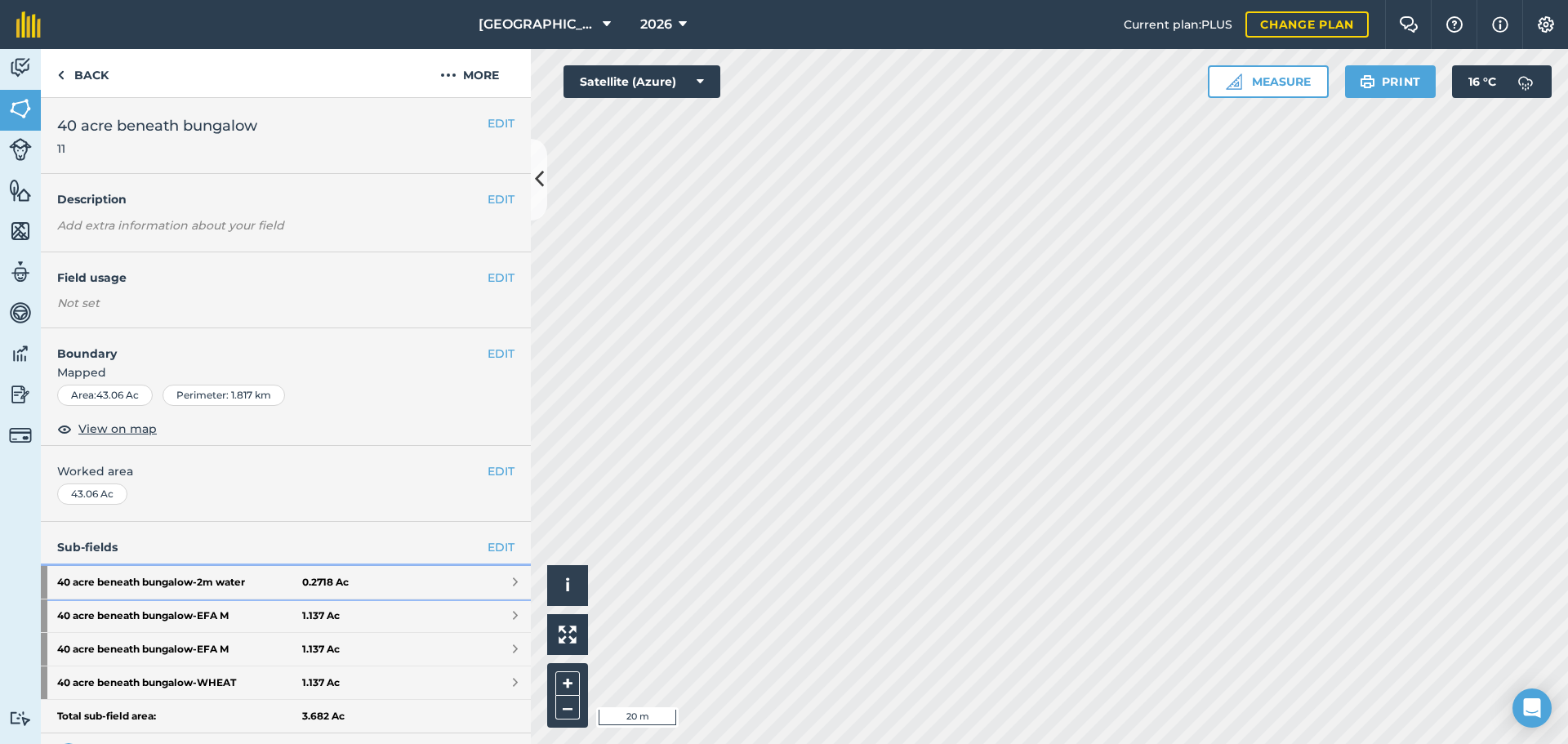
click at [415, 582] on link "40 acre beneath bungalow - 2m water 0.2718 Ac" at bounding box center [286, 582] width 490 height 33
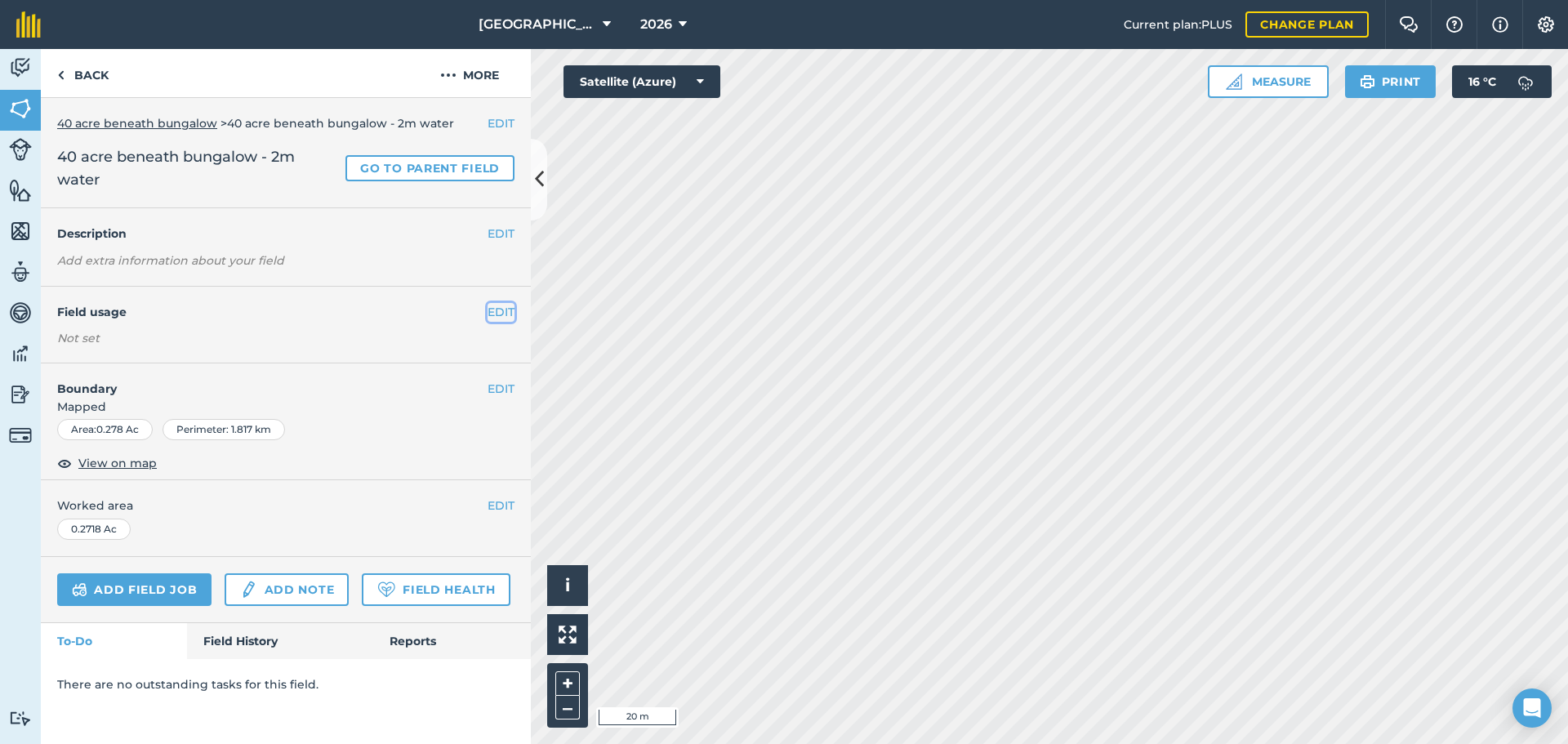
click at [502, 311] on button "EDIT" at bounding box center [501, 311] width 27 height 18
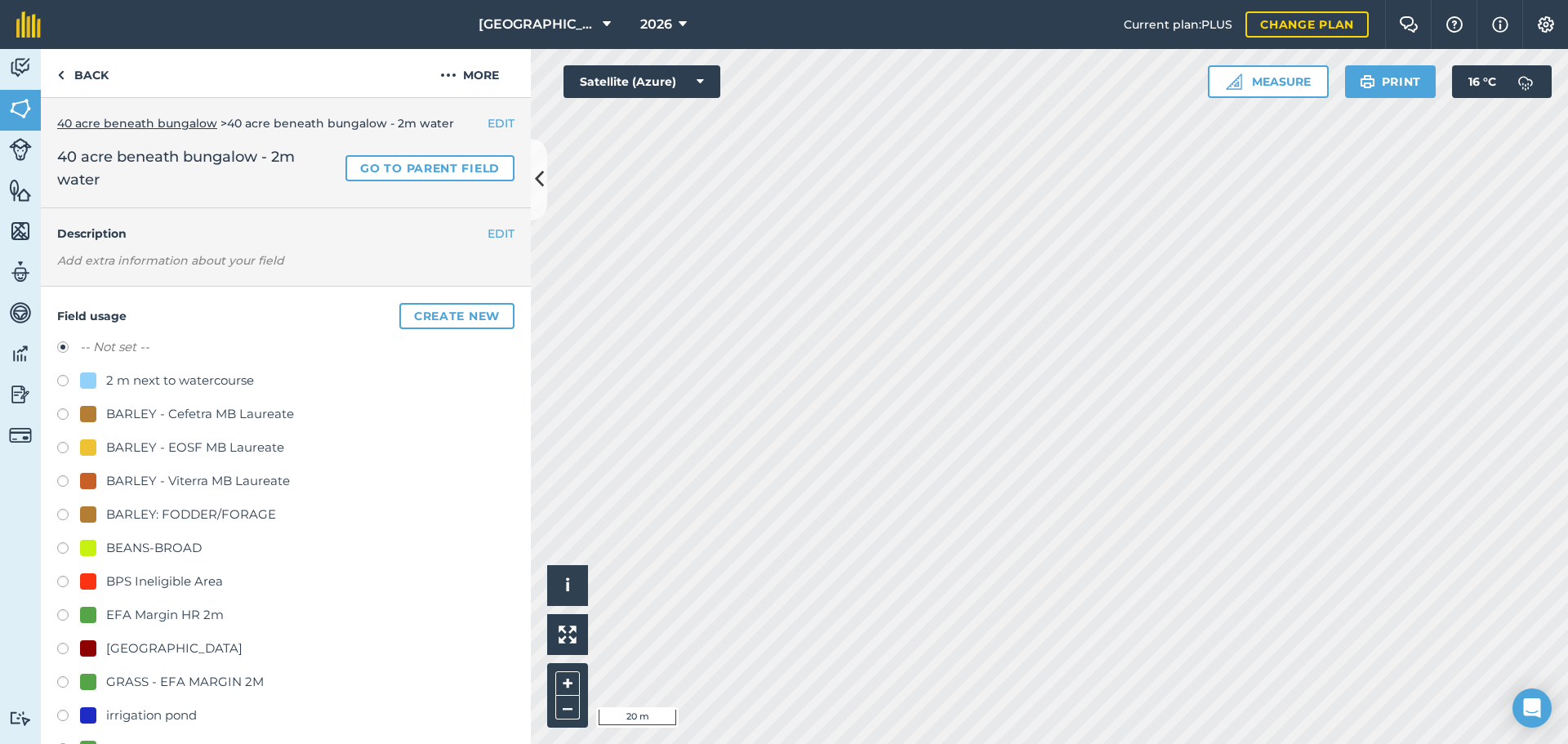
click at [147, 386] on div "2 m next to watercourse" at bounding box center [180, 380] width 148 height 20
radio input "true"
radio input "false"
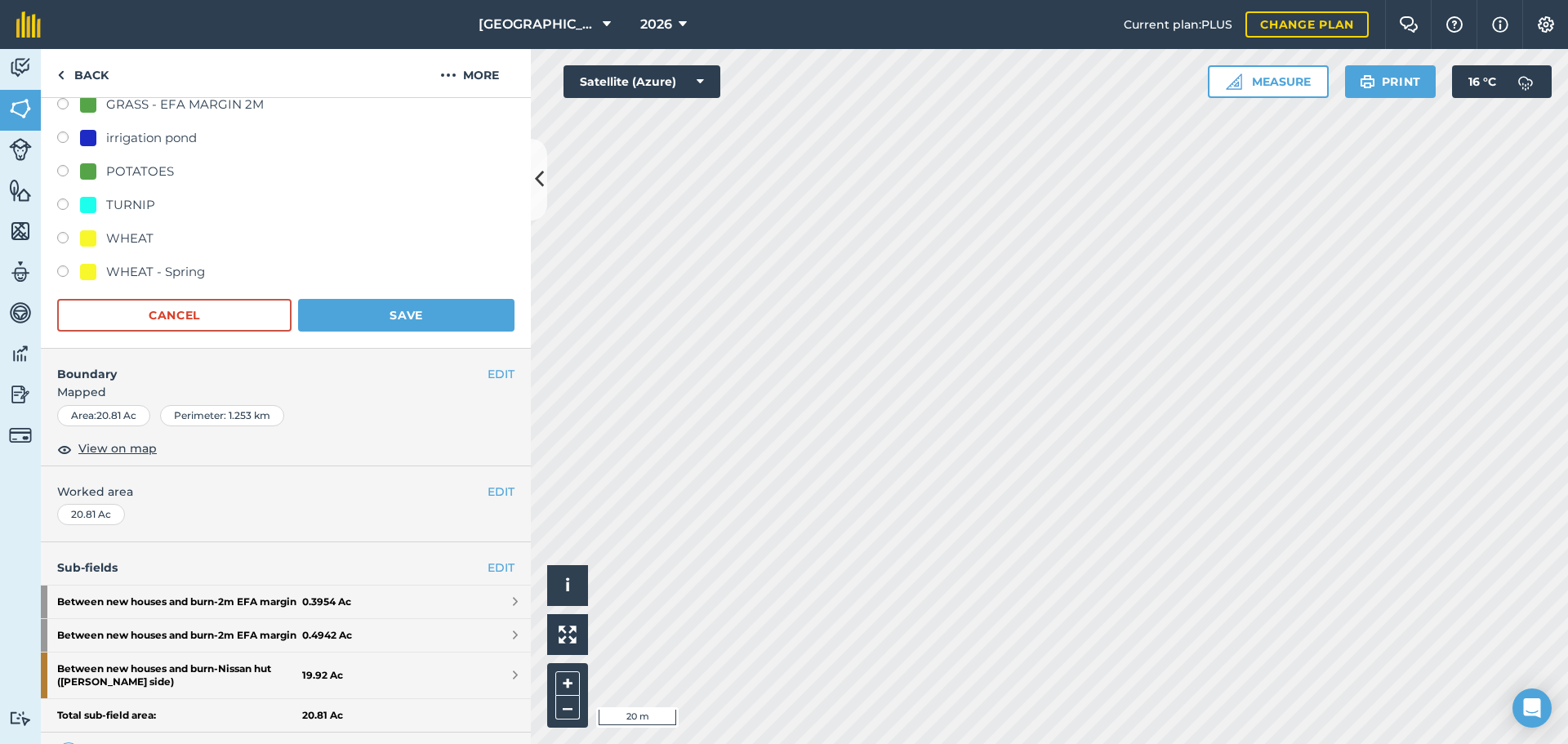
scroll to position [566, 0]
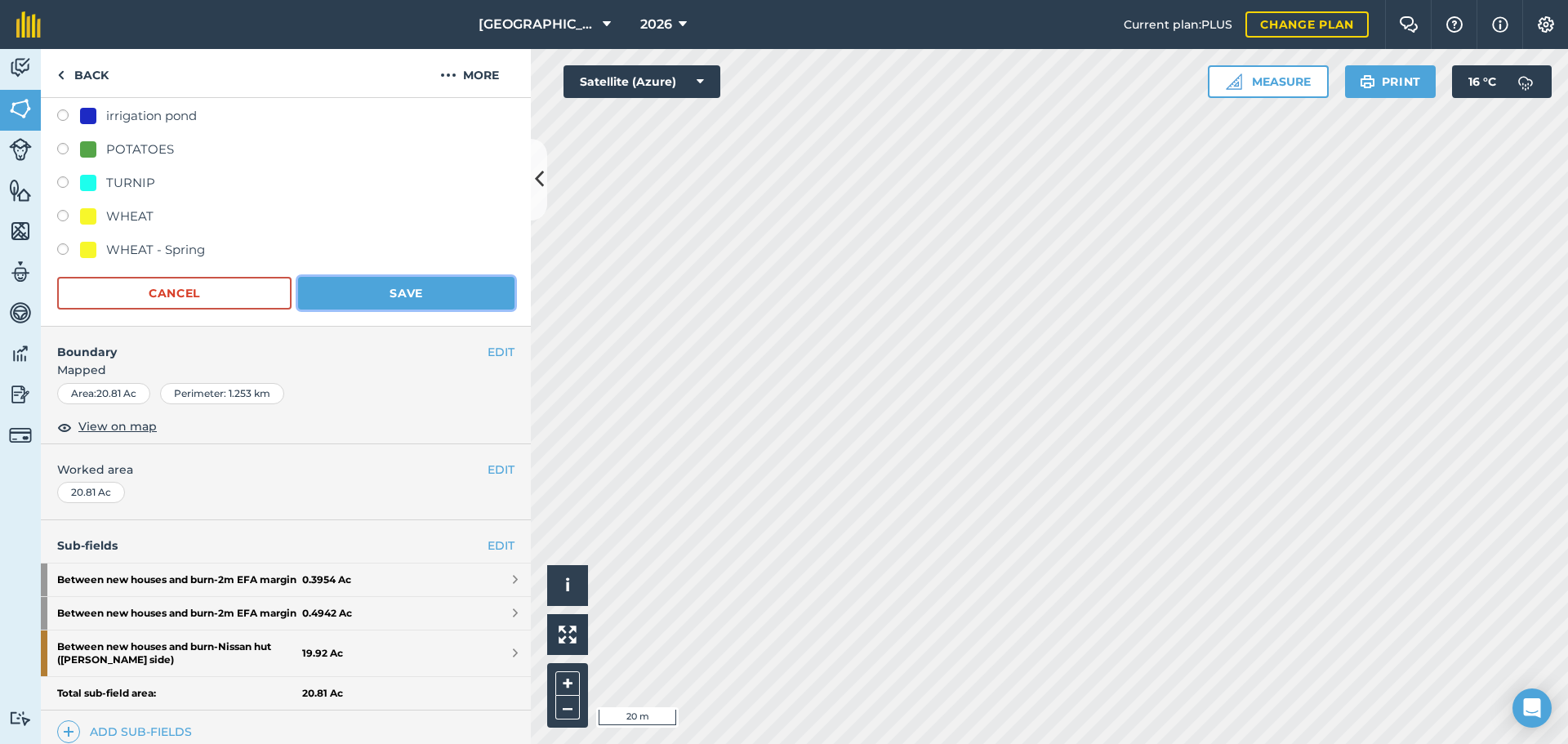
click at [416, 306] on button "Save" at bounding box center [406, 293] width 217 height 33
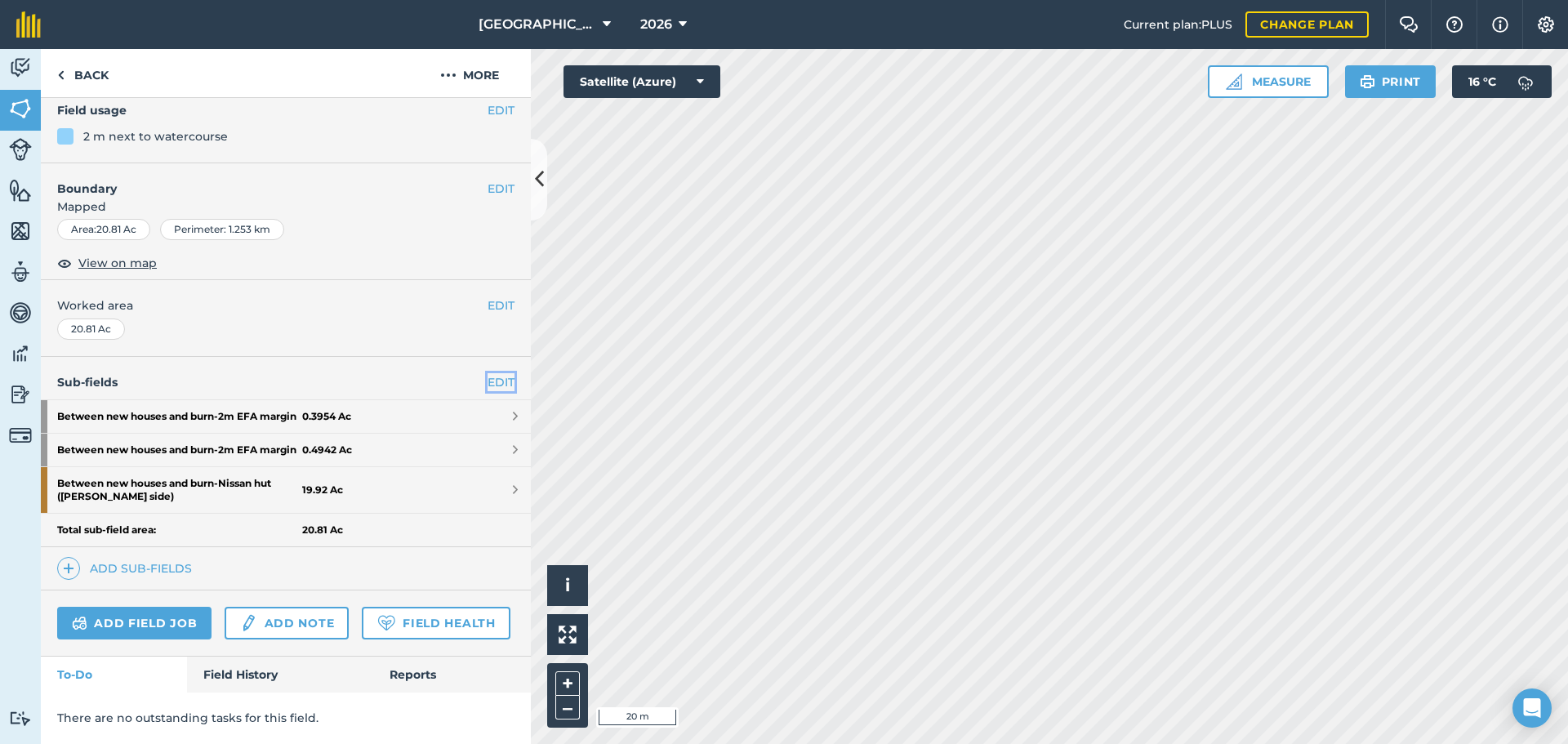
click at [499, 373] on link "EDIT" at bounding box center [501, 382] width 27 height 18
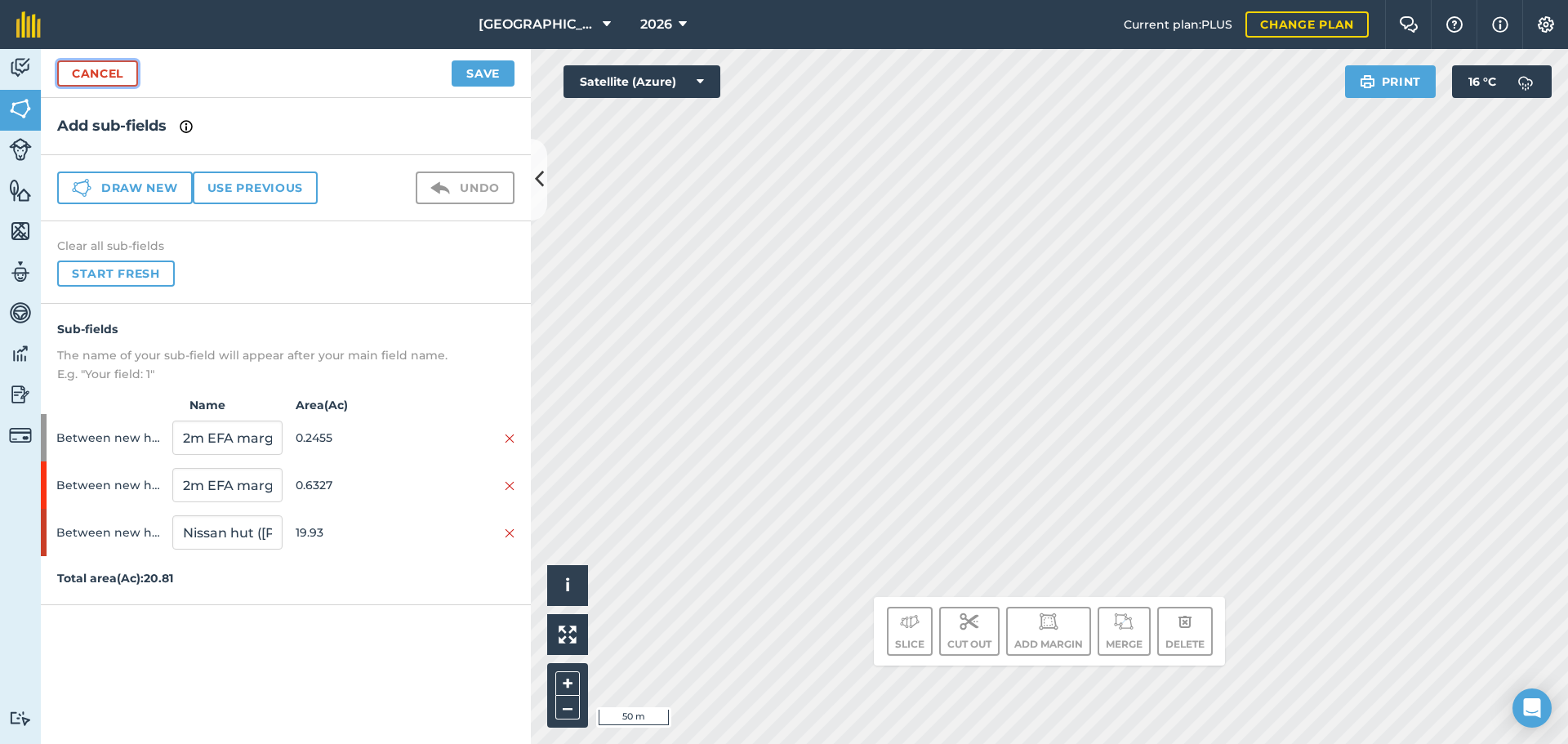
click at [132, 66] on link "Cancel" at bounding box center [98, 73] width 81 height 26
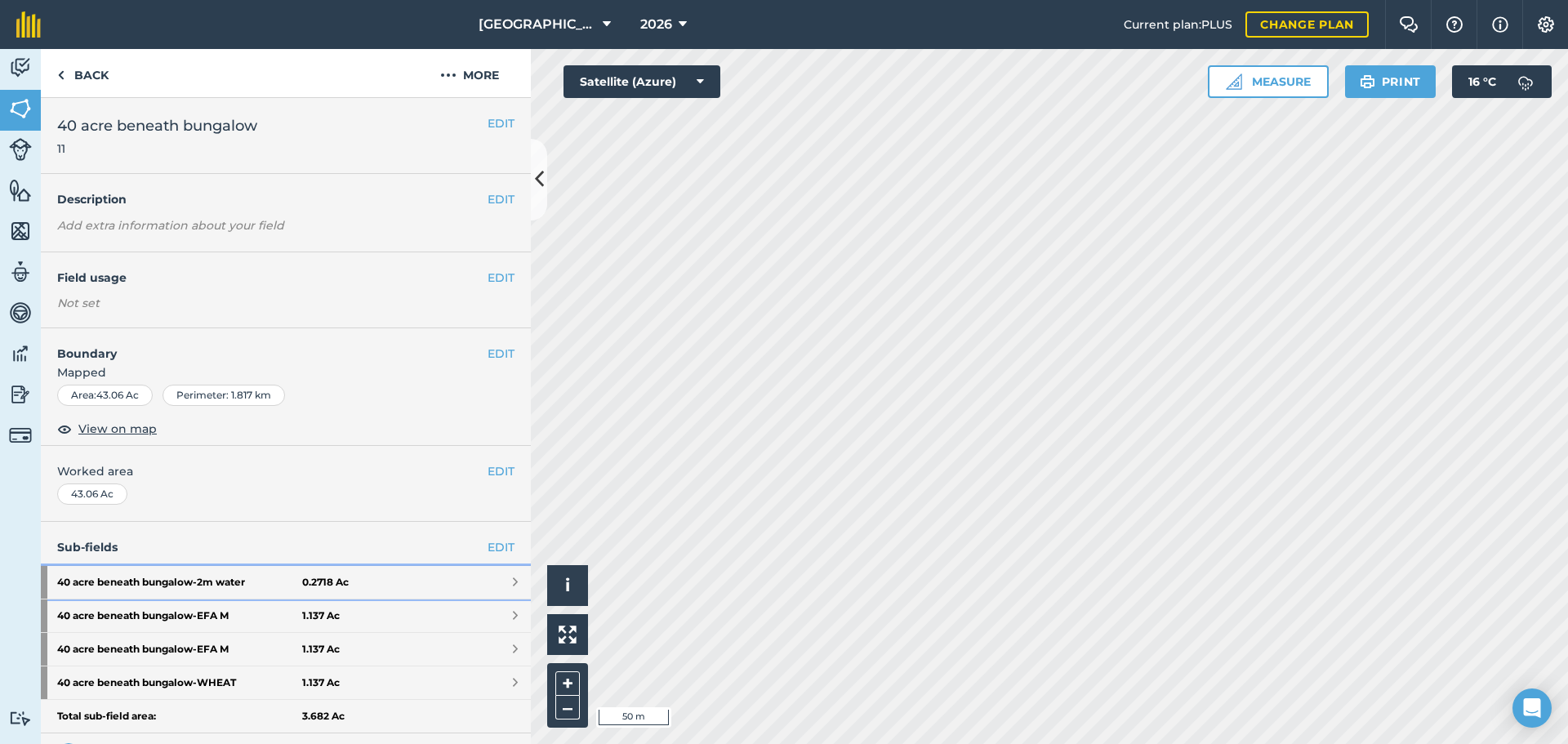
click at [418, 578] on link "40 acre beneath bungalow - 2m water 0.2718 Ac" at bounding box center [286, 582] width 490 height 33
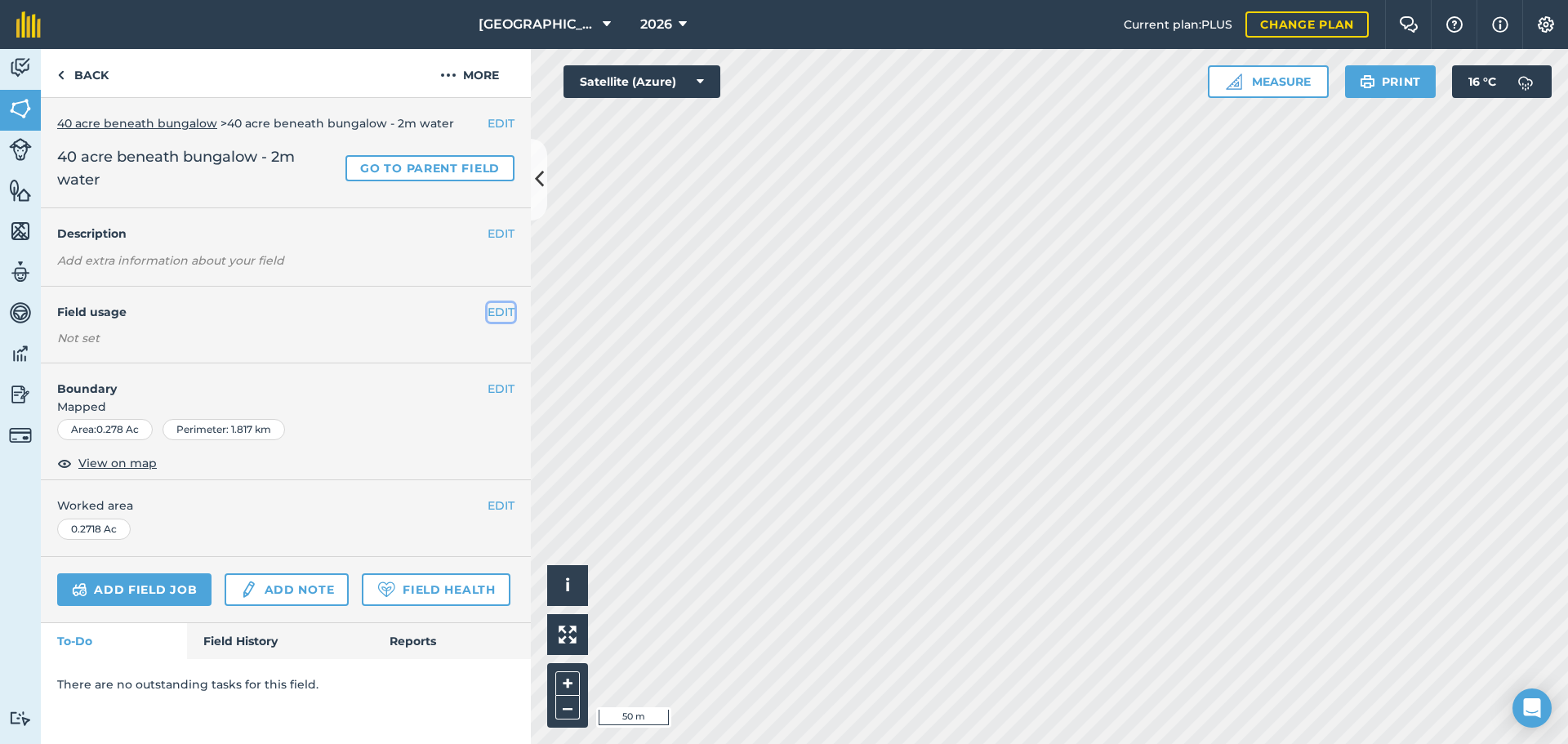
click at [504, 309] on button "EDIT" at bounding box center [501, 311] width 27 height 18
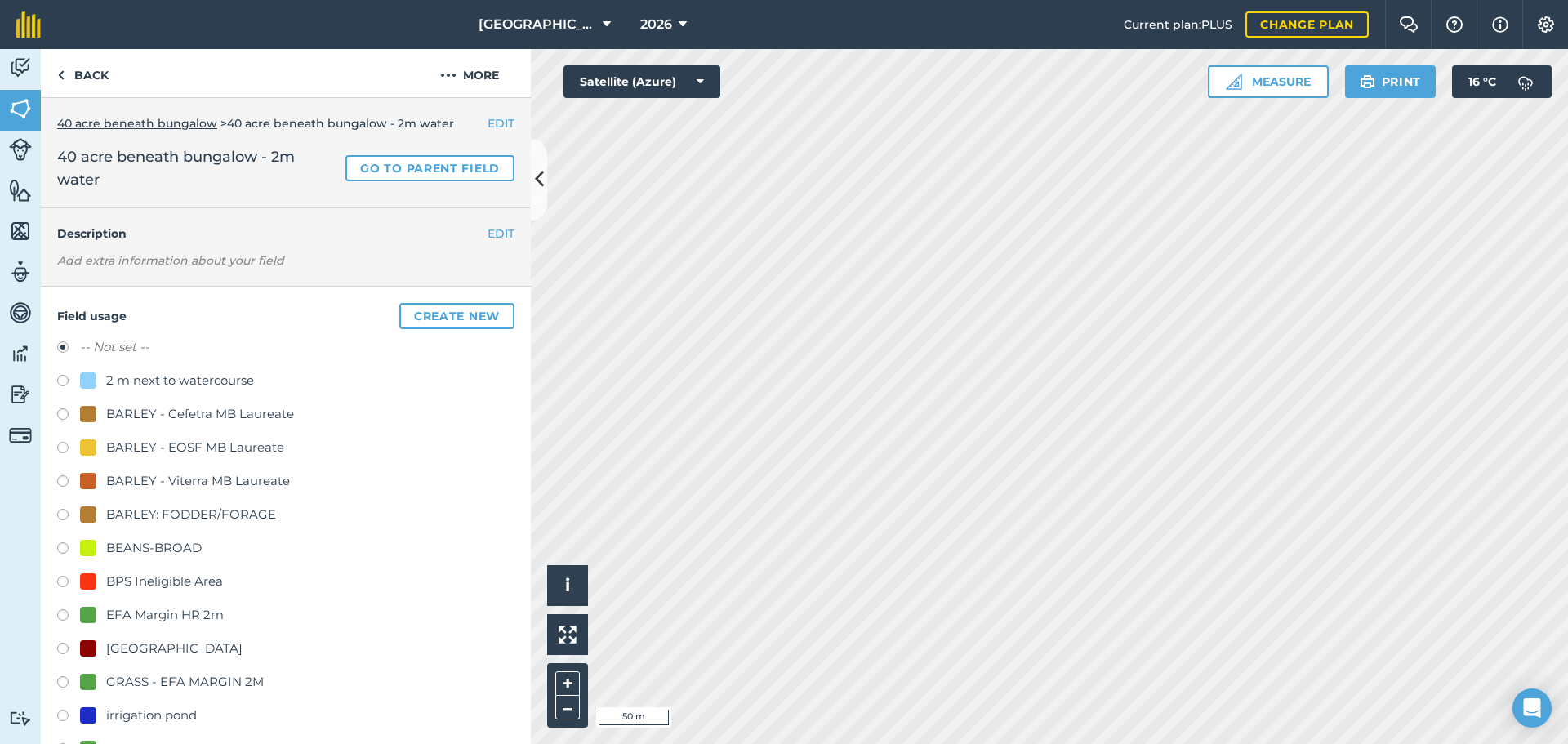
click at [188, 382] on div "2 m next to watercourse" at bounding box center [180, 380] width 148 height 20
radio input "true"
radio input "false"
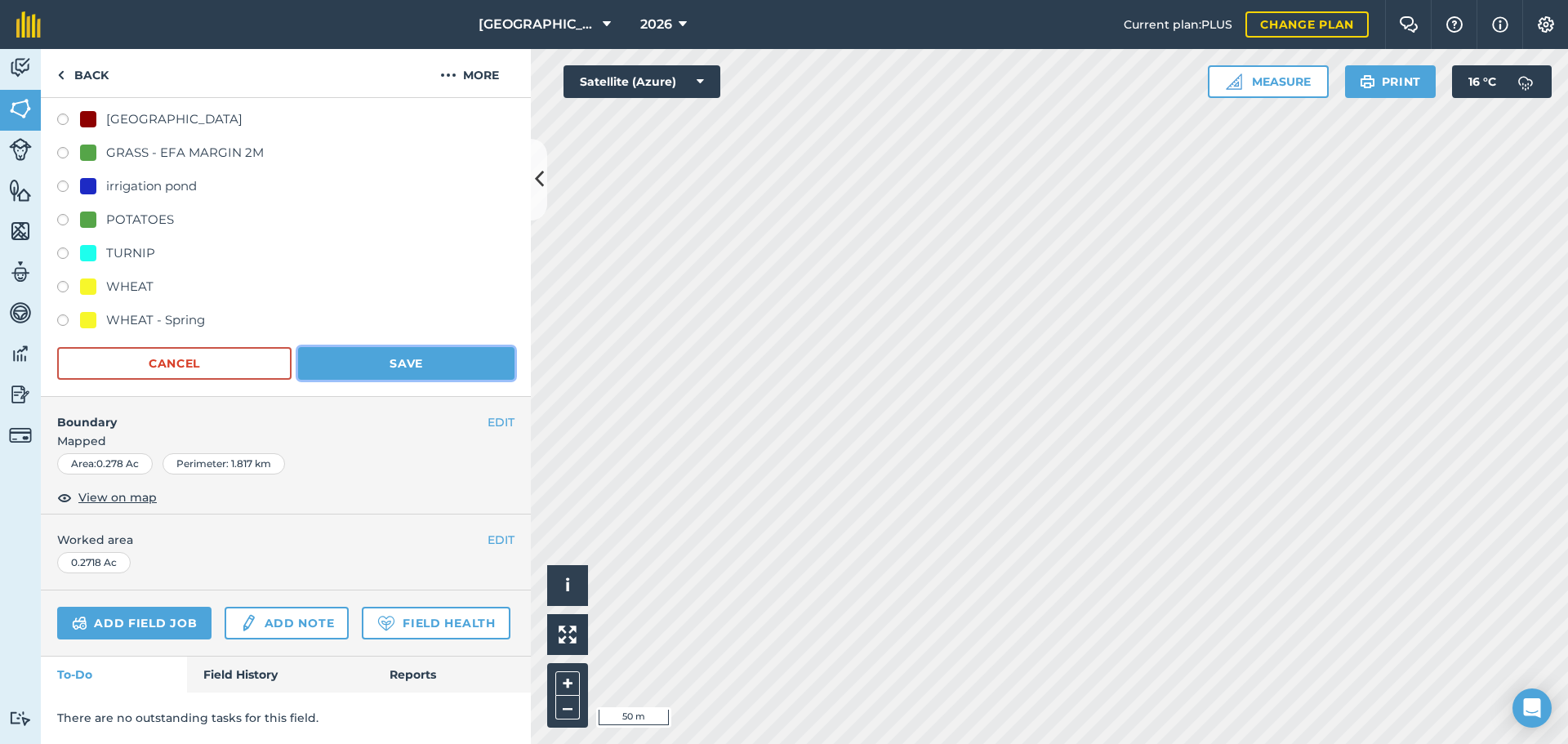
click at [418, 347] on button "Save" at bounding box center [406, 363] width 217 height 33
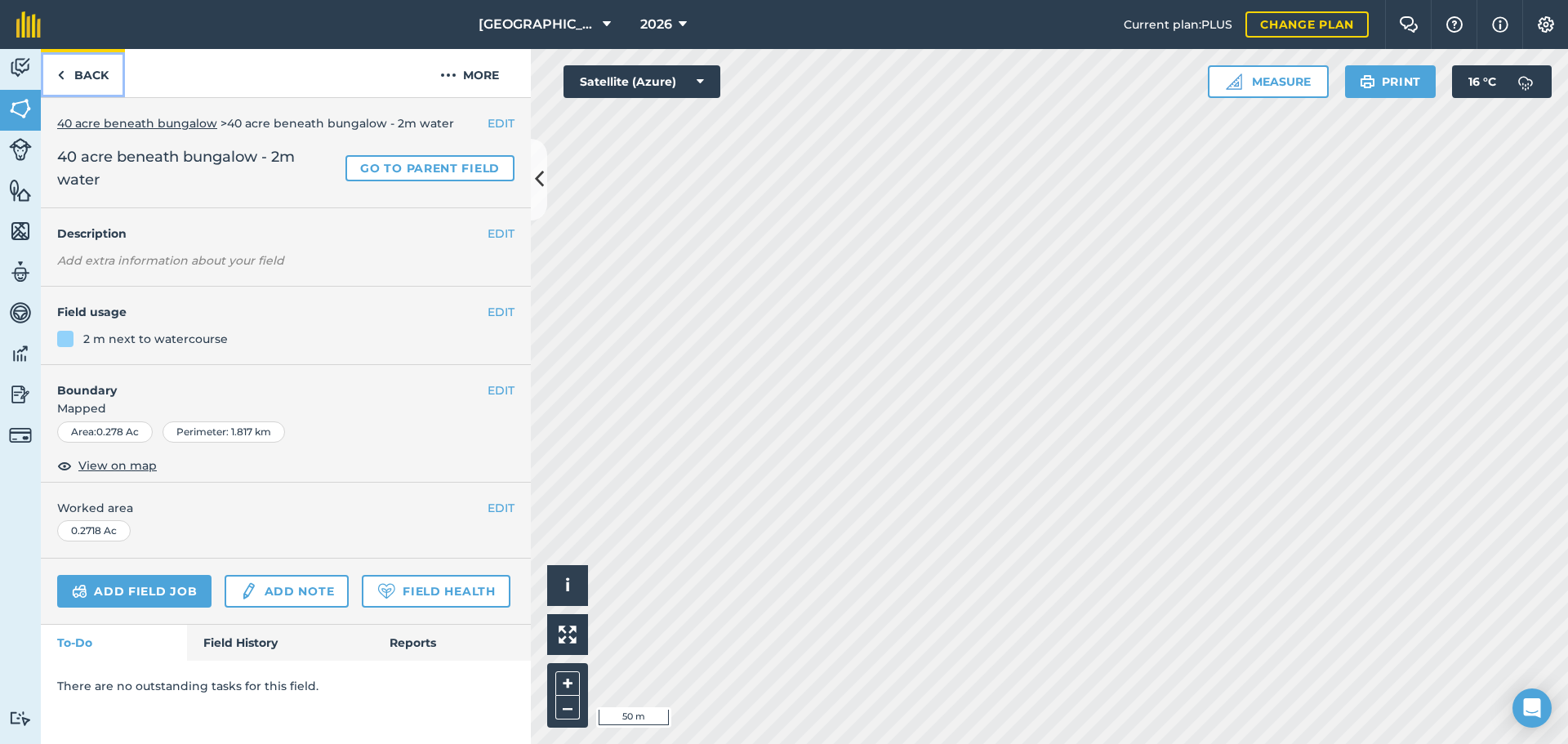
click at [83, 68] on link "Back" at bounding box center [83, 72] width 84 height 48
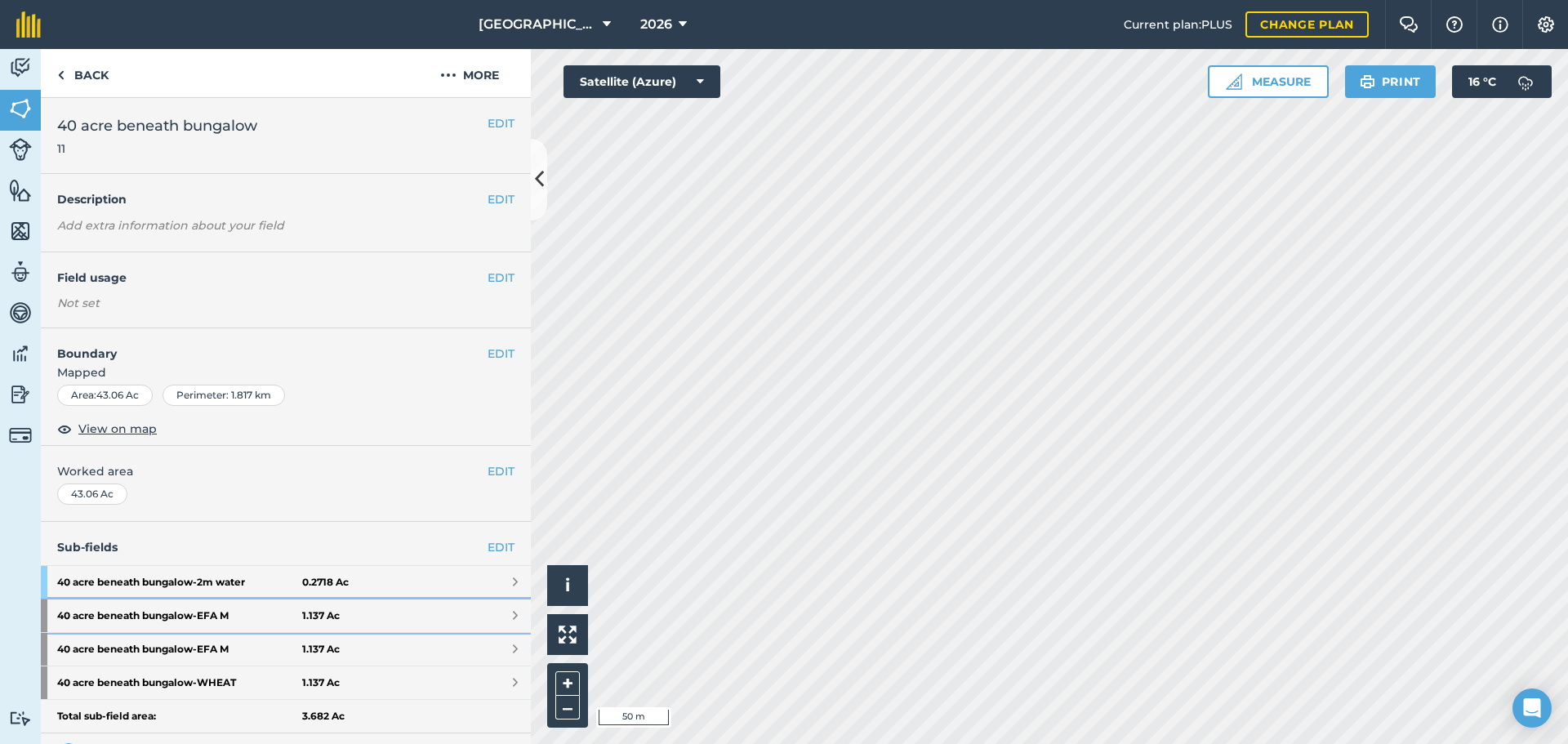
click at [293, 615] on strong "40 acre beneath bungalow - EFA M" at bounding box center [179, 615] width 245 height 33
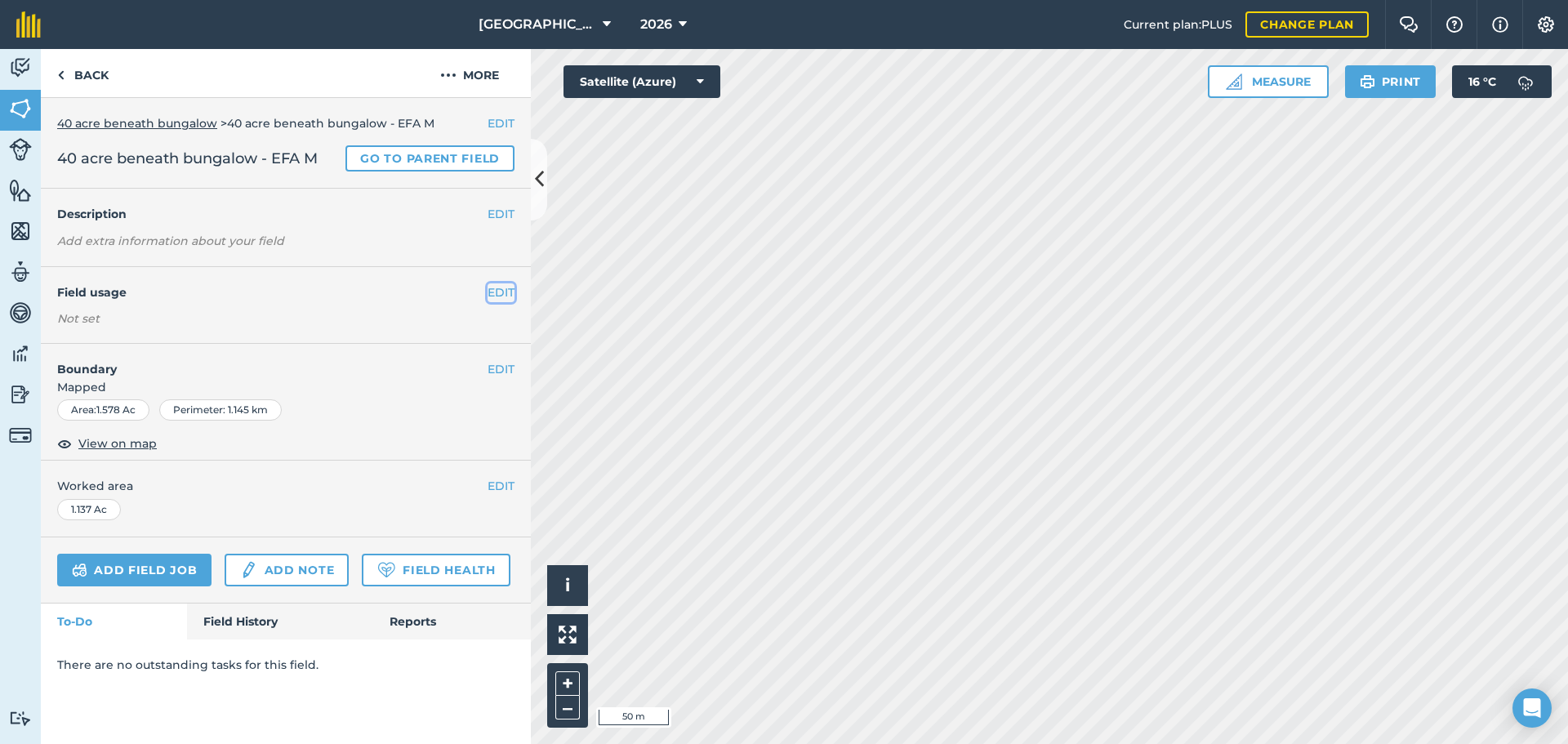
click at [501, 287] on button "EDIT" at bounding box center [501, 292] width 27 height 18
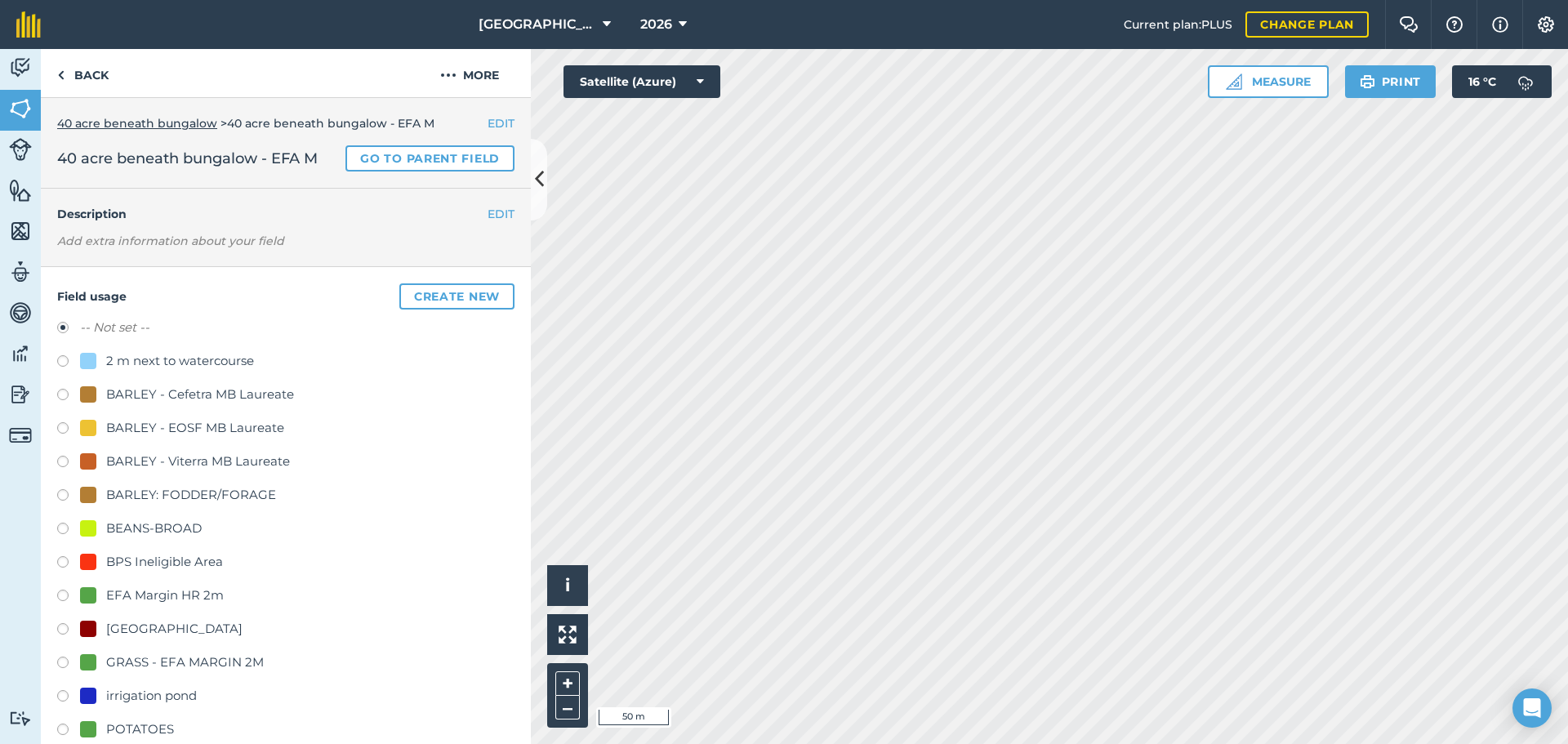
click at [157, 660] on div "GRASS - EFA MARGIN 2M" at bounding box center [185, 662] width 158 height 20
radio input "true"
radio input "false"
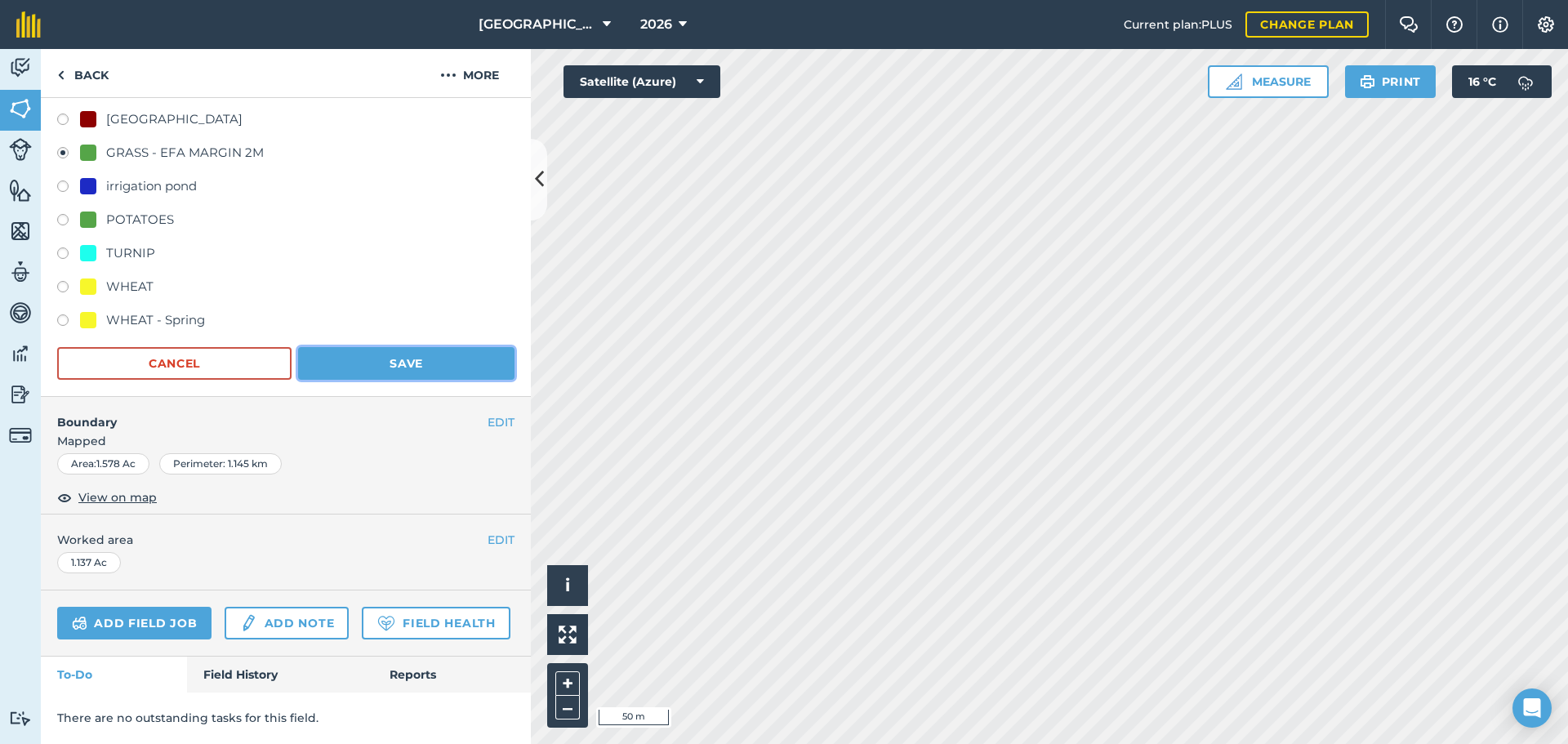
click at [343, 347] on button "Save" at bounding box center [406, 363] width 217 height 33
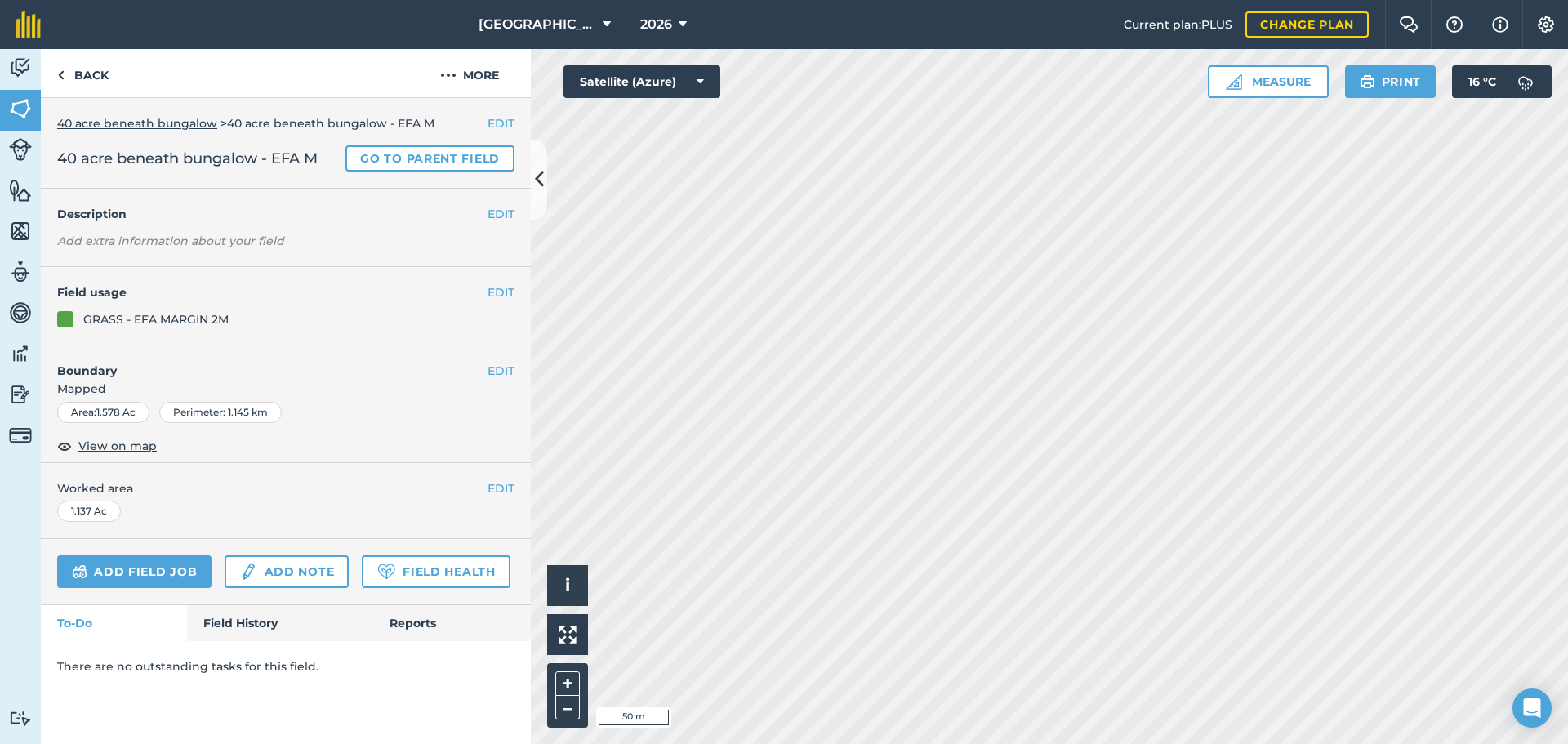
scroll to position [0, 0]
click at [64, 63] on link "Back" at bounding box center [83, 72] width 84 height 48
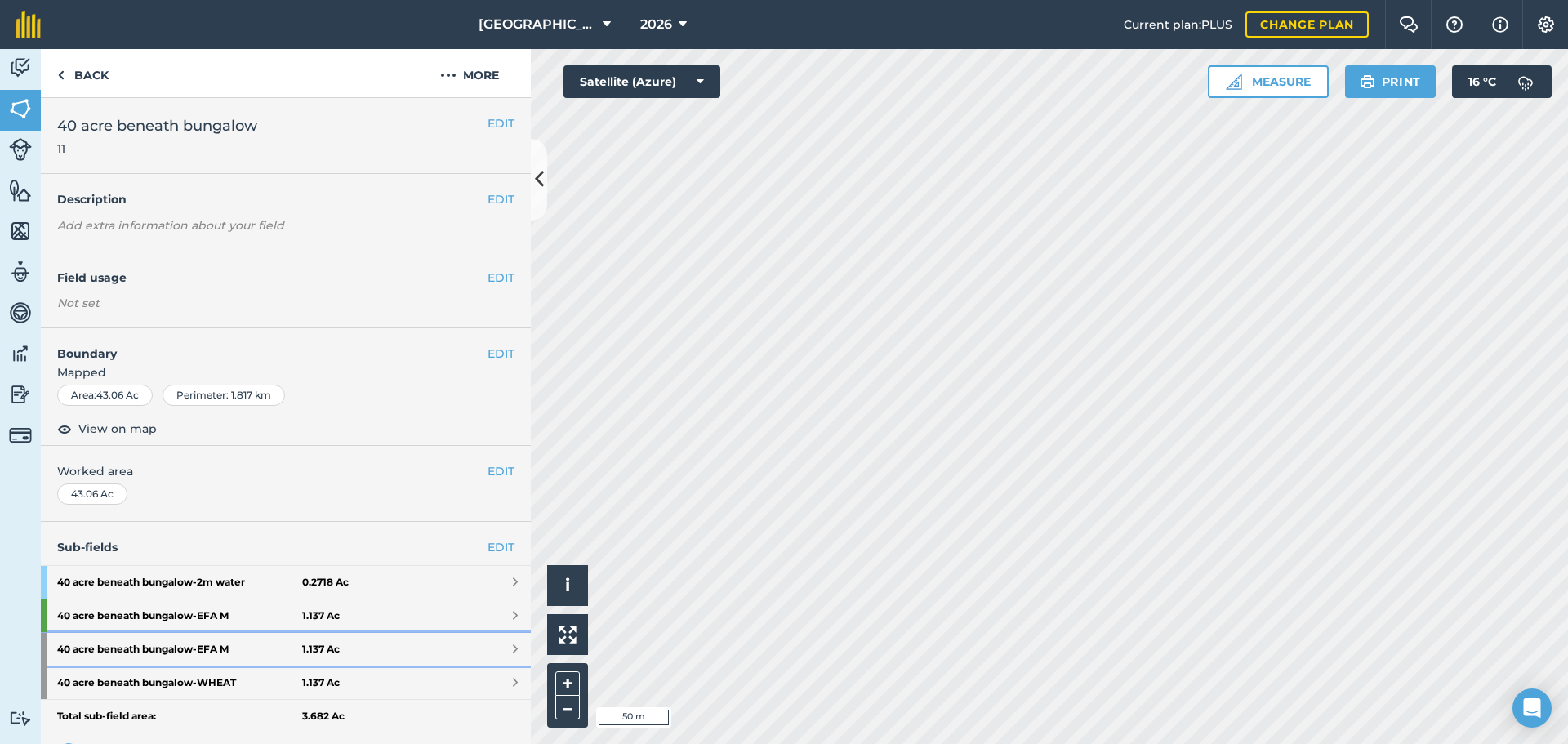
click at [331, 643] on strong "1.137 Ac" at bounding box center [321, 649] width 38 height 13
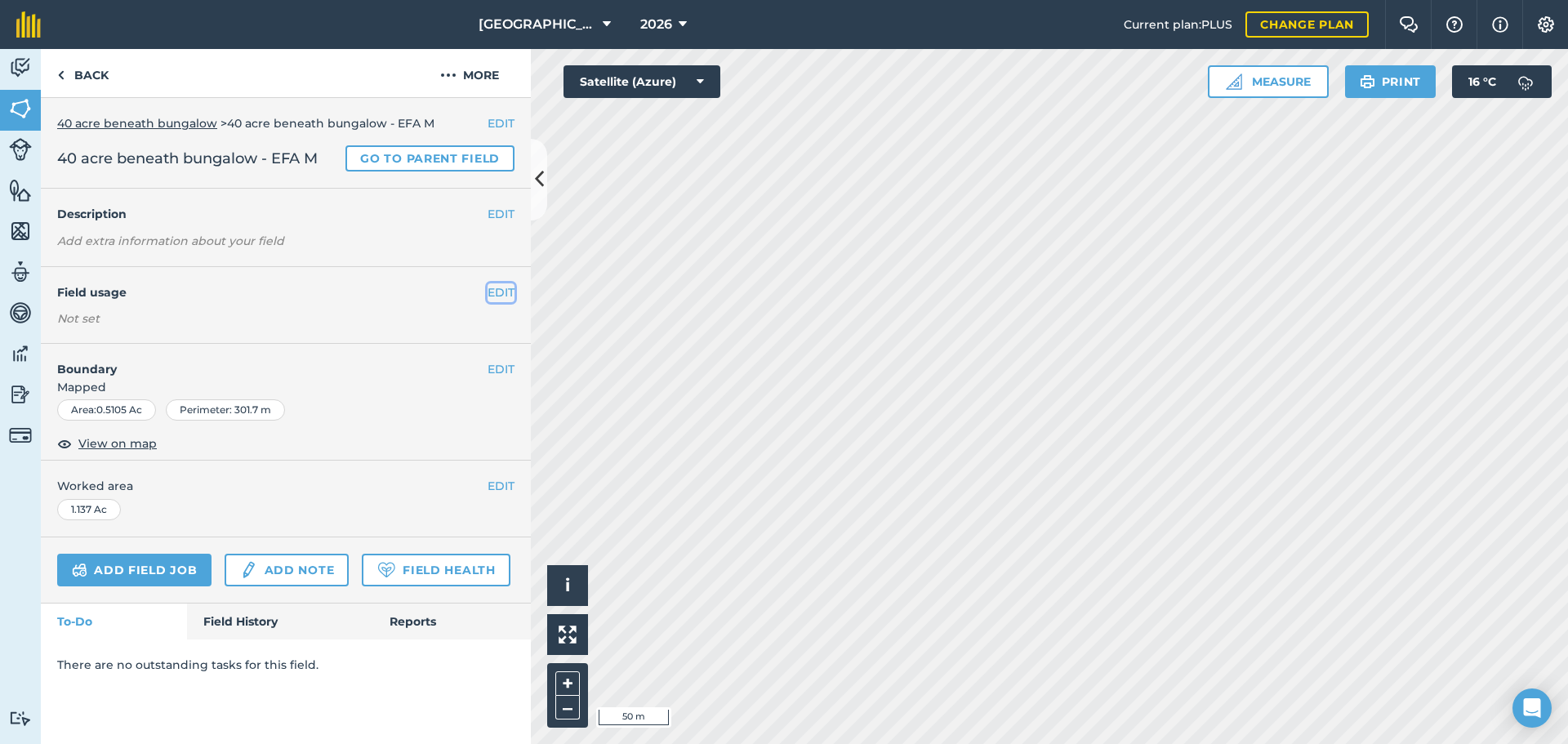
click at [498, 293] on button "EDIT" at bounding box center [501, 292] width 27 height 18
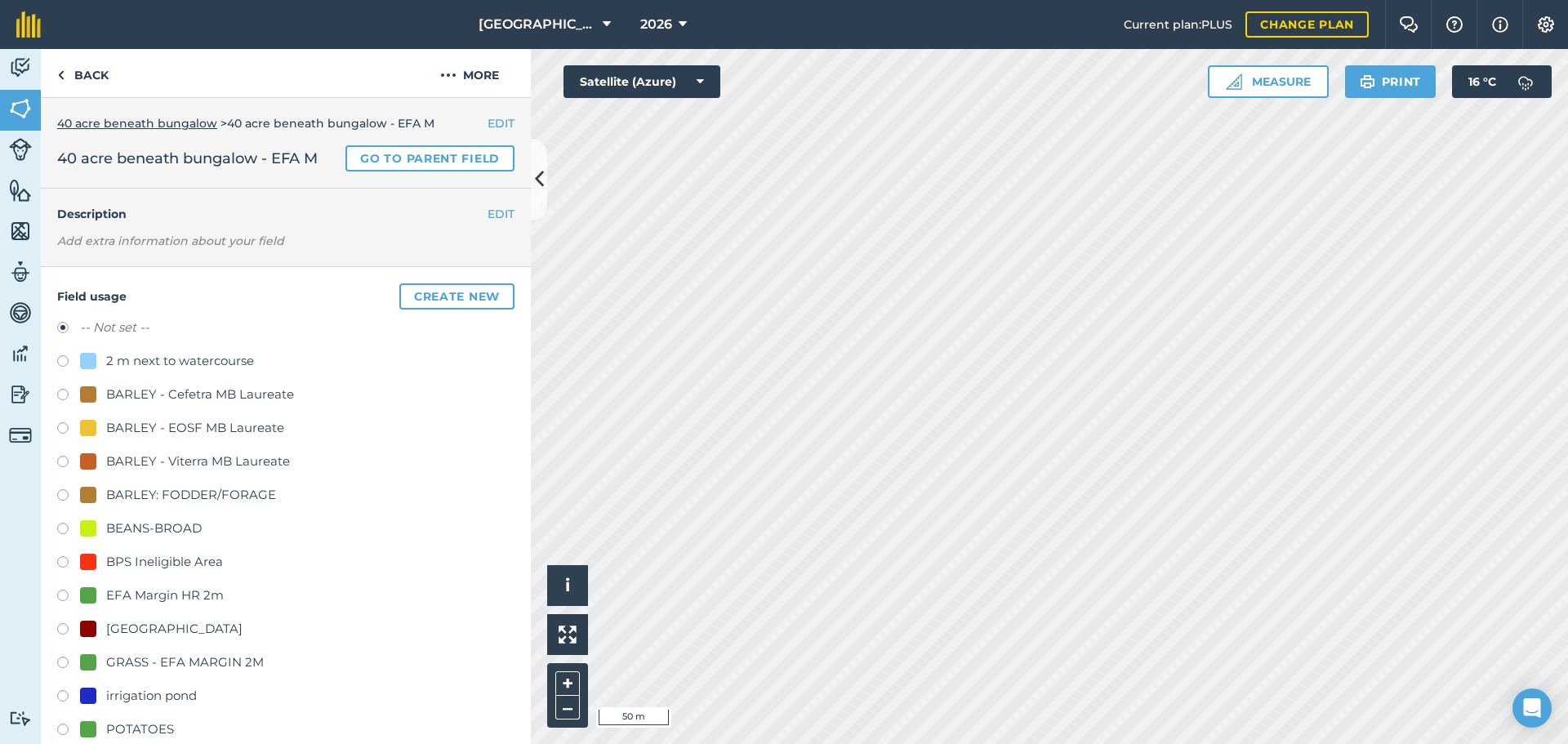
click at [180, 669] on div "GRASS - EFA MARGIN 2M" at bounding box center [185, 662] width 158 height 20
radio input "true"
radio input "false"
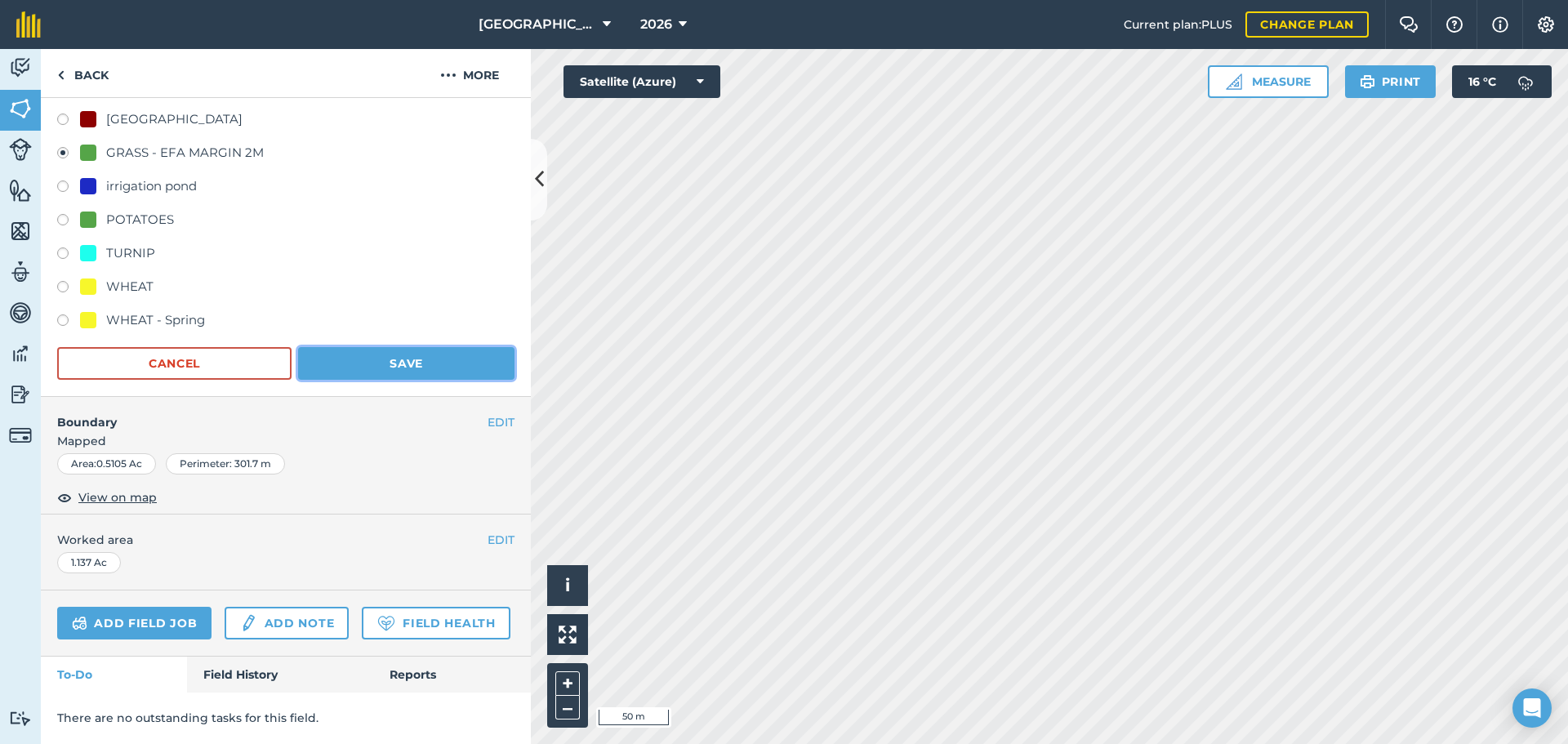
click at [384, 347] on button "Save" at bounding box center [406, 363] width 217 height 33
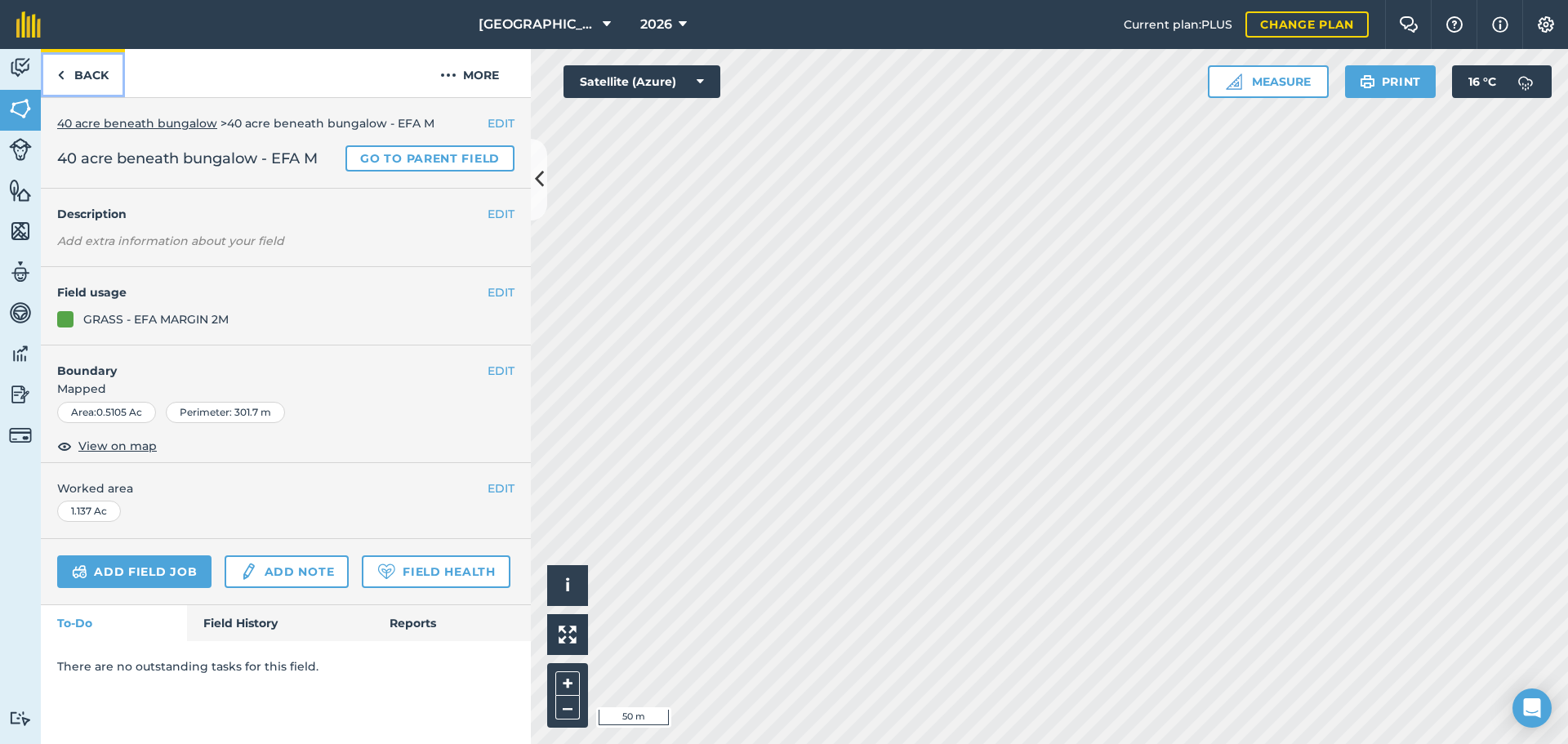
click at [115, 85] on link "Back" at bounding box center [83, 72] width 84 height 48
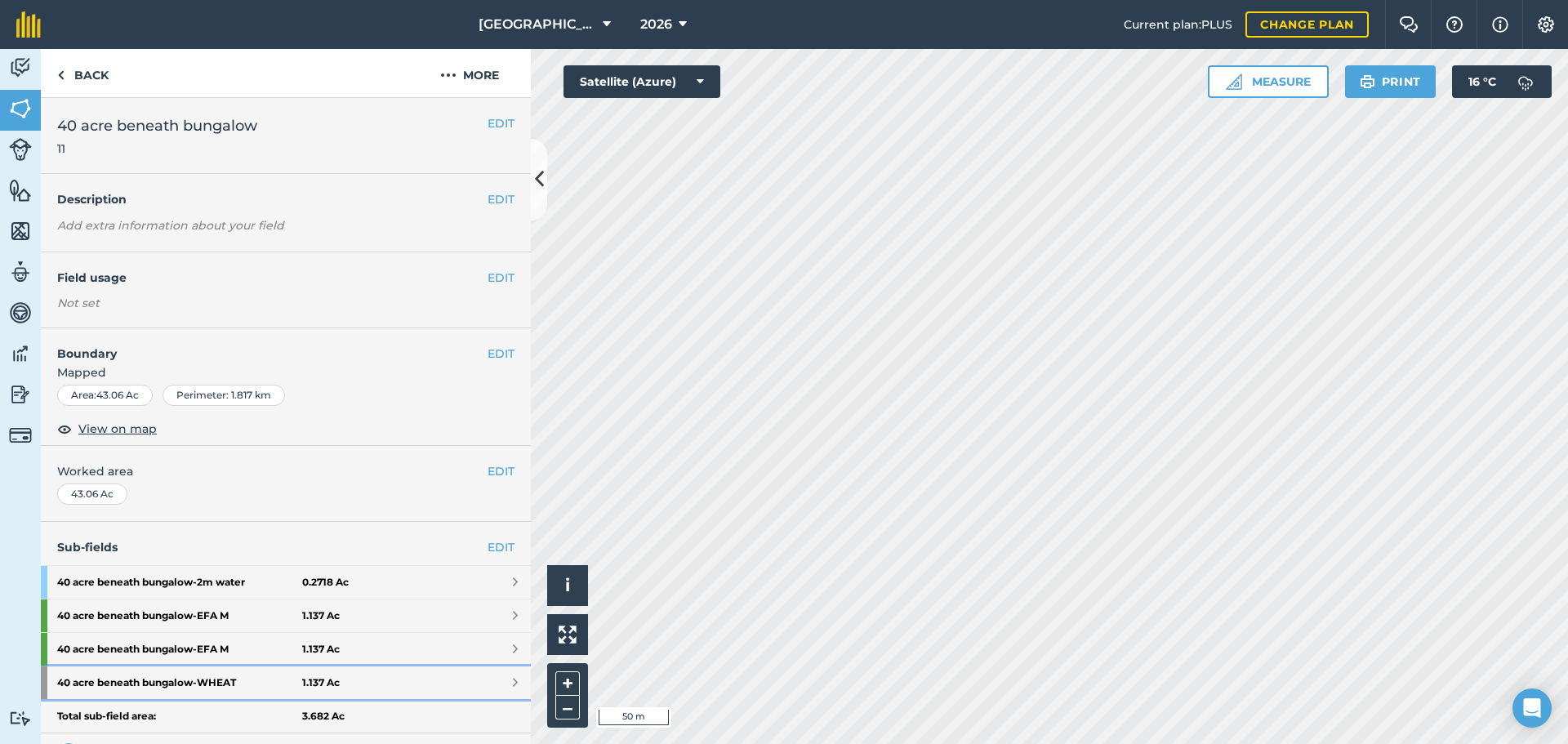
click at [282, 679] on strong "40 acre beneath bungalow - WHEAT" at bounding box center [179, 682] width 245 height 33
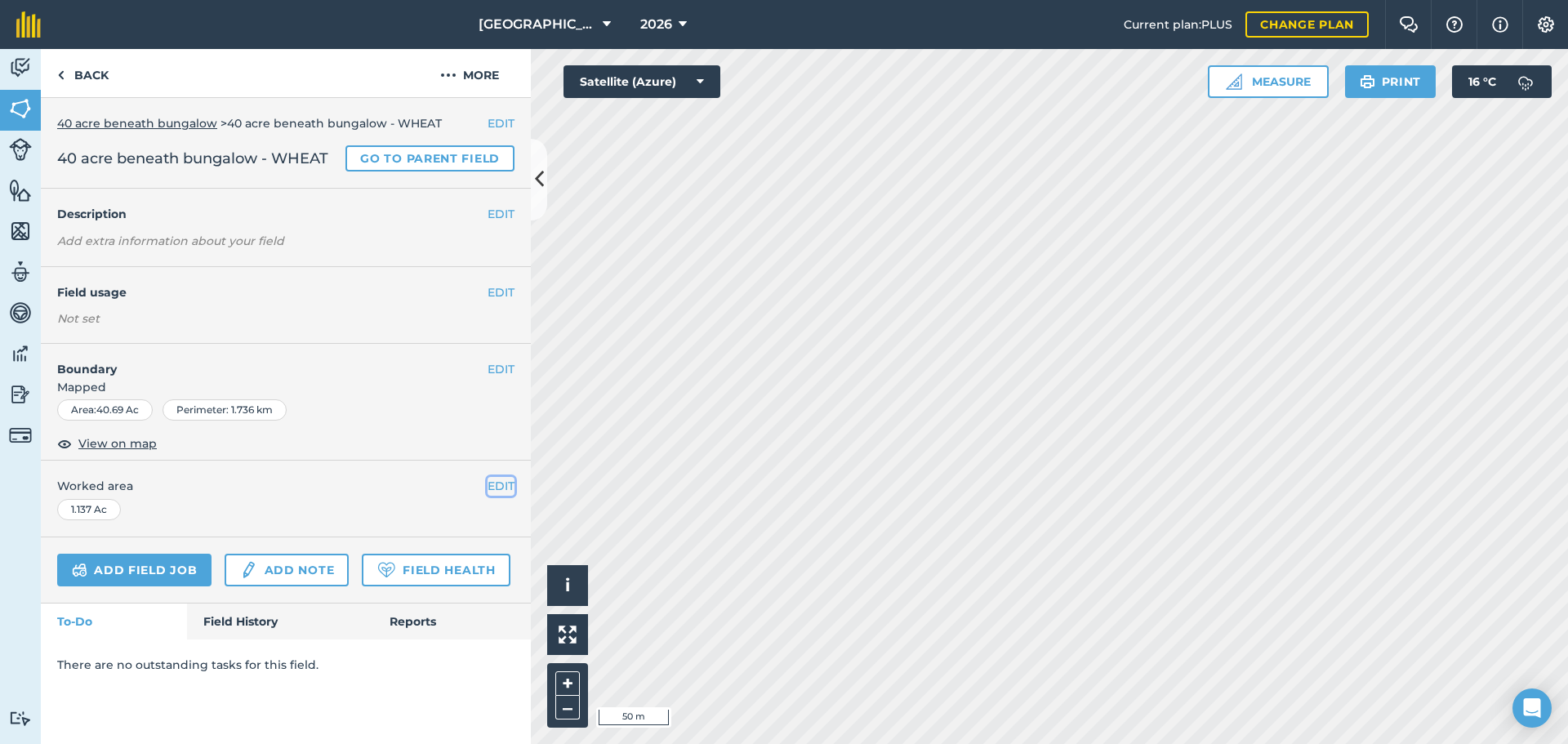
click at [498, 487] on button "EDIT" at bounding box center [501, 485] width 27 height 18
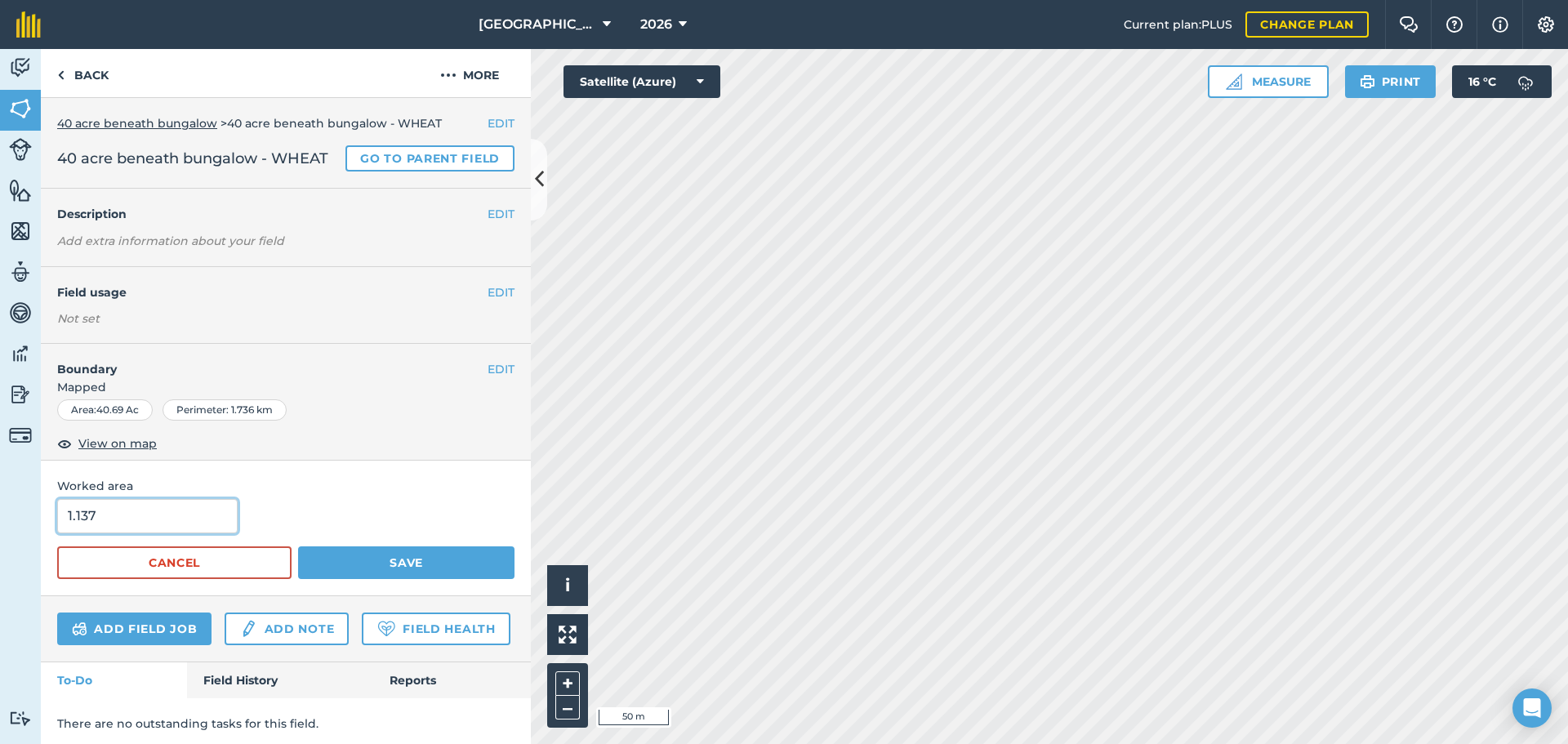
click at [149, 534] on input "1.137" at bounding box center [147, 516] width 180 height 35
type input "40.69"
click at [355, 568] on button "Save" at bounding box center [406, 562] width 217 height 33
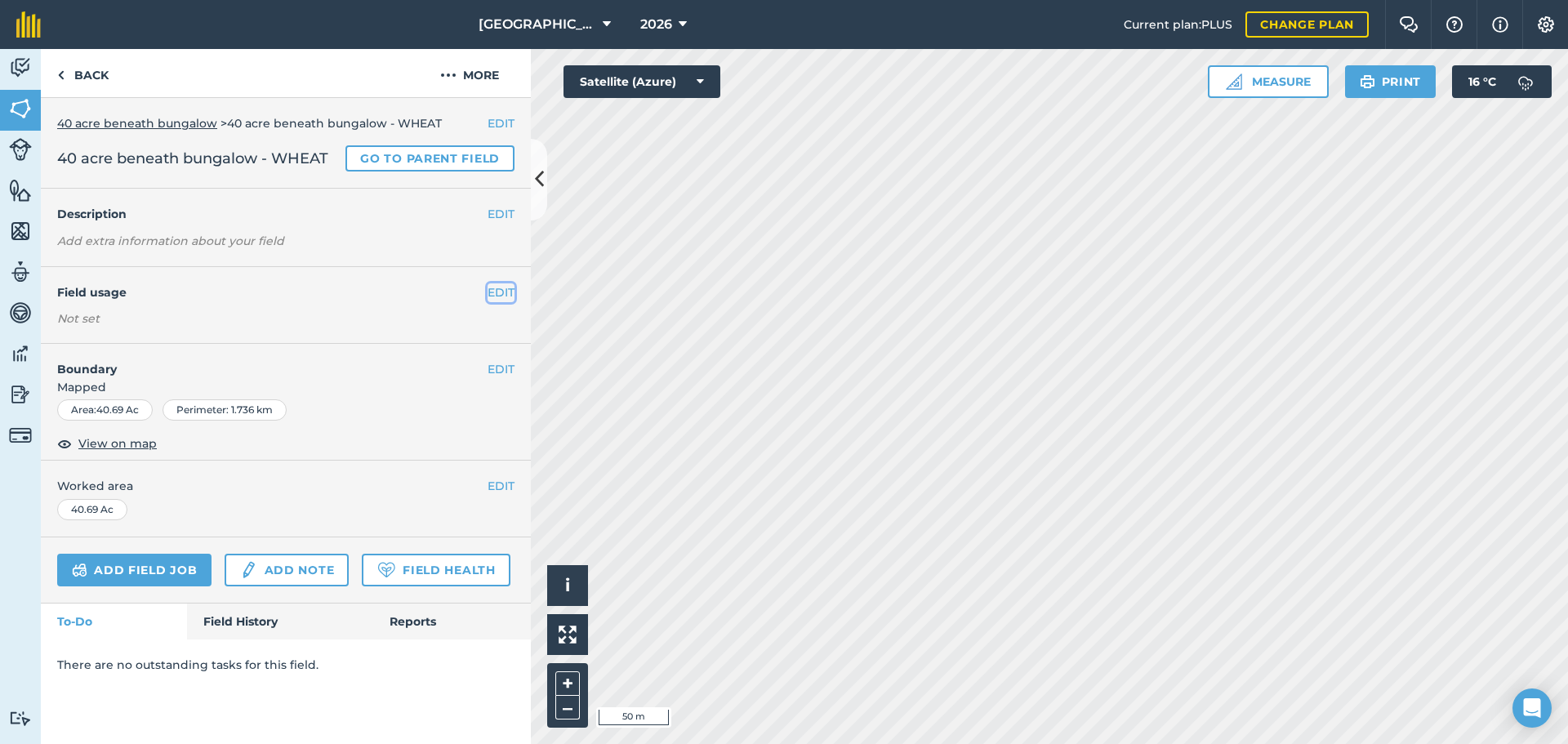
click at [494, 286] on button "EDIT" at bounding box center [501, 292] width 27 height 18
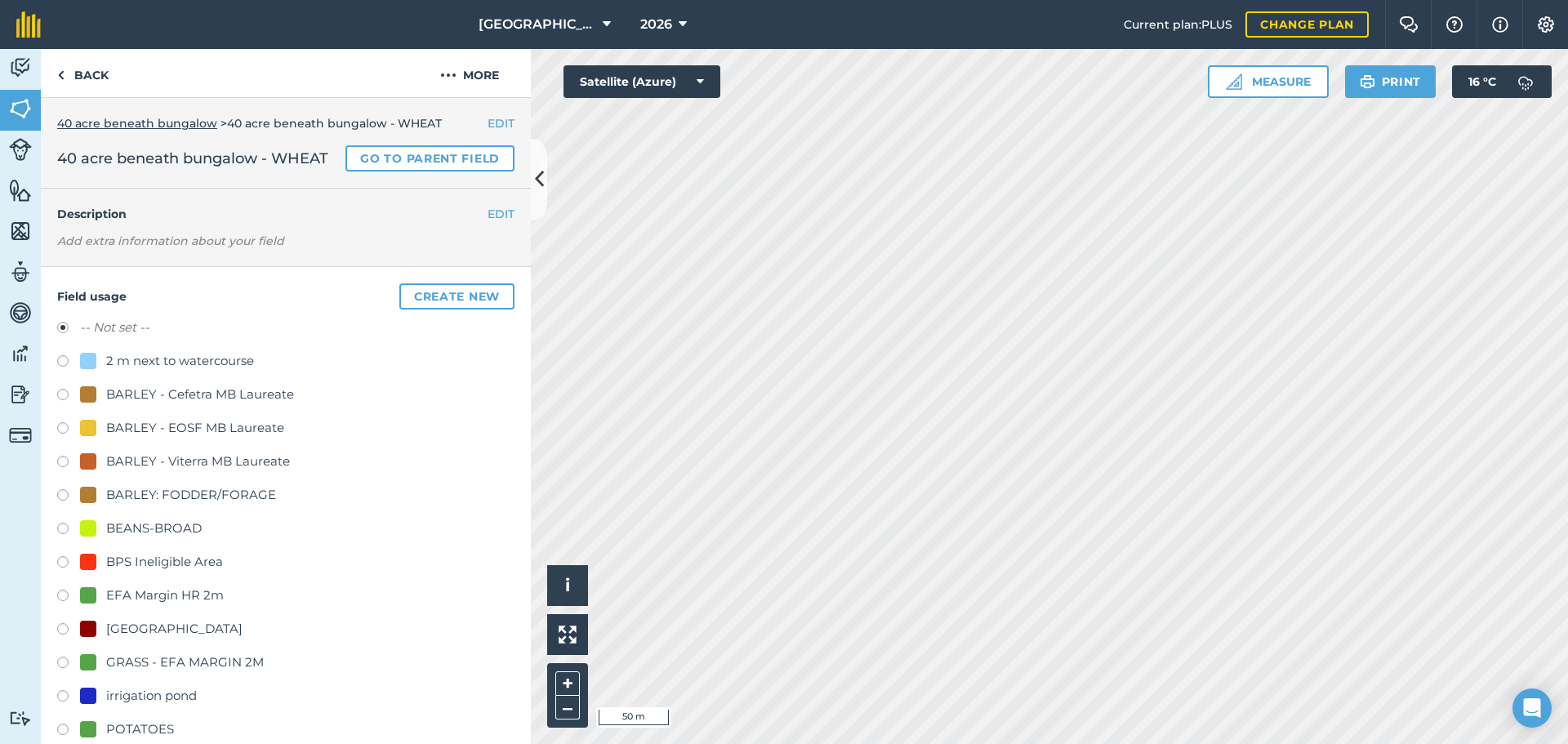
scroll to position [566, 0]
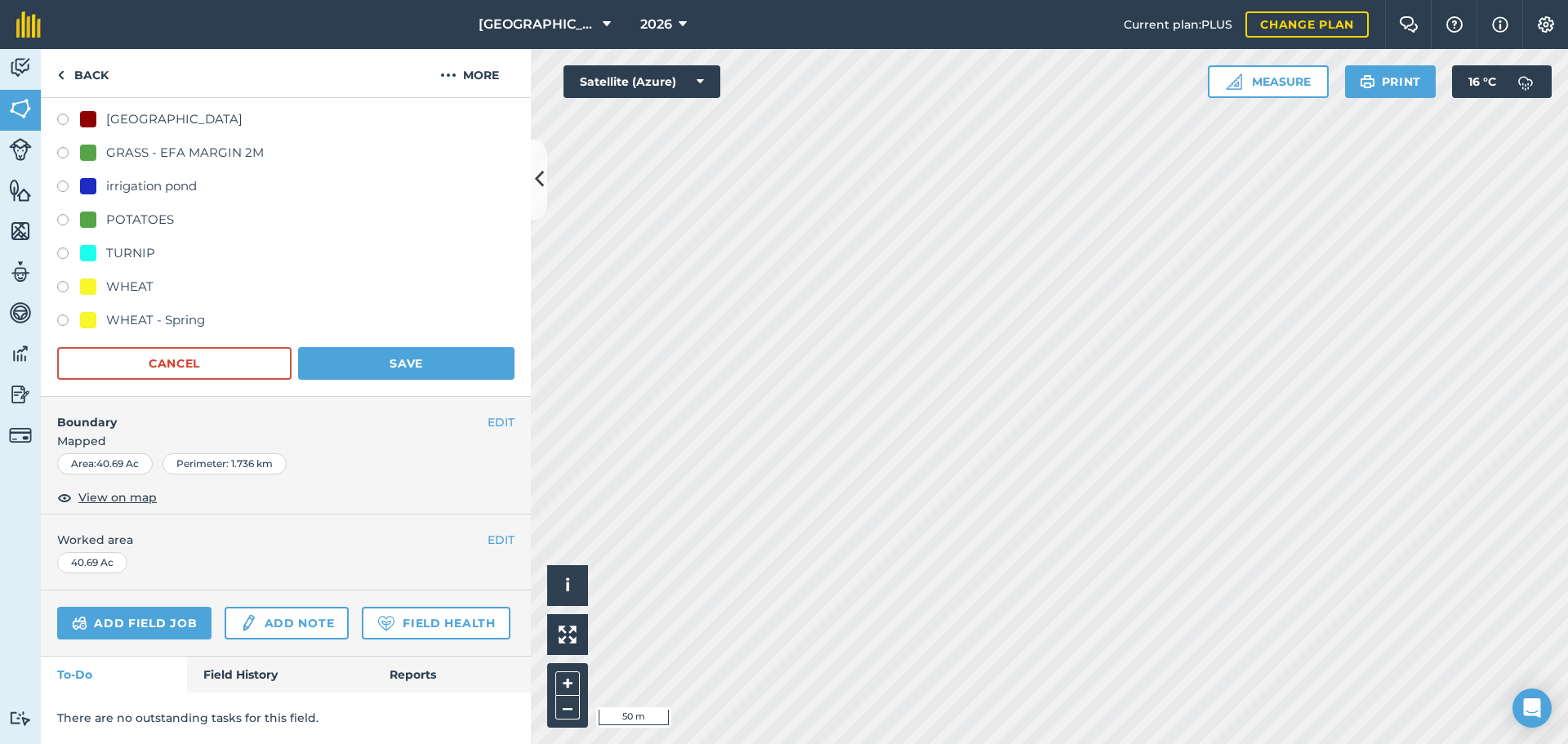
click at [99, 277] on div "WHEAT" at bounding box center [116, 286] width 73 height 20
radio input "true"
radio input "false"
click at [401, 347] on button "Save" at bounding box center [406, 363] width 217 height 33
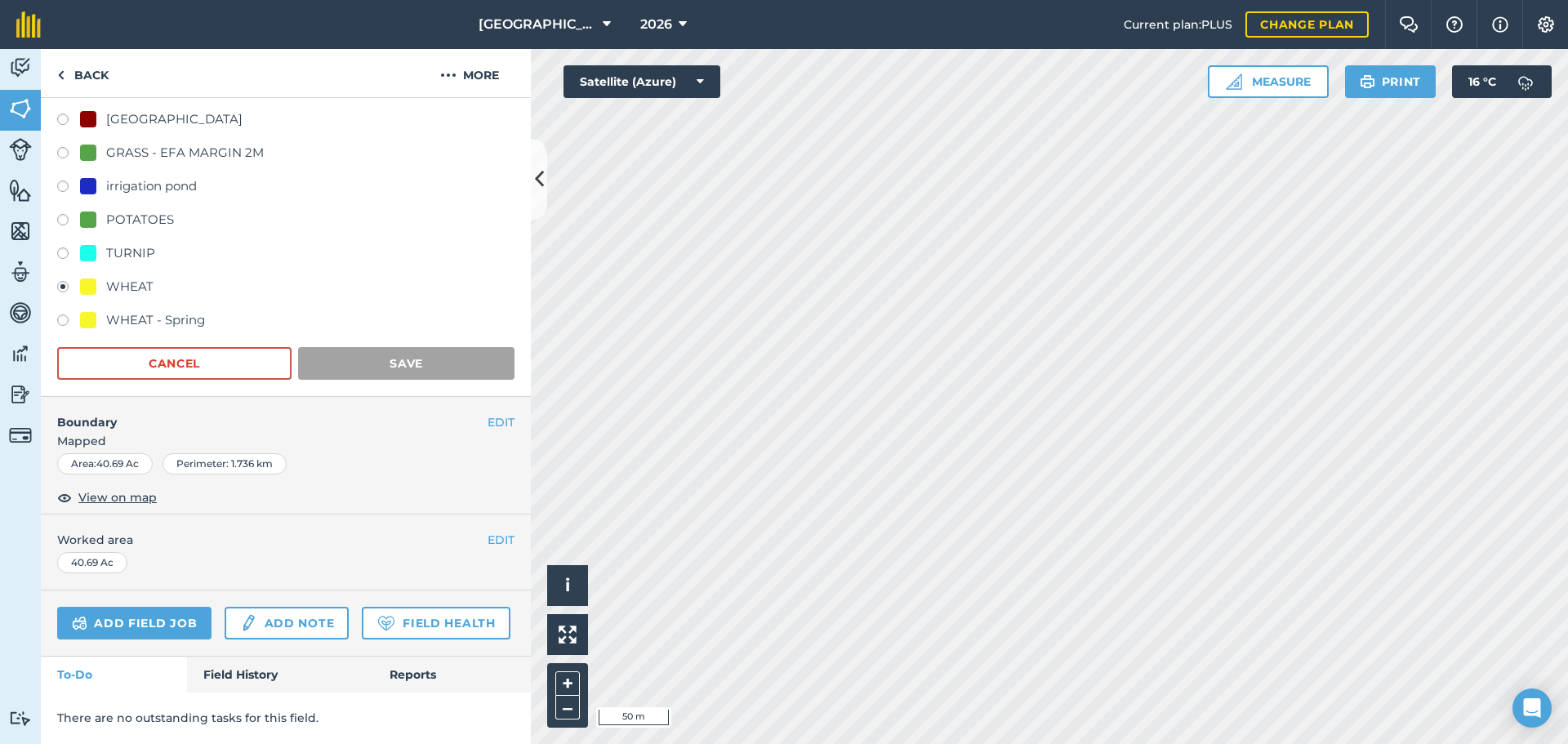
scroll to position [0, 0]
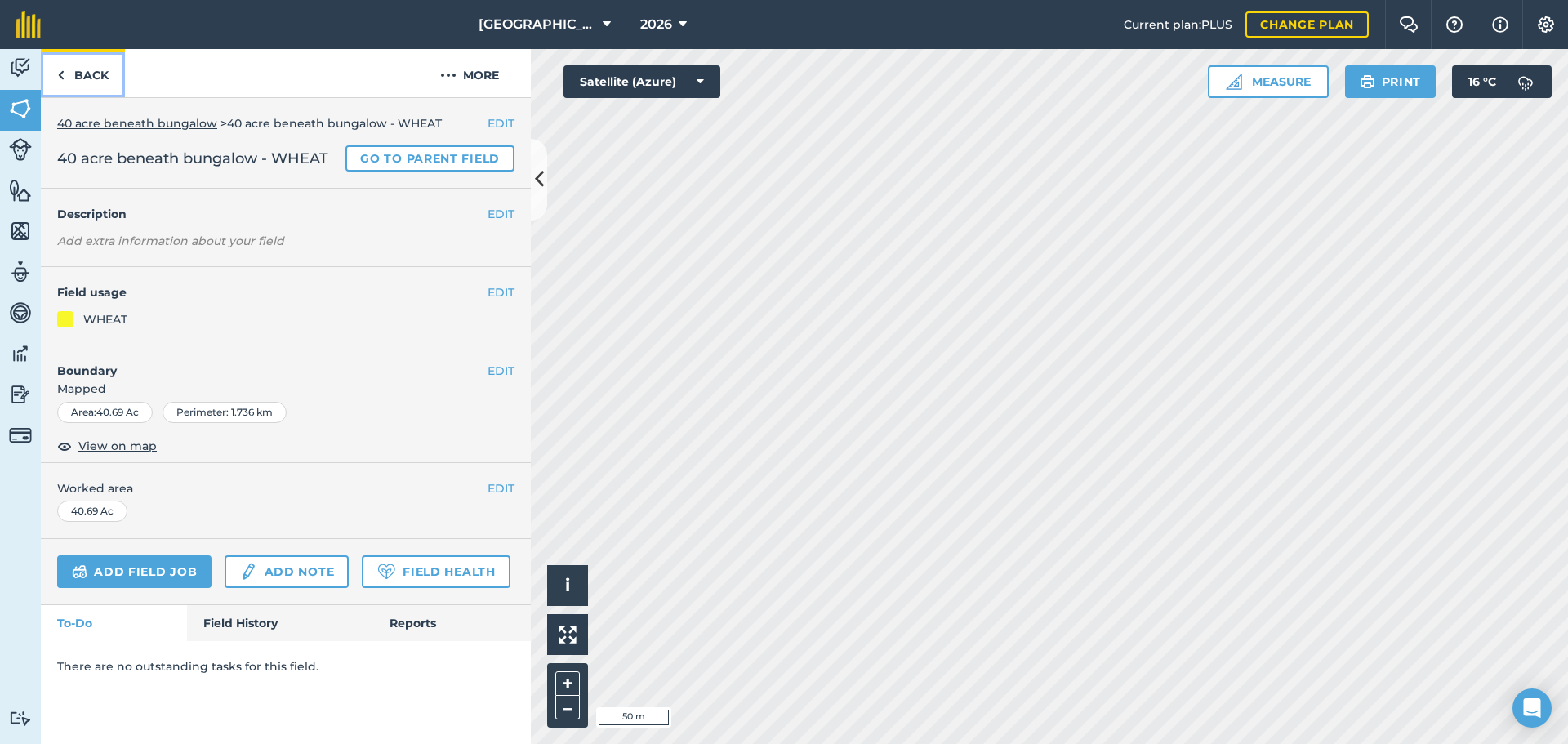
click at [83, 95] on link "Back" at bounding box center [83, 72] width 84 height 48
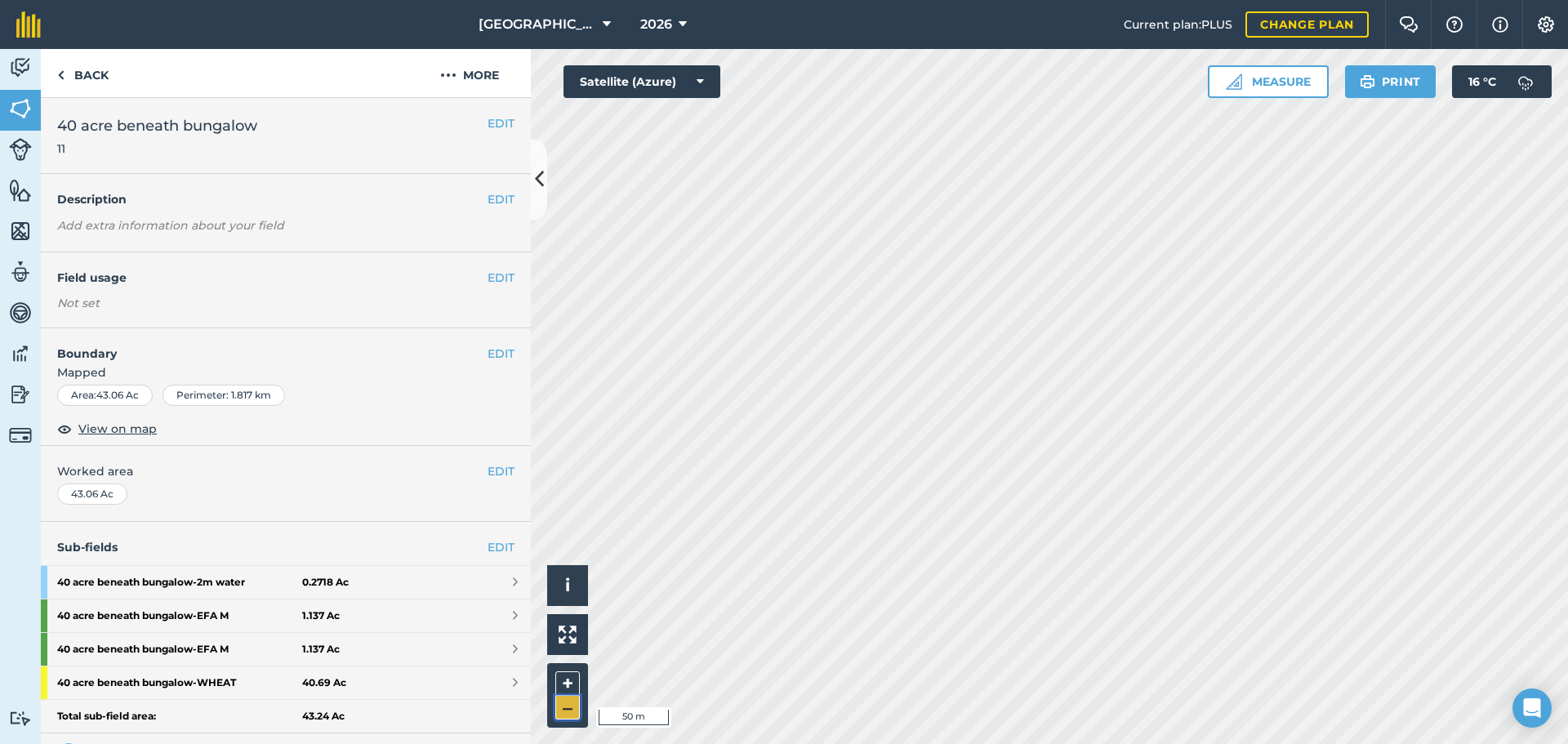
click at [559, 716] on button "–" at bounding box center [567, 707] width 24 height 23
click at [83, 66] on link "Back" at bounding box center [83, 72] width 84 height 48
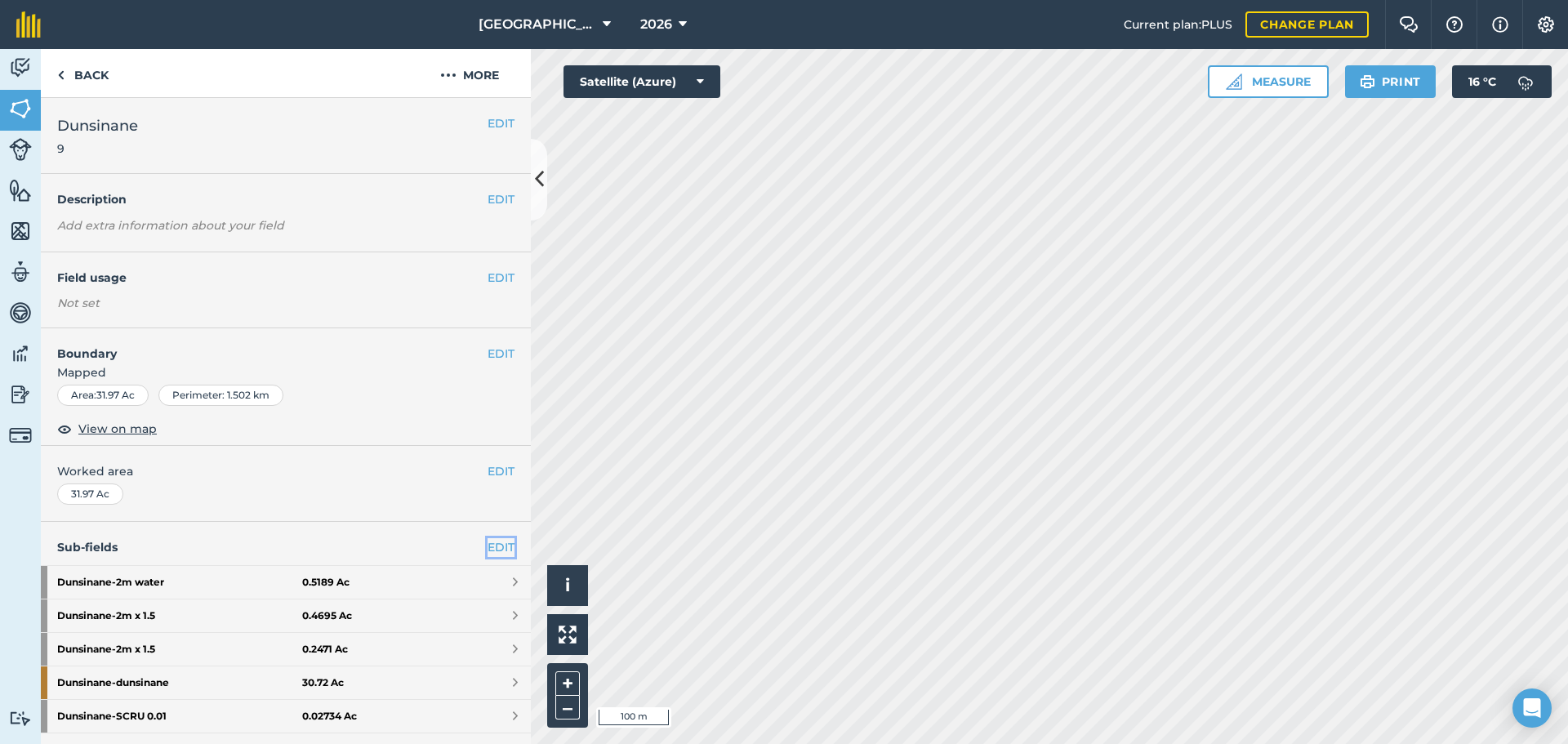
click at [496, 540] on link "EDIT" at bounding box center [501, 547] width 27 height 18
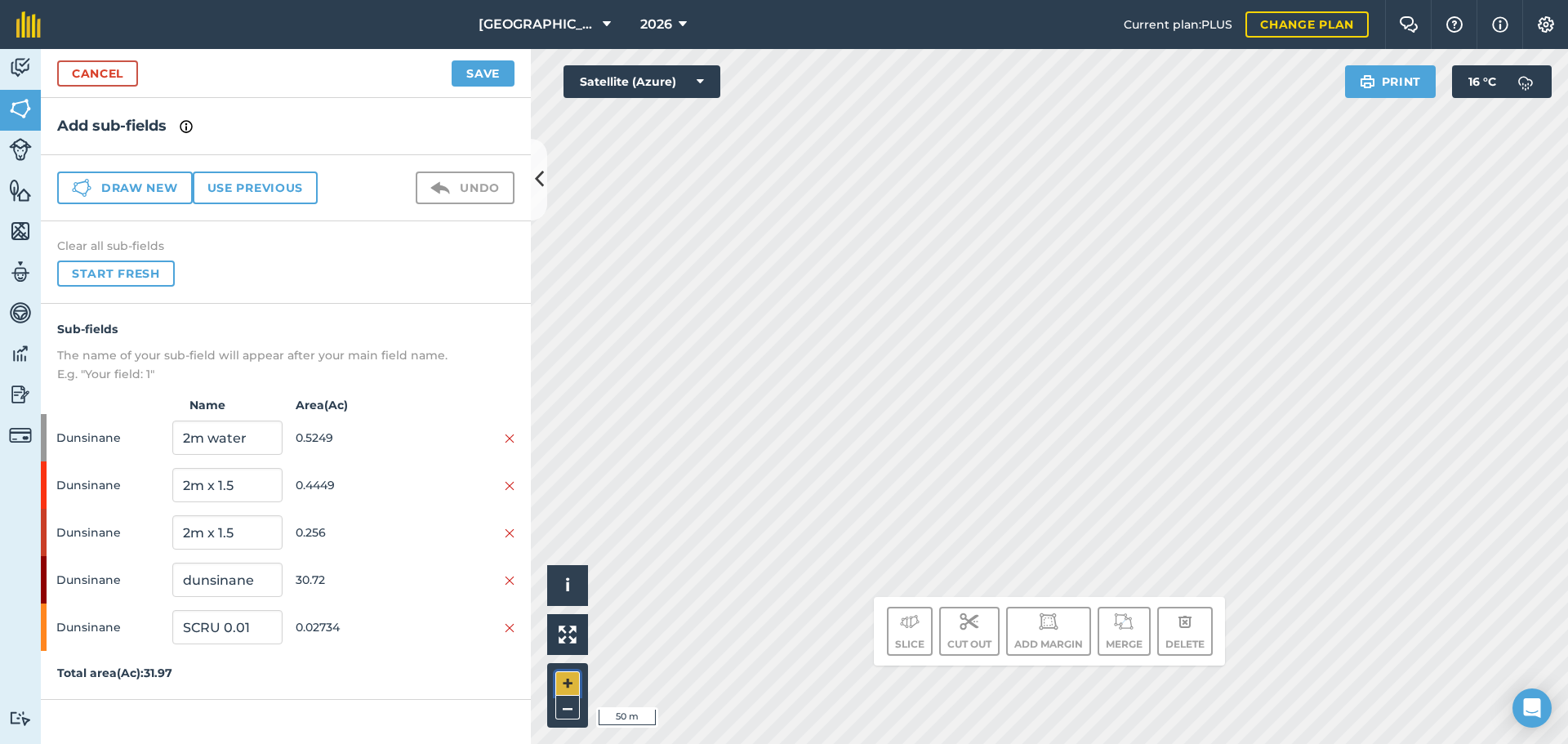
click at [561, 675] on button "+" at bounding box center [567, 684] width 24 height 24
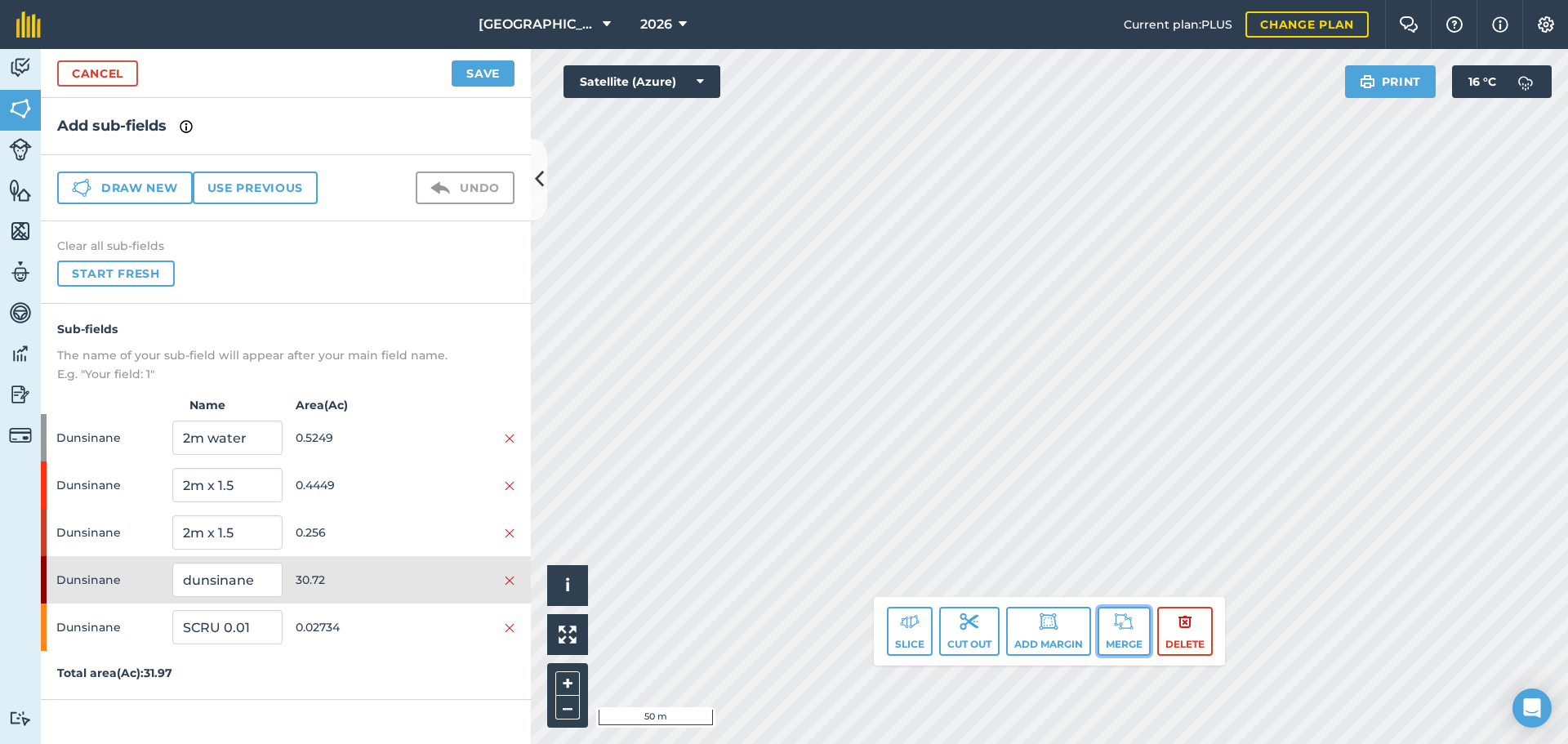
click at [1112, 618] on button "Merge" at bounding box center [1123, 631] width 53 height 49
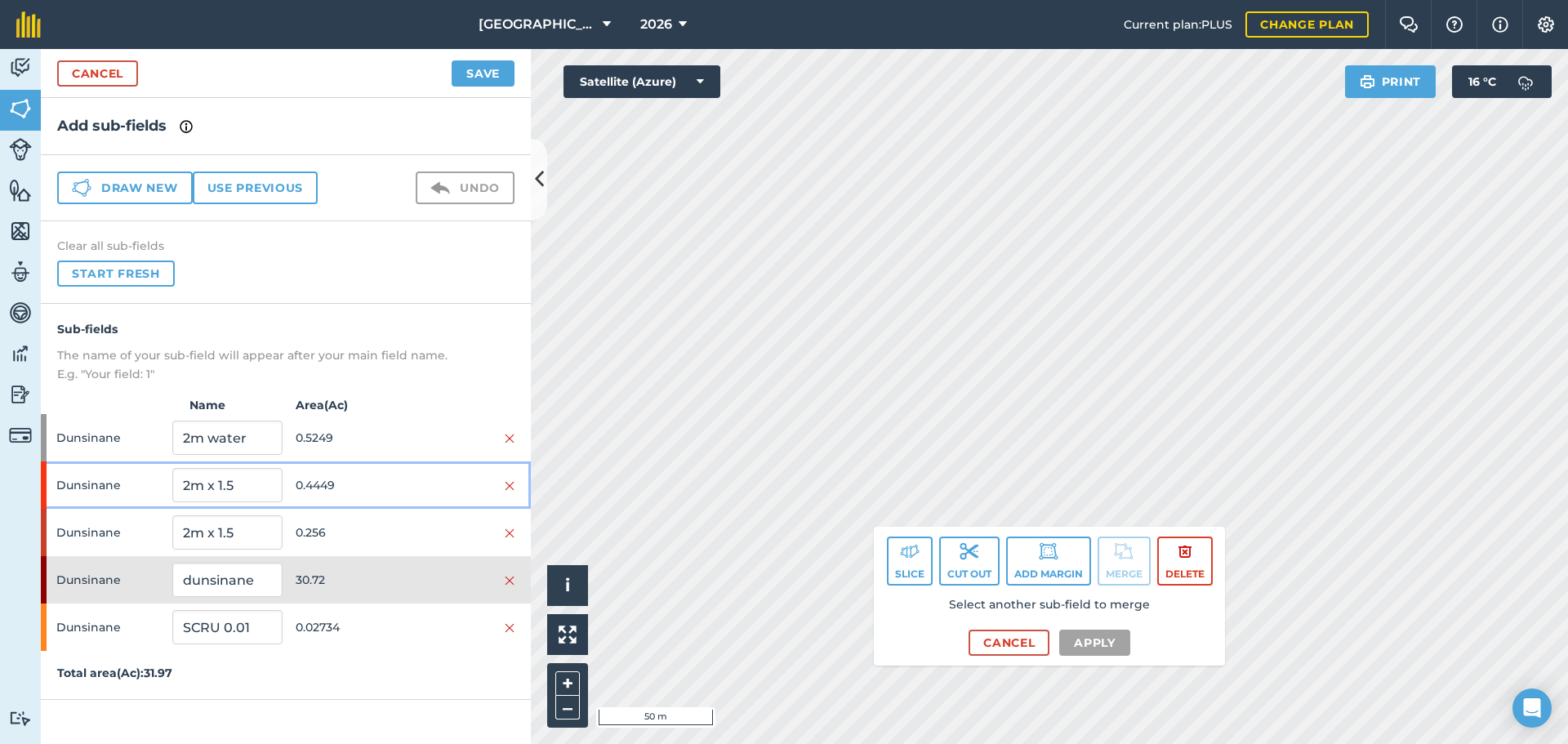
click at [430, 480] on div at bounding box center [460, 485] width 110 height 18
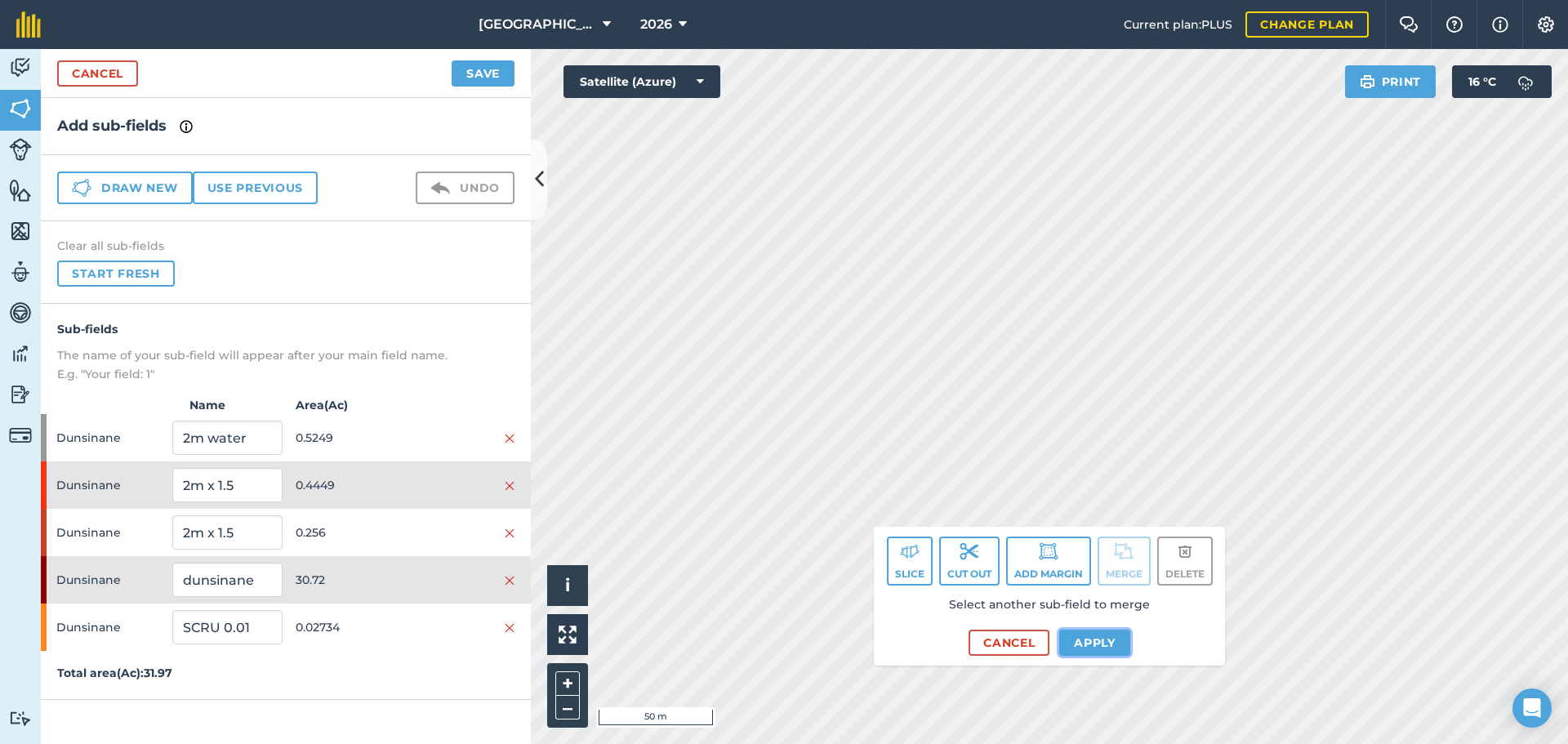
click at [1104, 648] on button "Apply" at bounding box center [1094, 643] width 71 height 26
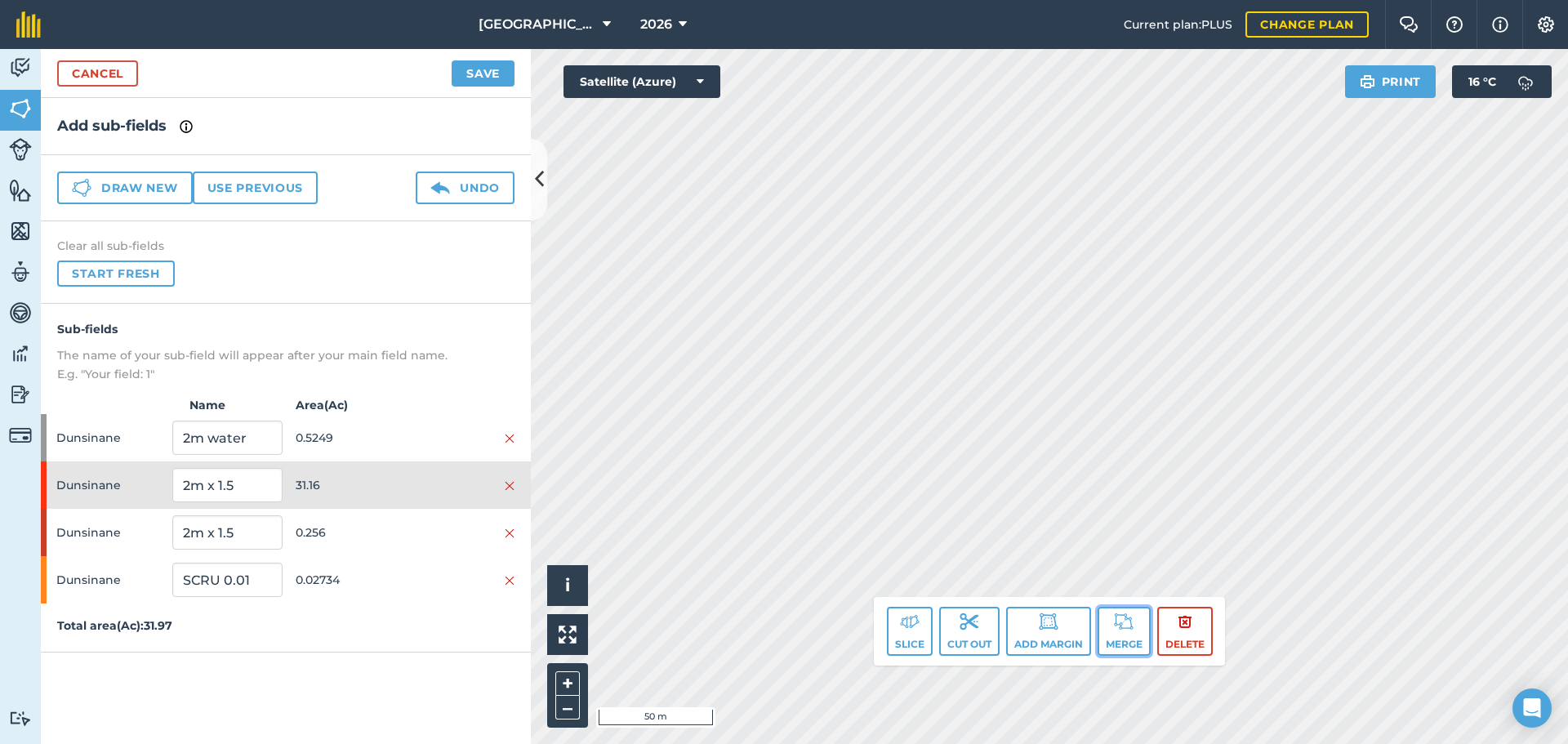
click at [1129, 622] on img at bounding box center [1123, 621] width 20 height 20
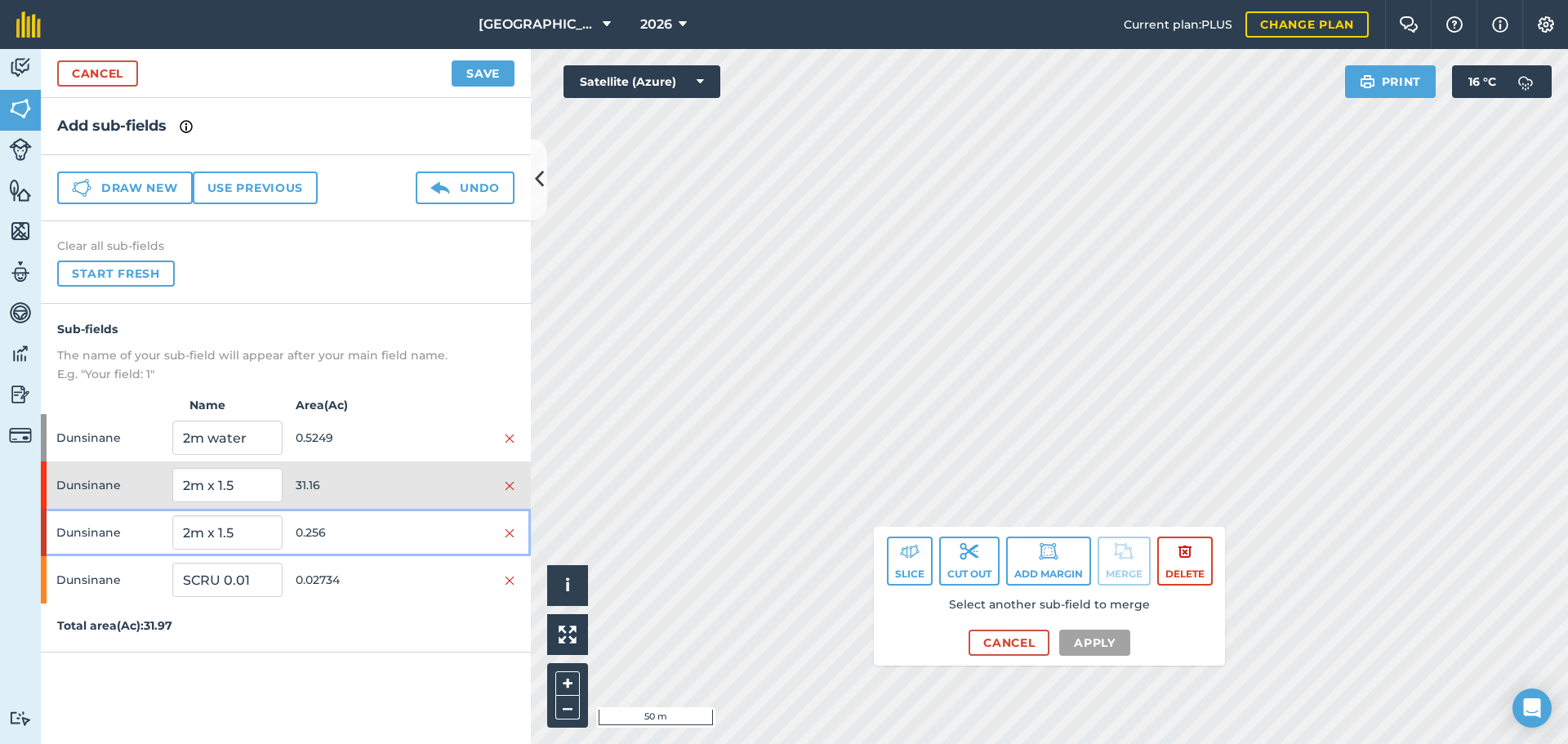
click at [350, 530] on span "0.256" at bounding box center [350, 532] width 110 height 31
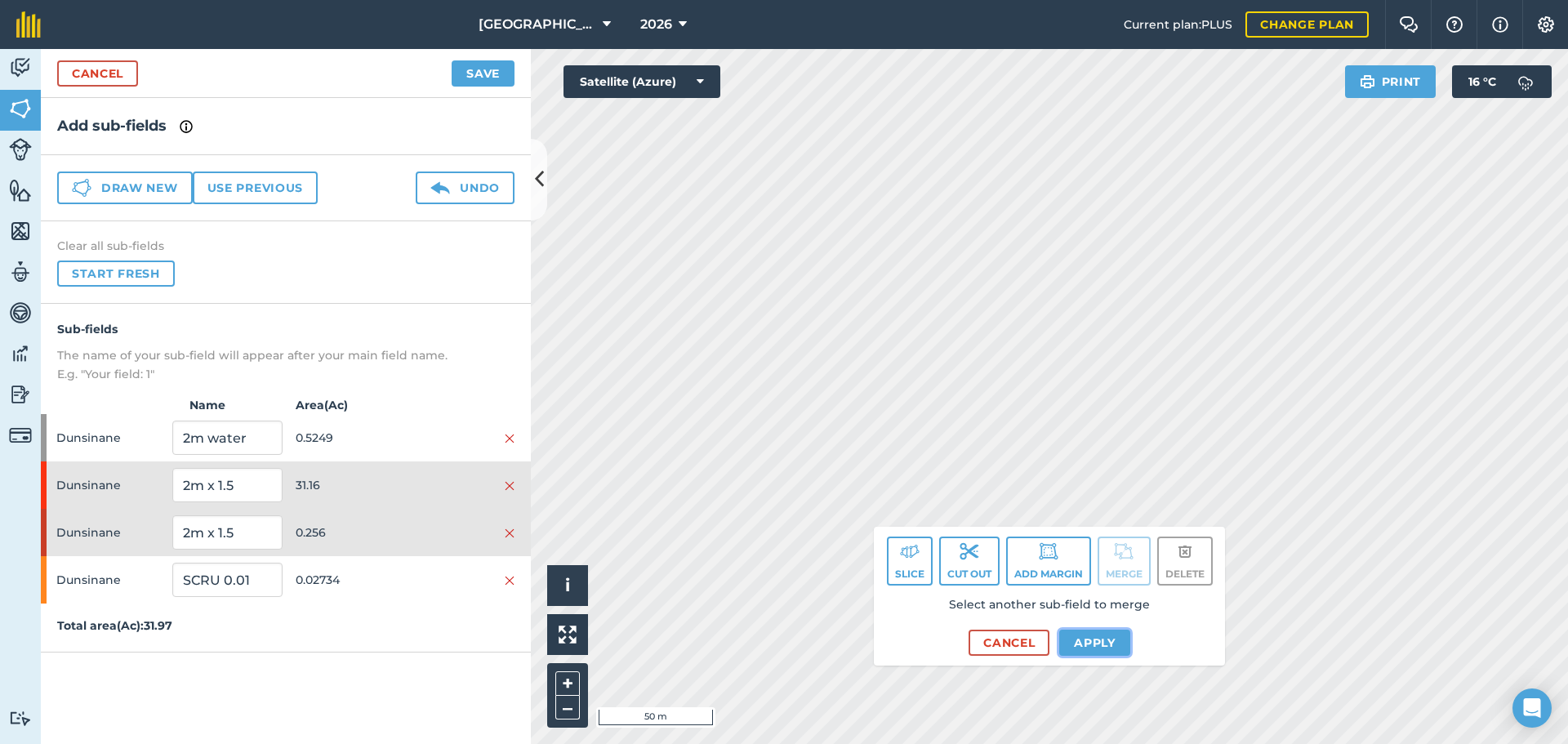
click at [1093, 641] on button "Apply" at bounding box center [1094, 643] width 71 height 26
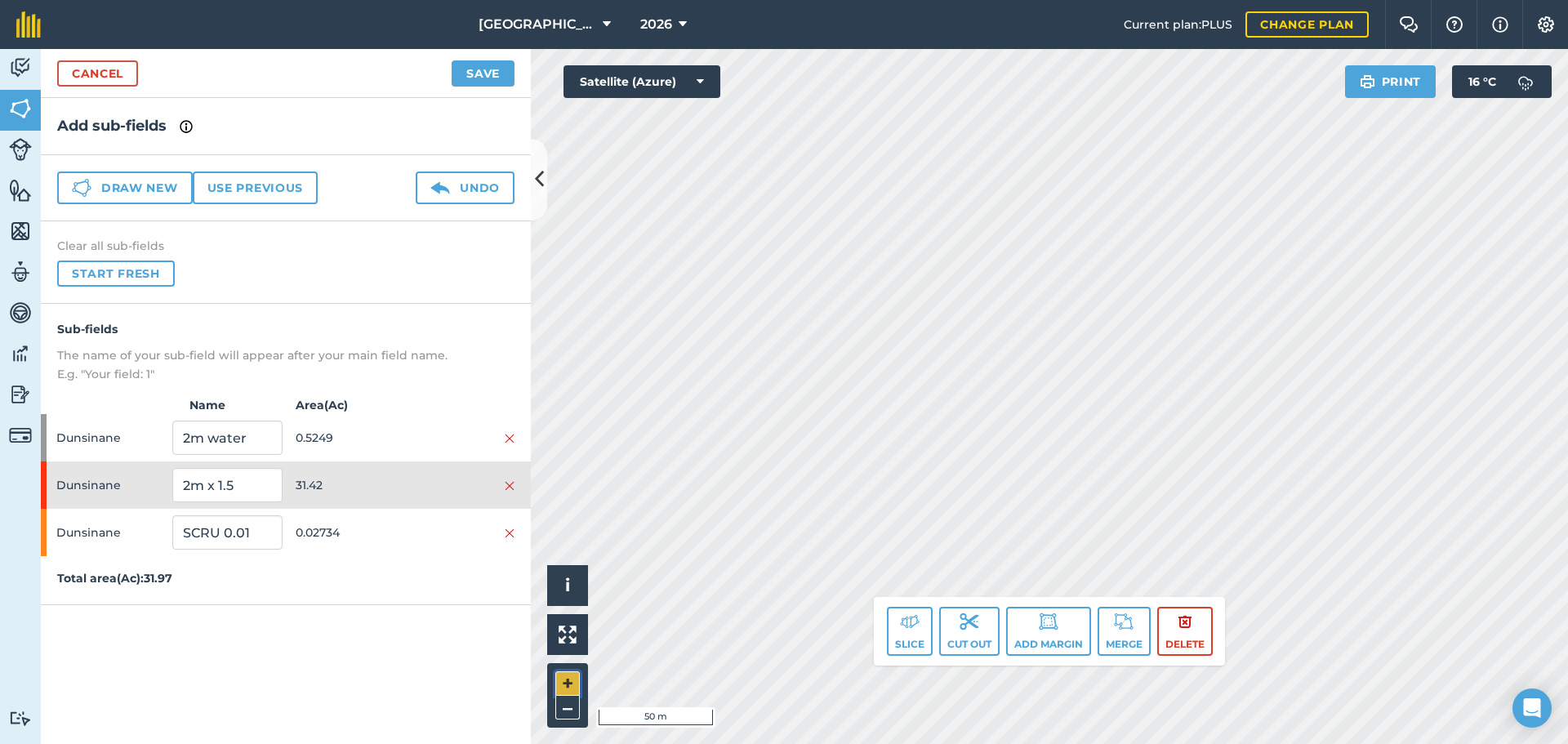
click at [567, 679] on button "+" at bounding box center [567, 684] width 24 height 24
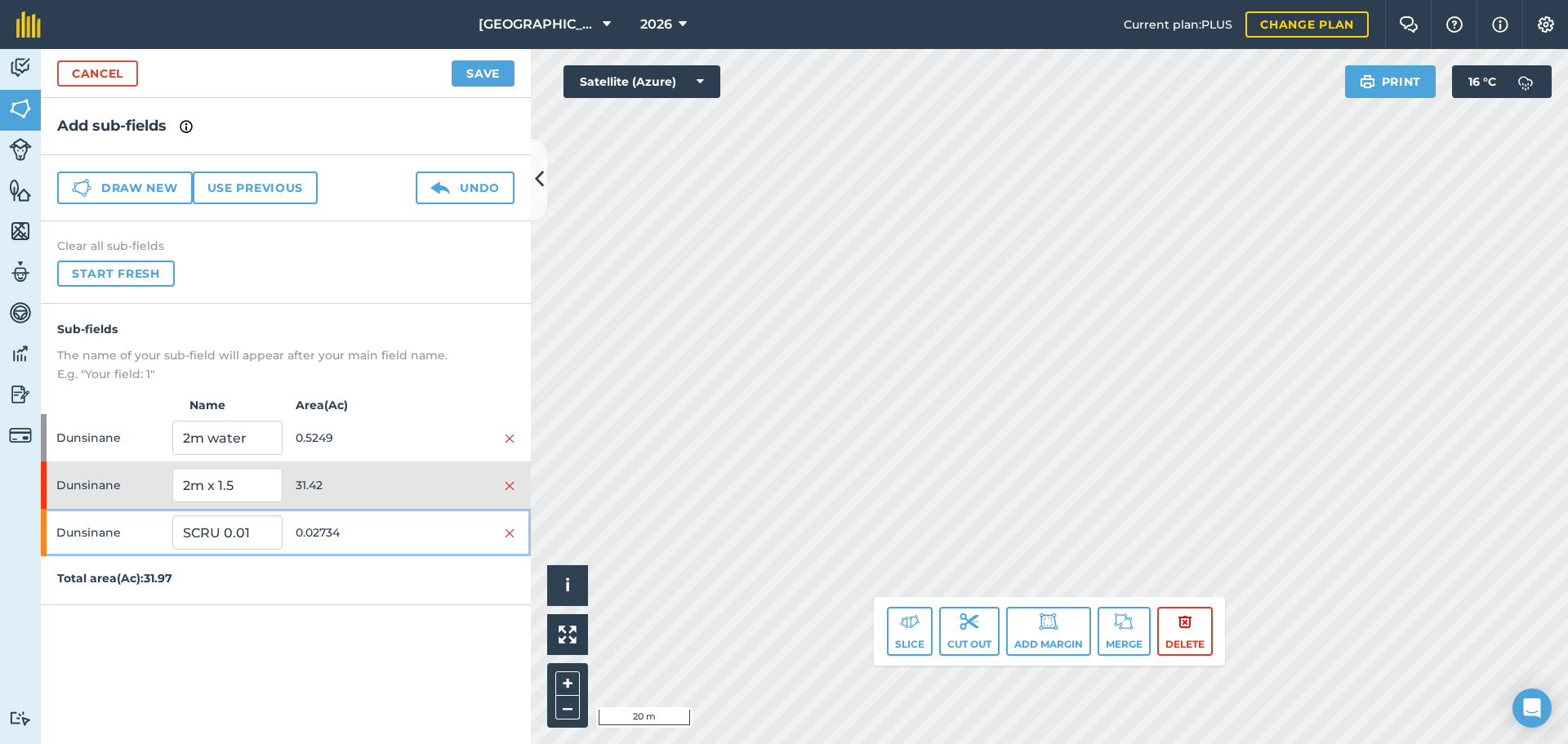
click at [330, 546] on span "0.02734" at bounding box center [350, 532] width 110 height 31
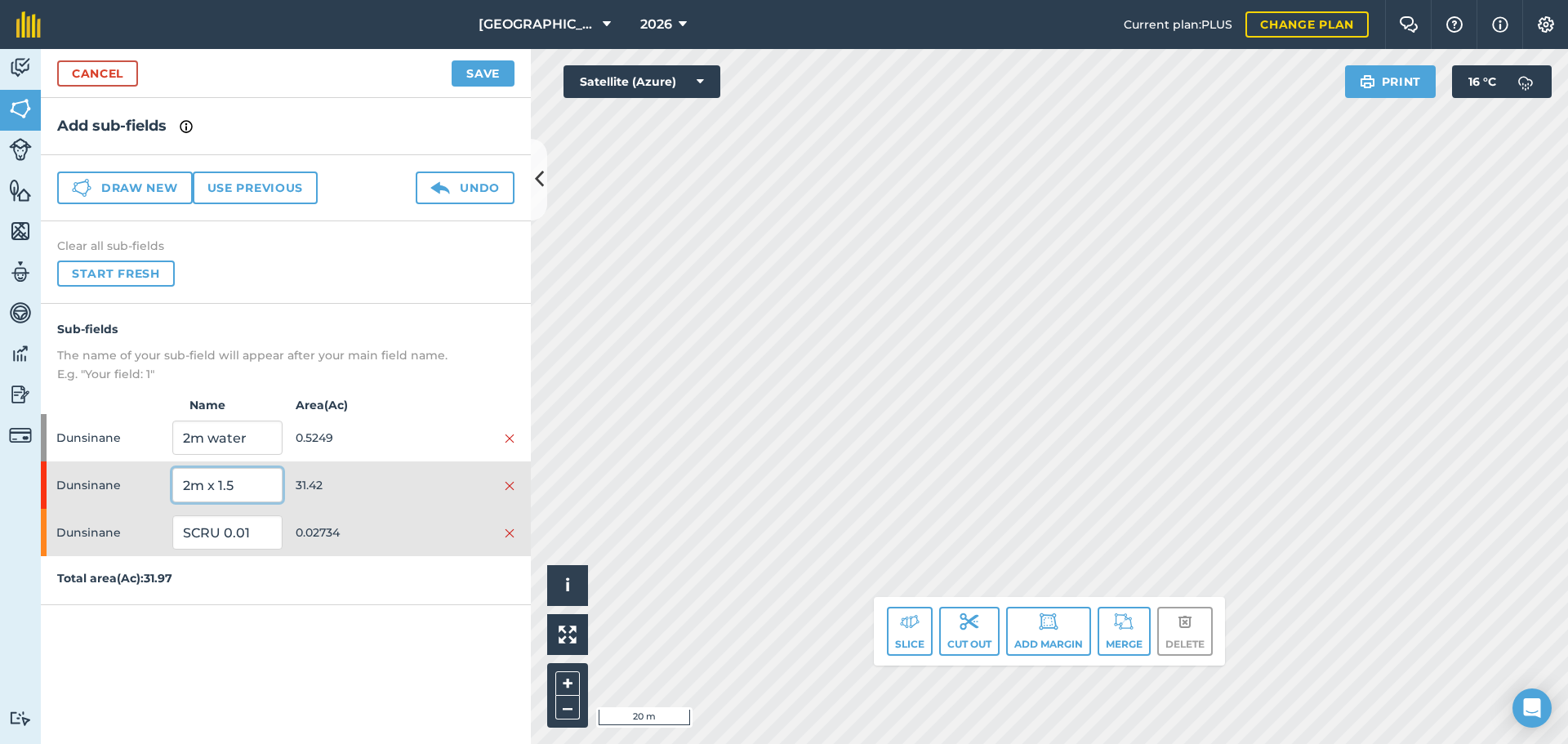
drag, startPoint x: 330, startPoint y: 546, endPoint x: 281, endPoint y: 477, distance: 84.6
click at [281, 477] on input "2m x 1.5" at bounding box center [227, 485] width 110 height 35
click at [364, 496] on span "31.42" at bounding box center [350, 485] width 110 height 31
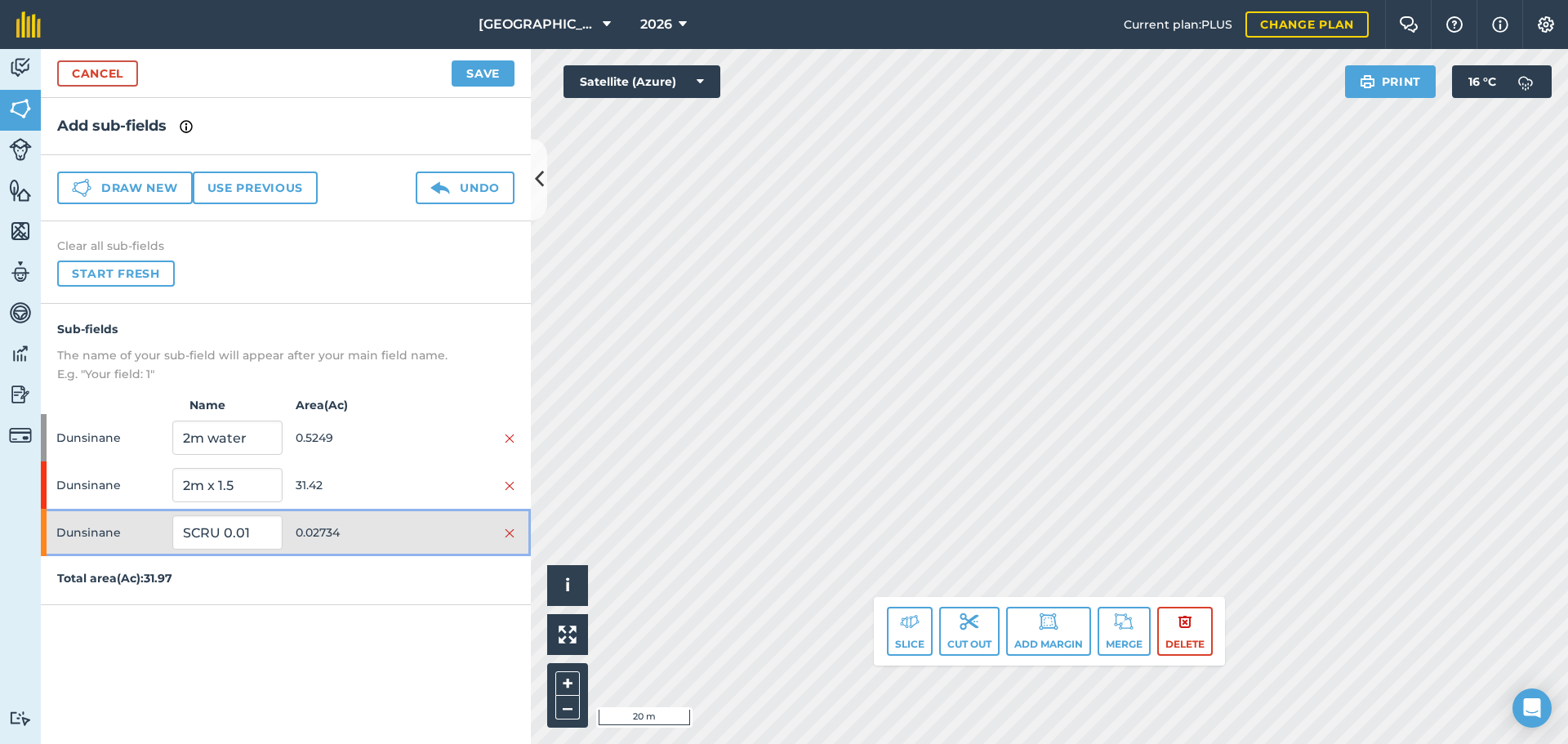
click at [358, 518] on span "0.02734" at bounding box center [350, 532] width 110 height 31
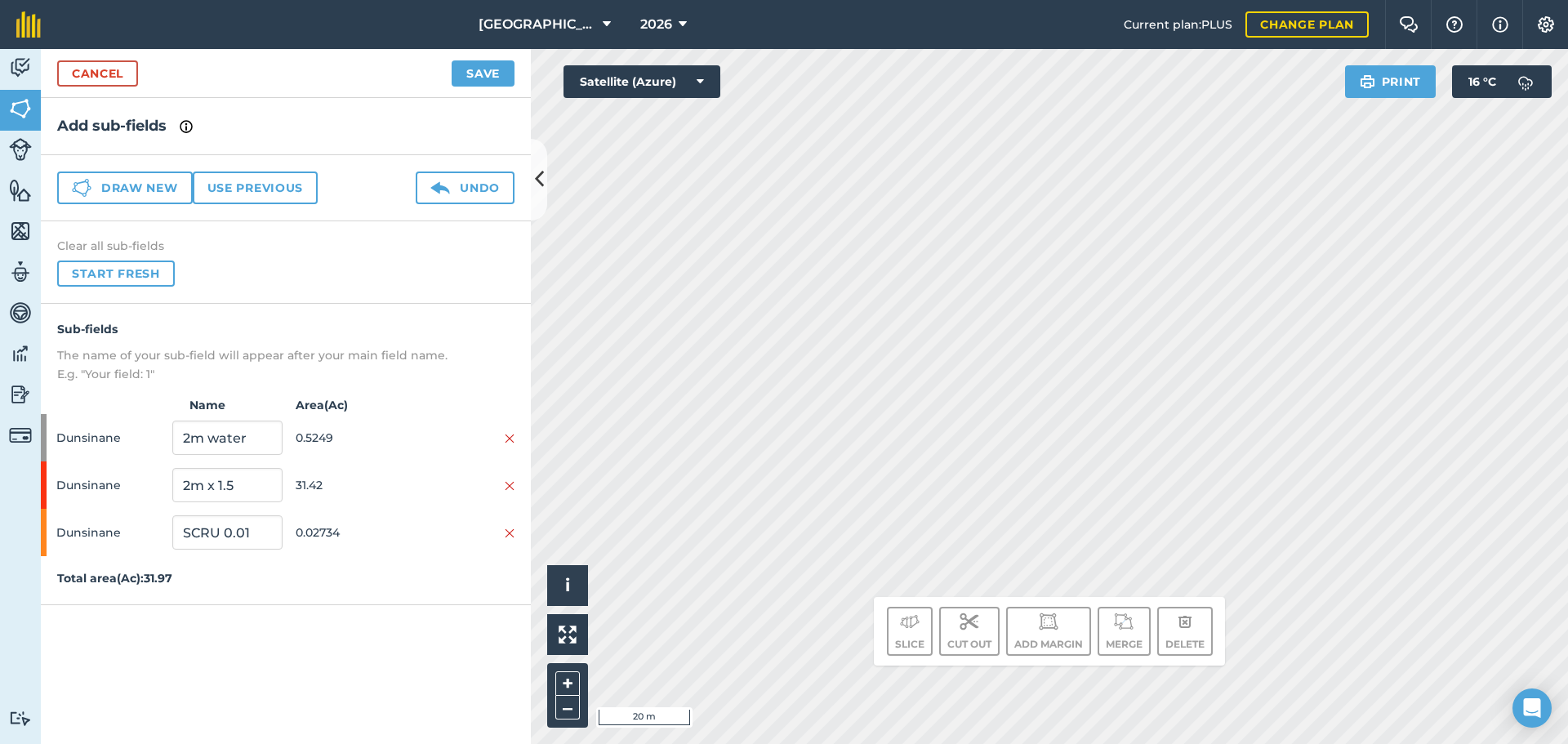
click at [513, 743] on html "East Whitefield Farm 2026 Current plan : PLUS Change plan Farm Chat Help Info S…" at bounding box center [784, 372] width 1568 height 744
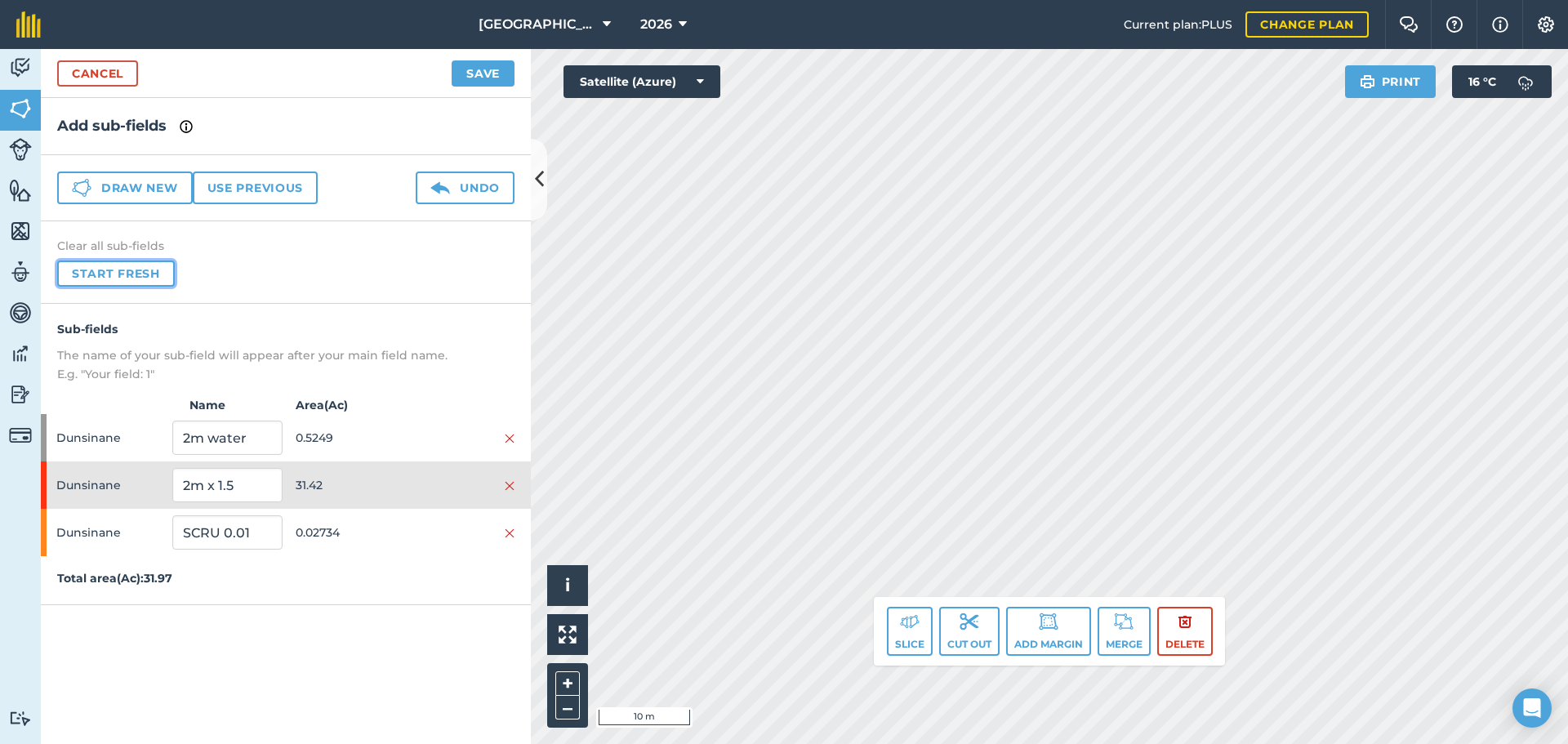
click at [122, 271] on button "Start fresh" at bounding box center [115, 274] width 117 height 26
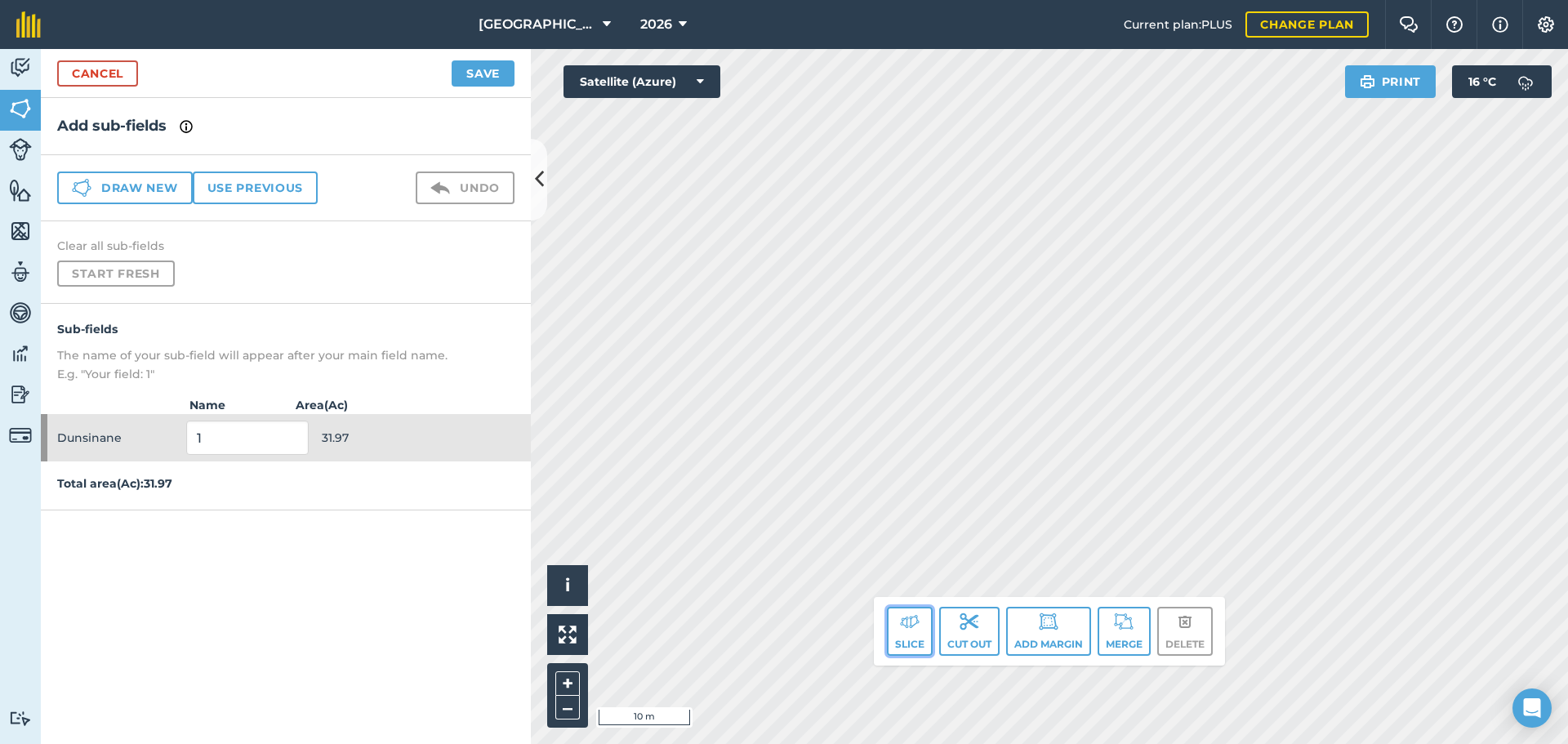
click at [920, 630] on button "Slice" at bounding box center [910, 631] width 46 height 49
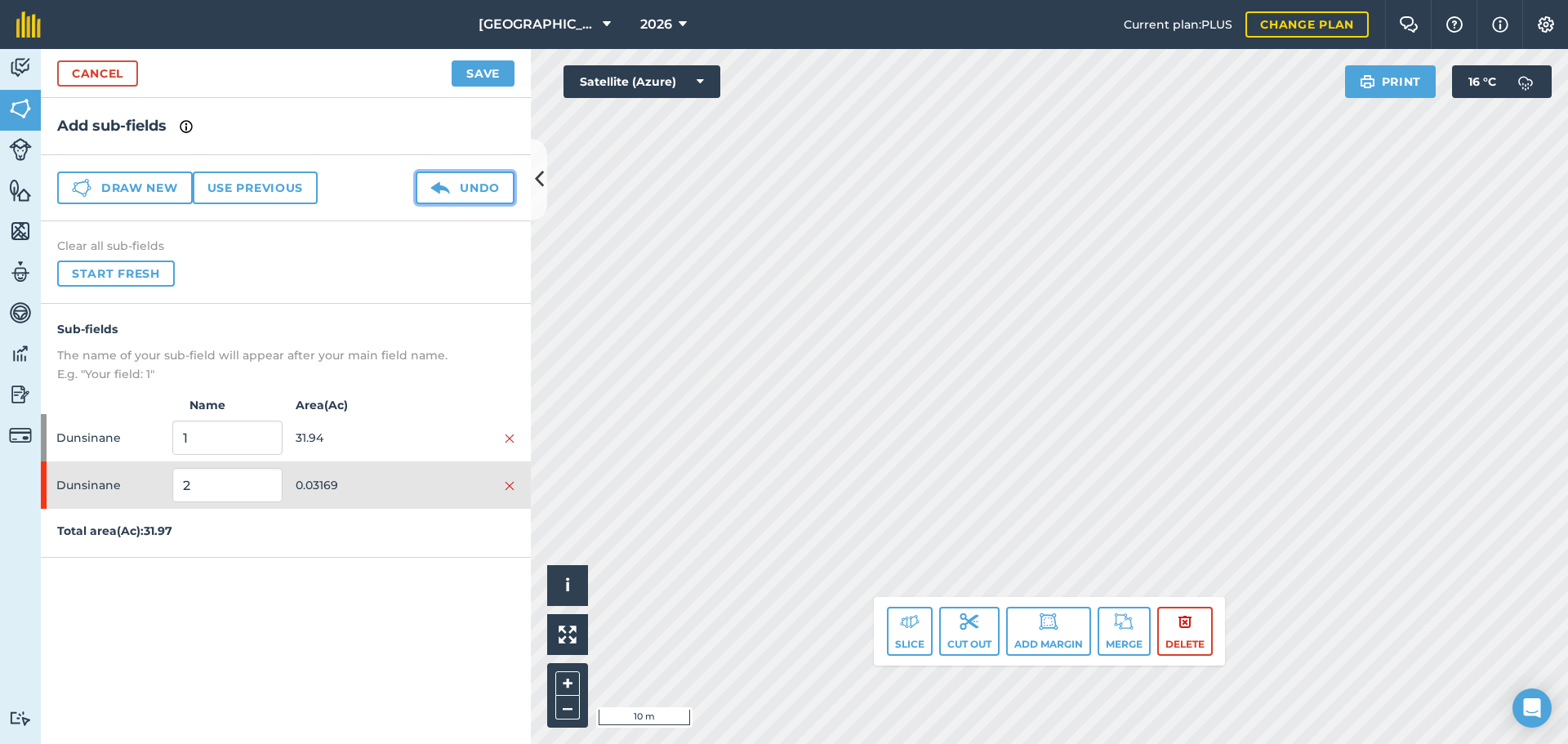
click at [467, 183] on button "Undo" at bounding box center [464, 188] width 98 height 33
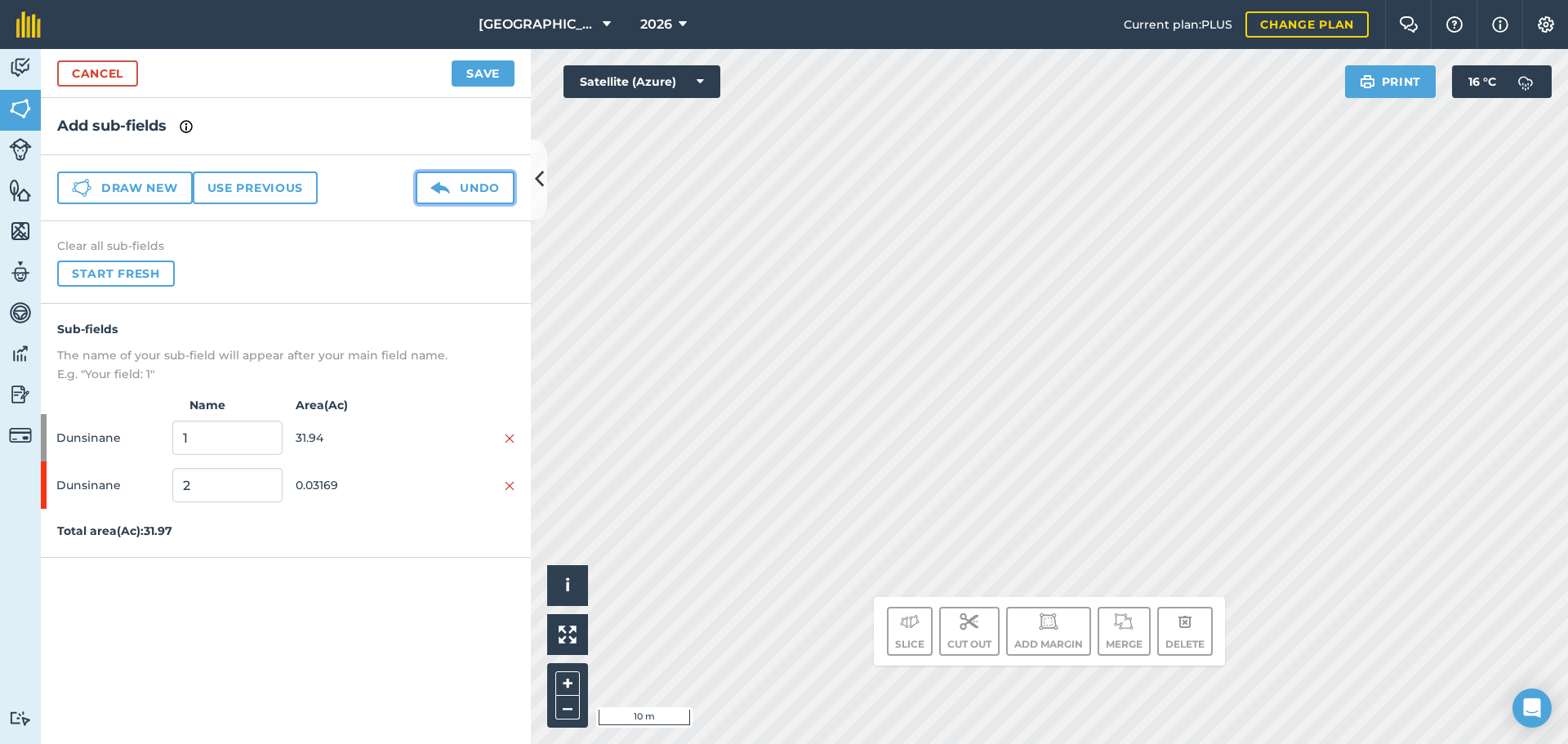
click at [467, 183] on button "Undo" at bounding box center [464, 188] width 98 height 33
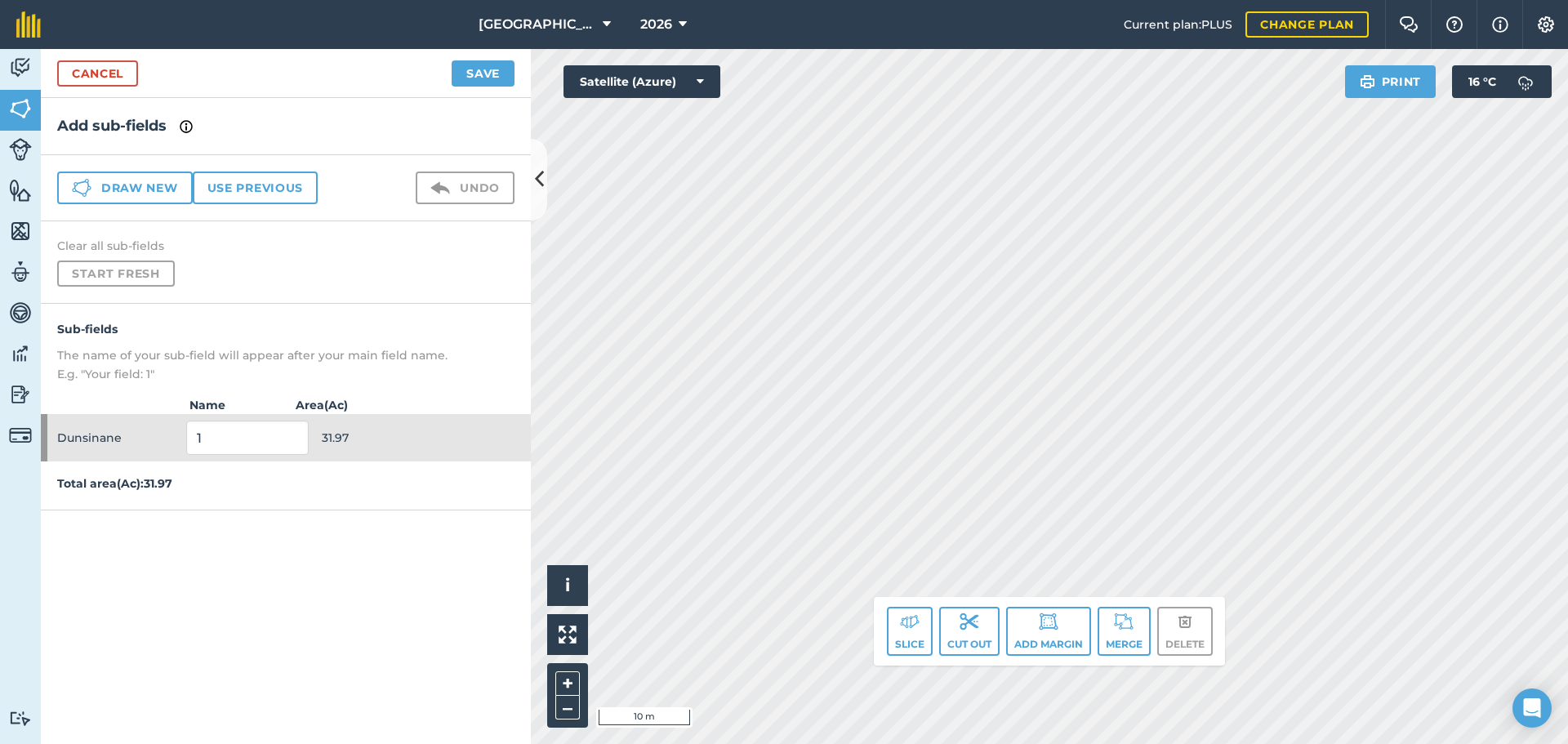
click at [912, 656] on div "Slice Cut out Add margin Merge Delete" at bounding box center [1049, 630] width 351 height 68
click at [890, 624] on button "Slice" at bounding box center [910, 631] width 46 height 49
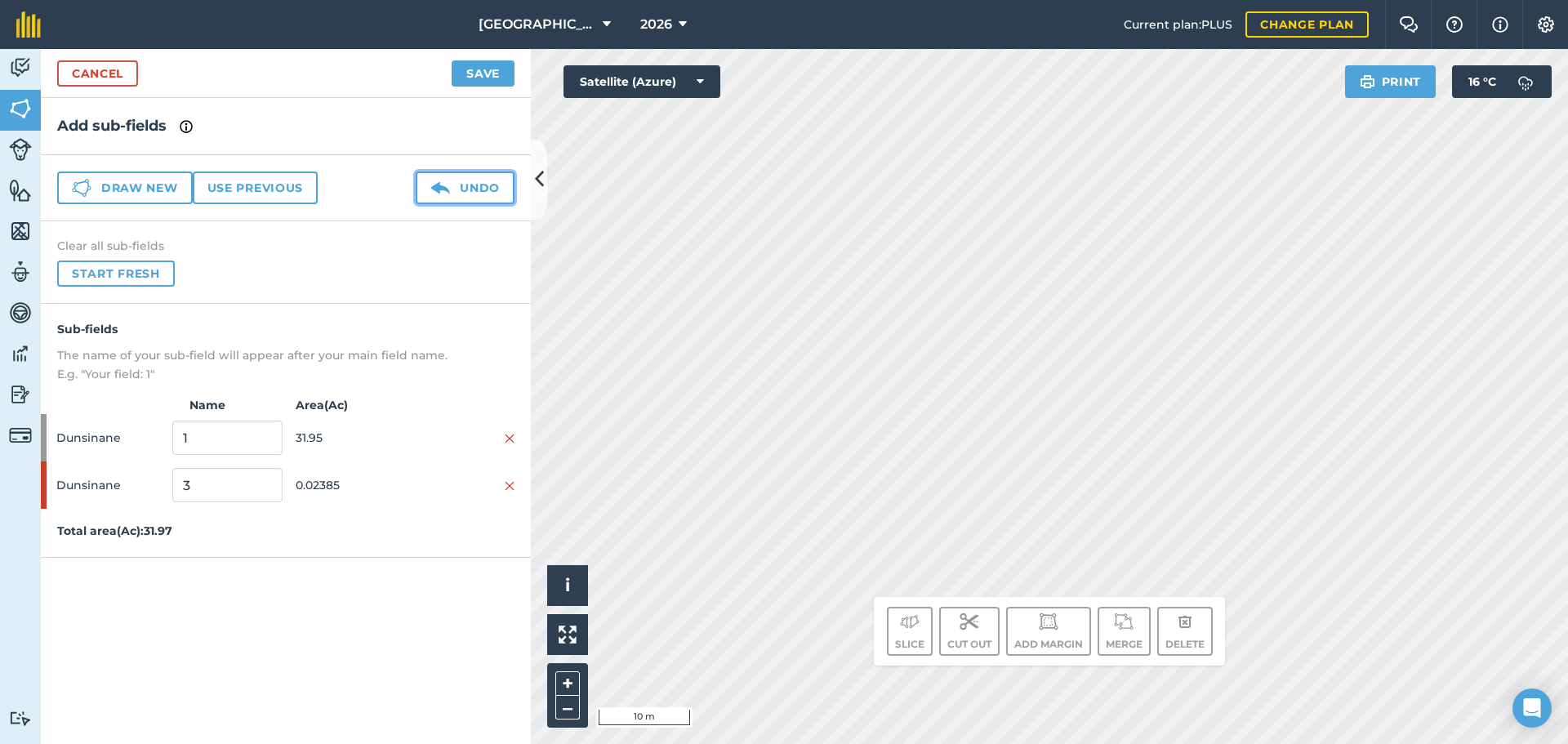
click at [462, 178] on button "Undo" at bounding box center [464, 188] width 98 height 33
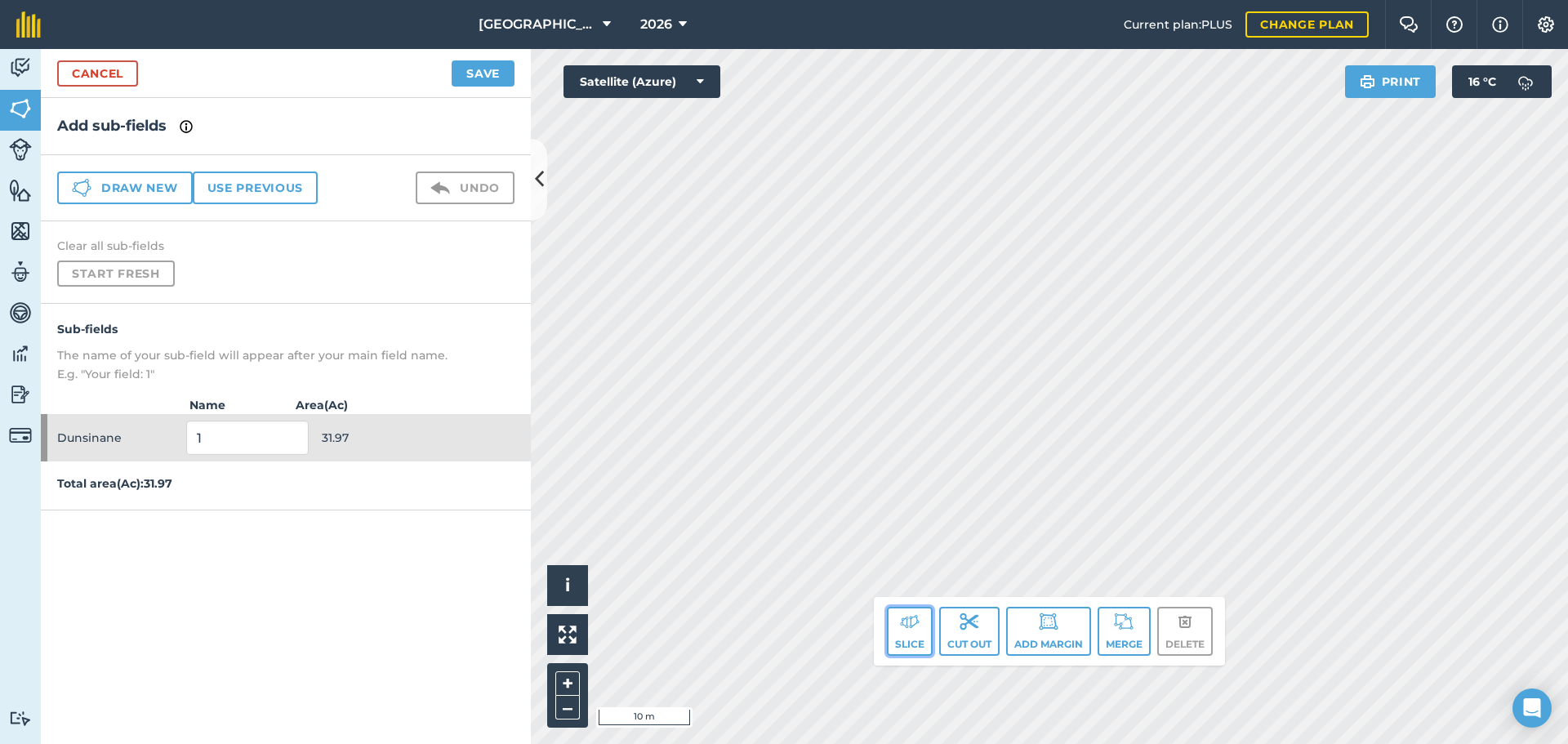
click at [922, 619] on button "Slice" at bounding box center [910, 631] width 46 height 49
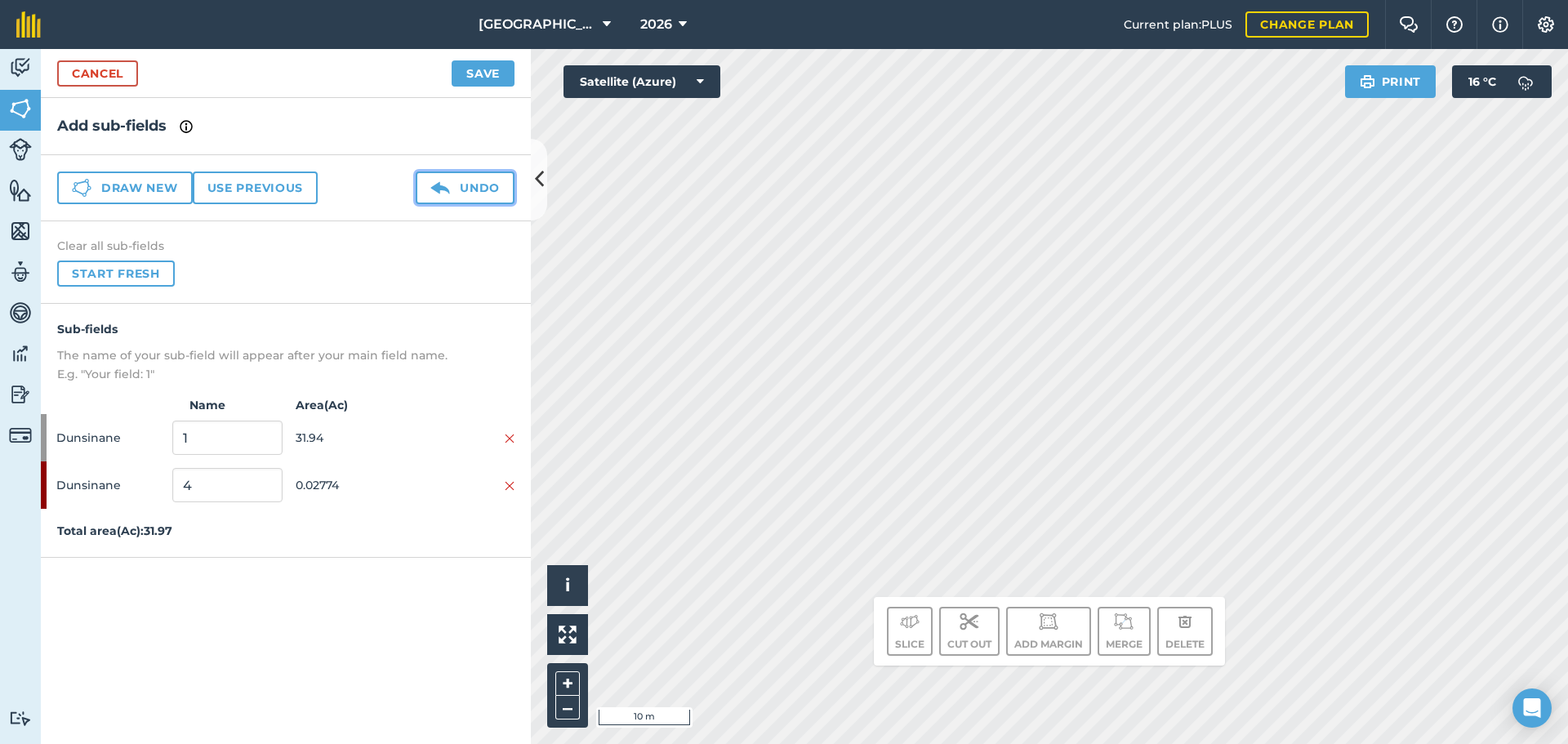
click at [443, 191] on img at bounding box center [440, 188] width 20 height 20
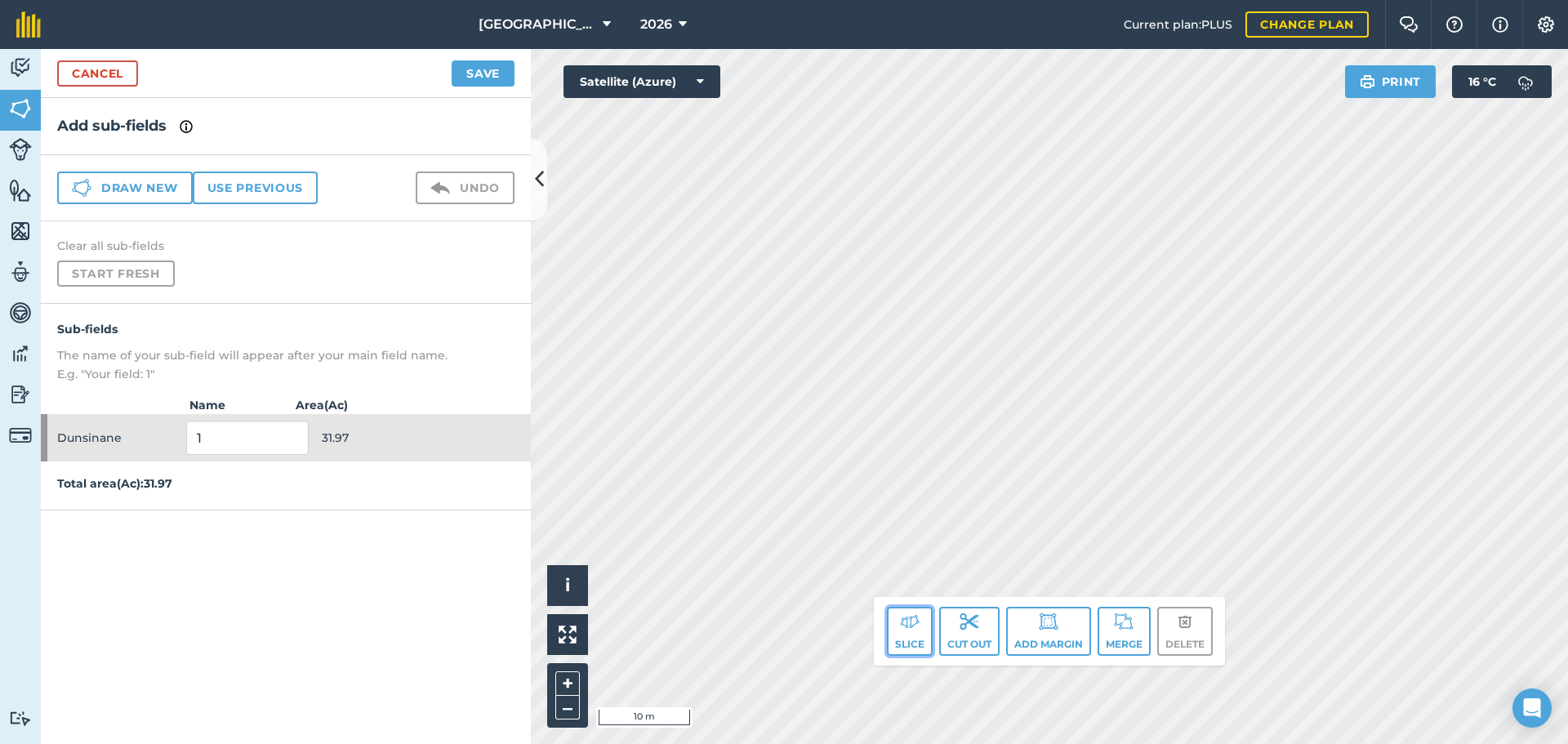
click at [899, 645] on button "Slice" at bounding box center [910, 631] width 46 height 49
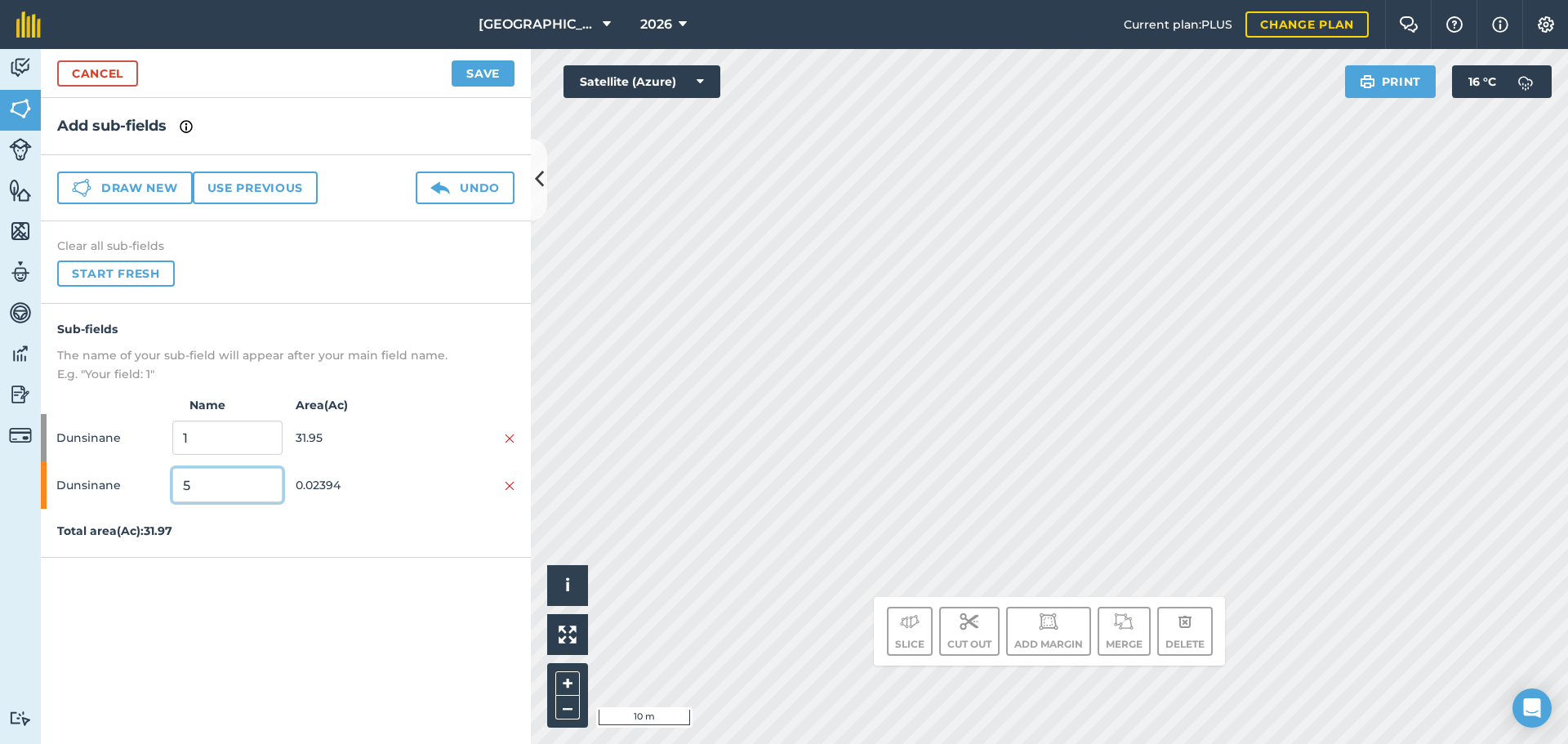
click at [235, 483] on input "5" at bounding box center [227, 485] width 110 height 35
type input "SCRU"
click at [236, 439] on input "1" at bounding box center [227, 437] width 110 height 35
type input "BARLEY"
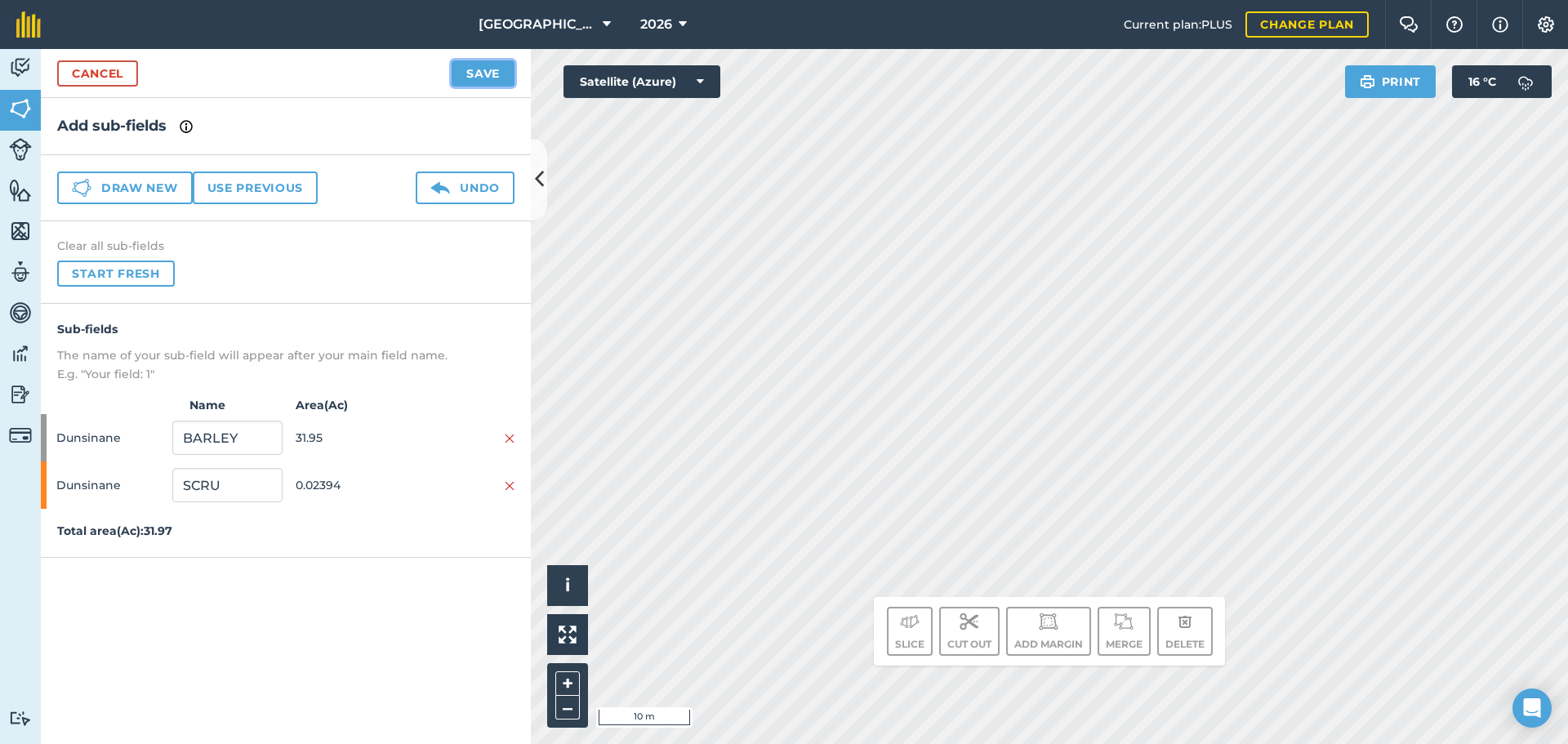
click at [506, 62] on button "Save" at bounding box center [482, 73] width 63 height 26
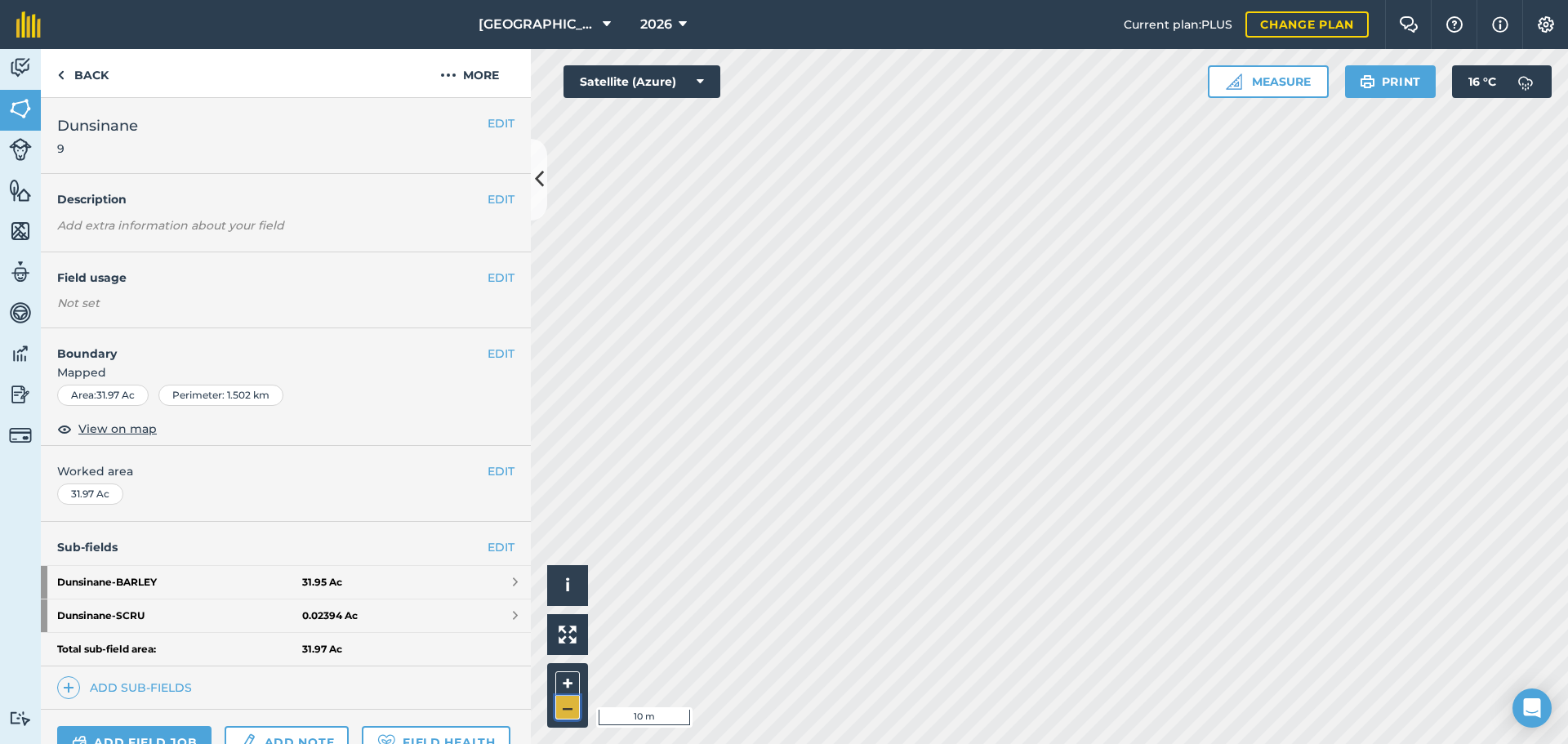
click at [571, 707] on button "–" at bounding box center [567, 707] width 24 height 23
click at [565, 702] on button "–" at bounding box center [567, 707] width 24 height 23
click at [488, 551] on link "EDIT" at bounding box center [501, 547] width 27 height 18
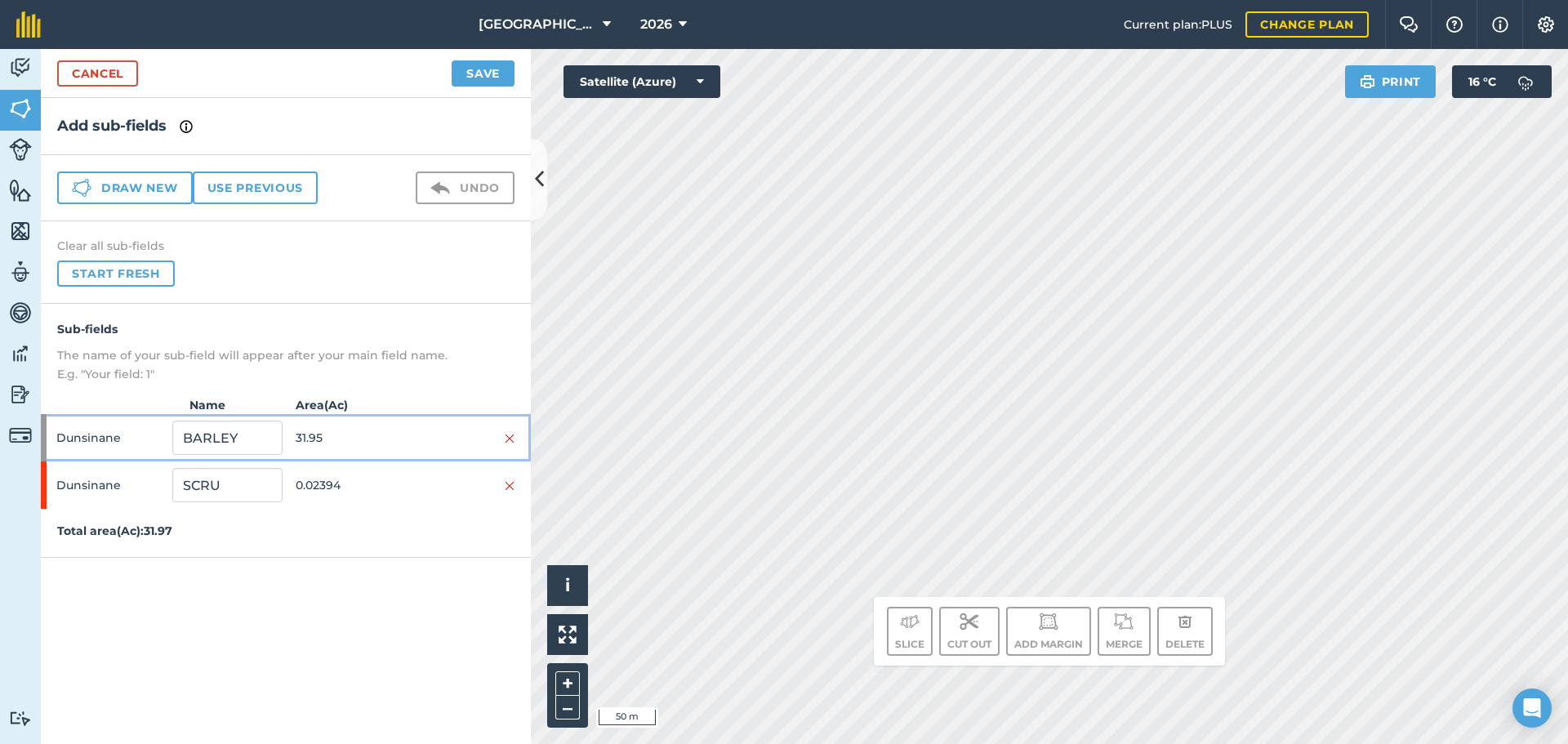
click at [344, 448] on span "31.95" at bounding box center [350, 437] width 110 height 31
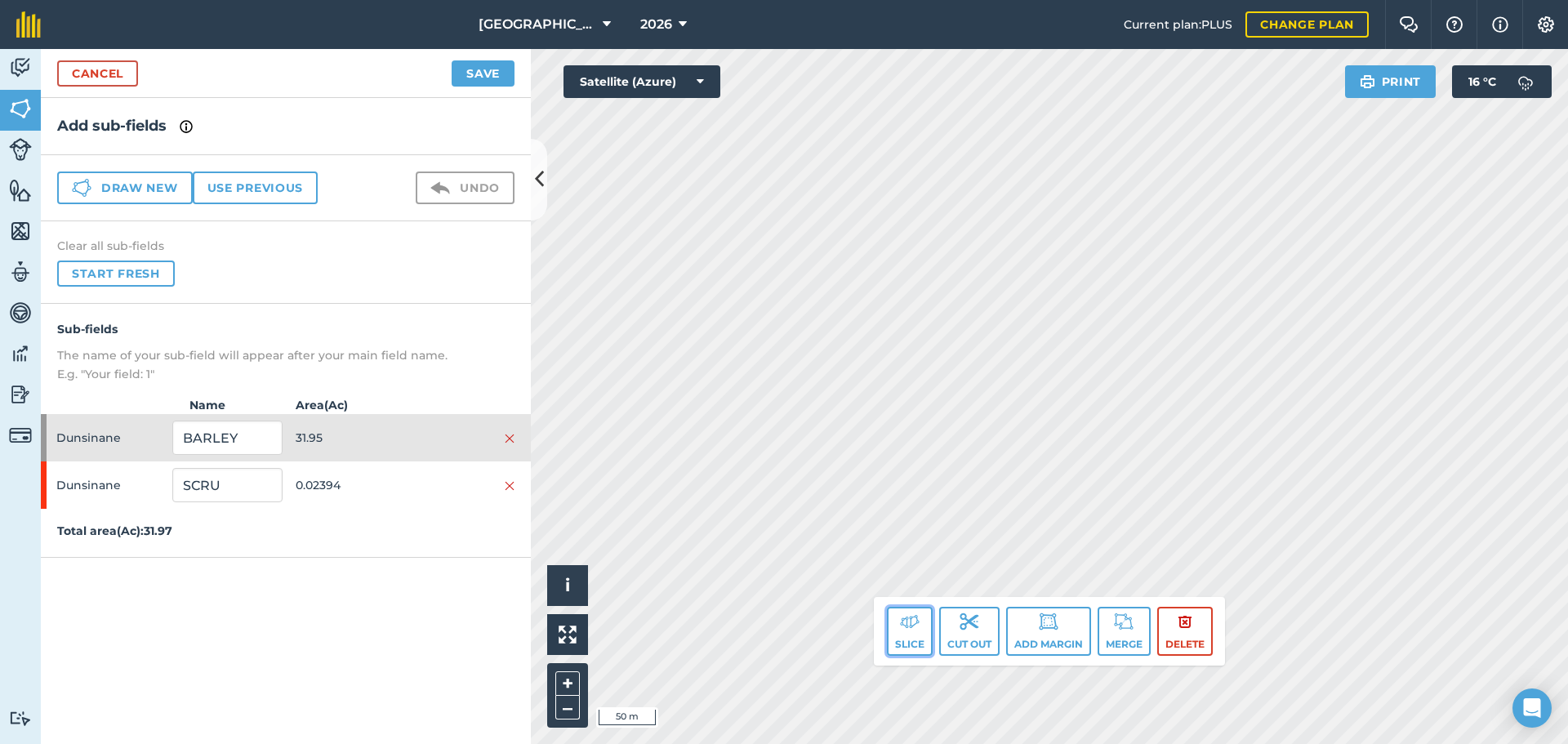
click at [905, 629] on img at bounding box center [909, 621] width 20 height 20
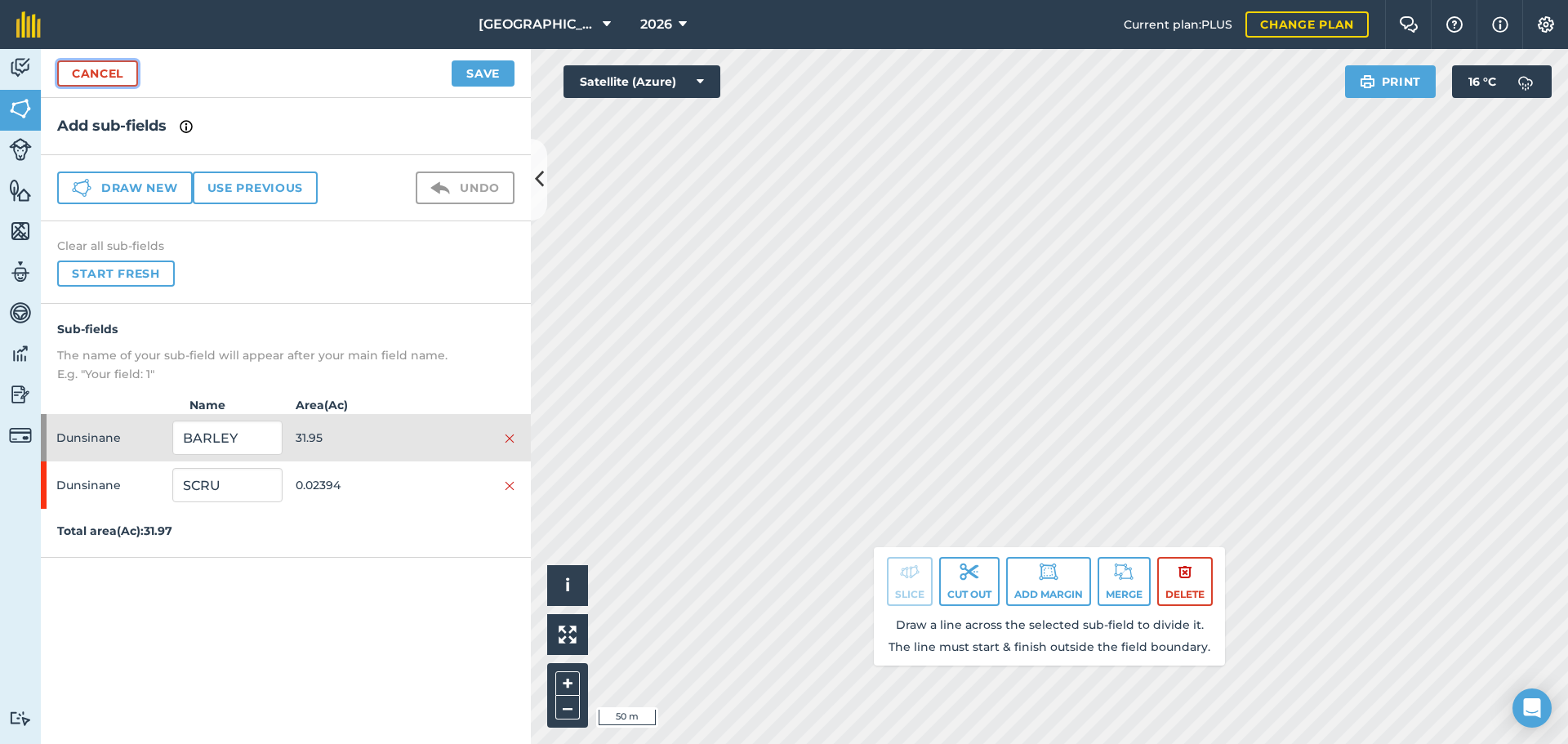
click at [104, 85] on link "Cancel" at bounding box center [98, 73] width 81 height 26
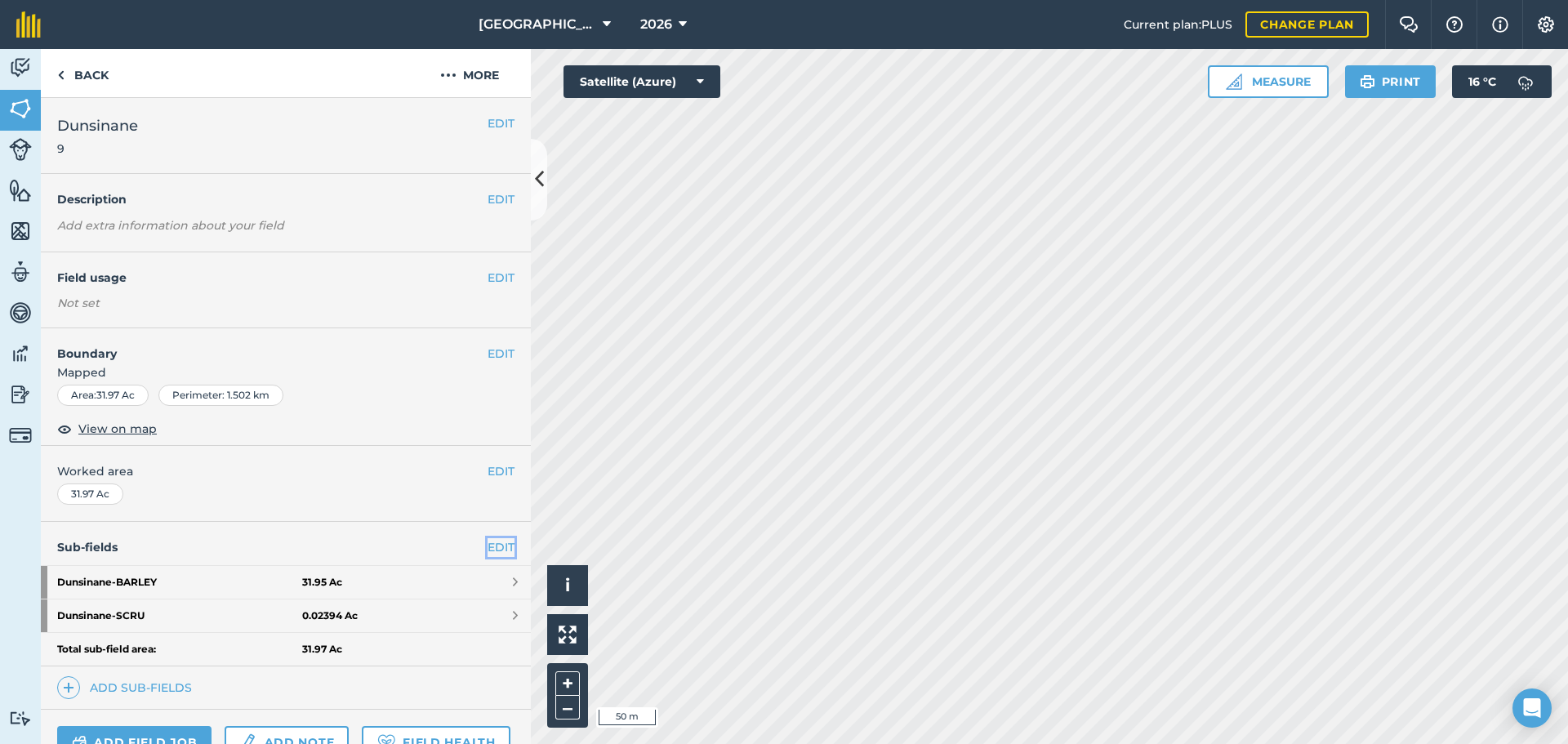
click at [488, 548] on link "EDIT" at bounding box center [501, 547] width 27 height 18
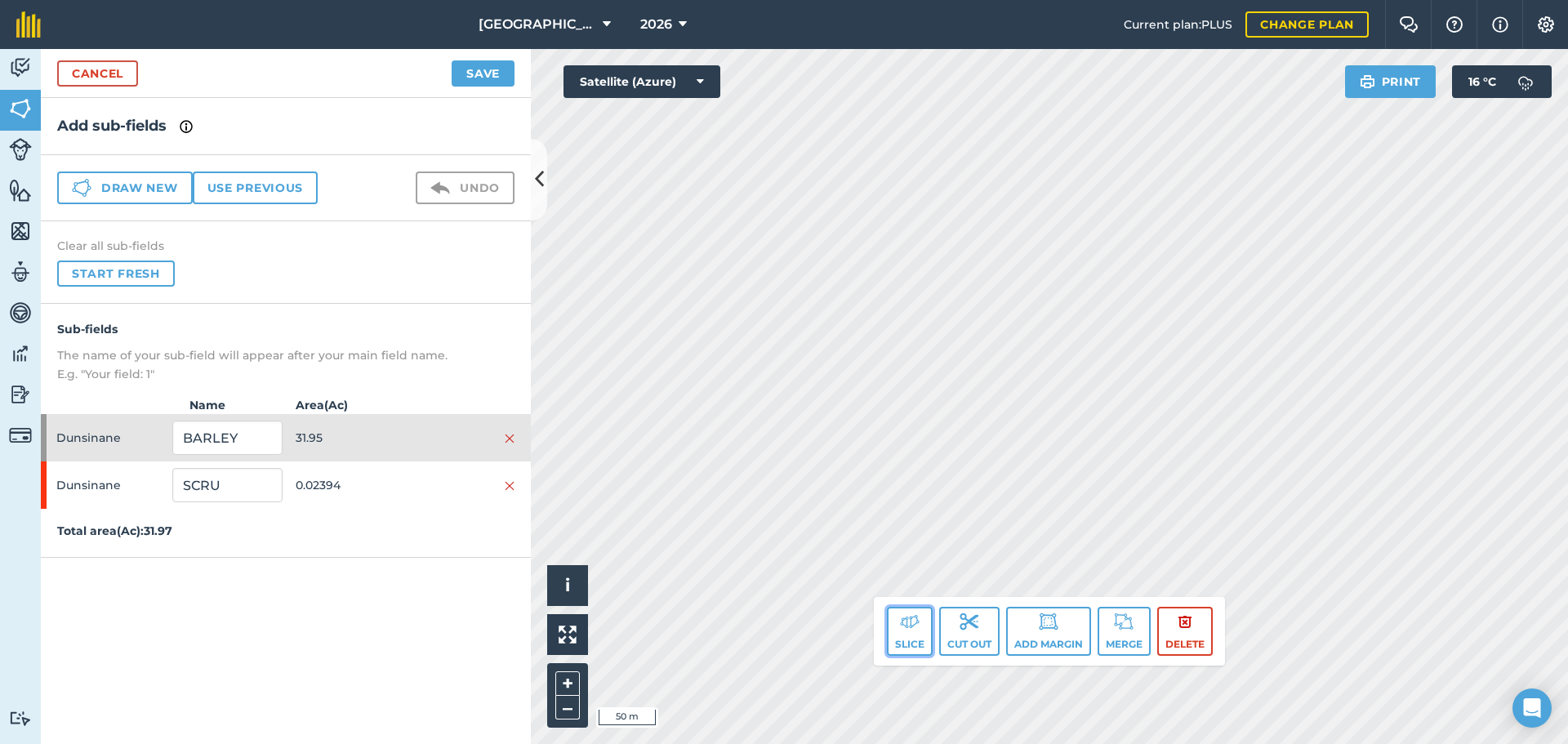
click at [899, 653] on button "Slice" at bounding box center [910, 631] width 46 height 49
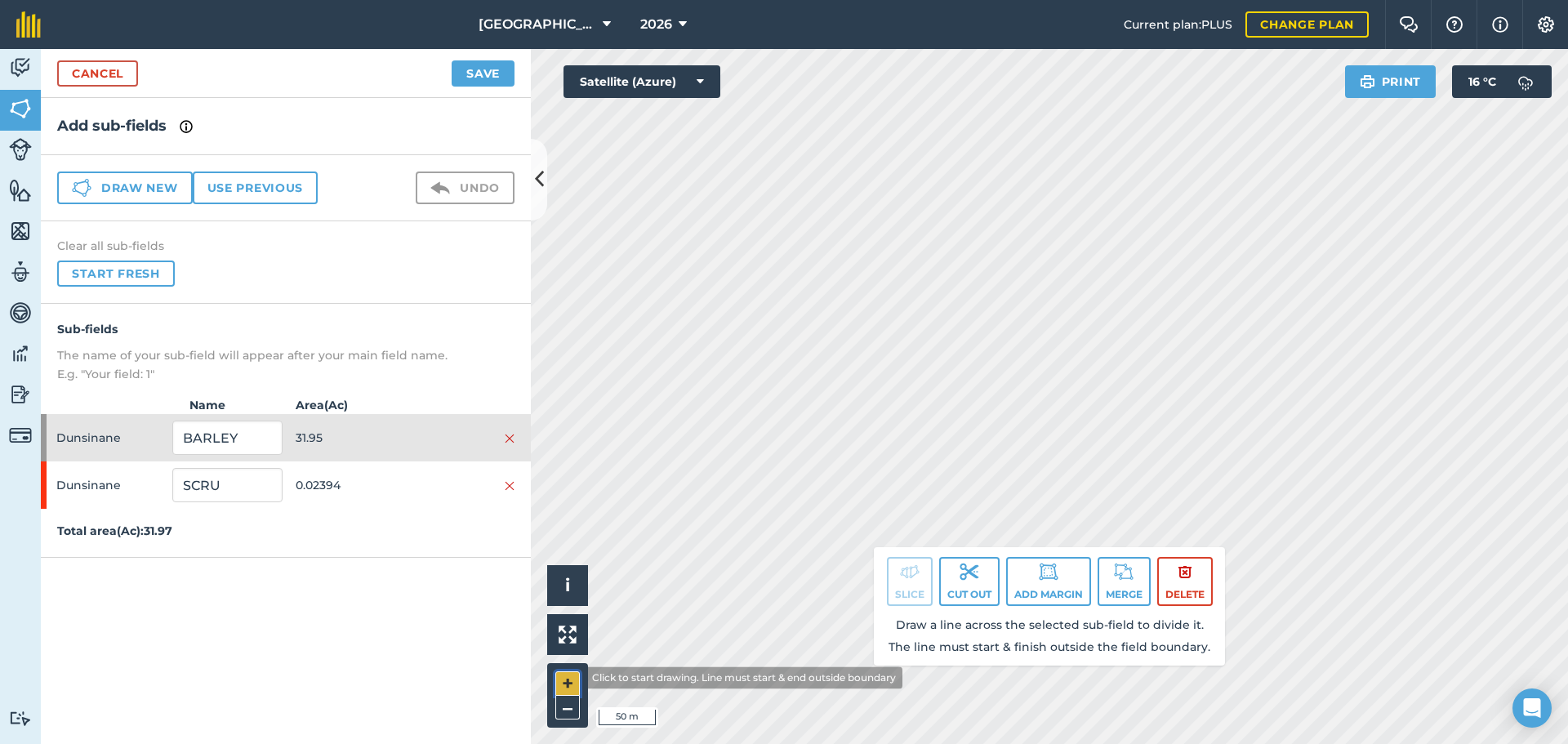
click at [573, 678] on button "+" at bounding box center [567, 684] width 24 height 24
click at [1197, 590] on button "Delete" at bounding box center [1184, 582] width 55 height 49
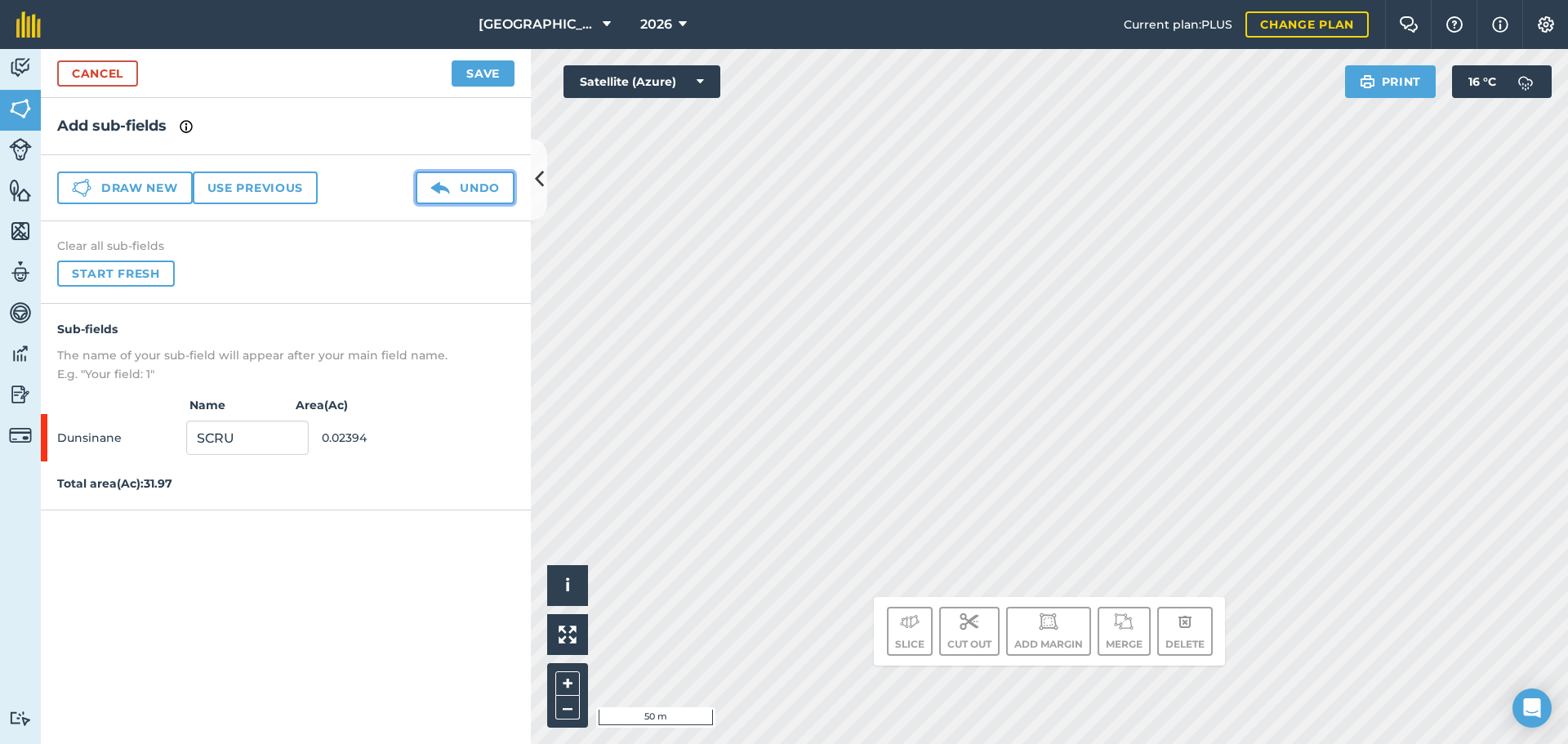
click at [462, 180] on button "Undo" at bounding box center [464, 188] width 98 height 33
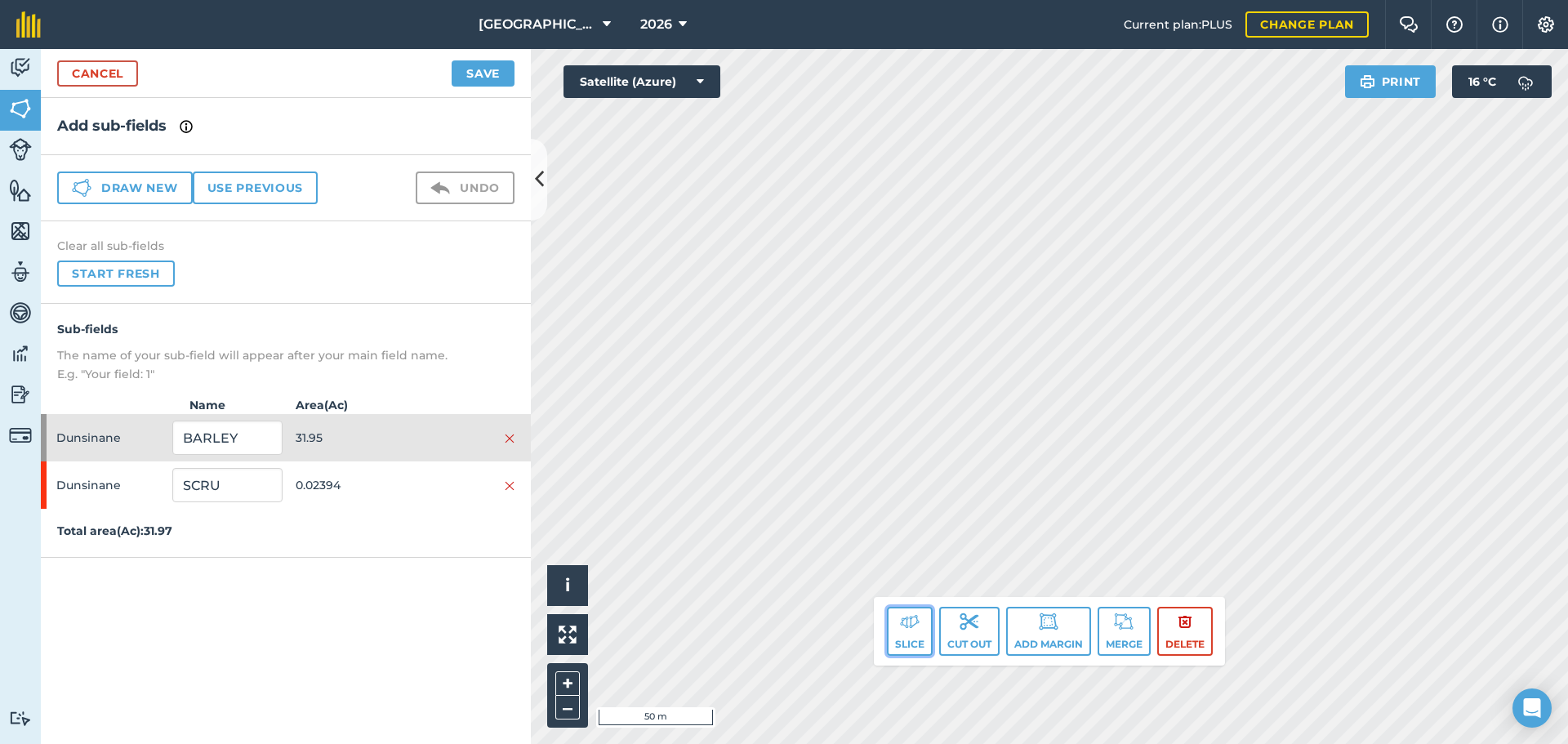
click at [906, 635] on button "Slice" at bounding box center [910, 631] width 46 height 49
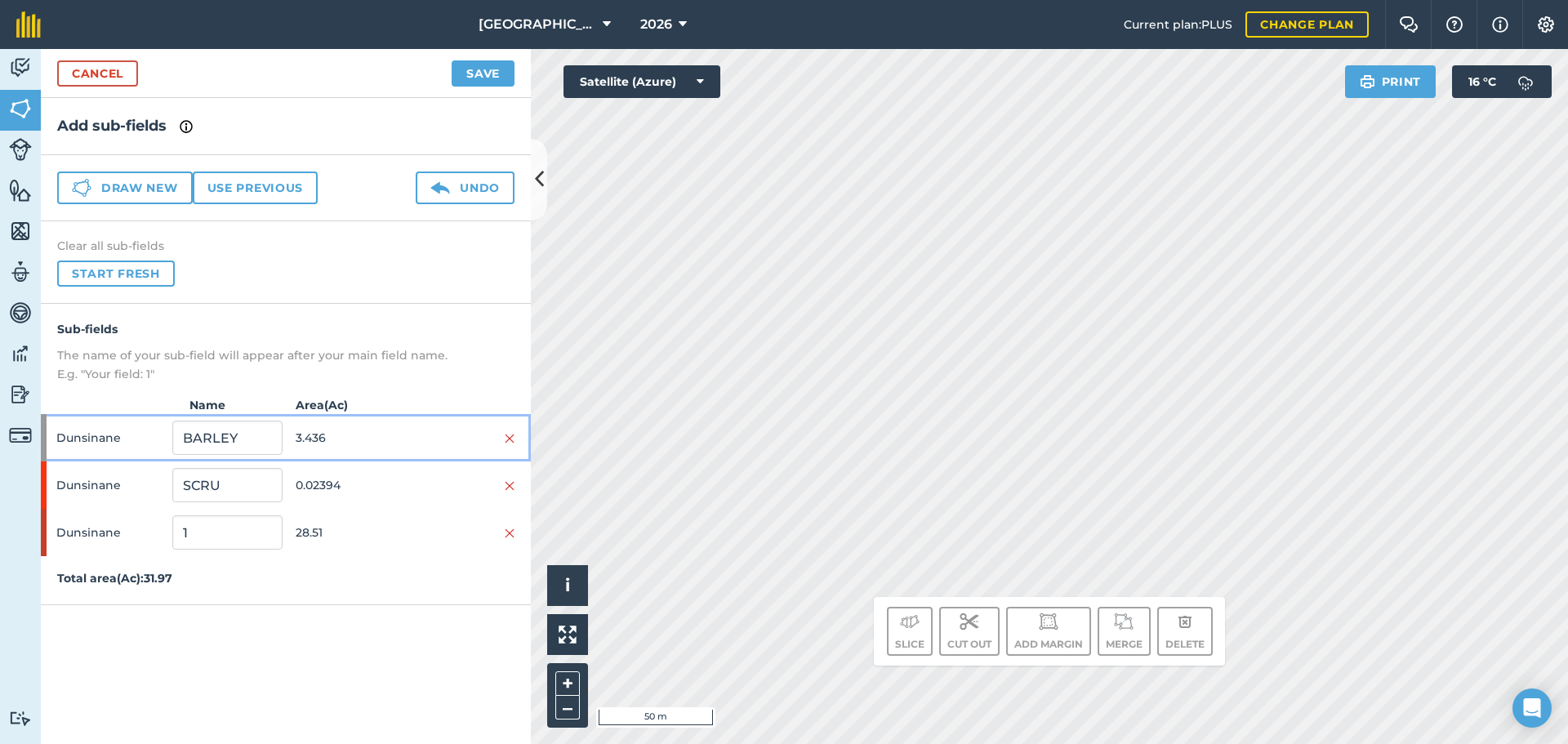
click at [320, 439] on span "3.436" at bounding box center [350, 437] width 110 height 31
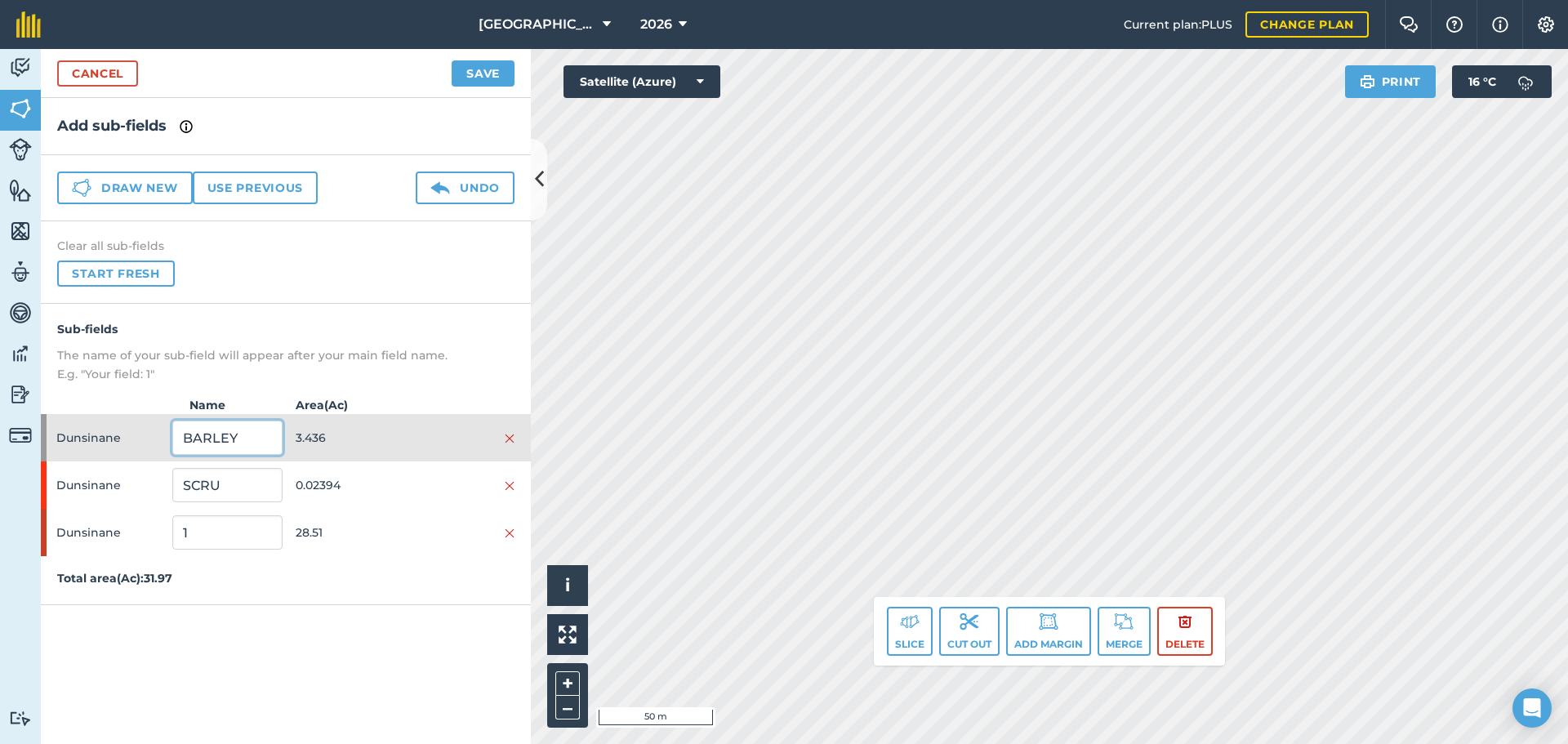
click at [247, 439] on input "BARLEY" at bounding box center [227, 437] width 110 height 35
type input "EFA M"
click at [234, 532] on input "1" at bounding box center [227, 532] width 110 height 35
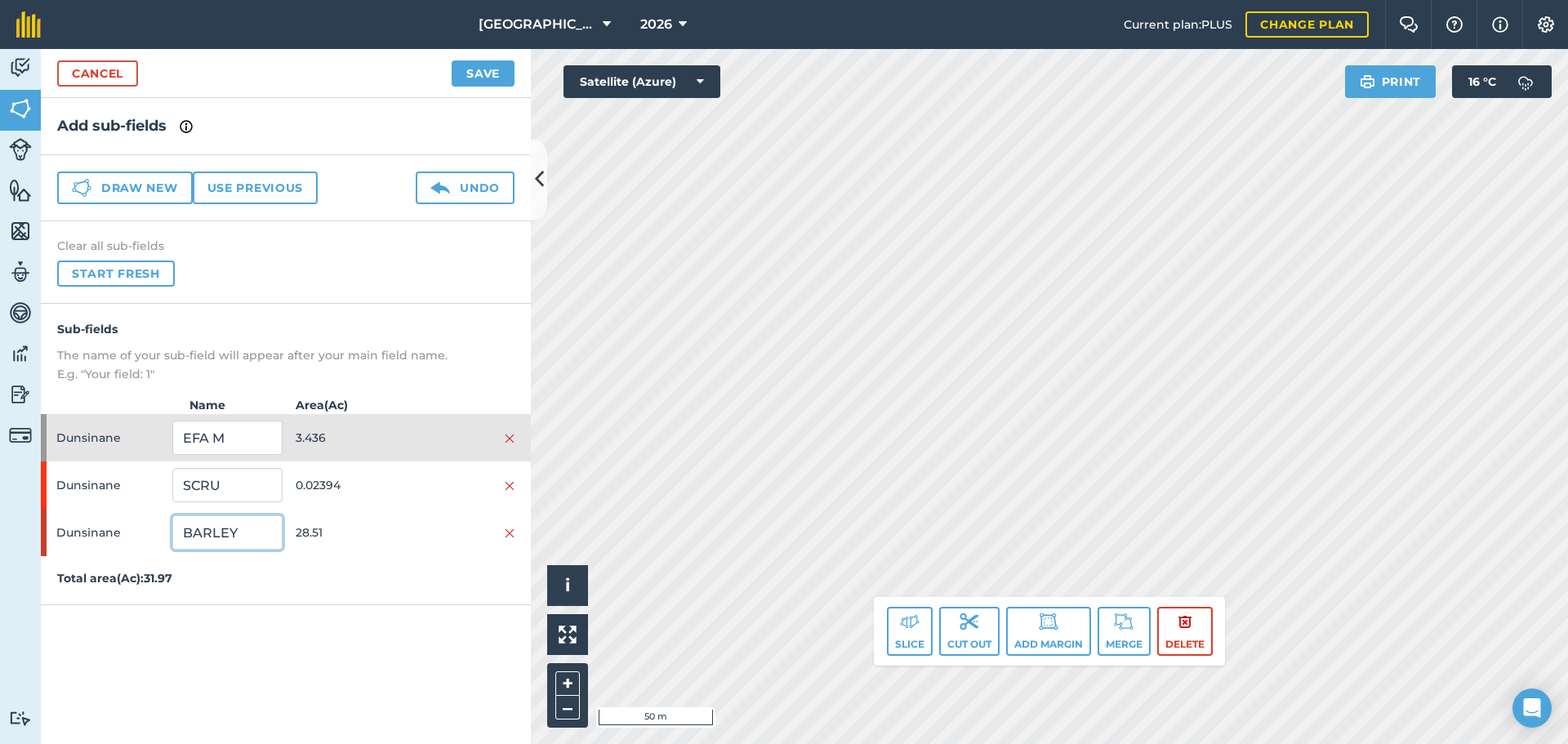
type input "BARLEY"
click at [501, 72] on button "Save" at bounding box center [482, 73] width 63 height 26
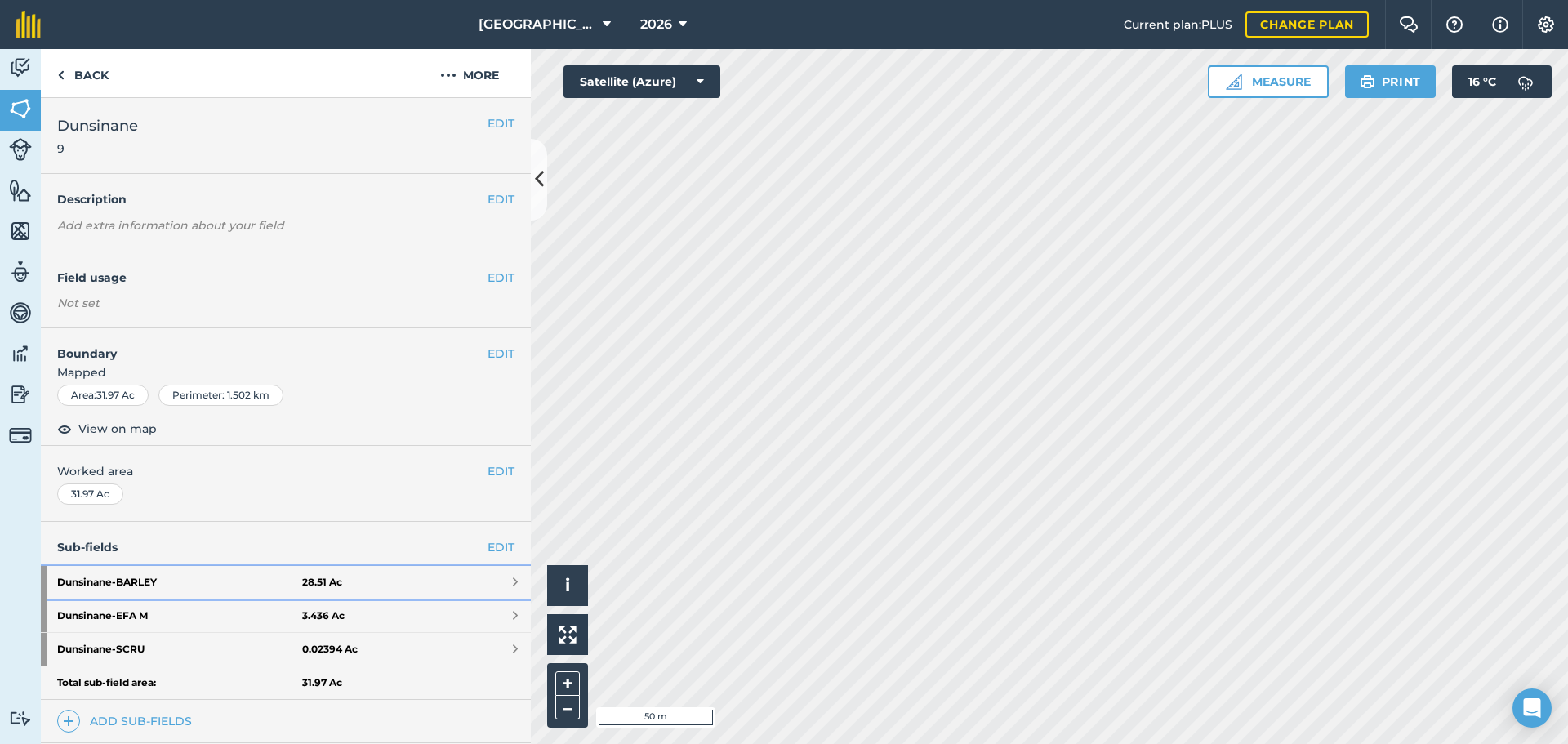
click at [476, 566] on link "Dunsinane - BARLEY 28.51 Ac" at bounding box center [286, 582] width 490 height 33
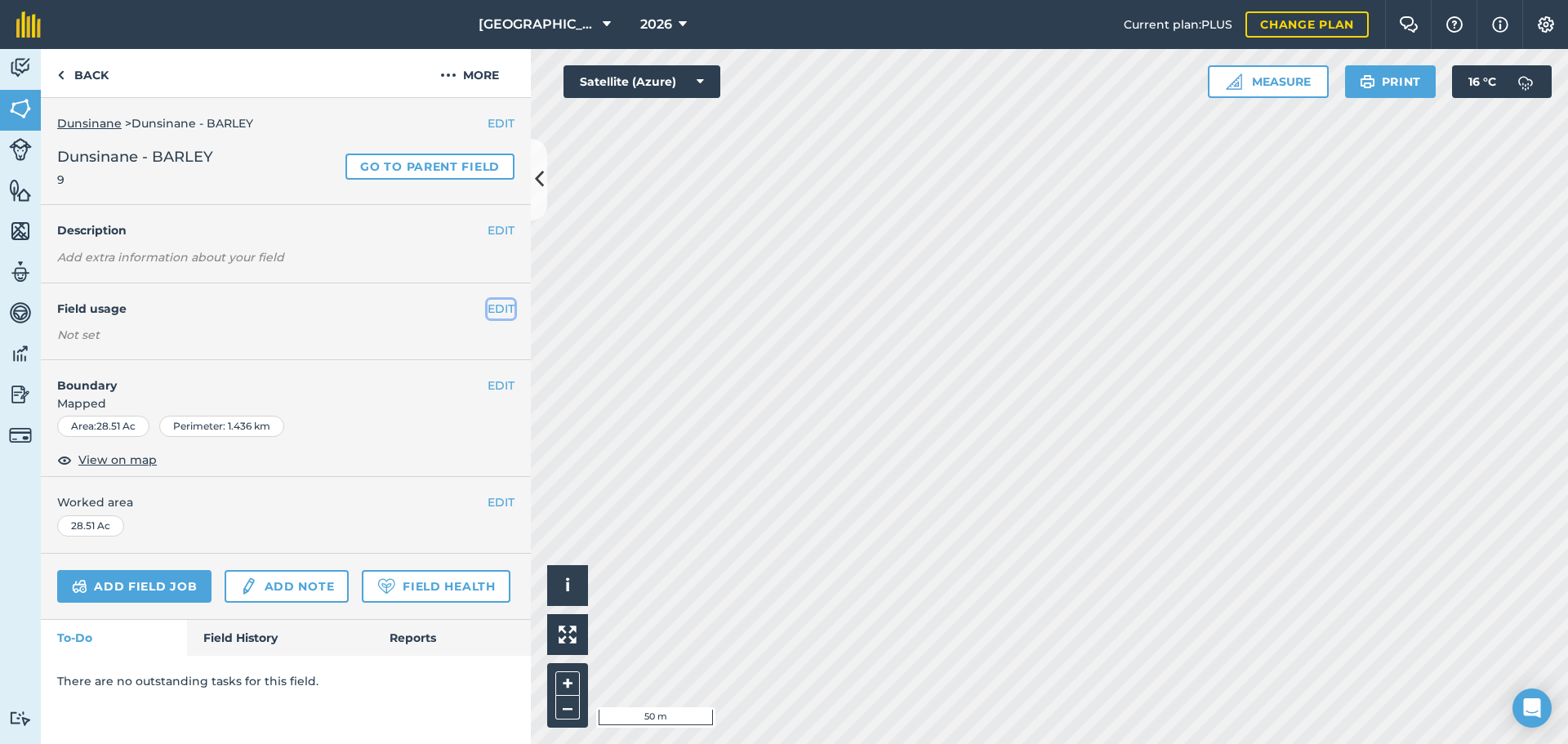
click at [492, 304] on button "EDIT" at bounding box center [501, 309] width 27 height 18
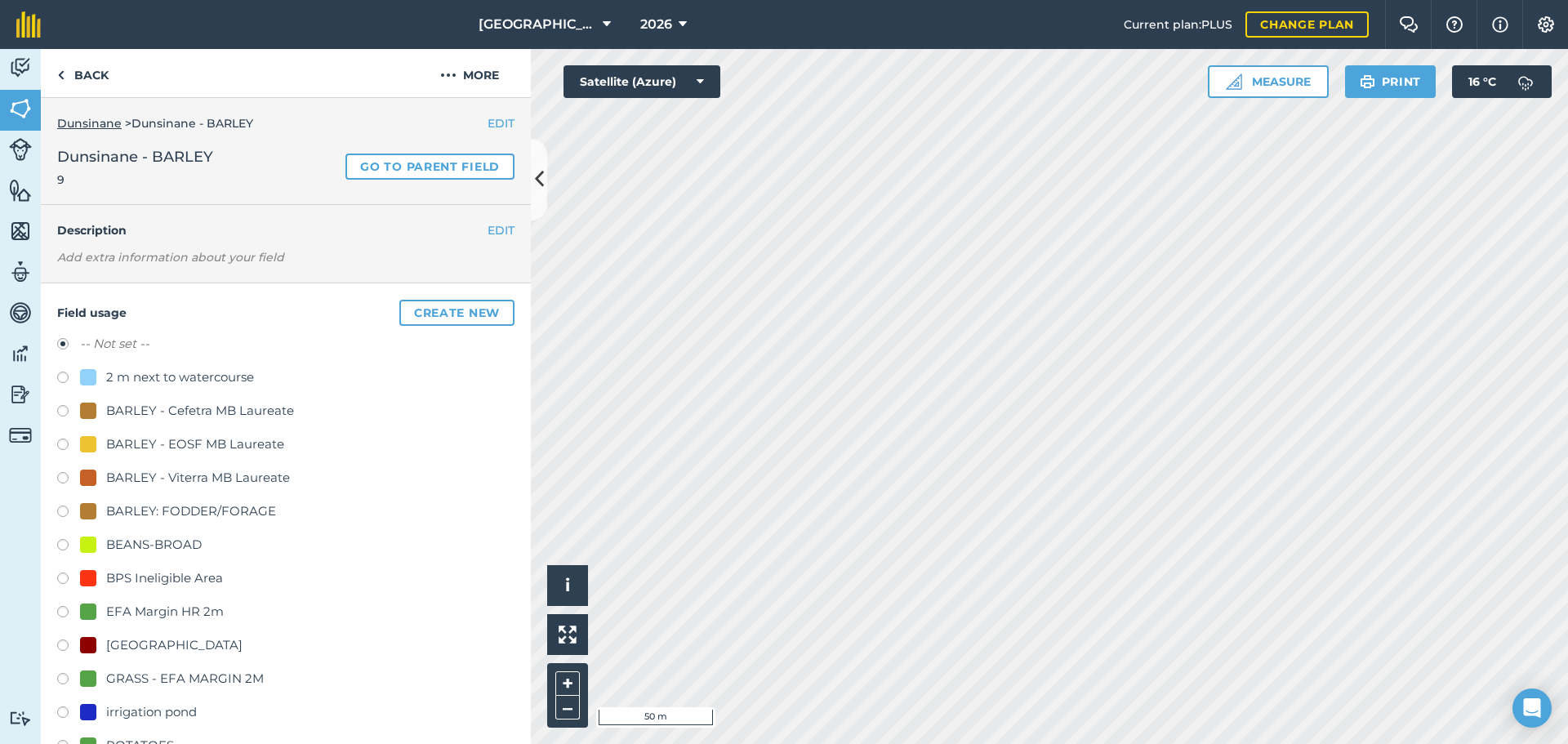
click at [141, 519] on div "BARLEY: FODDER/FORAGE" at bounding box center [190, 511] width 170 height 20
radio input "true"
radio input "false"
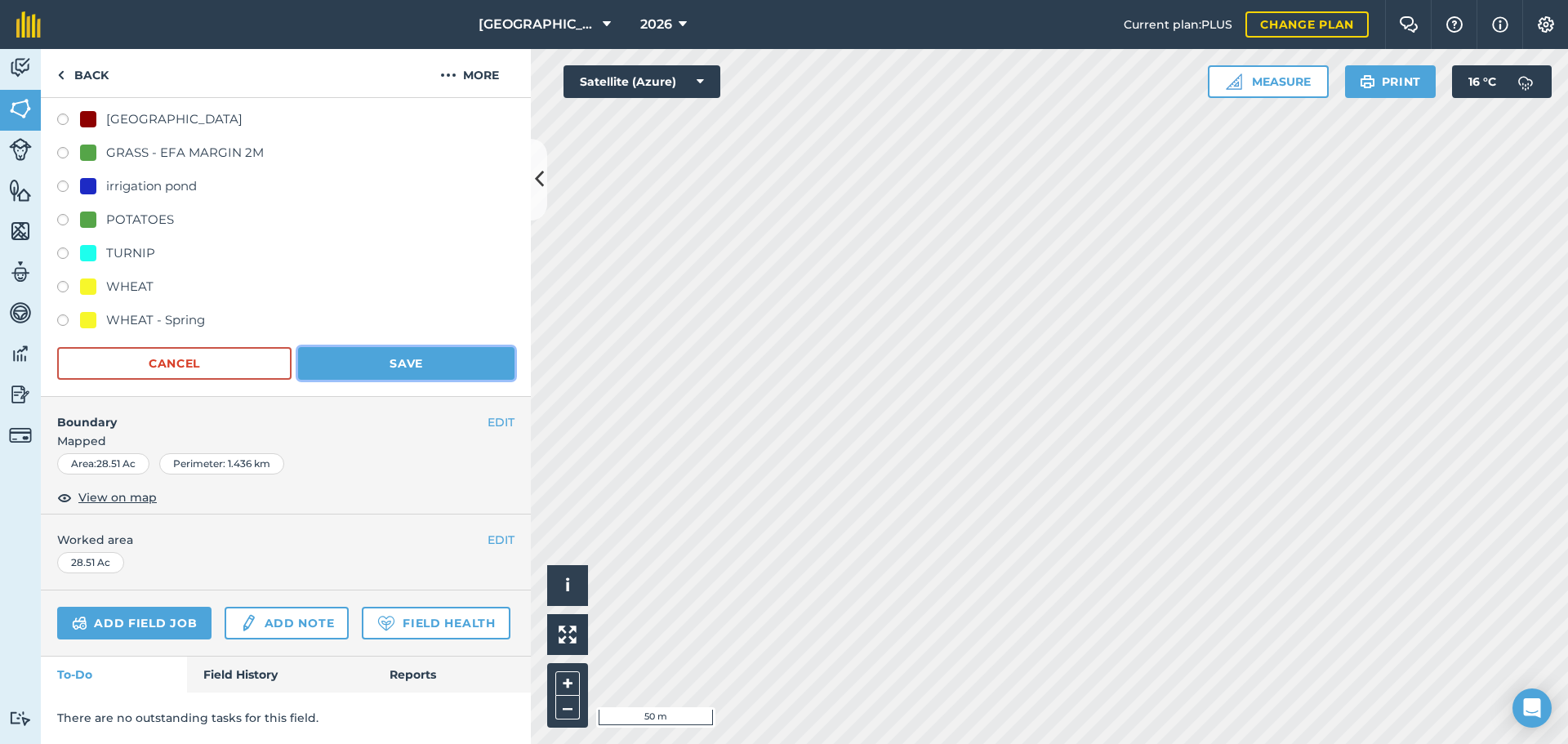
click at [381, 347] on button "Save" at bounding box center [406, 363] width 217 height 33
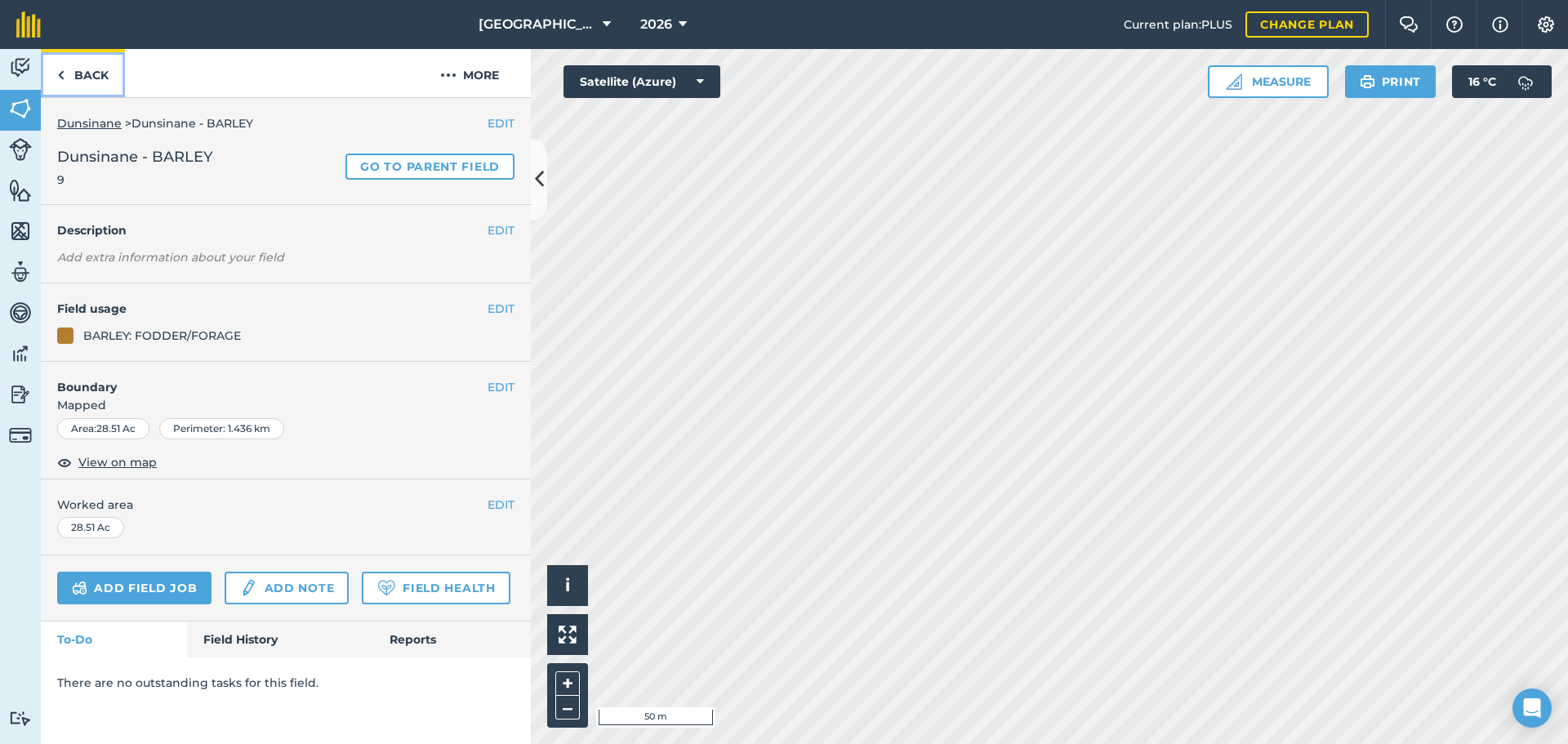
click at [95, 71] on link "Back" at bounding box center [83, 72] width 84 height 48
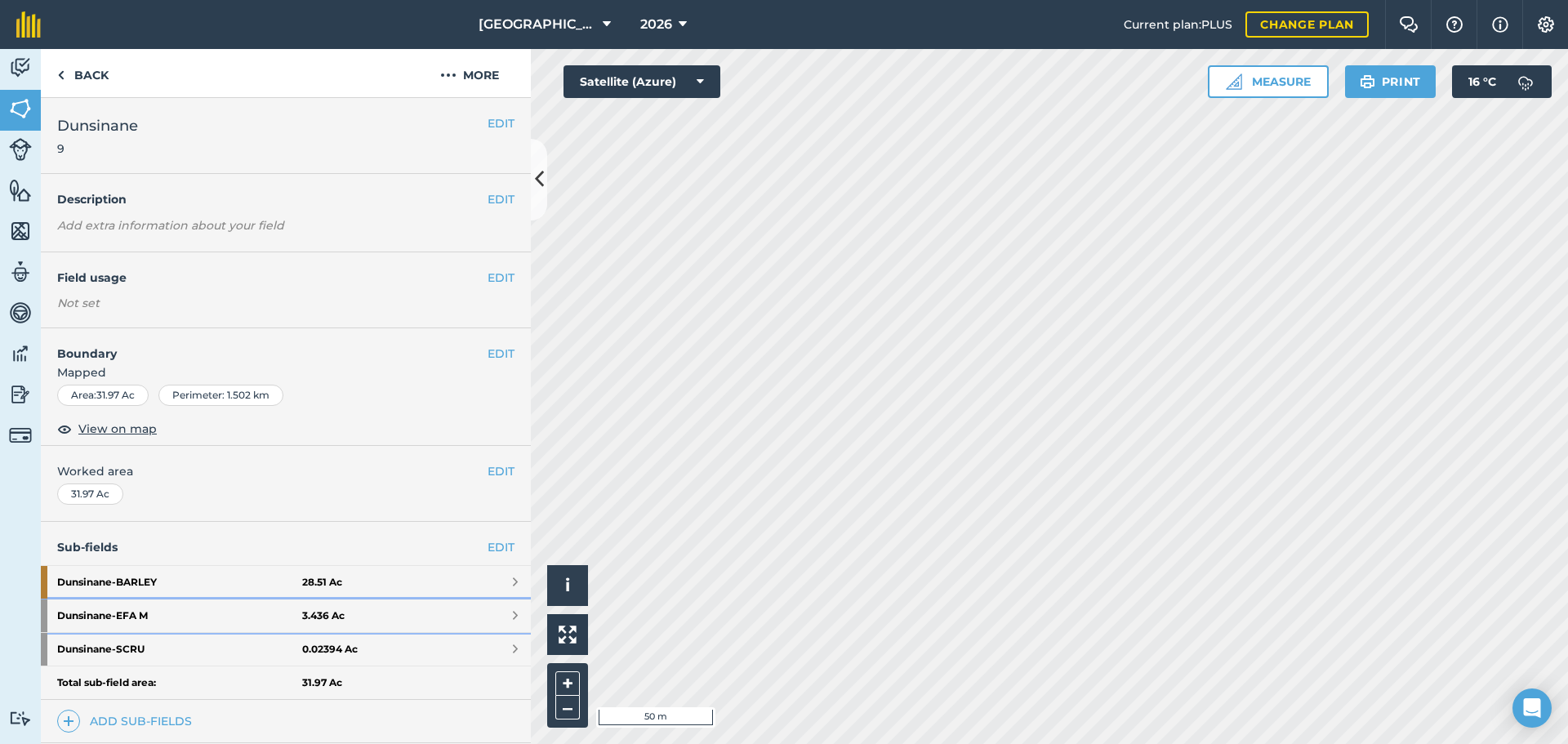
click at [199, 605] on strong "Dunsinane - EFA M" at bounding box center [179, 615] width 245 height 33
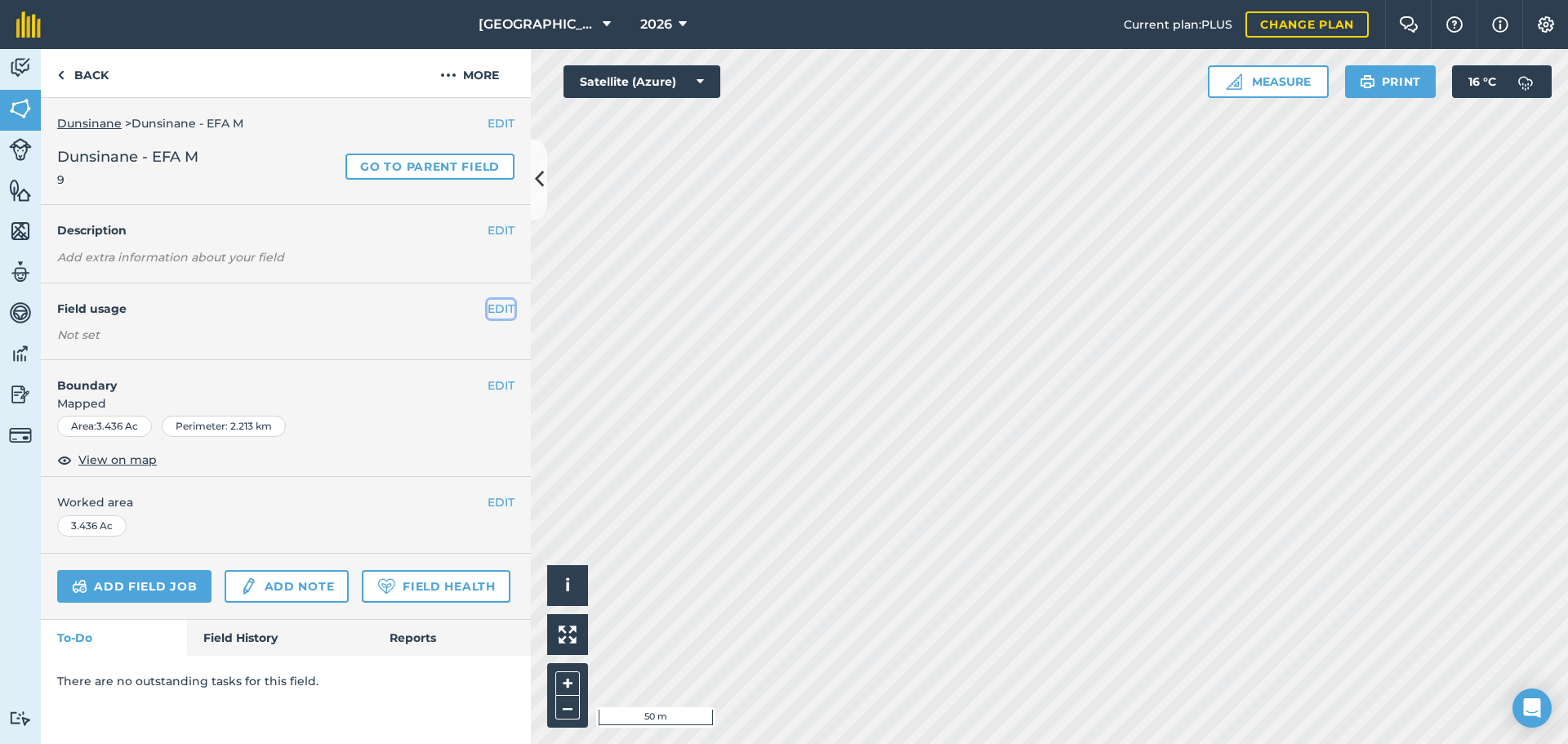
click at [499, 301] on button "EDIT" at bounding box center [501, 309] width 27 height 18
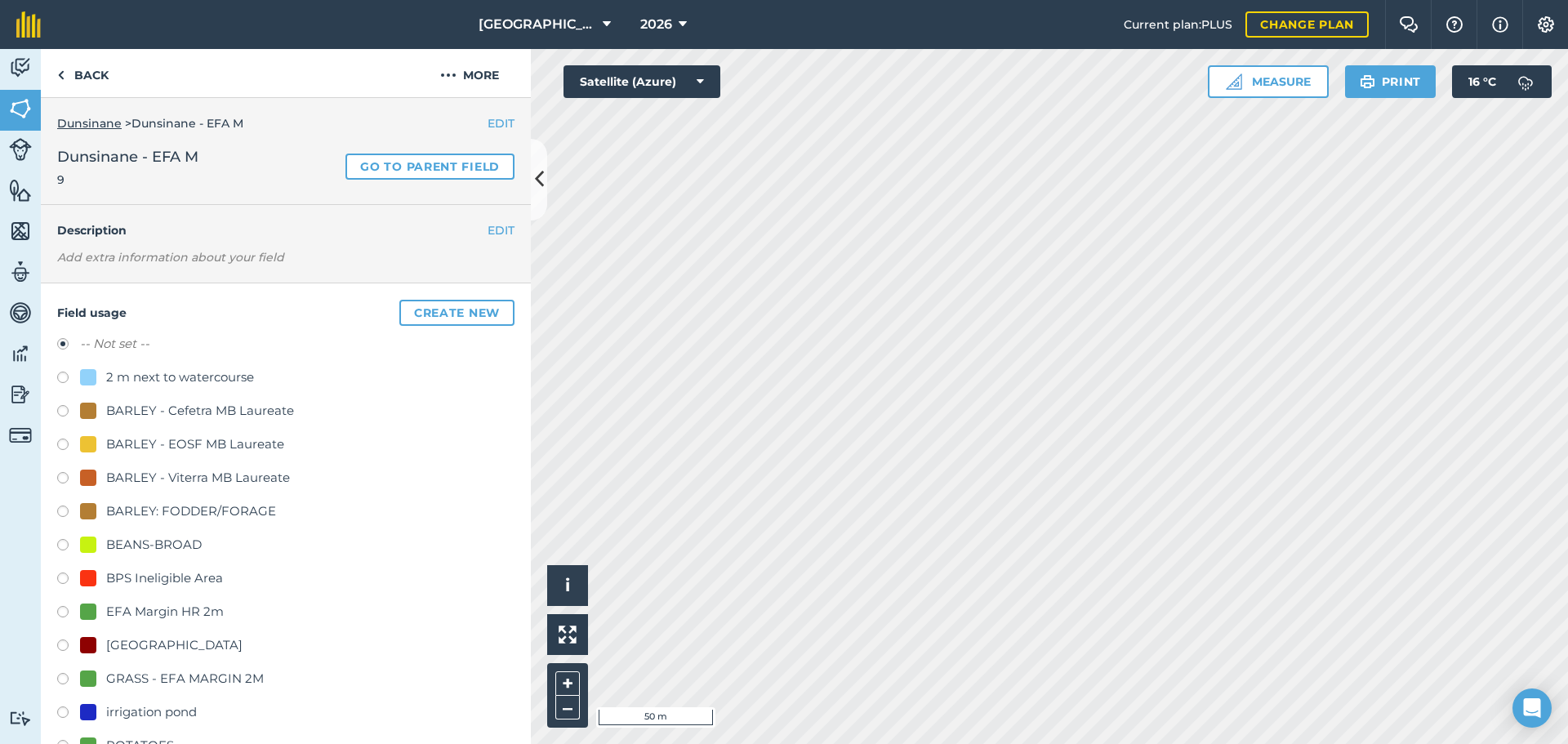
click at [173, 688] on div "GRASS - EFA MARGIN 2M" at bounding box center [185, 678] width 158 height 20
radio input "true"
radio input "false"
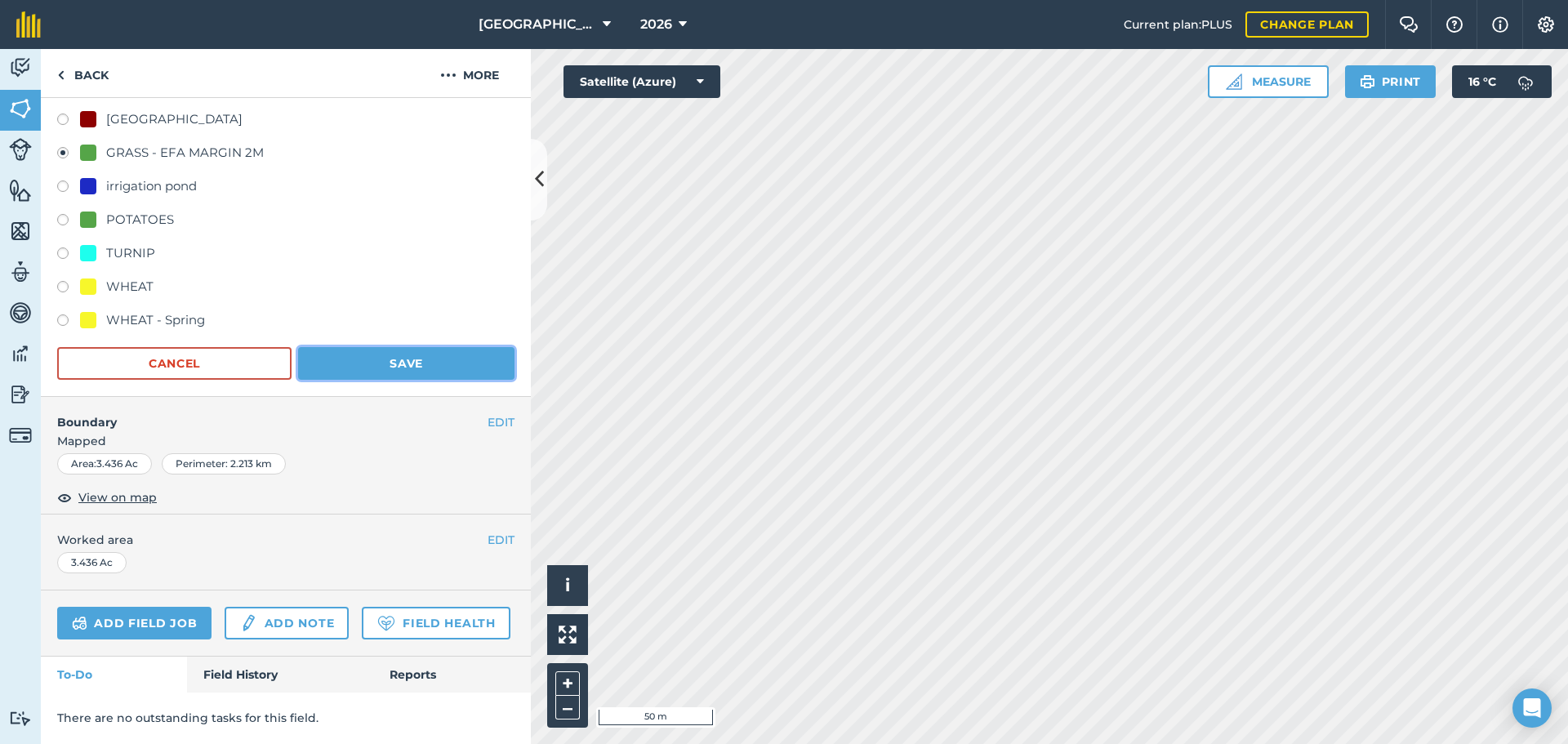
click at [418, 347] on button "Save" at bounding box center [406, 363] width 217 height 33
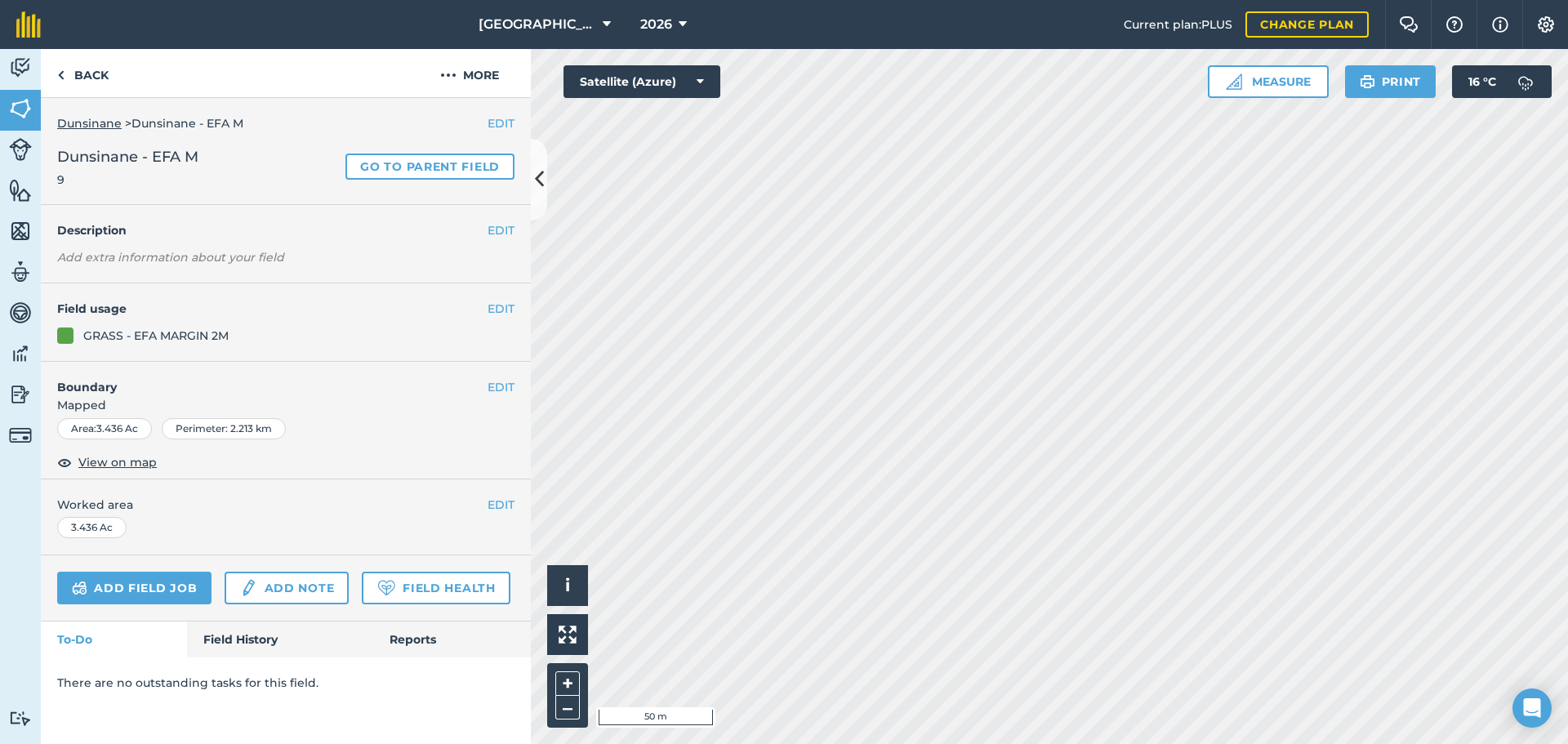
scroll to position [0, 0]
click at [100, 84] on link "Back" at bounding box center [83, 72] width 84 height 48
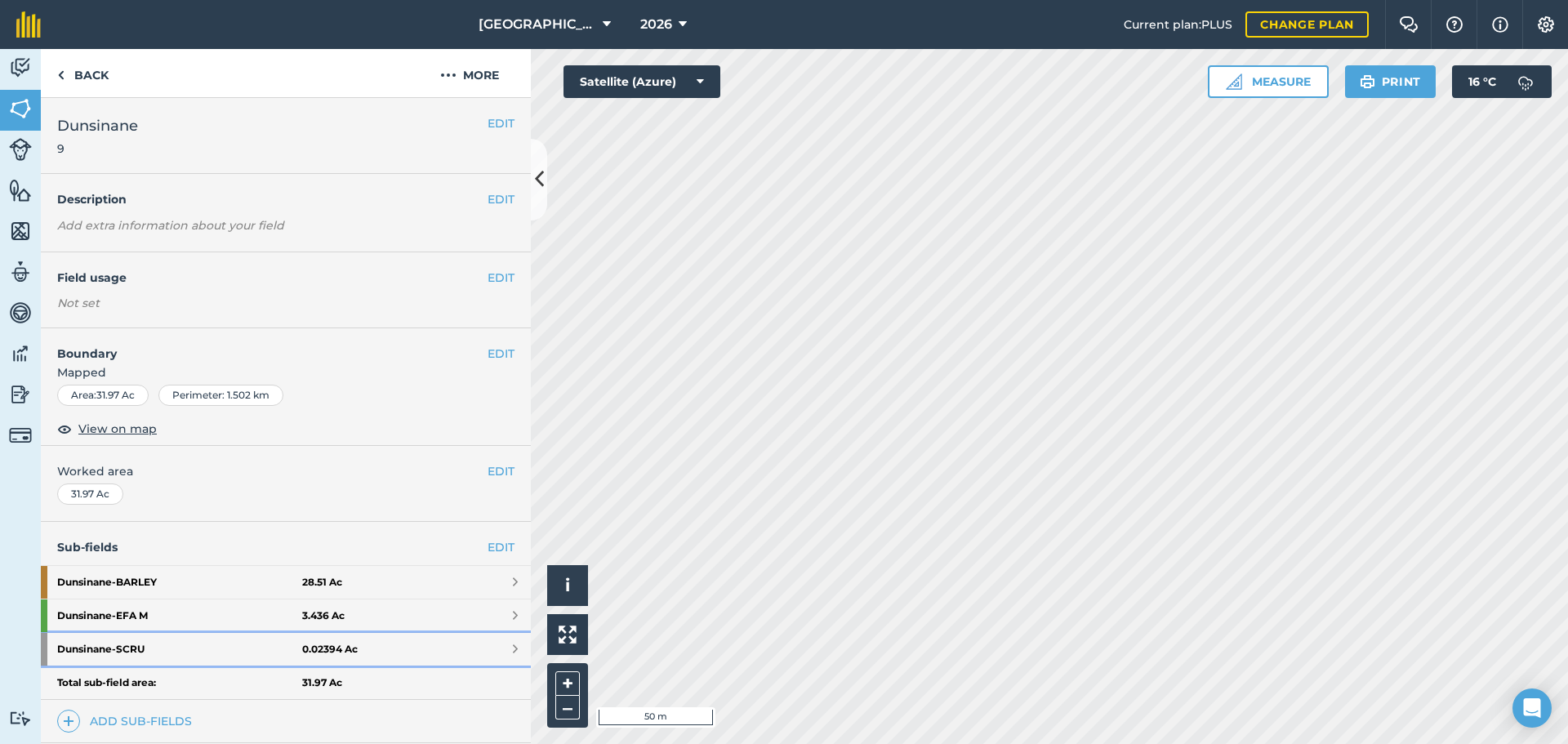
click at [231, 647] on strong "Dunsinane - SCRU" at bounding box center [179, 649] width 245 height 33
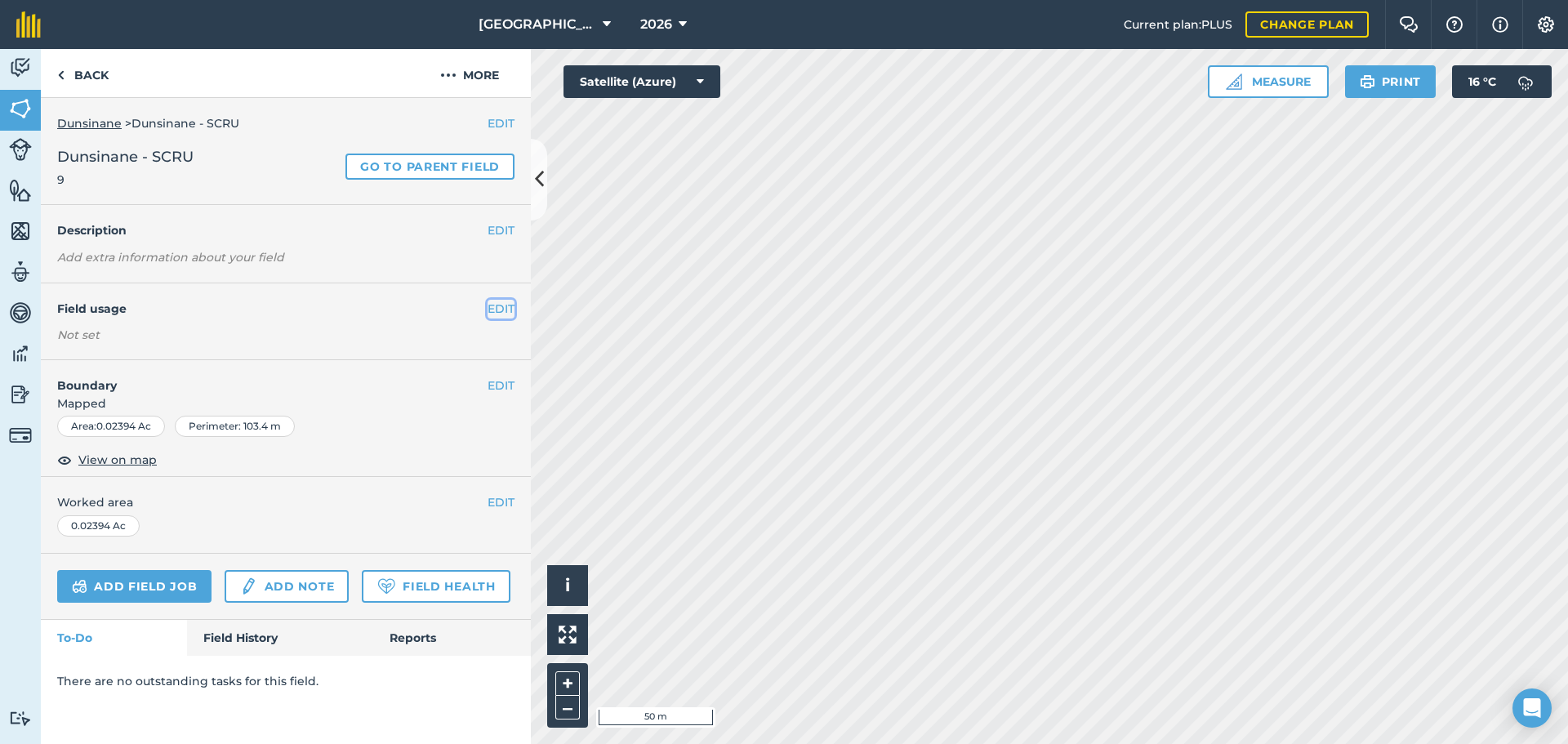
click at [495, 313] on button "EDIT" at bounding box center [501, 309] width 27 height 18
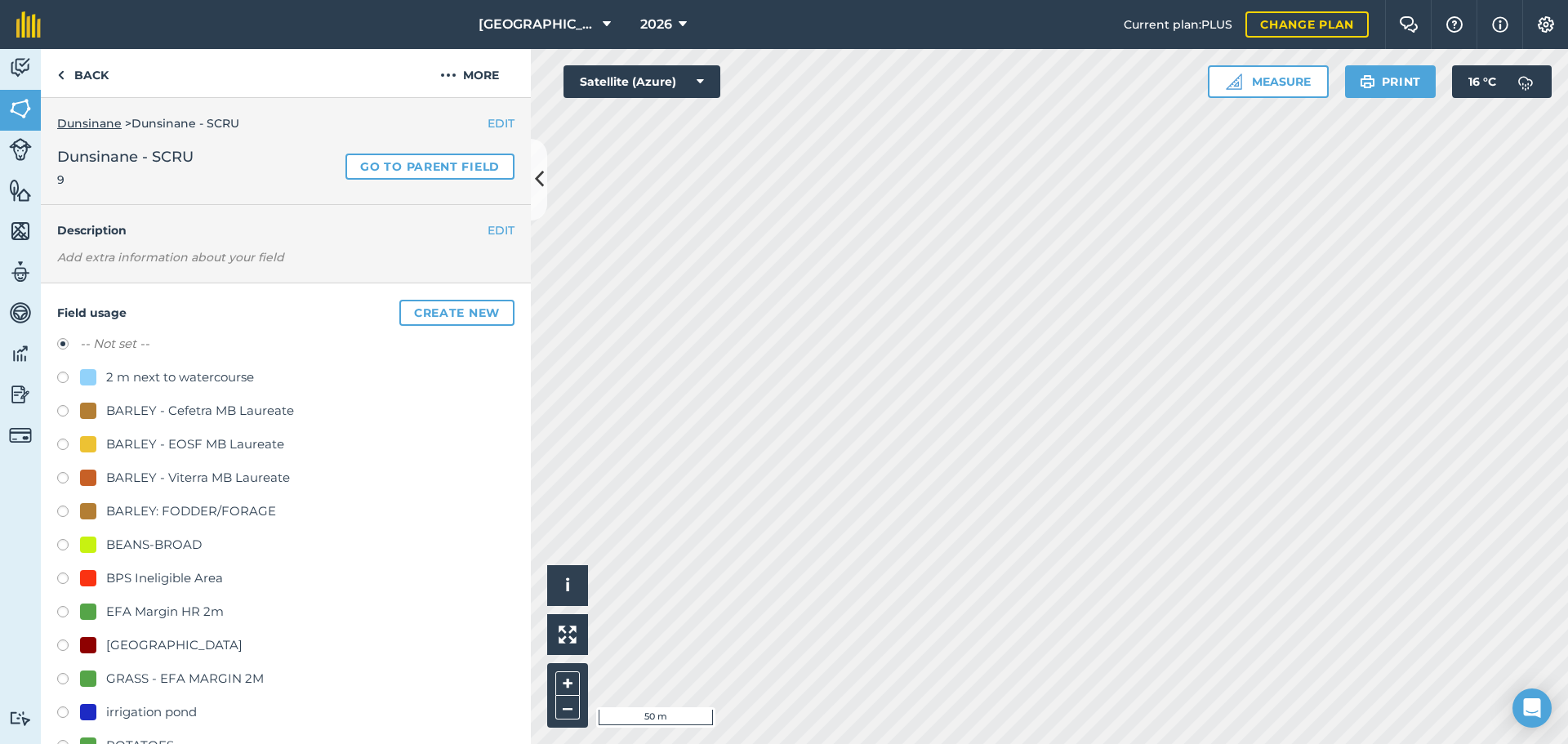
click at [192, 581] on div "BPS Ineligible Area" at bounding box center [164, 578] width 117 height 20
radio input "true"
radio input "false"
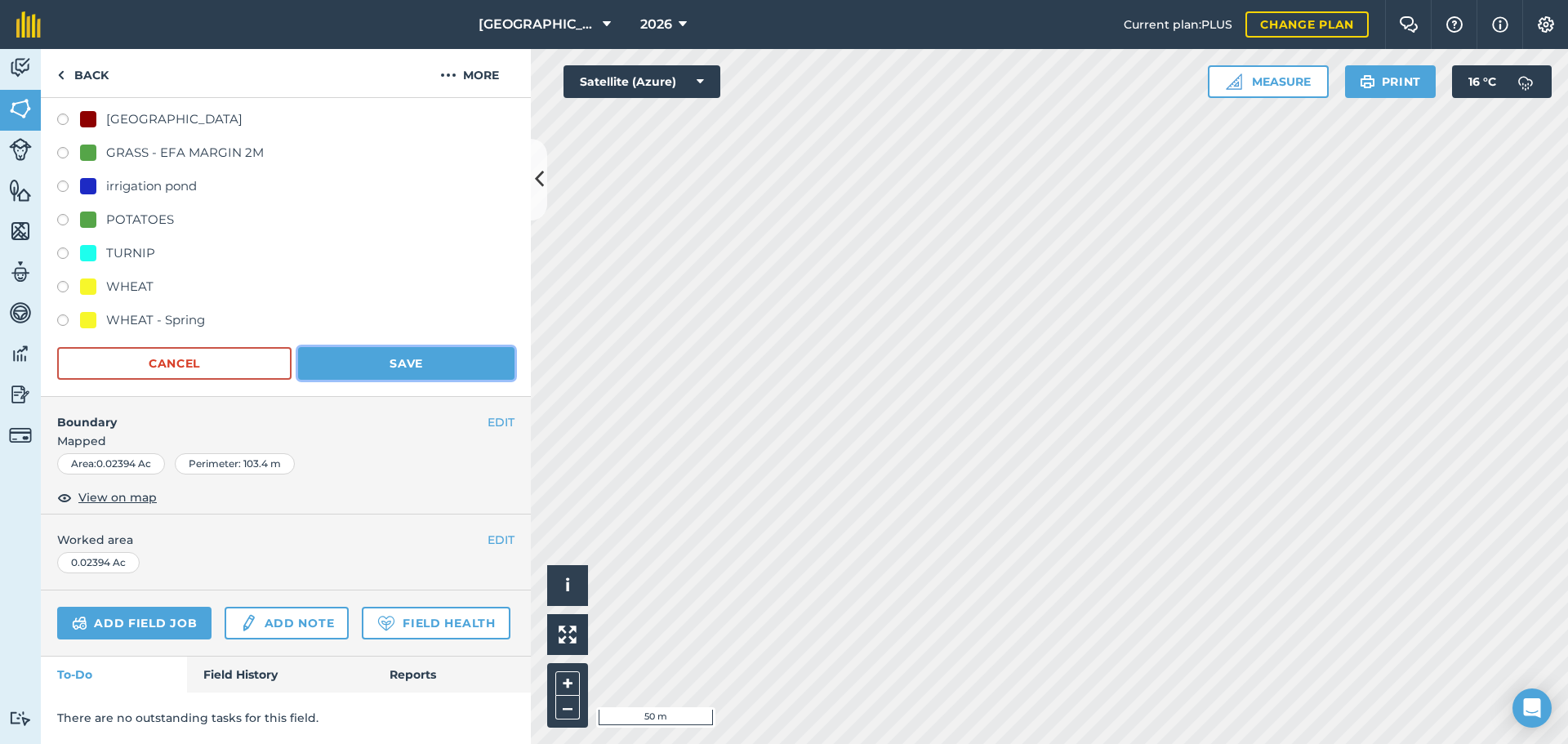
click at [423, 347] on button "Save" at bounding box center [406, 363] width 217 height 33
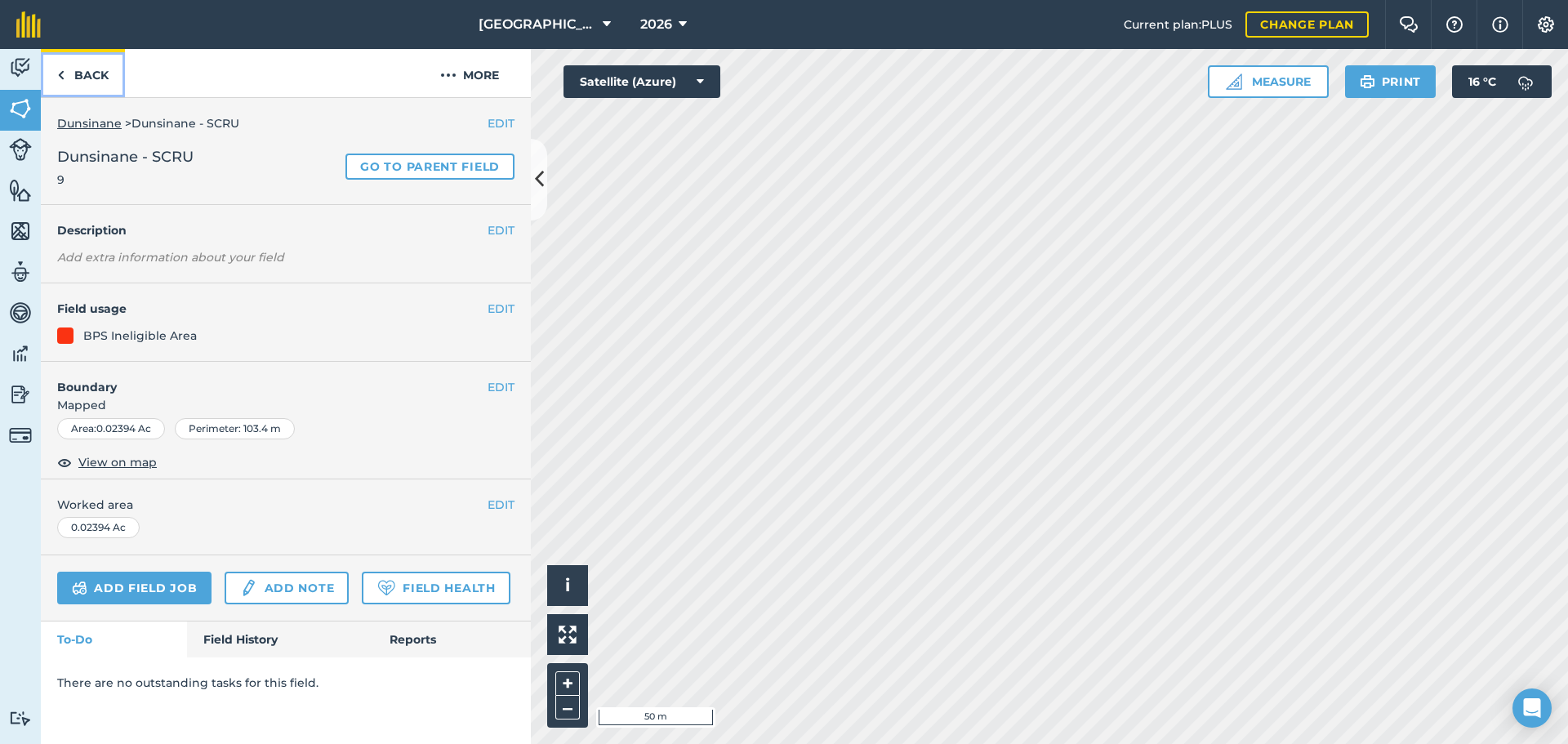
click at [60, 92] on link "Back" at bounding box center [83, 72] width 84 height 48
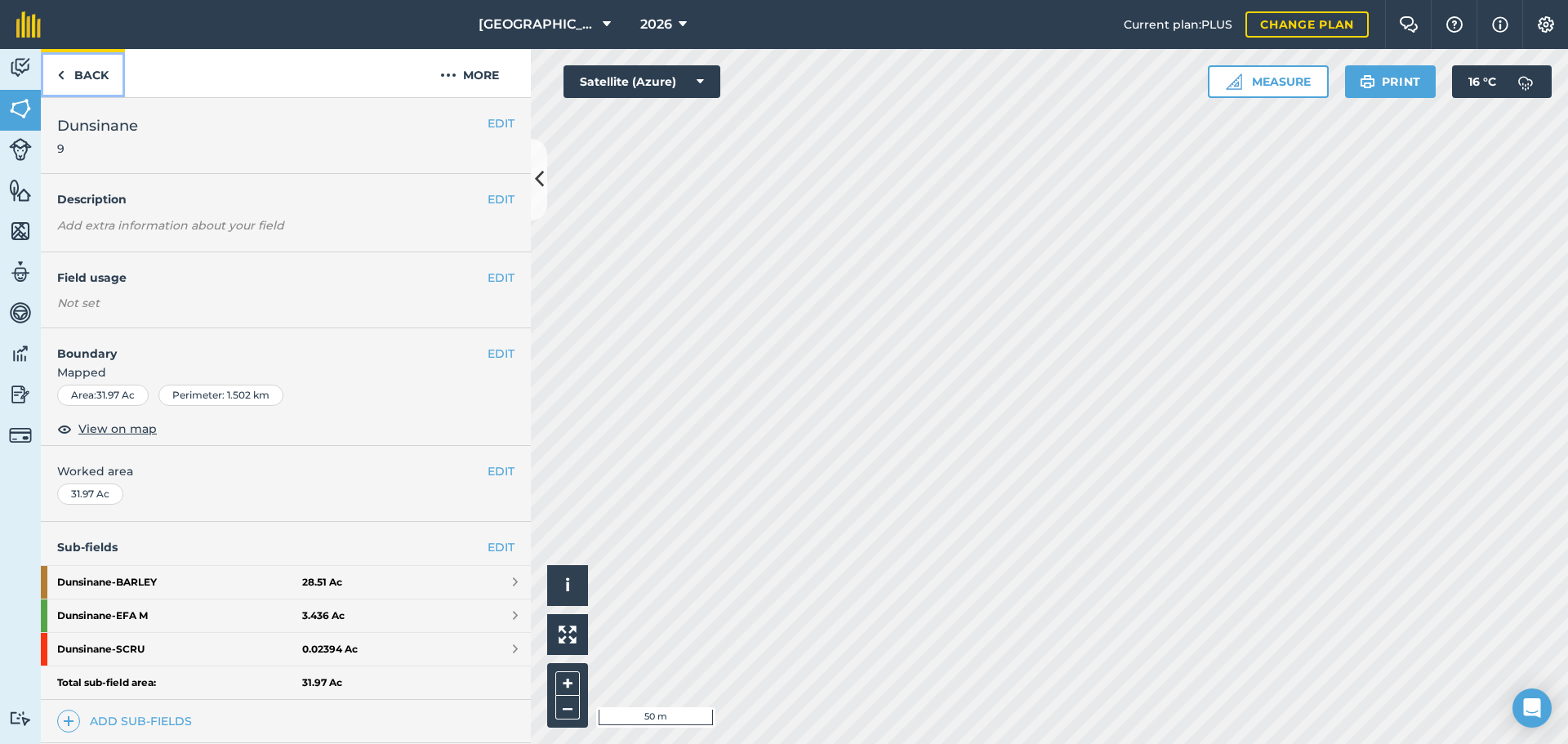
click at [60, 92] on link "Back" at bounding box center [83, 72] width 84 height 48
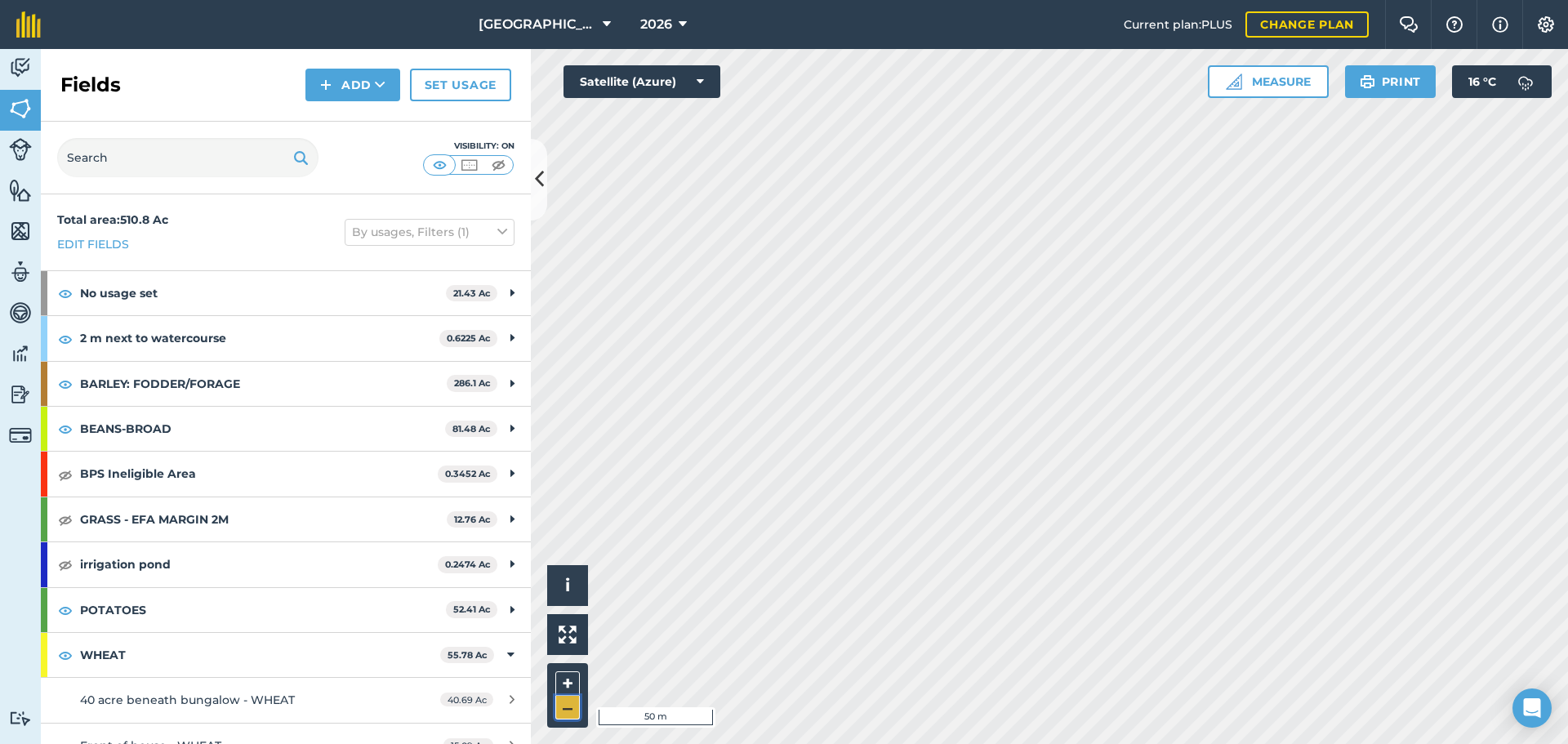
click at [559, 709] on button "–" at bounding box center [567, 707] width 24 height 23
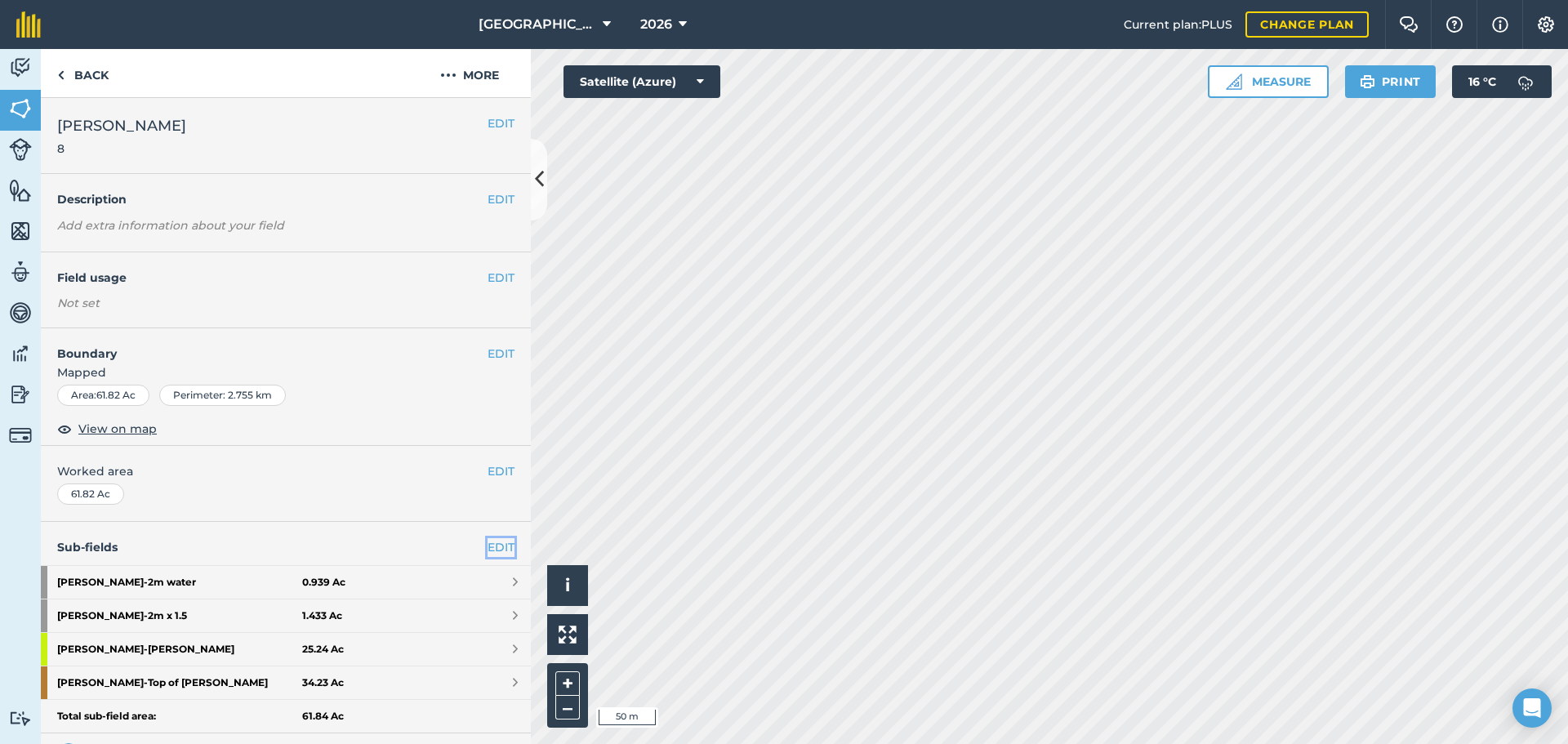
click at [488, 552] on link "EDIT" at bounding box center [501, 547] width 27 height 18
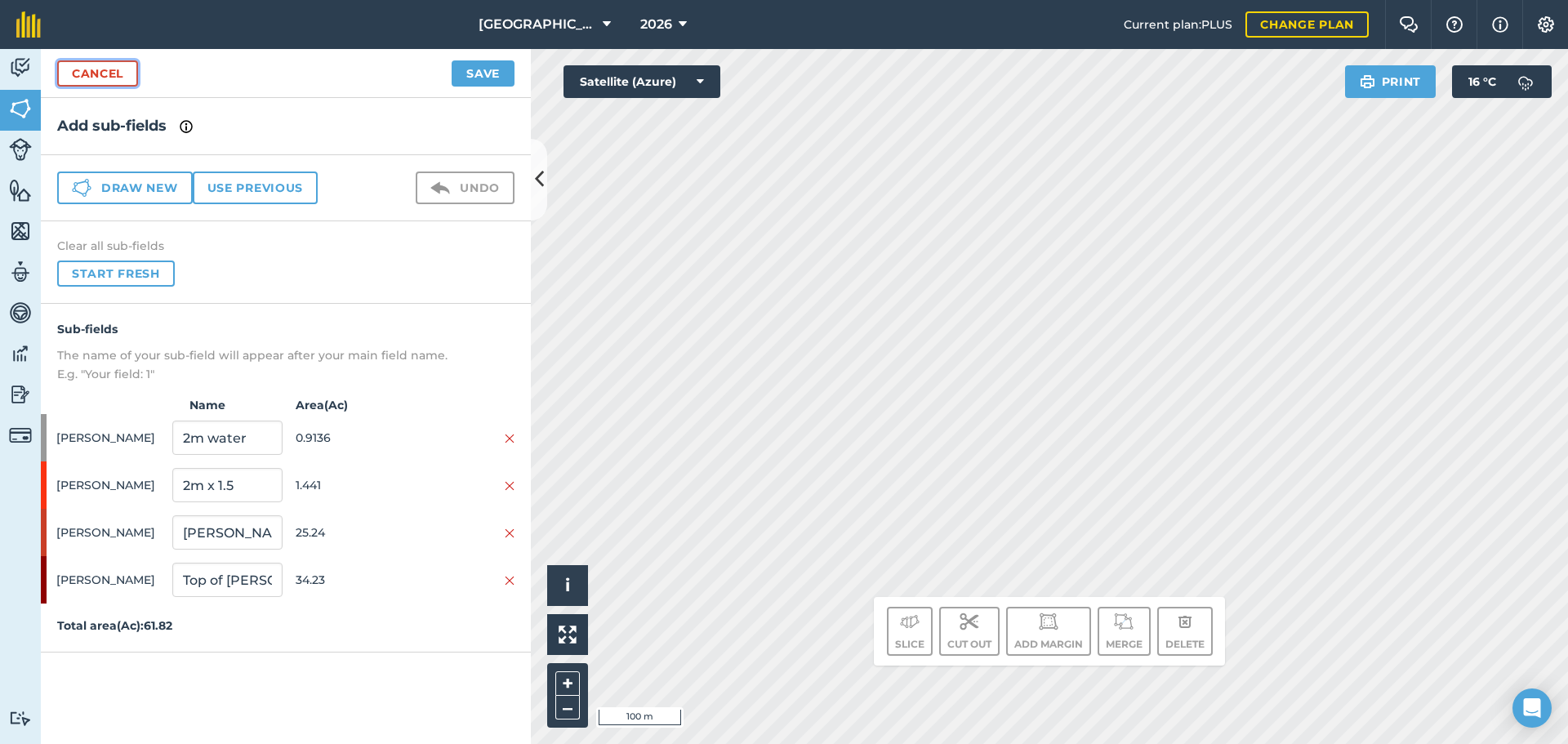
click at [98, 66] on link "Cancel" at bounding box center [98, 73] width 81 height 26
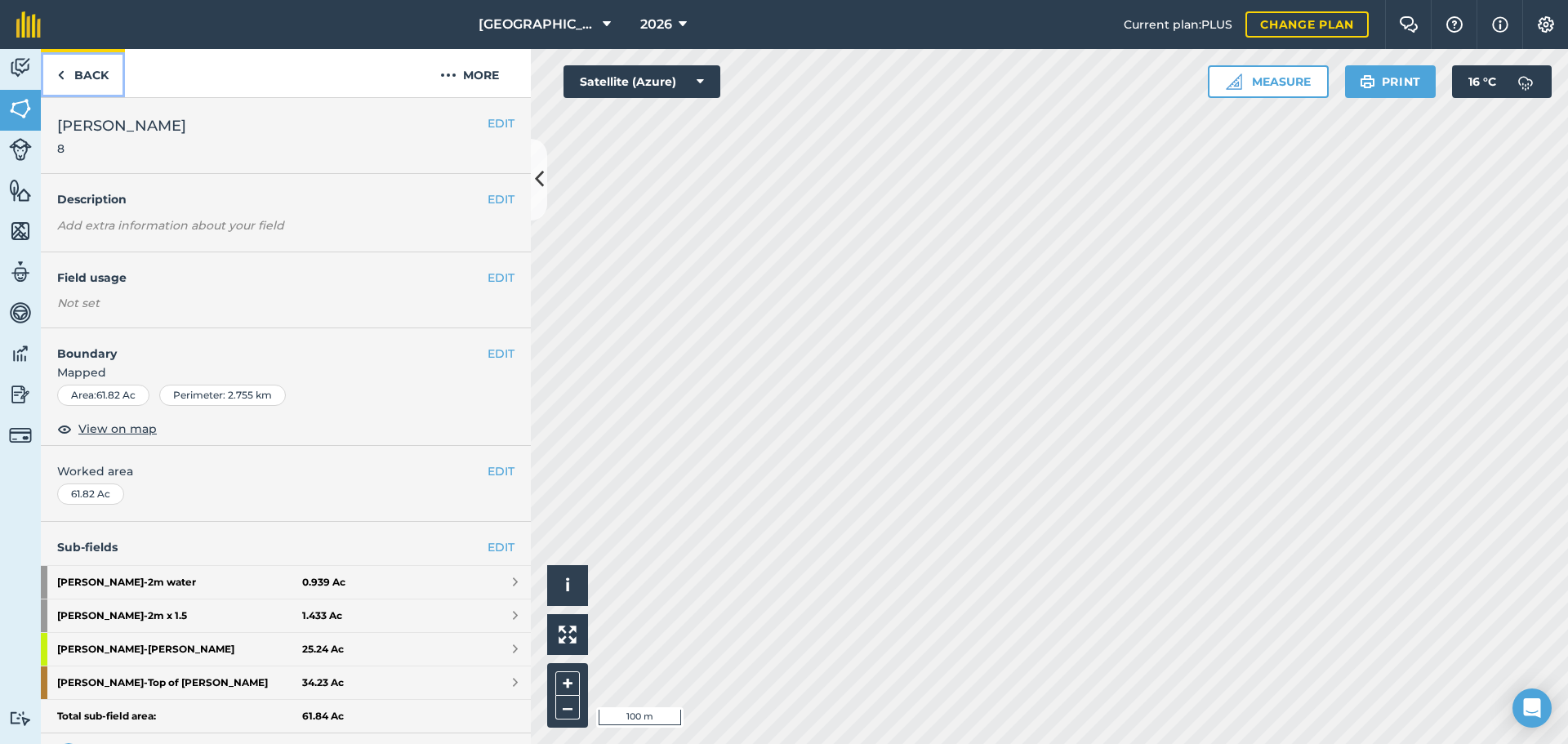
click at [98, 66] on link "Back" at bounding box center [83, 72] width 84 height 48
click at [488, 545] on link "EDIT" at bounding box center [501, 547] width 27 height 18
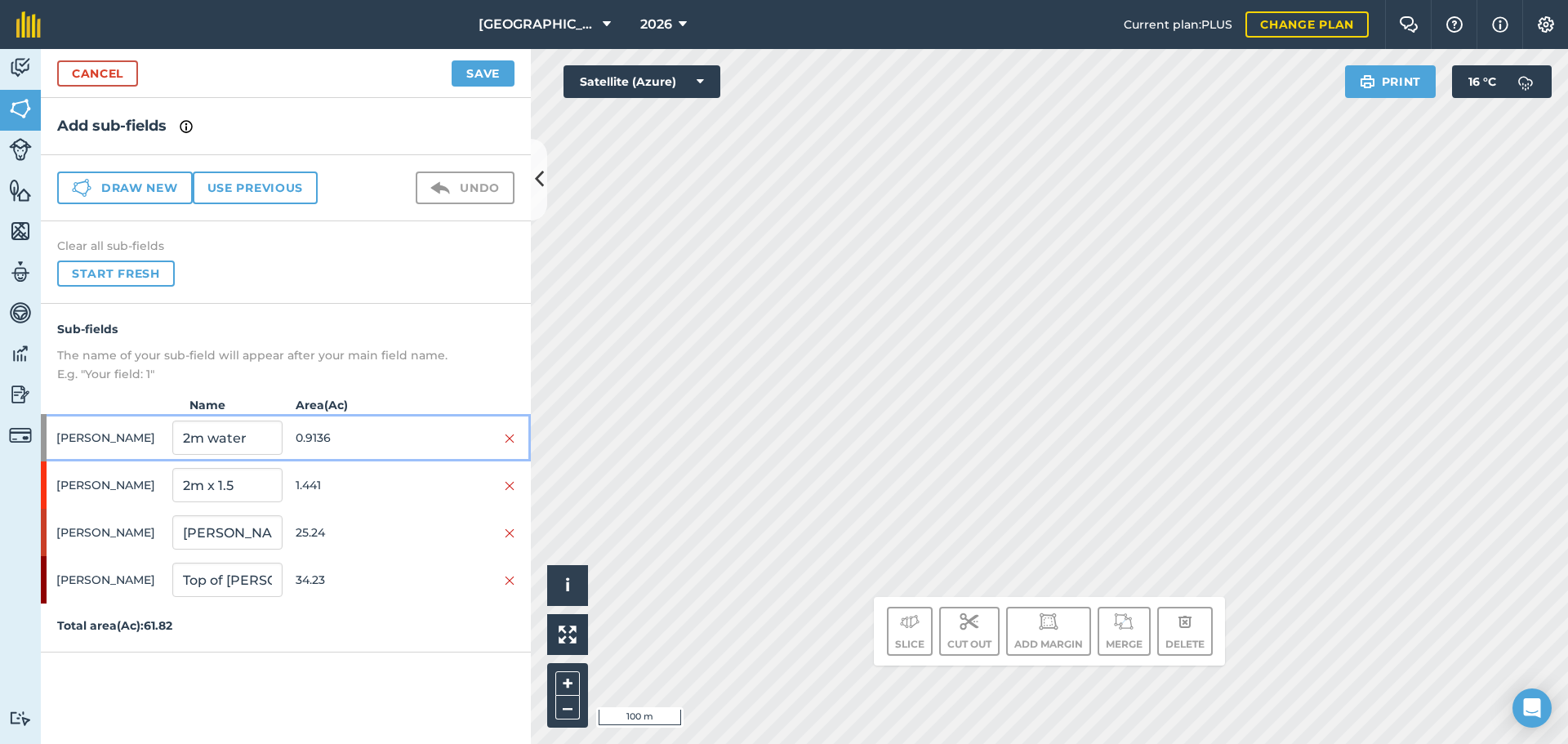
click at [405, 453] on div "Myers 2m water 0.9136" at bounding box center [286, 437] width 490 height 47
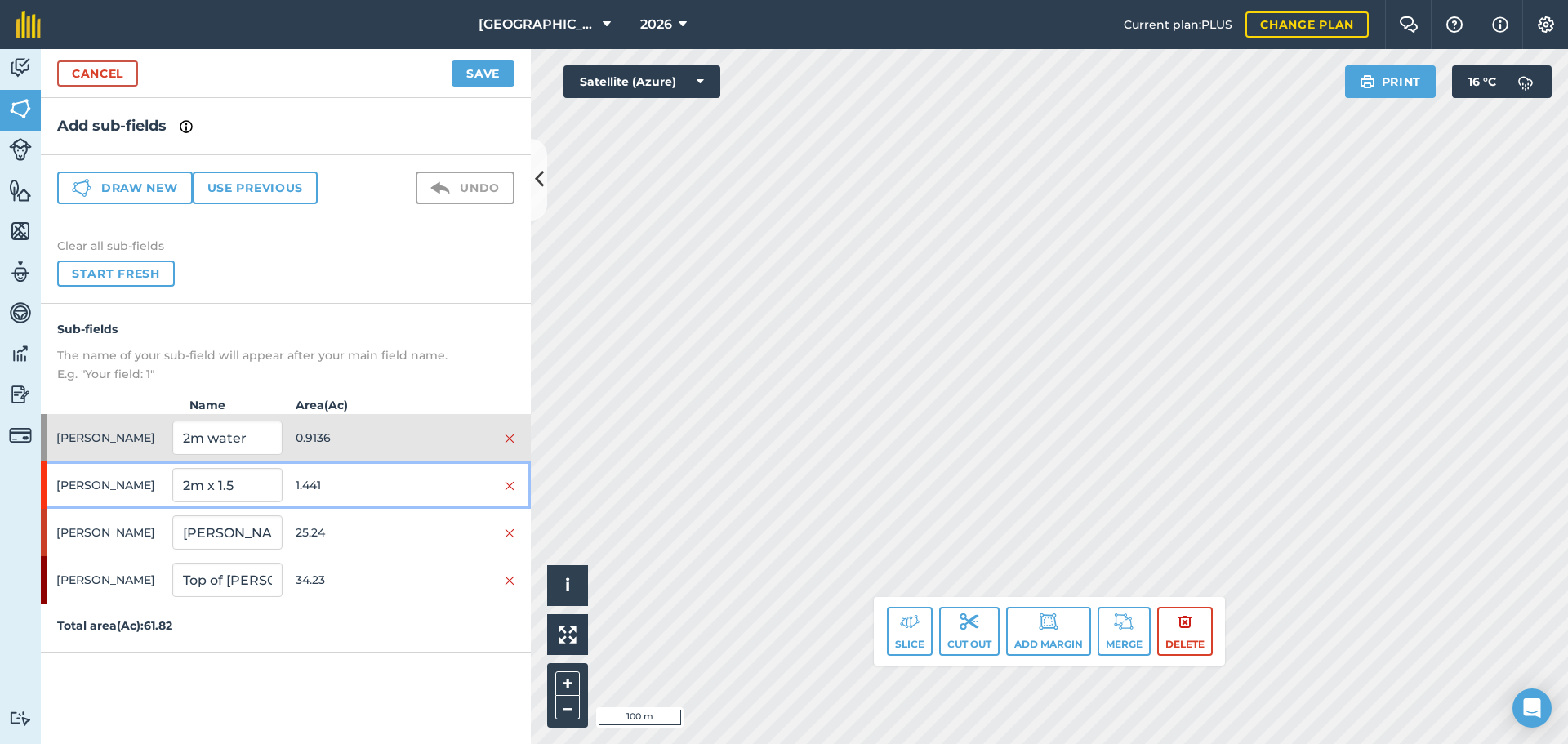
click at [404, 496] on span "1.441" at bounding box center [350, 485] width 110 height 31
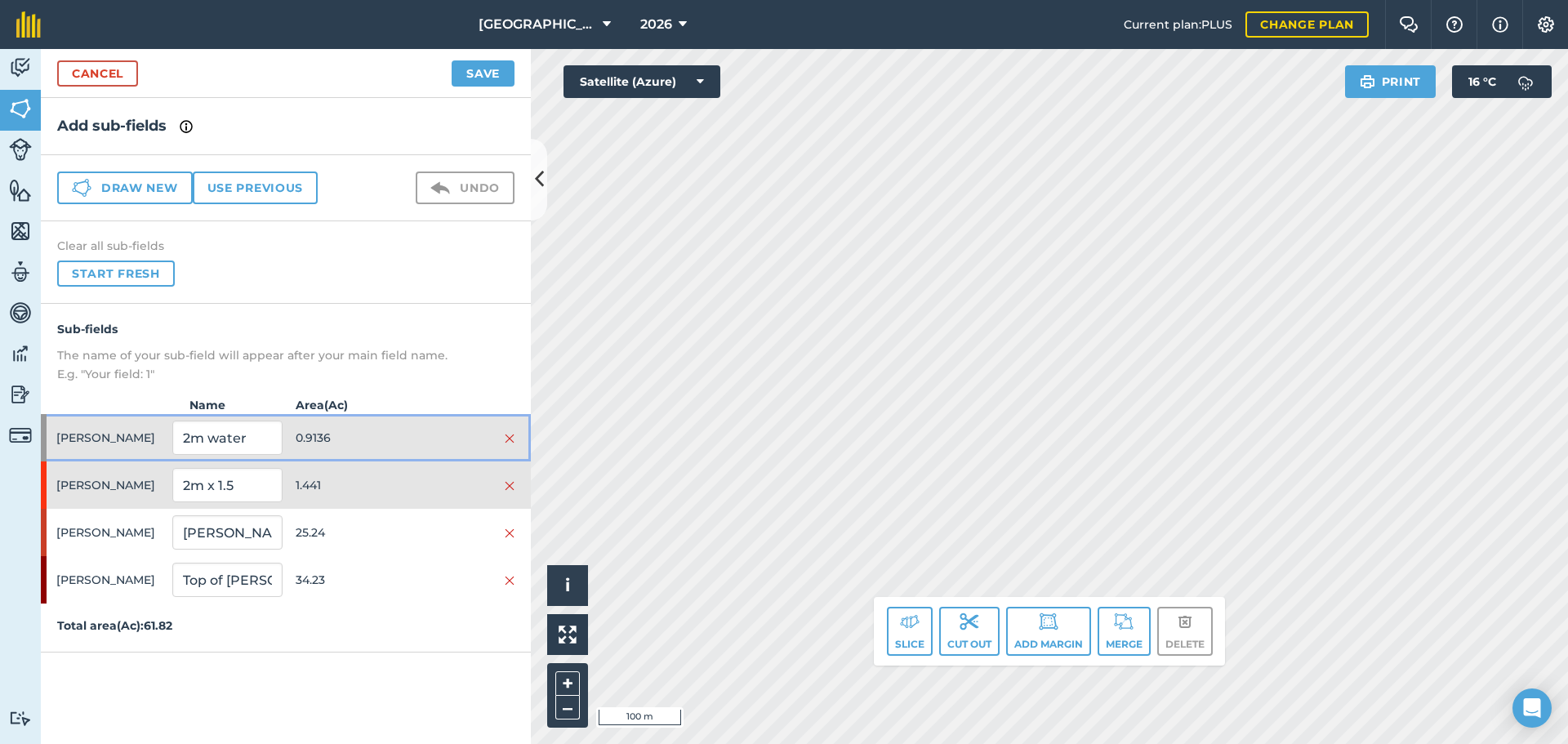
click at [416, 427] on div "Myers 2m water 0.9136" at bounding box center [286, 437] width 490 height 47
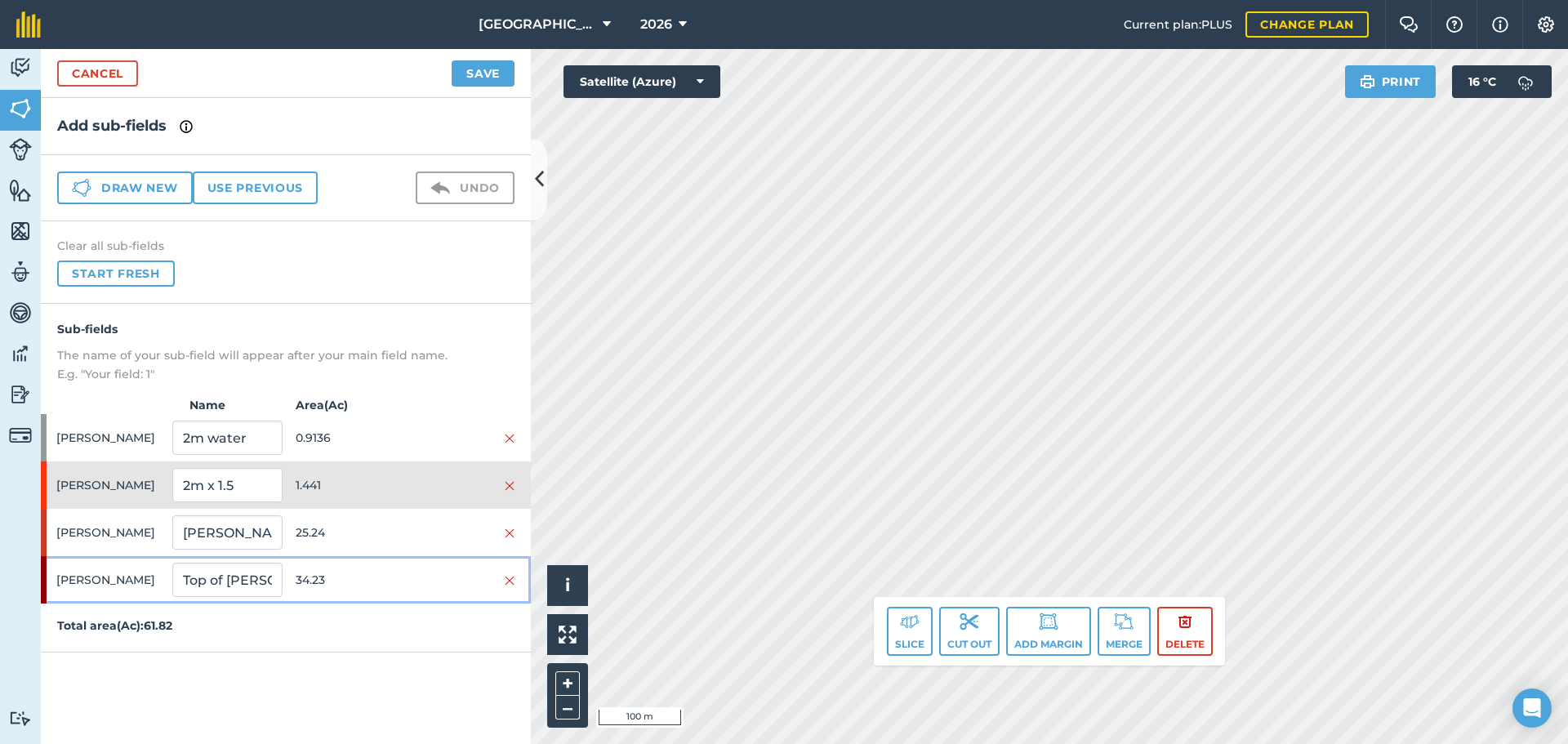
click at [400, 571] on span "34.23" at bounding box center [350, 580] width 110 height 31
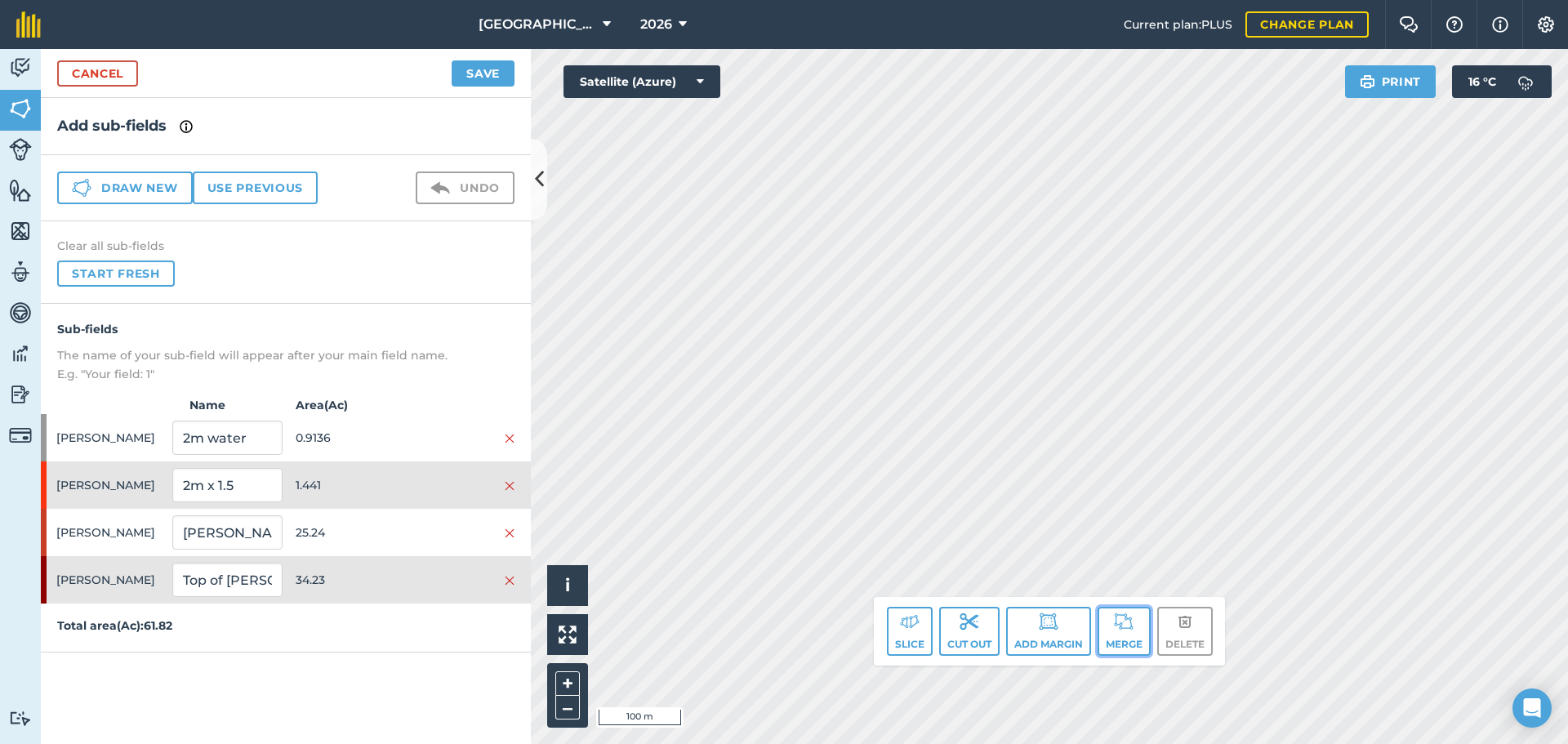
click at [1113, 636] on button "Merge" at bounding box center [1123, 631] width 53 height 49
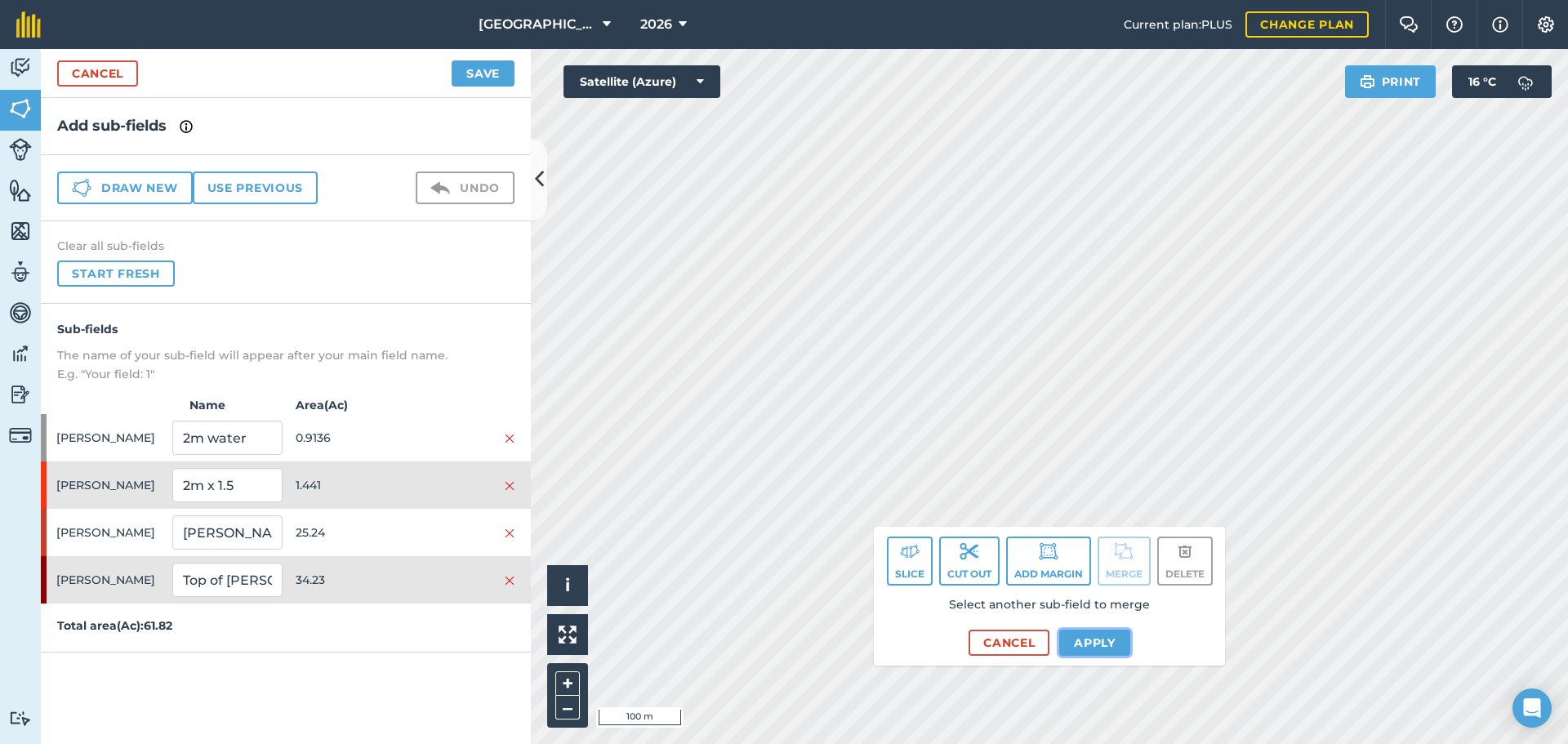
click at [1105, 637] on button "Apply" at bounding box center [1094, 643] width 71 height 26
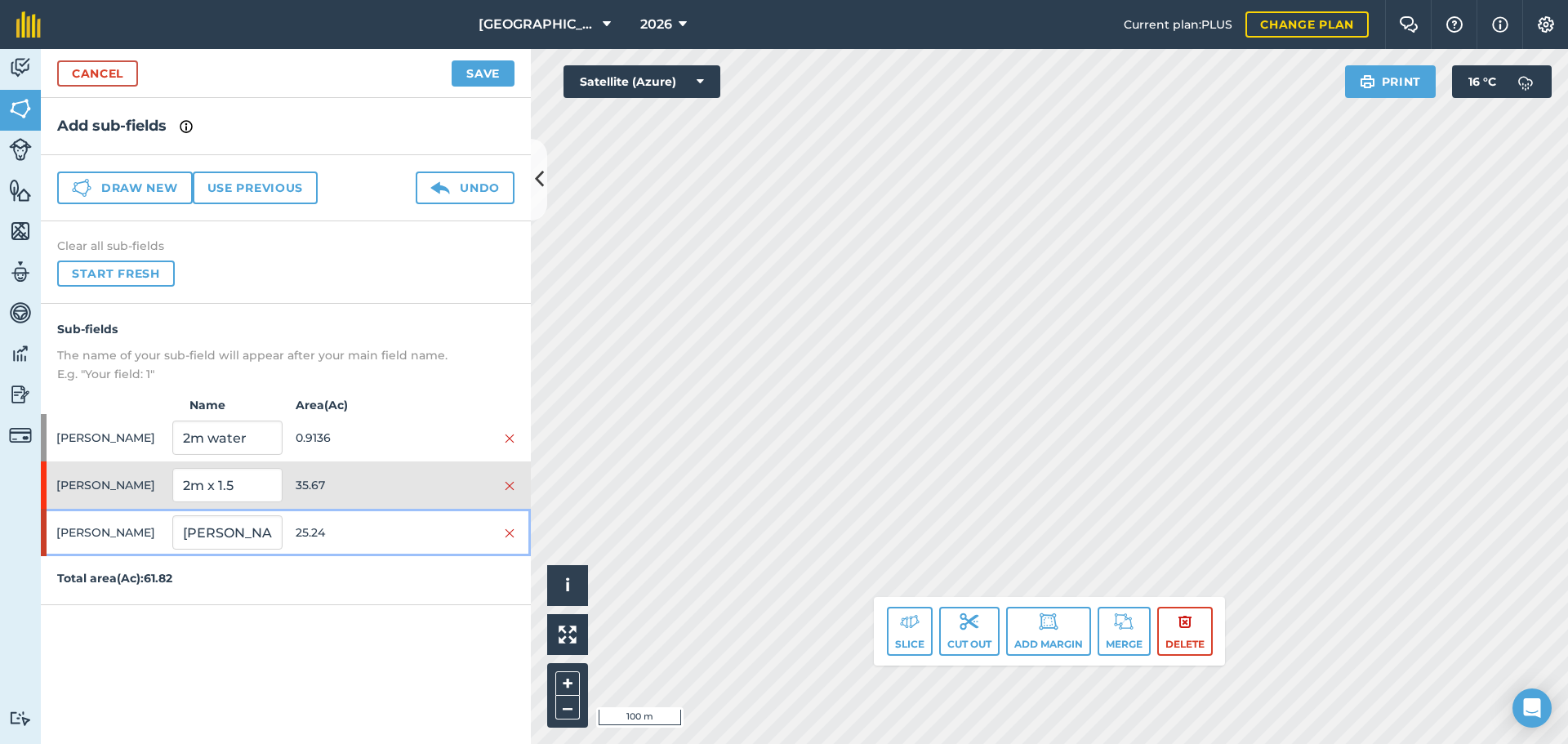
click at [434, 531] on div at bounding box center [460, 532] width 110 height 18
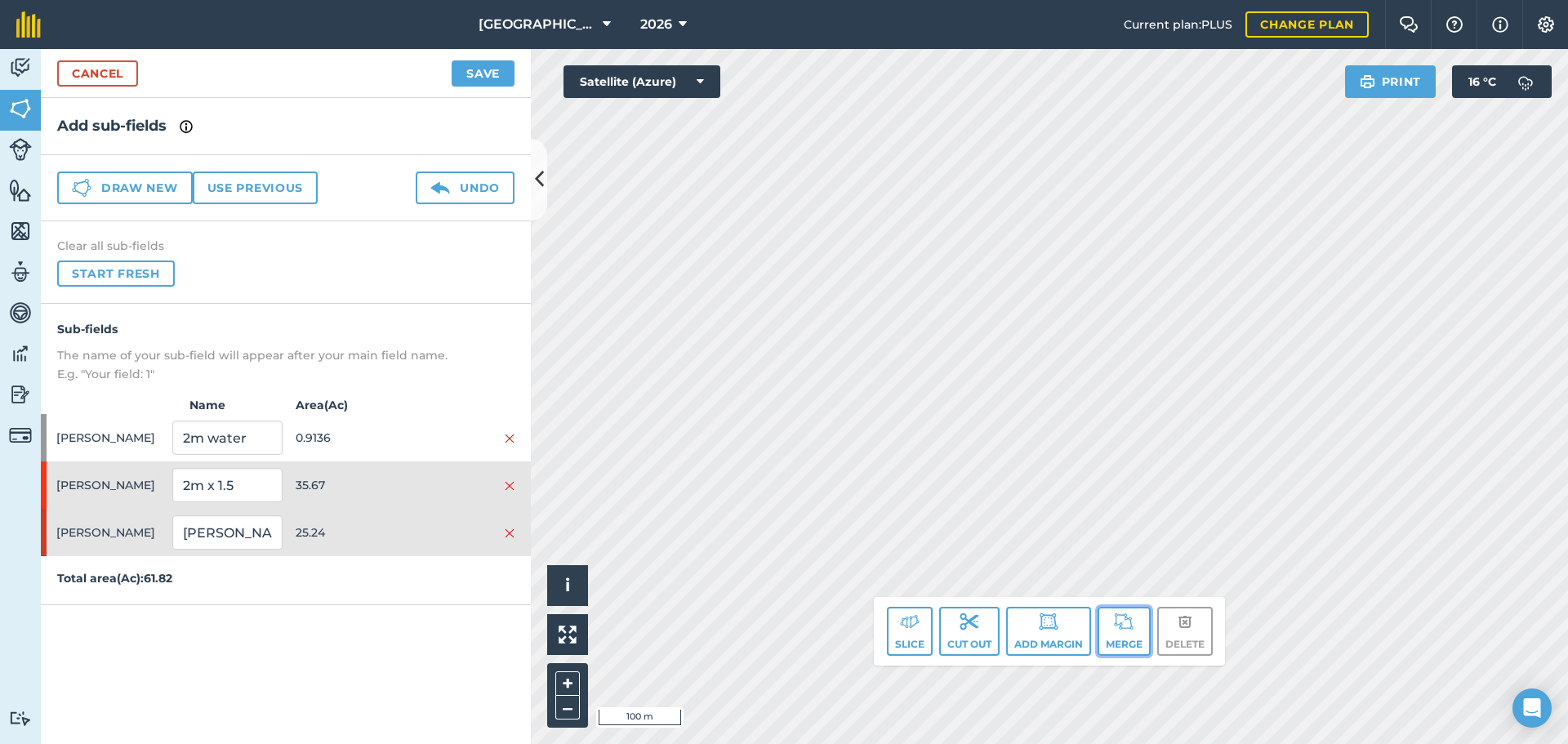
click at [1114, 630] on img at bounding box center [1123, 621] width 20 height 20
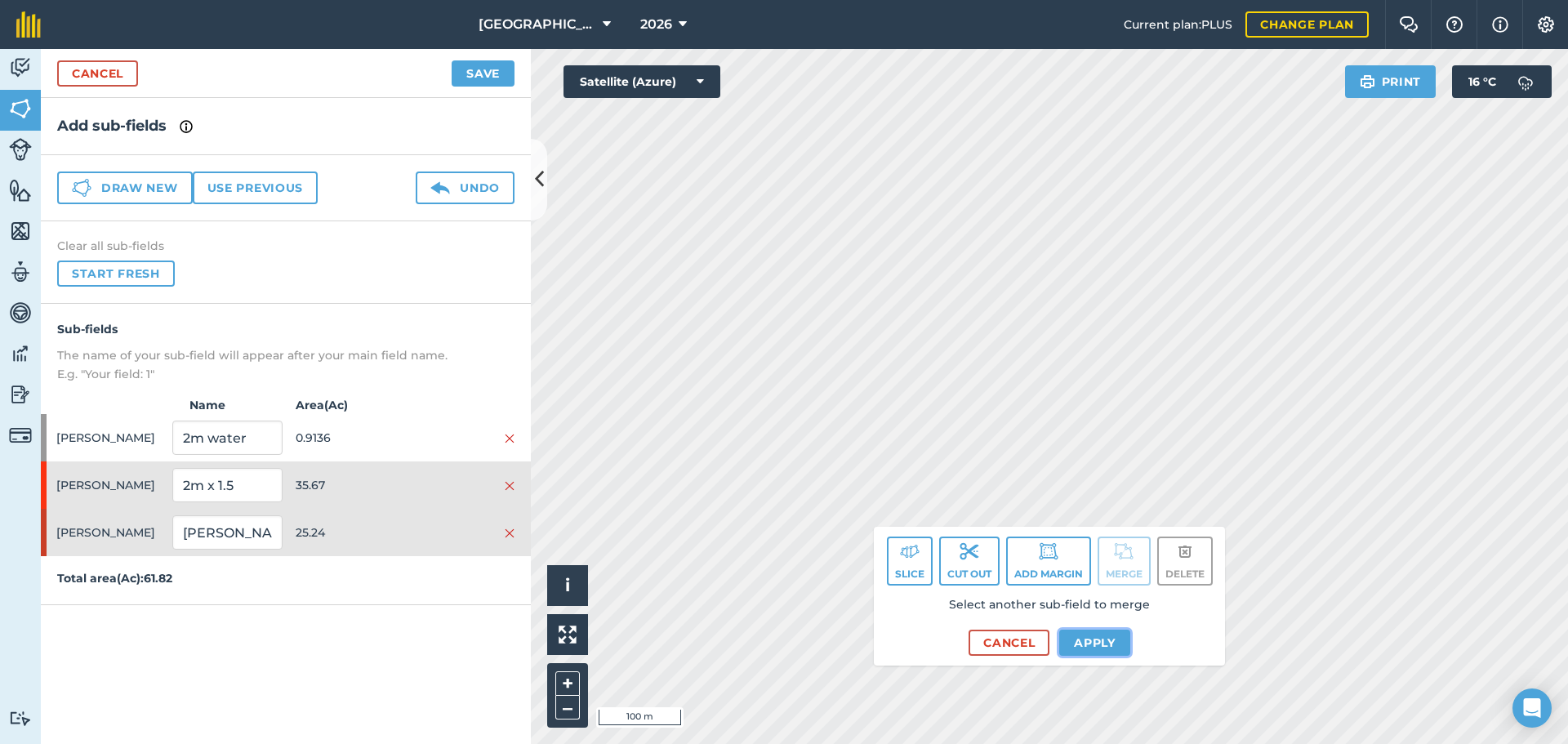
click at [1108, 647] on button "Apply" at bounding box center [1094, 643] width 71 height 26
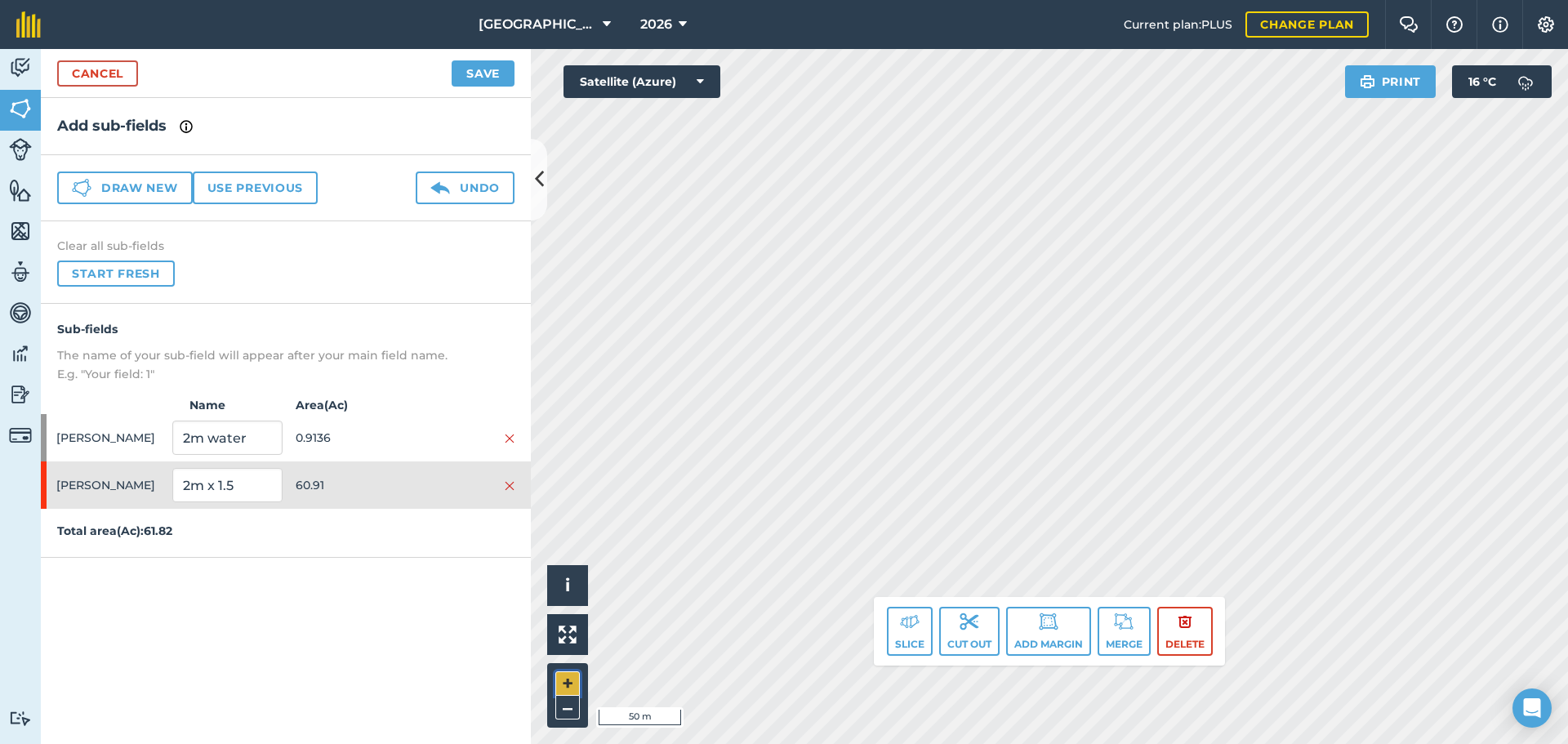
click at [564, 673] on button "+" at bounding box center [567, 684] width 24 height 24
click at [901, 638] on button "Slice" at bounding box center [910, 631] width 46 height 49
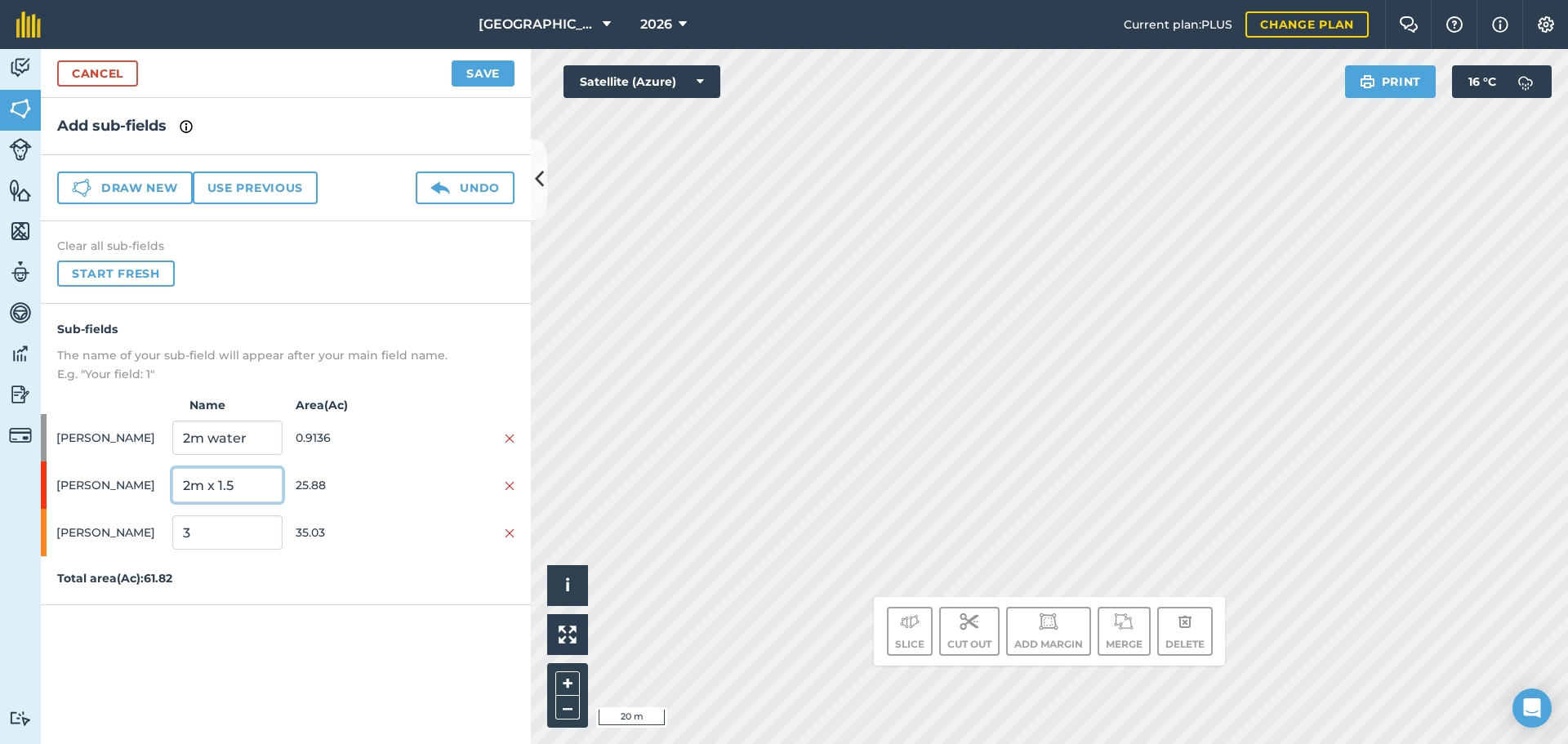
click at [226, 496] on input "2m x 1.5" at bounding box center [227, 485] width 110 height 35
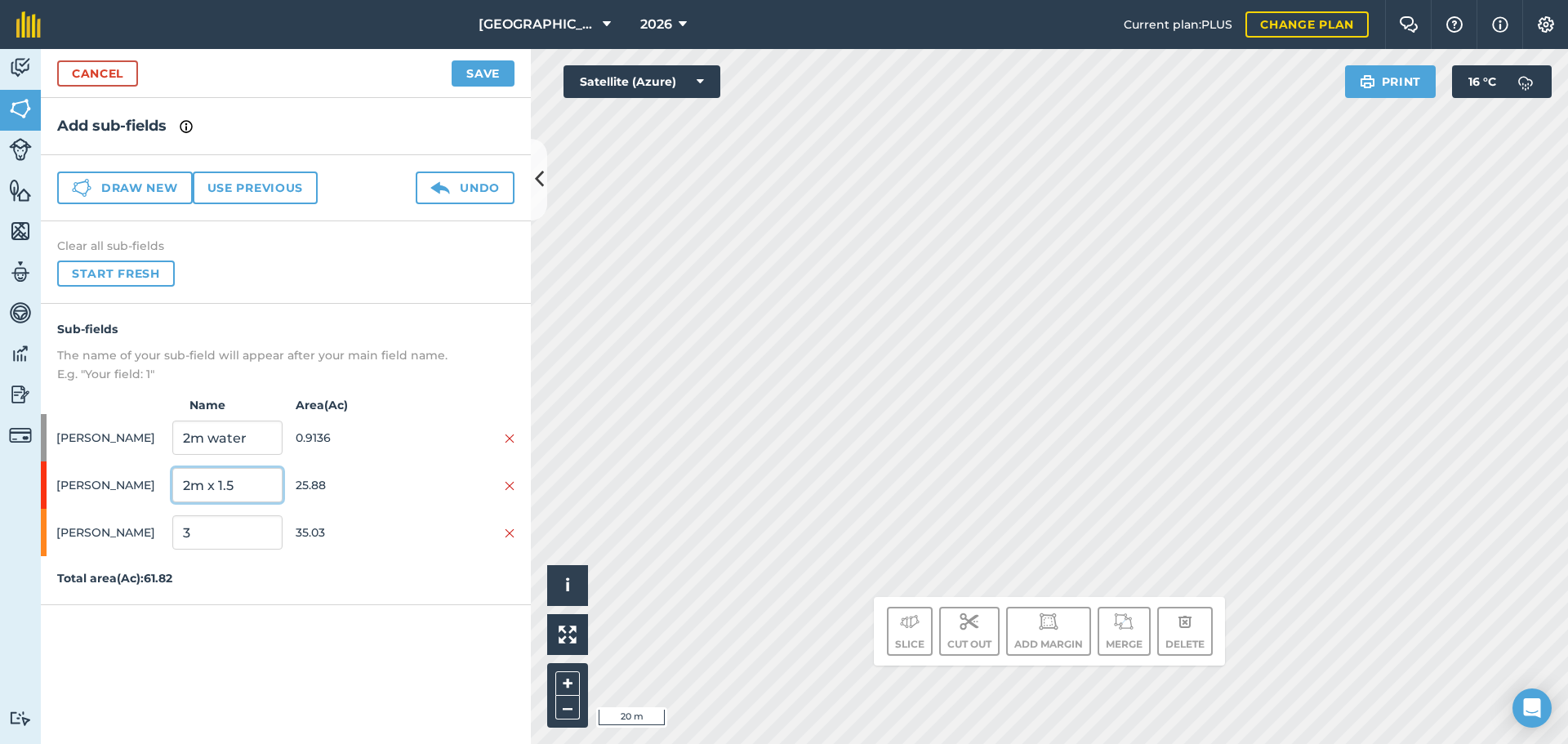
click at [226, 496] on input "2m x 1.5" at bounding box center [227, 485] width 110 height 35
type input "BEANS"
click at [224, 523] on input "3" at bounding box center [227, 532] width 110 height 35
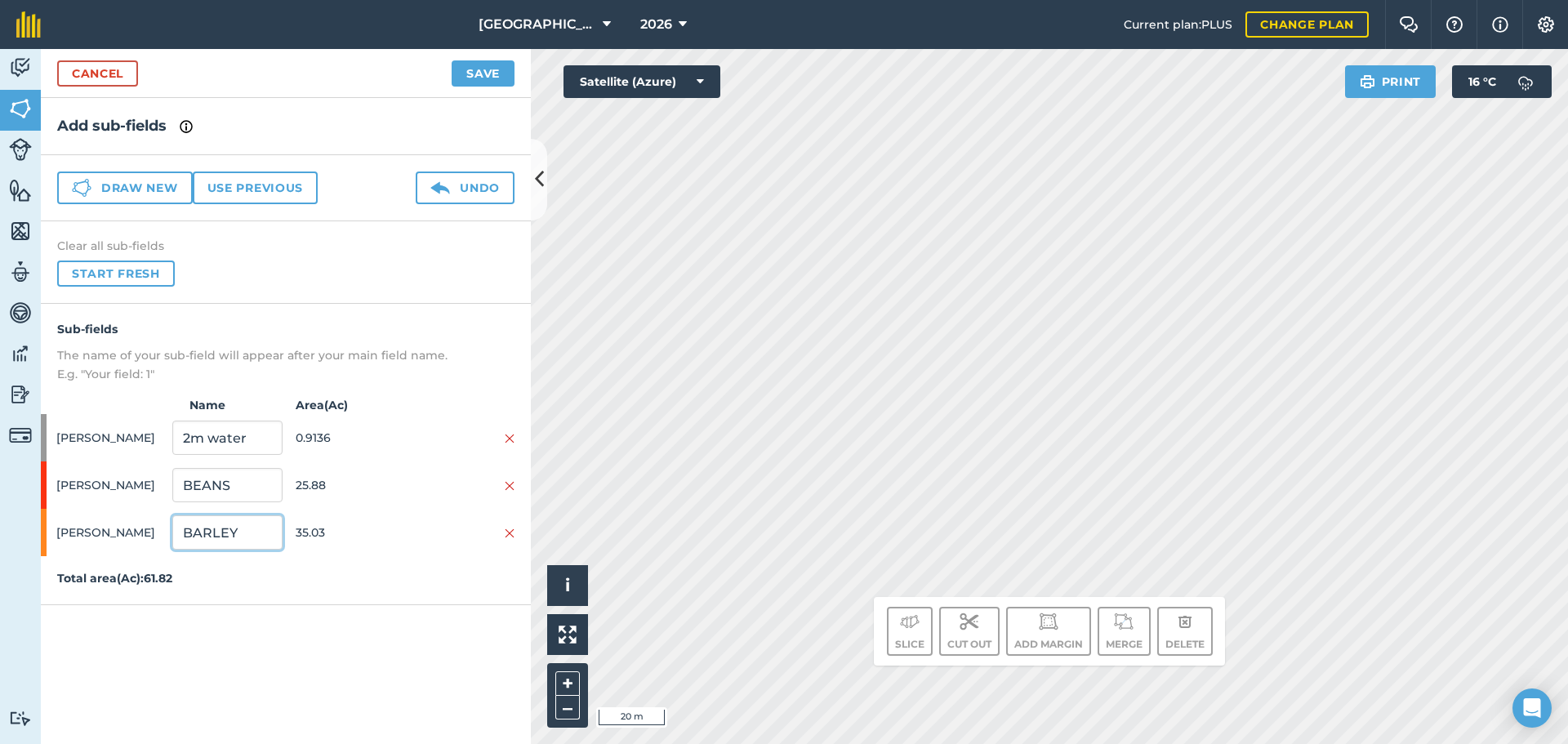
type input "BARLEY"
click at [501, 64] on button "Save" at bounding box center [482, 73] width 63 height 26
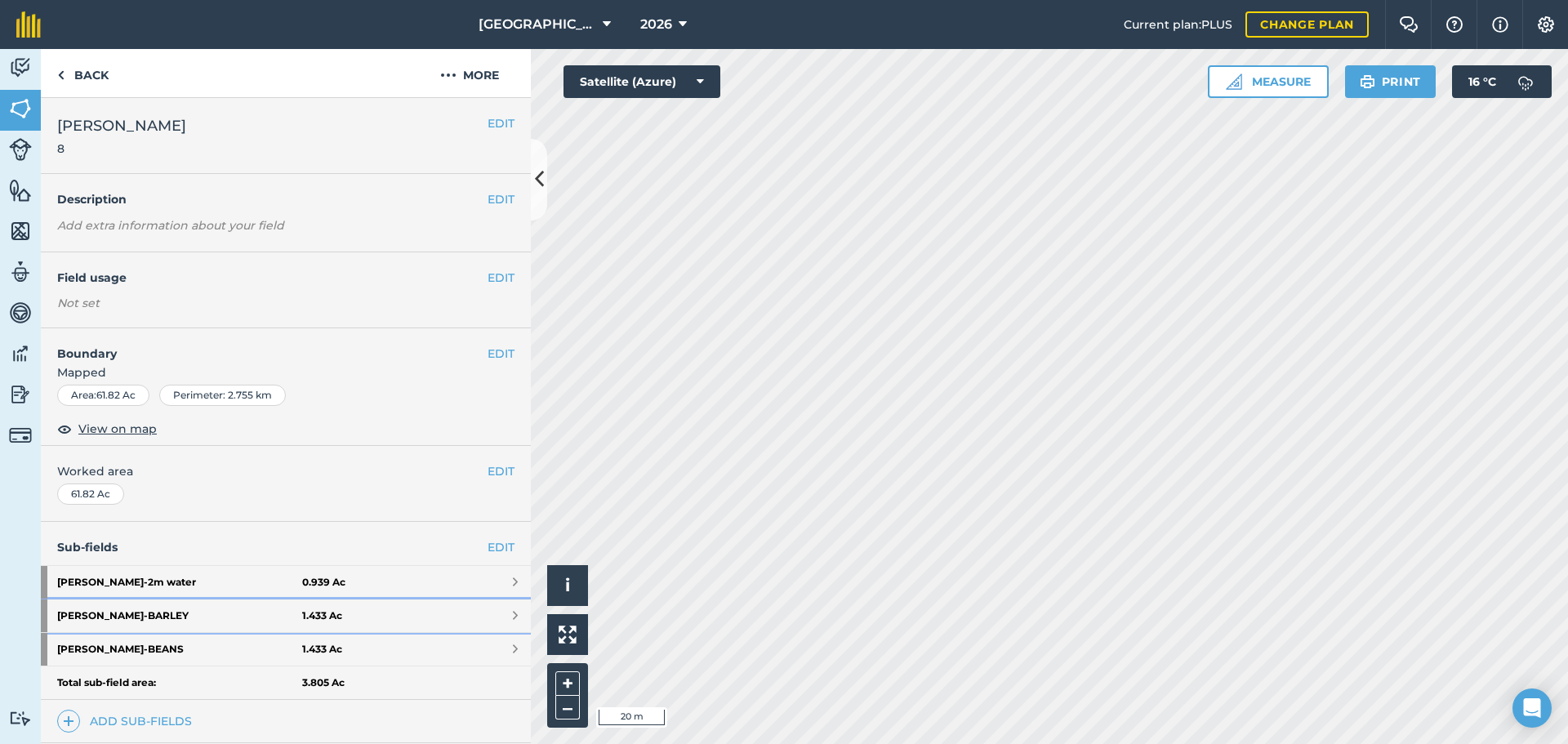
click at [360, 611] on link "Myers - BARLEY 1.433 Ac" at bounding box center [286, 615] width 490 height 33
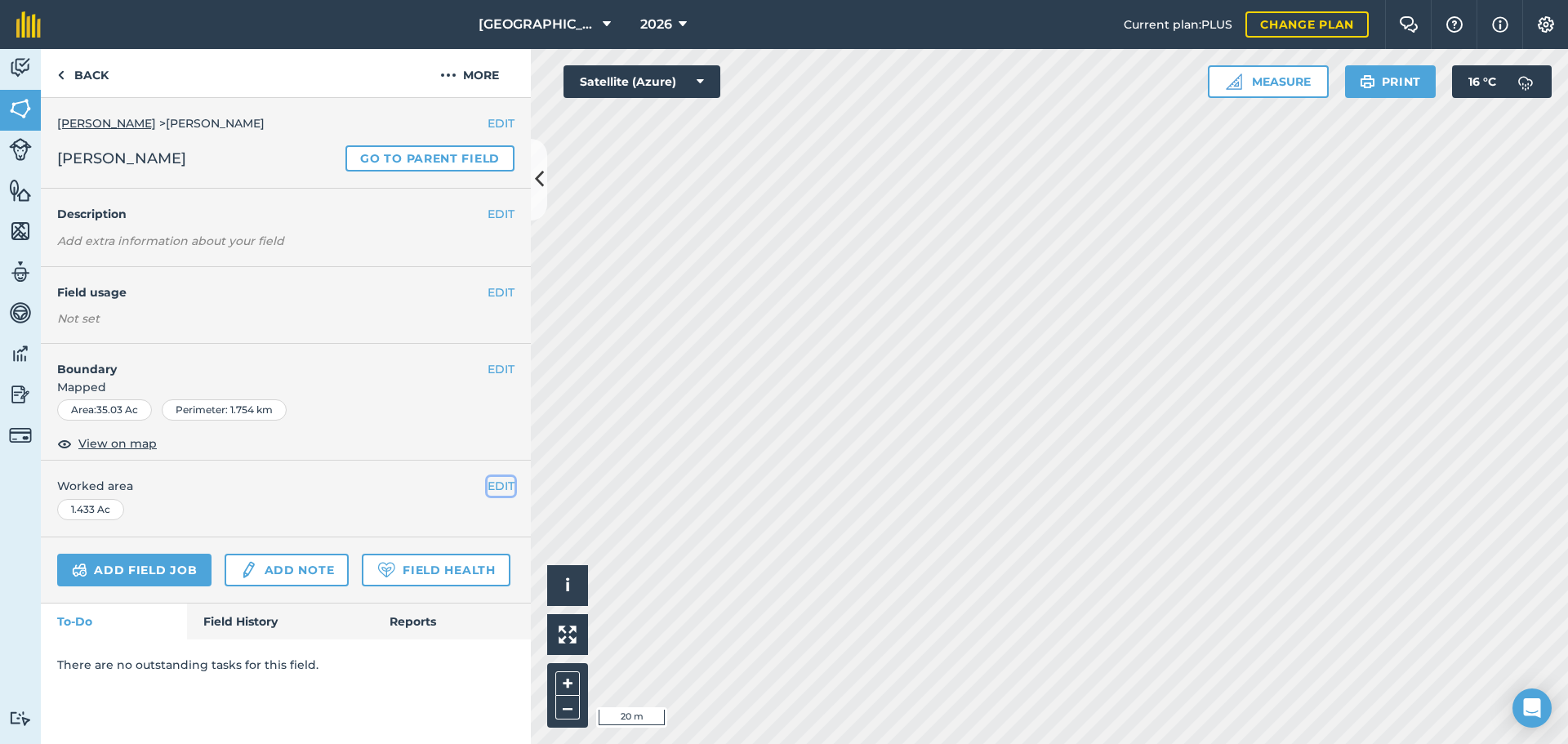
click at [501, 480] on button "EDIT" at bounding box center [501, 485] width 27 height 18
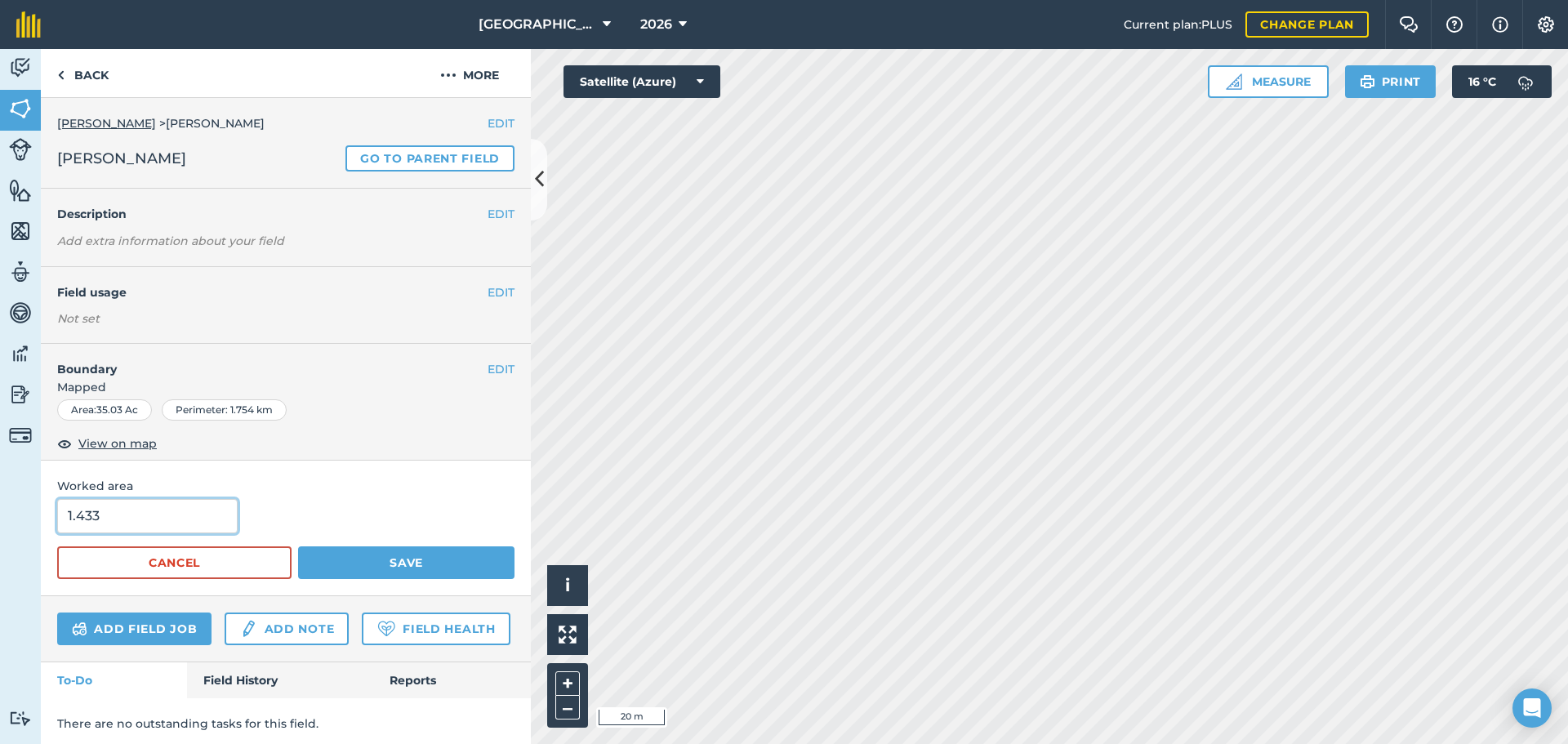
click at [123, 517] on input "1.433" at bounding box center [147, 516] width 180 height 35
type input "35.03"
click at [376, 558] on button "Save" at bounding box center [406, 562] width 217 height 33
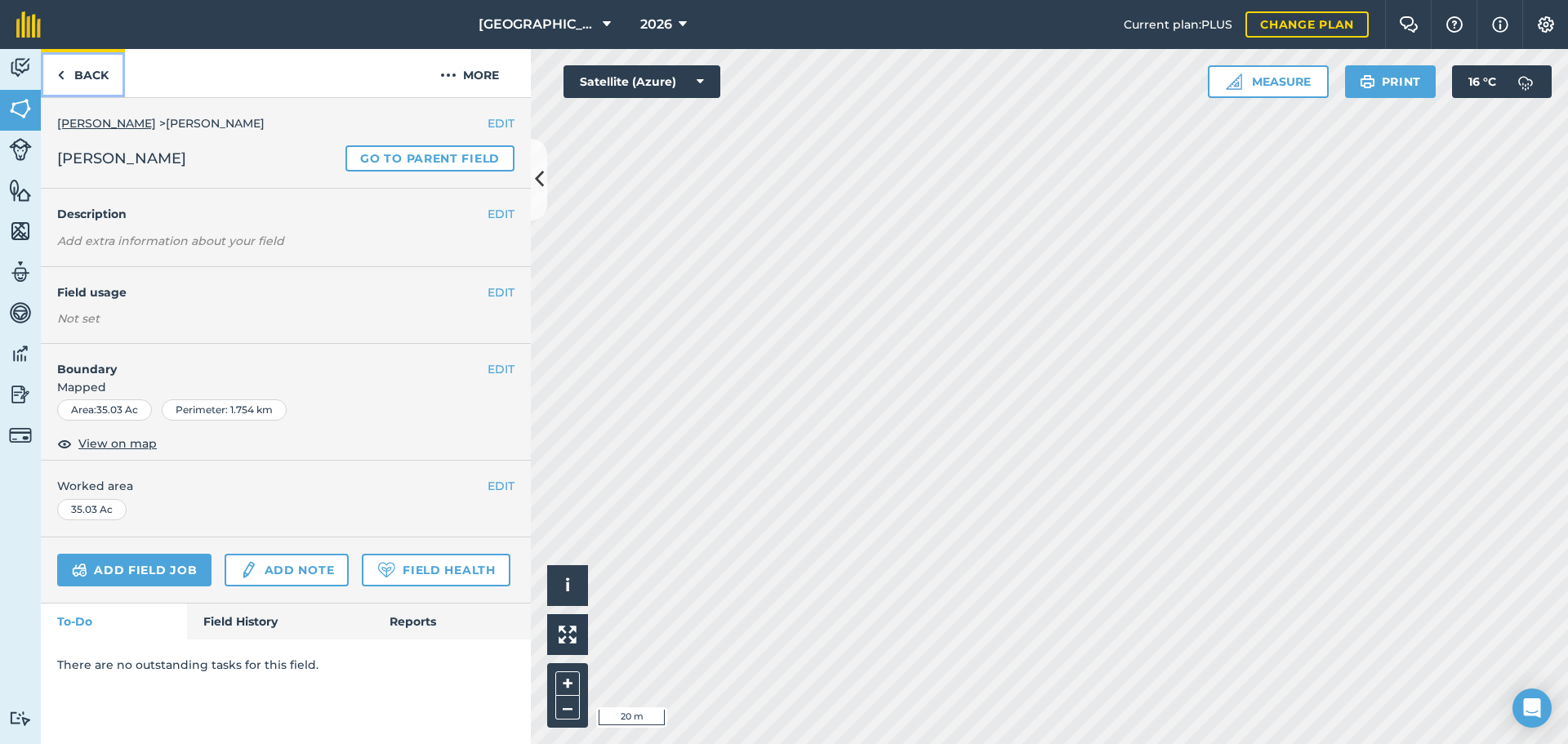
click at [98, 72] on link "Back" at bounding box center [83, 72] width 84 height 48
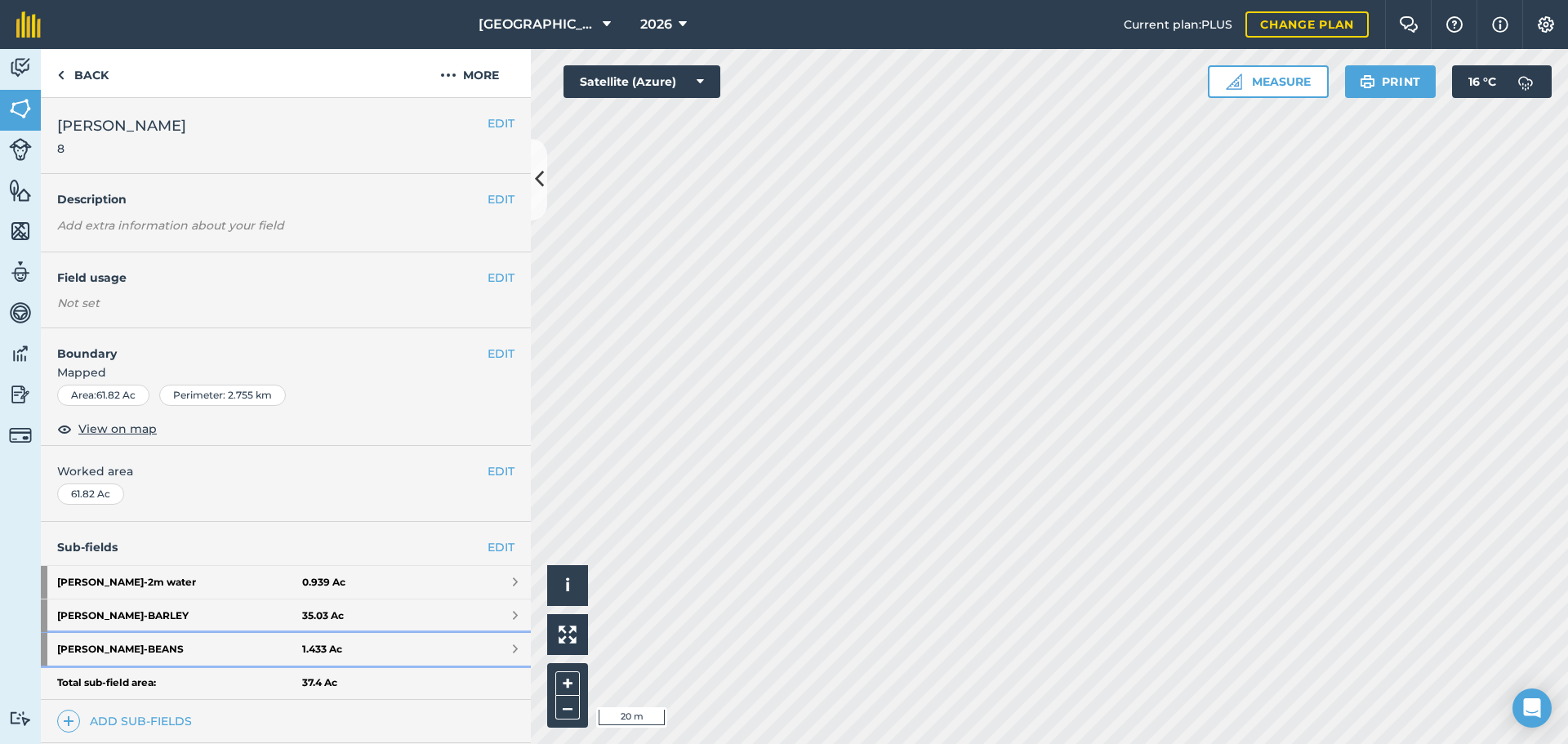
click at [223, 655] on strong "Myers - BEANS" at bounding box center [179, 649] width 245 height 33
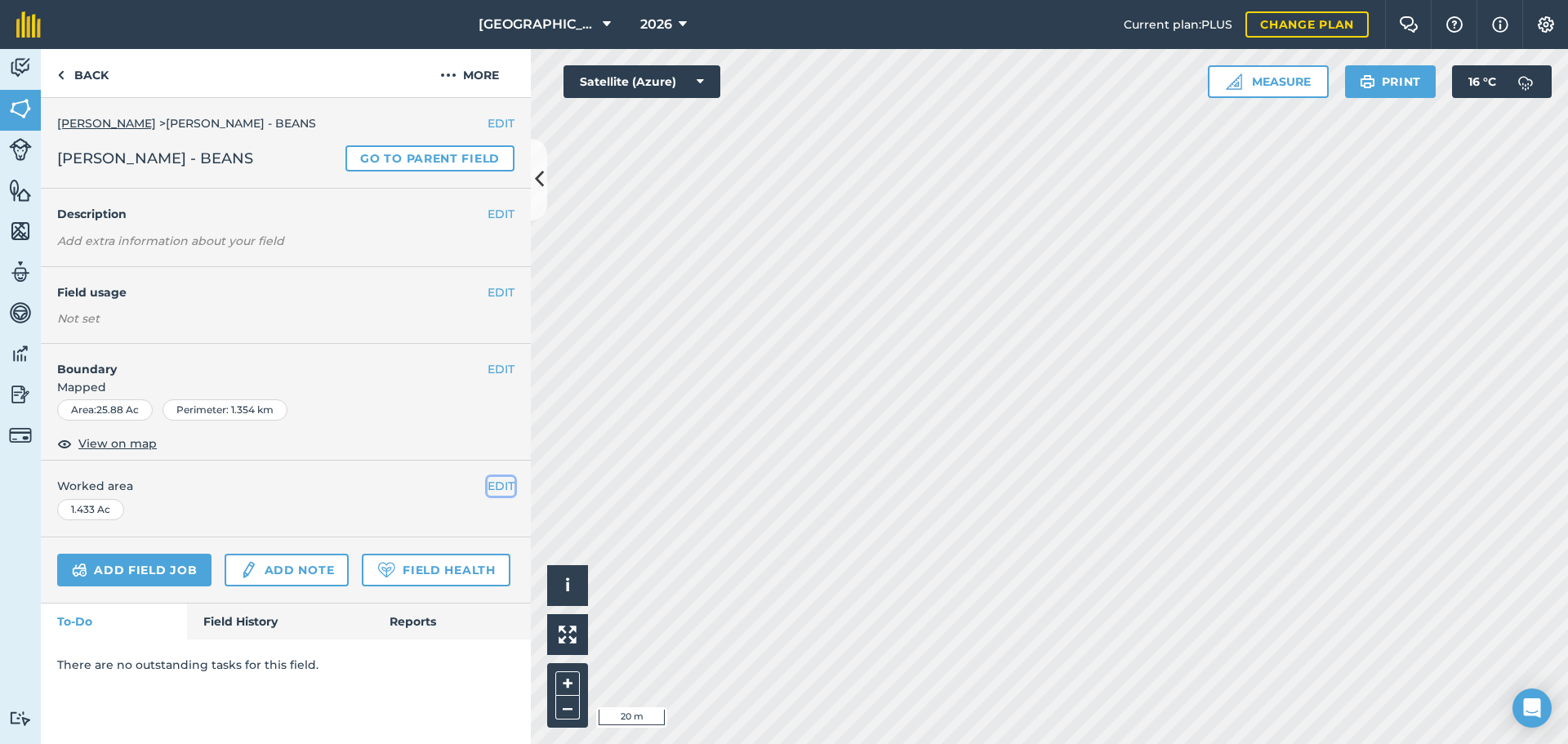
click at [496, 478] on button "EDIT" at bounding box center [501, 485] width 27 height 18
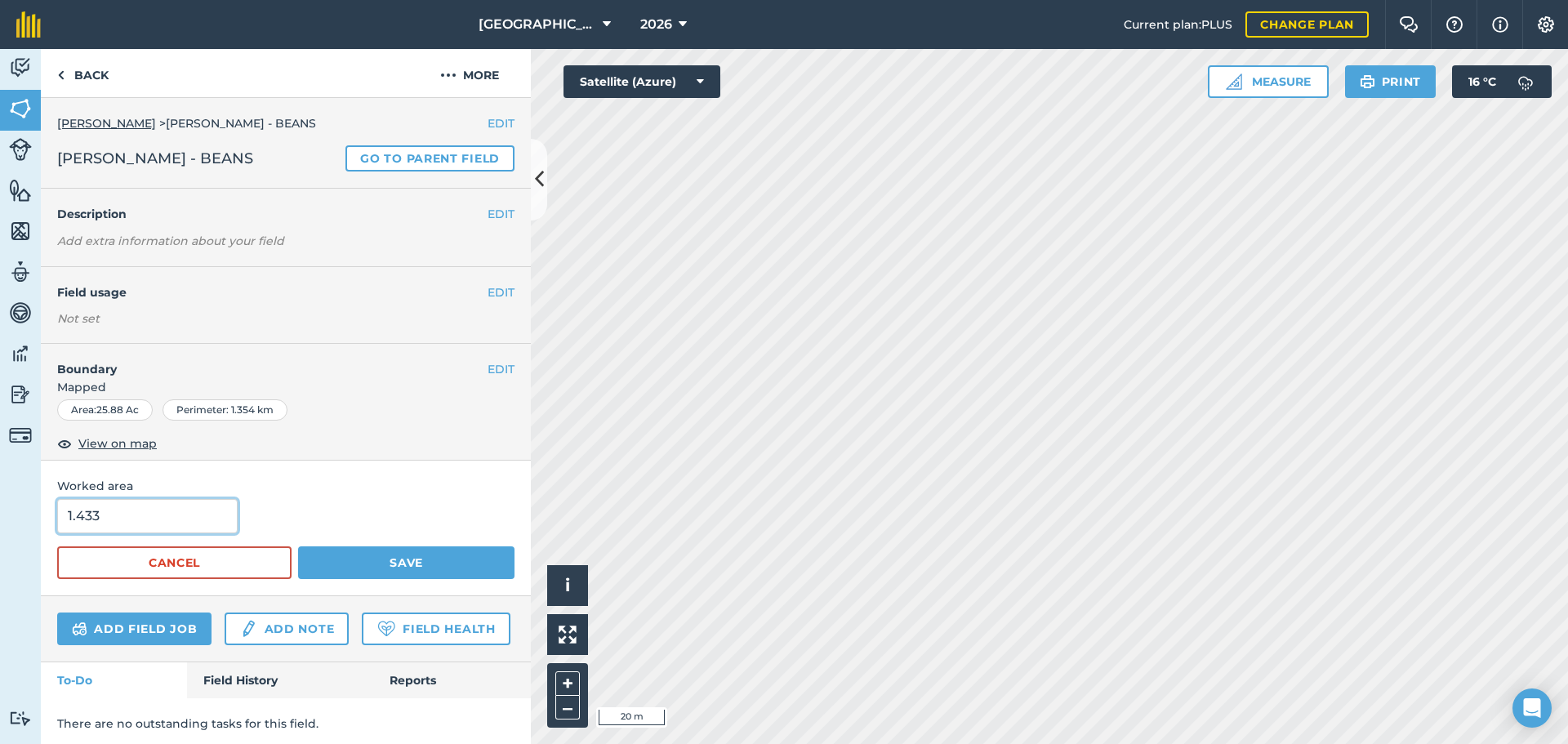
click at [111, 500] on input "1.433" at bounding box center [147, 516] width 180 height 35
type input "25.88"
click at [345, 554] on button "Save" at bounding box center [406, 562] width 217 height 33
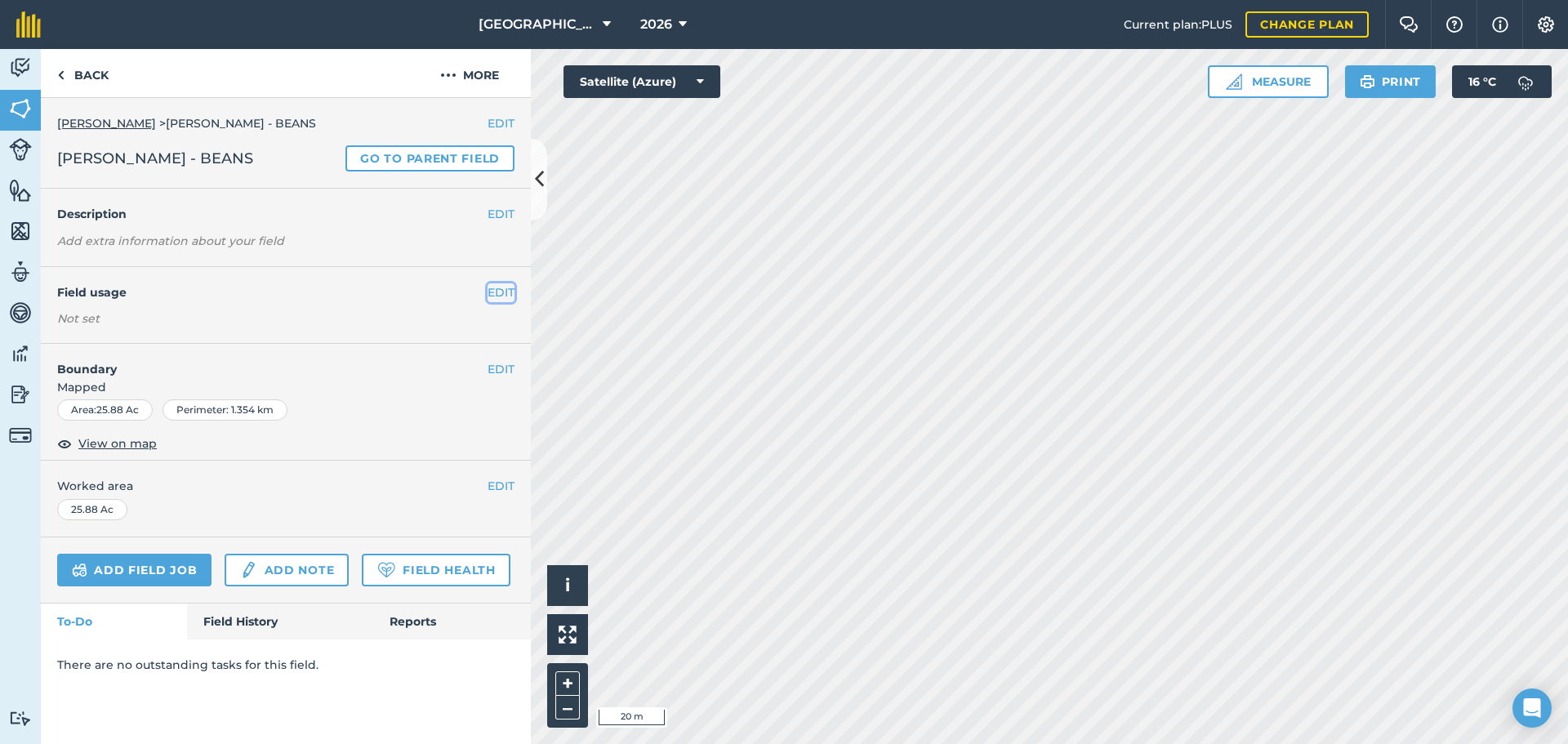
click at [509, 287] on button "EDIT" at bounding box center [501, 292] width 27 height 18
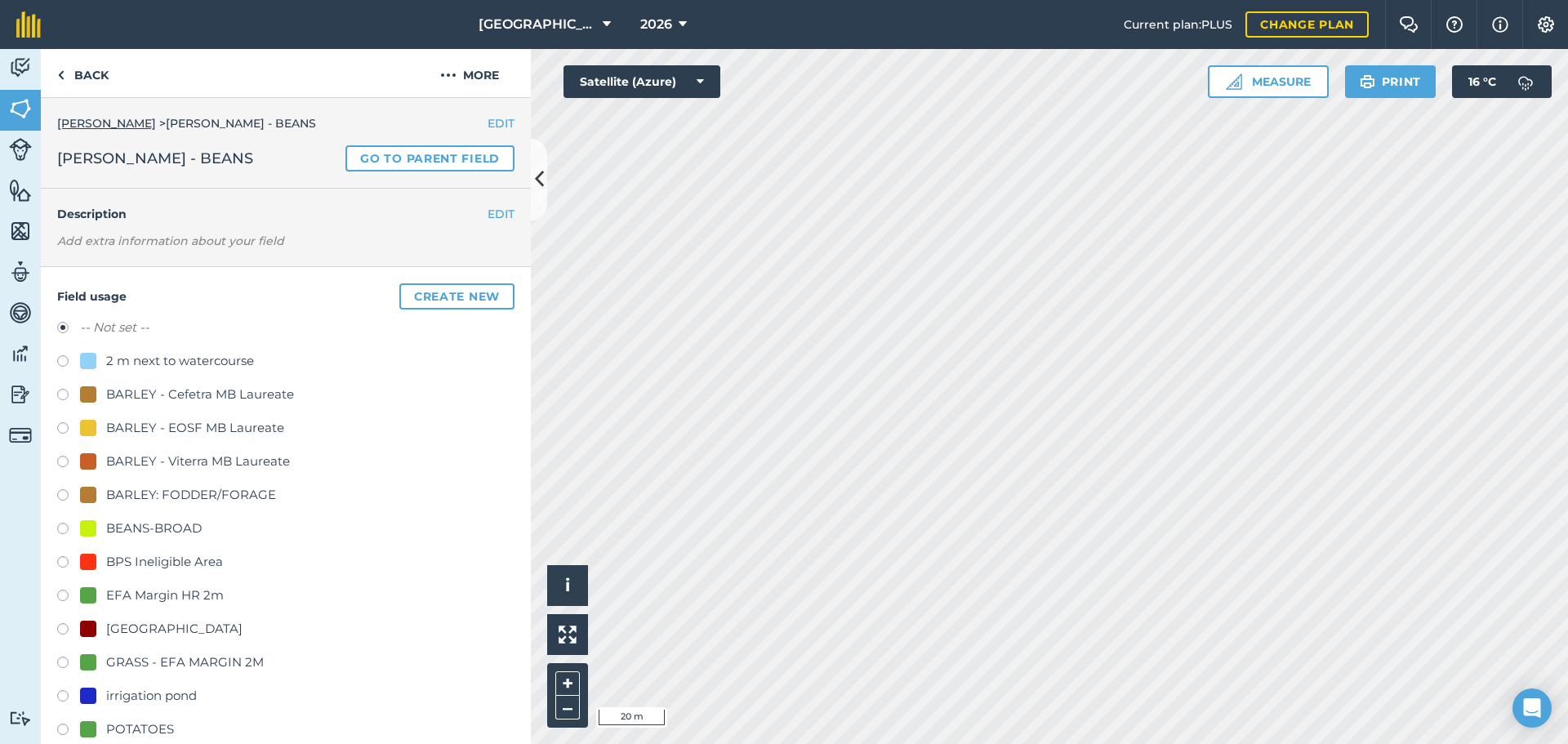
click at [120, 522] on div "BEANS-BROAD" at bounding box center [154, 528] width 96 height 20
radio input "true"
radio input "false"
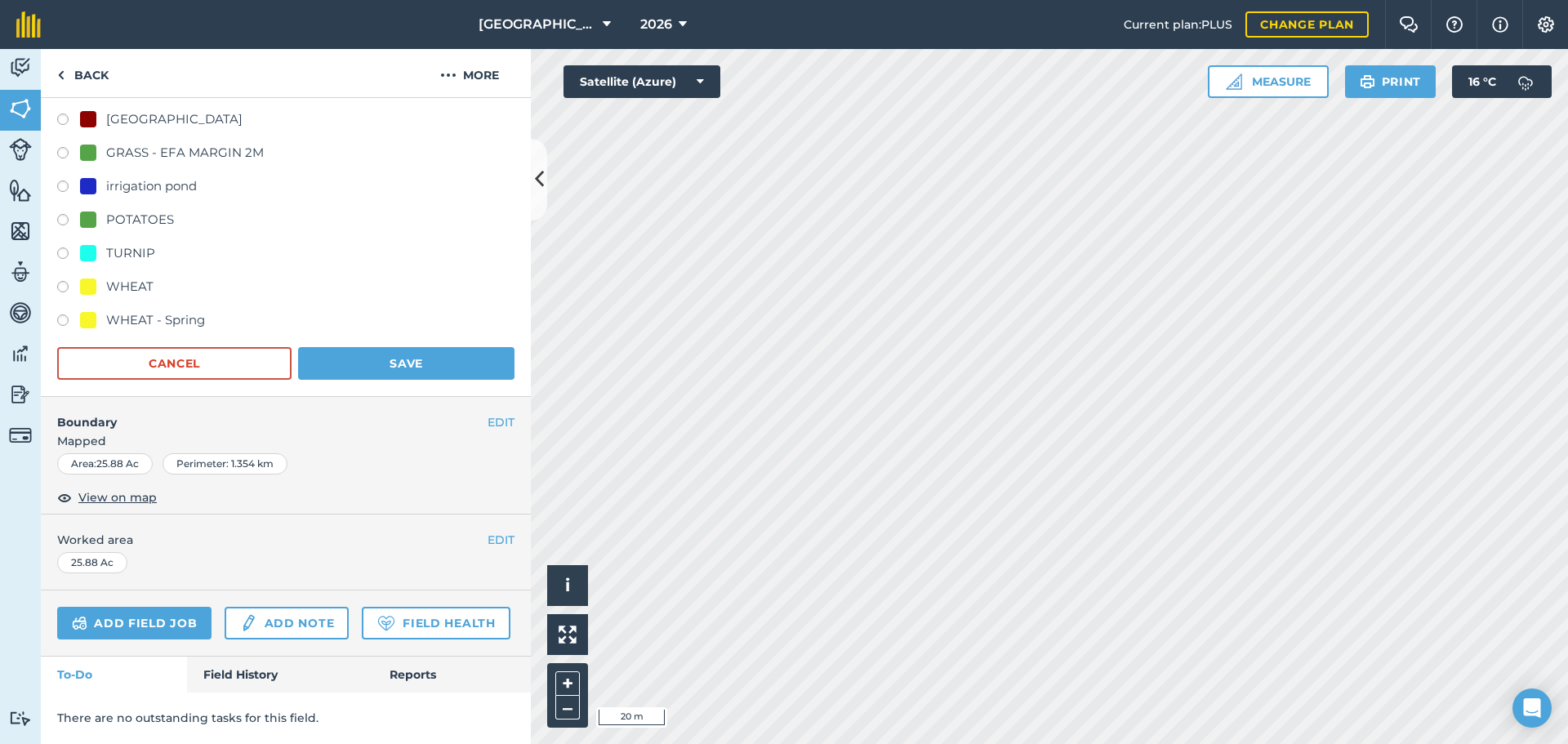
scroll to position [555, 0]
click at [407, 347] on button "Save" at bounding box center [406, 363] width 217 height 33
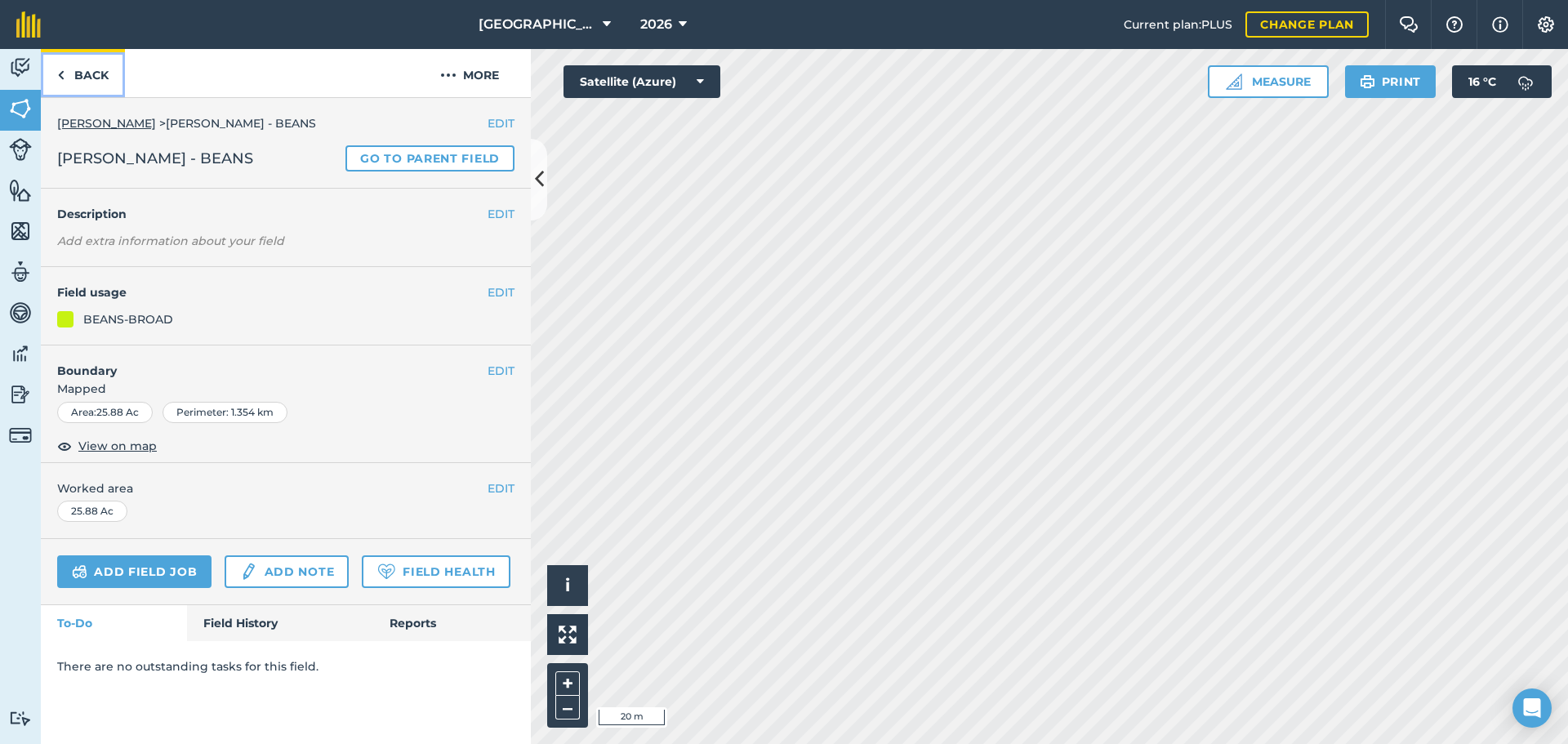
click at [92, 78] on link "Back" at bounding box center [83, 72] width 84 height 48
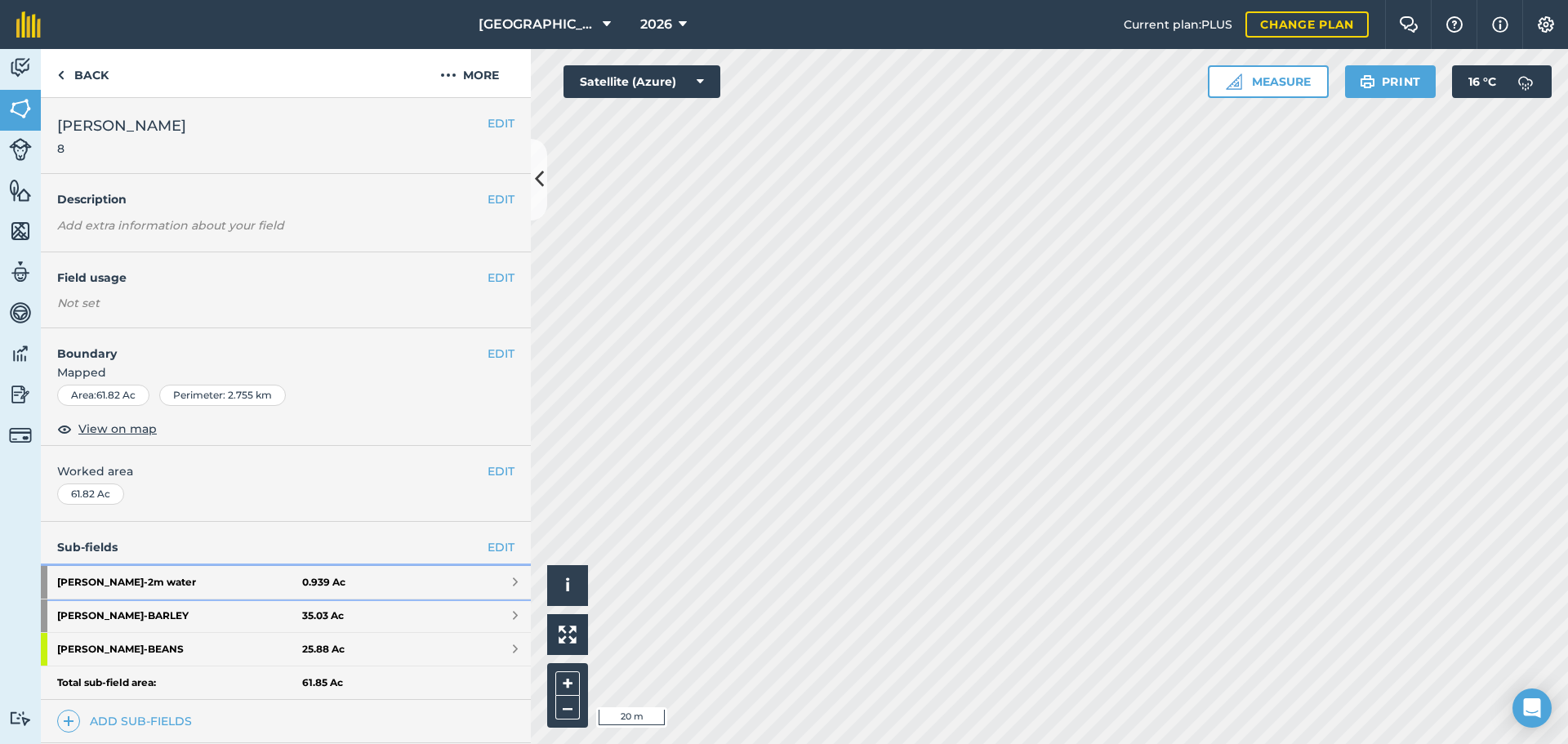
click at [401, 586] on link "Myers - 2m water 0.939 Ac" at bounding box center [286, 582] width 490 height 33
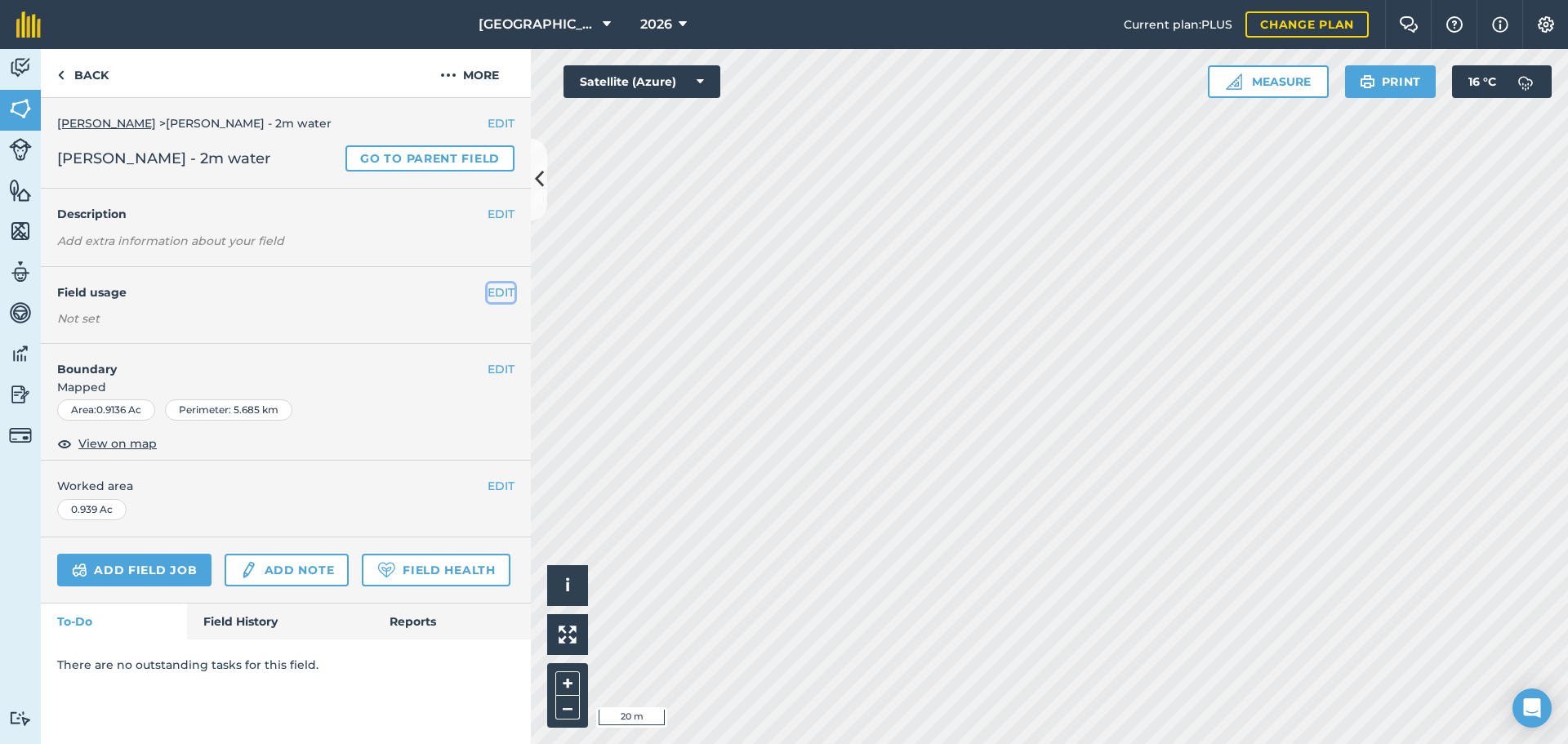
click at [498, 294] on button "EDIT" at bounding box center [501, 292] width 27 height 18
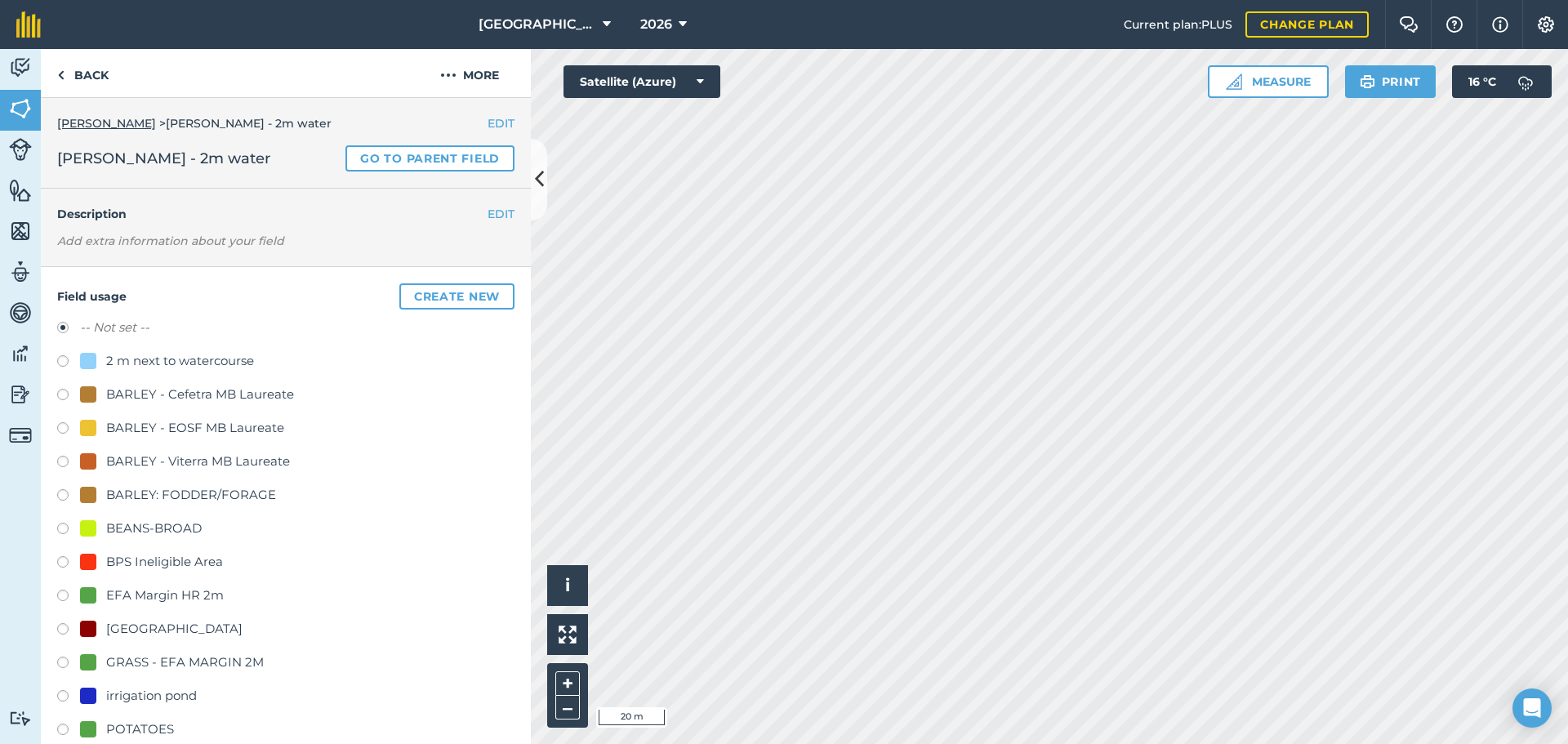
click at [202, 355] on div "2 m next to watercourse" at bounding box center [180, 360] width 148 height 20
radio input "true"
radio input "false"
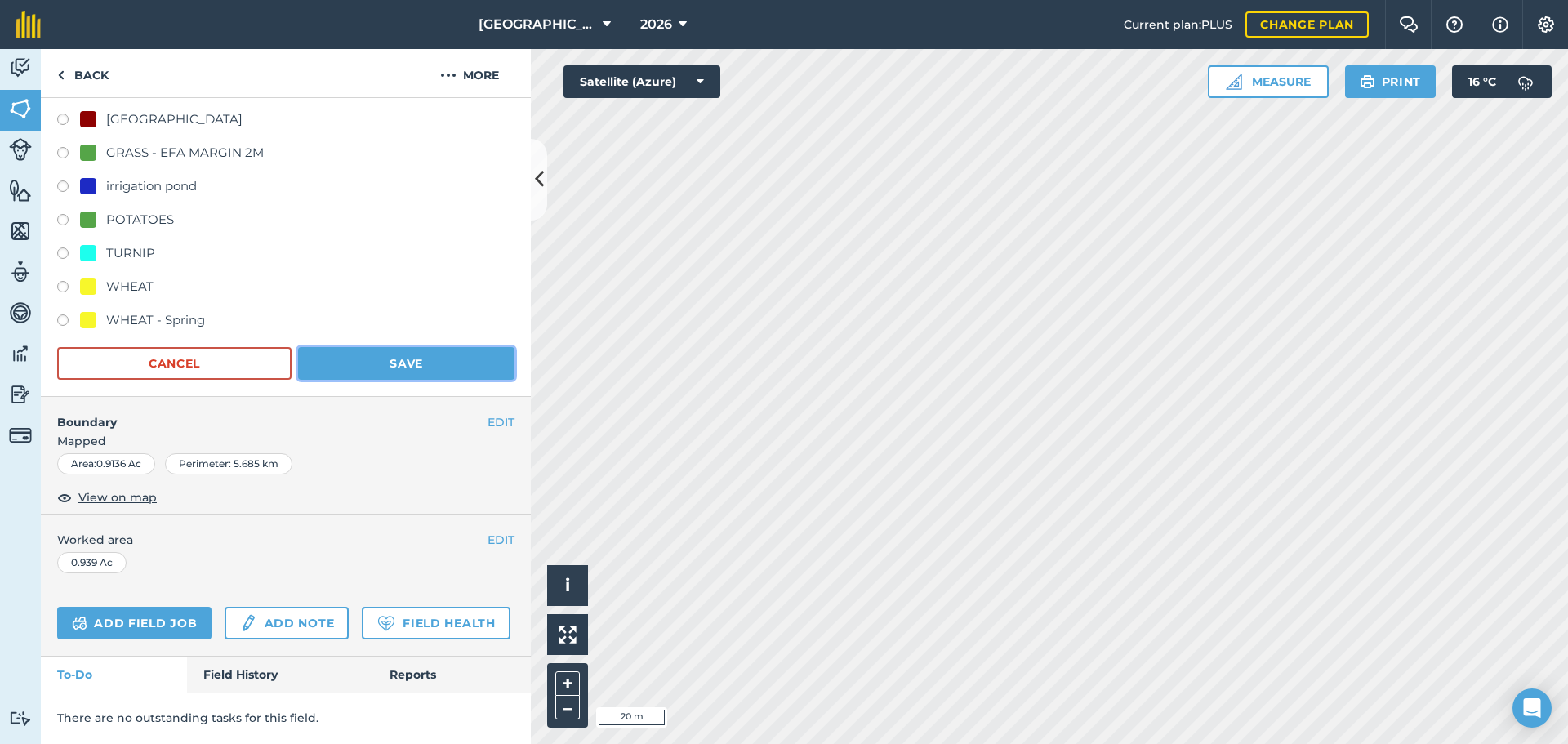
click at [464, 347] on button "Save" at bounding box center [406, 363] width 217 height 33
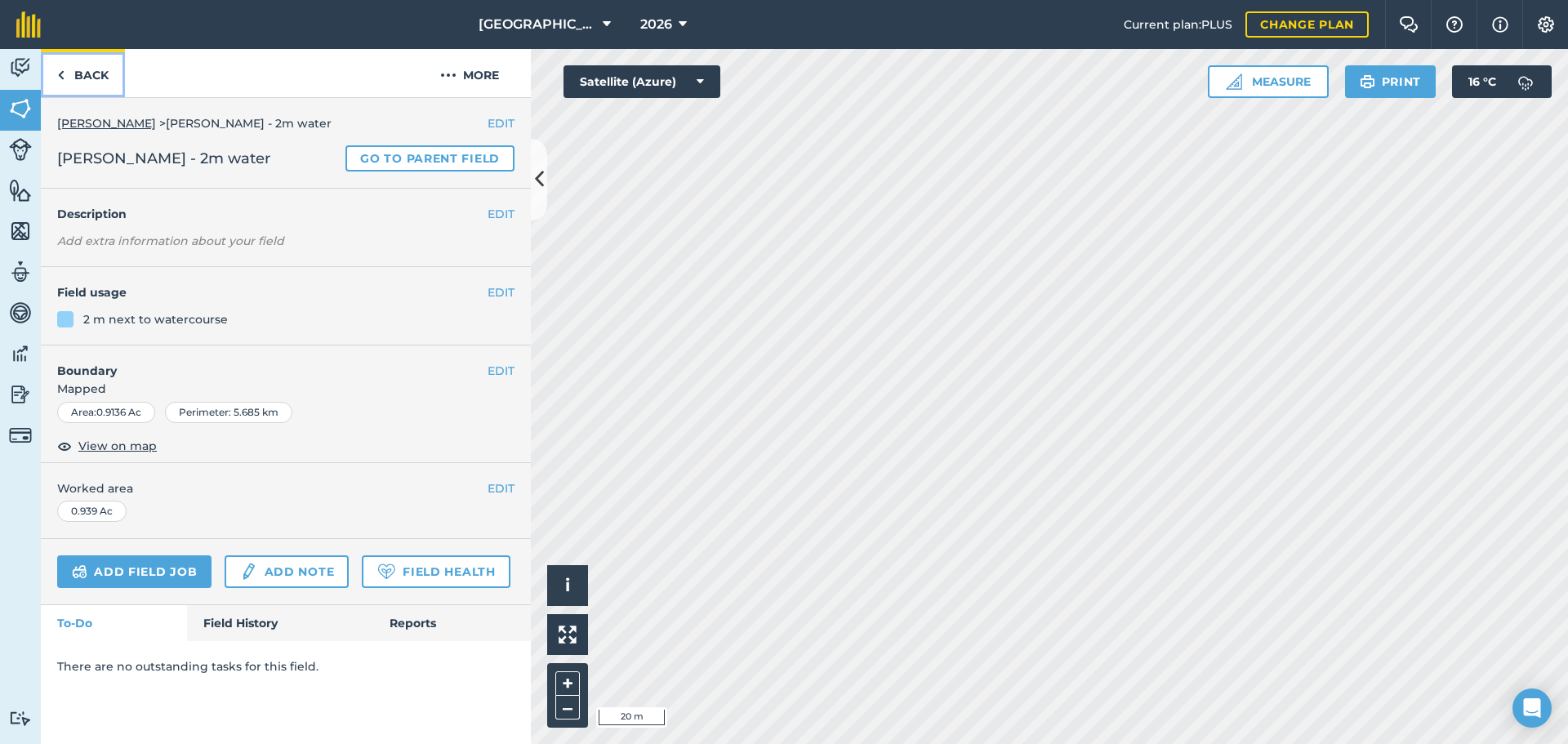
click at [111, 79] on link "Back" at bounding box center [83, 72] width 84 height 48
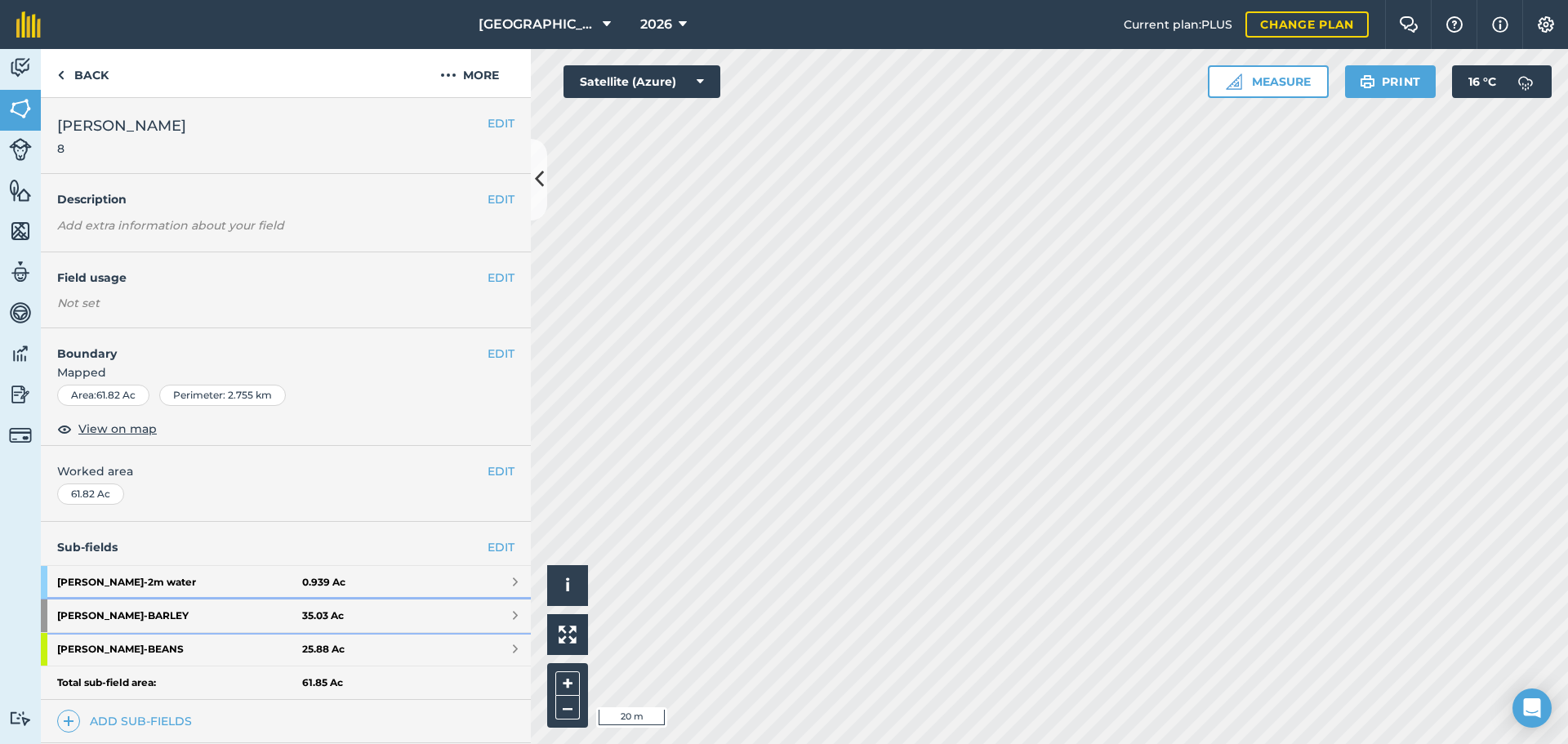
click at [224, 619] on strong "Myers - BARLEY" at bounding box center [179, 615] width 245 height 33
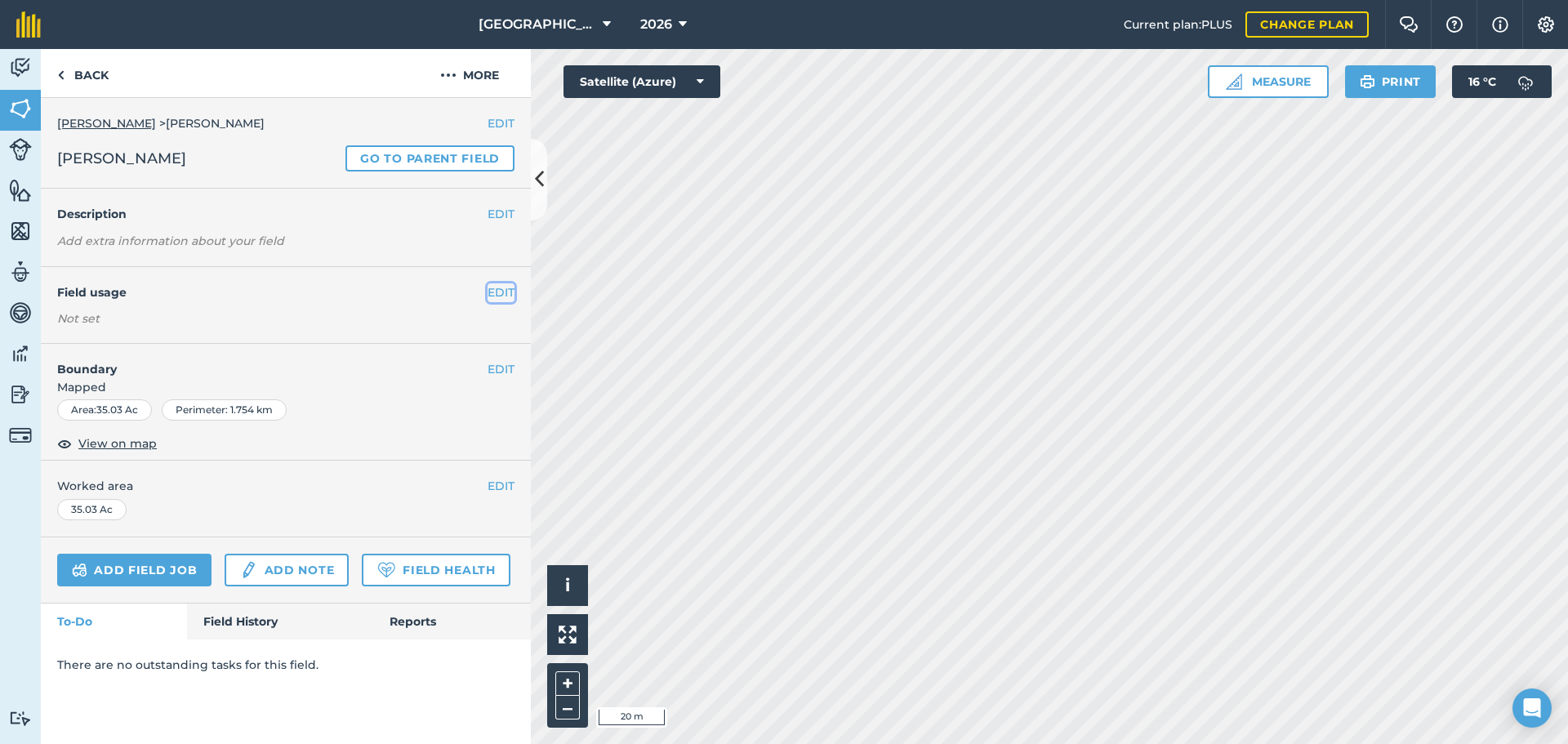
click at [490, 294] on button "EDIT" at bounding box center [501, 292] width 27 height 18
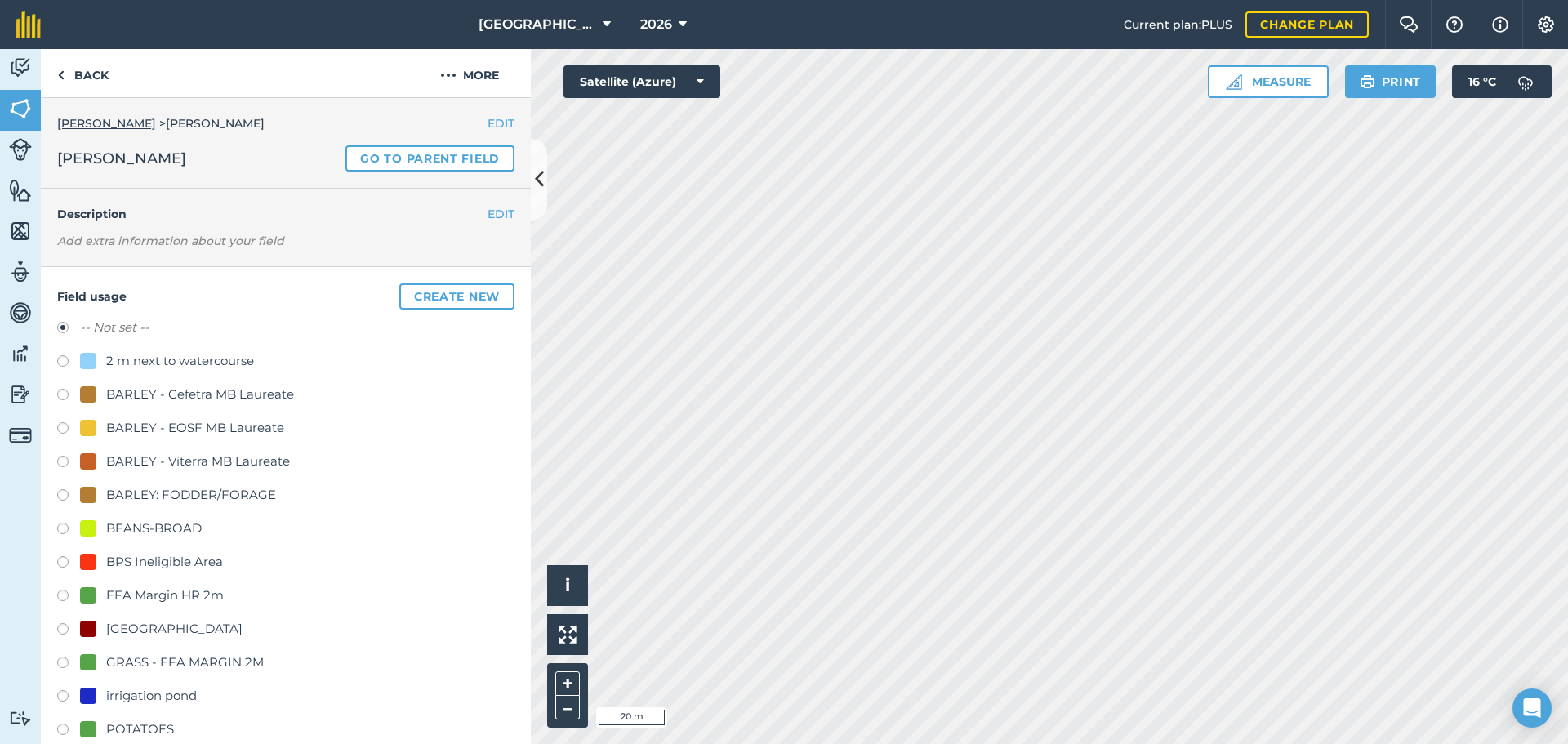
click at [131, 500] on div "BARLEY: FODDER/FORAGE" at bounding box center [190, 494] width 170 height 20
radio input "true"
radio input "false"
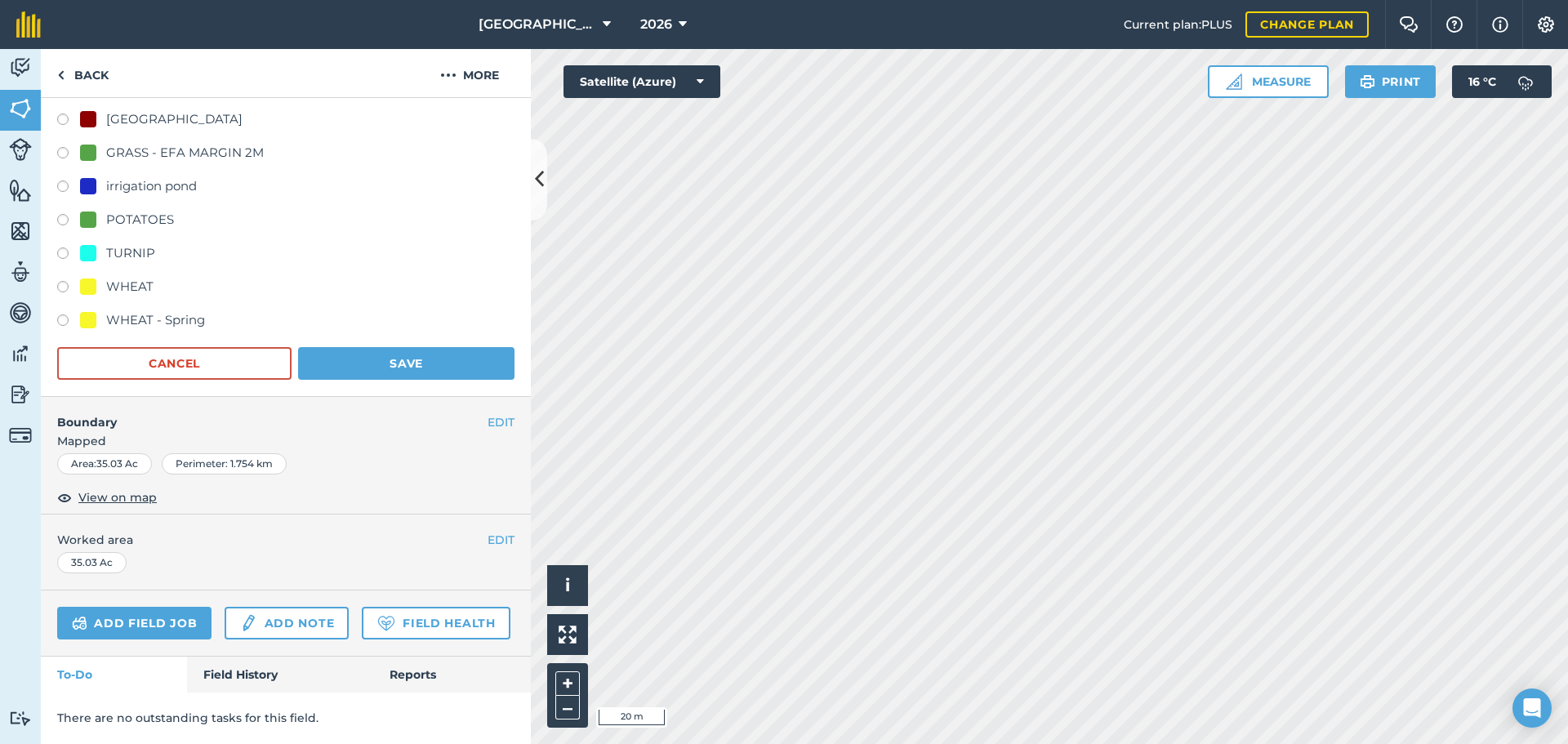
scroll to position [555, 0]
click at [398, 347] on button "Save" at bounding box center [406, 363] width 217 height 33
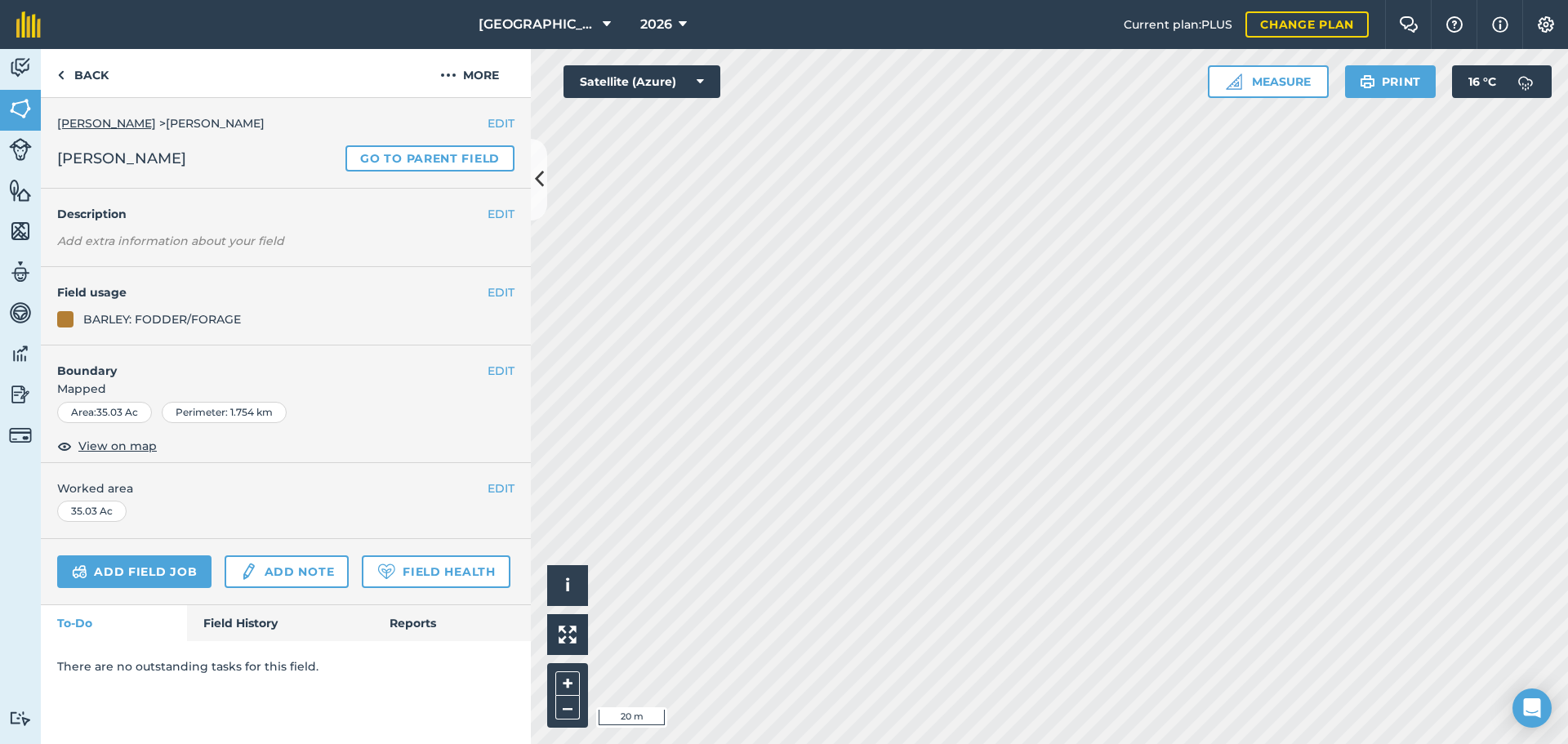
scroll to position [0, 0]
click at [501, 242] on div "Activity Fields Livestock Features Maps Team Vehicles Data Reporting Billing Tu…" at bounding box center [784, 396] width 1568 height 695
click at [106, 75] on link "Back" at bounding box center [83, 72] width 84 height 48
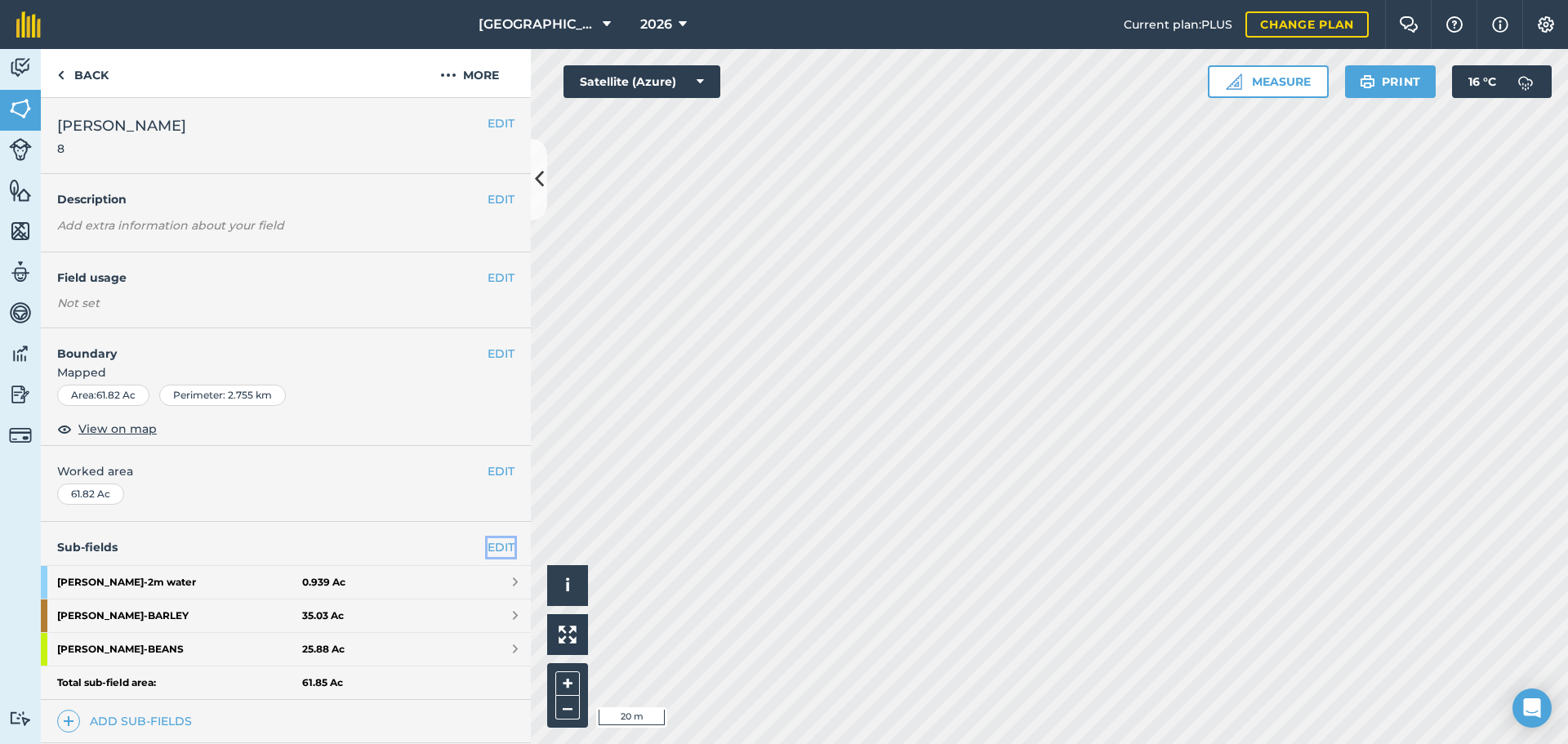
click at [488, 544] on link "EDIT" at bounding box center [501, 547] width 27 height 18
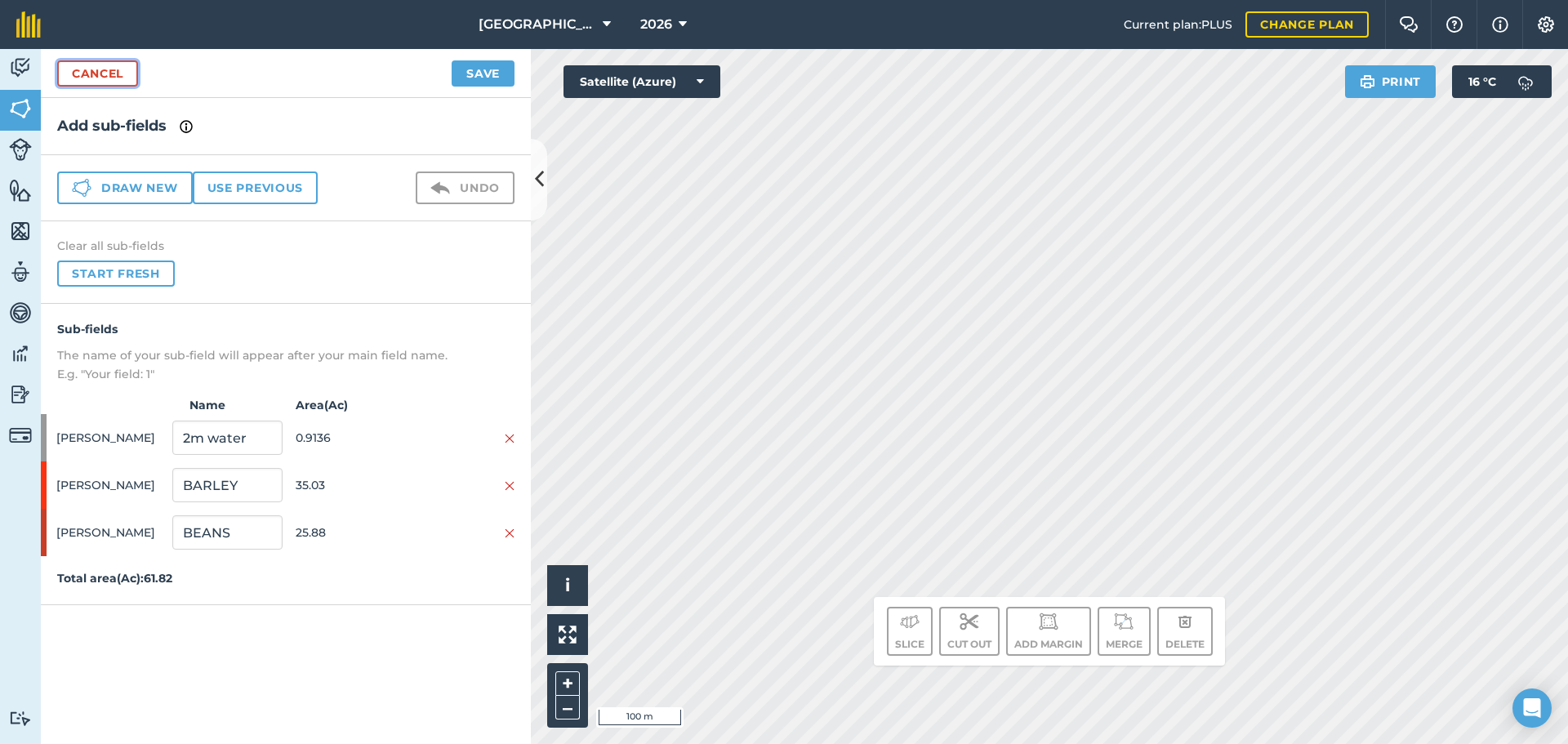
click at [117, 74] on link "Cancel" at bounding box center [98, 73] width 81 height 26
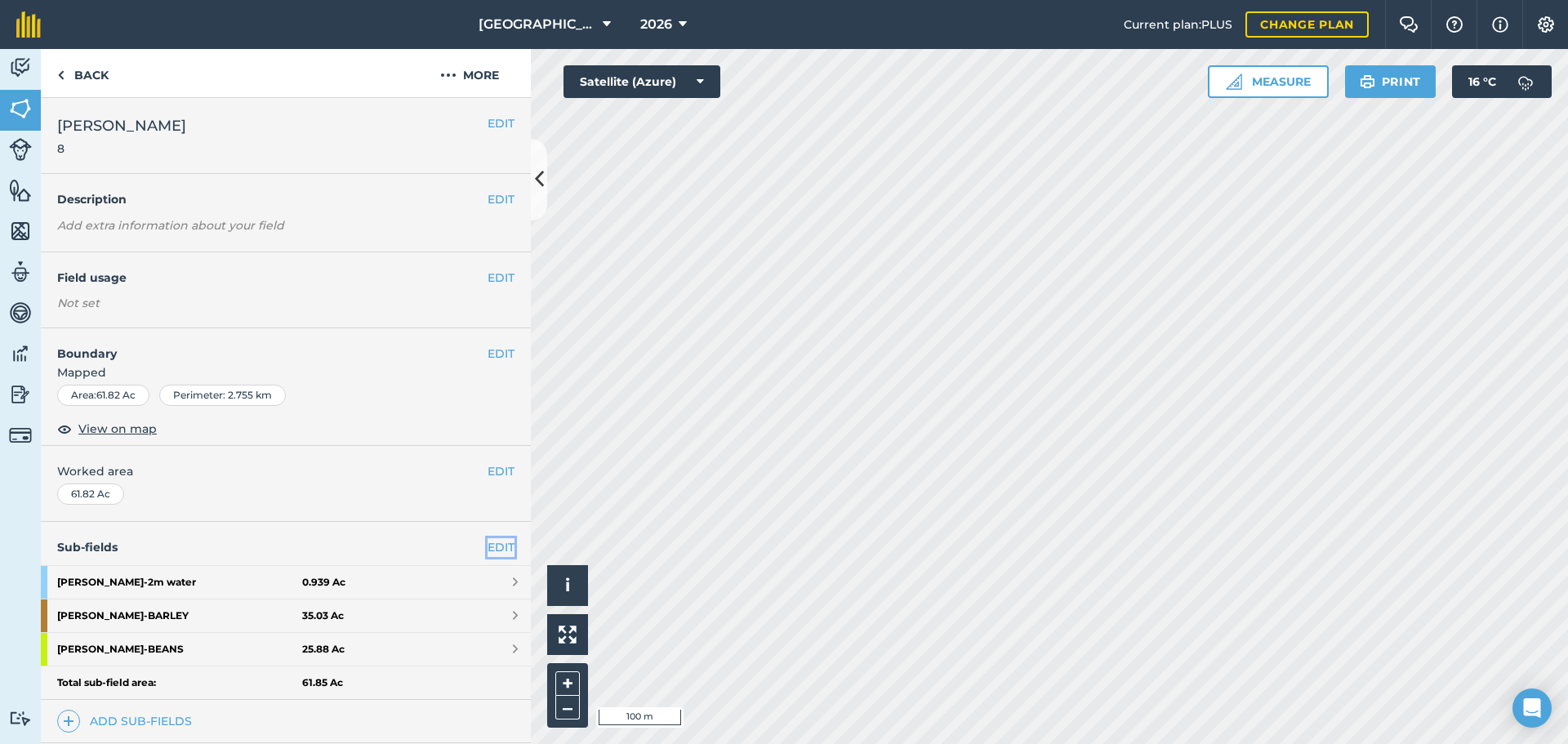
click at [500, 543] on link "EDIT" at bounding box center [501, 547] width 27 height 18
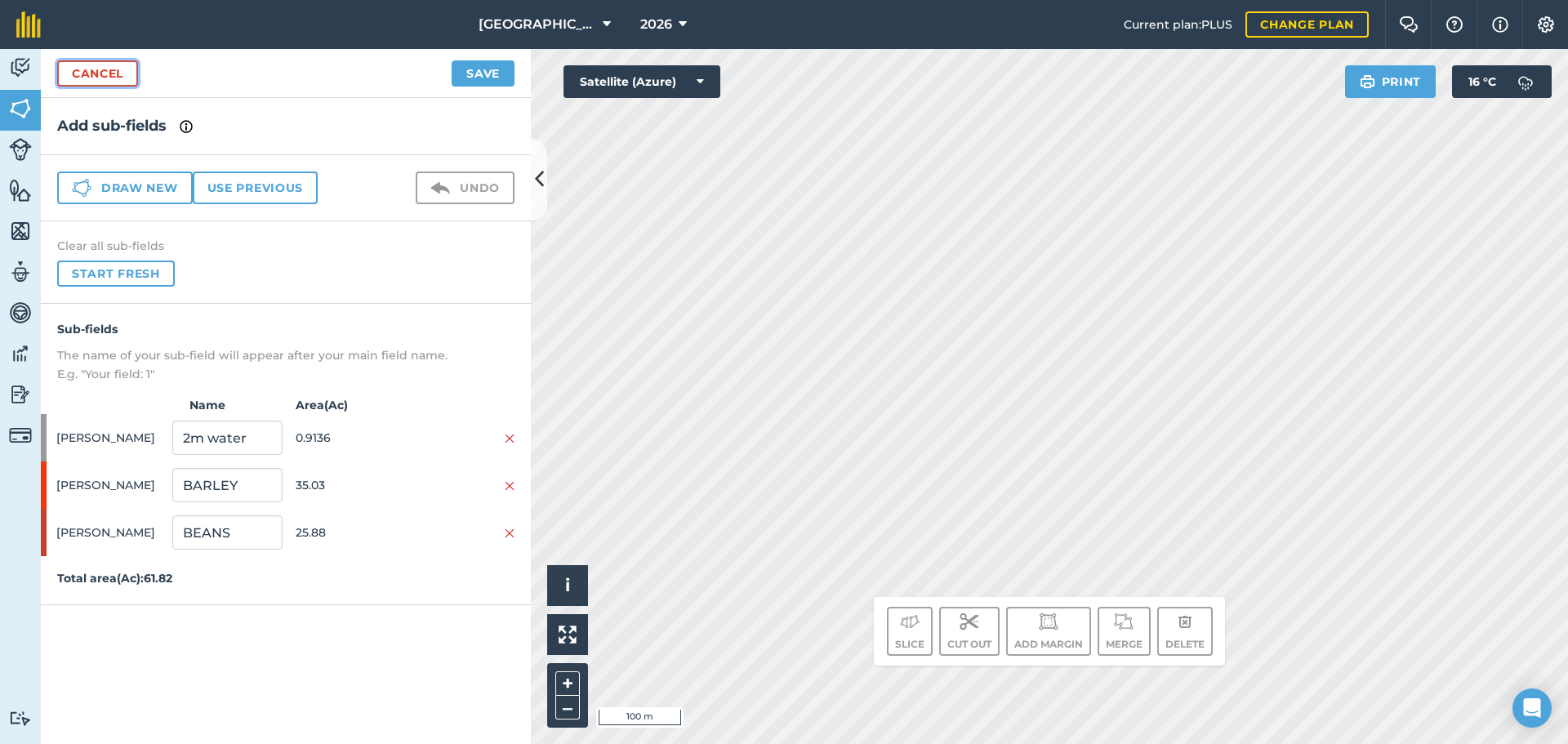
click at [128, 61] on link "Cancel" at bounding box center [98, 73] width 81 height 26
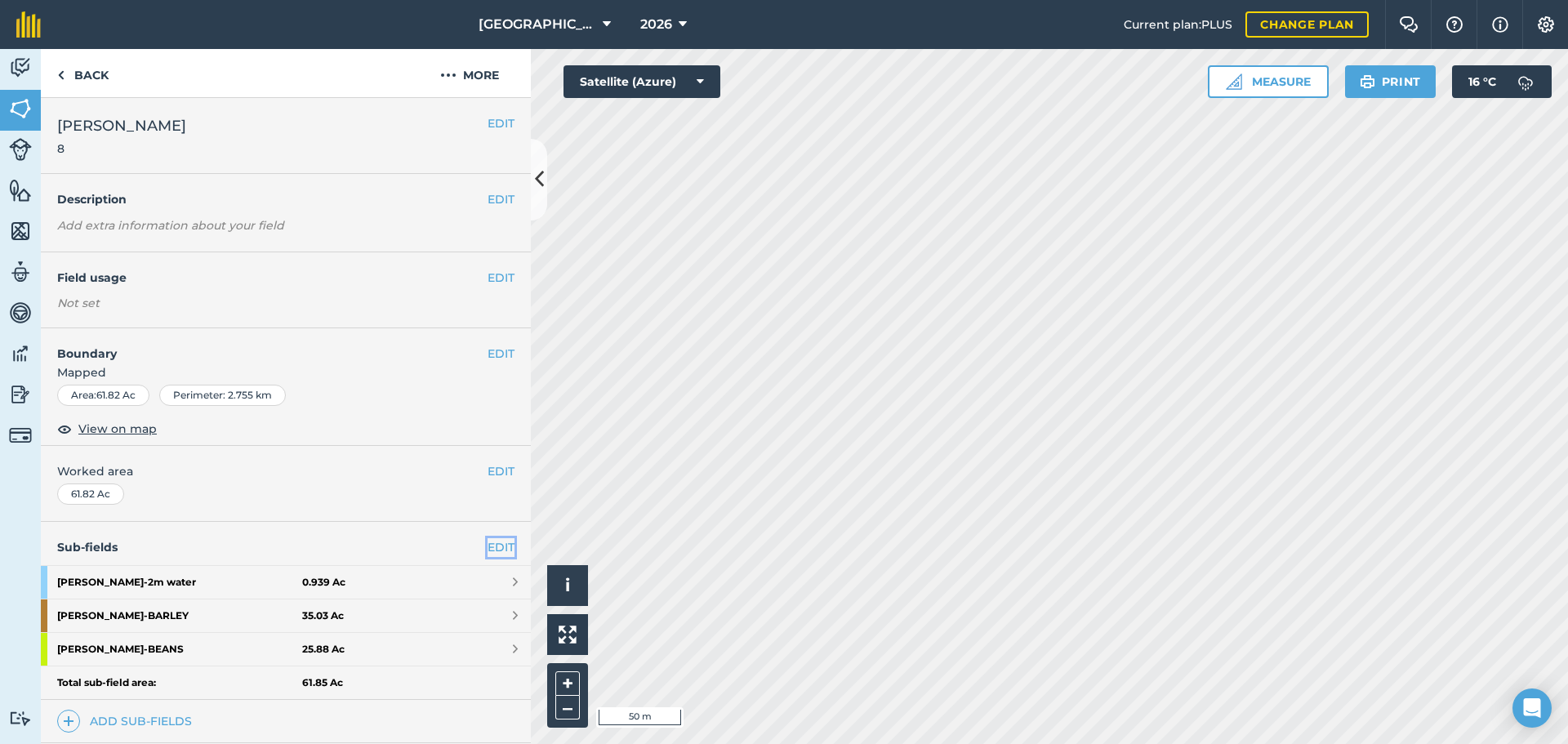
click at [498, 556] on link "EDIT" at bounding box center [501, 547] width 27 height 18
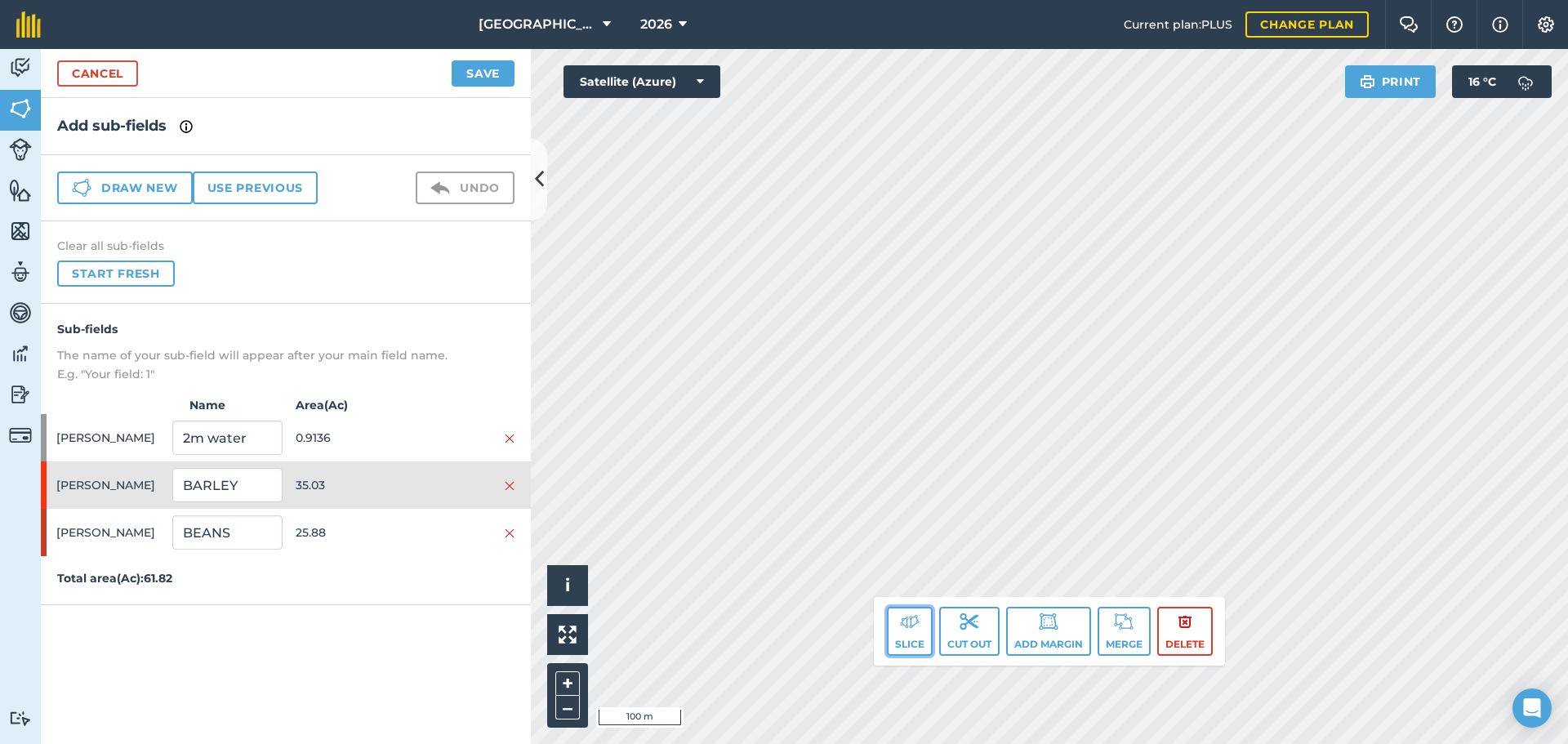
click at [923, 627] on button "Slice" at bounding box center [910, 631] width 46 height 49
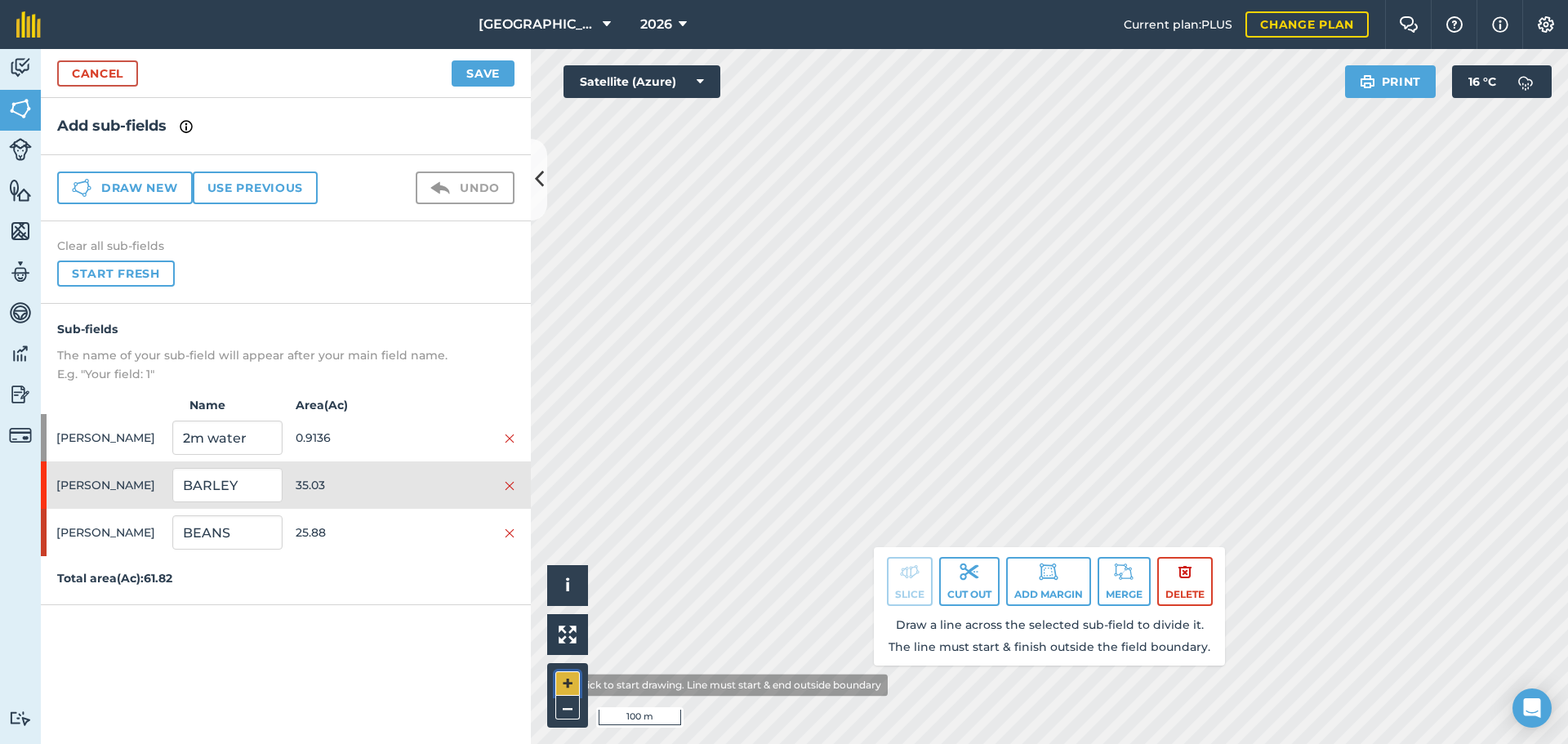
click at [559, 685] on button "+" at bounding box center [567, 684] width 24 height 24
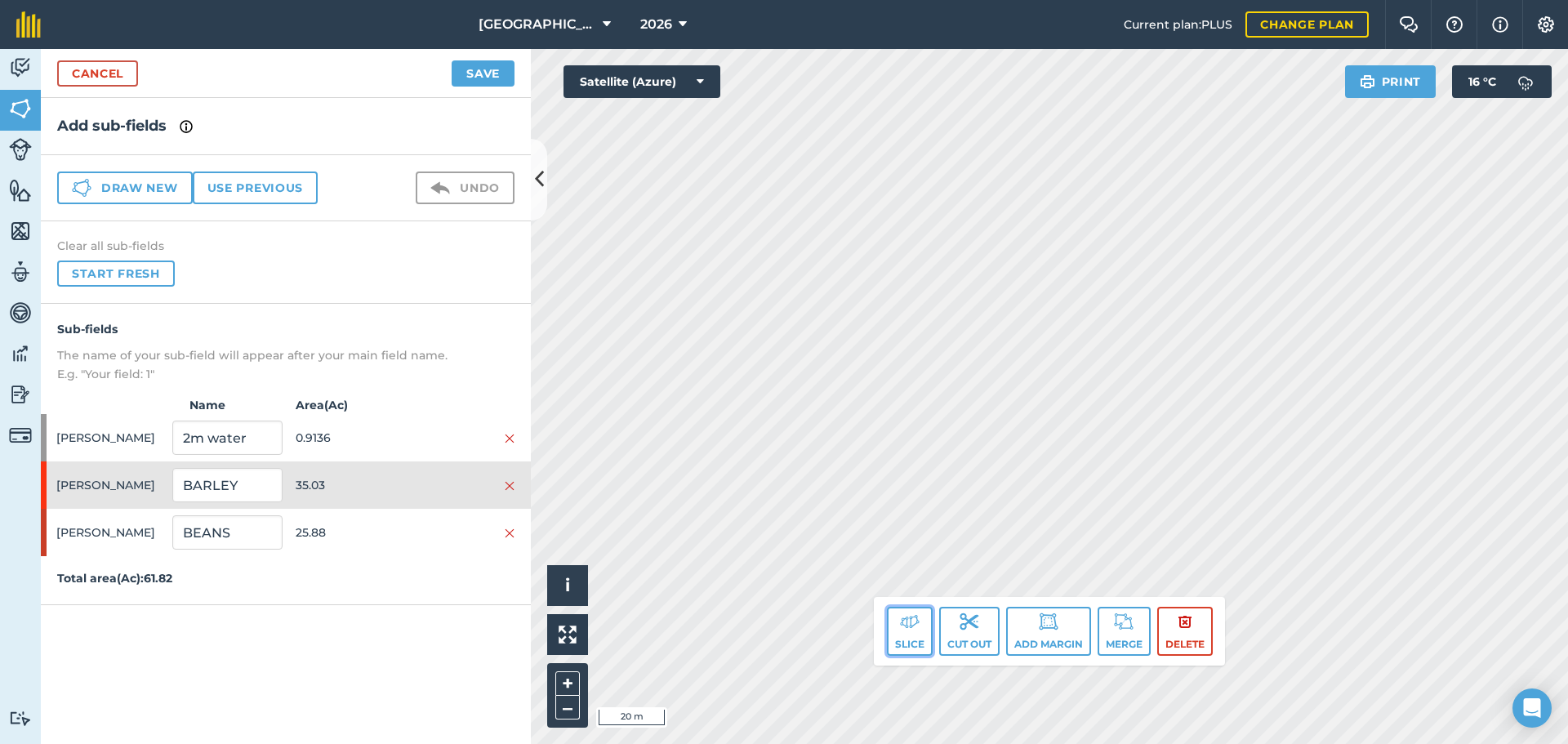
click at [921, 631] on button "Slice" at bounding box center [910, 631] width 46 height 49
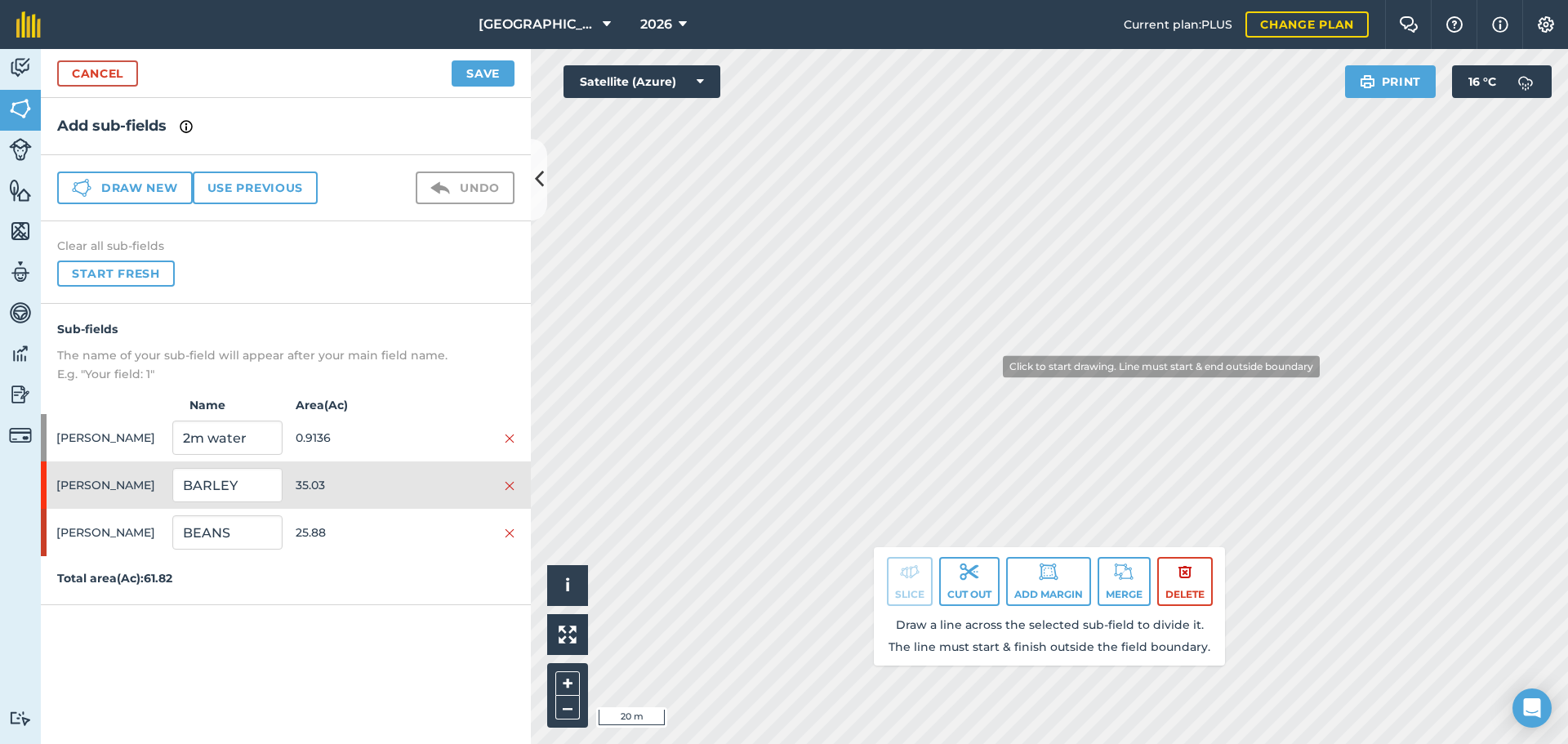
click at [908, 562] on div "Click to start drawing. Line must start & end outside boundary i © 2025 TomTom,…" at bounding box center [1049, 396] width 1037 height 695
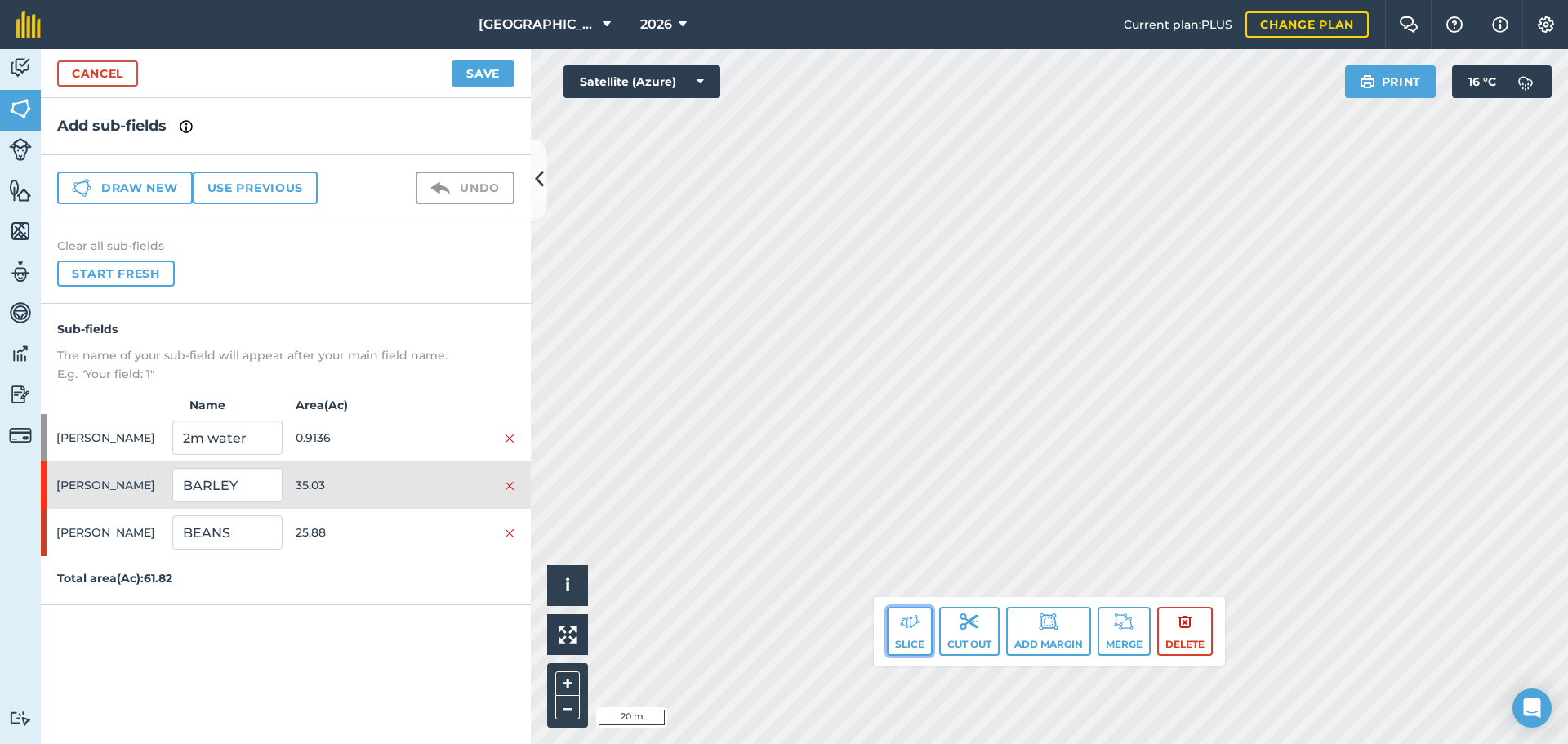
click at [908, 622] on img at bounding box center [909, 621] width 20 height 20
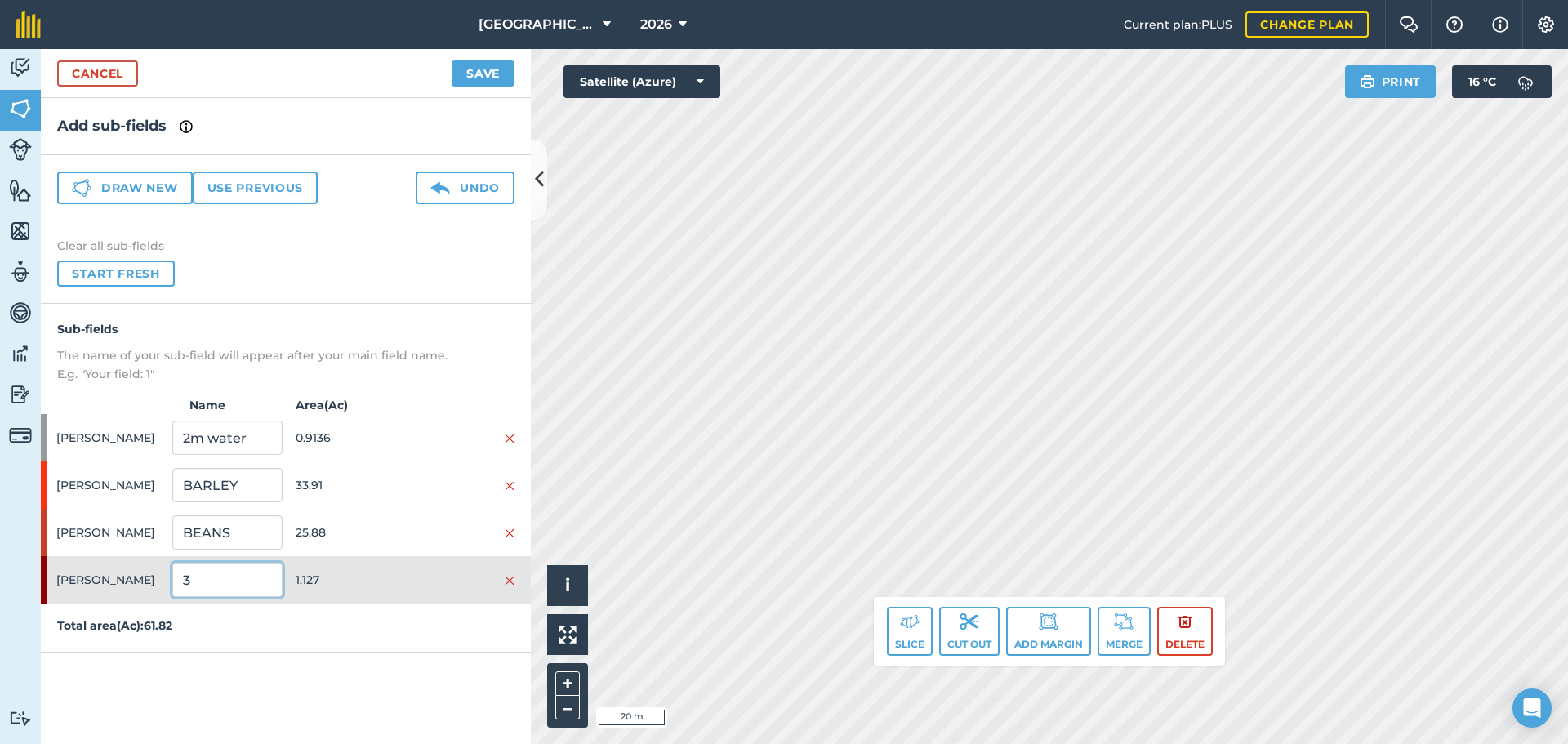
click at [255, 574] on input "3" at bounding box center [227, 580] width 110 height 35
type input "EFA M"
click at [308, 590] on span "1.127" at bounding box center [350, 580] width 110 height 31
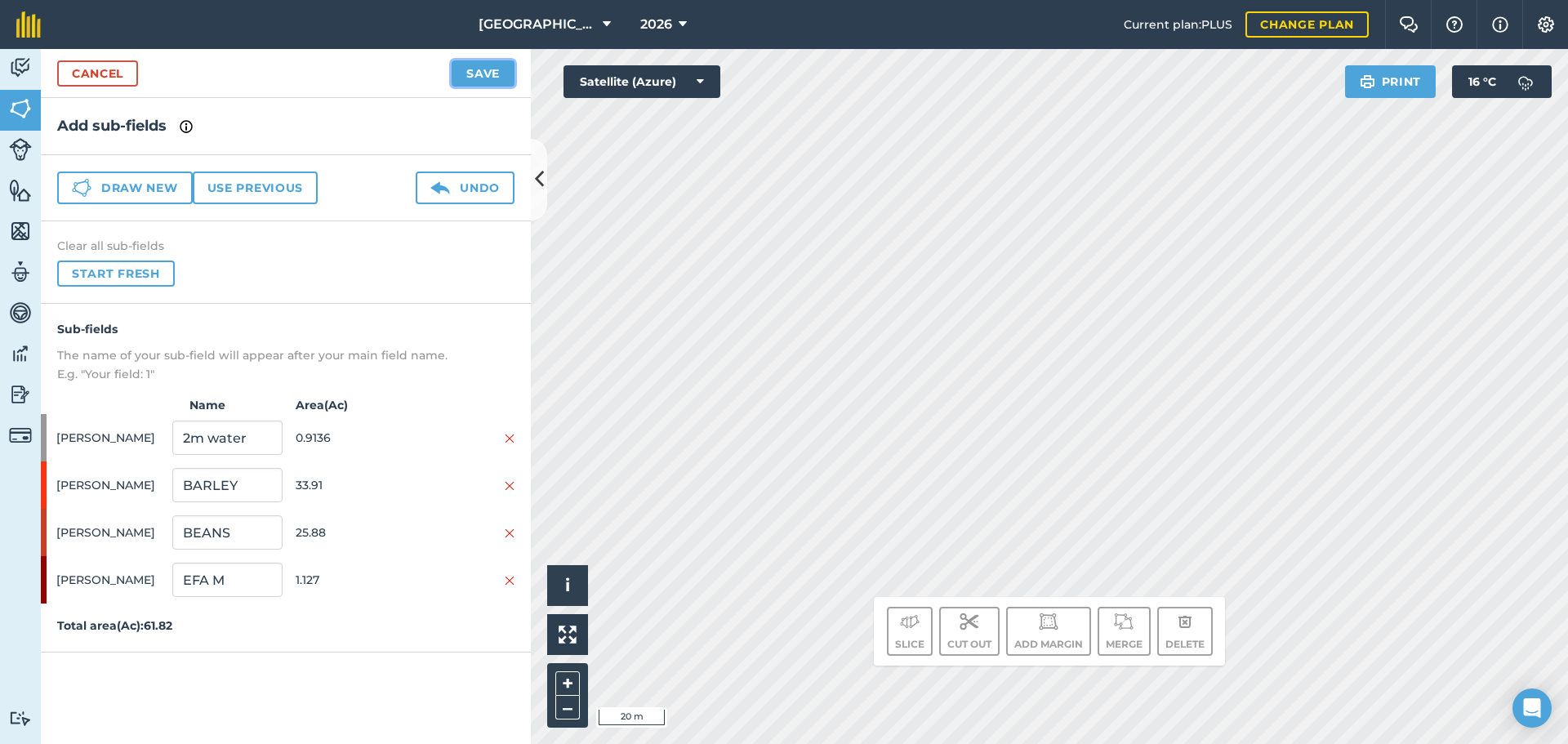
click at [485, 68] on button "Save" at bounding box center [482, 73] width 63 height 26
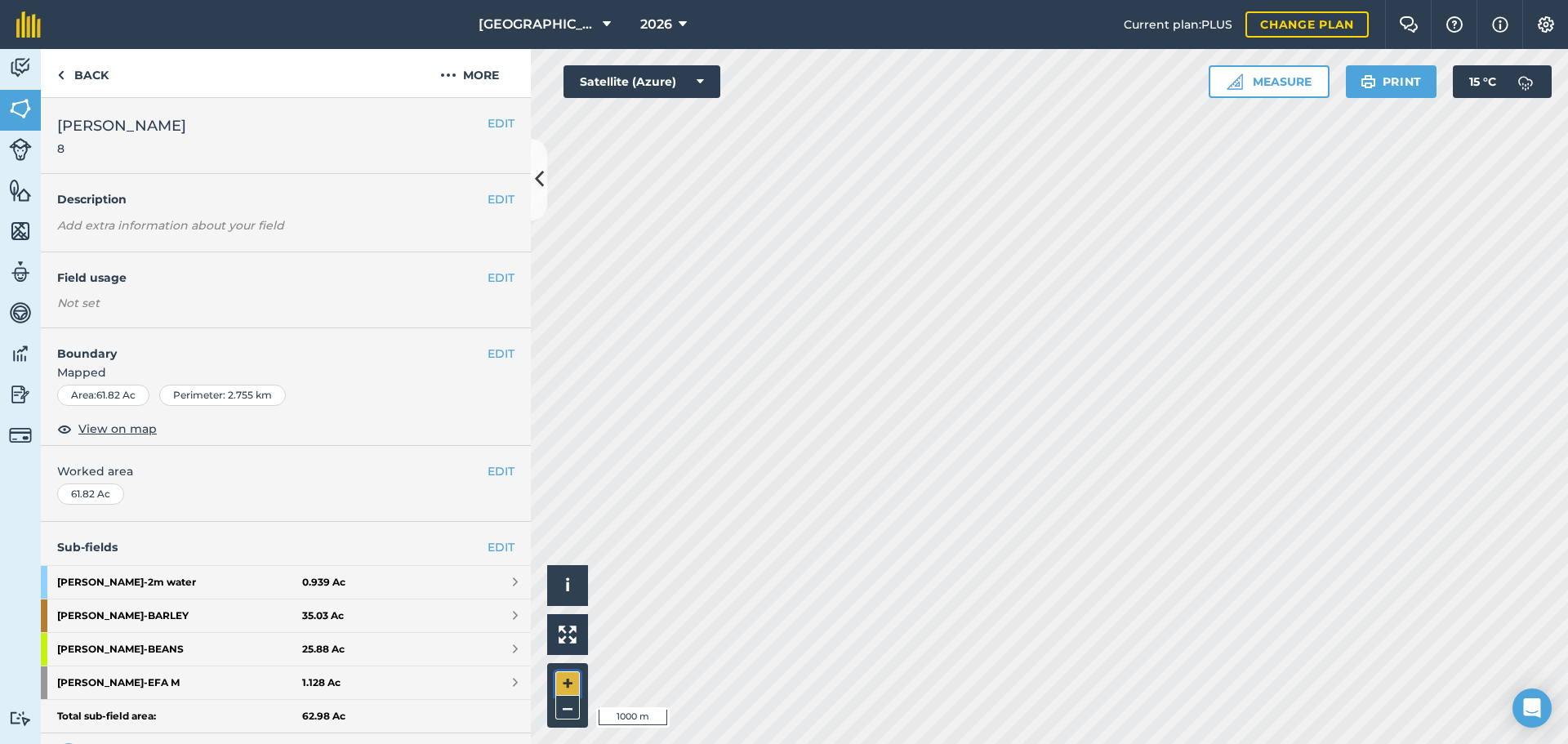
click at [571, 688] on button "+" at bounding box center [567, 684] width 24 height 24
click at [1171, 12] on div "East Whitefield Farm 2026 Current plan : PLUS Change plan Farm Chat Help Info S…" at bounding box center [784, 372] width 1568 height 744
click at [401, 679] on link "Myers - EFA M 1.128 Ac" at bounding box center [286, 682] width 490 height 33
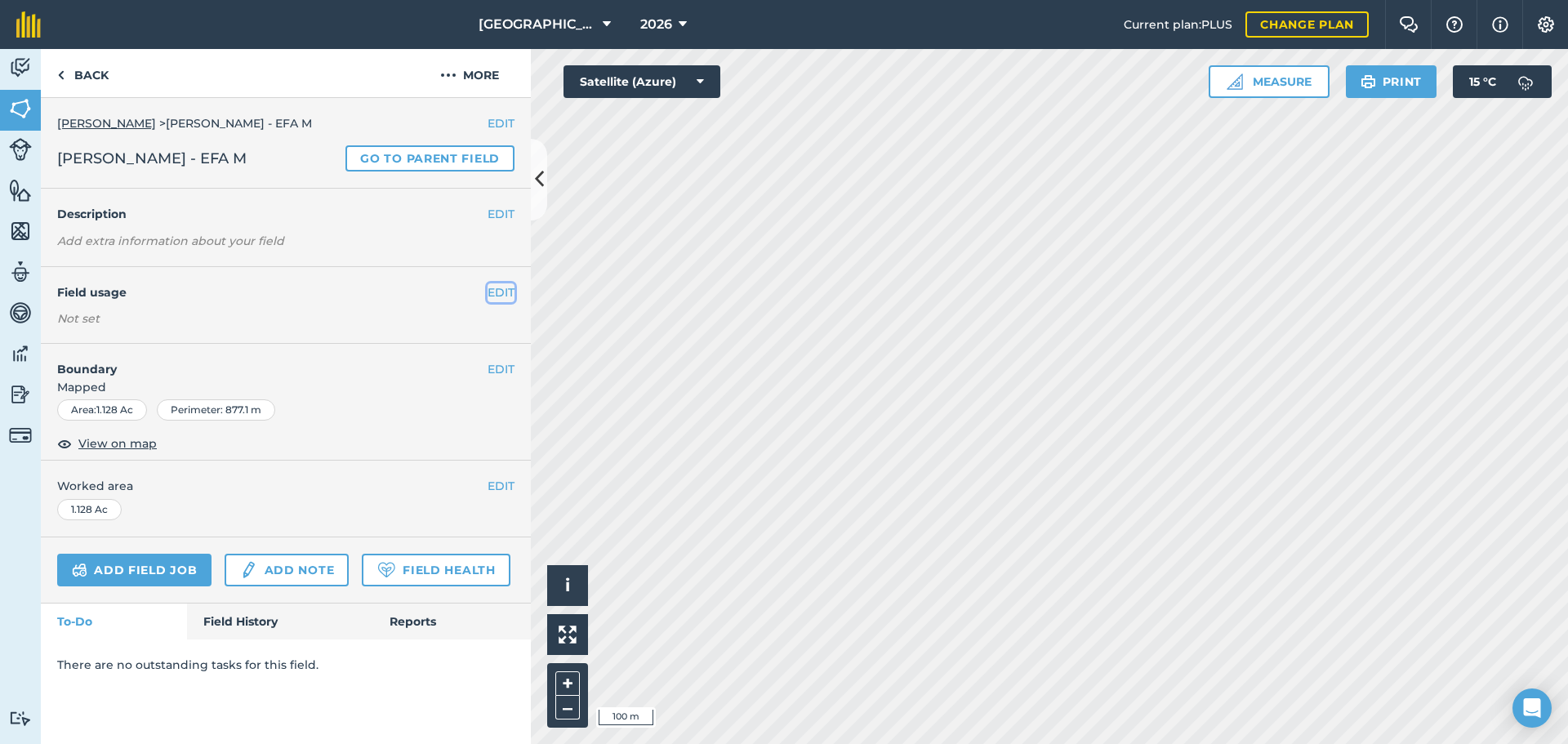
click at [505, 296] on button "EDIT" at bounding box center [501, 292] width 27 height 18
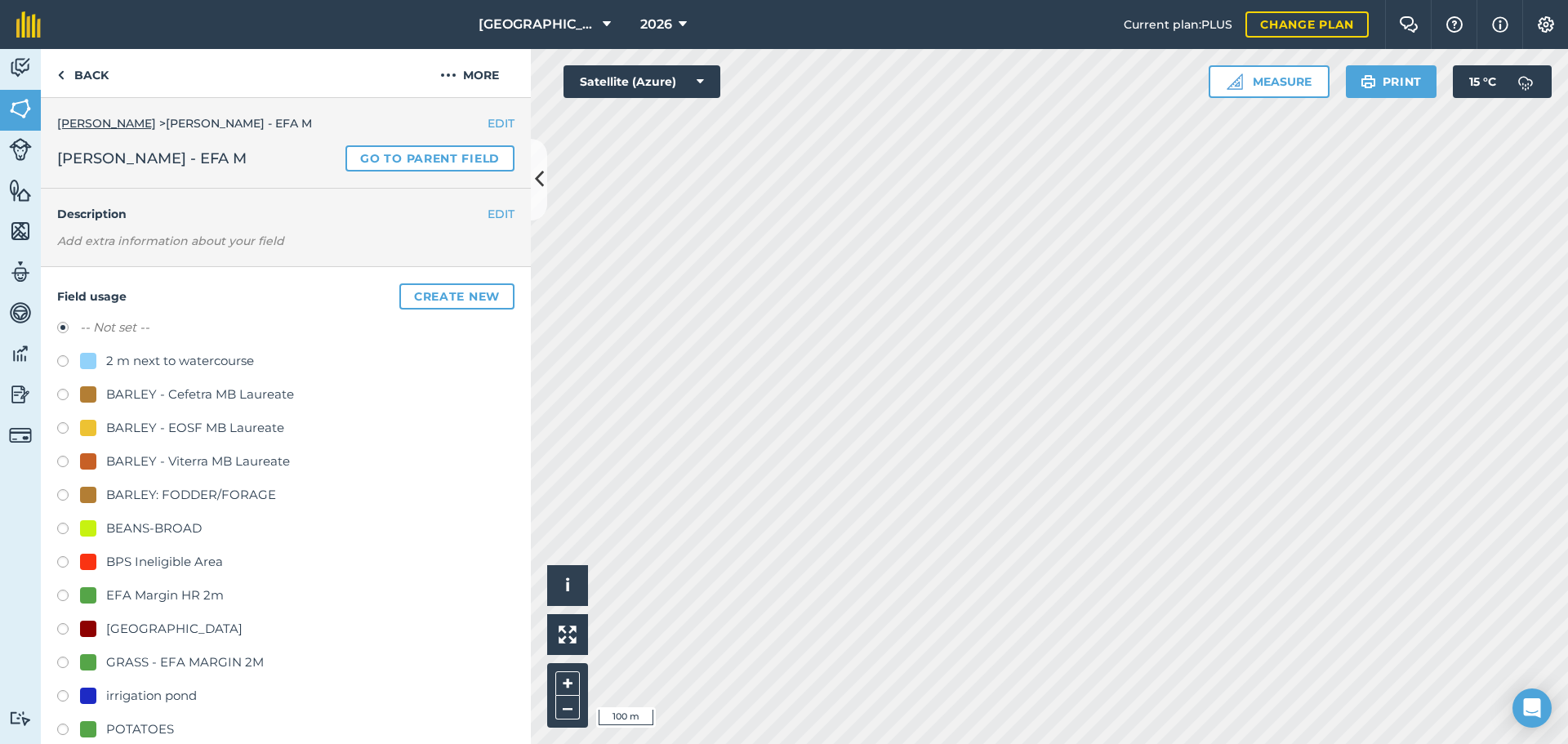
click at [180, 666] on div "GRASS - EFA MARGIN 2M" at bounding box center [185, 662] width 158 height 20
radio input "true"
radio input "false"
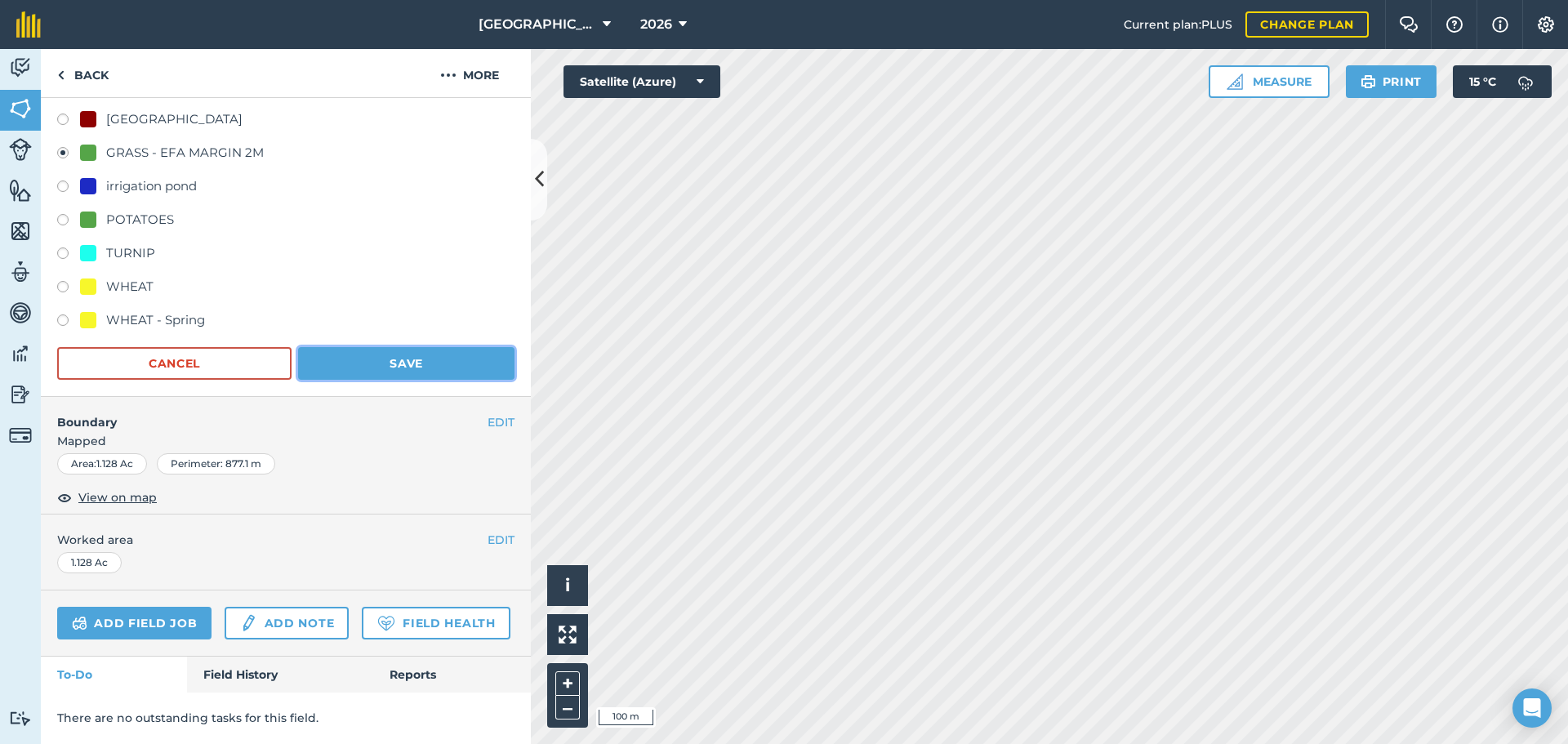
click at [354, 347] on button "Save" at bounding box center [406, 363] width 217 height 33
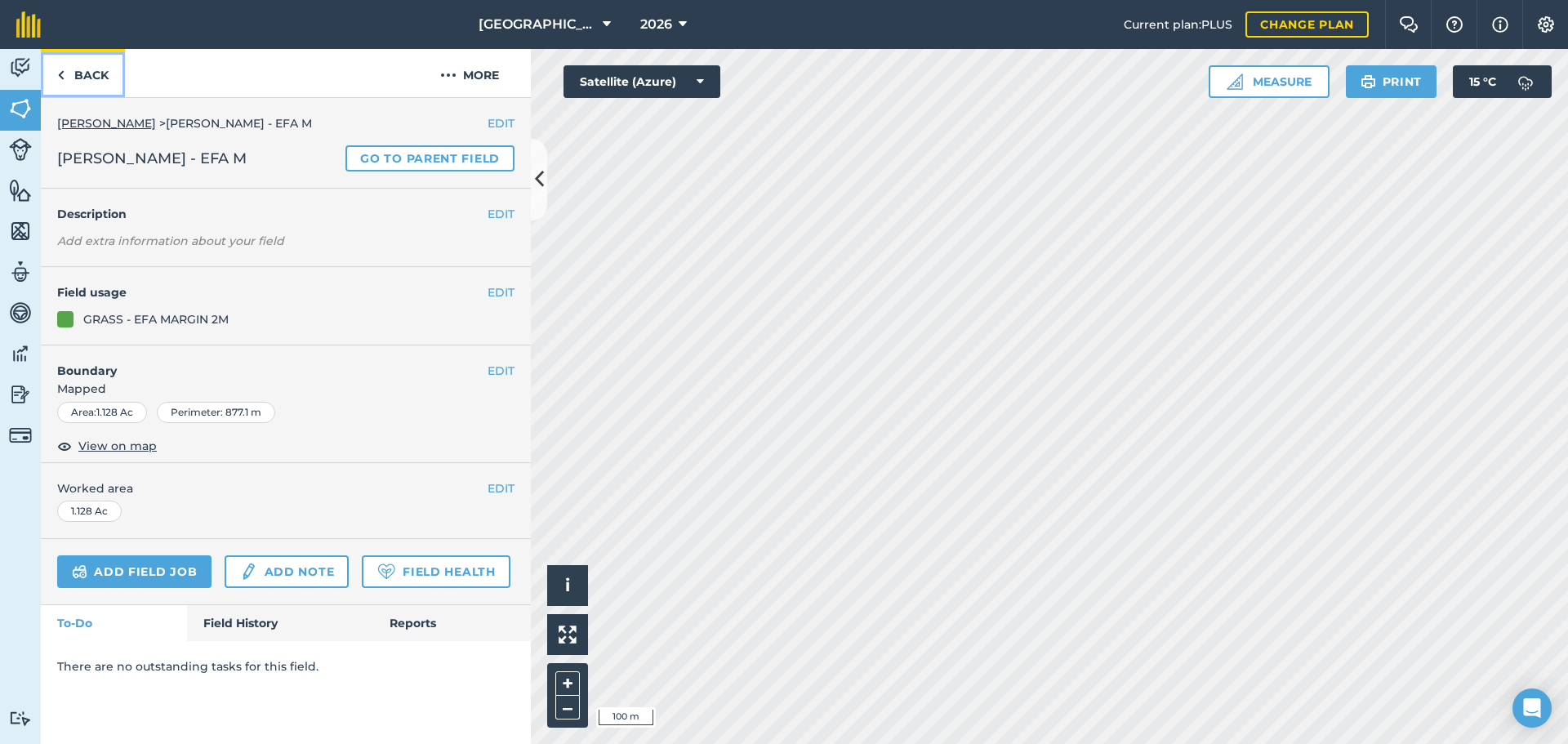
click at [84, 65] on link "Back" at bounding box center [83, 72] width 84 height 48
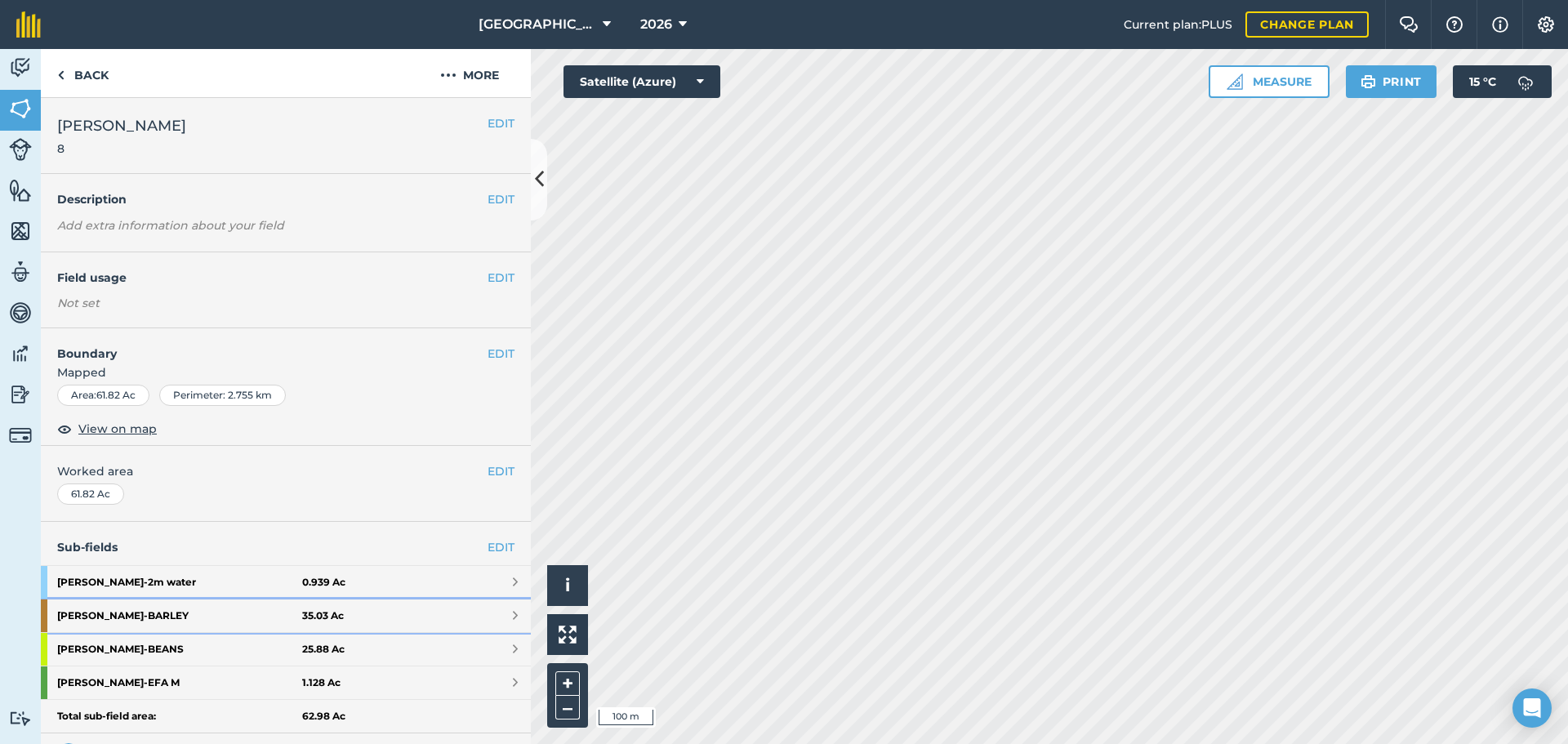
click at [425, 606] on link "Myers - BARLEY 35.03 Ac" at bounding box center [286, 615] width 490 height 33
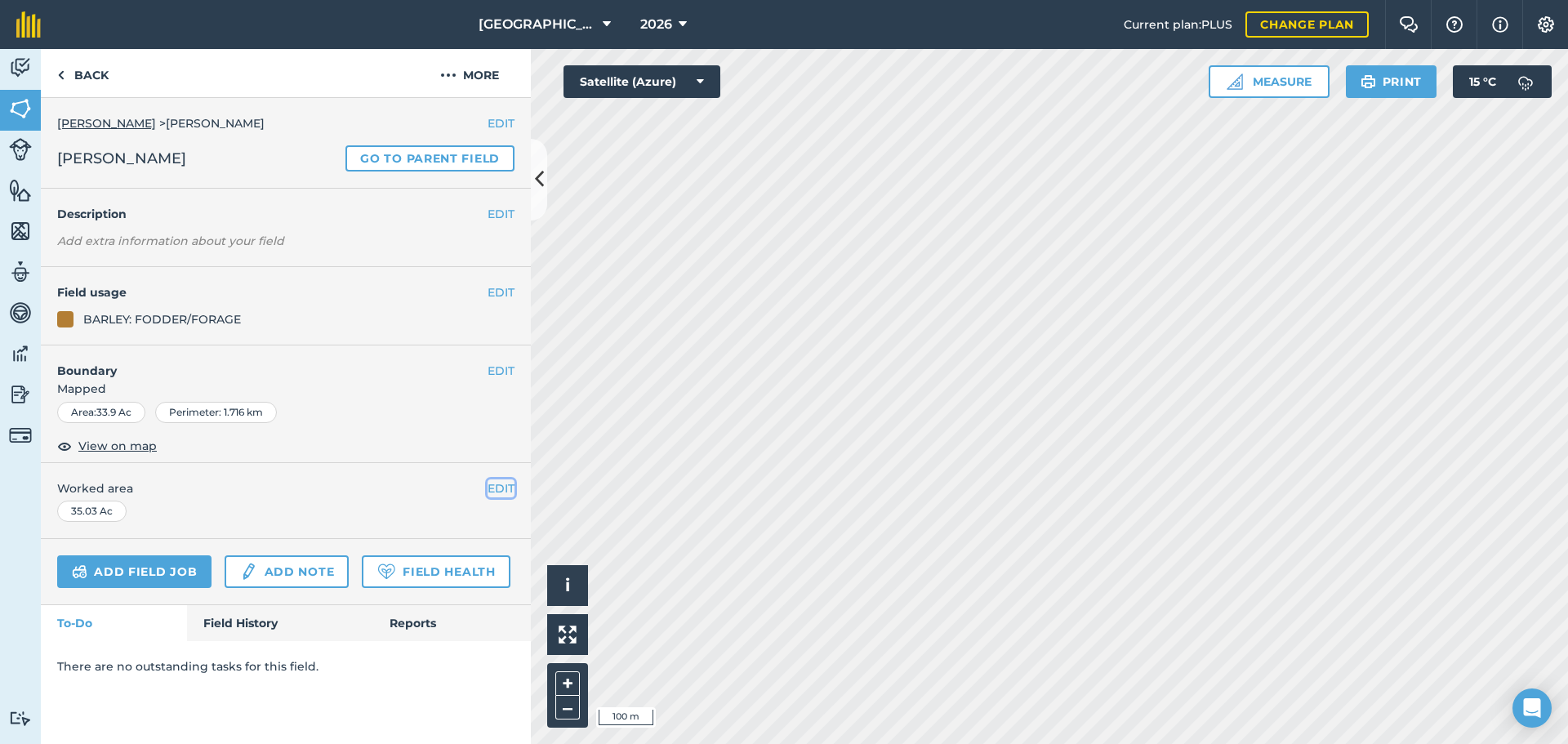
click at [496, 492] on button "EDIT" at bounding box center [501, 488] width 27 height 18
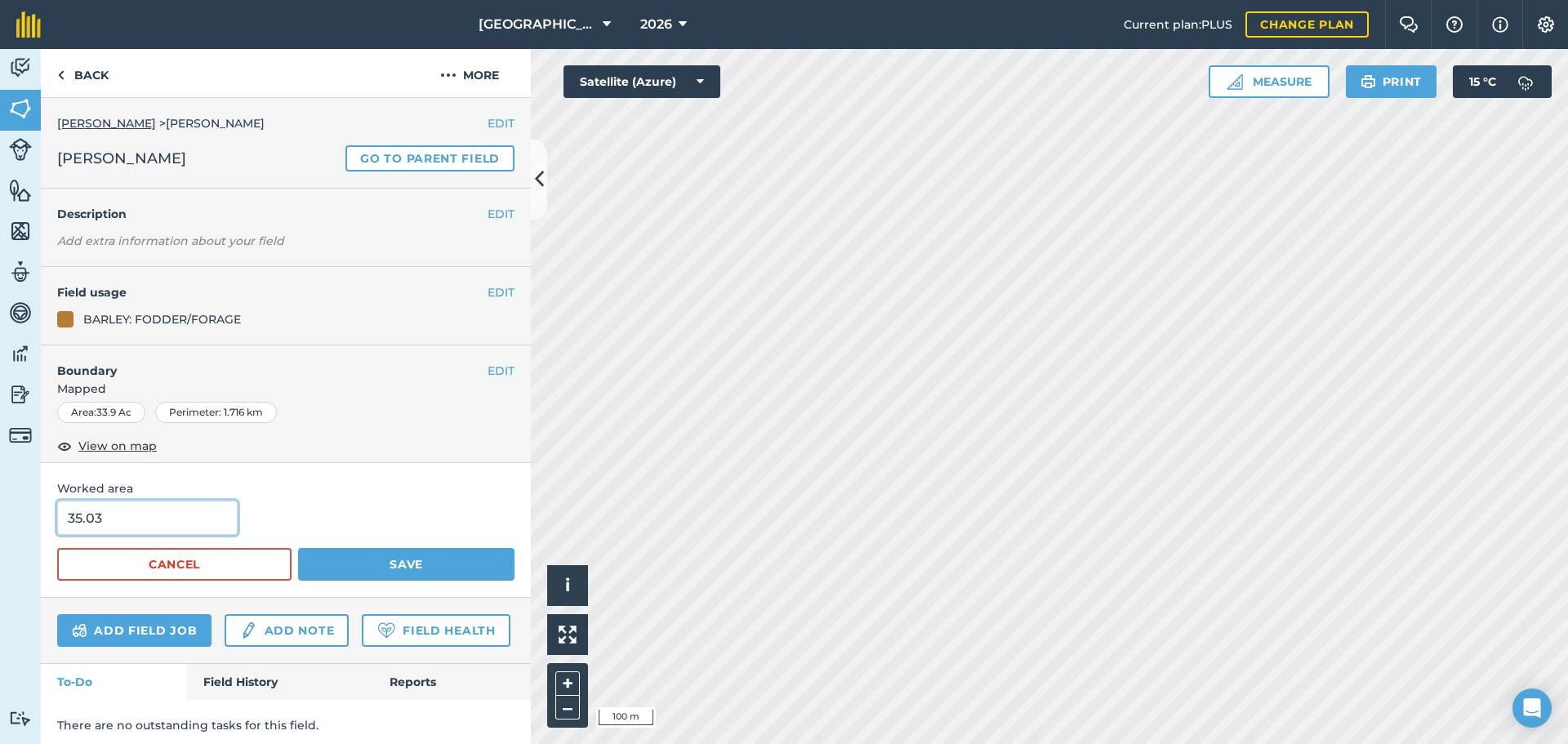
click at [205, 519] on input "35.03" at bounding box center [147, 518] width 180 height 35
type input "33.9"
click at [331, 579] on button "Save" at bounding box center [406, 564] width 217 height 33
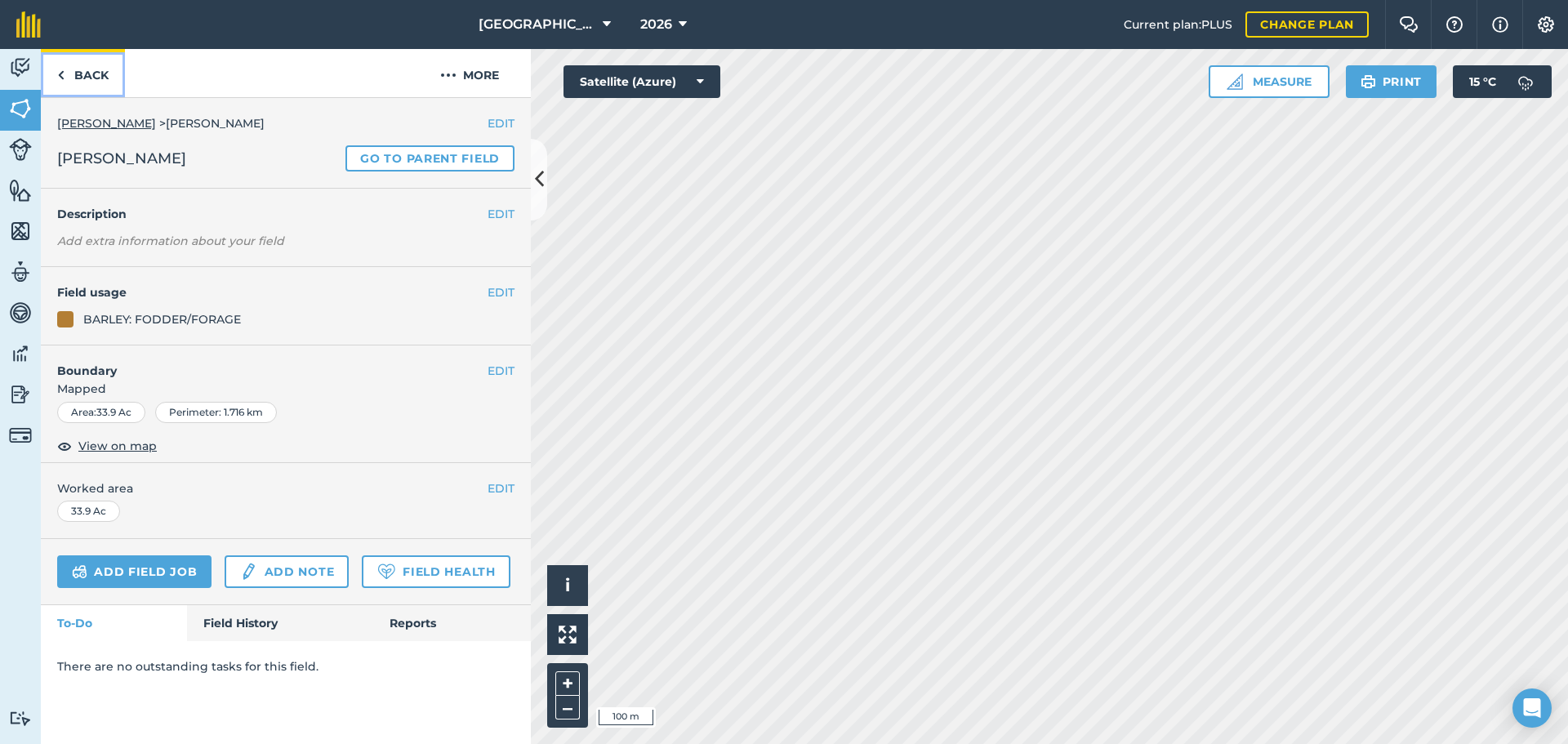
click at [122, 87] on link "Back" at bounding box center [83, 72] width 84 height 48
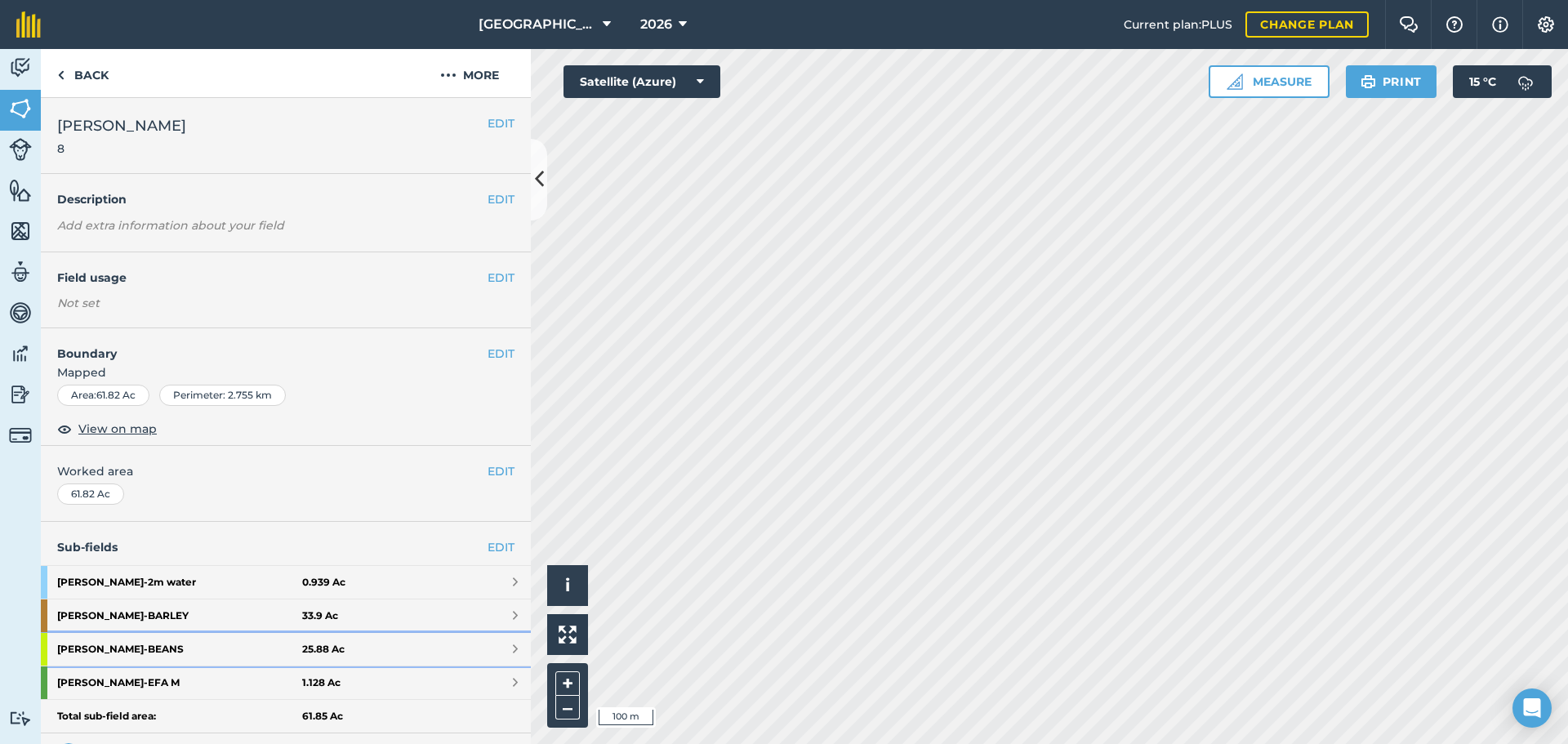
click at [218, 637] on strong "Myers - BEANS" at bounding box center [179, 649] width 245 height 33
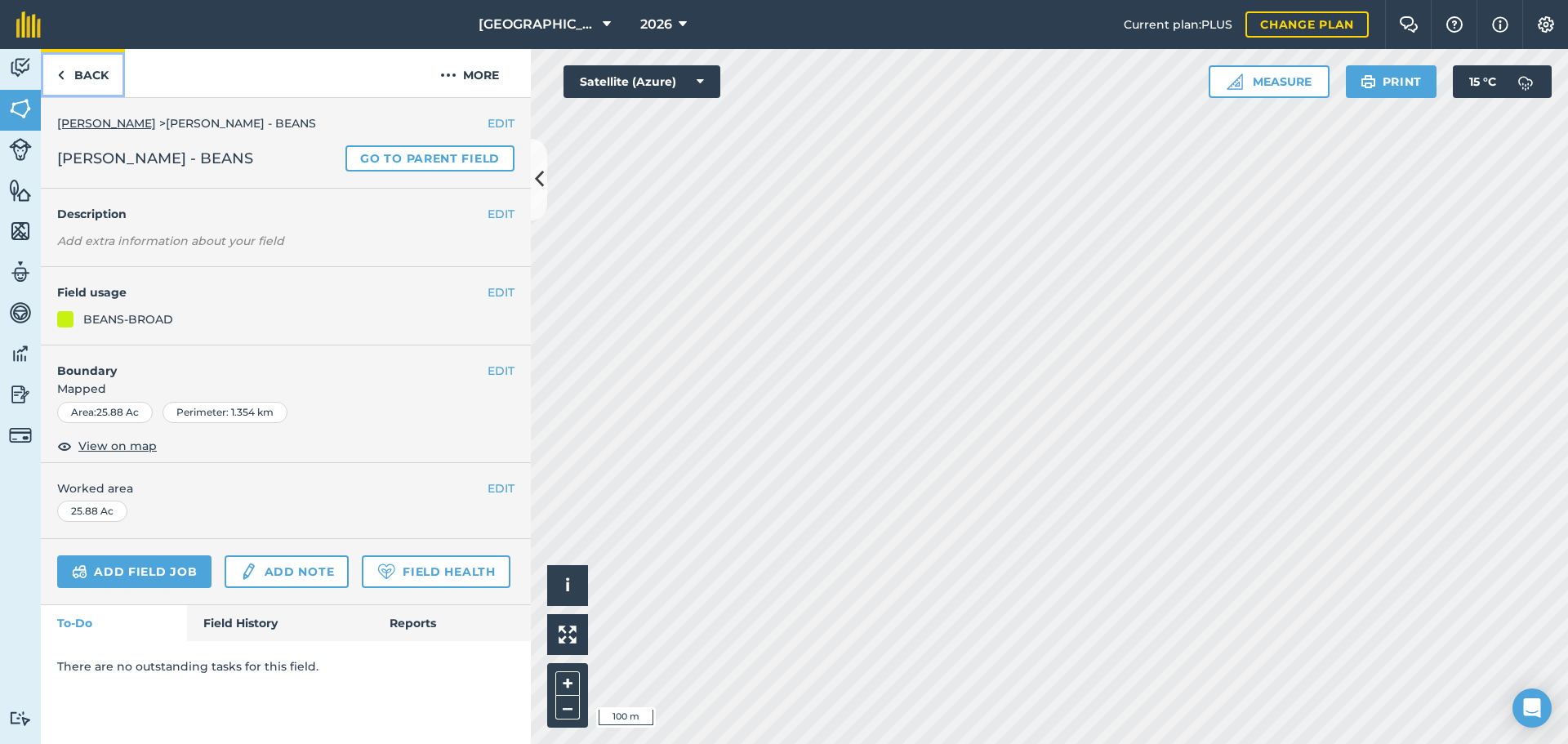
click at [100, 69] on link "Back" at bounding box center [83, 72] width 84 height 48
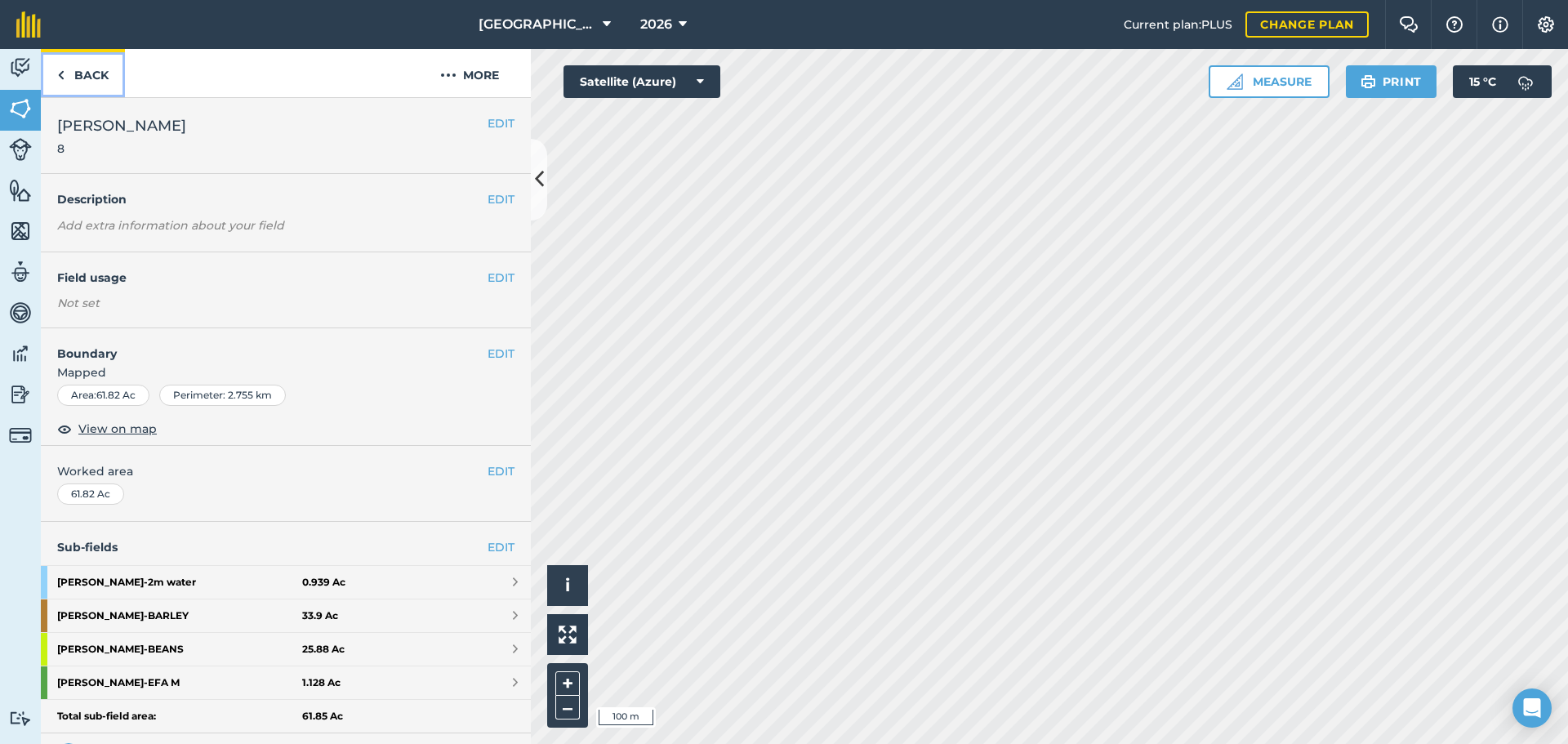
click at [100, 70] on link "Back" at bounding box center [83, 72] width 84 height 48
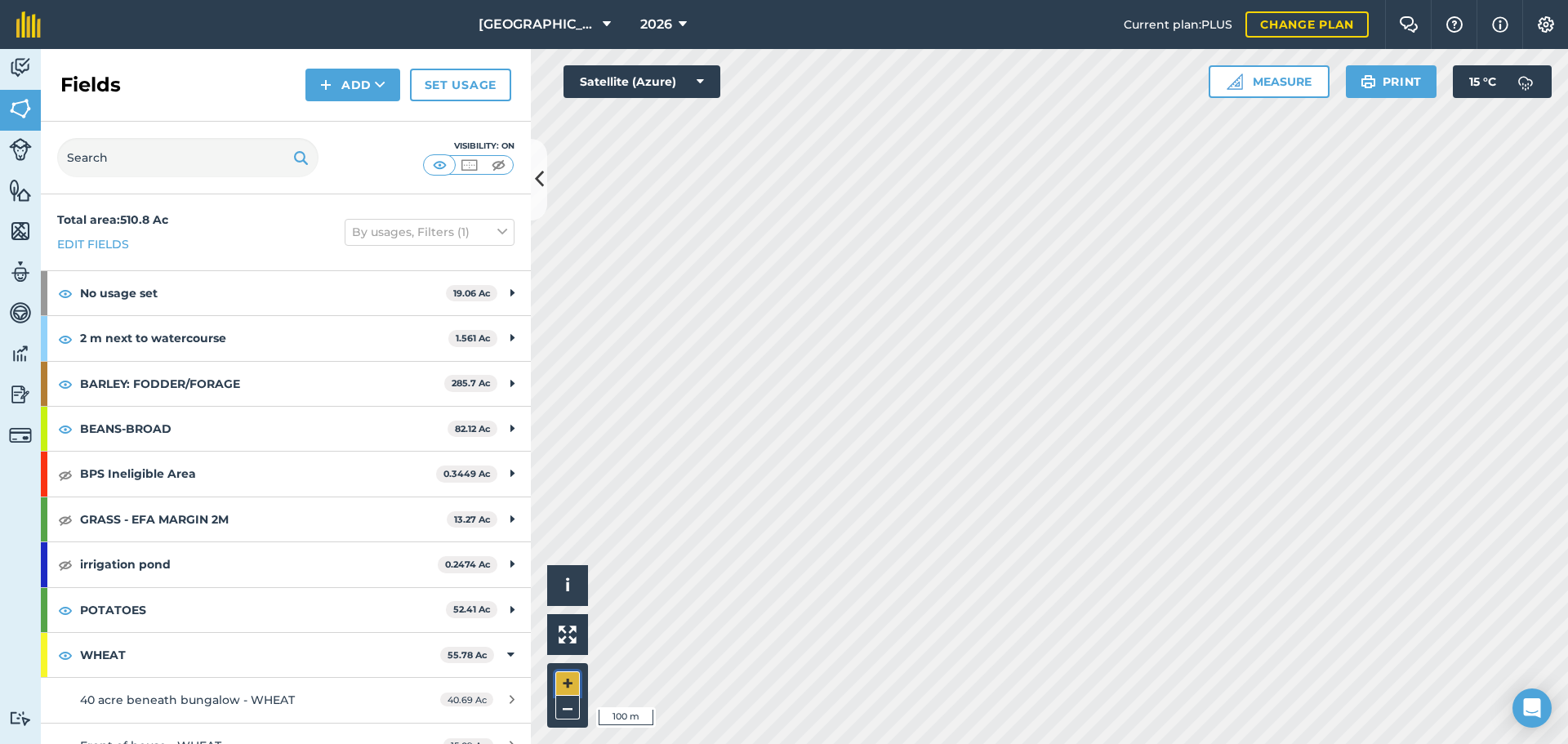
click at [571, 678] on button "+" at bounding box center [567, 684] width 24 height 24
click at [555, 714] on button "–" at bounding box center [567, 707] width 24 height 23
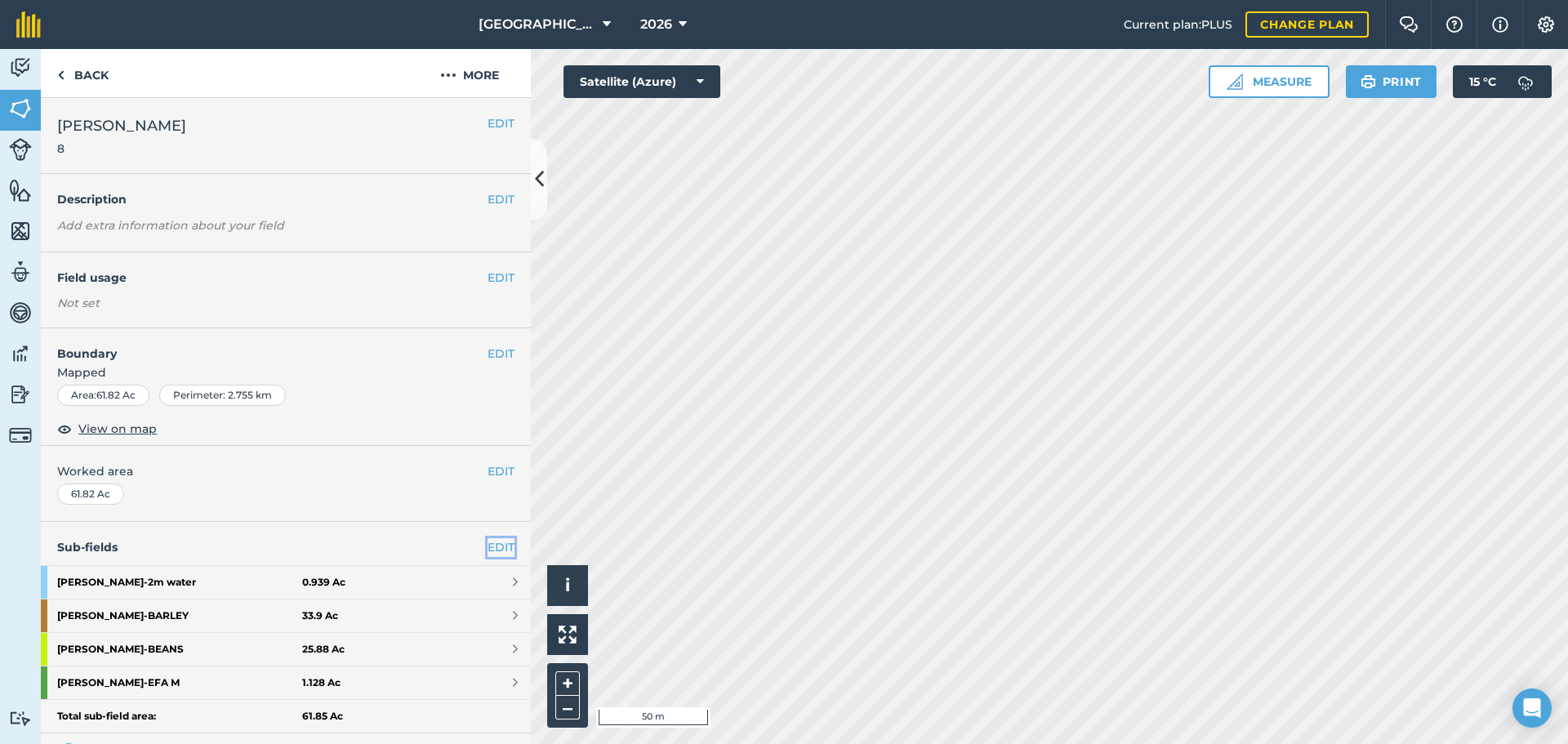
click at [490, 548] on link "EDIT" at bounding box center [501, 547] width 27 height 18
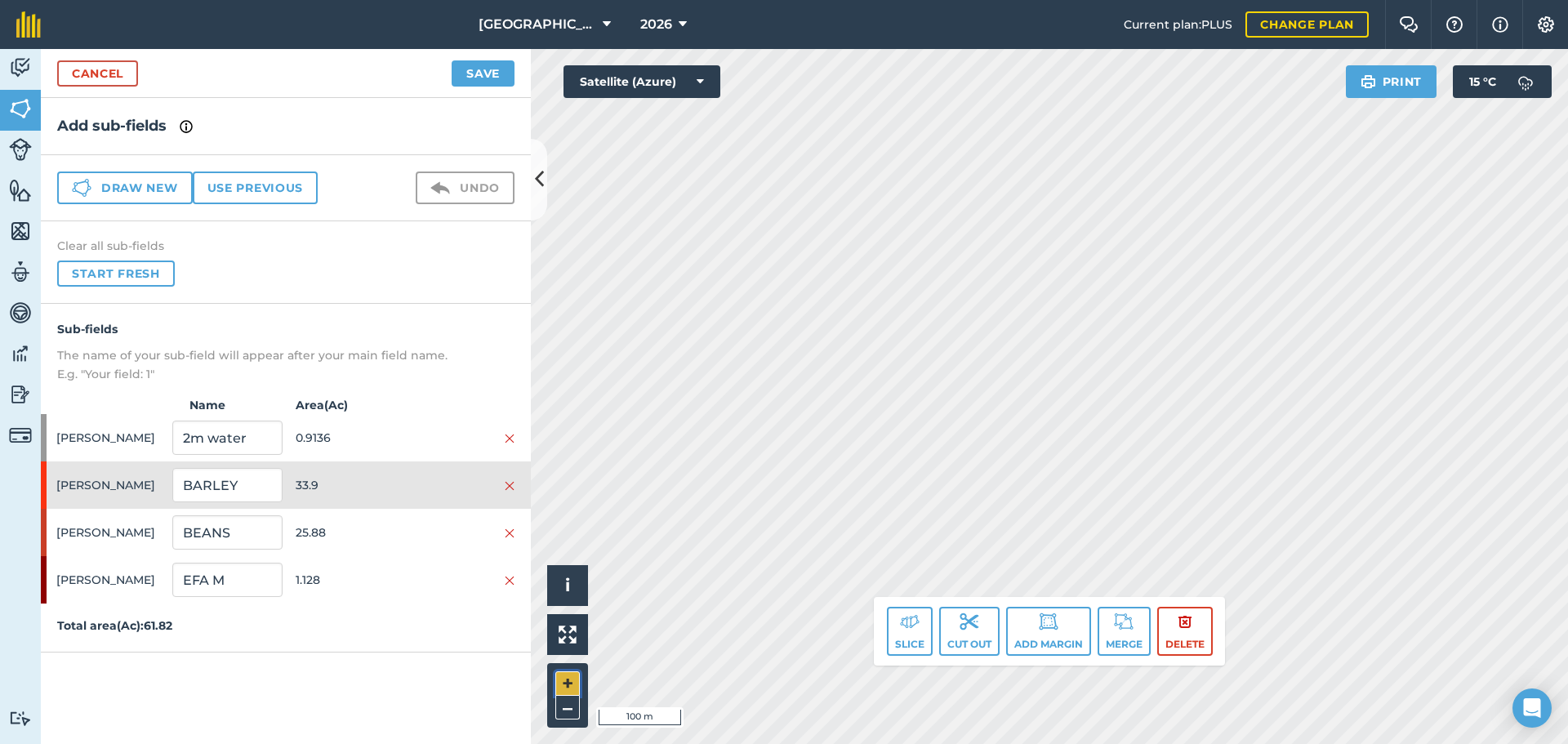
click at [562, 689] on button "+" at bounding box center [567, 684] width 24 height 24
click at [921, 640] on button "Slice" at bounding box center [910, 631] width 46 height 49
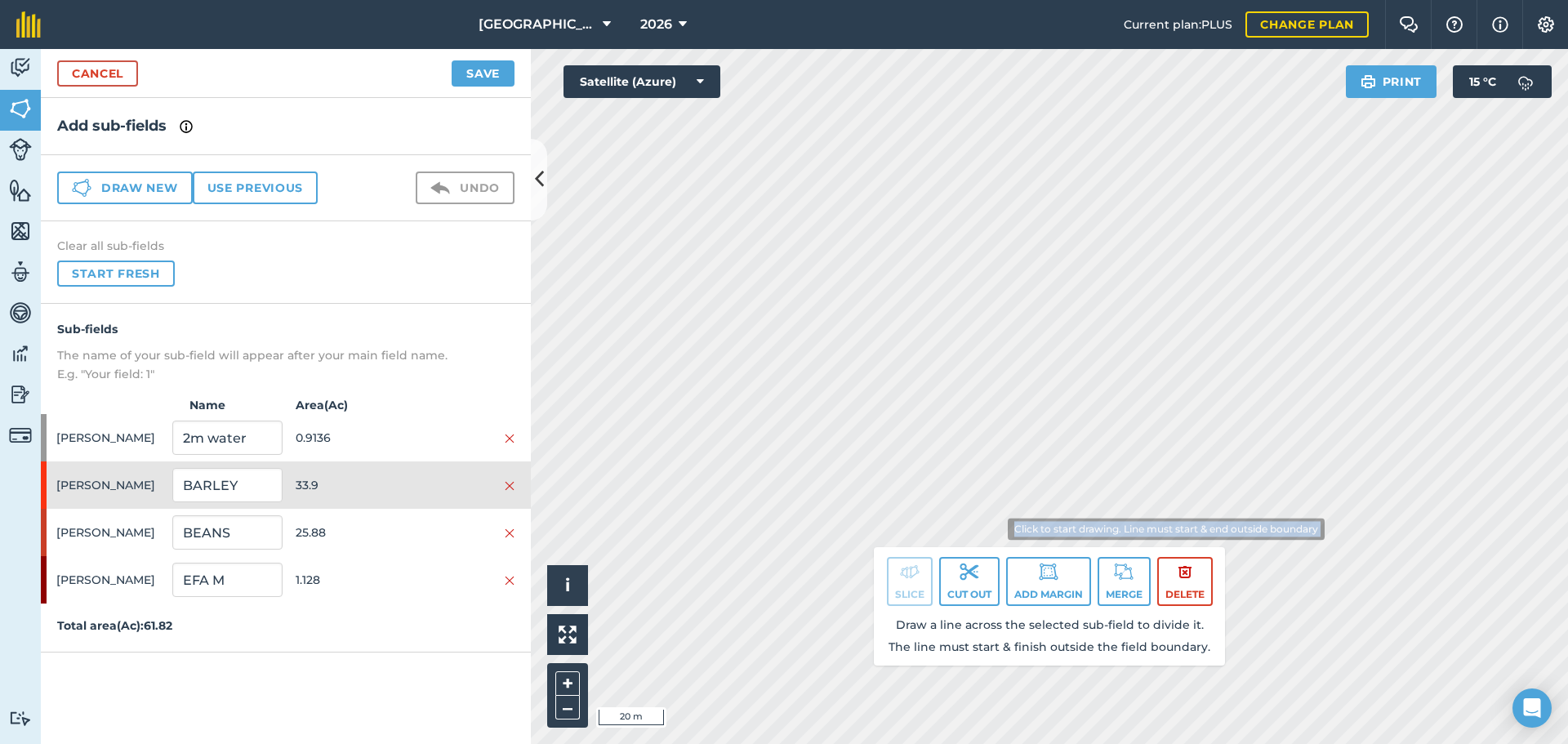
click at [989, 539] on div "Click to start drawing. Line must start & end outside boundary i © 2025 TomTom,…" at bounding box center [1049, 396] width 1037 height 695
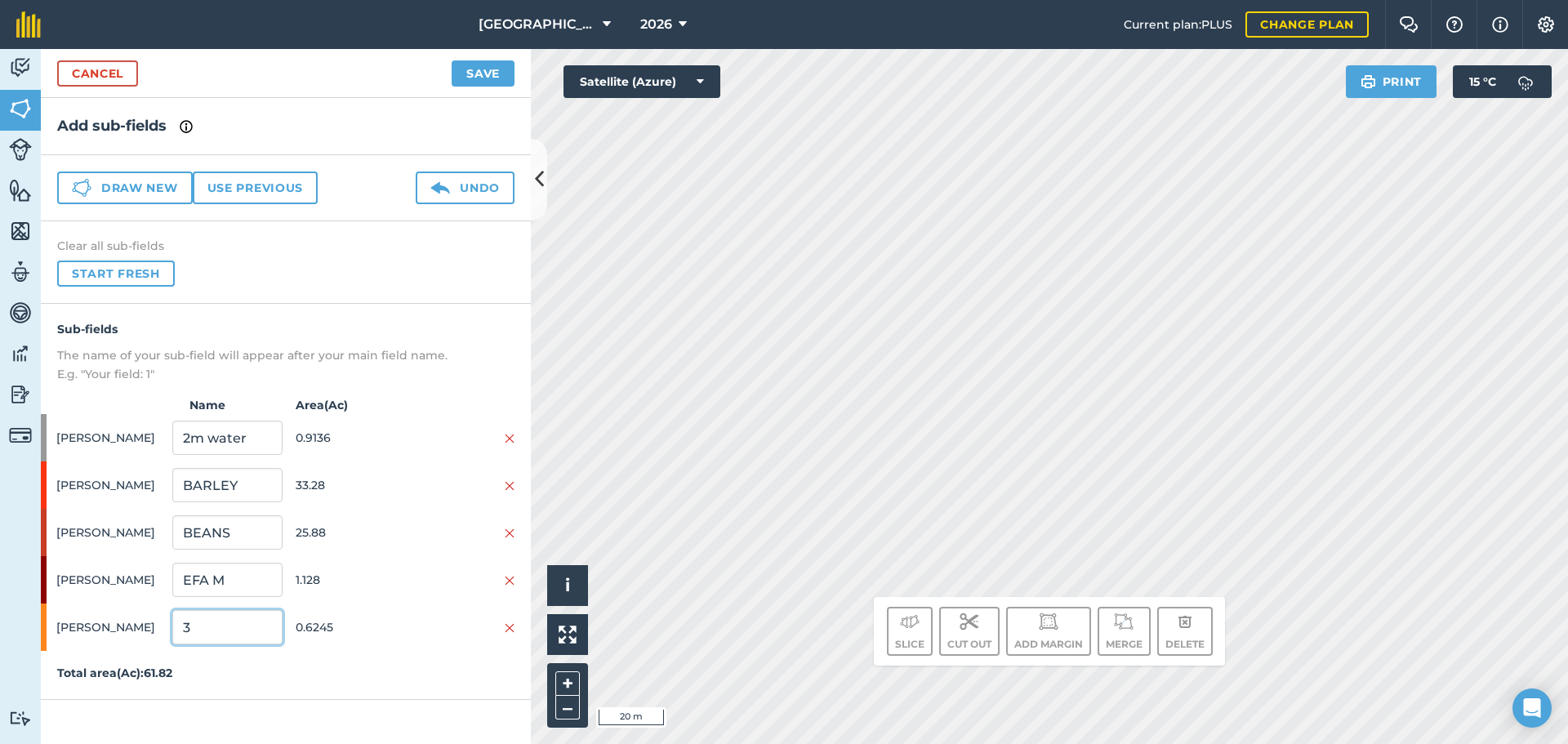
click at [219, 632] on input "3" at bounding box center [227, 627] width 110 height 35
type input "EFA M"
click at [467, 83] on button "Save" at bounding box center [482, 73] width 63 height 26
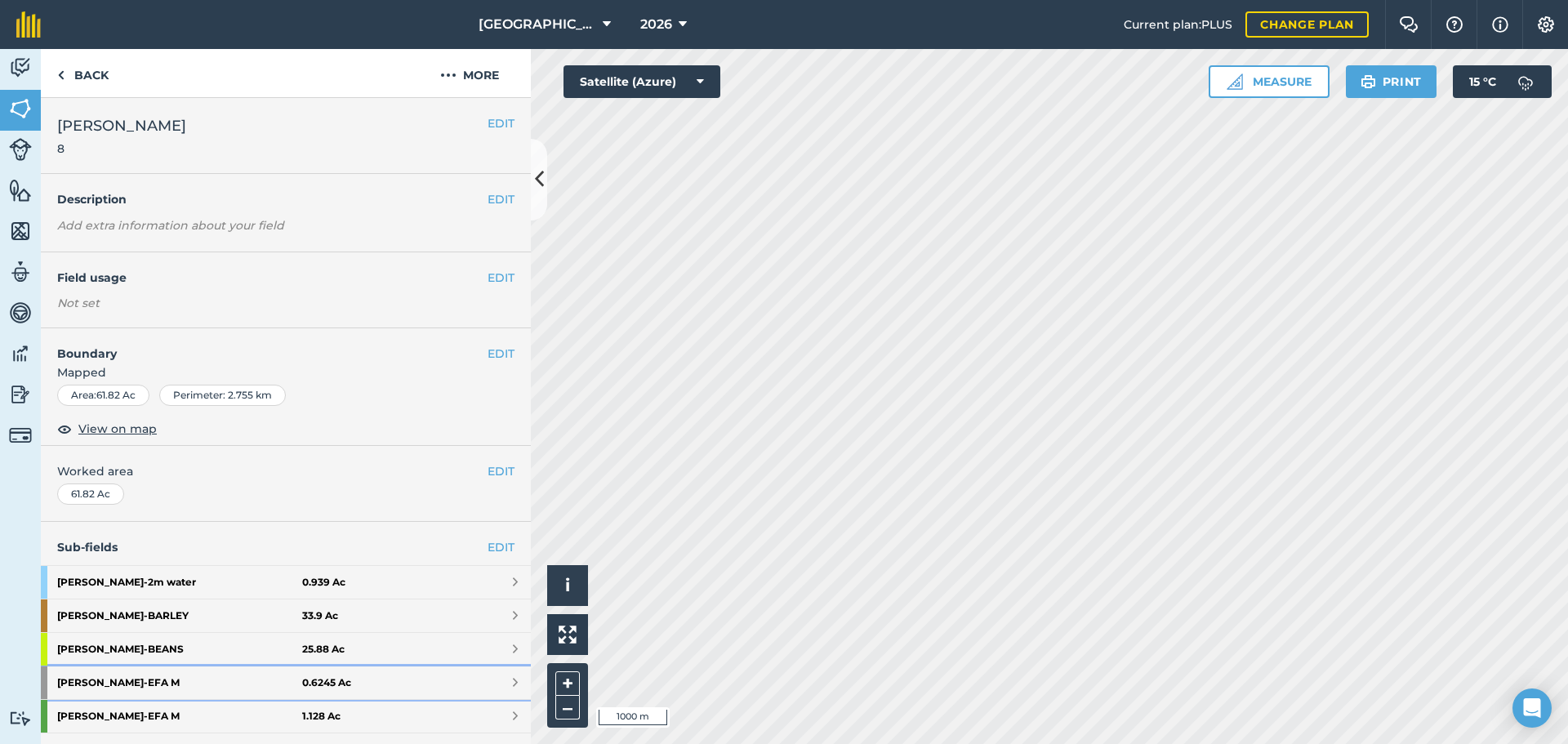
click at [312, 691] on link "[PERSON_NAME] - EFA M 0.6245 Ac" at bounding box center [286, 682] width 490 height 33
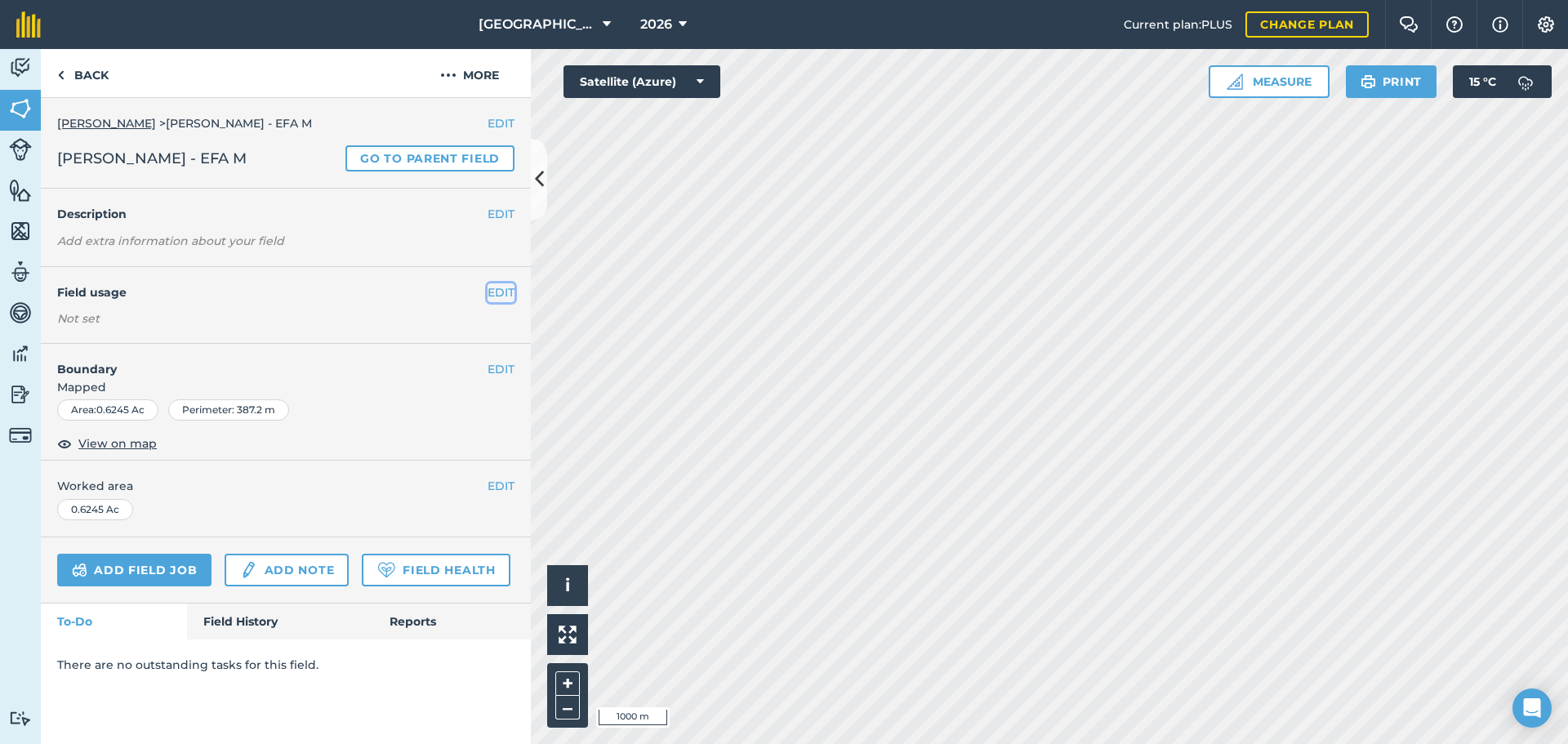
click at [498, 288] on button "EDIT" at bounding box center [501, 292] width 27 height 18
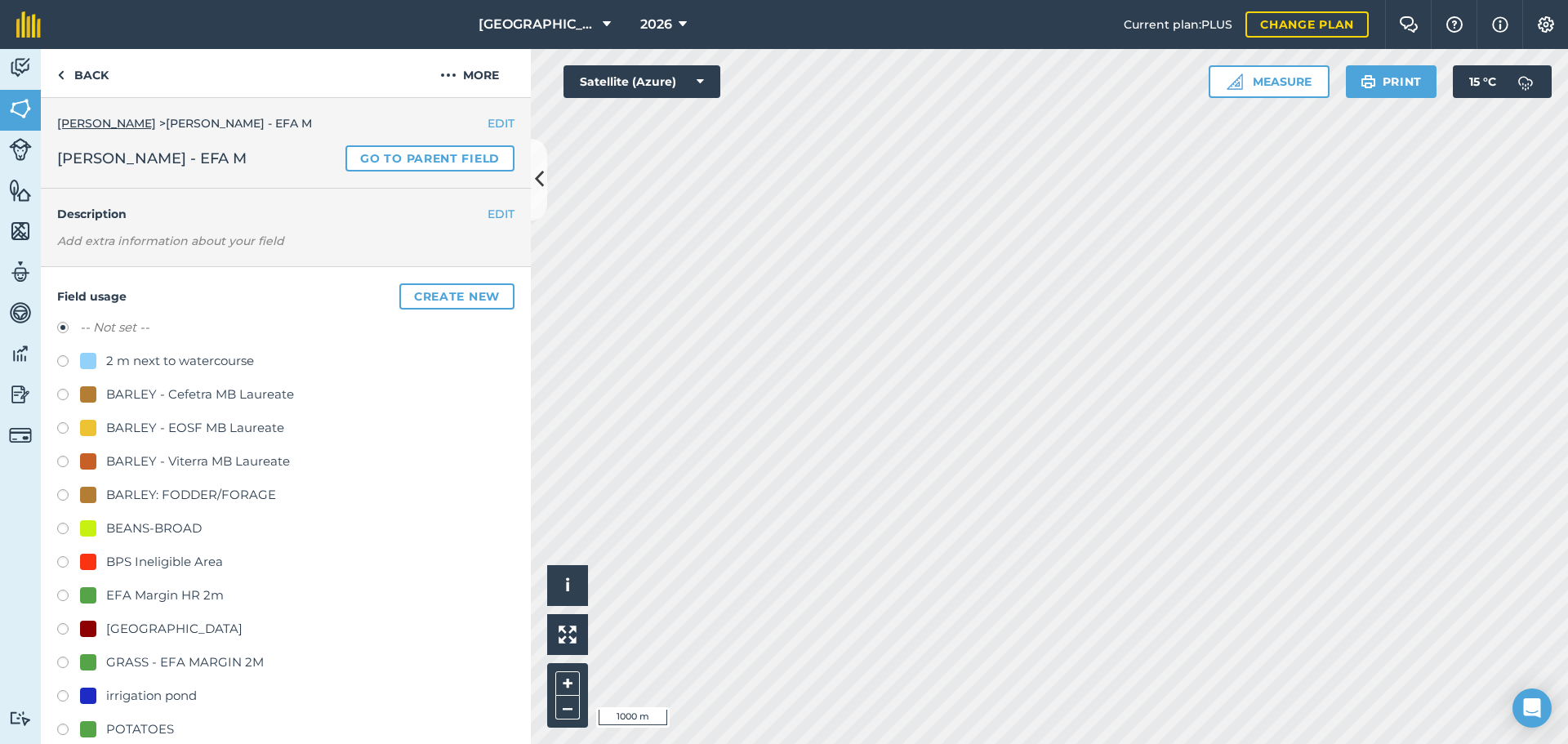
click at [144, 666] on div "GRASS - EFA MARGIN 2M" at bounding box center [185, 662] width 158 height 20
radio input "true"
radio input "false"
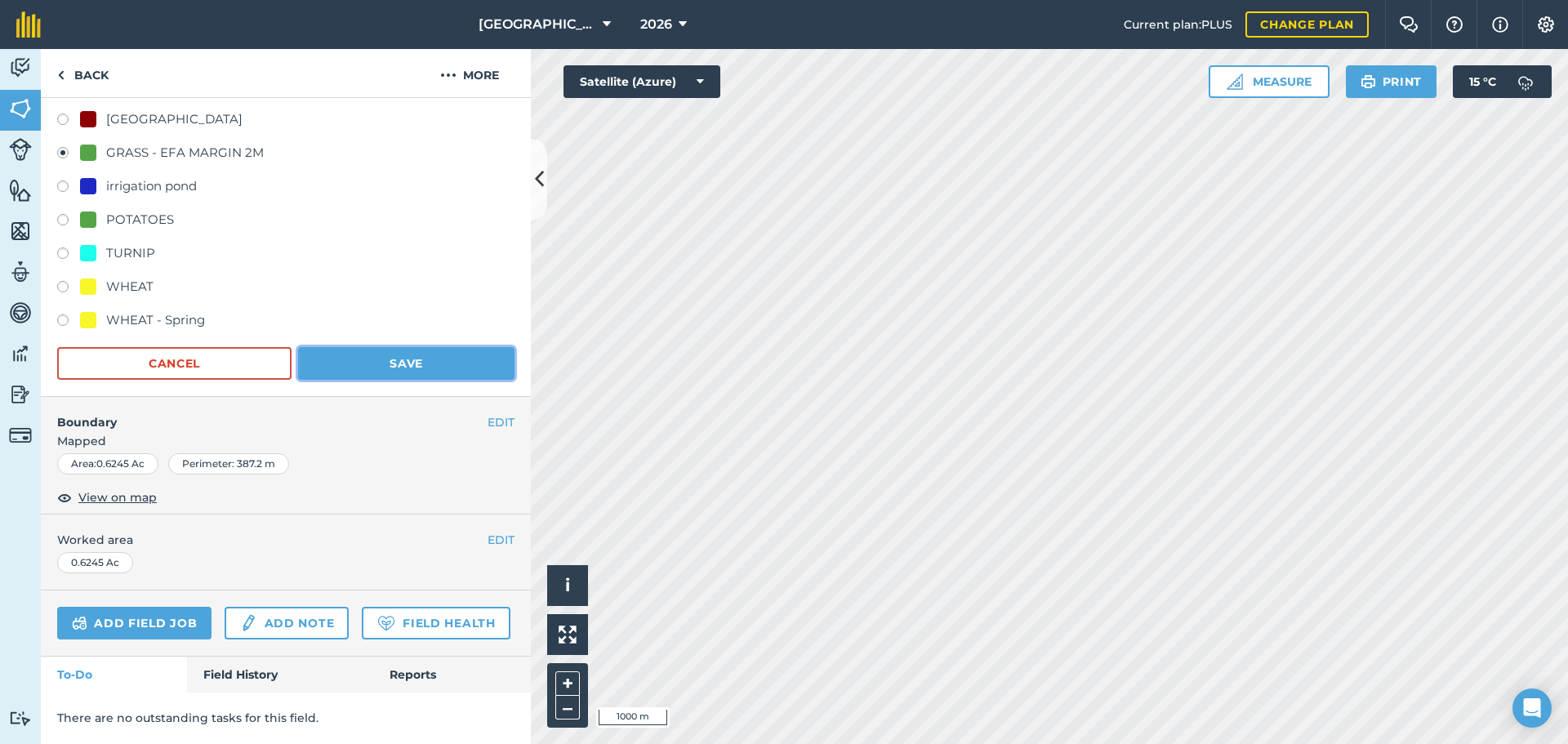
click at [407, 347] on button "Save" at bounding box center [406, 363] width 217 height 33
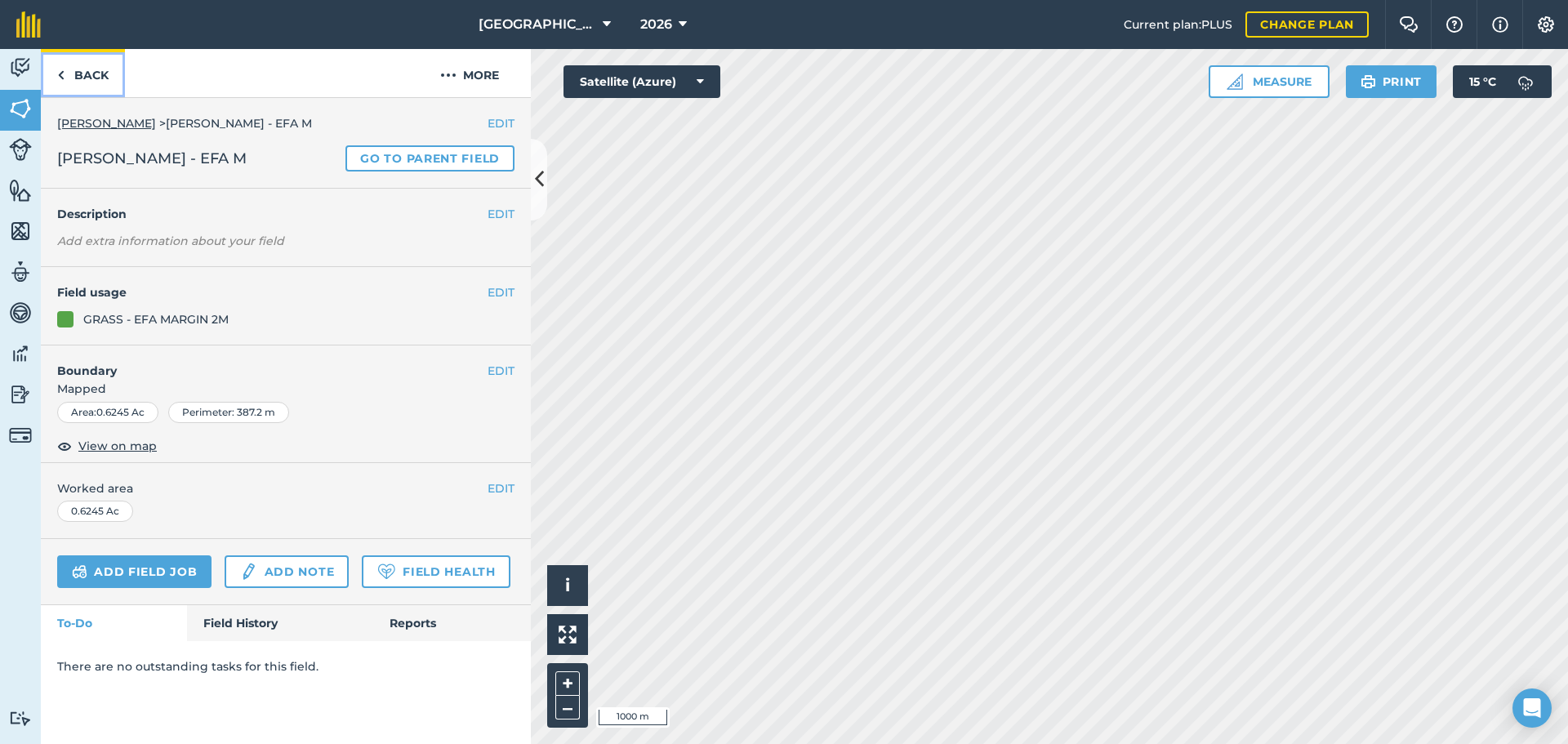
click at [104, 51] on link "Back" at bounding box center [83, 72] width 84 height 48
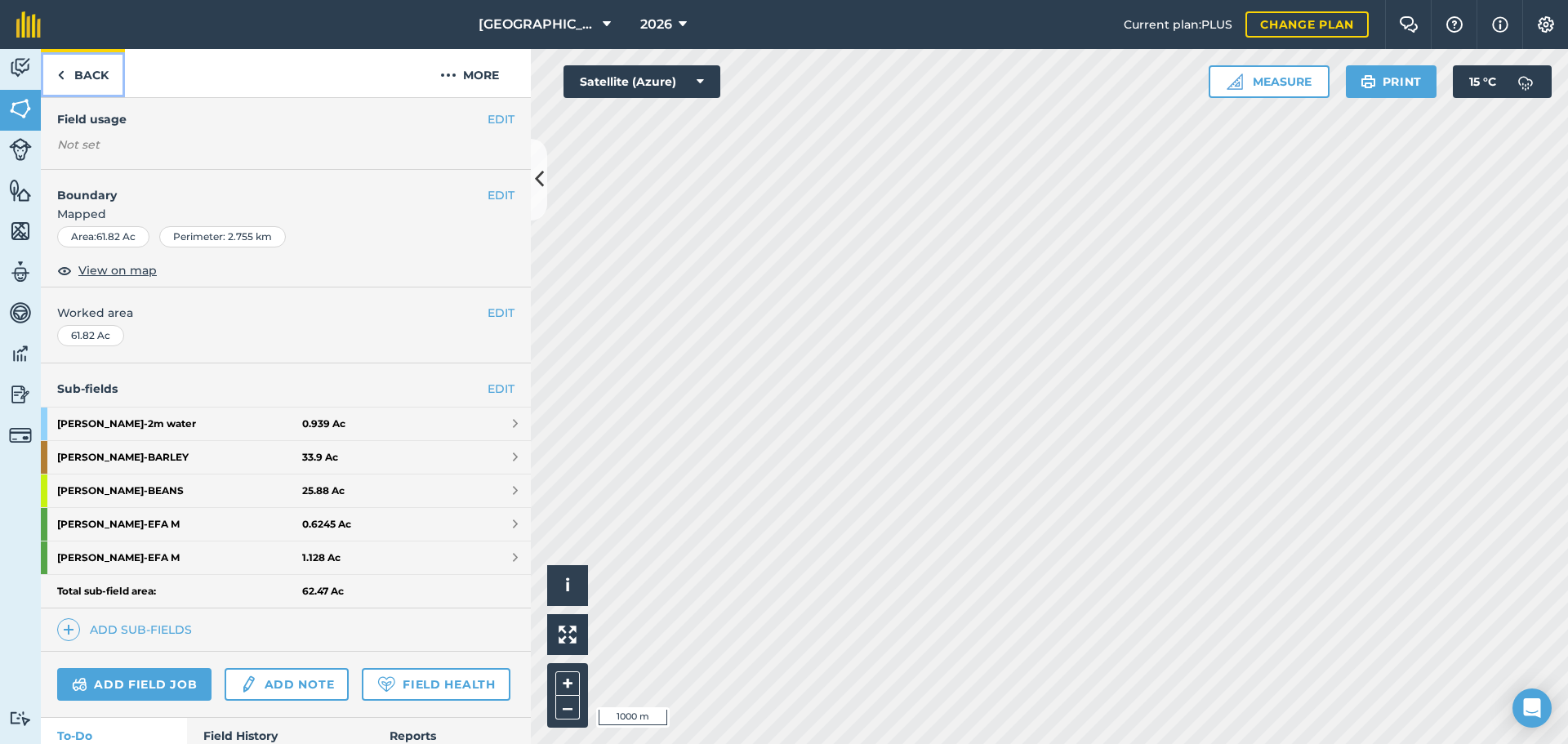
scroll to position [265, 0]
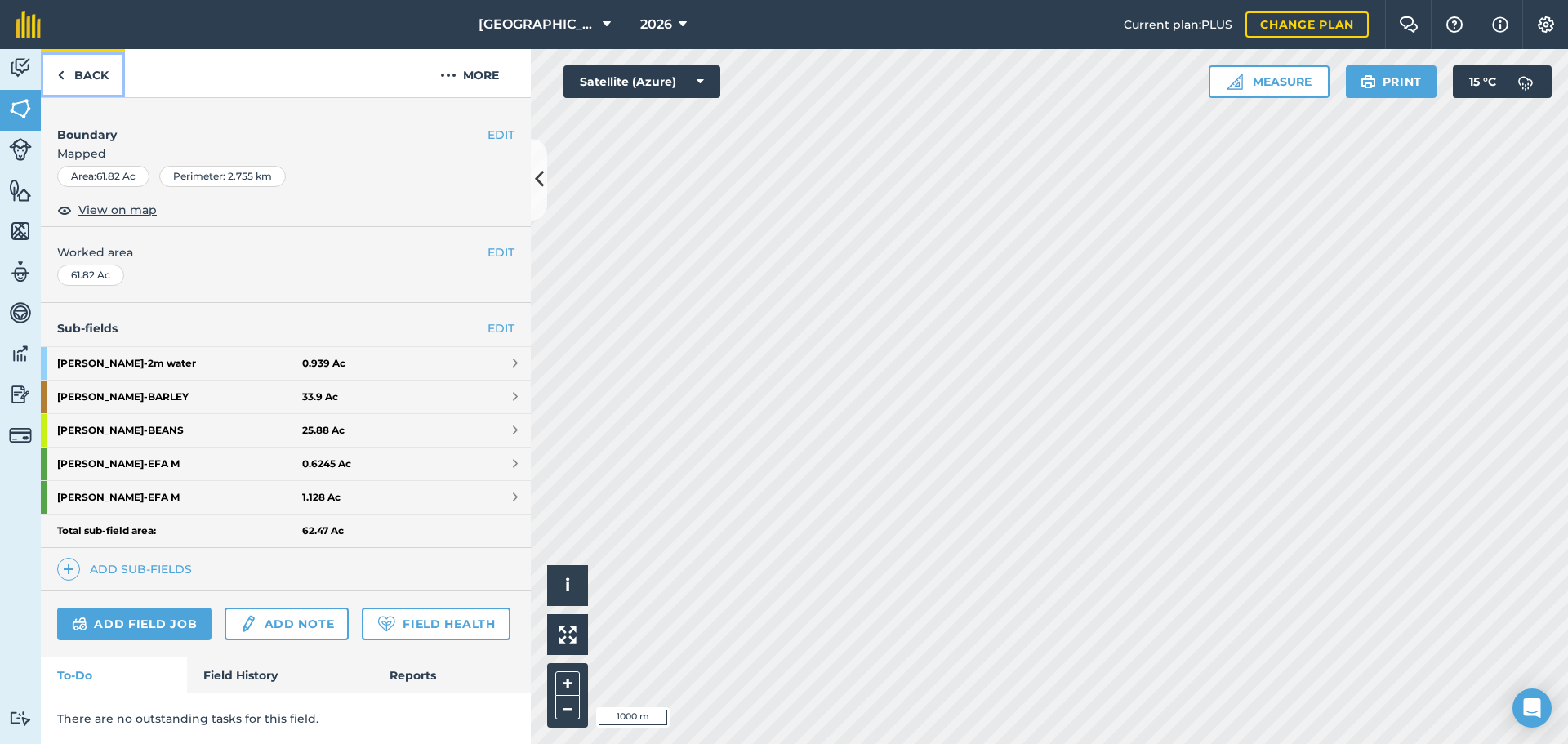
click at [89, 84] on link "Back" at bounding box center [83, 72] width 84 height 48
